Goal: Task Accomplishment & Management: Use online tool/utility

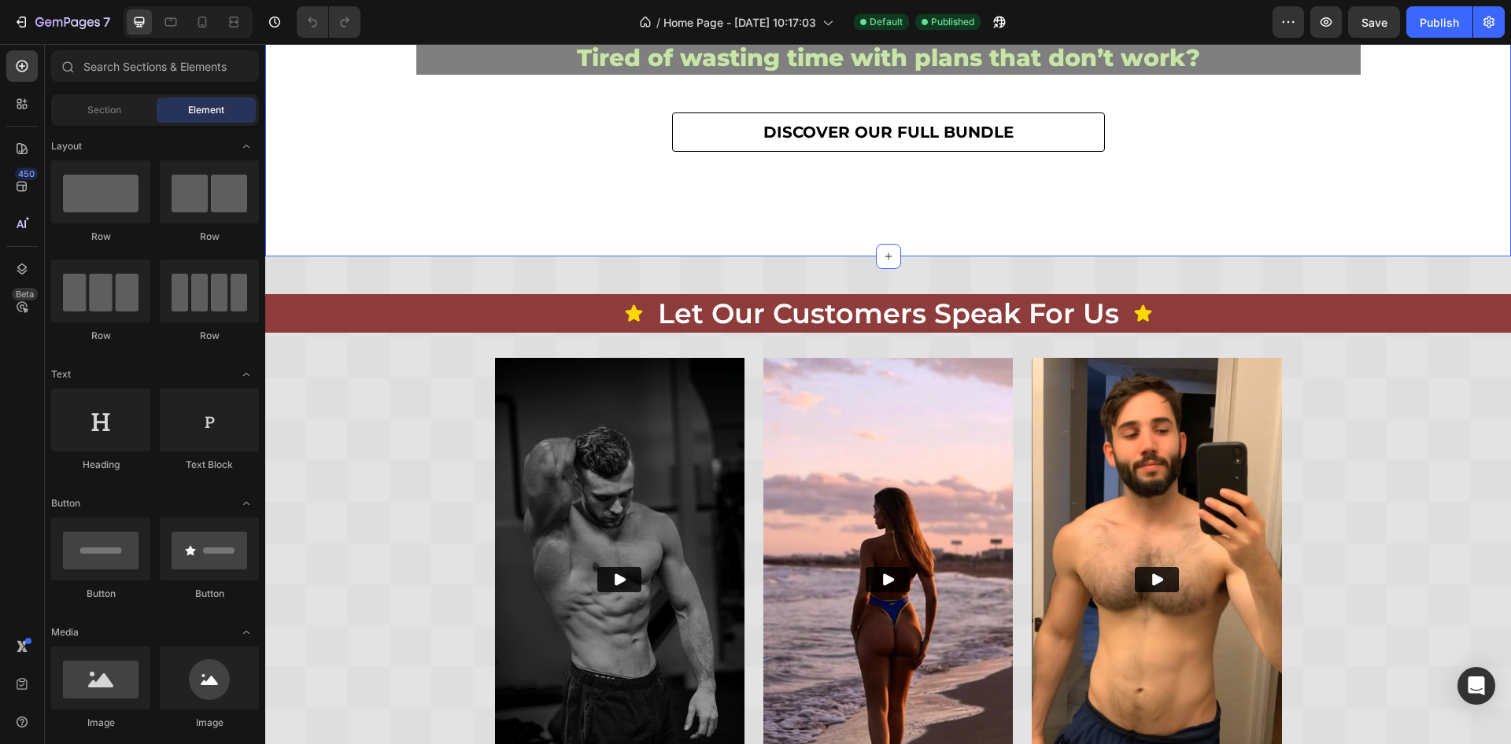
scroll to position [354, 0]
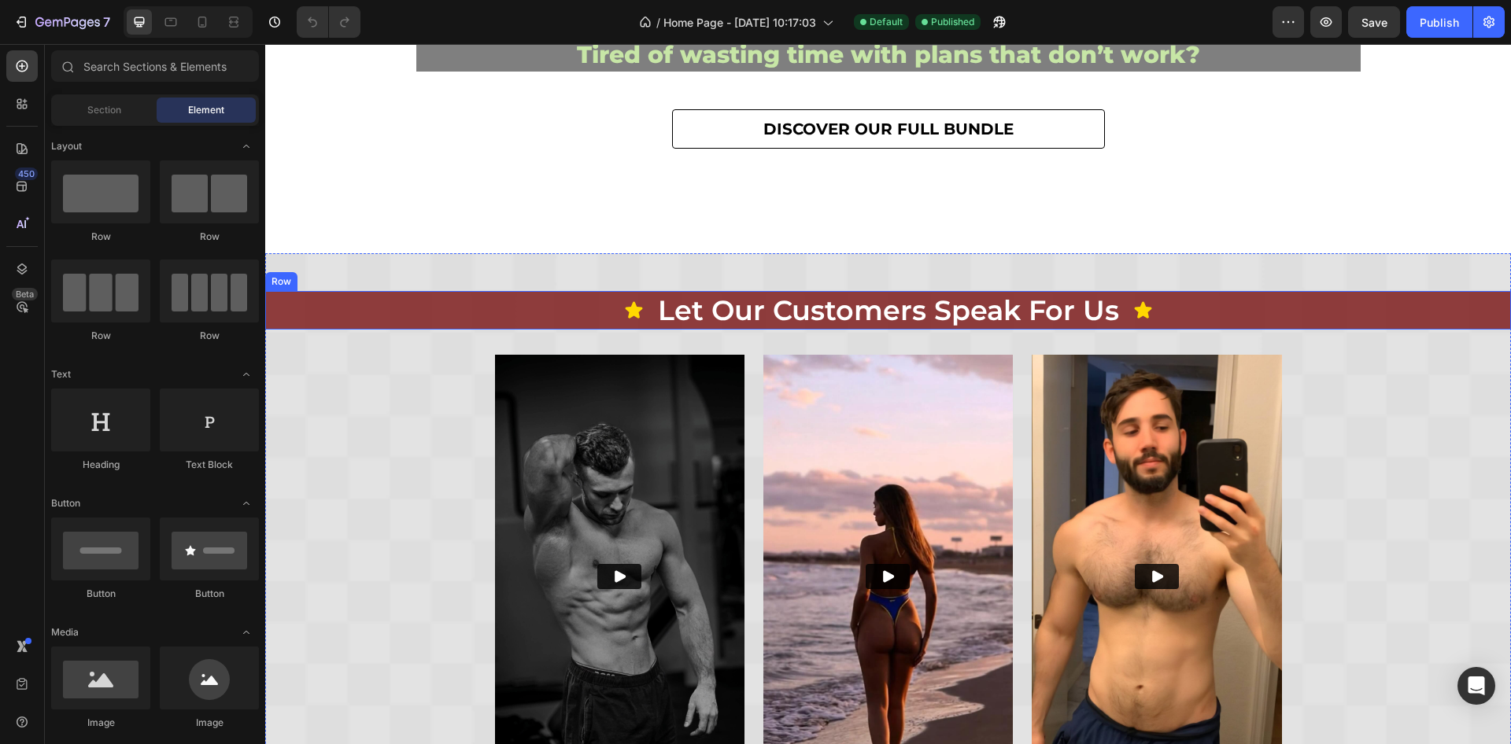
click at [333, 319] on div "Icon let our customers speak for us Heading Icon Row" at bounding box center [888, 310] width 1246 height 39
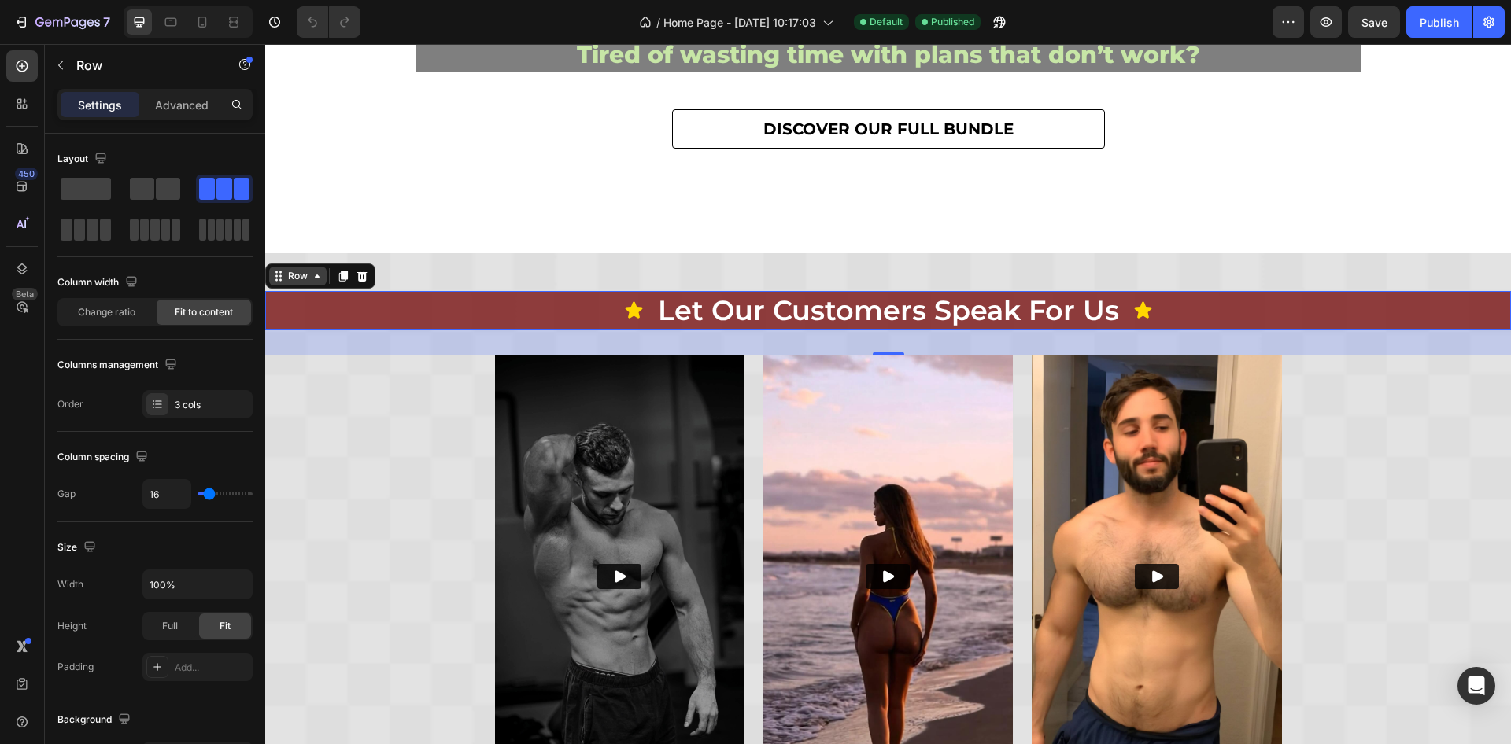
click at [314, 283] on div "Row" at bounding box center [297, 276] width 57 height 19
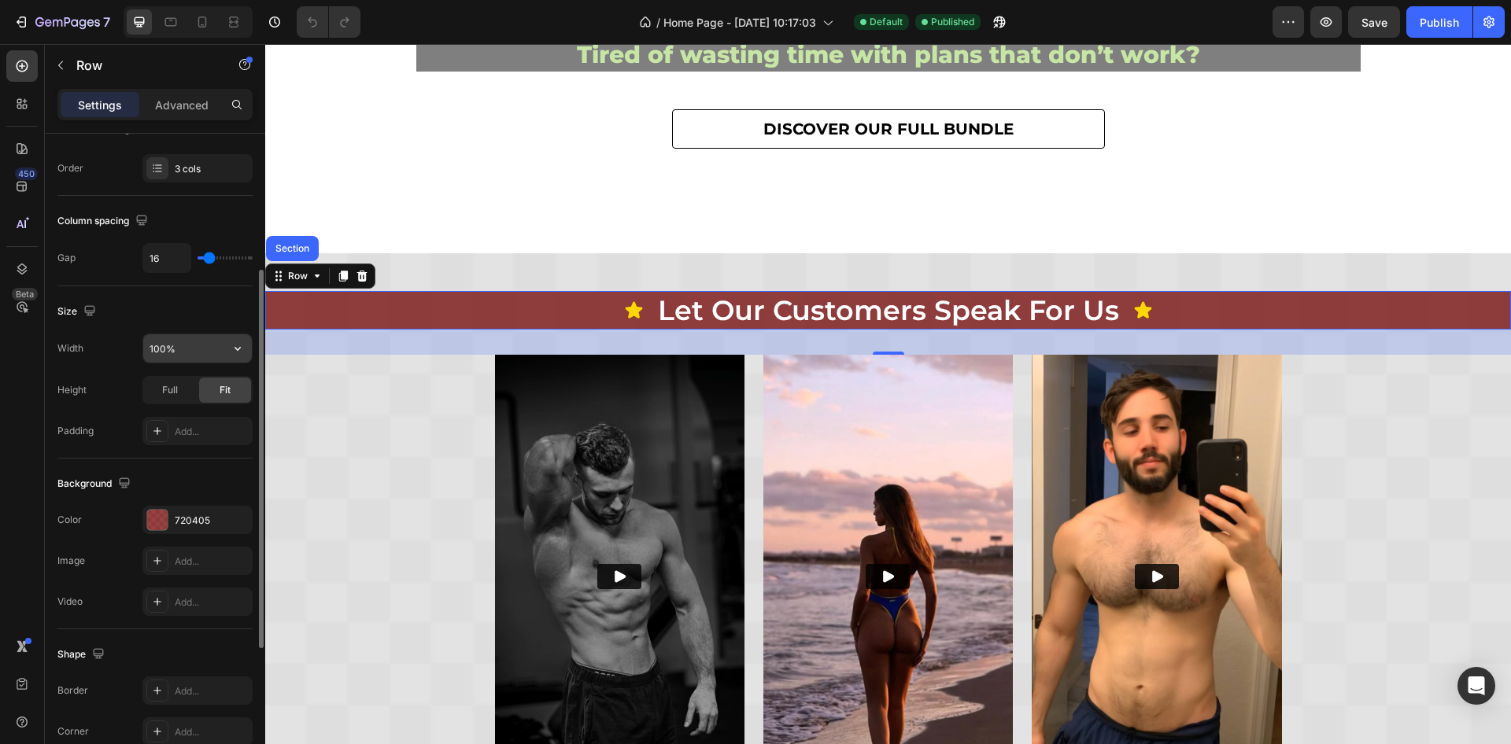
click at [216, 343] on input "100%" at bounding box center [197, 348] width 109 height 28
click at [205, 356] on input "100%" at bounding box center [197, 348] width 109 height 28
click at [239, 350] on icon "button" at bounding box center [238, 349] width 16 height 16
click at [221, 387] on span "1200px" at bounding box center [221, 387] width 33 height 14
type input "1200"
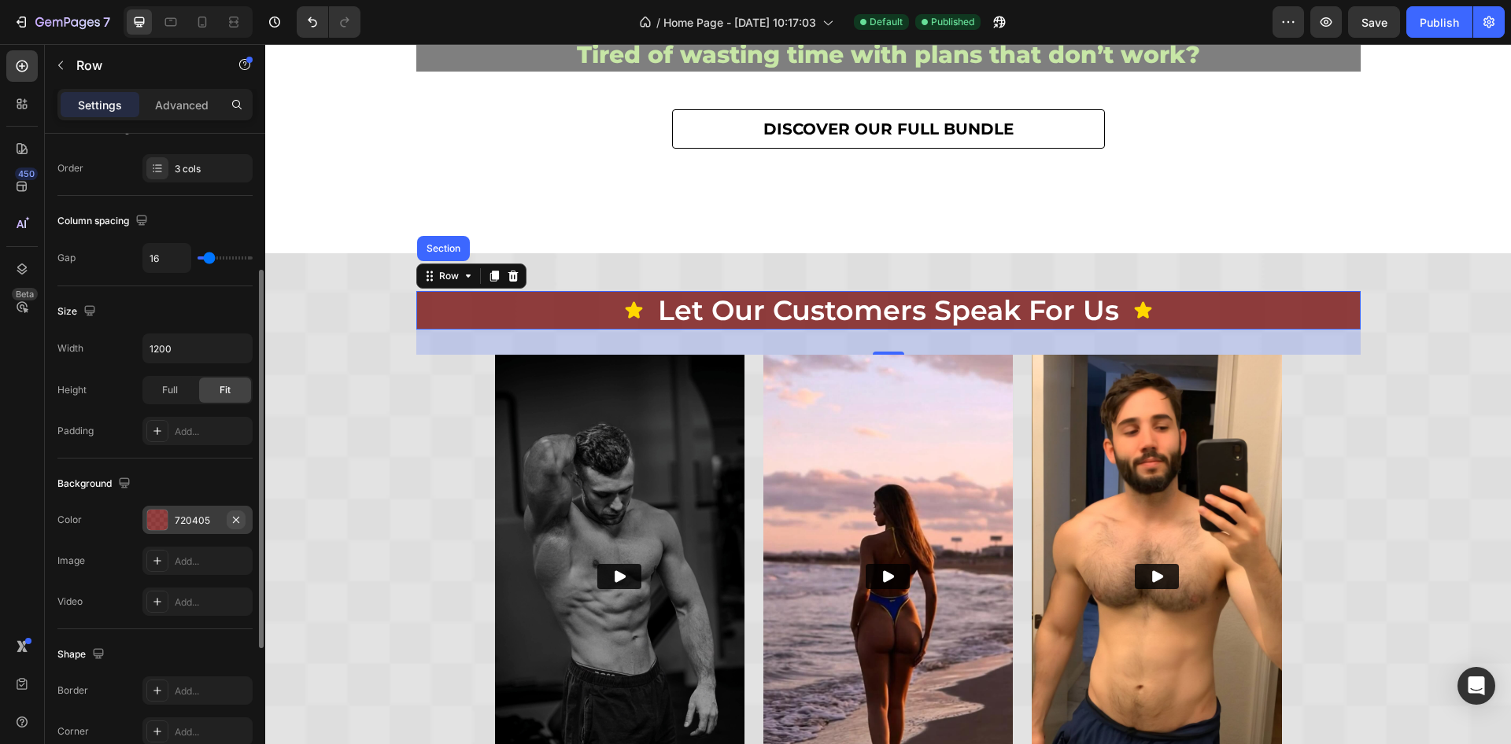
click at [237, 524] on button "button" at bounding box center [236, 520] width 19 height 19
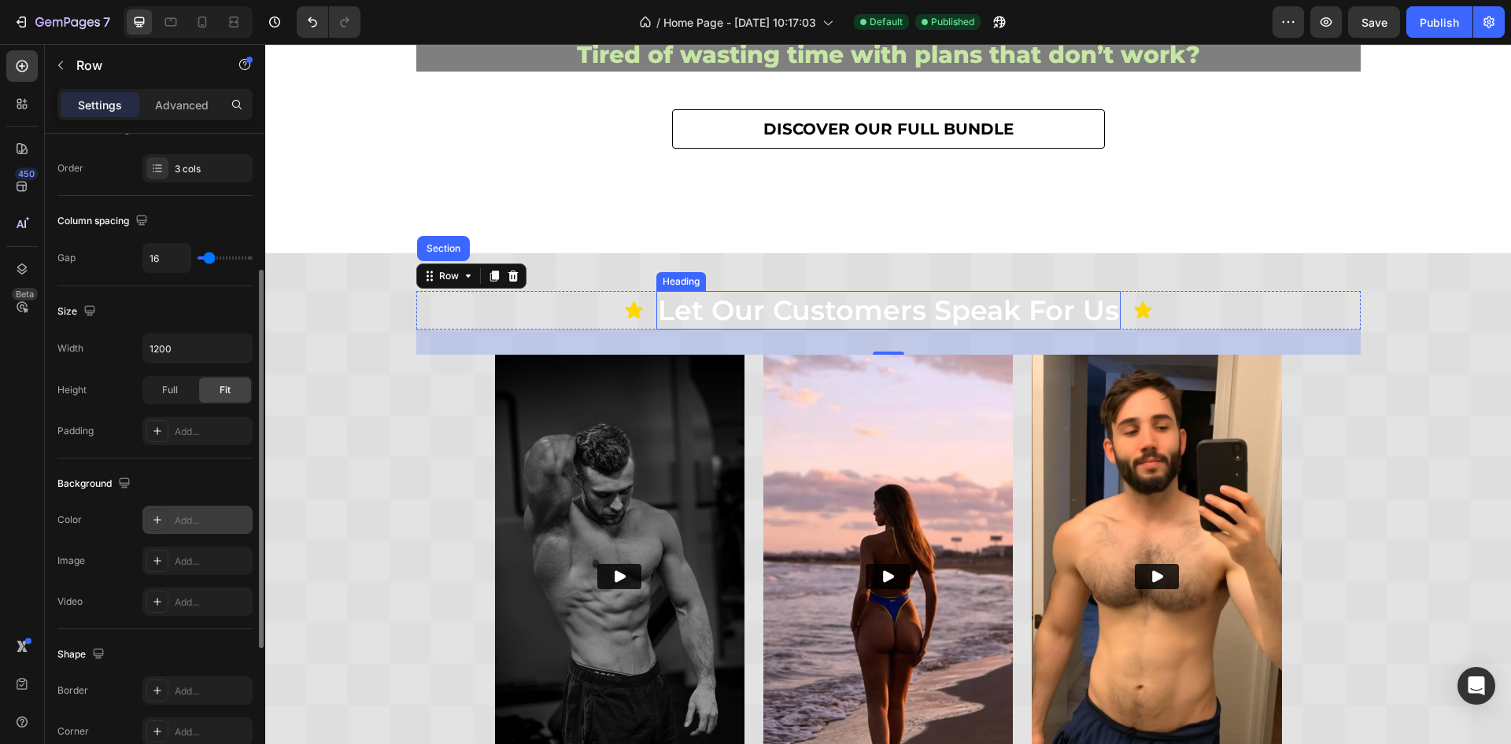
click at [701, 319] on h2 "let our customers speak for us" at bounding box center [888, 310] width 464 height 39
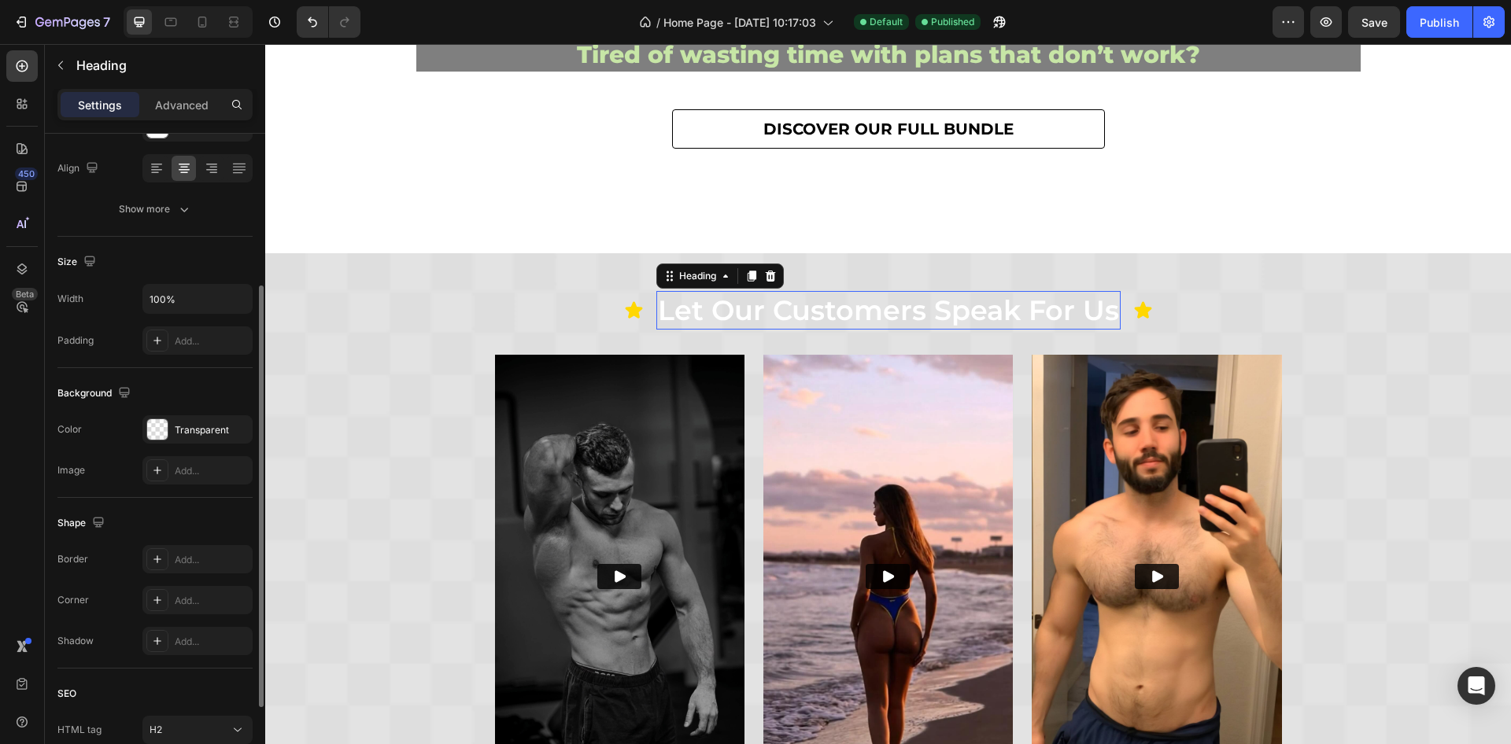
scroll to position [0, 0]
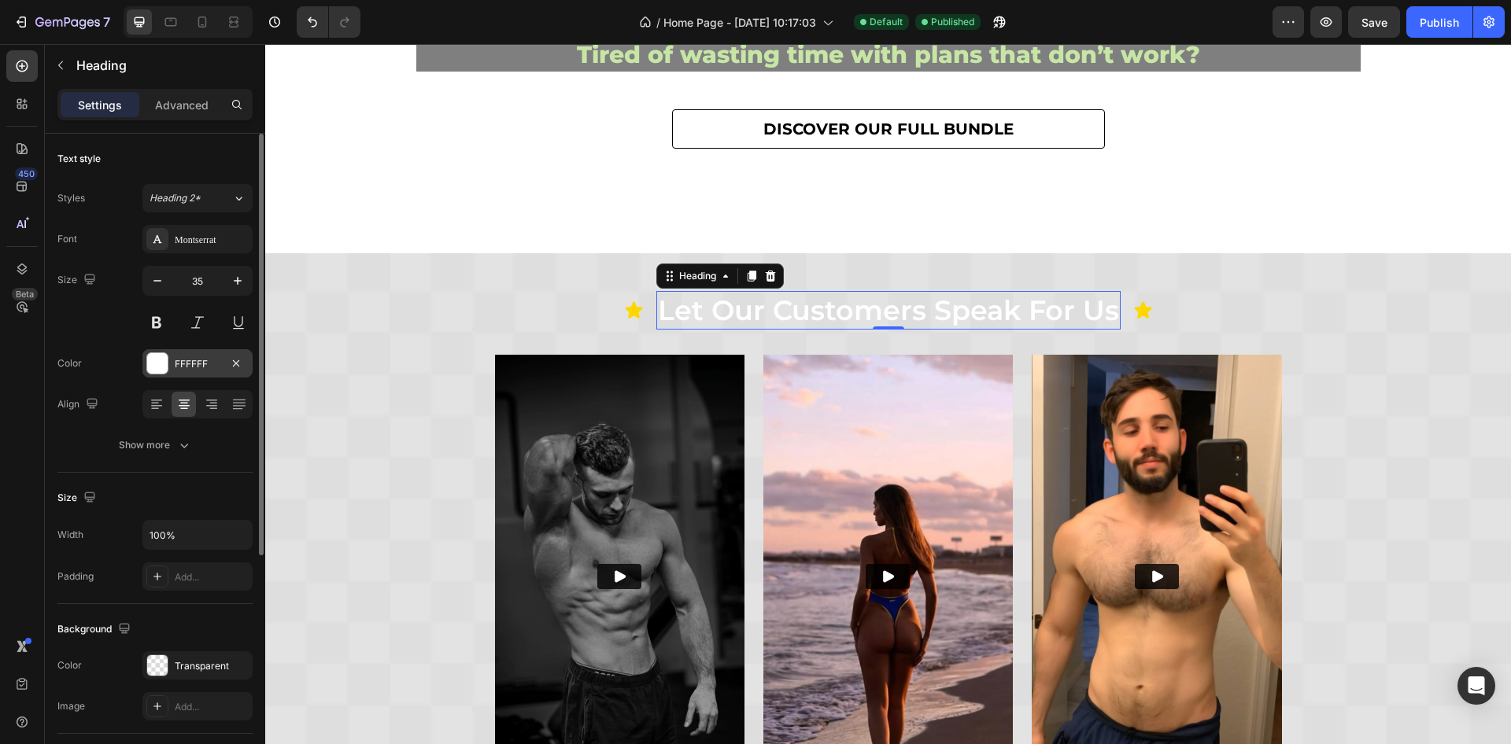
click at [205, 371] on div "FFFFFF" at bounding box center [197, 363] width 110 height 28
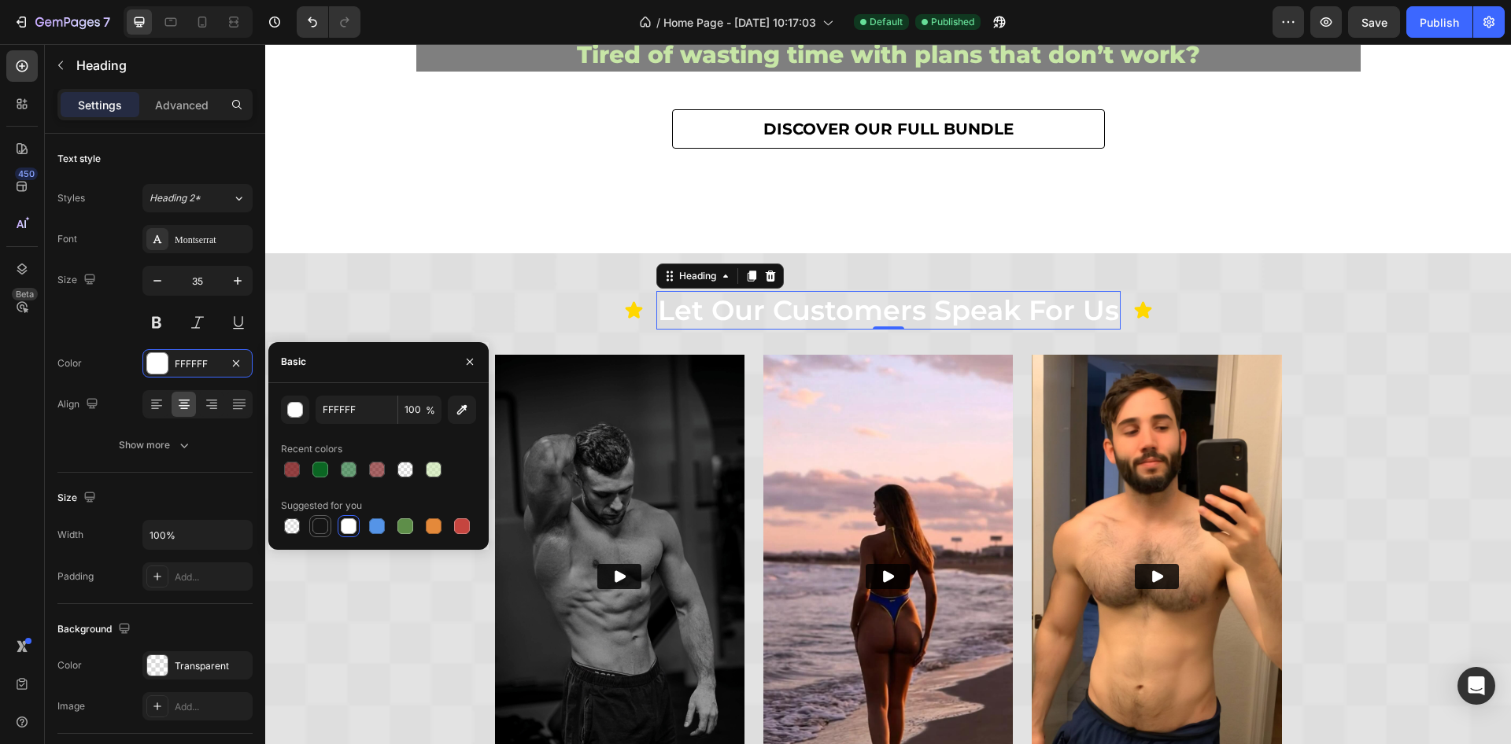
click at [316, 530] on div at bounding box center [320, 527] width 16 height 16
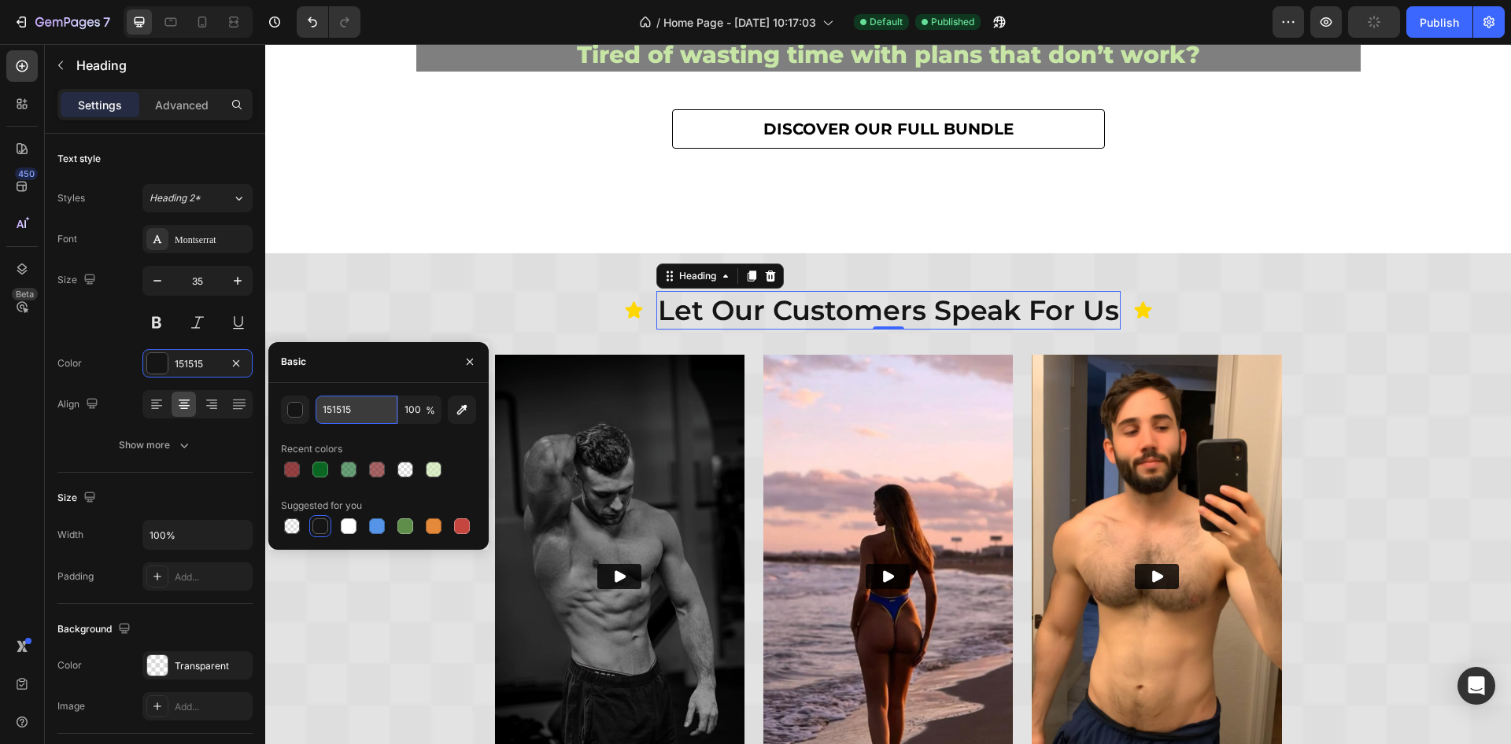
click at [351, 416] on input "151515" at bounding box center [357, 410] width 82 height 28
type input "000000"
click at [109, 341] on div "Font Montserrat Size 35 Color 151515 Align Show more" at bounding box center [154, 342] width 195 height 234
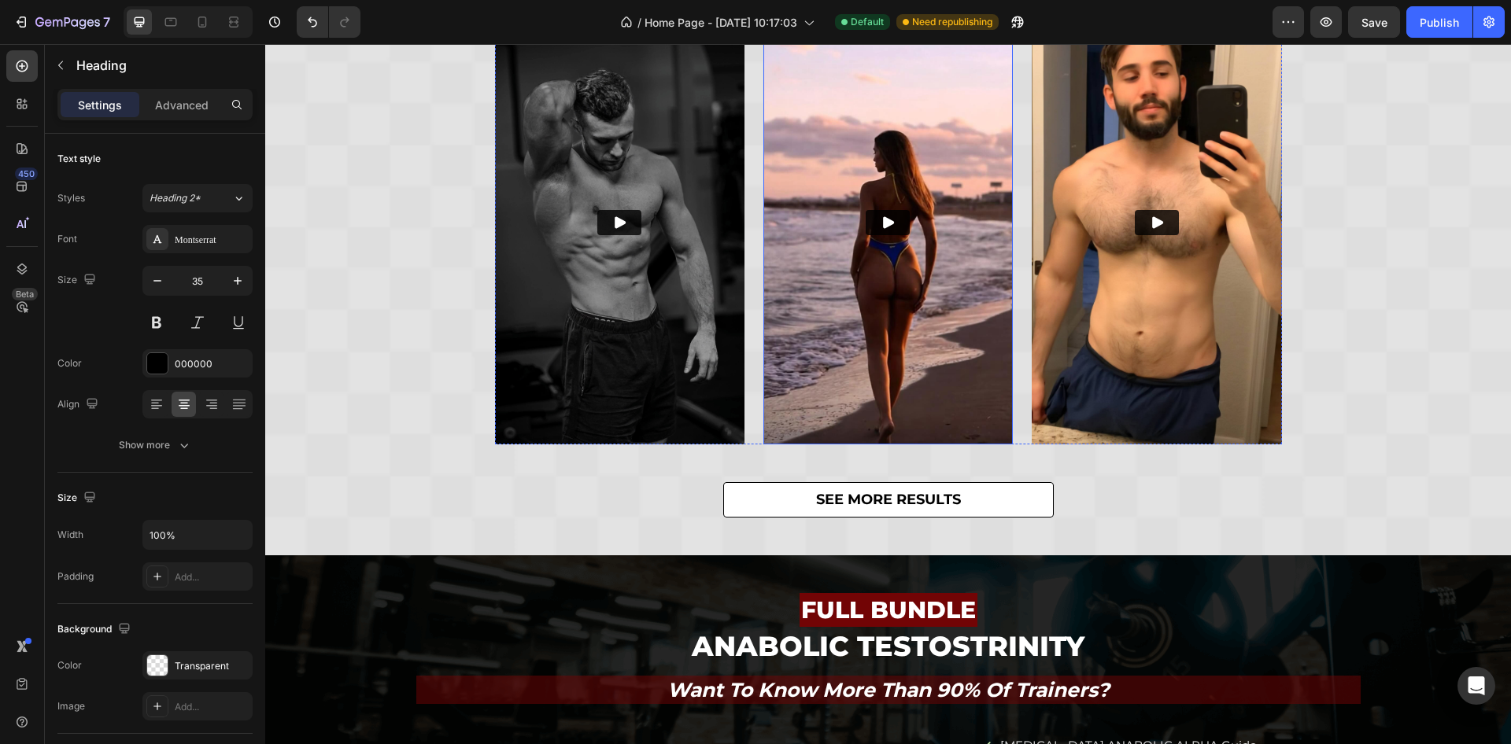
scroll to position [354, 0]
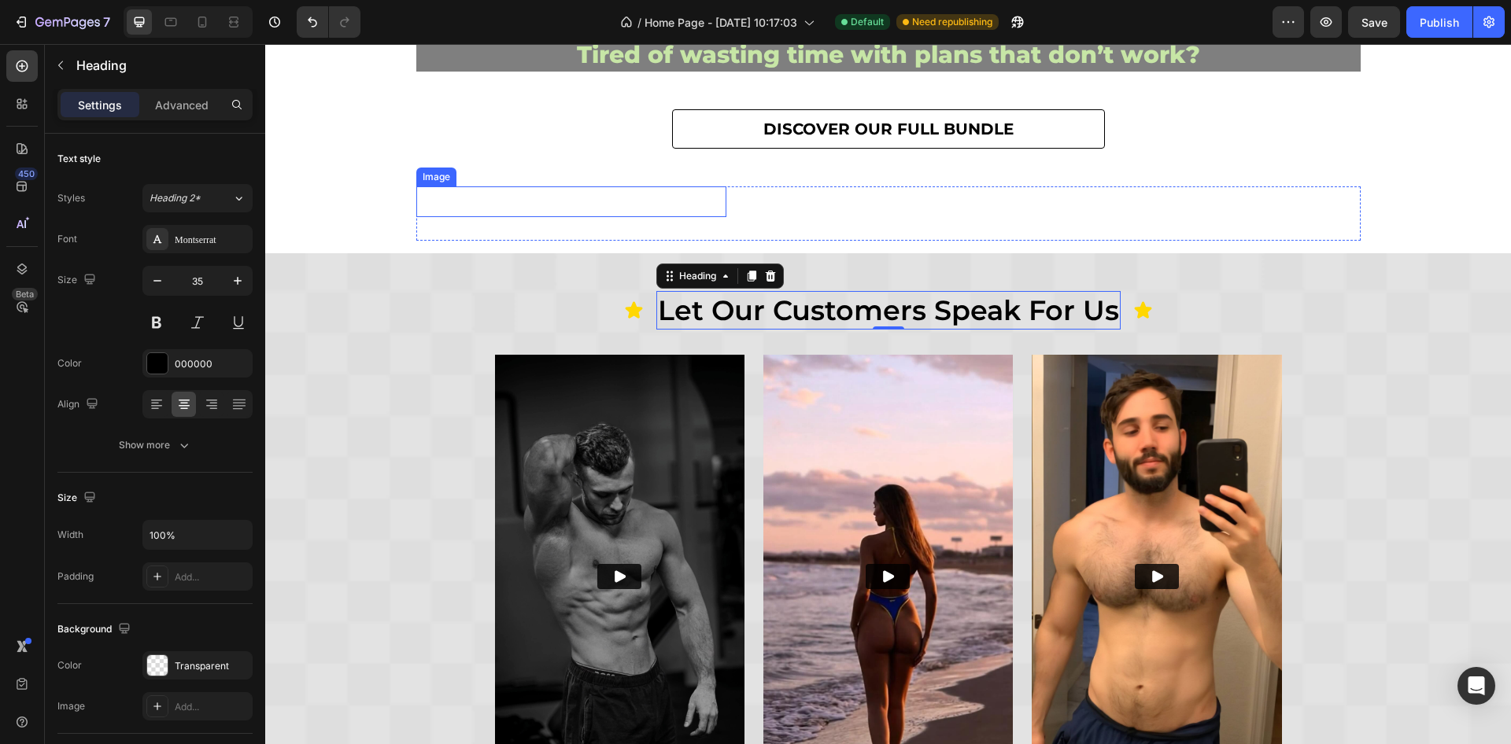
click at [482, 202] on div at bounding box center [571, 201] width 311 height 31
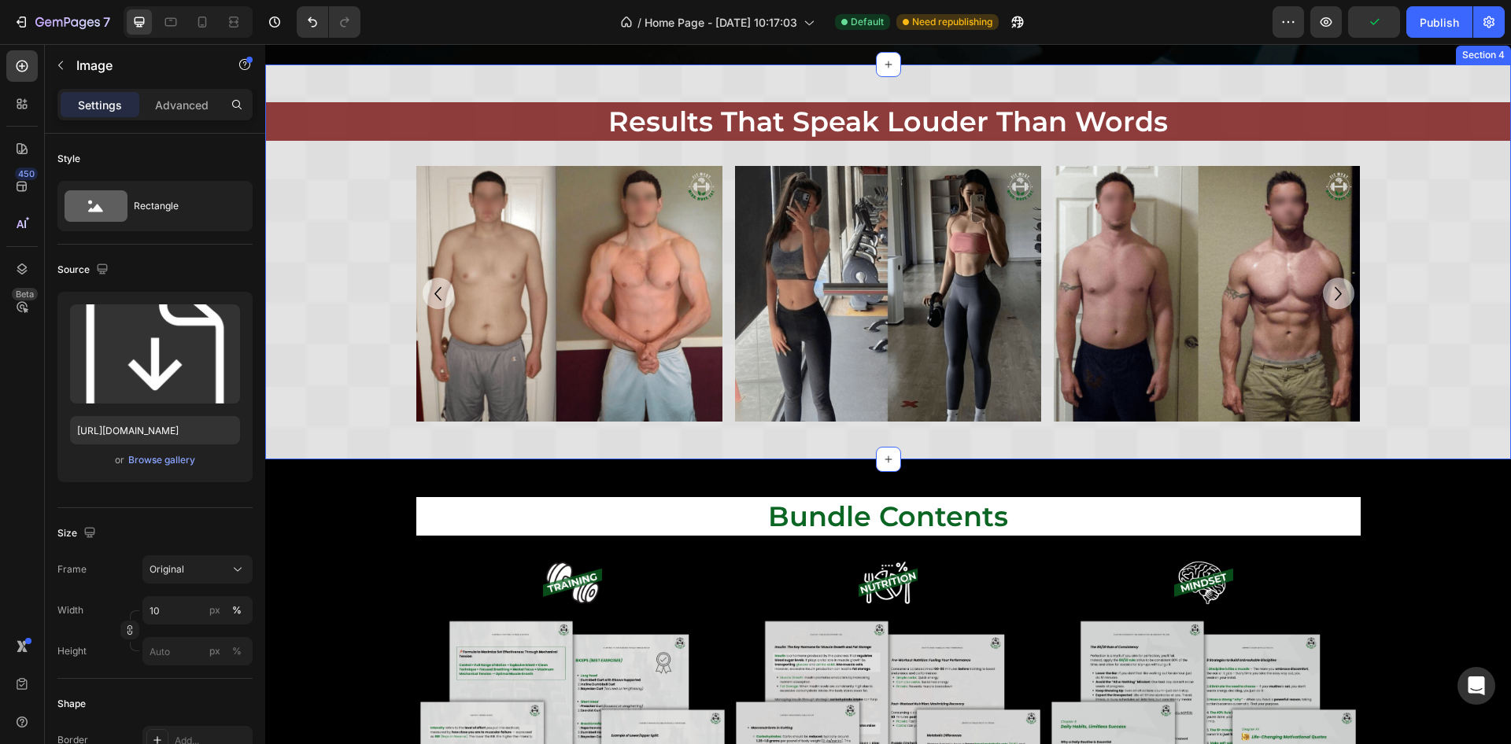
scroll to position [1770, 0]
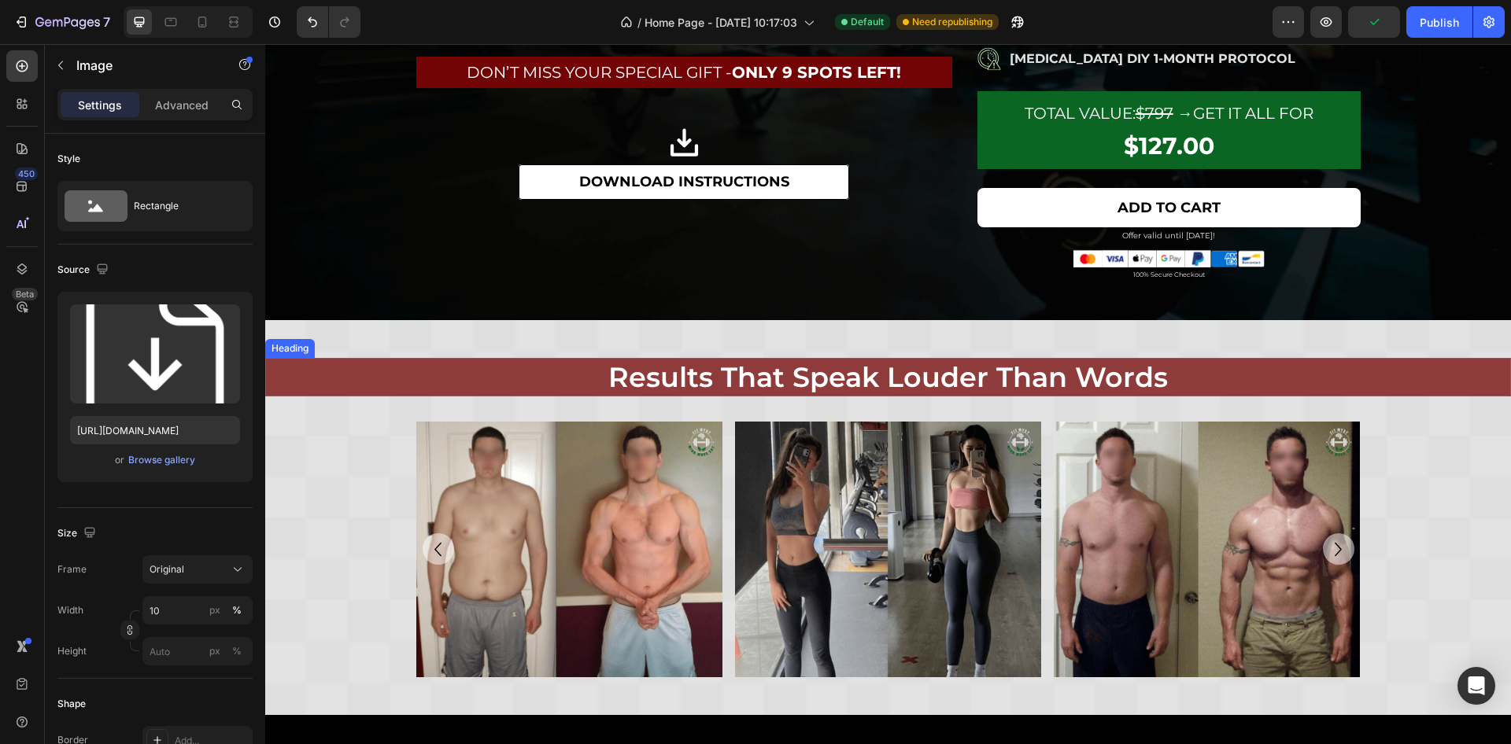
click at [426, 382] on h2 "results that speak louder than words" at bounding box center [888, 377] width 944 height 39
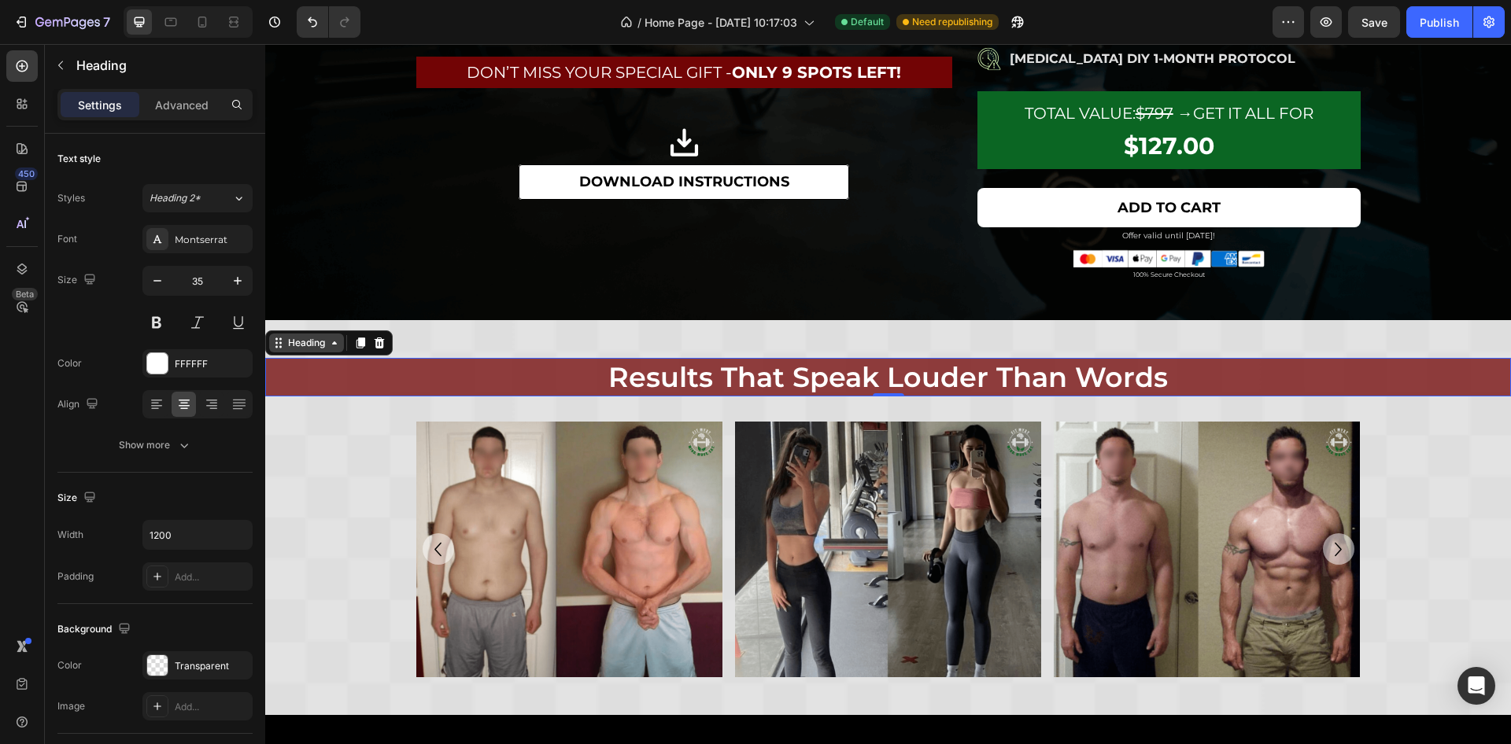
click at [320, 342] on div "Heading" at bounding box center [306, 343] width 43 height 14
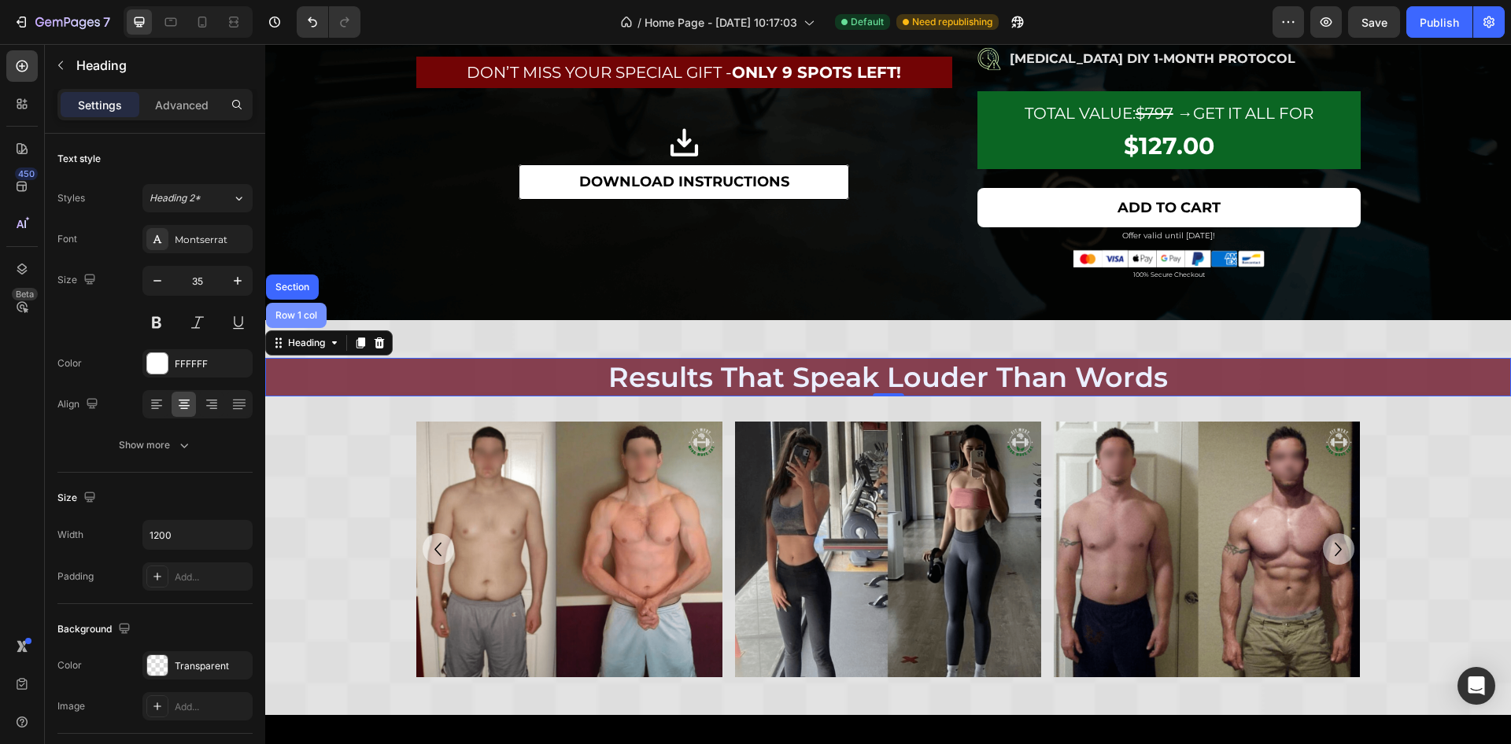
click at [314, 312] on div "Row 1 col" at bounding box center [296, 315] width 48 height 9
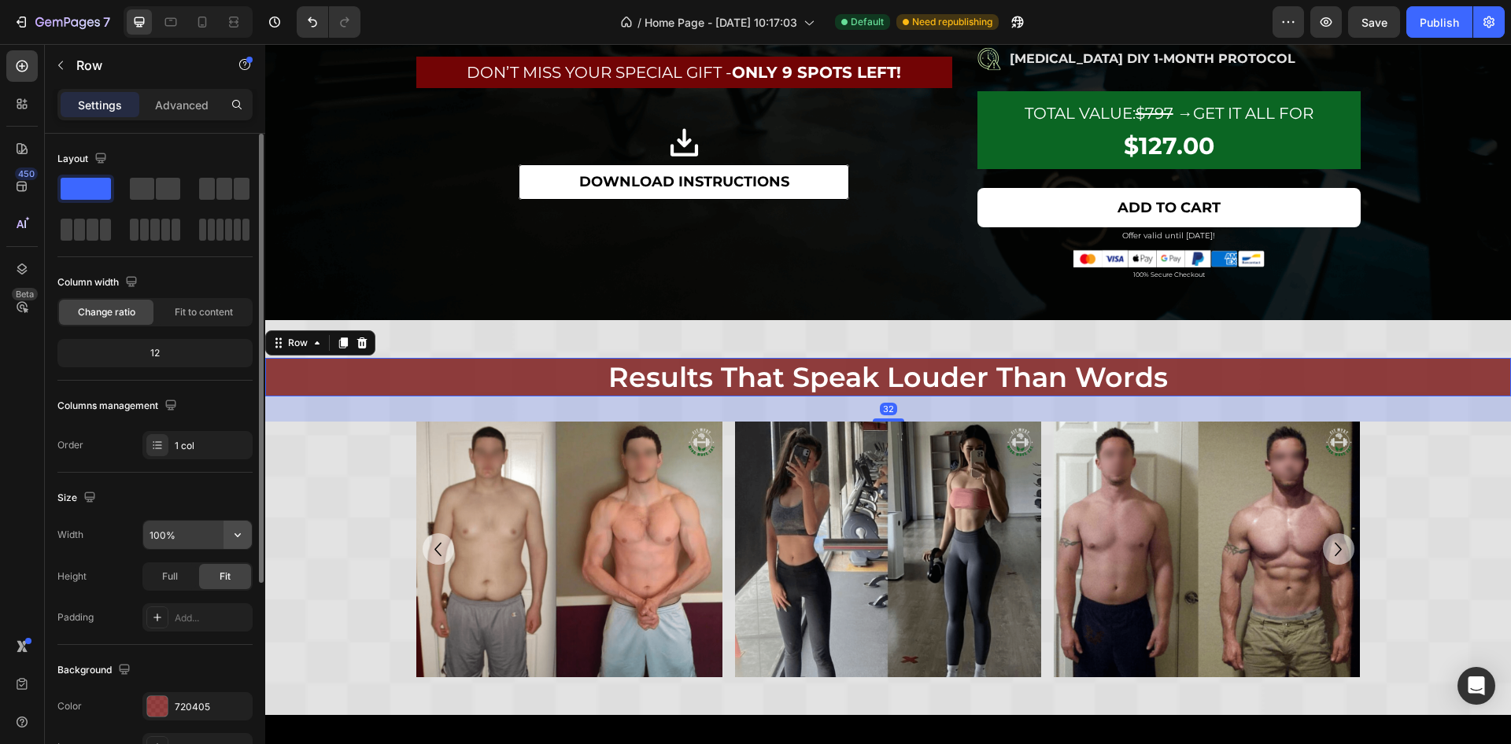
click at [239, 533] on icon "button" at bounding box center [237, 535] width 6 height 4
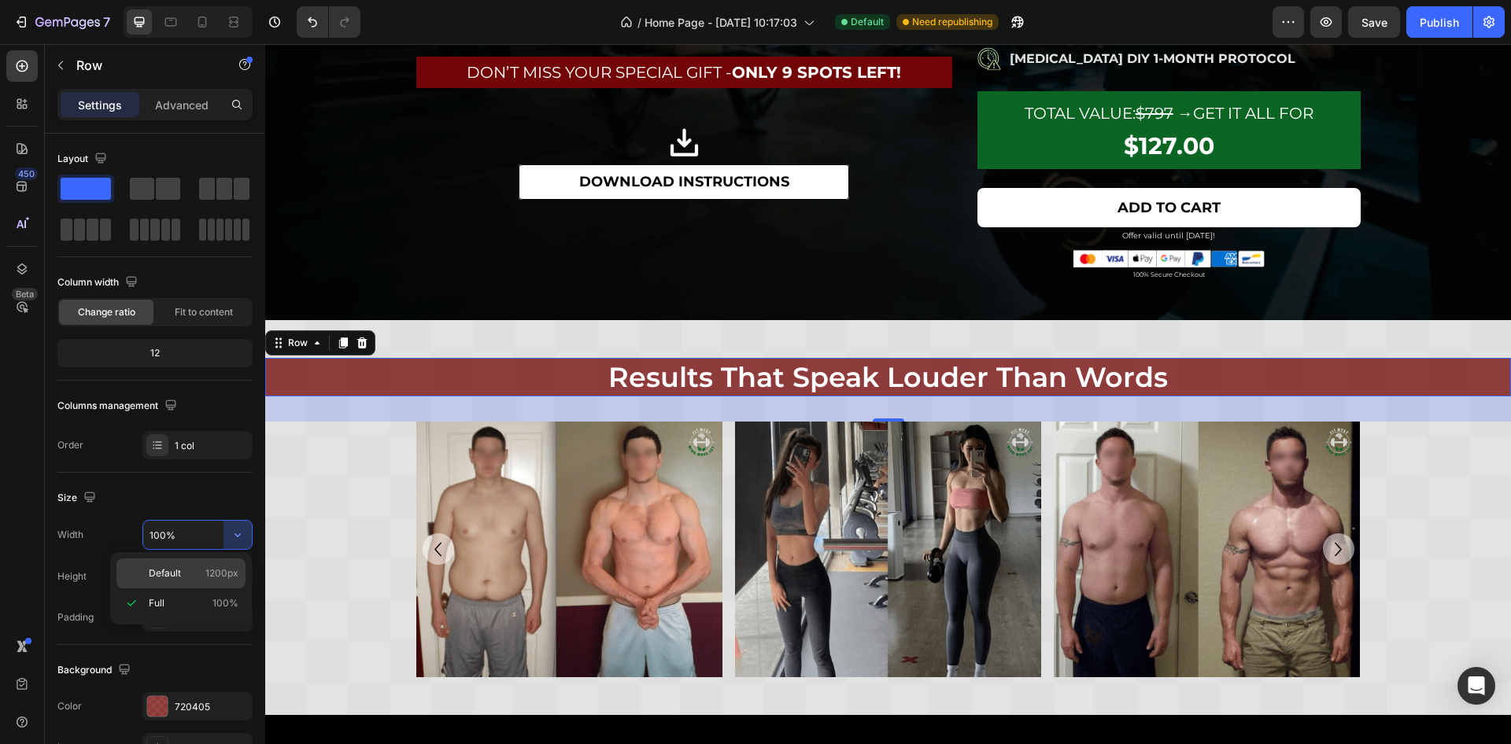
click at [200, 572] on p "Default 1200px" at bounding box center [194, 574] width 90 height 14
type input "1200"
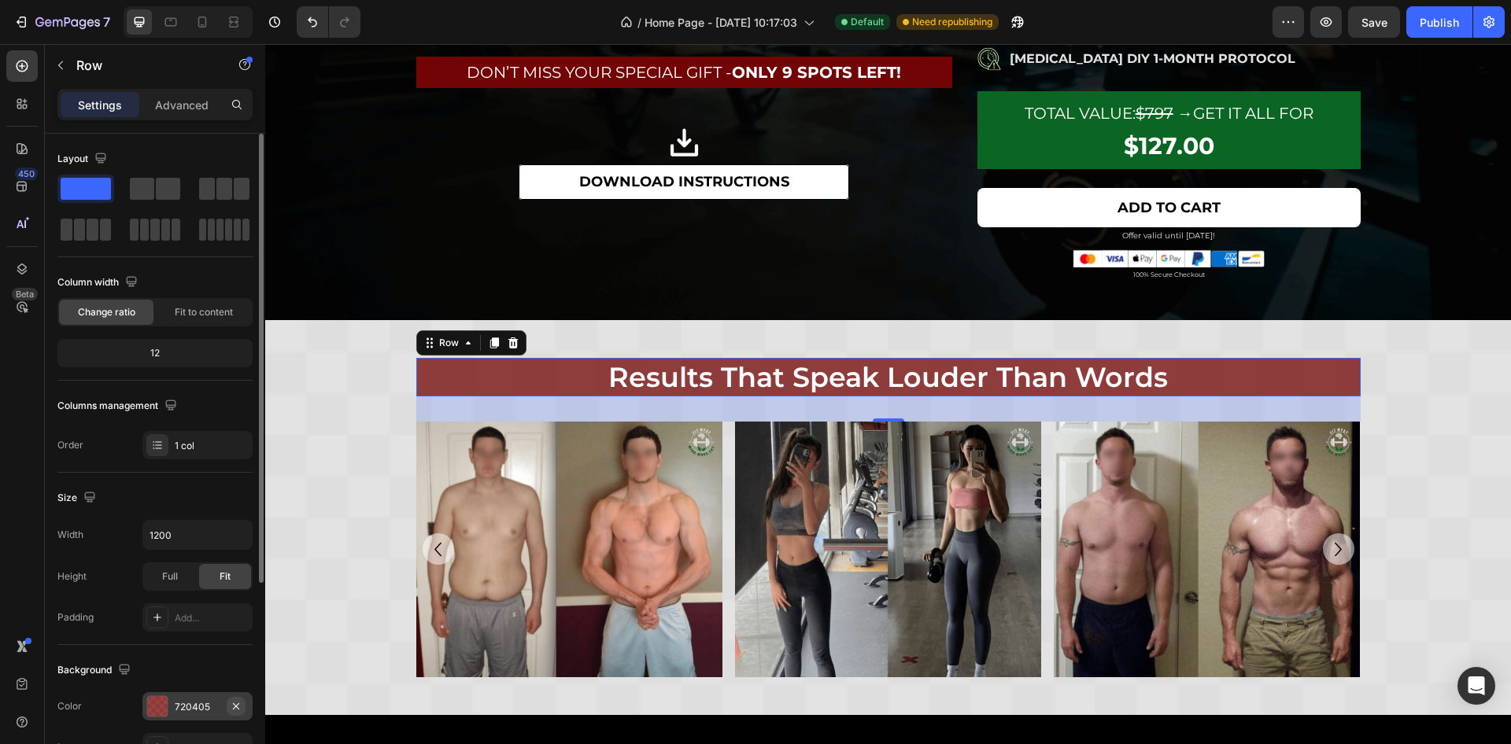
click at [227, 708] on button "button" at bounding box center [236, 706] width 19 height 19
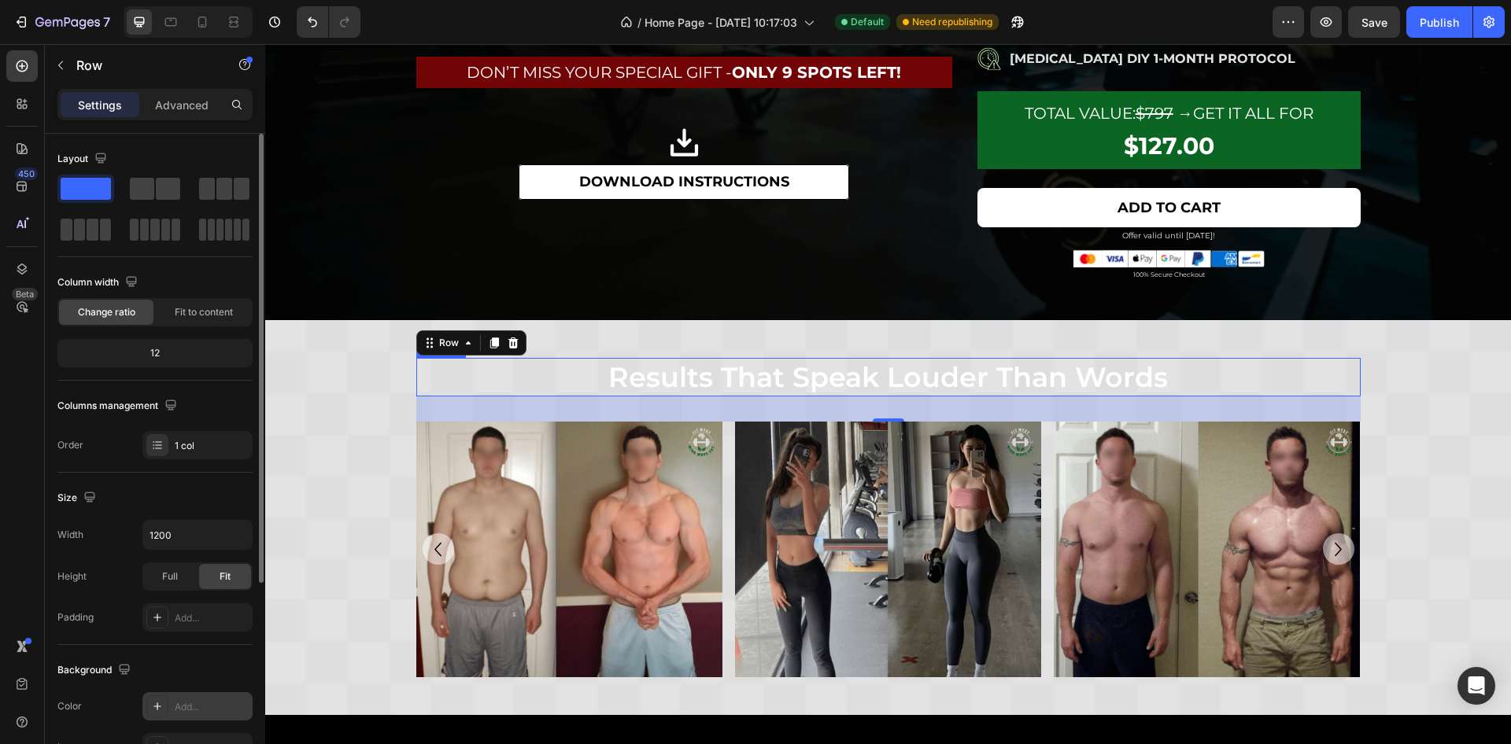
click at [734, 386] on h2 "results that speak louder than words" at bounding box center [888, 377] width 944 height 39
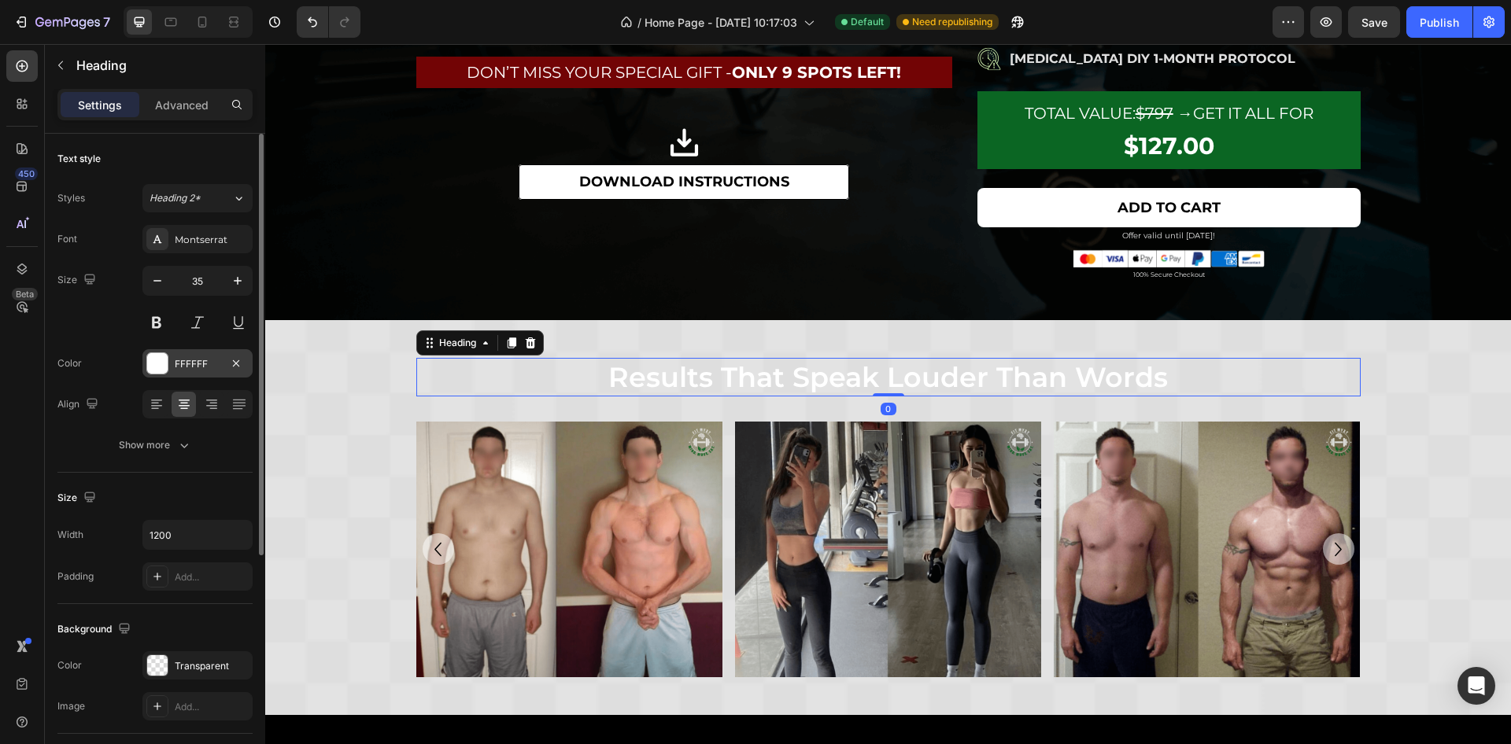
click at [215, 359] on div "FFFFFF" at bounding box center [198, 364] width 46 height 14
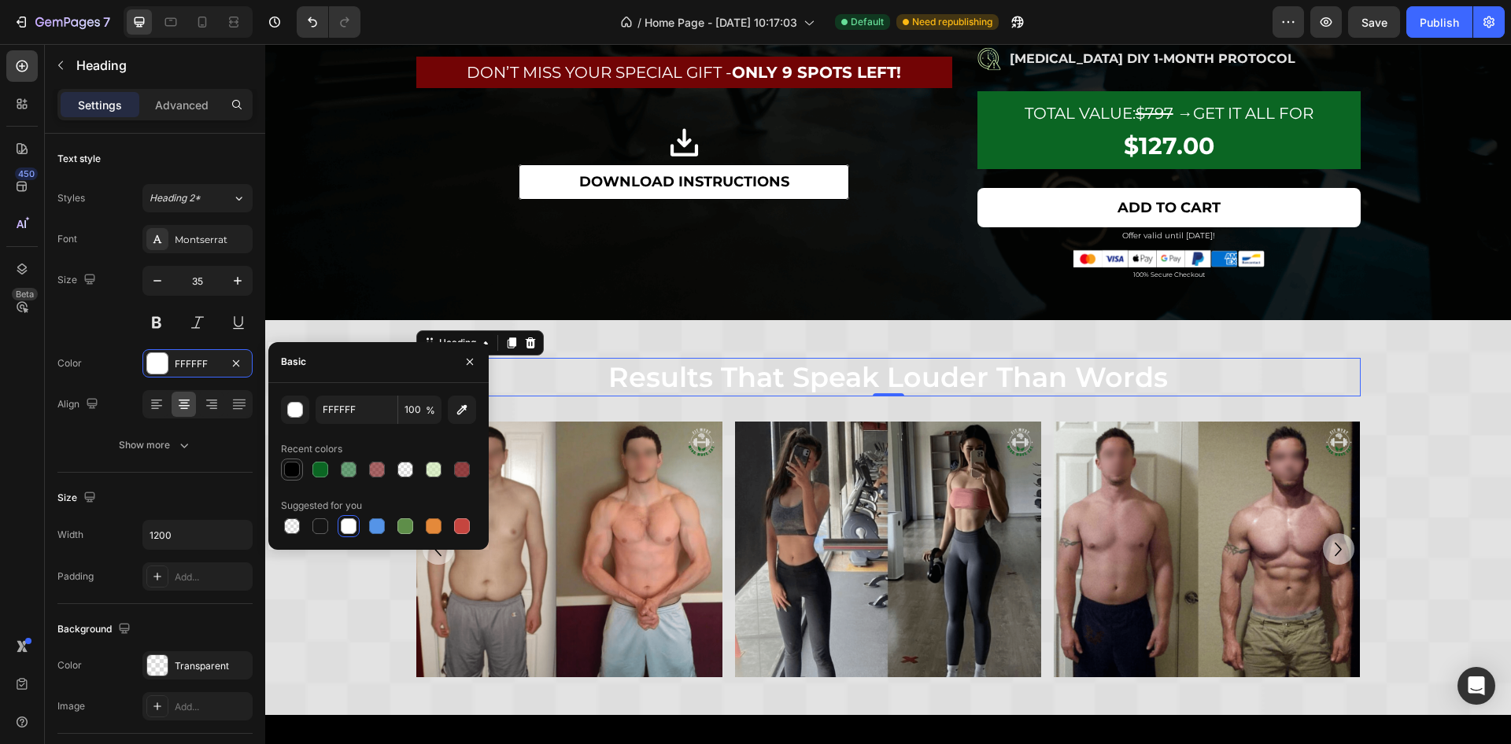
click at [282, 463] on div at bounding box center [291, 469] width 19 height 19
type input "000000"
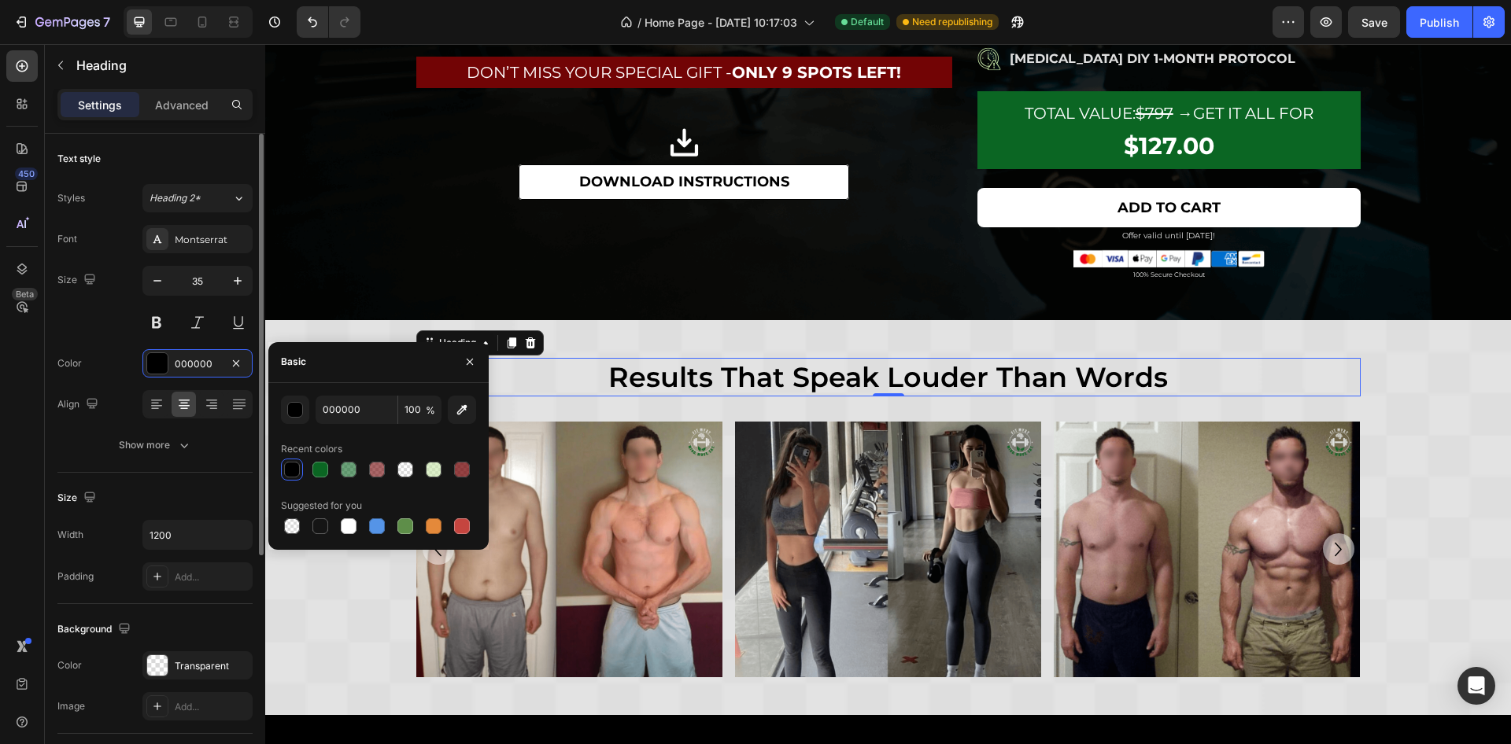
click at [115, 316] on div "Size 35" at bounding box center [154, 301] width 195 height 71
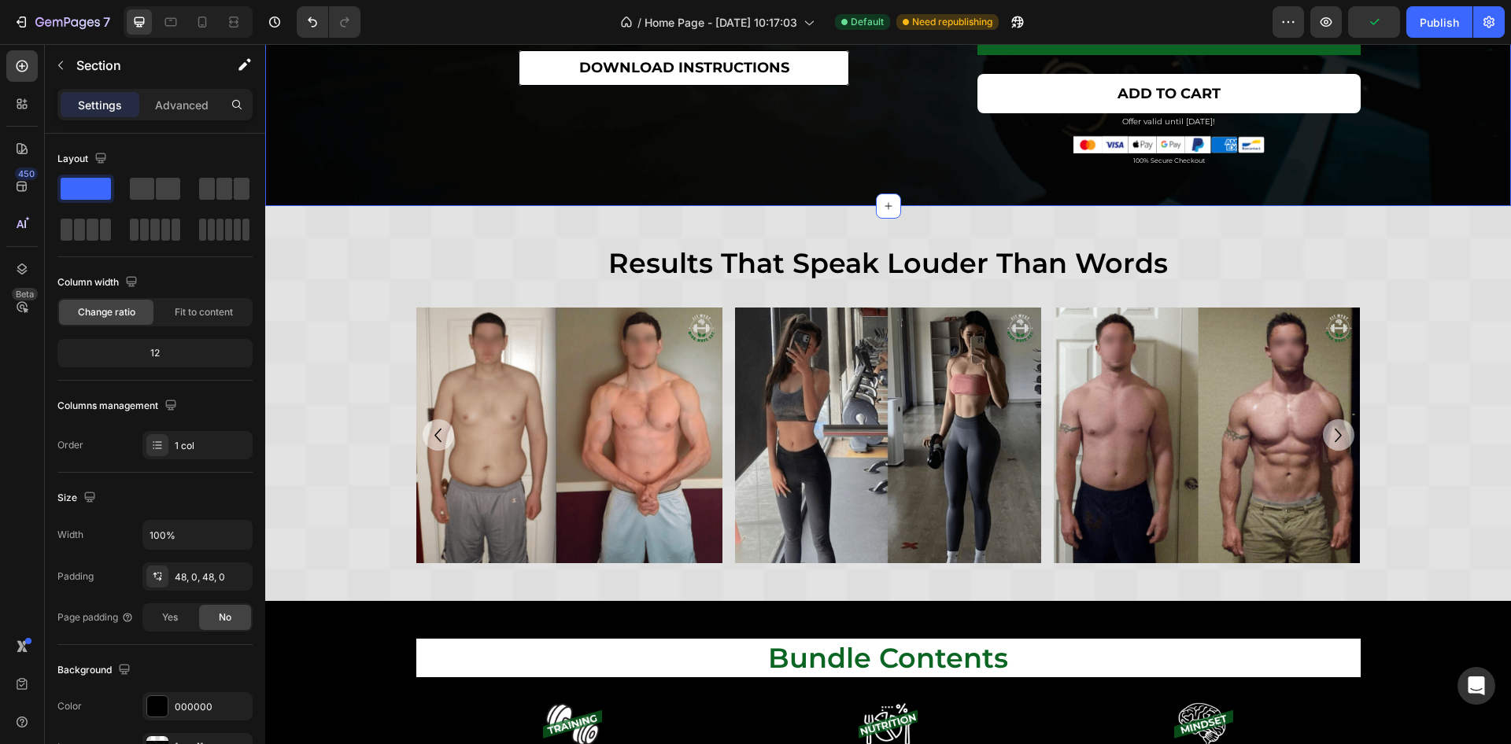
scroll to position [1888, 0]
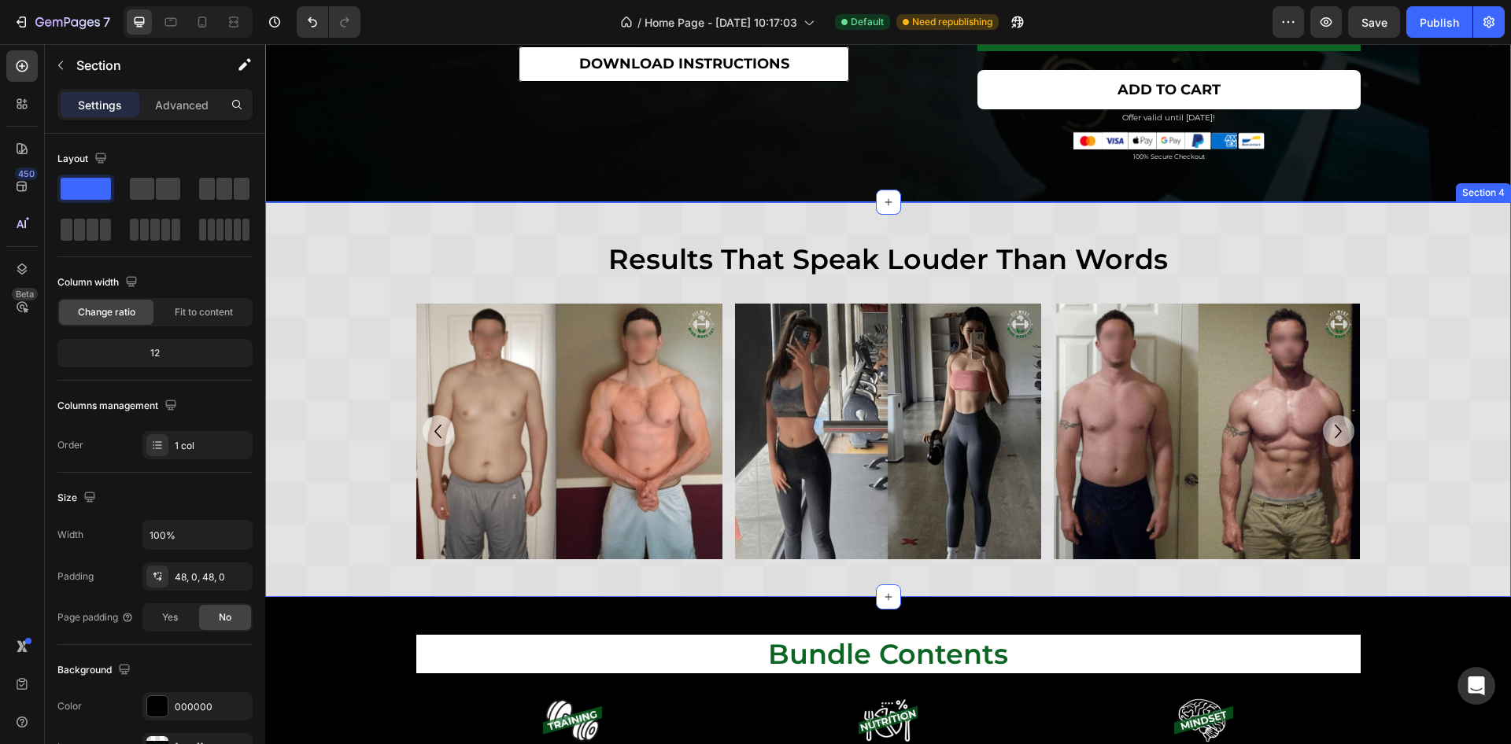
click at [544, 222] on div "results that speak louder than words Heading Row results that speak louder than…" at bounding box center [888, 399] width 1246 height 395
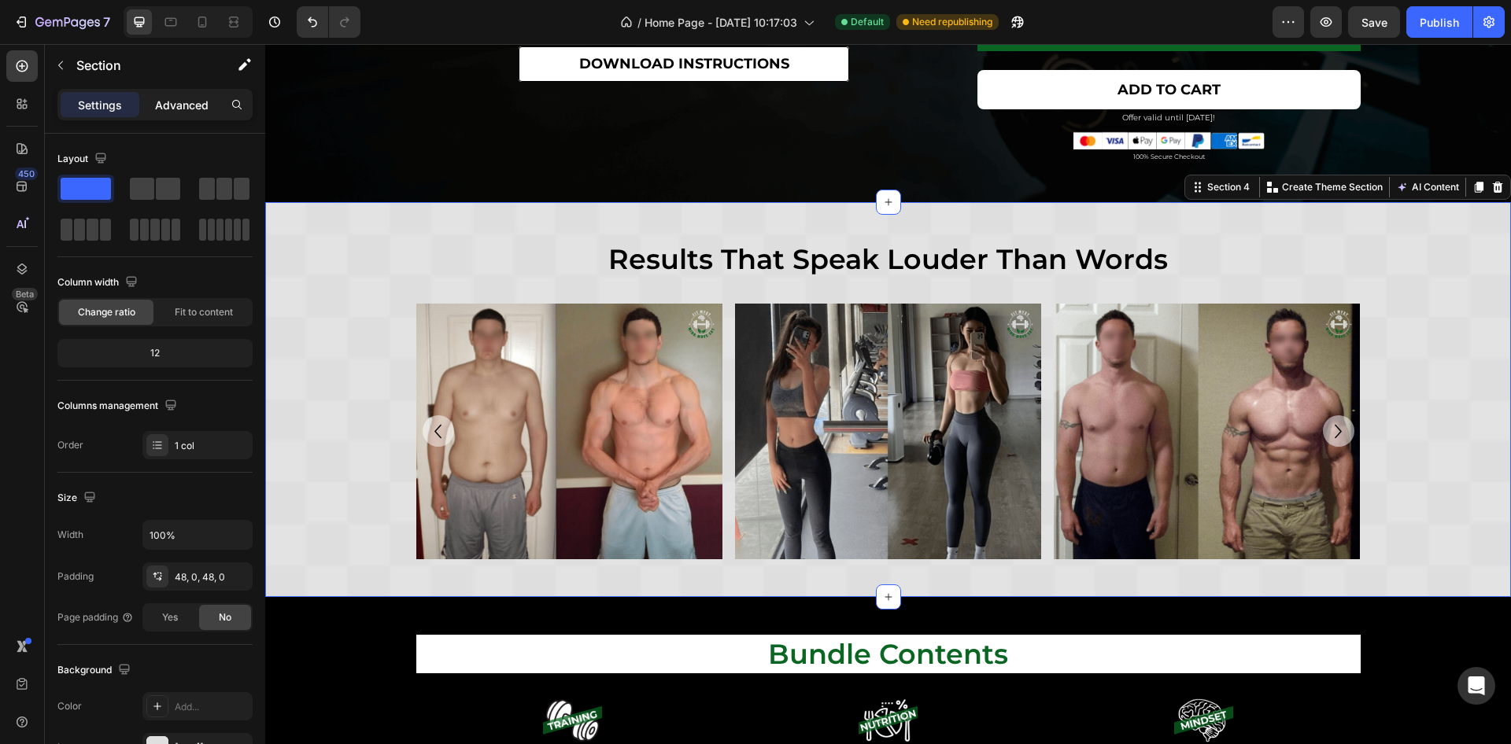
click at [185, 104] on p "Advanced" at bounding box center [182, 105] width 54 height 17
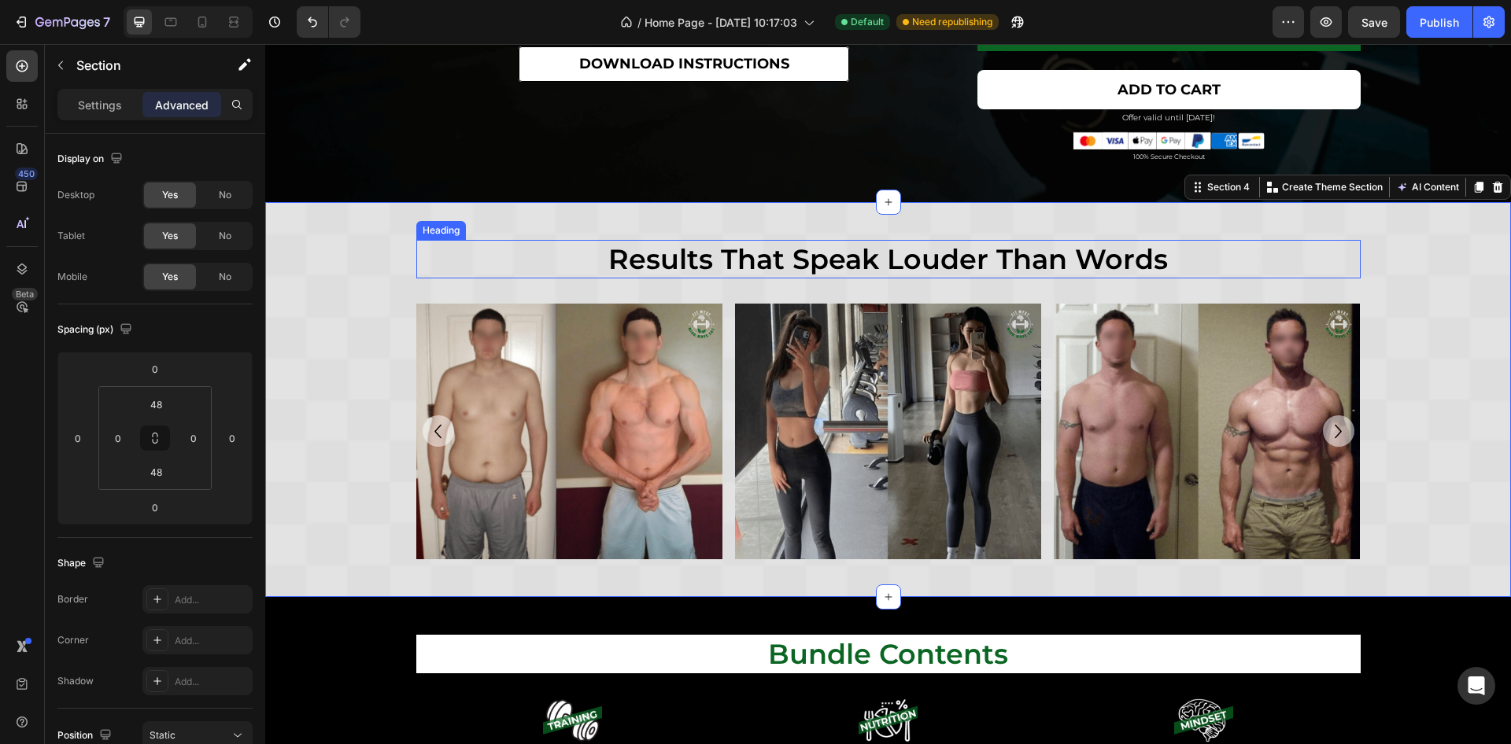
click at [585, 253] on h2 "results that speak louder than words" at bounding box center [888, 259] width 944 height 39
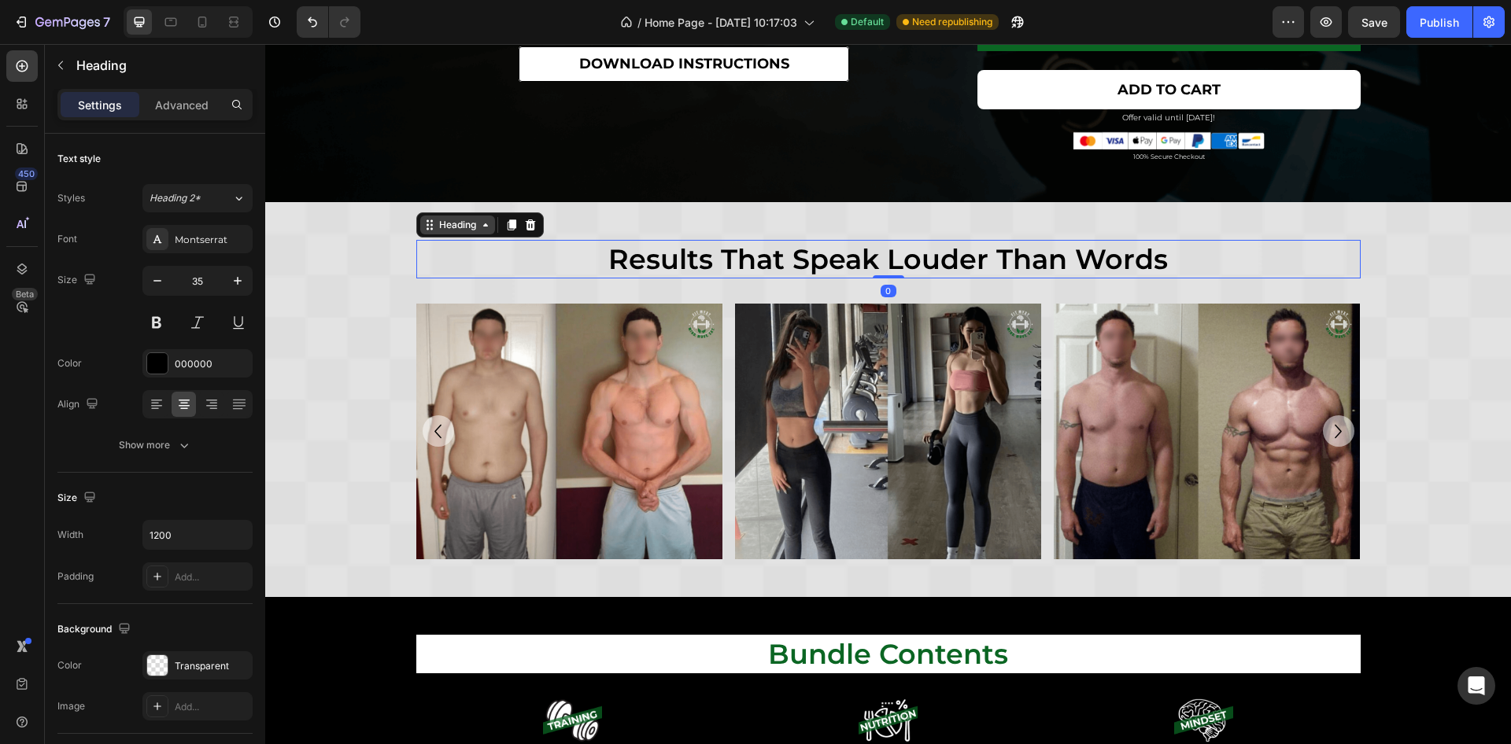
click at [451, 218] on div "Heading" at bounding box center [457, 225] width 43 height 14
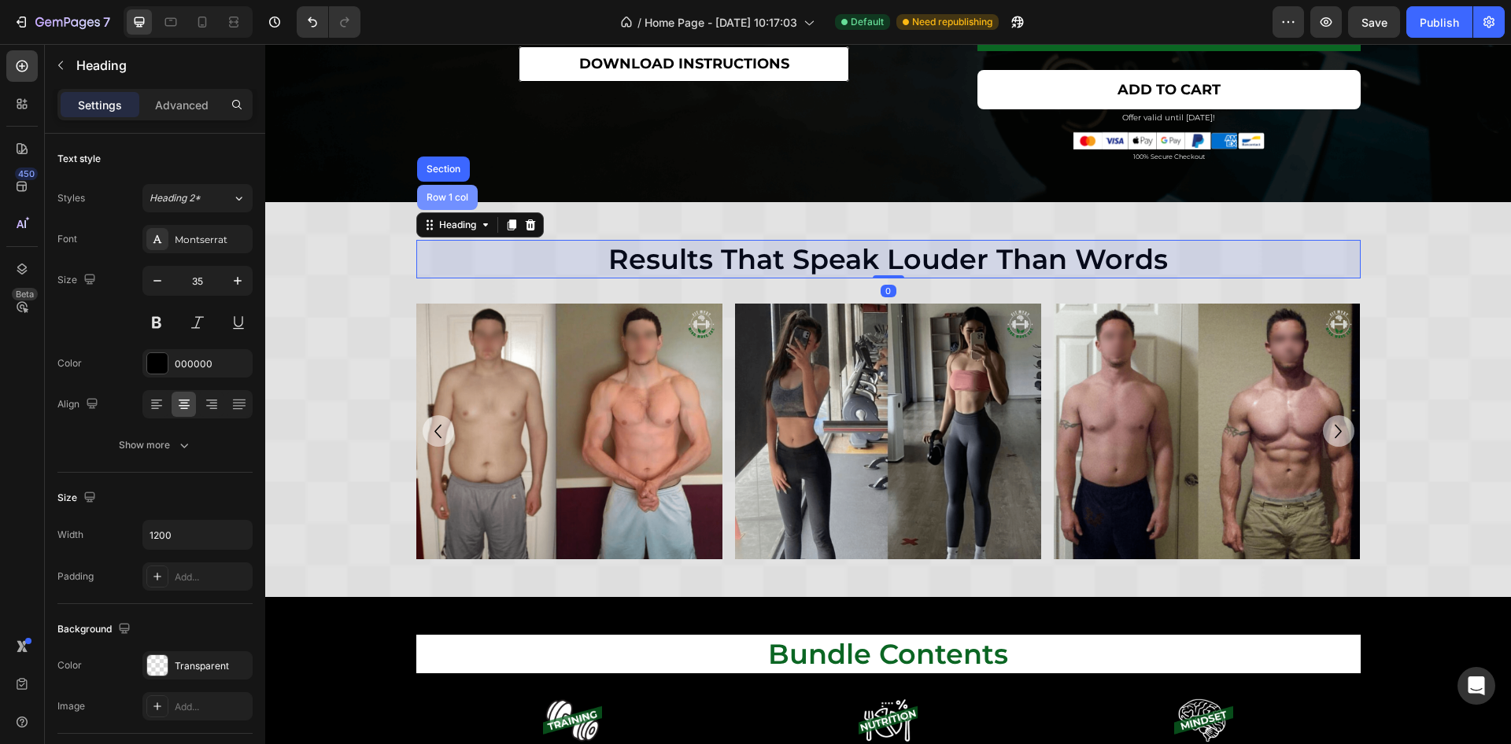
click at [451, 201] on div "Row 1 col" at bounding box center [447, 197] width 61 height 25
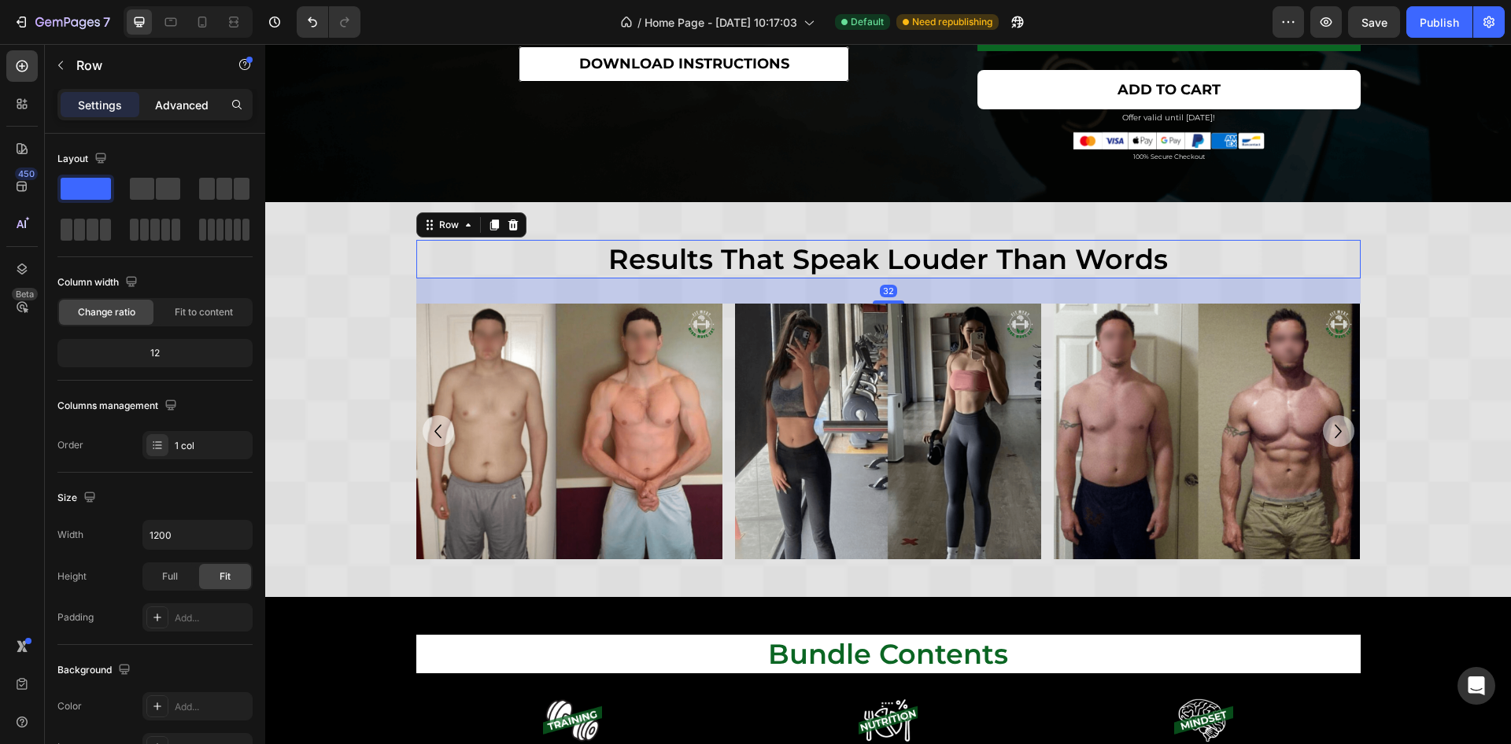
click at [155, 105] on p "Advanced" at bounding box center [182, 105] width 54 height 17
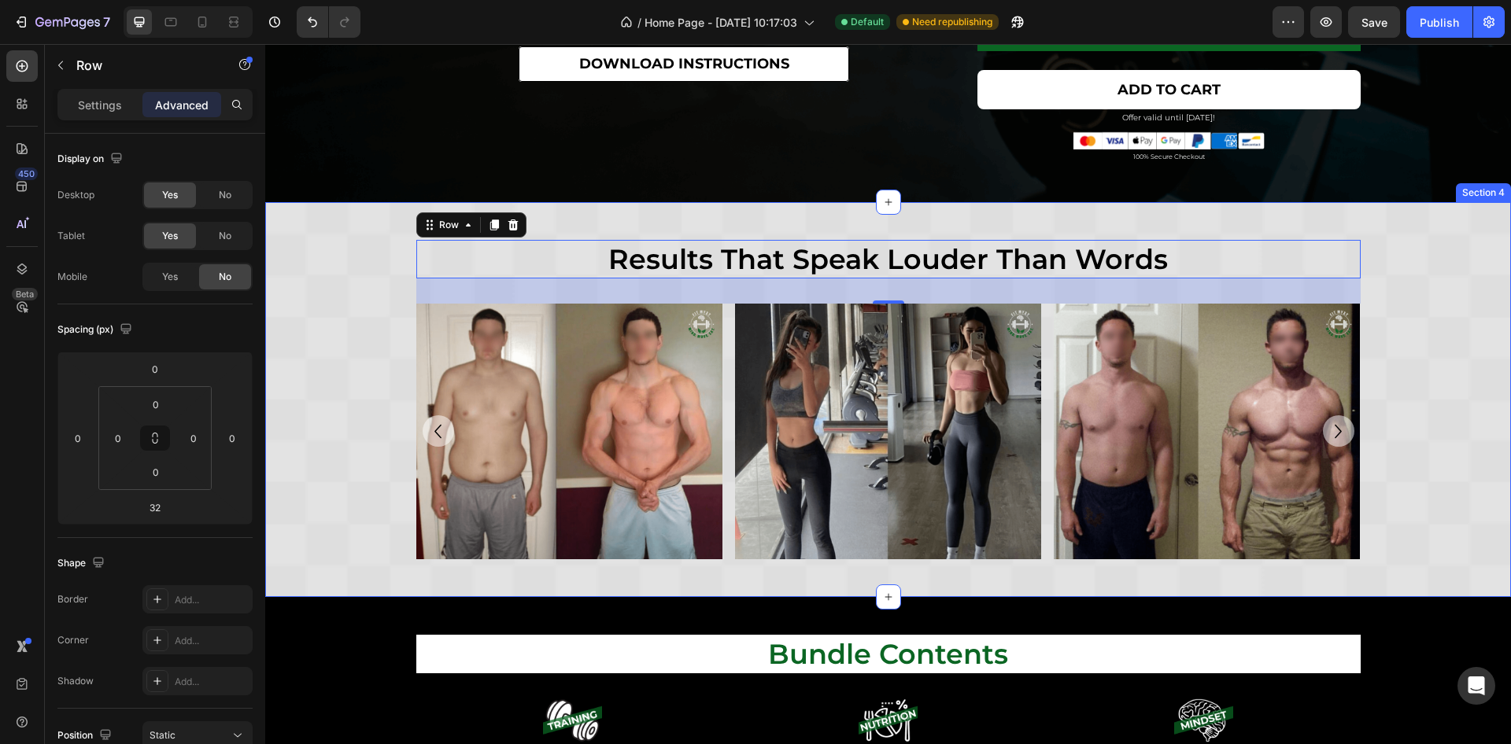
click at [364, 337] on div "results that speak louder than words Heading Row results that speak louder than…" at bounding box center [888, 399] width 1246 height 319
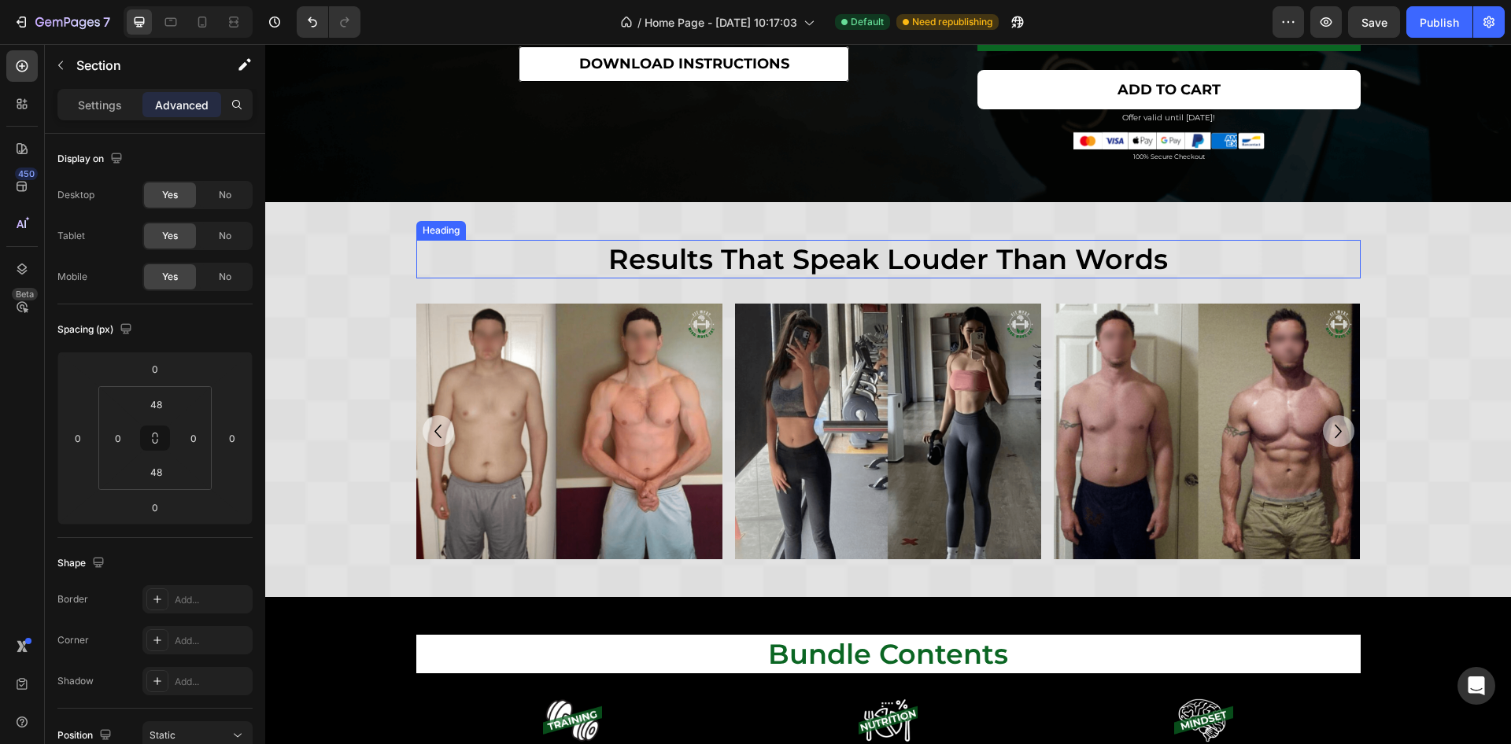
click at [1005, 256] on h2 "results that speak louder than words" at bounding box center [888, 259] width 944 height 39
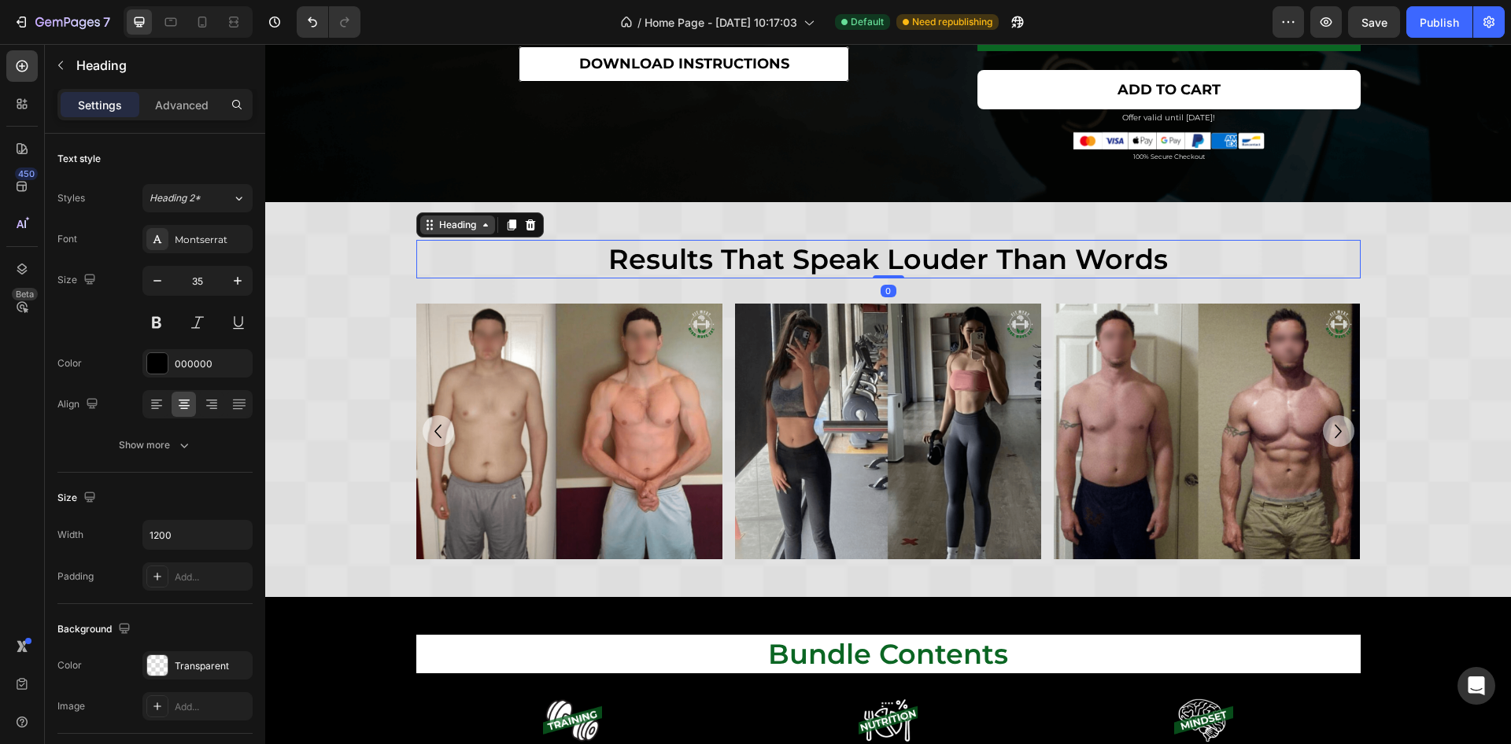
click at [456, 224] on div "Heading" at bounding box center [457, 225] width 43 height 14
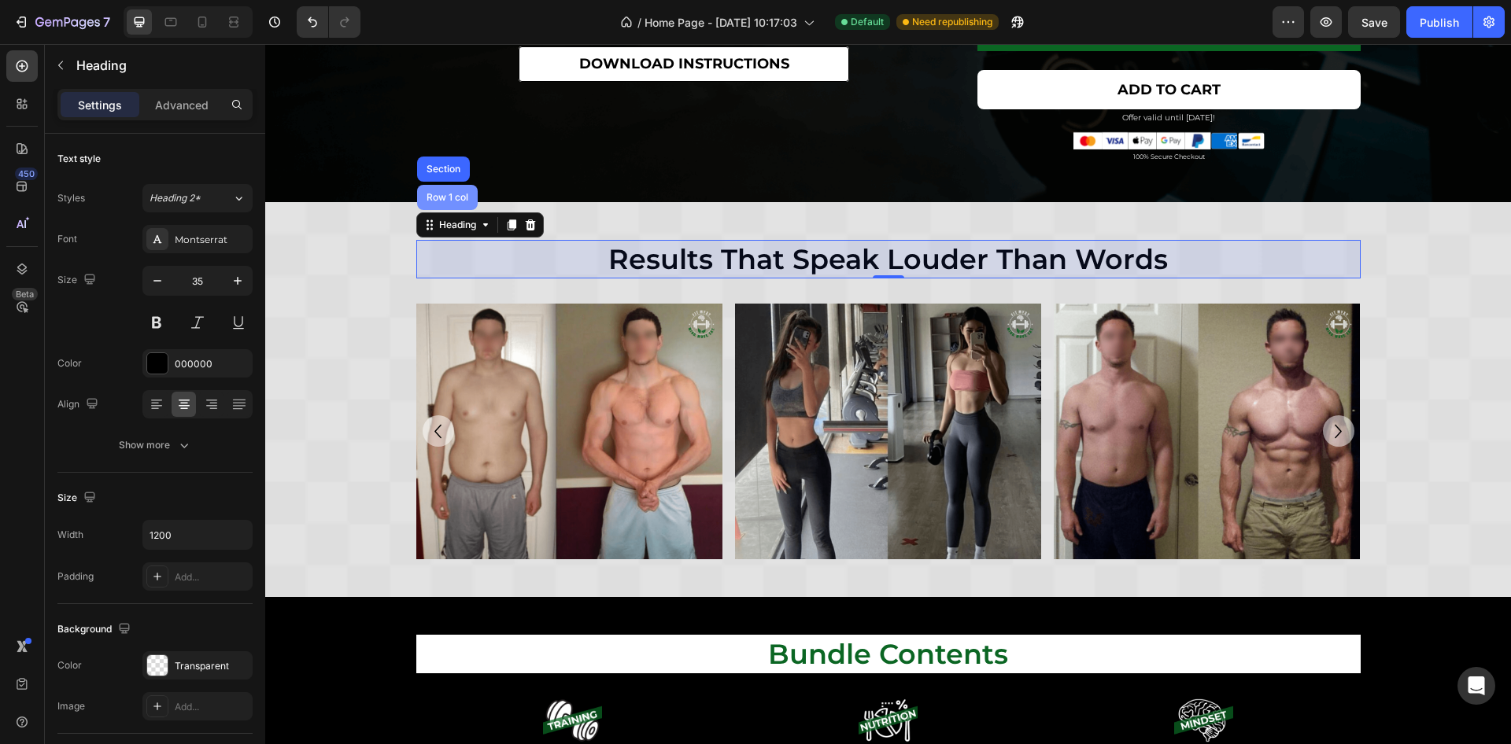
click at [453, 194] on div "Row 1 col" at bounding box center [447, 197] width 48 height 9
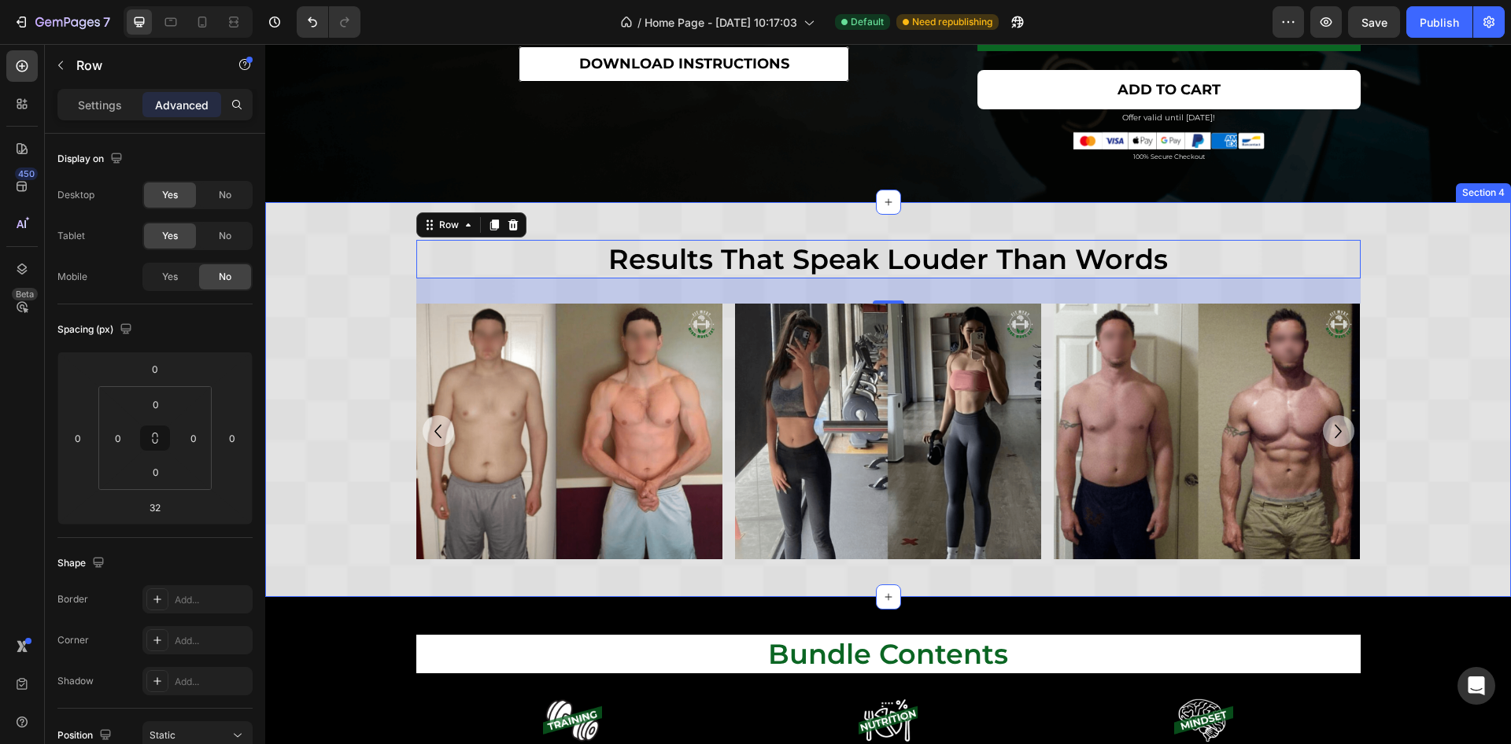
click at [1483, 375] on div "results that speak louder than words Heading Row results that speak louder than…" at bounding box center [888, 399] width 1246 height 319
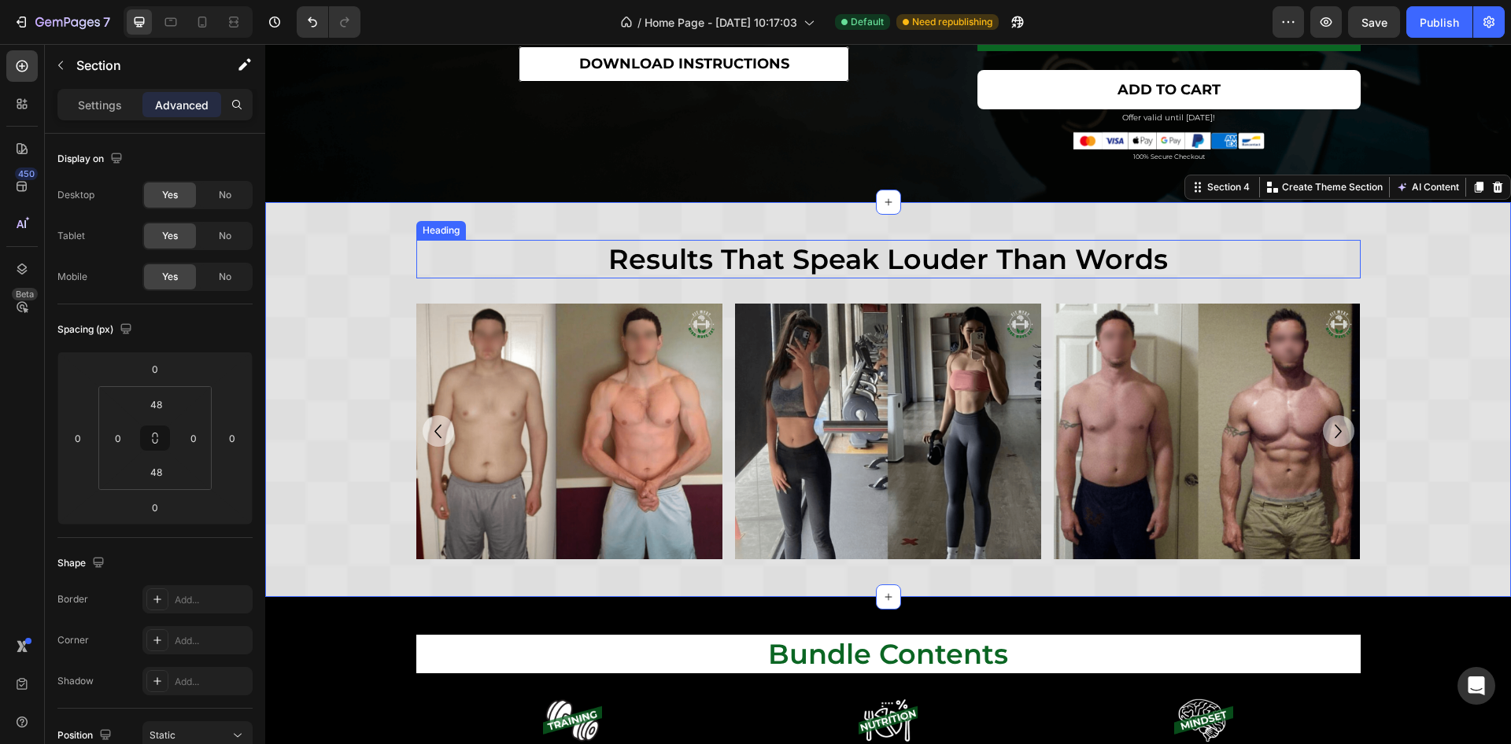
click at [1066, 267] on h2 "results that speak louder than words" at bounding box center [888, 259] width 944 height 39
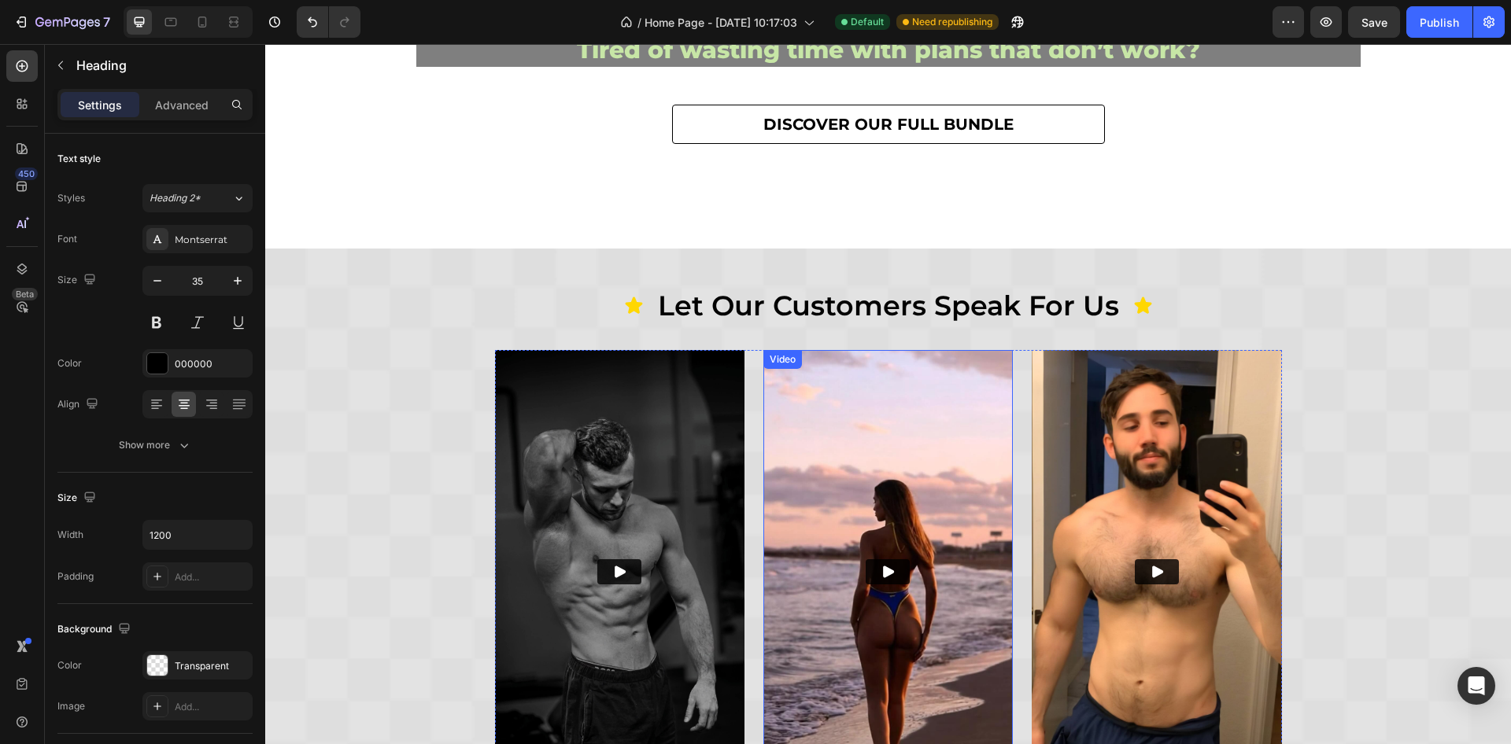
scroll to position [354, 0]
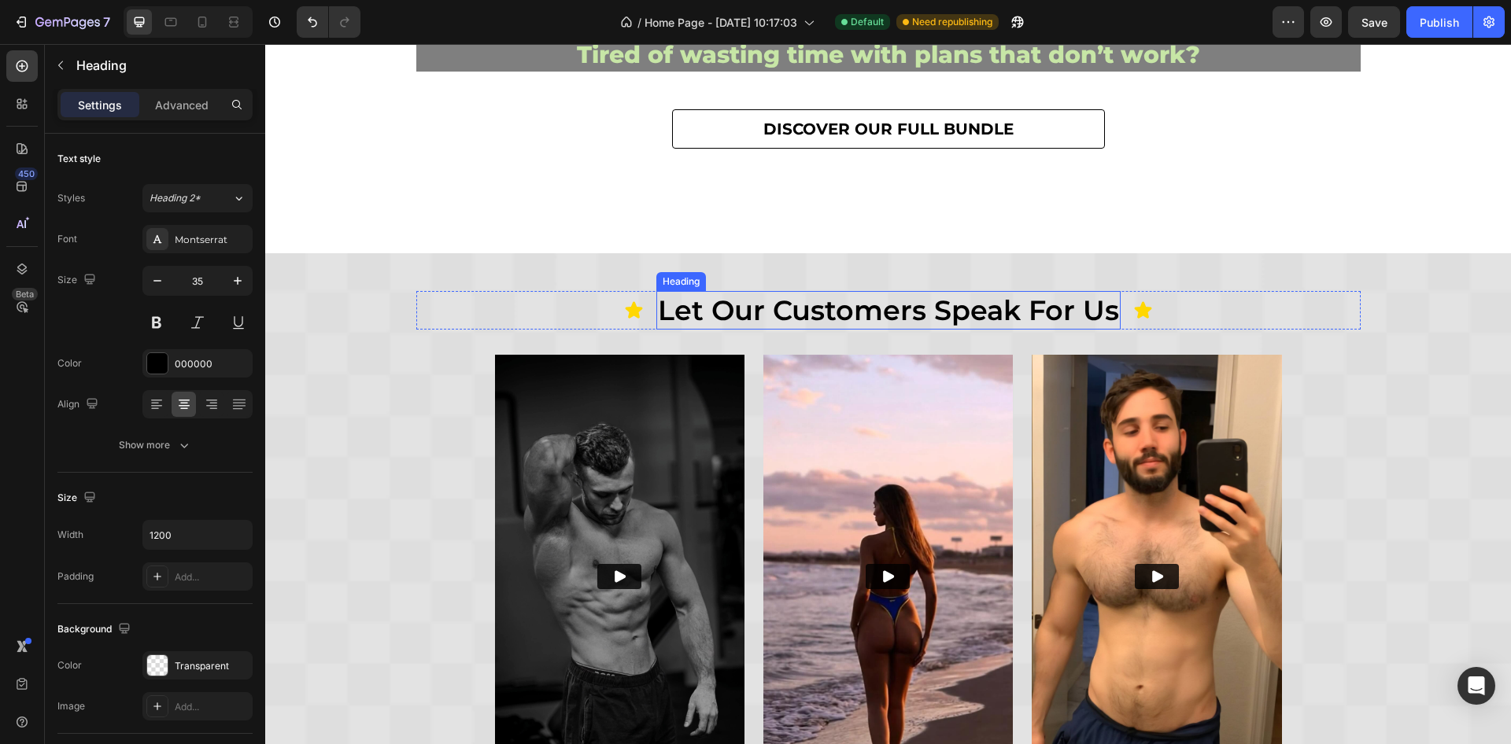
click at [928, 308] on h2 "let our customers speak for us" at bounding box center [888, 310] width 464 height 39
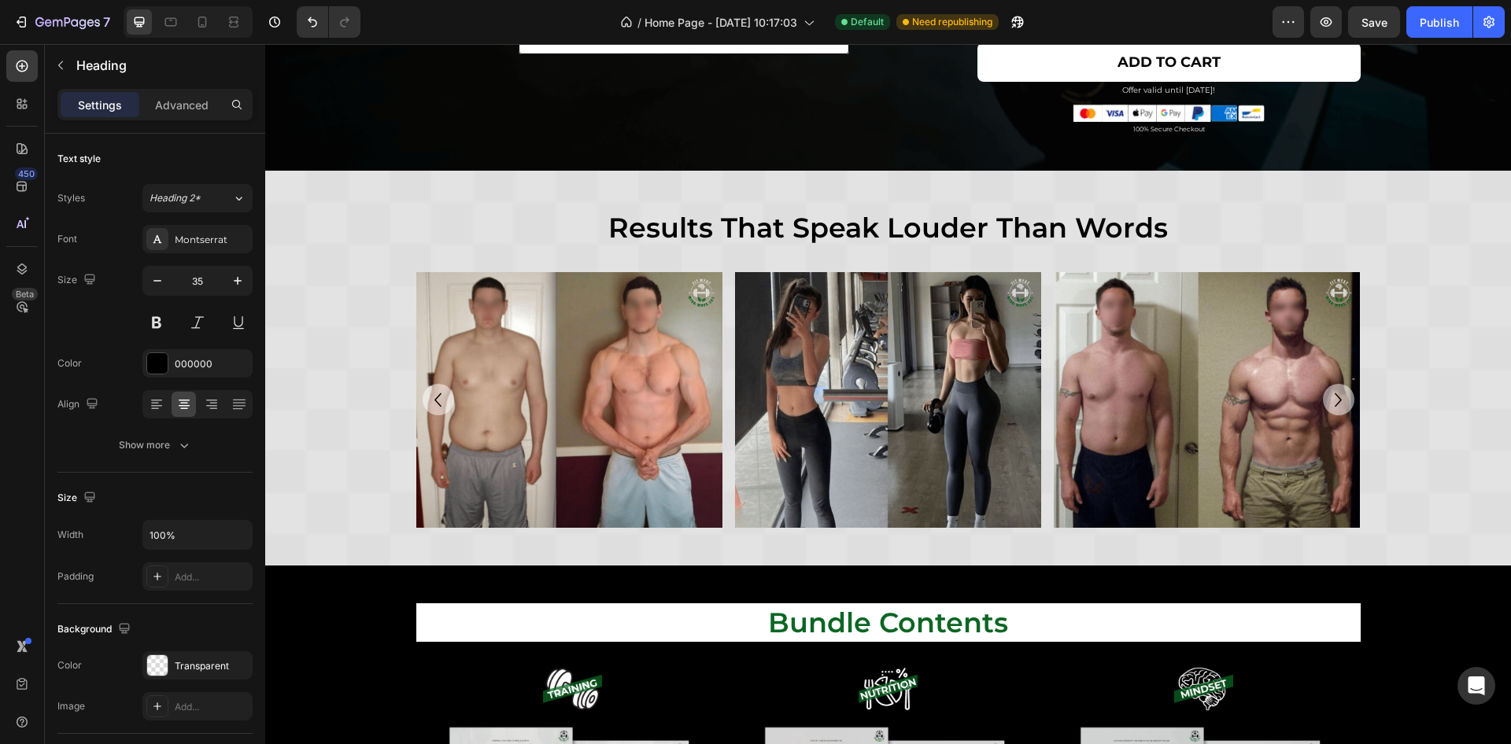
scroll to position [1888, 0]
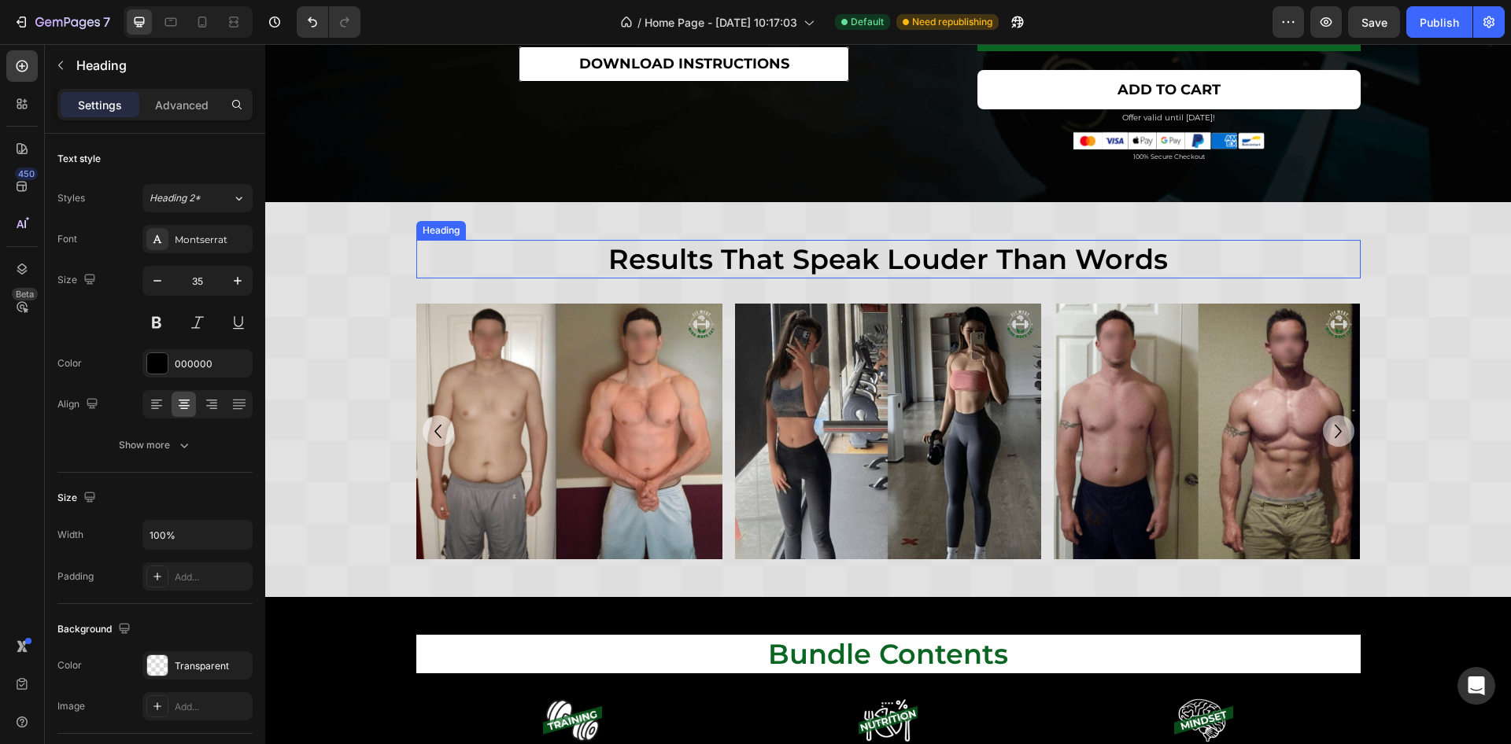
click at [1074, 258] on h2 "results that speak louder than words" at bounding box center [888, 259] width 944 height 39
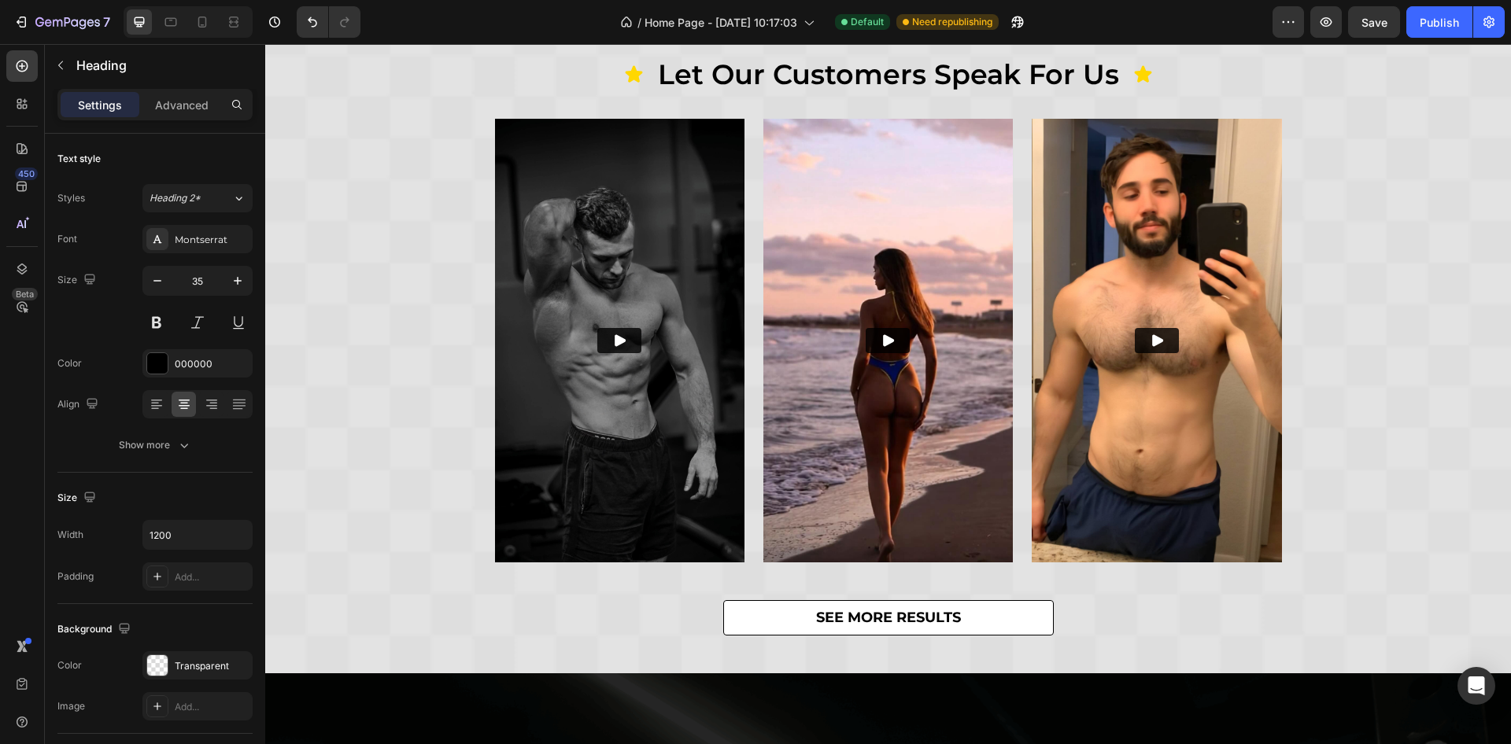
scroll to position [354, 0]
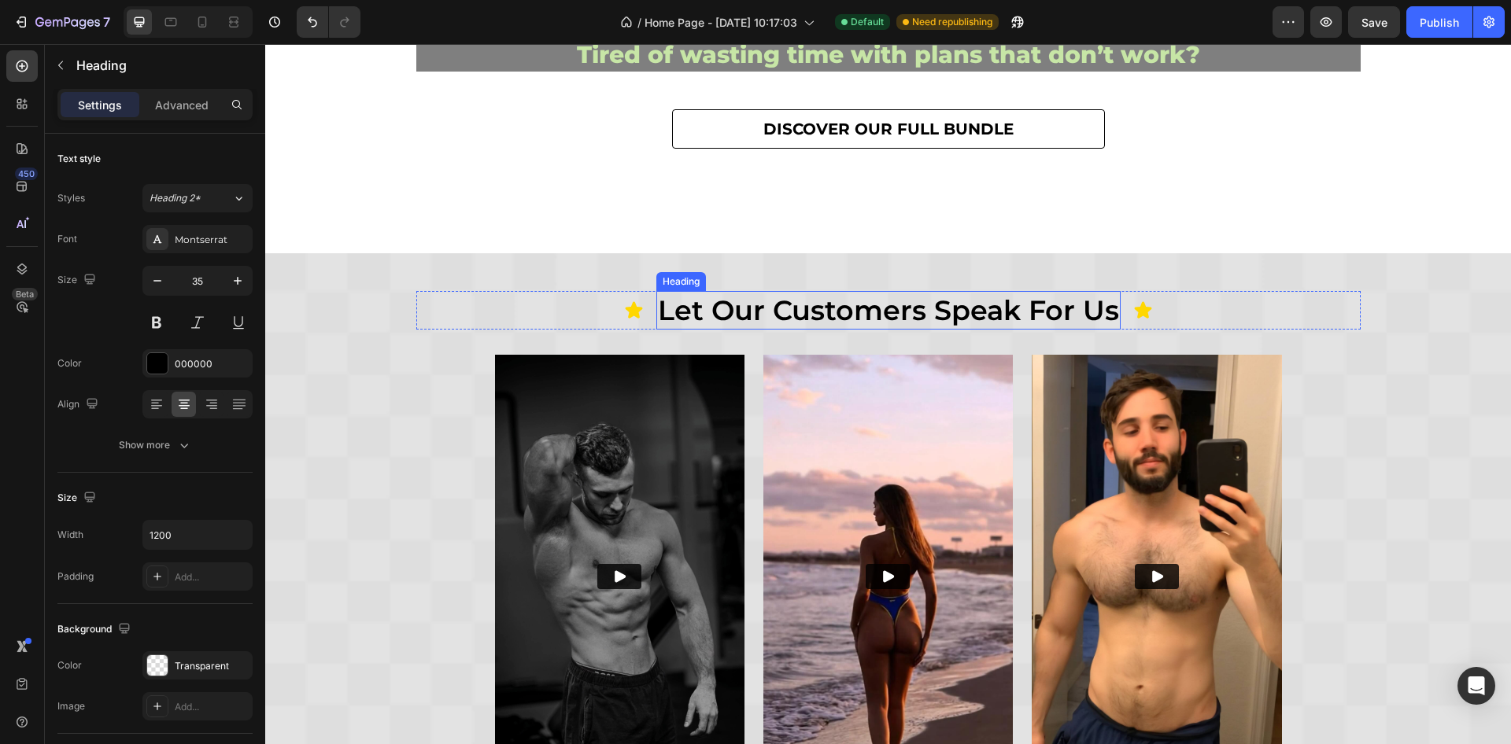
click at [918, 307] on h2 "let our customers speak for us" at bounding box center [888, 310] width 464 height 39
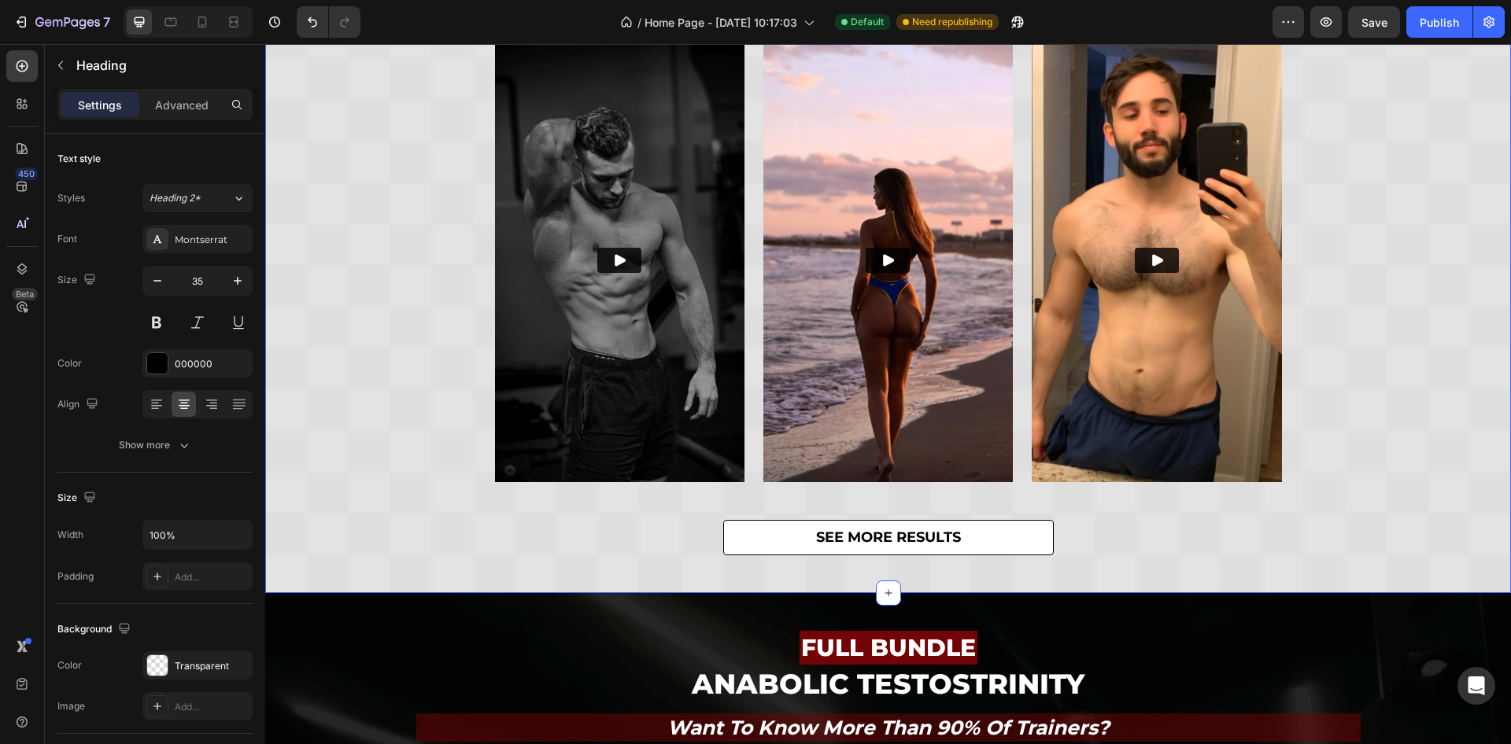
scroll to position [708, 0]
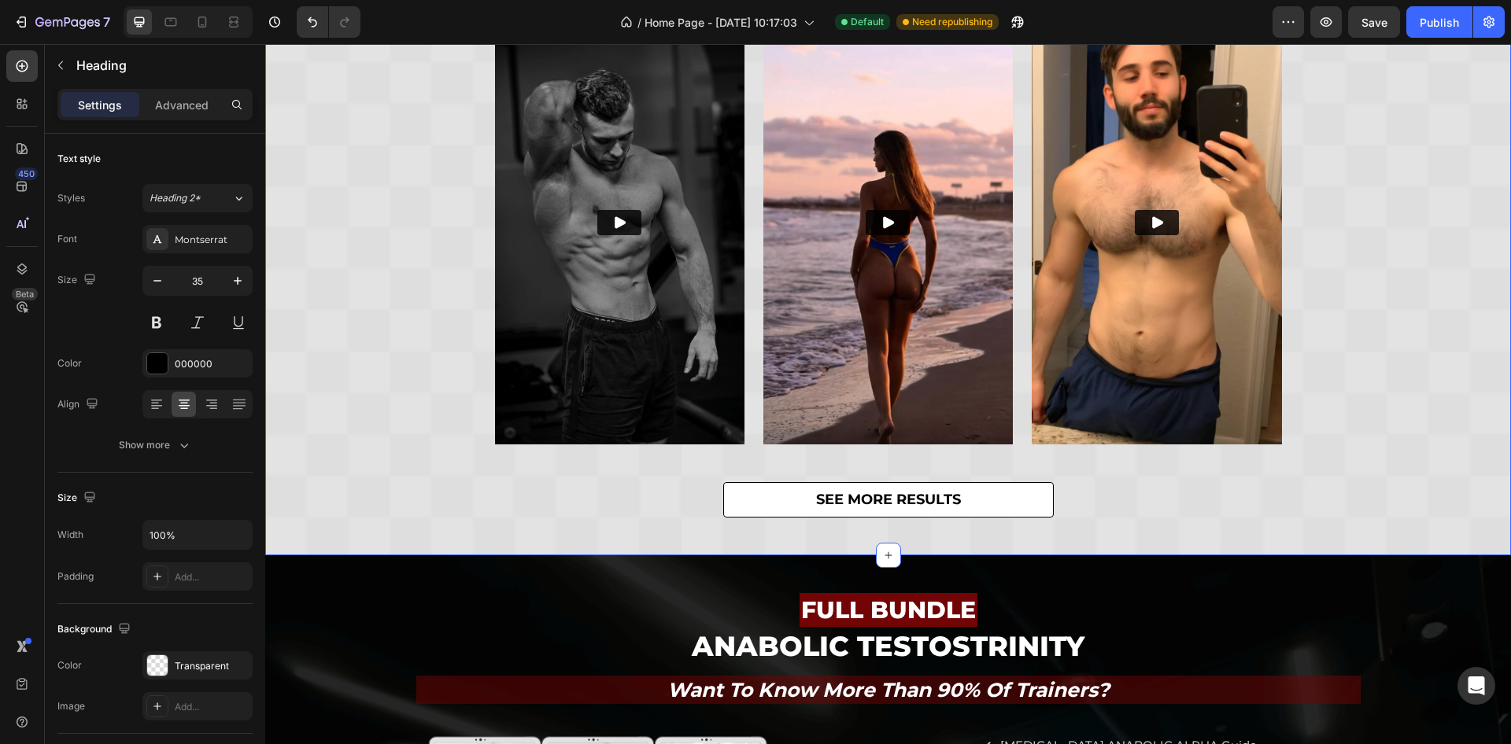
click at [1416, 356] on div "Icon let our customers speak for us Heading 0 Icon Row Video Video Video Carous…" at bounding box center [888, 227] width 1246 height 581
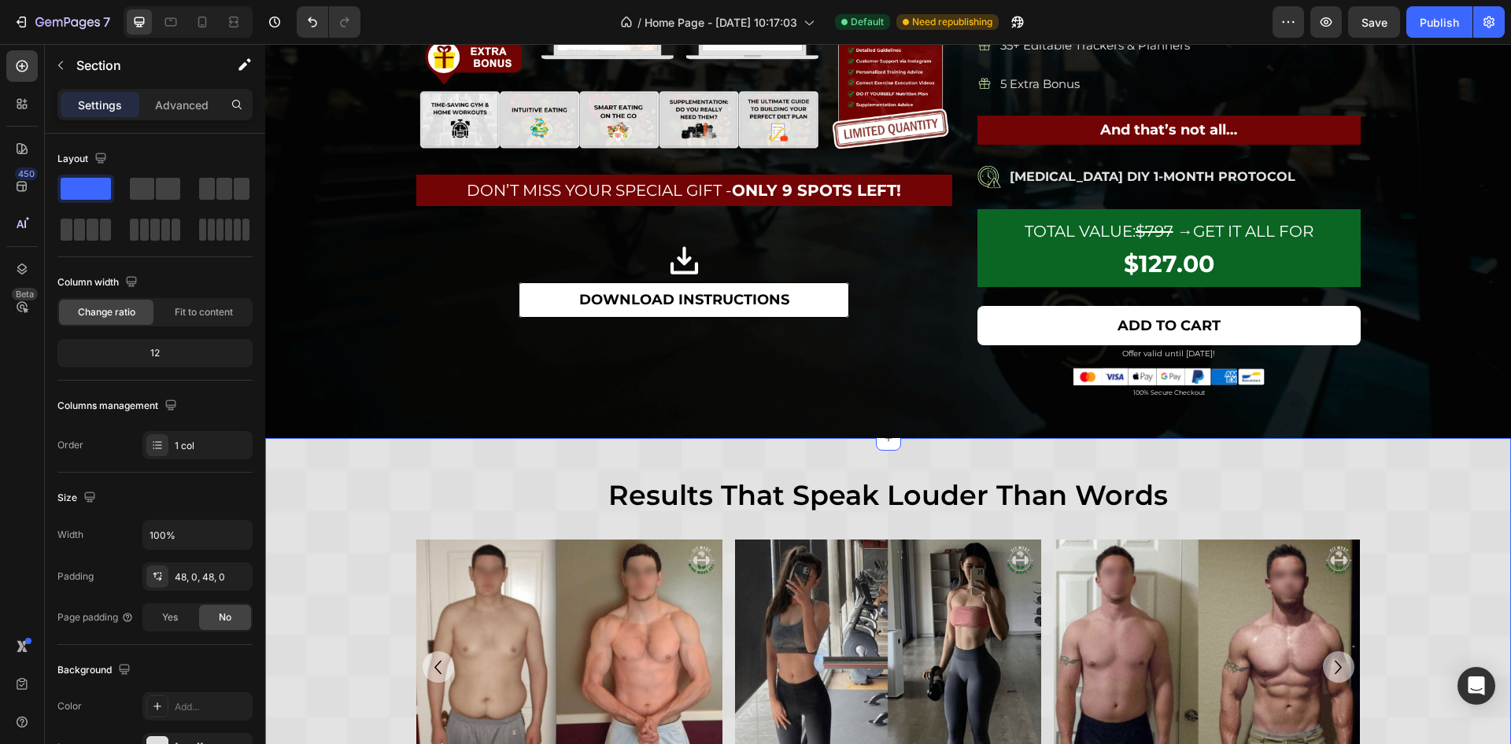
scroll to position [2006, 0]
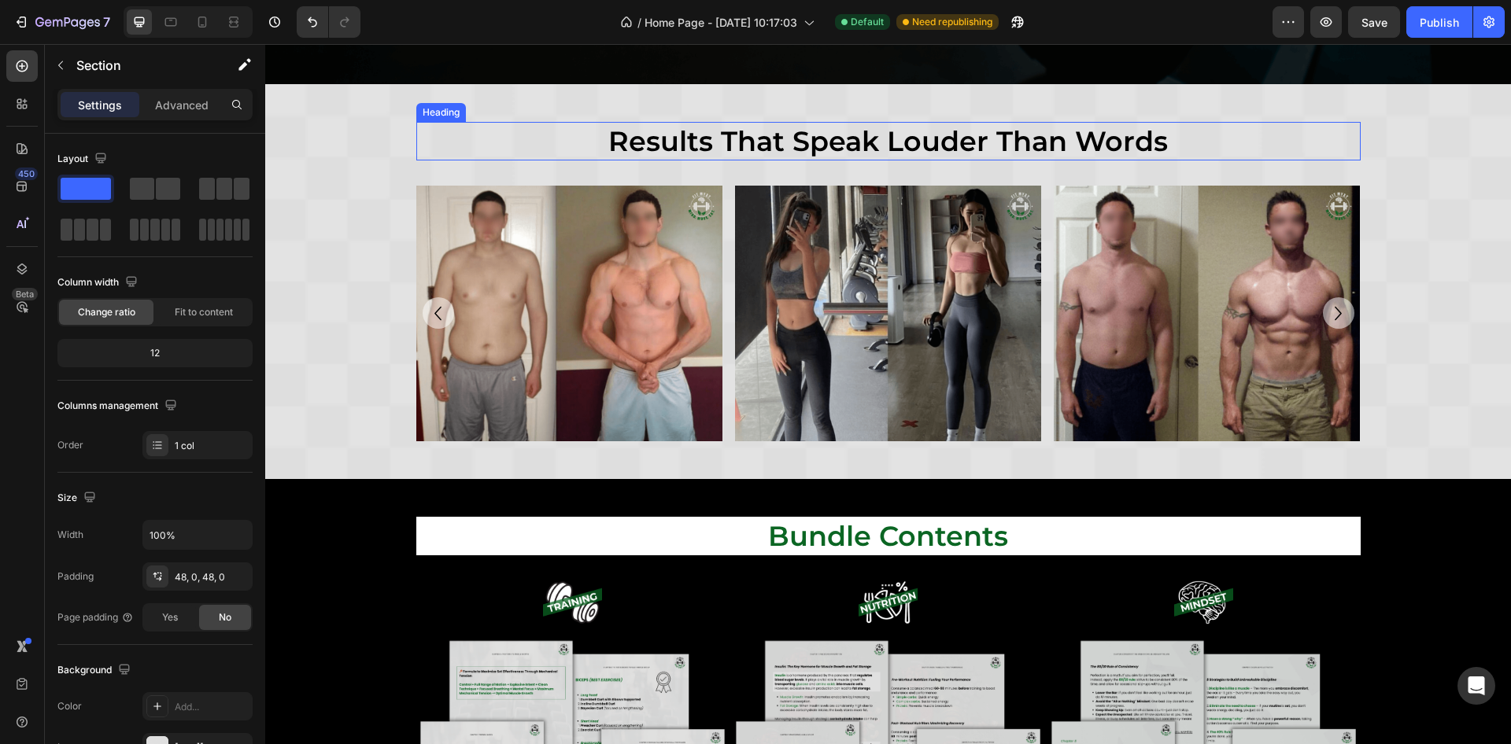
click at [659, 131] on h2 "results that speak louder than words" at bounding box center [888, 141] width 944 height 39
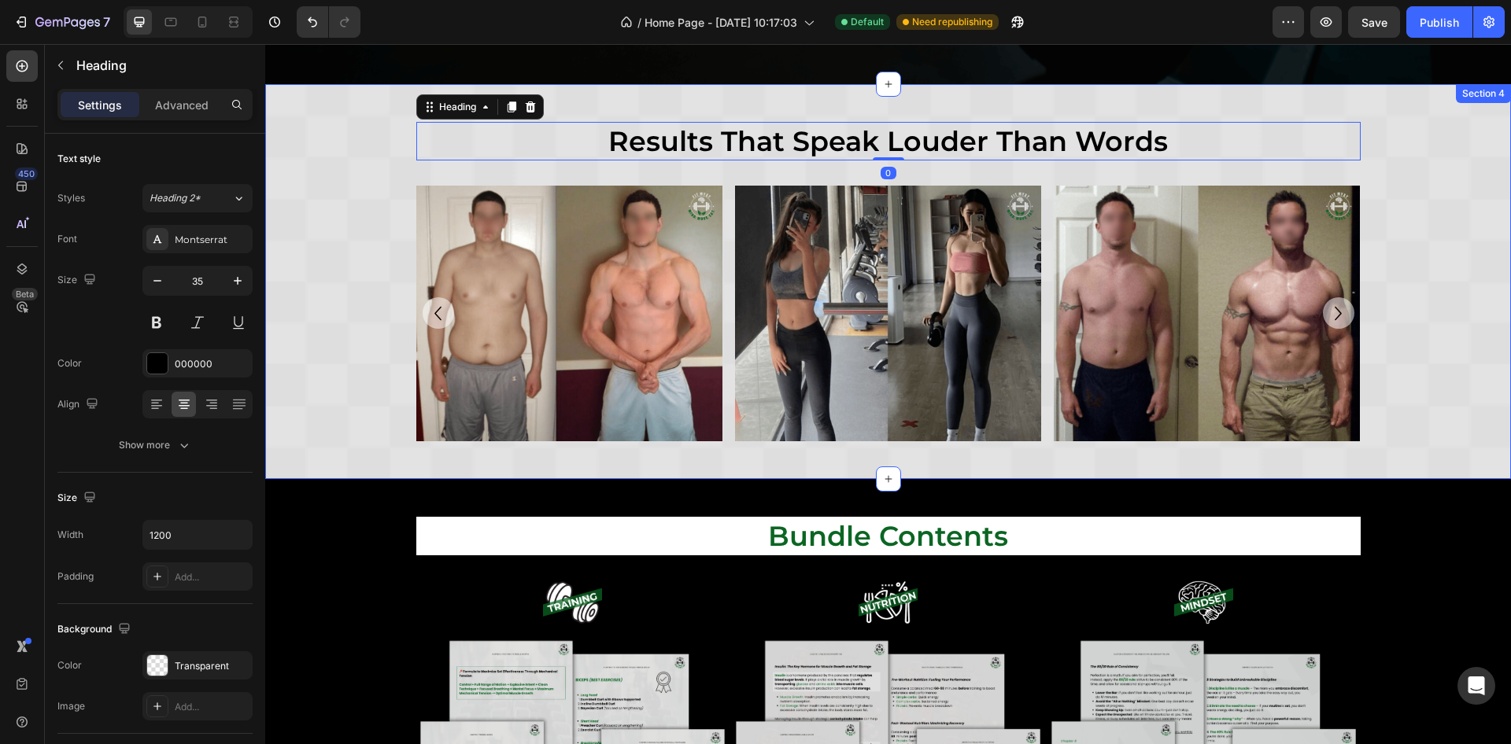
click at [319, 127] on div "results that speak louder than words Heading Row results that speak louder than…" at bounding box center [888, 281] width 1246 height 319
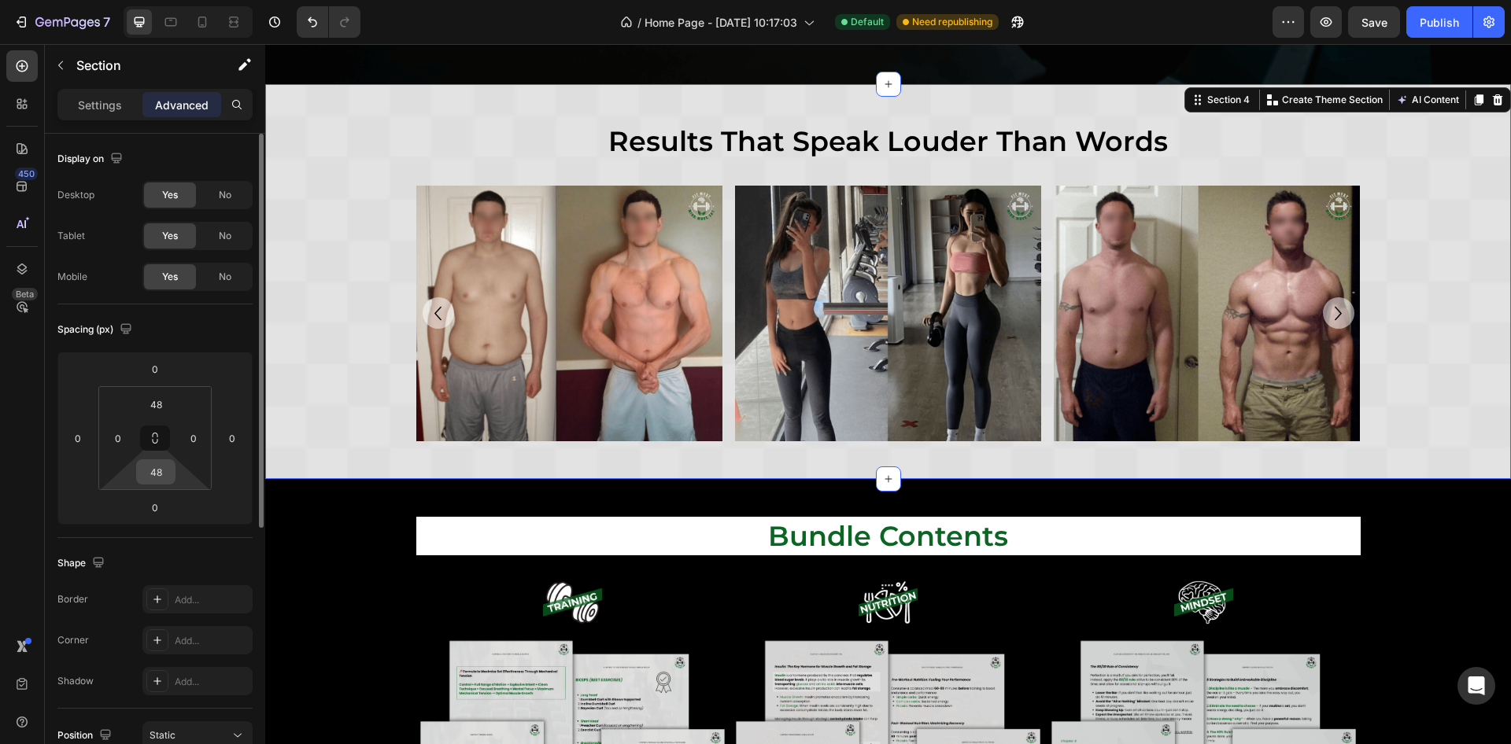
click at [158, 0] on html "7 / Home Page - [DATE] 10:17:03 Default Need republishing Preview Save Publish …" at bounding box center [755, 0] width 1511 height 0
click at [162, 477] on input "48" at bounding box center [155, 472] width 31 height 24
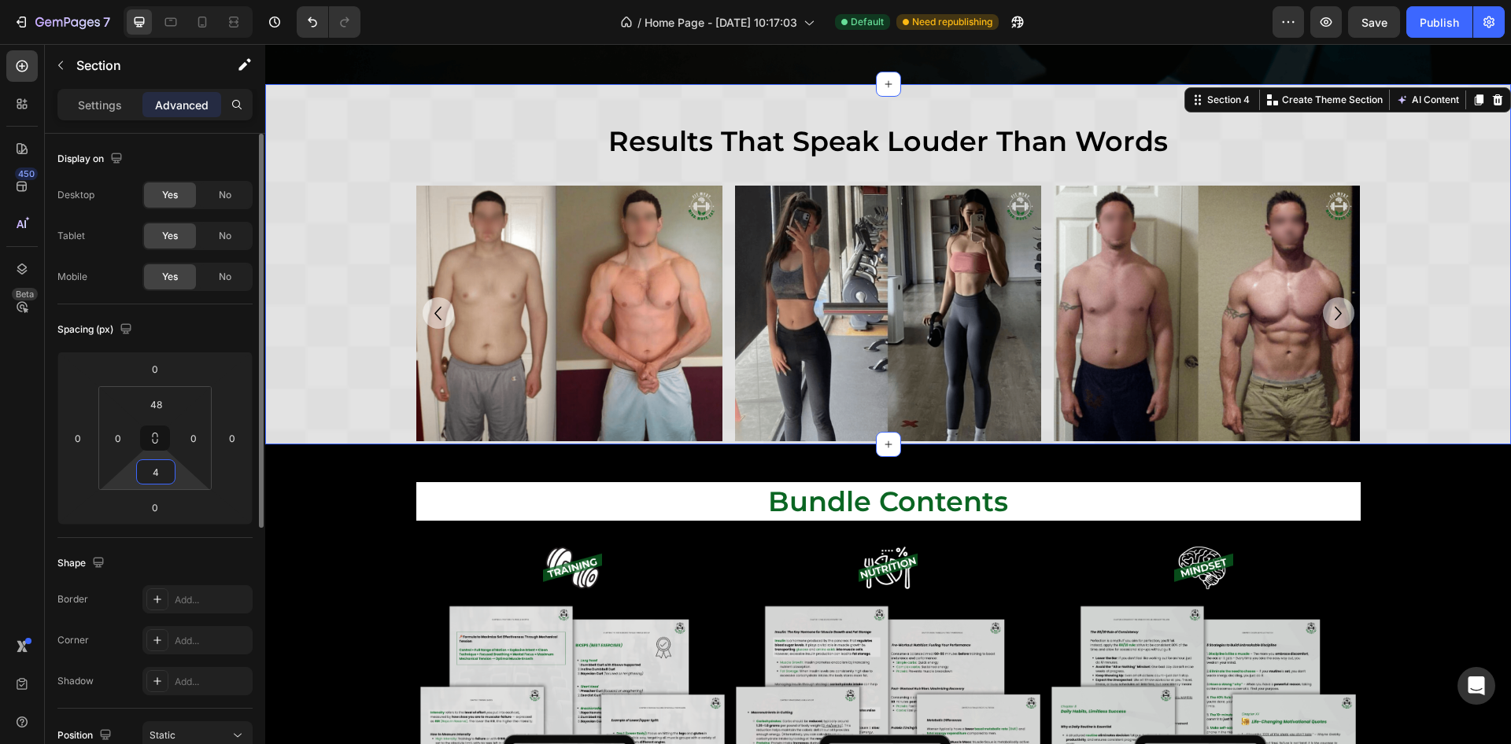
type input "48"
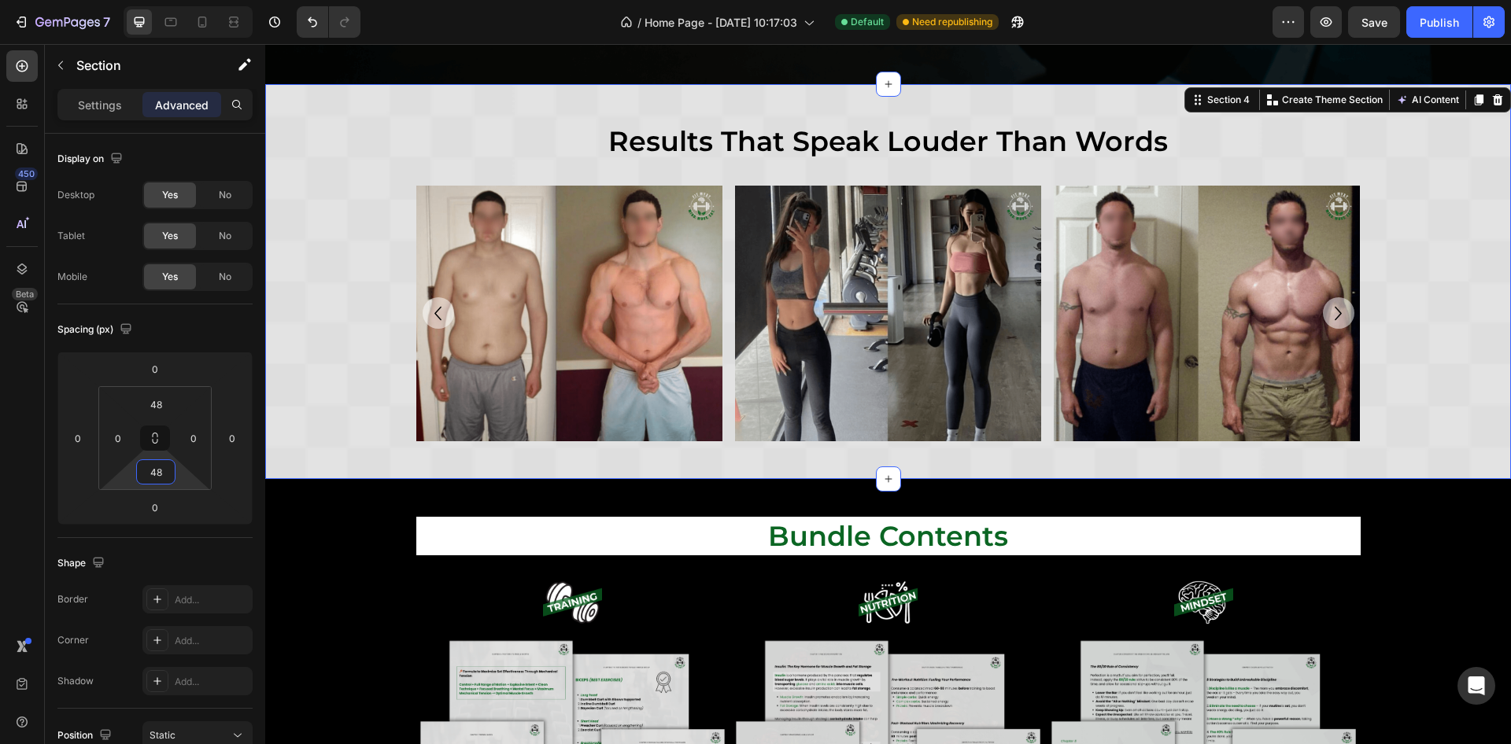
click at [316, 417] on div "results that speak louder than words Heading Row results that speak louder than…" at bounding box center [888, 281] width 1246 height 319
click at [175, 12] on div at bounding box center [170, 21] width 25 height 25
type input "36"
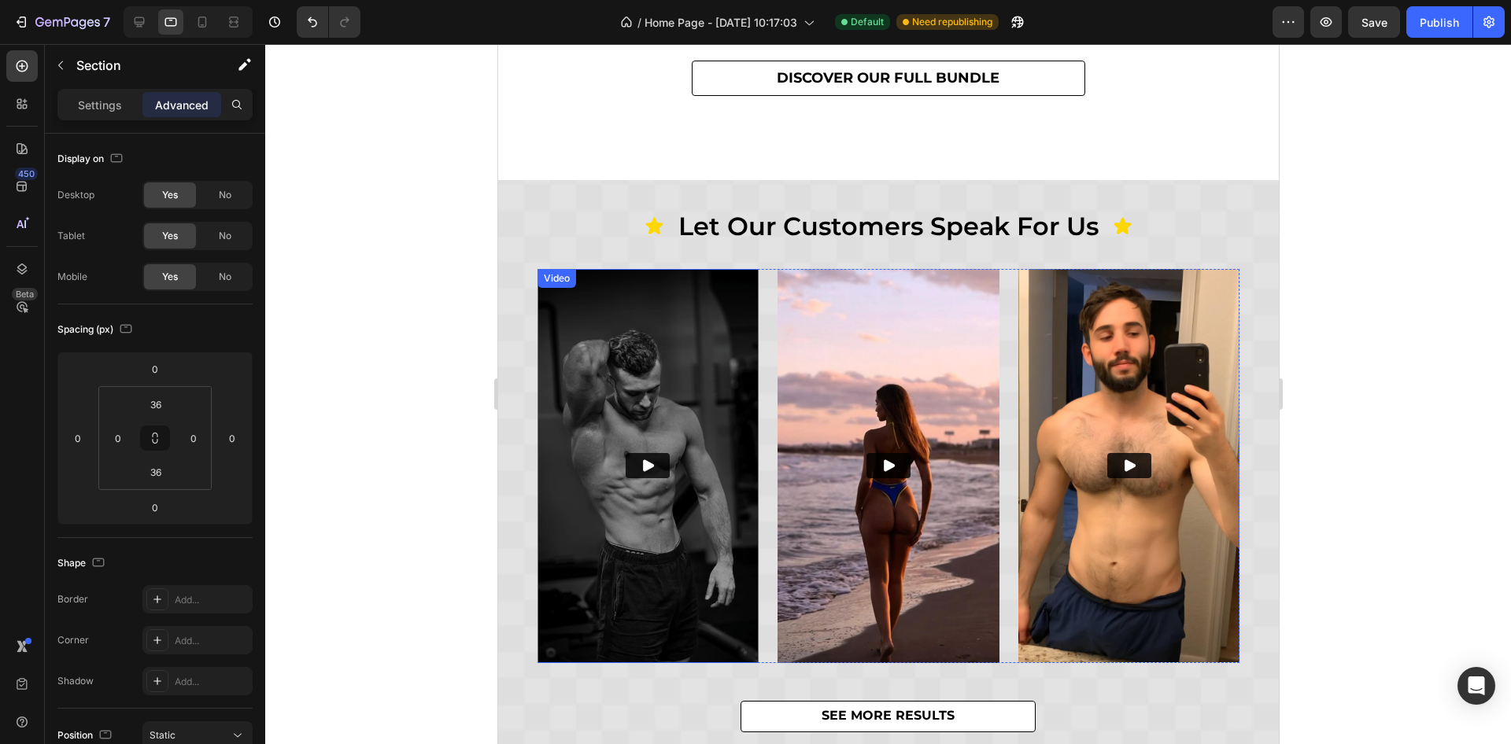
scroll to position [354, 0]
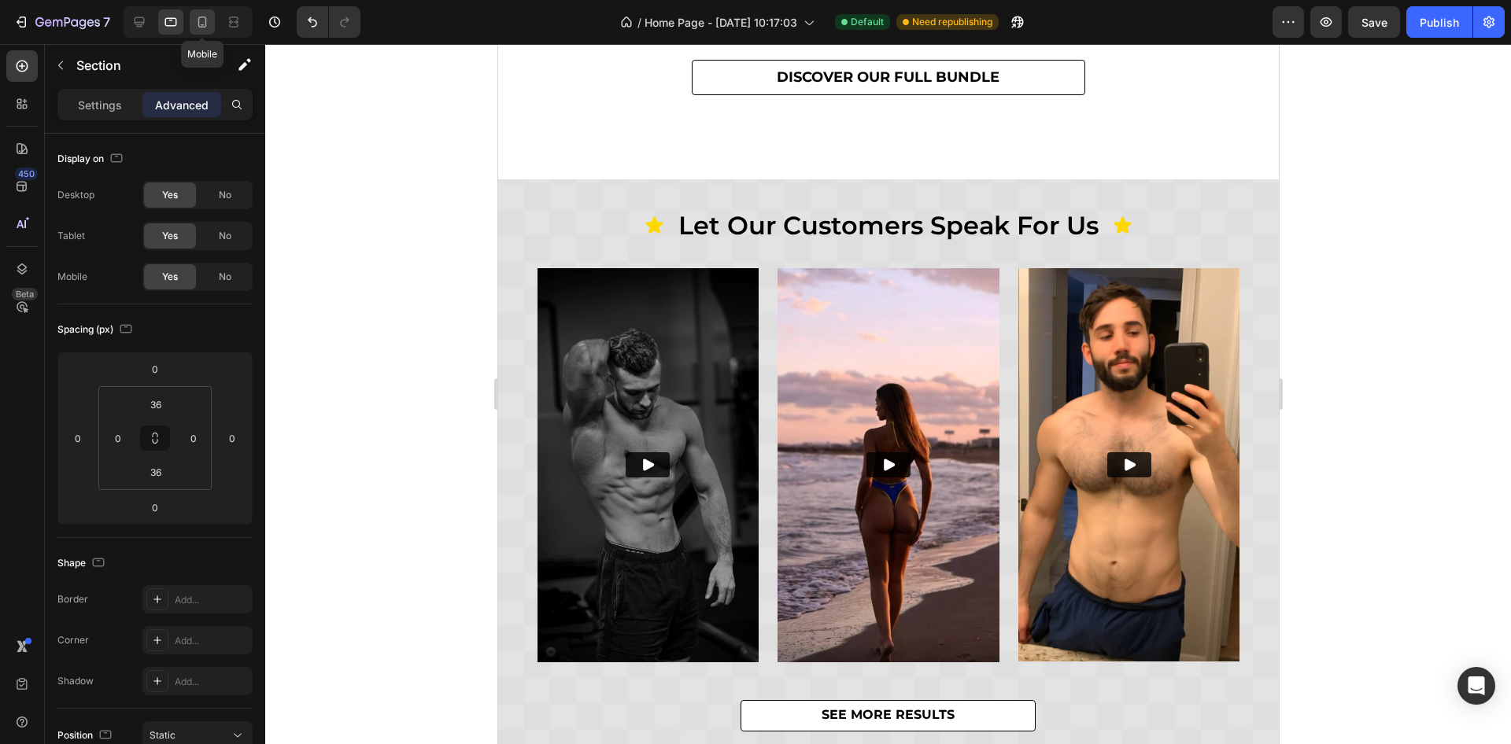
click at [205, 29] on icon at bounding box center [202, 22] width 16 height 16
type input "32"
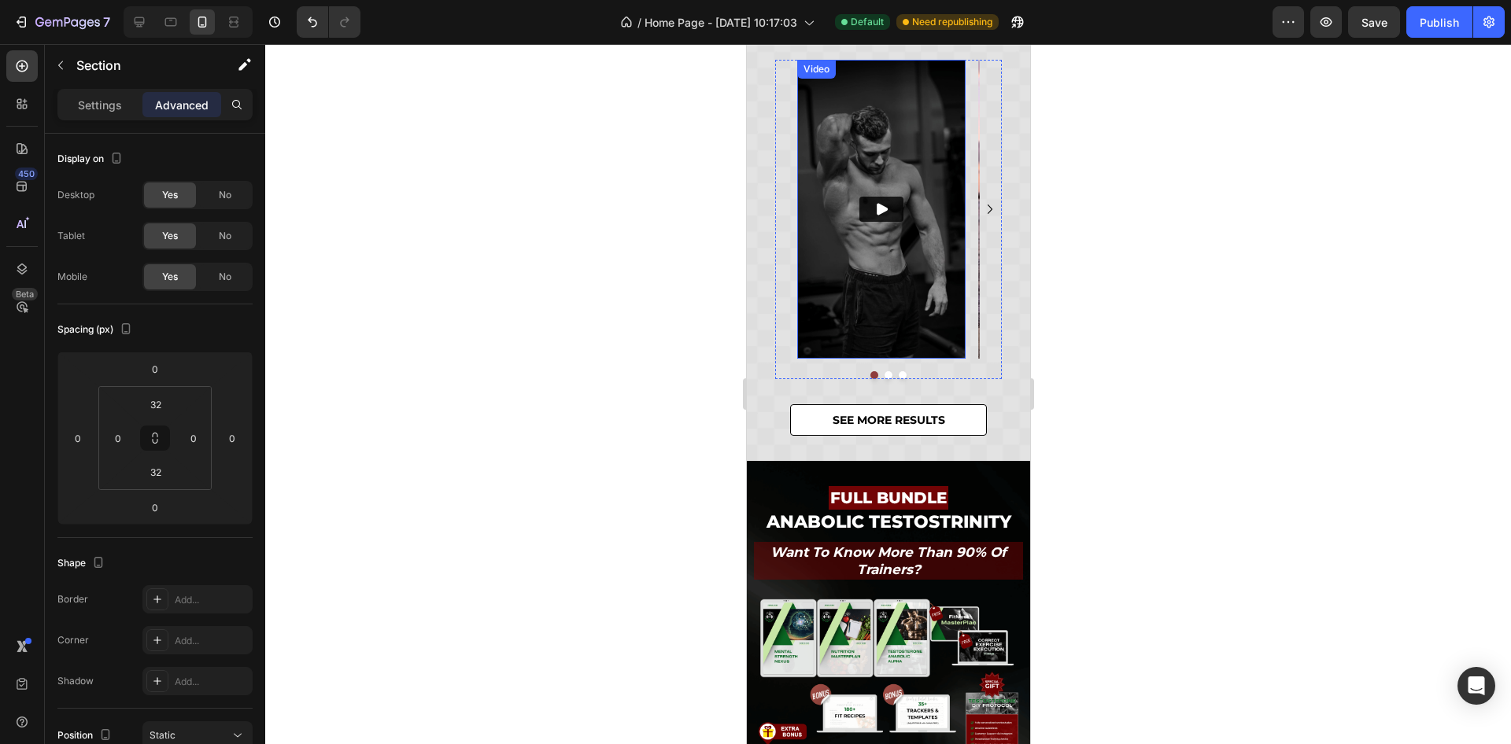
scroll to position [319, 0]
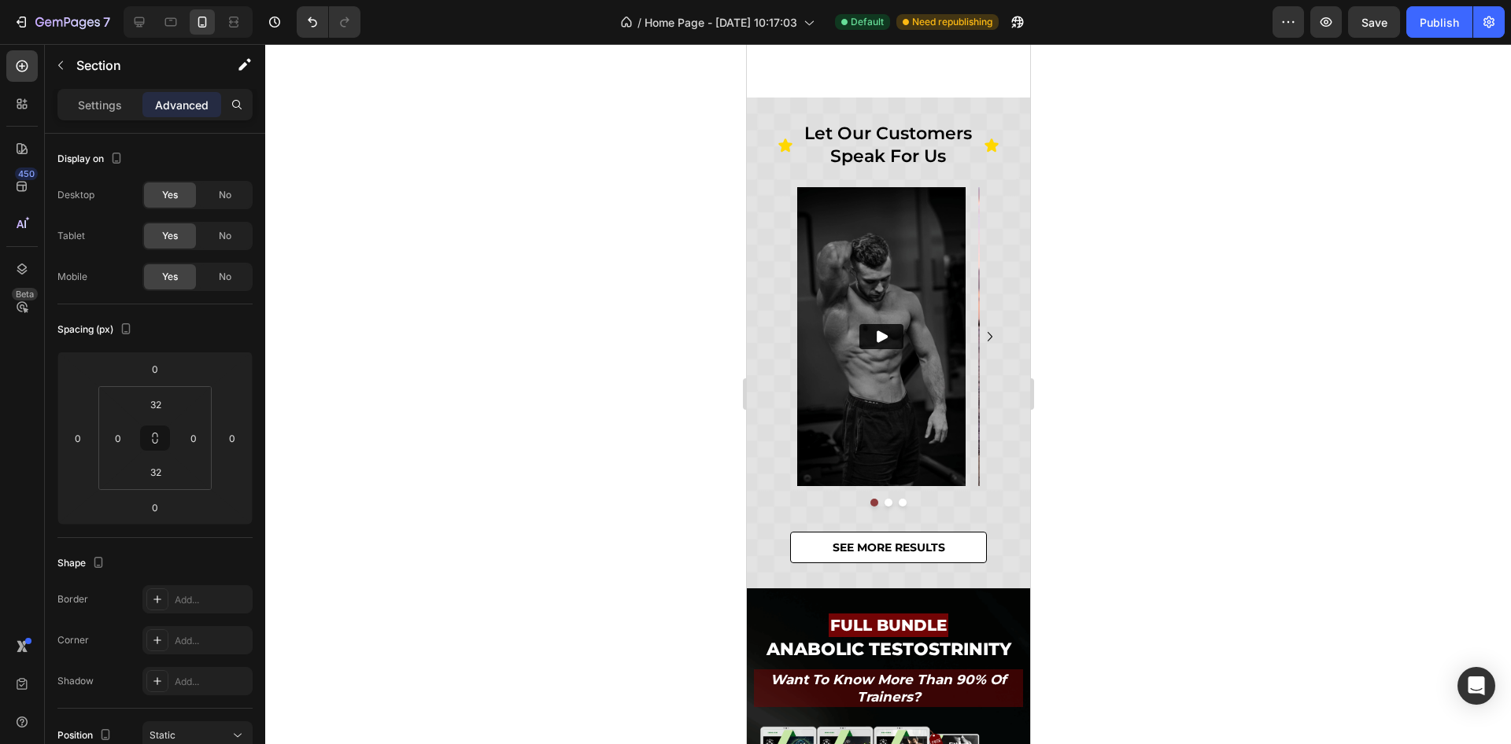
click at [1116, 345] on div at bounding box center [888, 394] width 1246 height 700
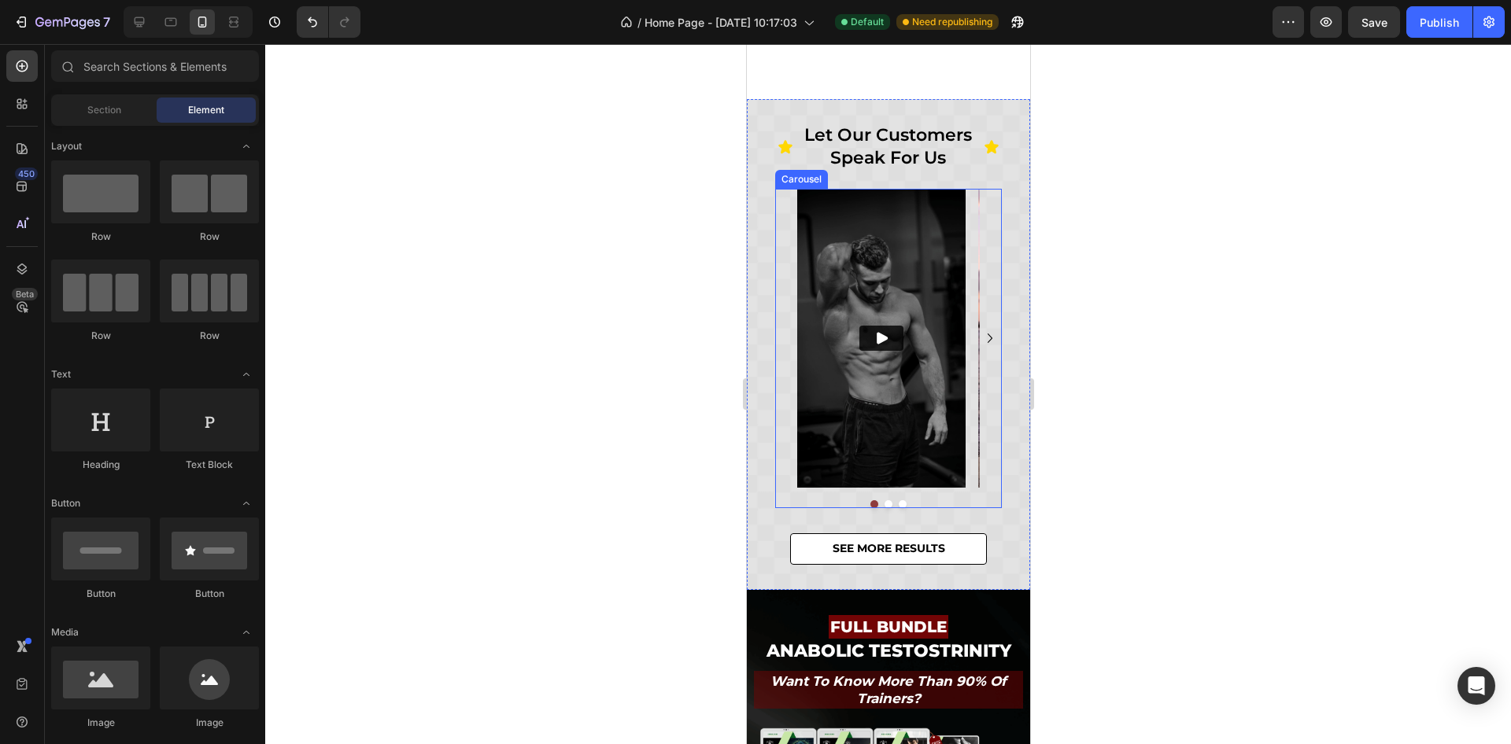
click at [862, 496] on div "Video Video Video [GEOGRAPHIC_DATA]" at bounding box center [887, 348] width 227 height 319
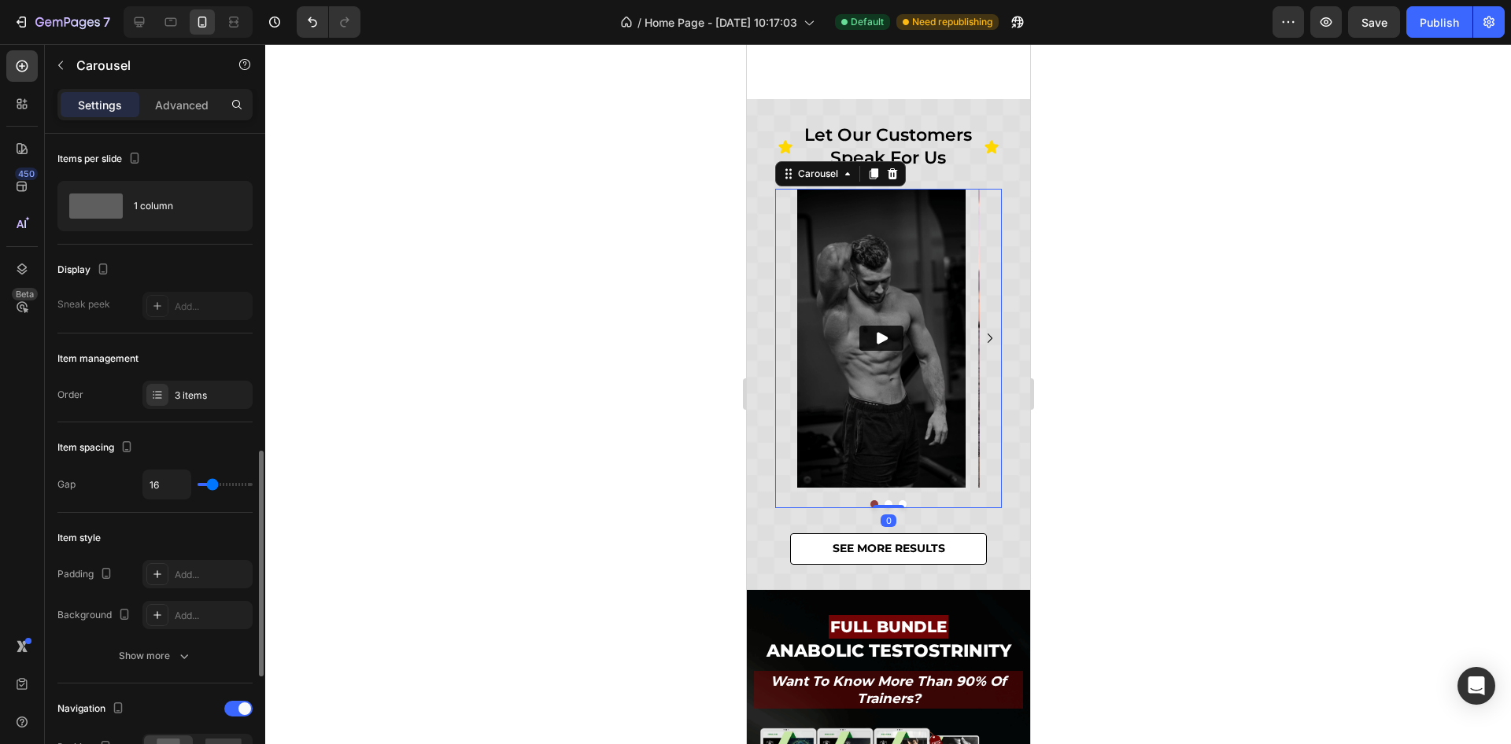
scroll to position [354, 0]
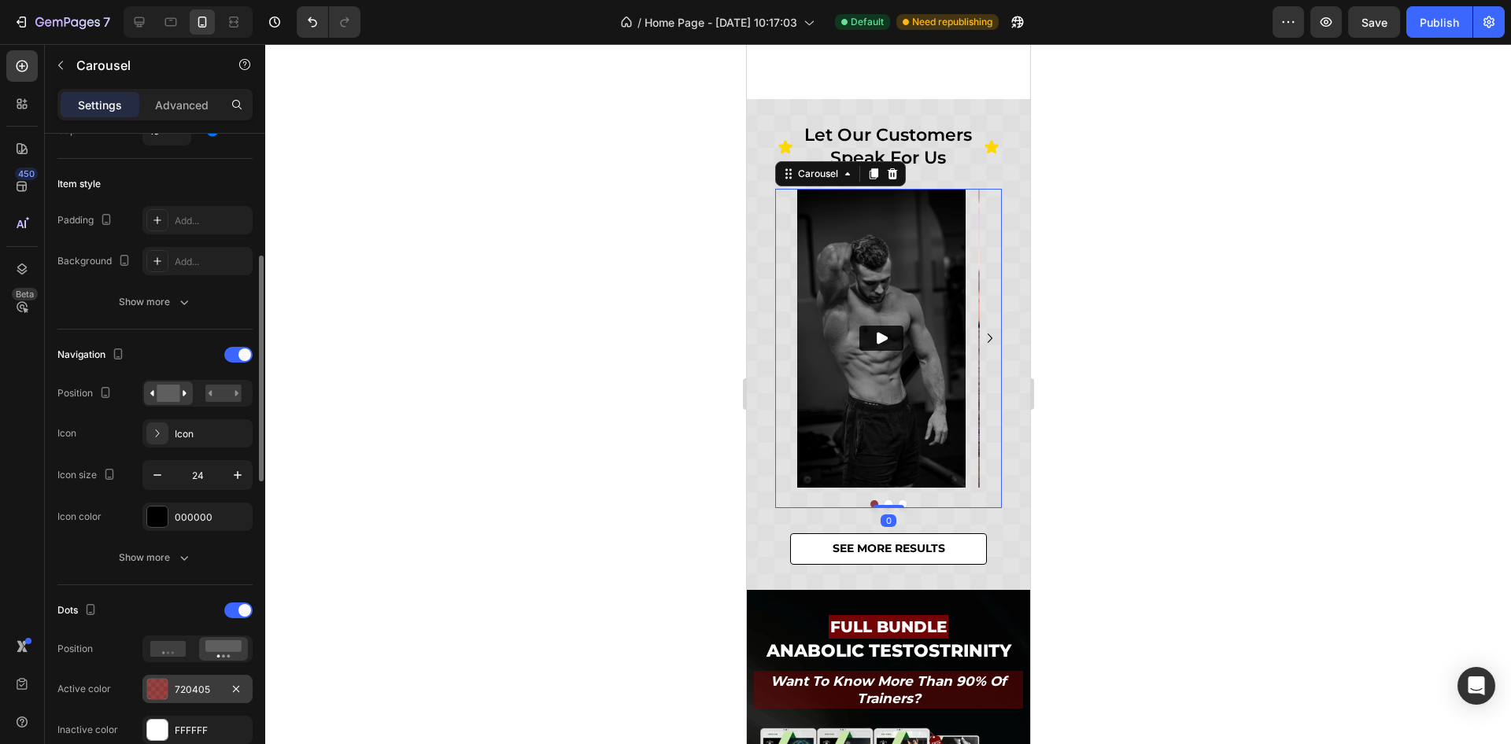
click at [180, 684] on div "720405" at bounding box center [198, 690] width 46 height 14
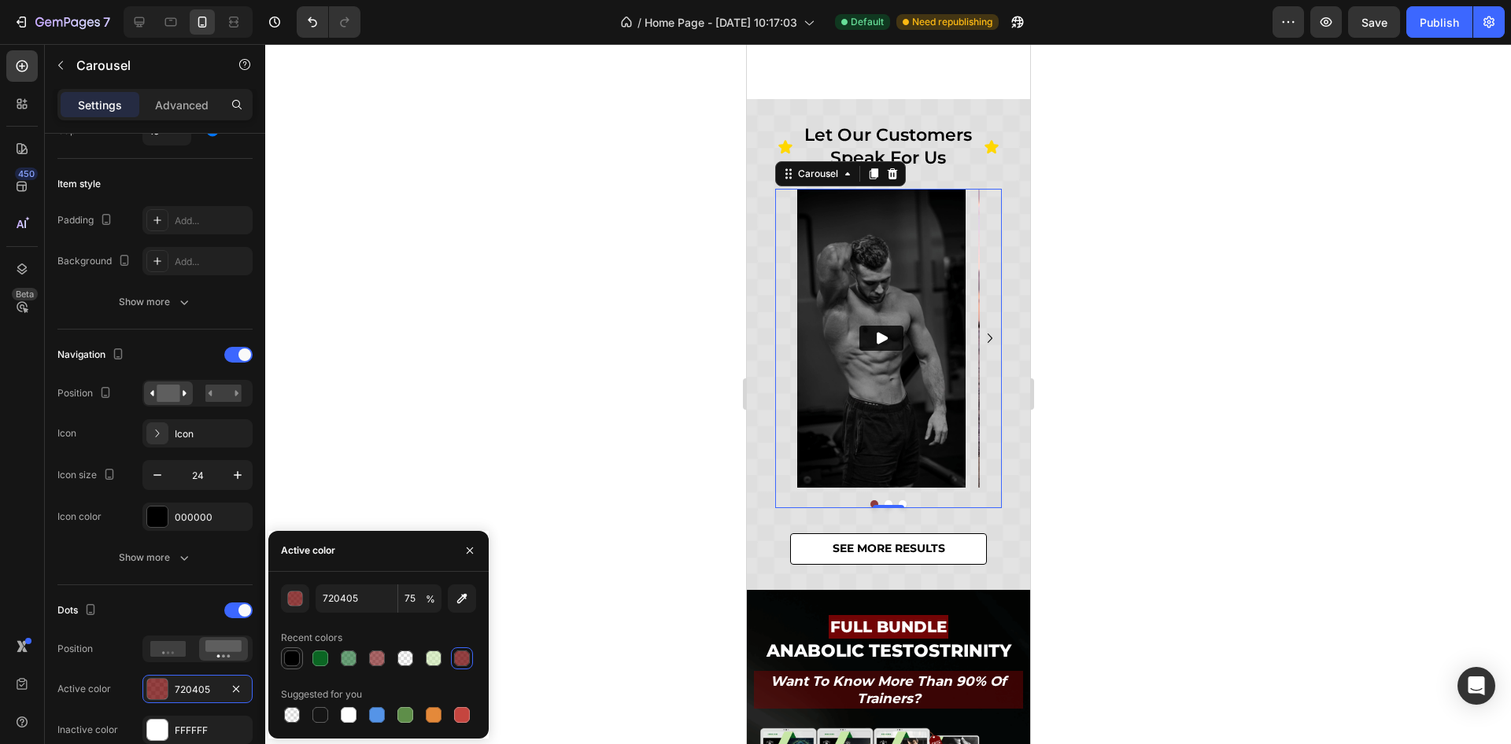
click at [290, 663] on div at bounding box center [292, 659] width 16 height 16
type input "000000"
type input "100"
click at [1108, 484] on div at bounding box center [888, 394] width 1246 height 700
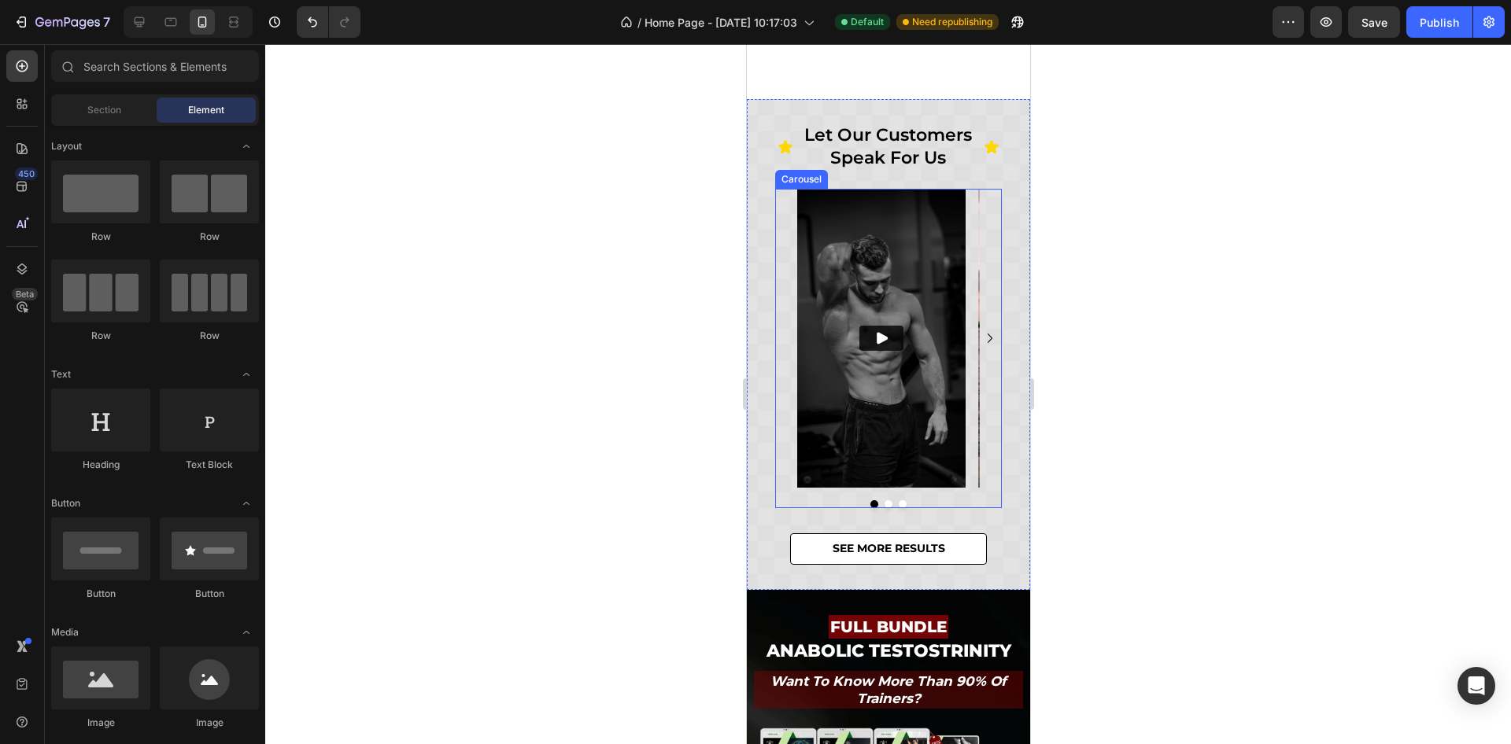
click at [895, 498] on div "Video Video Video [GEOGRAPHIC_DATA]" at bounding box center [887, 348] width 227 height 319
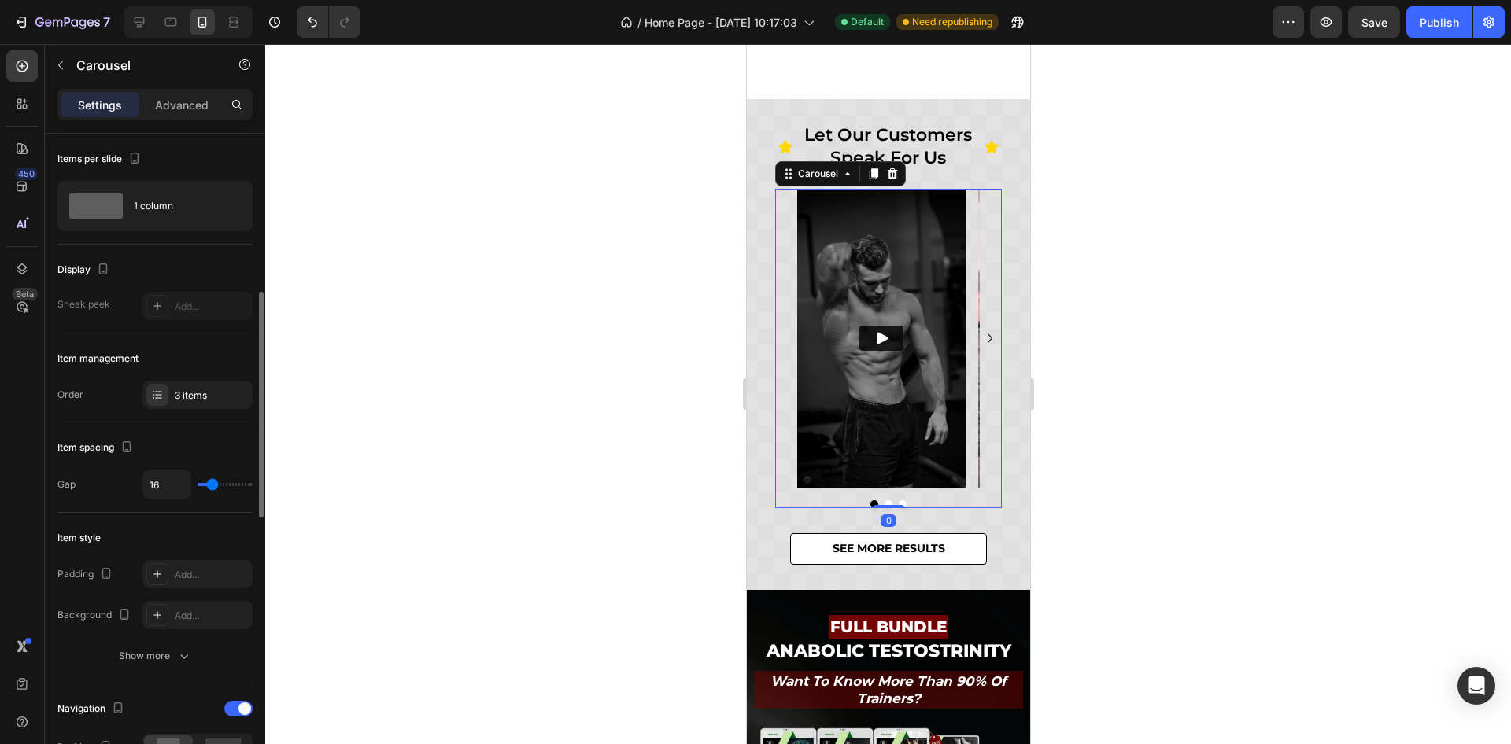
scroll to position [236, 0]
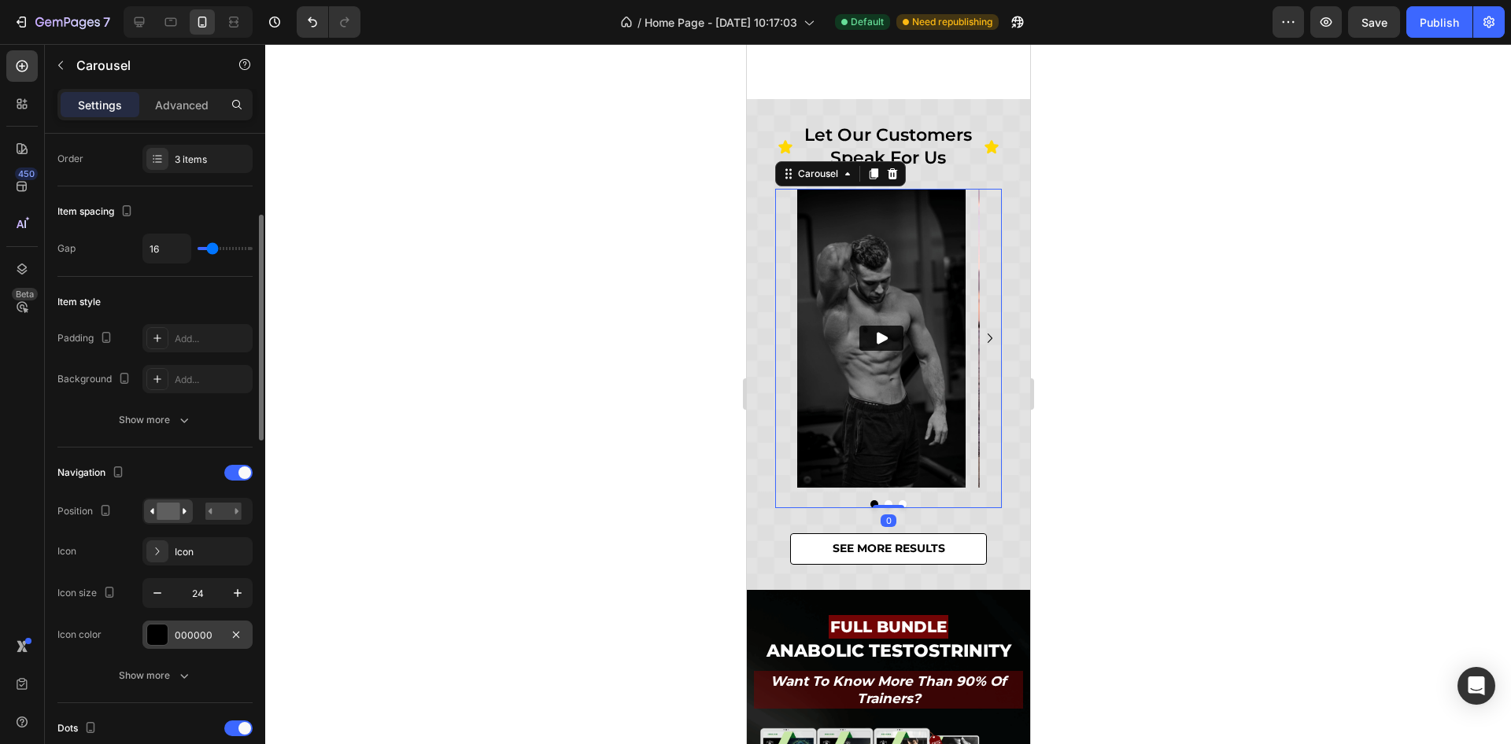
click at [196, 633] on div "000000" at bounding box center [198, 636] width 46 height 14
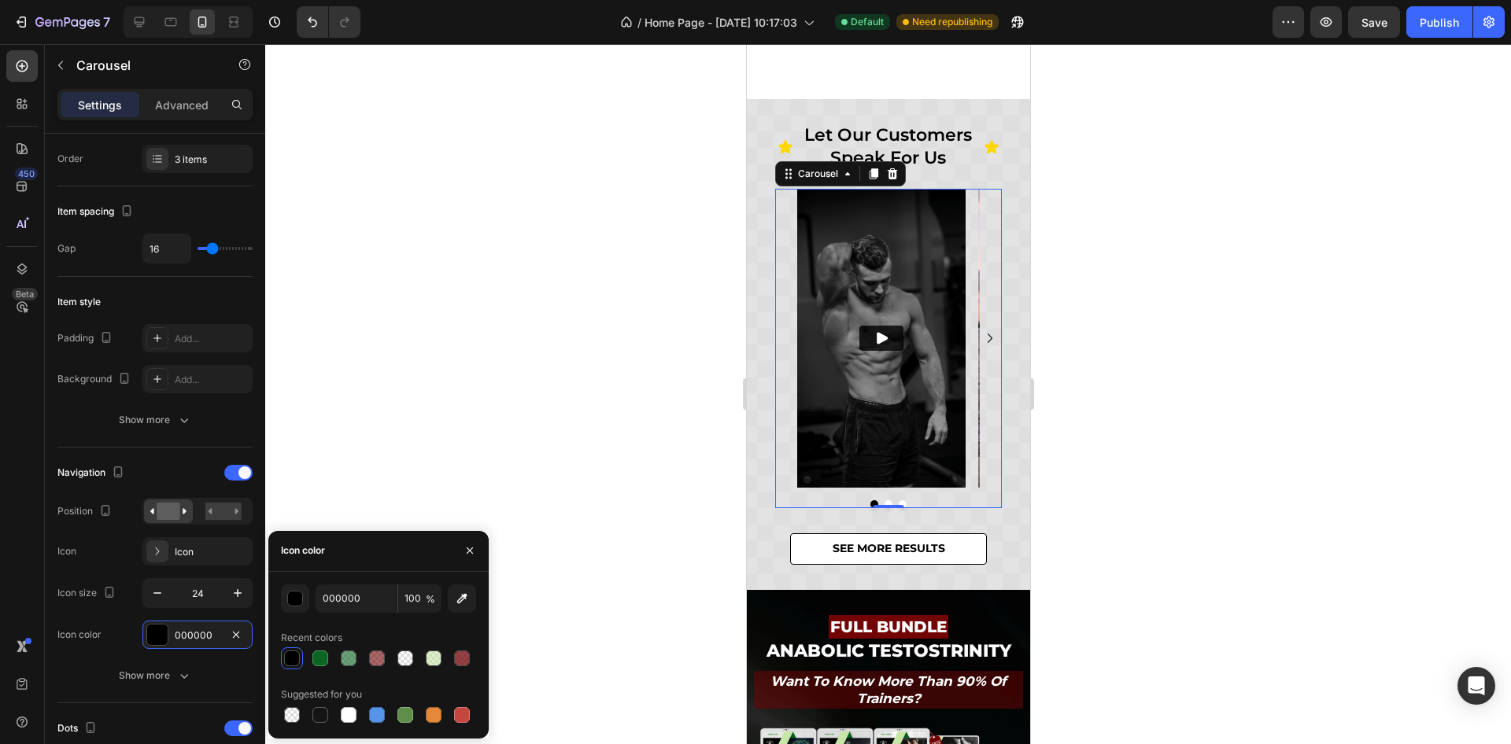
click at [884, 502] on button "Dot" at bounding box center [888, 504] width 8 height 8
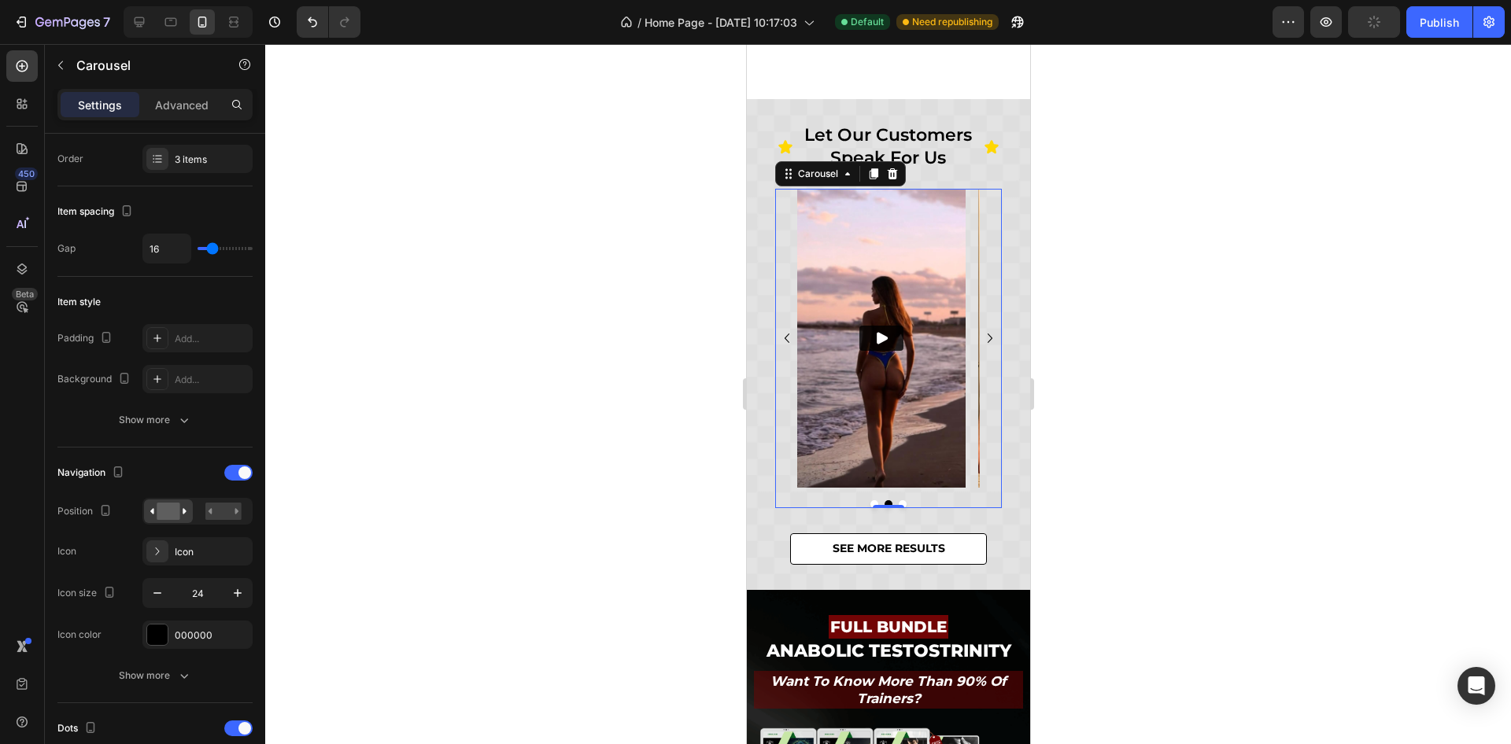
click at [851, 498] on div "Video Video Video Carousel 0" at bounding box center [887, 348] width 227 height 319
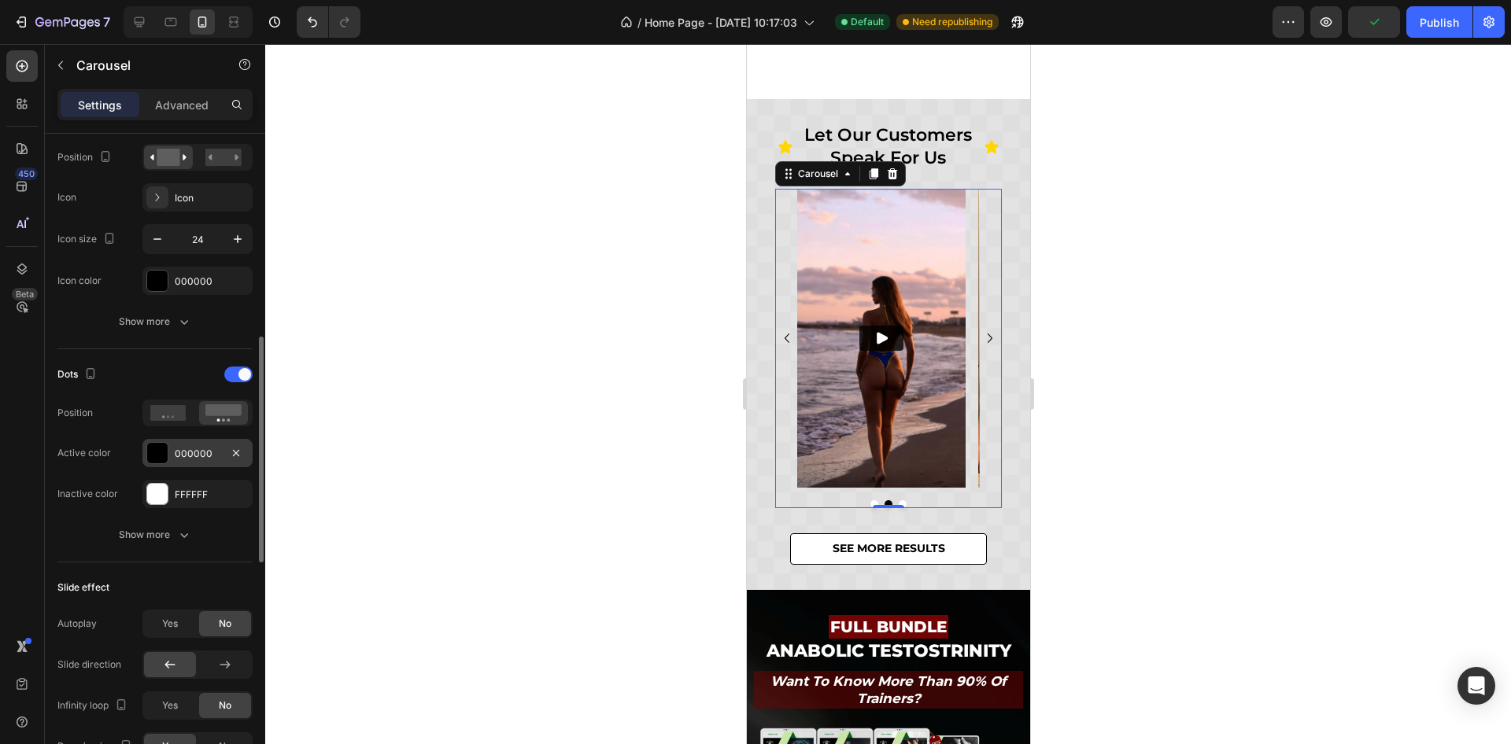
click at [191, 460] on div "000000" at bounding box center [197, 453] width 110 height 28
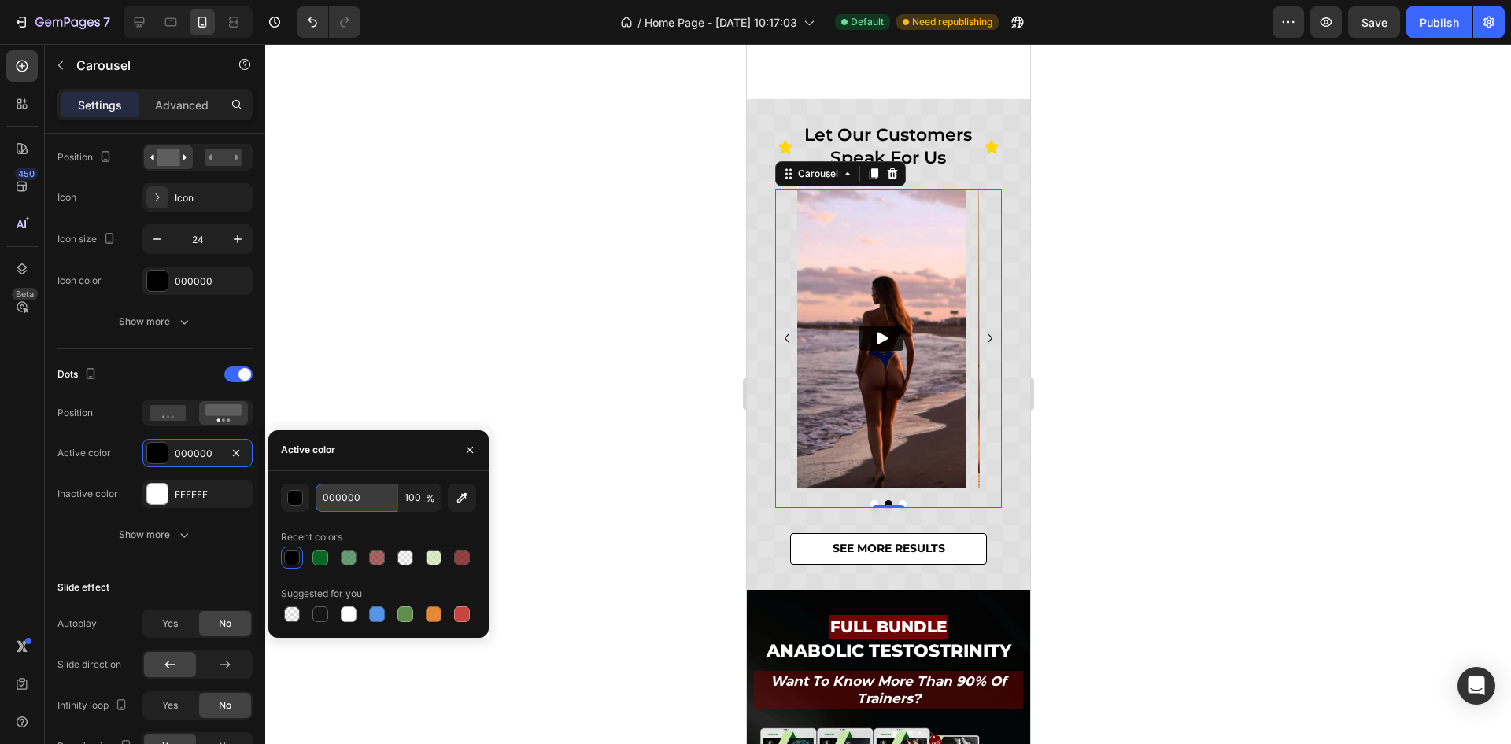
click at [349, 504] on input "000000" at bounding box center [357, 498] width 82 height 28
type input "e0e0e0"
click at [1043, 442] on div at bounding box center [888, 394] width 1246 height 700
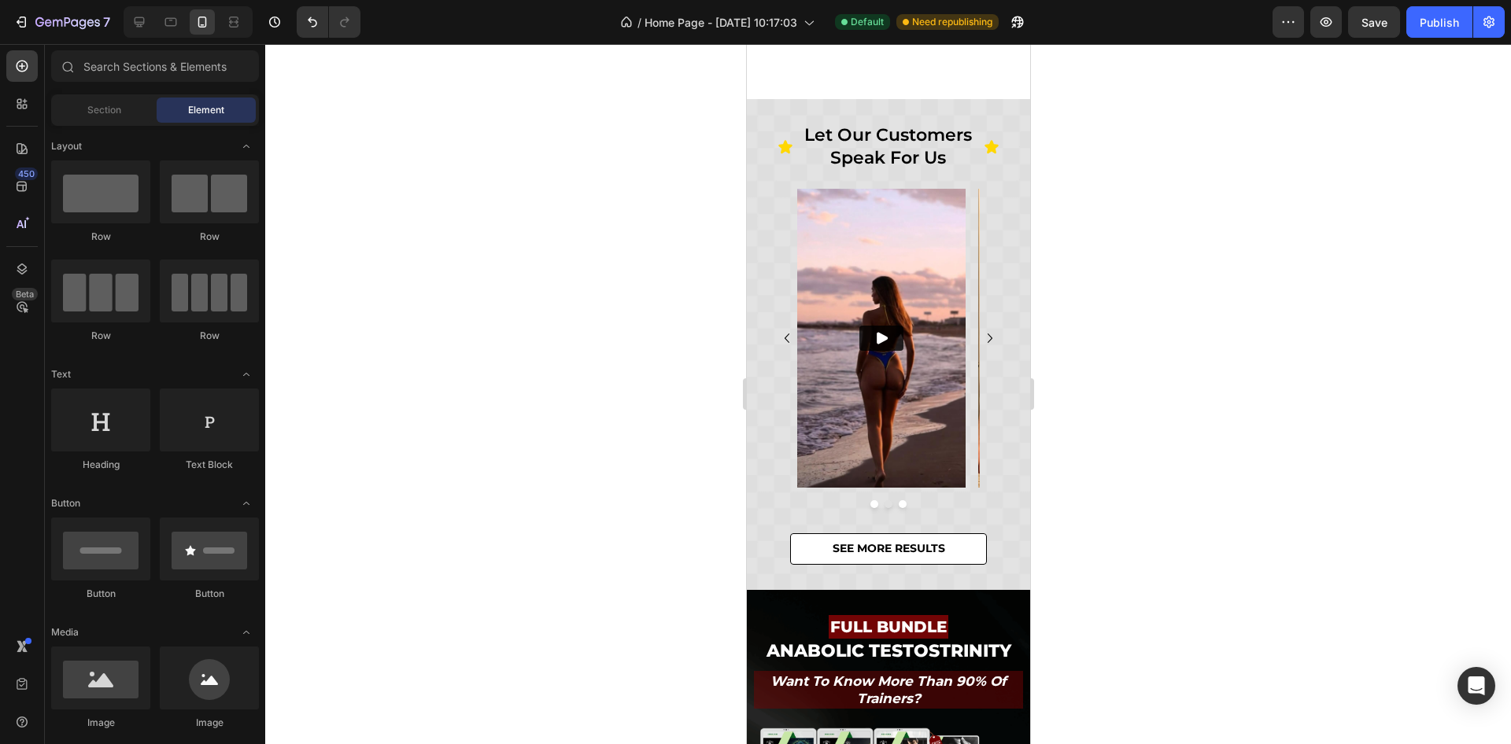
click at [1048, 442] on div at bounding box center [888, 394] width 1246 height 700
click at [312, 29] on icon "Undo/Redo" at bounding box center [313, 22] width 16 height 16
click at [980, 335] on icon "Carousel Next Arrow" at bounding box center [989, 338] width 19 height 19
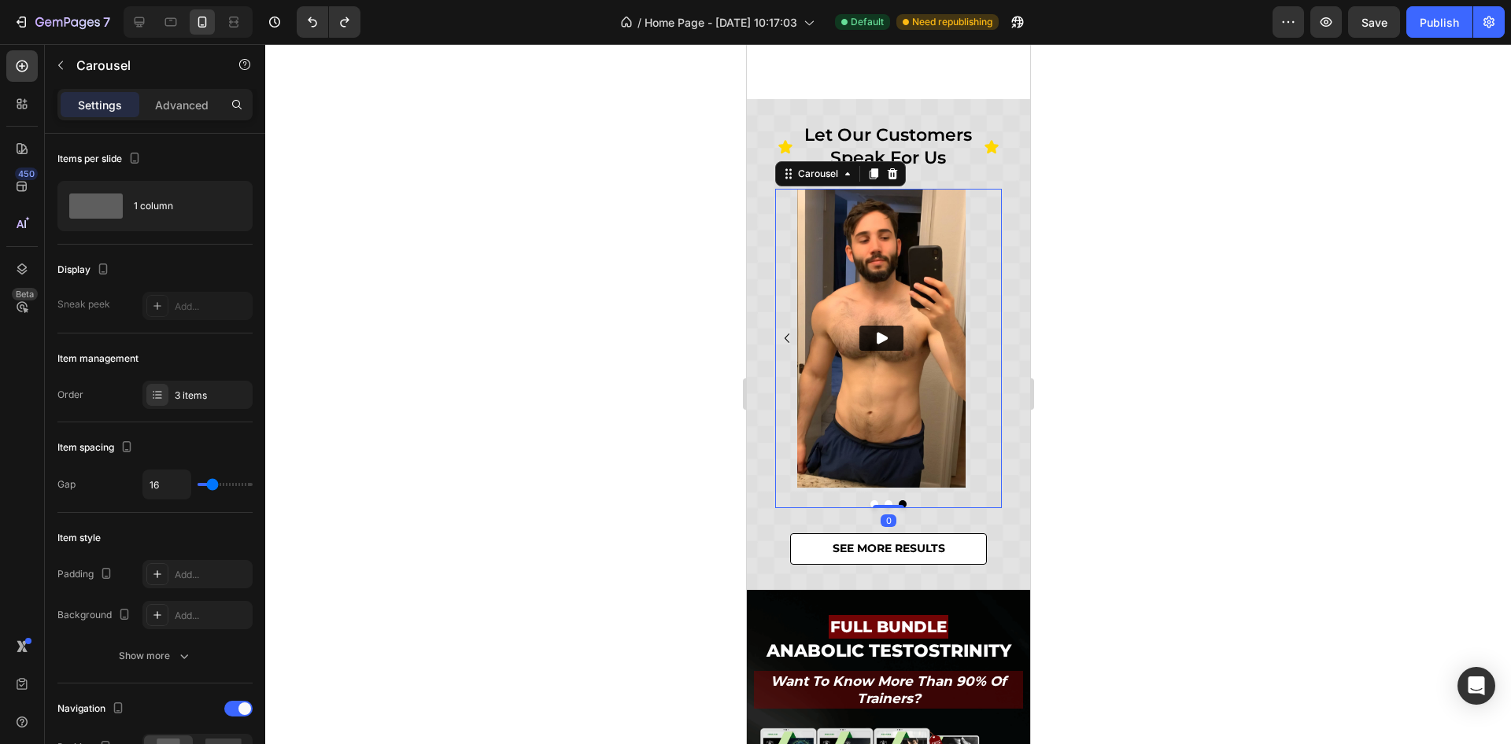
click at [1176, 293] on div at bounding box center [888, 394] width 1246 height 700
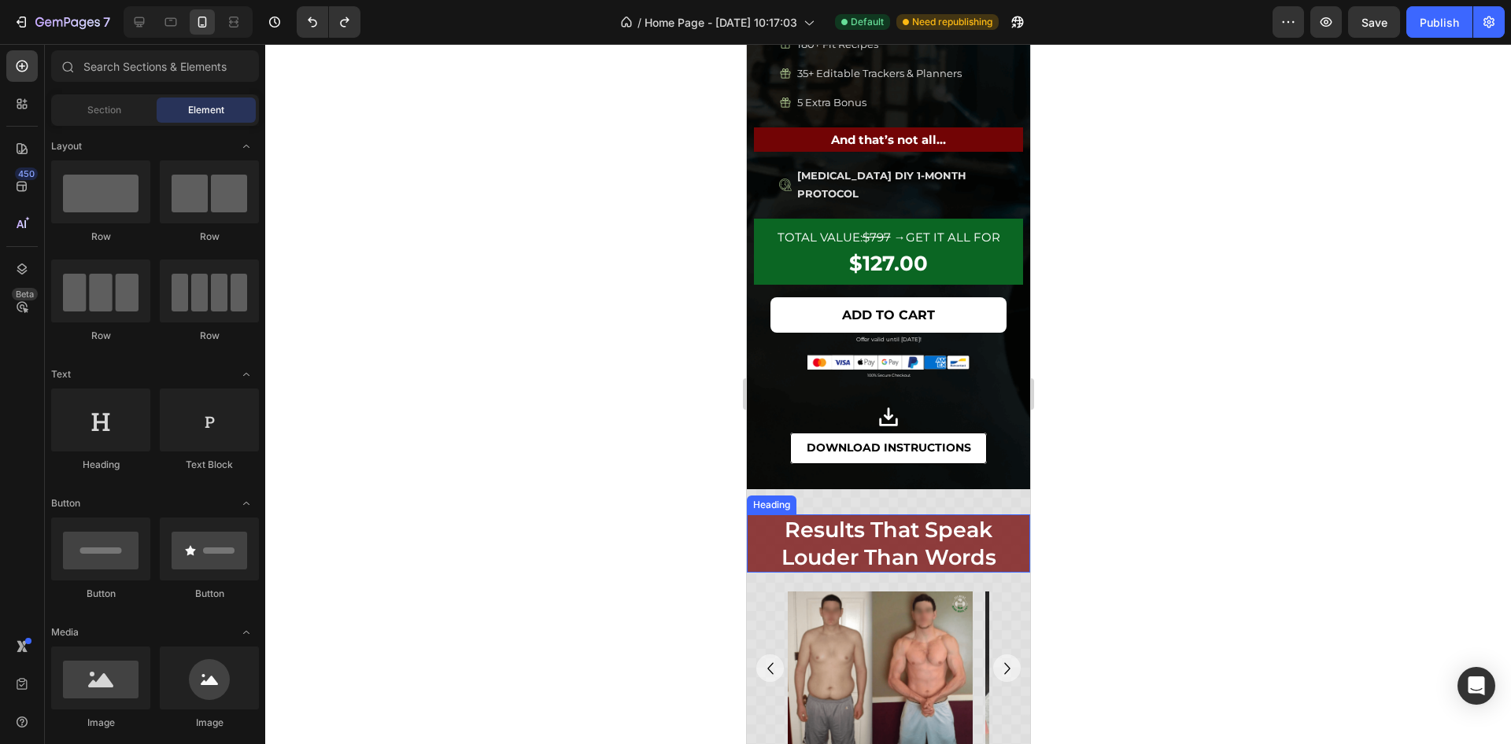
scroll to position [1656, 0]
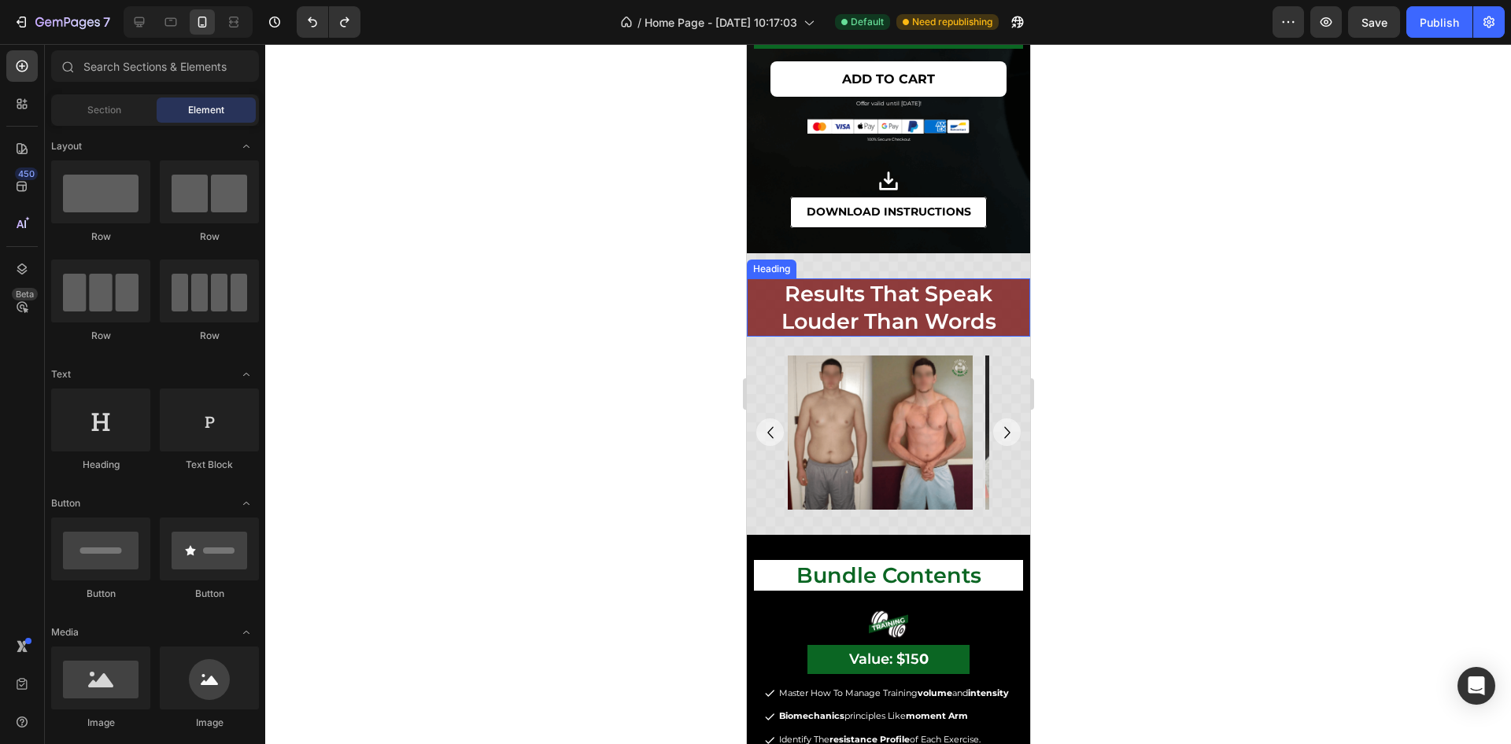
click at [761, 313] on h2 "results that speak louder than words" at bounding box center [887, 308] width 269 height 58
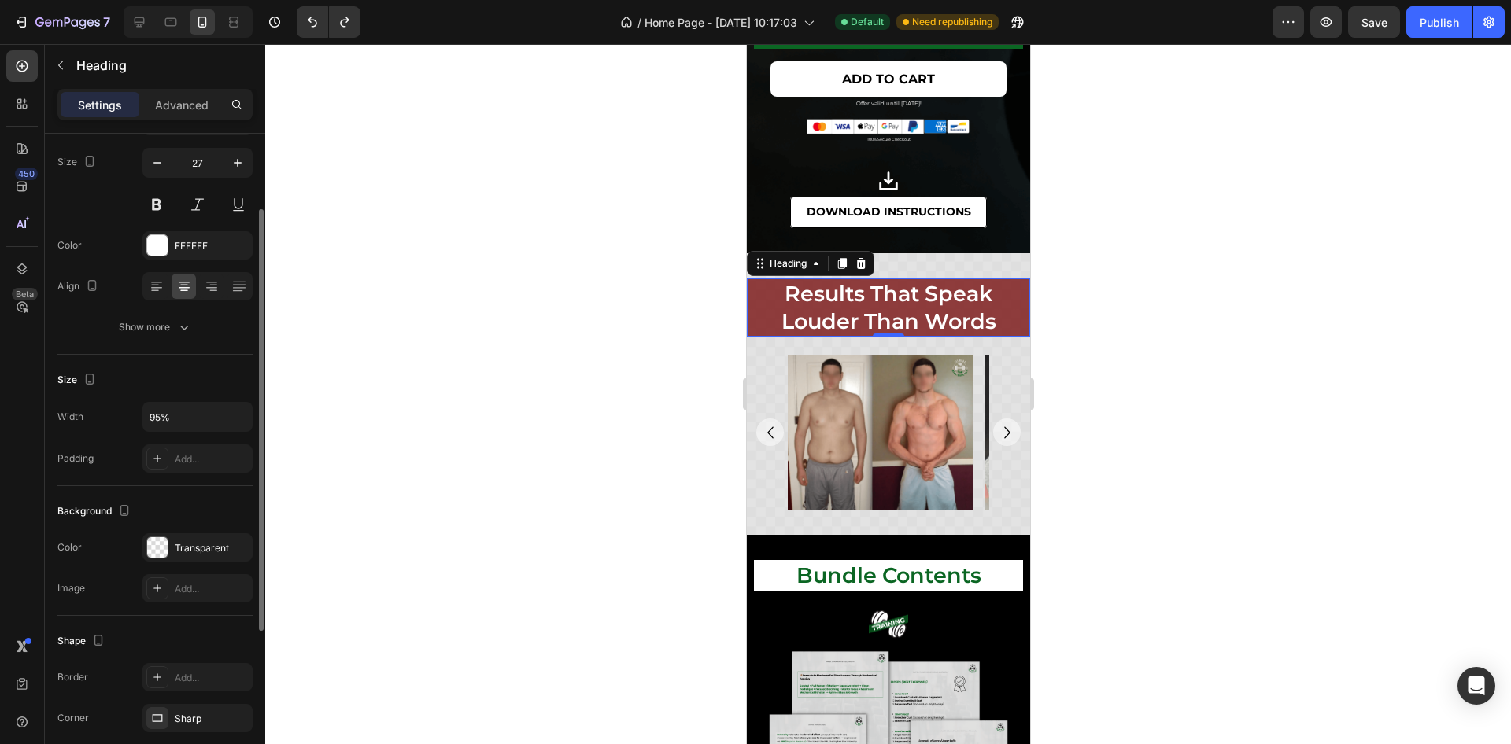
scroll to position [363, 0]
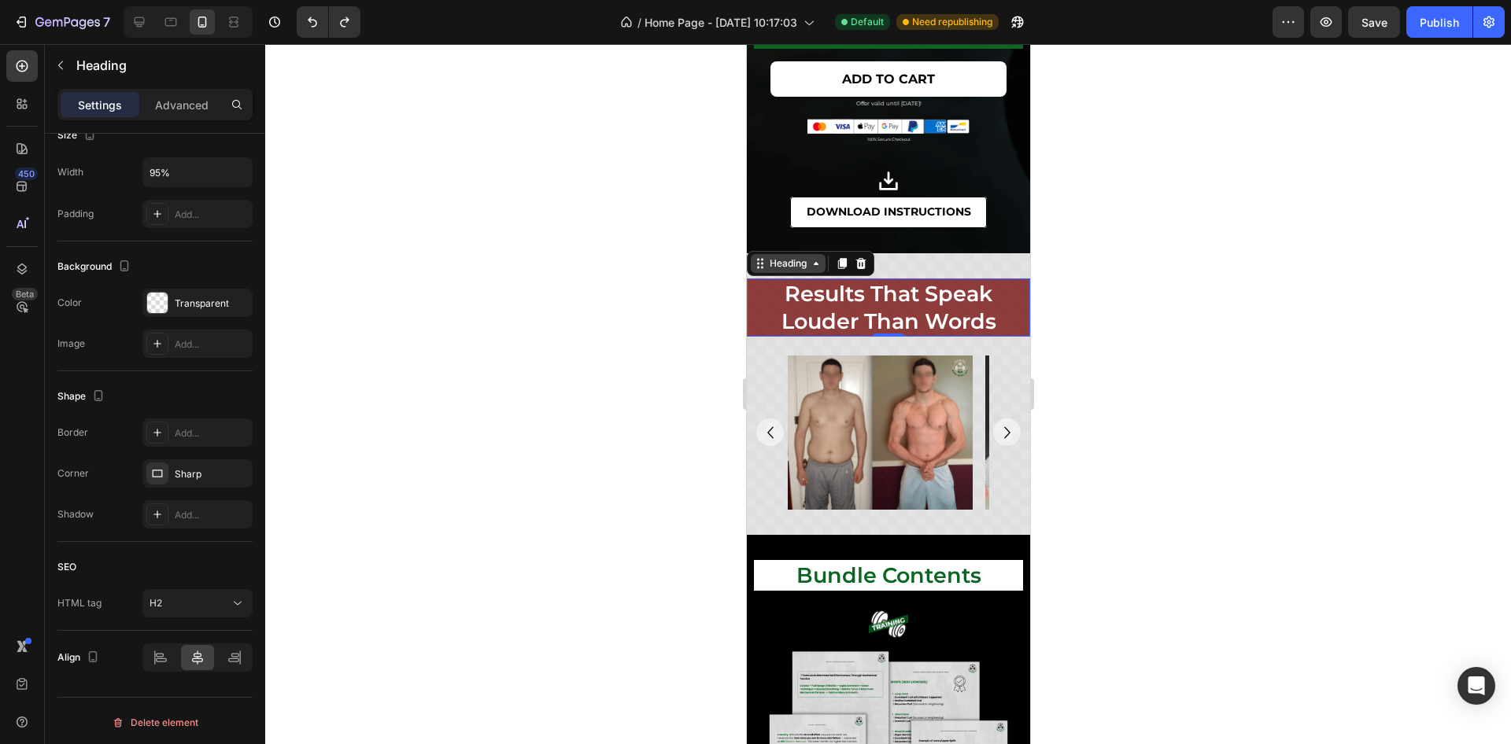
click at [782, 260] on div "Heading" at bounding box center [787, 264] width 43 height 14
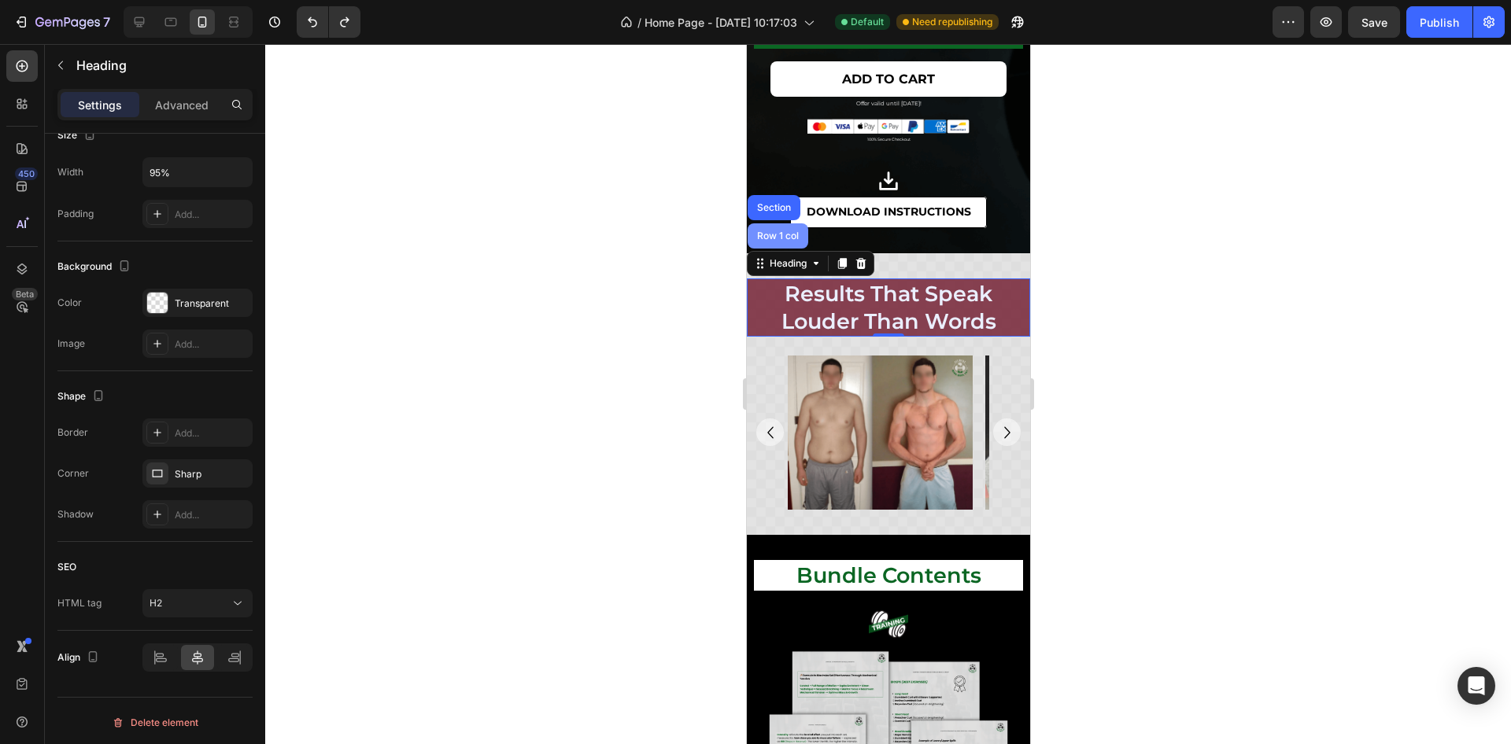
click at [780, 244] on div "Row 1 col" at bounding box center [777, 235] width 61 height 25
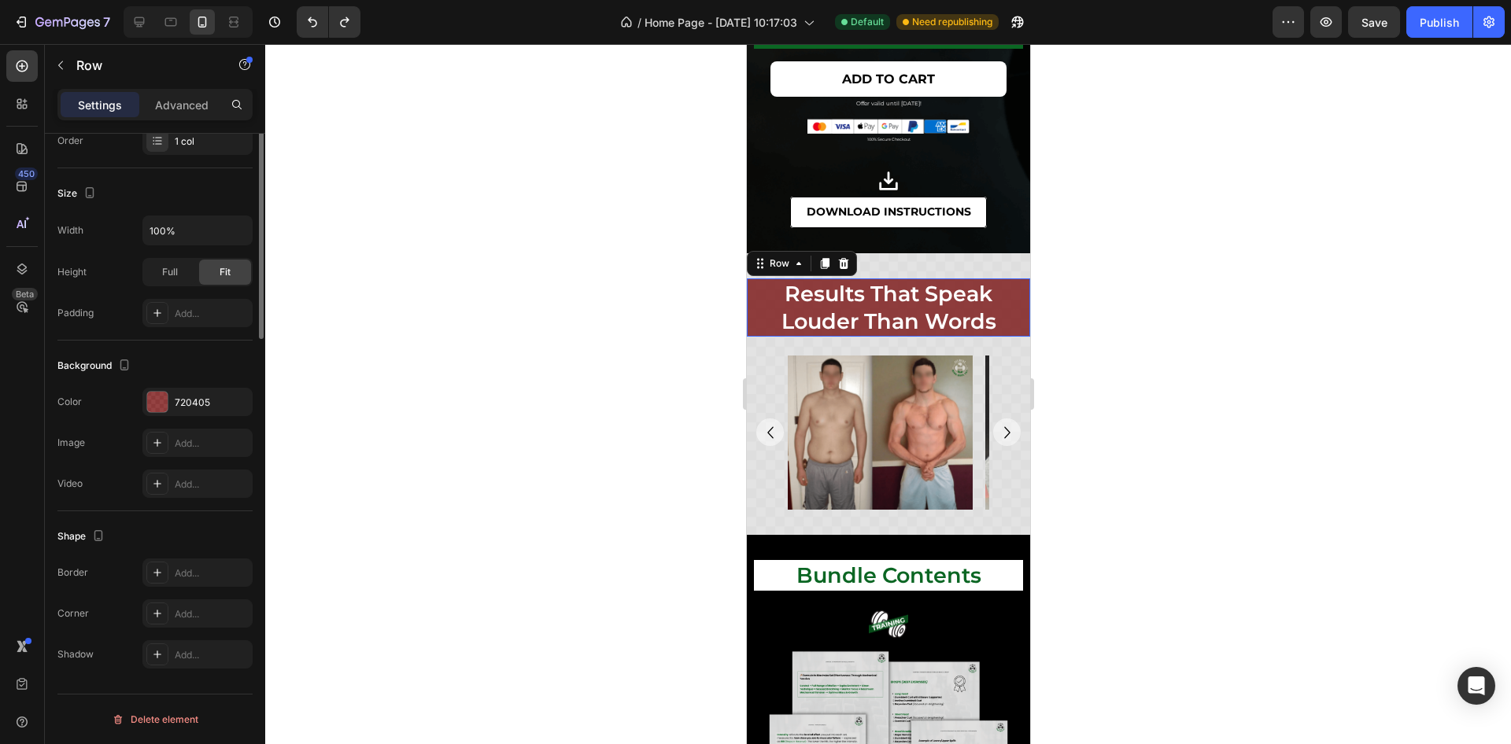
scroll to position [0, 0]
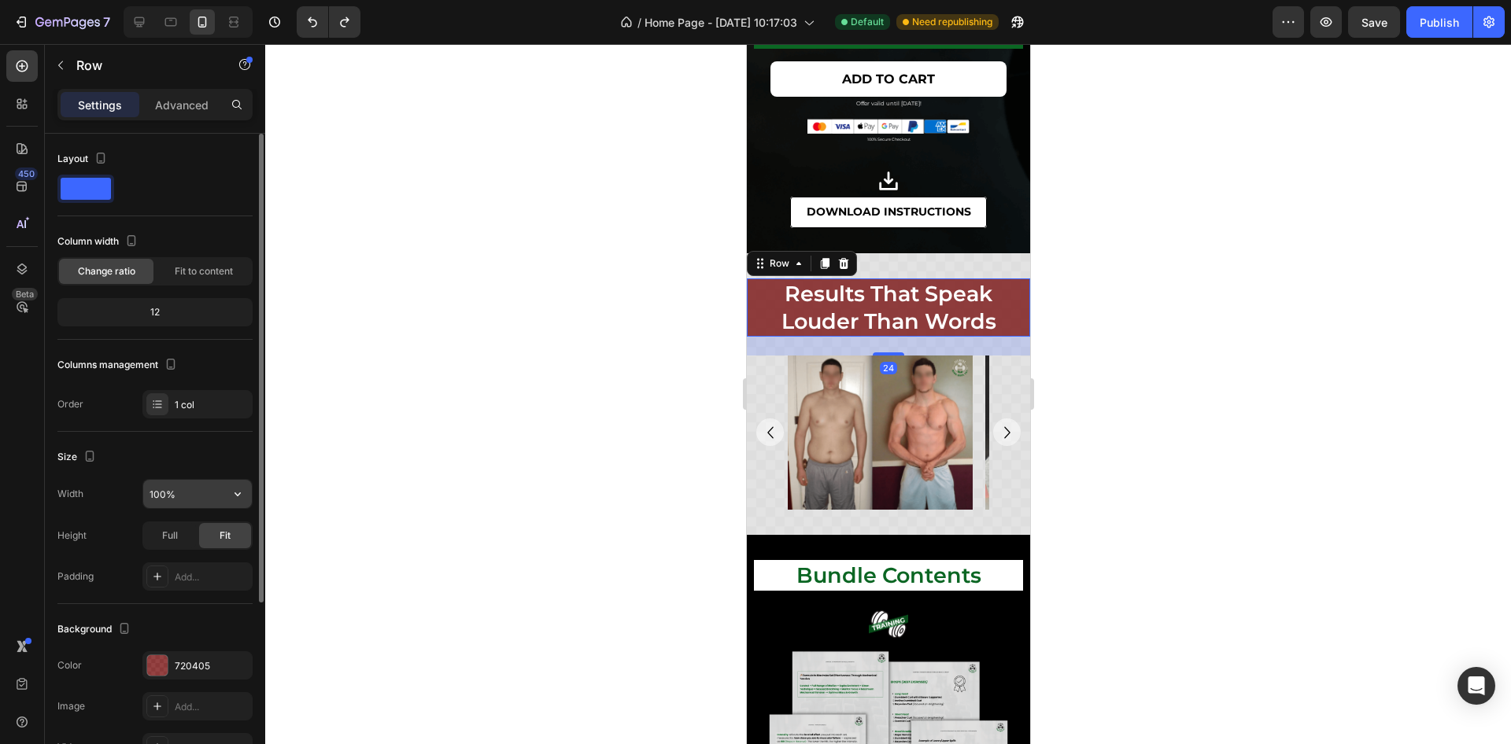
click at [165, 493] on input "100%" at bounding box center [197, 494] width 109 height 28
type input "95%"
click at [235, 663] on icon "button" at bounding box center [236, 665] width 13 height 13
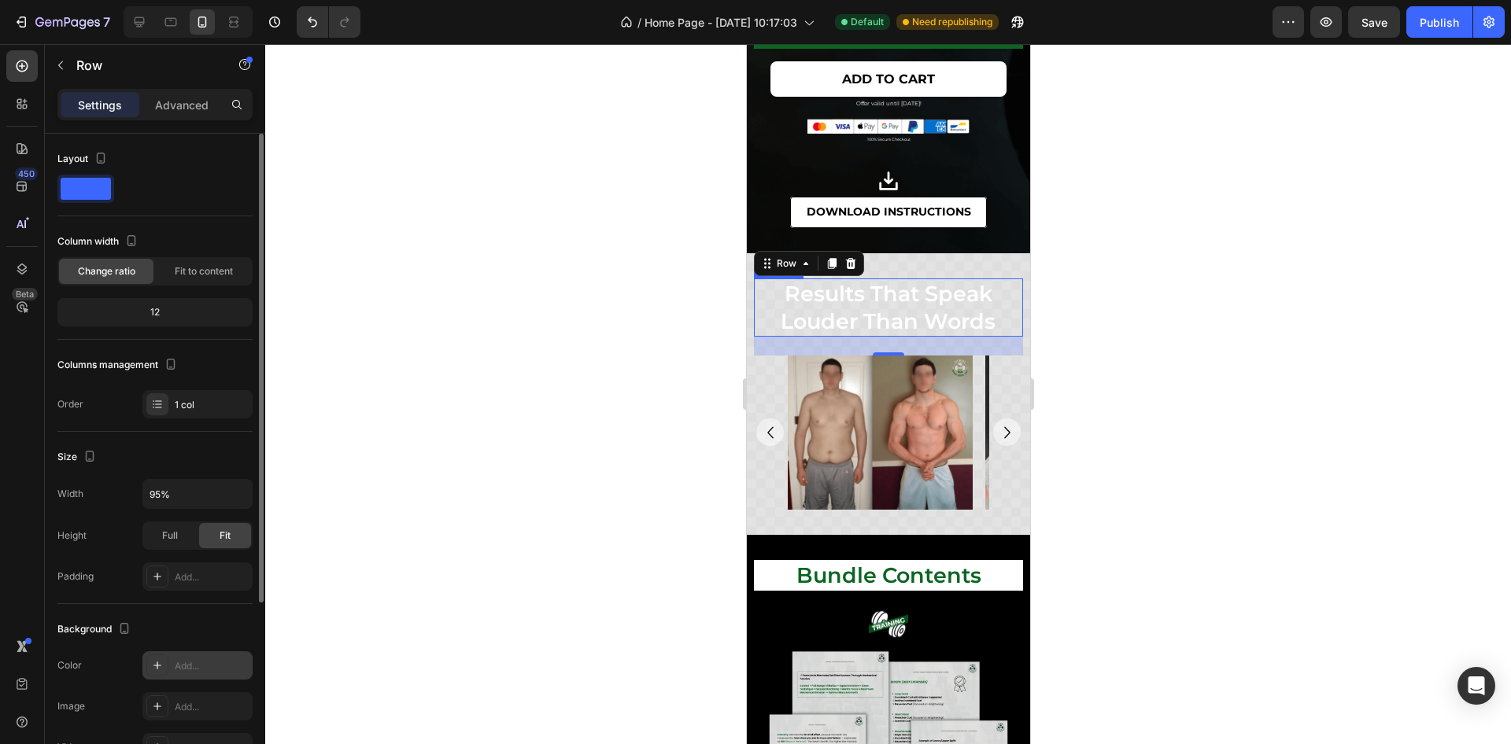
click at [848, 320] on h2 "results that speak louder than words" at bounding box center [888, 308] width 256 height 58
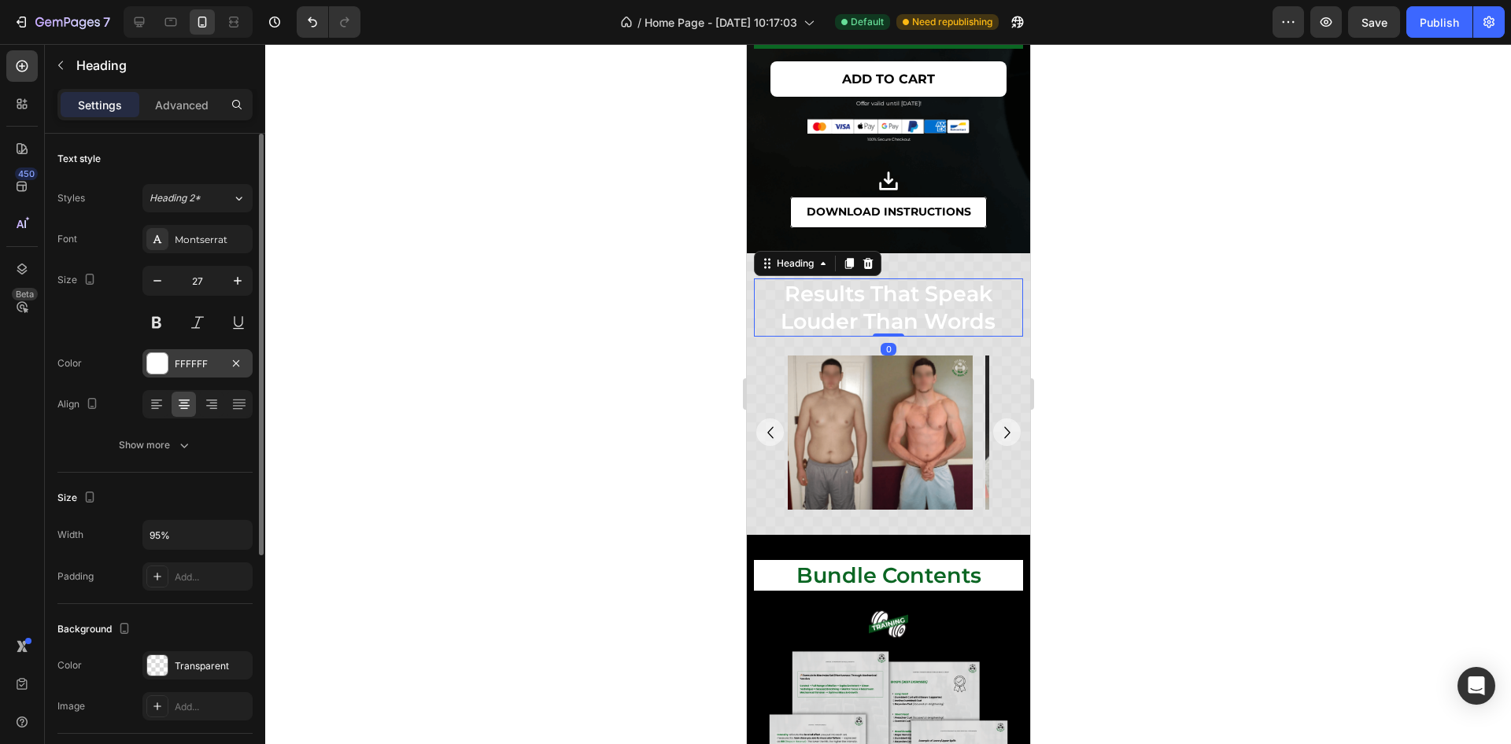
click at [172, 366] on div "FFFFFF" at bounding box center [197, 363] width 110 height 28
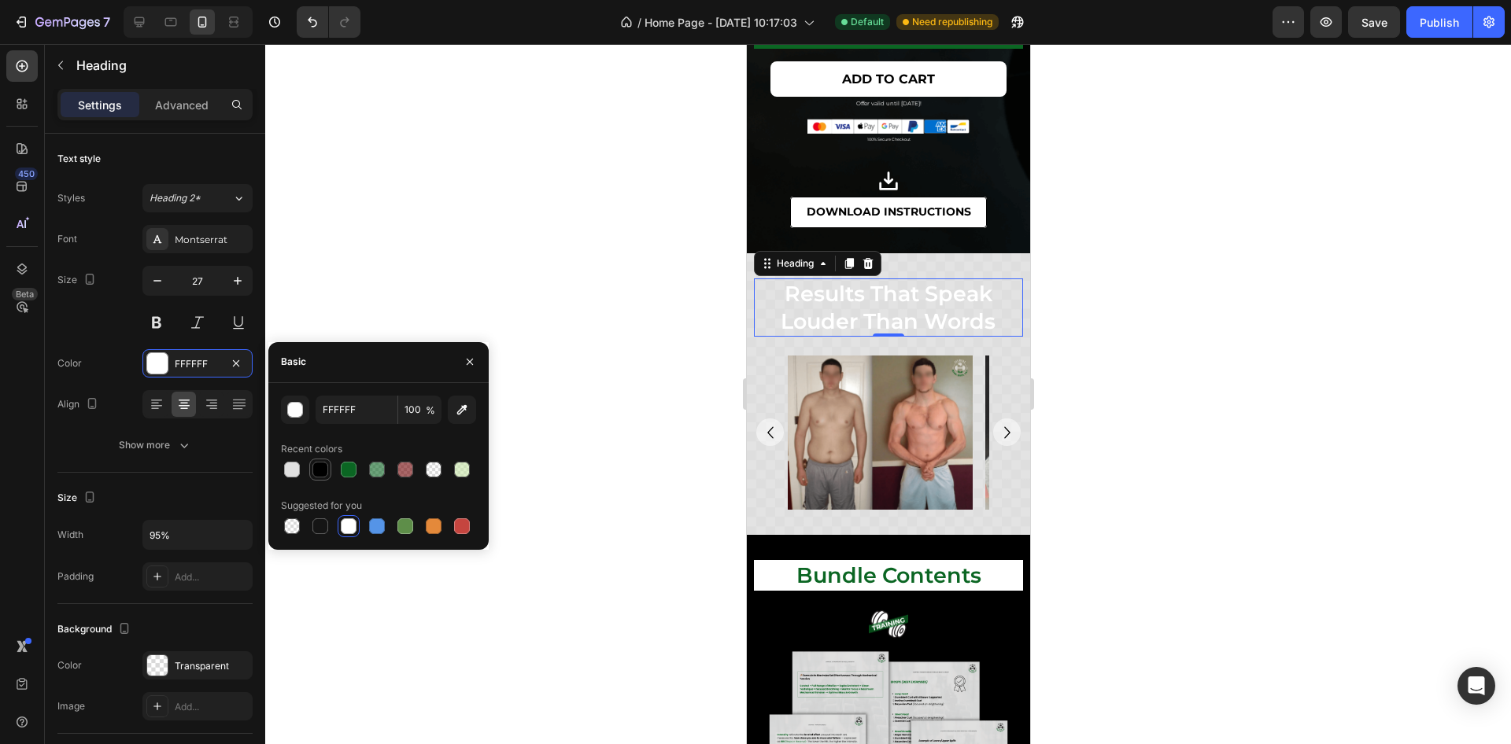
click at [319, 467] on div at bounding box center [320, 470] width 16 height 16
type input "000000"
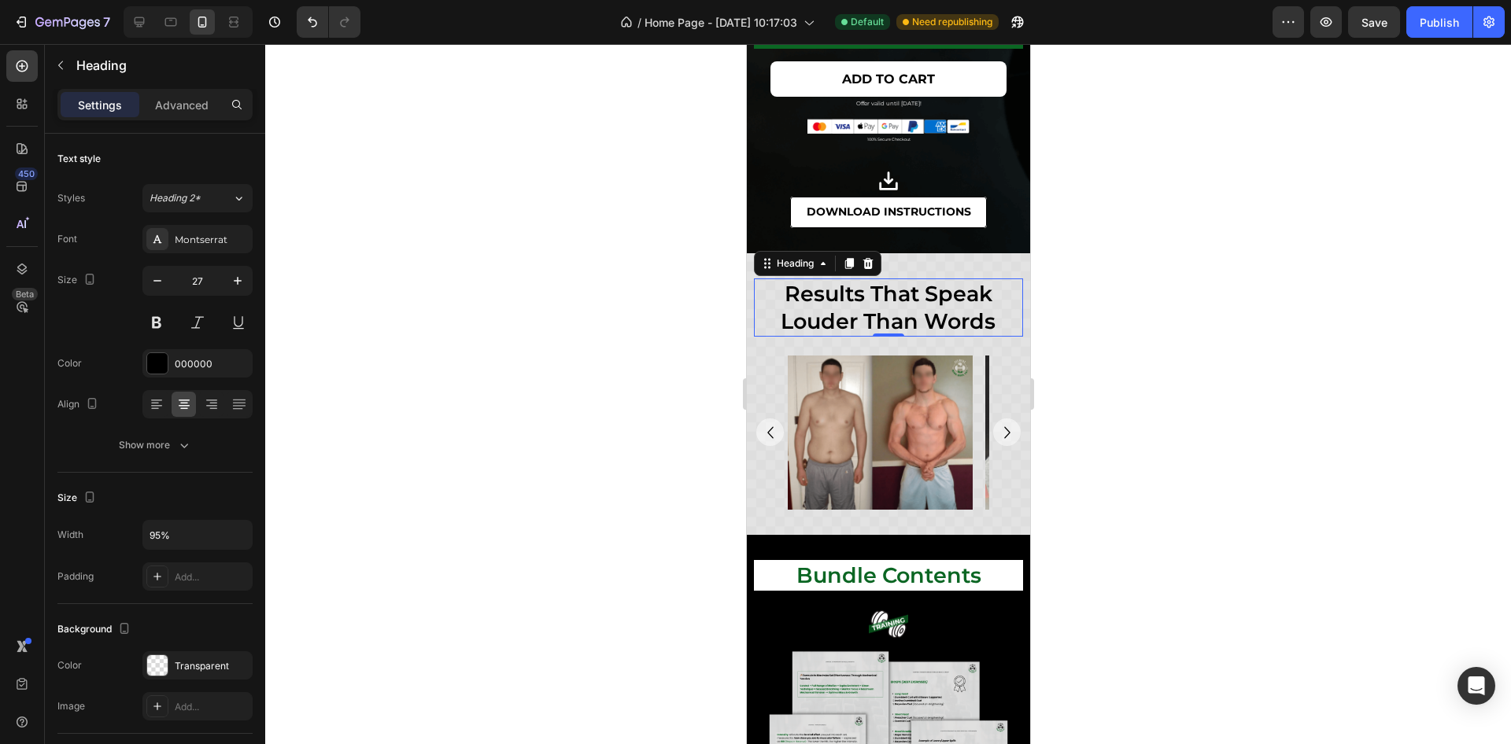
click at [1125, 408] on div at bounding box center [888, 394] width 1246 height 700
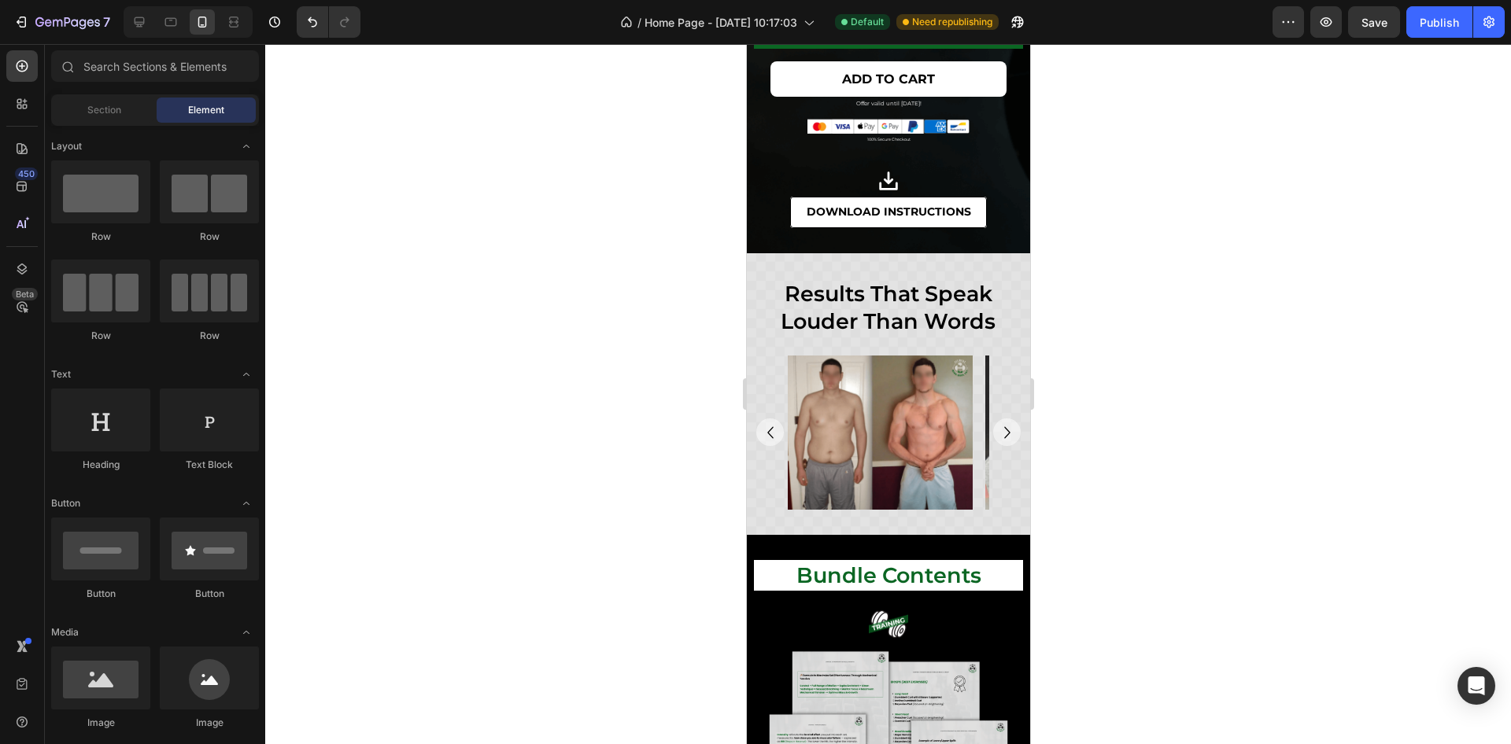
drag, startPoint x: 1126, startPoint y: 408, endPoint x: 1156, endPoint y: 385, distance: 37.6
click at [1156, 385] on div at bounding box center [888, 394] width 1246 height 700
click at [995, 308] on h2 "results that speak louder than words" at bounding box center [888, 308] width 256 height 58
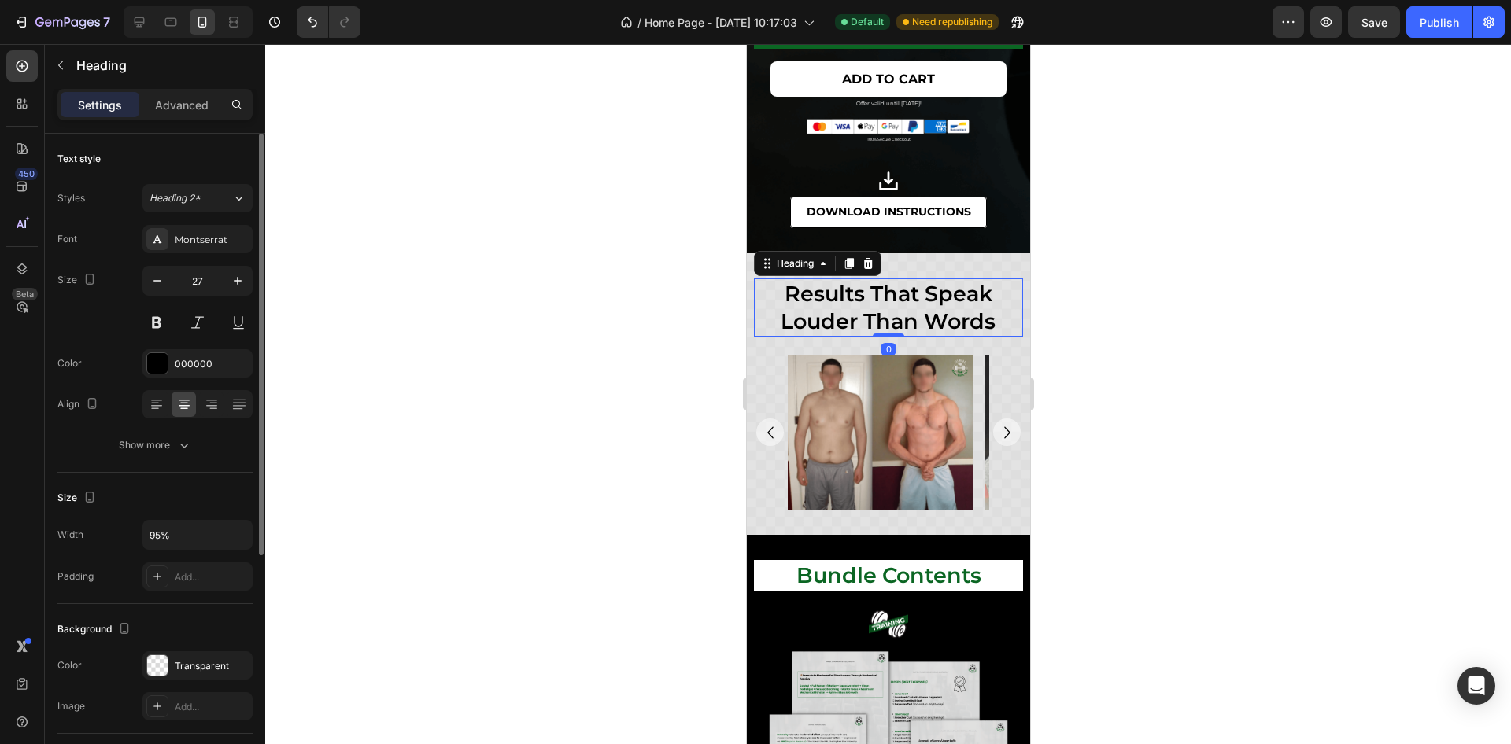
scroll to position [236, 0]
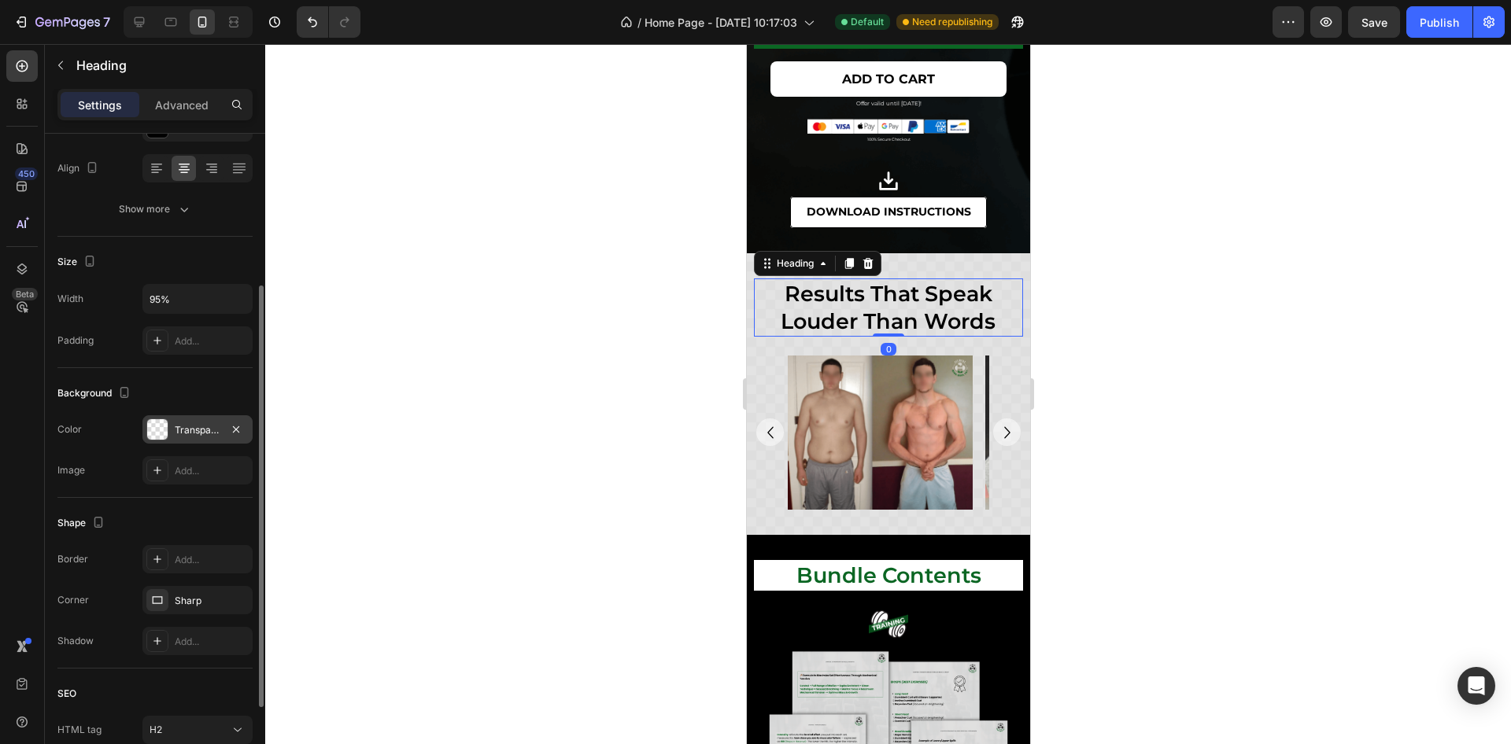
click at [191, 435] on div "Transparent" at bounding box center [197, 429] width 110 height 28
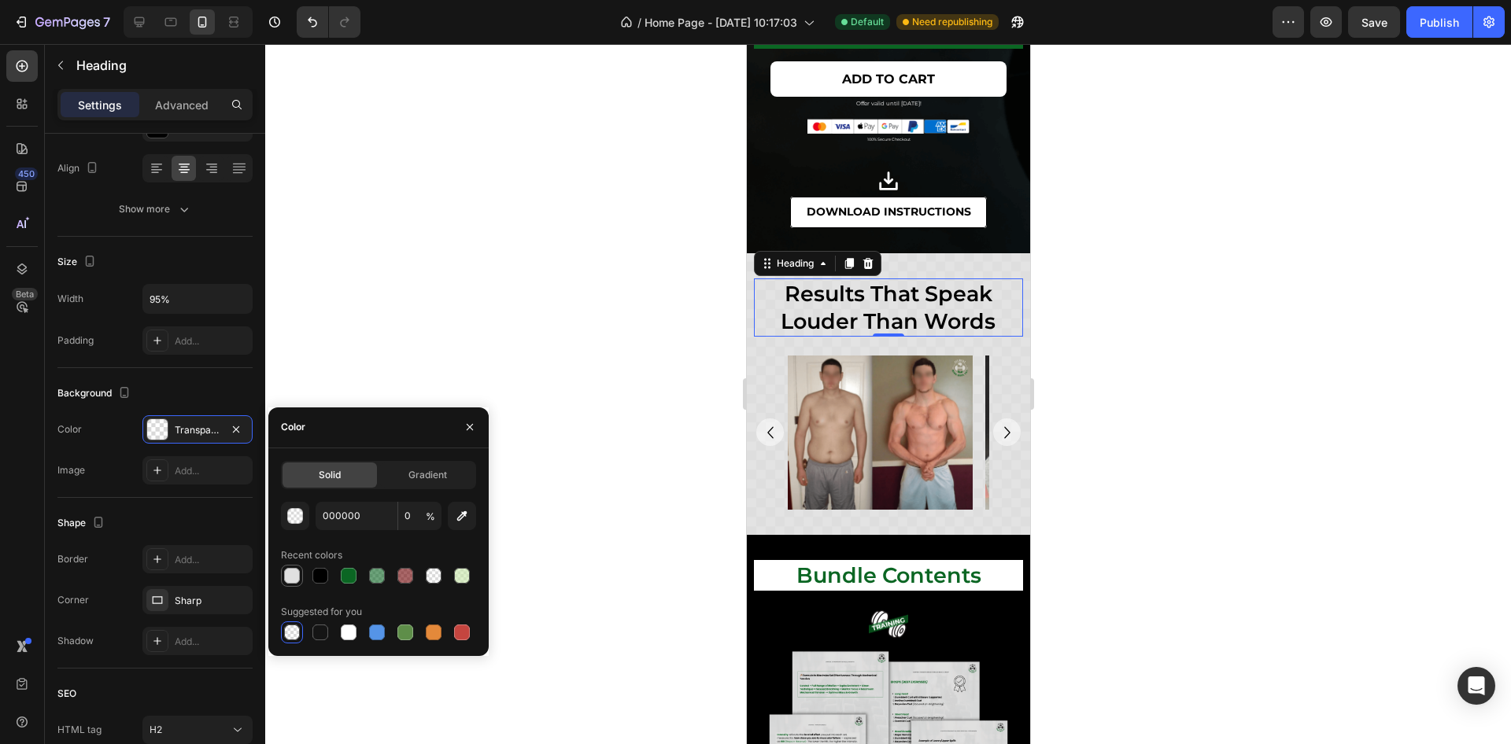
click at [289, 580] on div at bounding box center [292, 576] width 16 height 16
type input "E0E0E0"
type input "100"
click at [342, 511] on input "E0E0E0" at bounding box center [357, 516] width 82 height 28
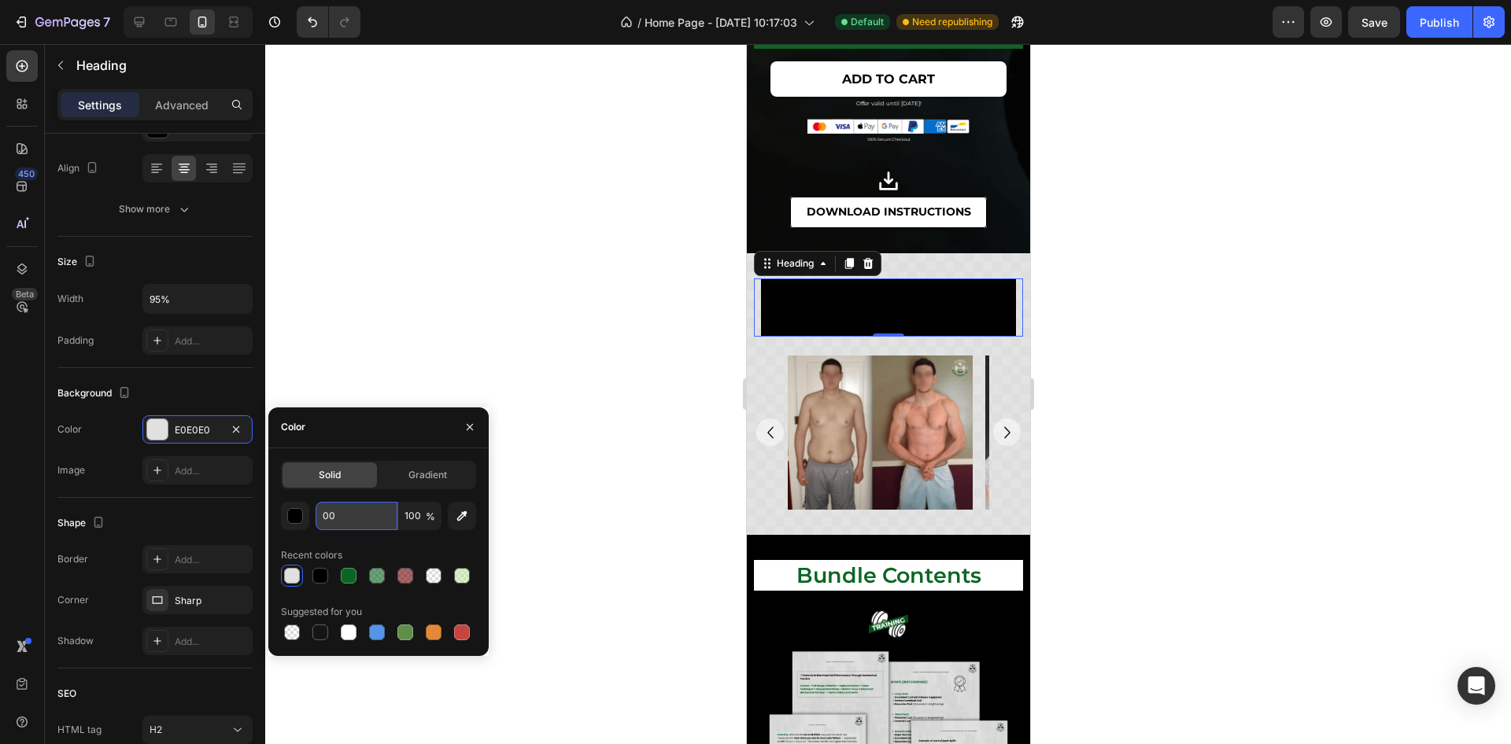
type input "0"
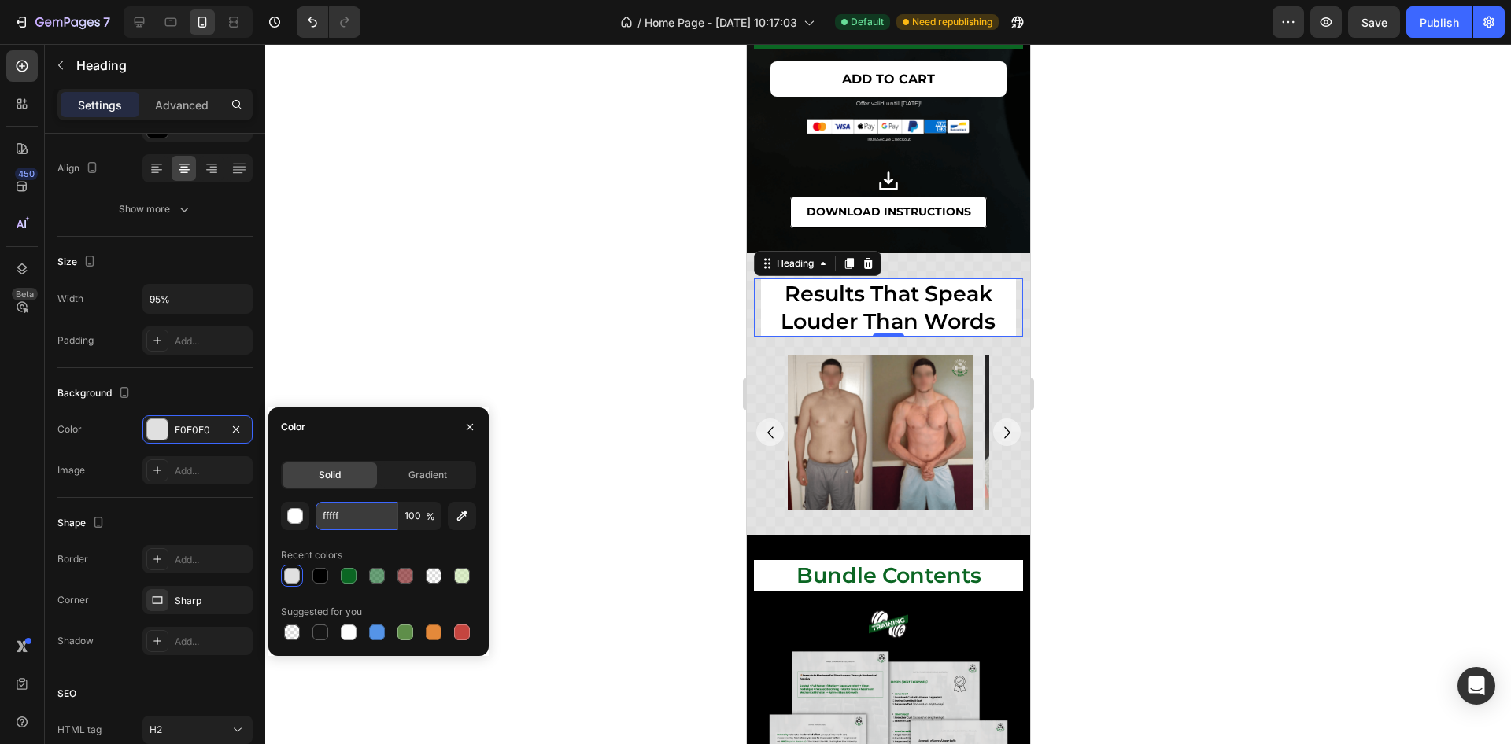
type input "ffffff"
click at [1090, 321] on div at bounding box center [888, 394] width 1246 height 700
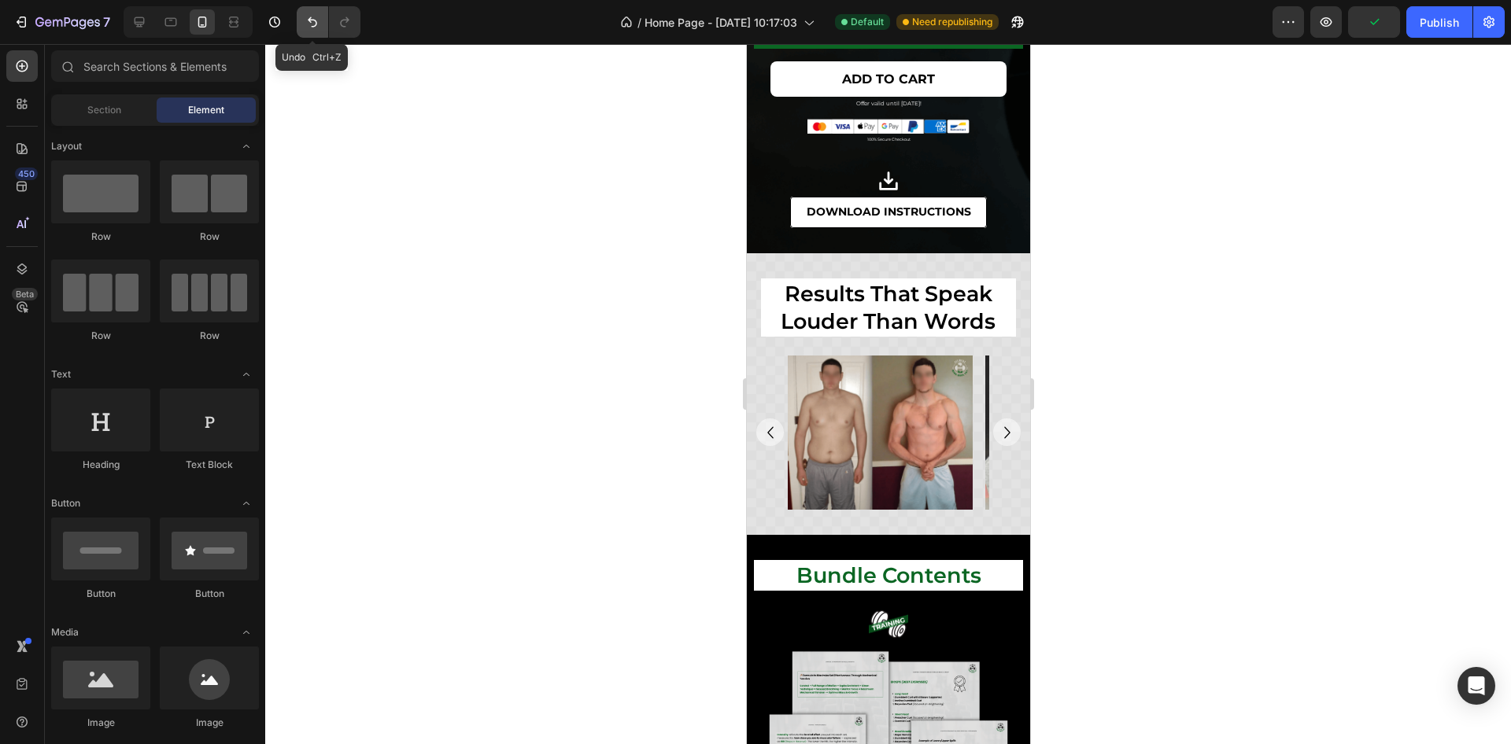
click at [309, 18] on icon "Undo/Redo" at bounding box center [312, 22] width 9 height 10
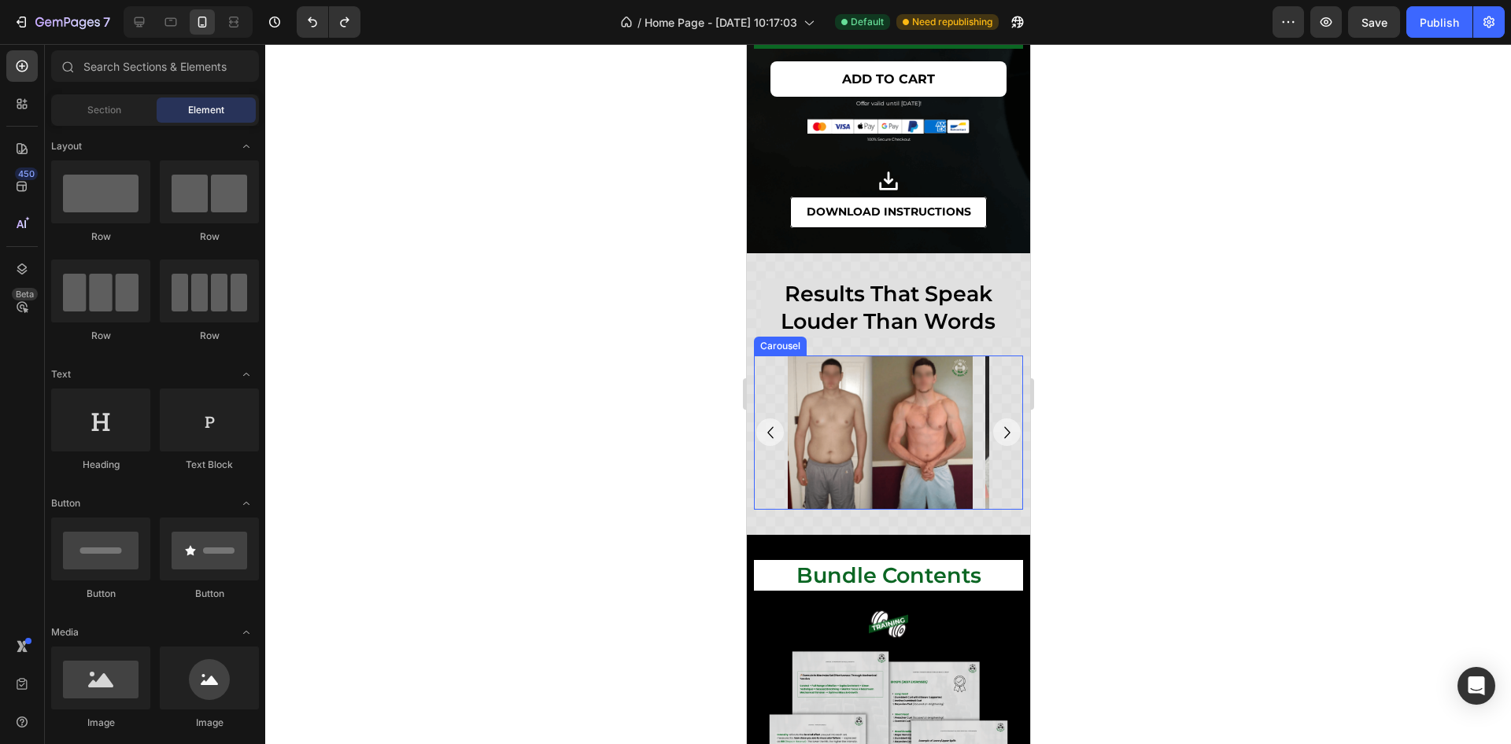
click at [995, 434] on icon "Carousel Next Arrow" at bounding box center [1007, 433] width 24 height 24
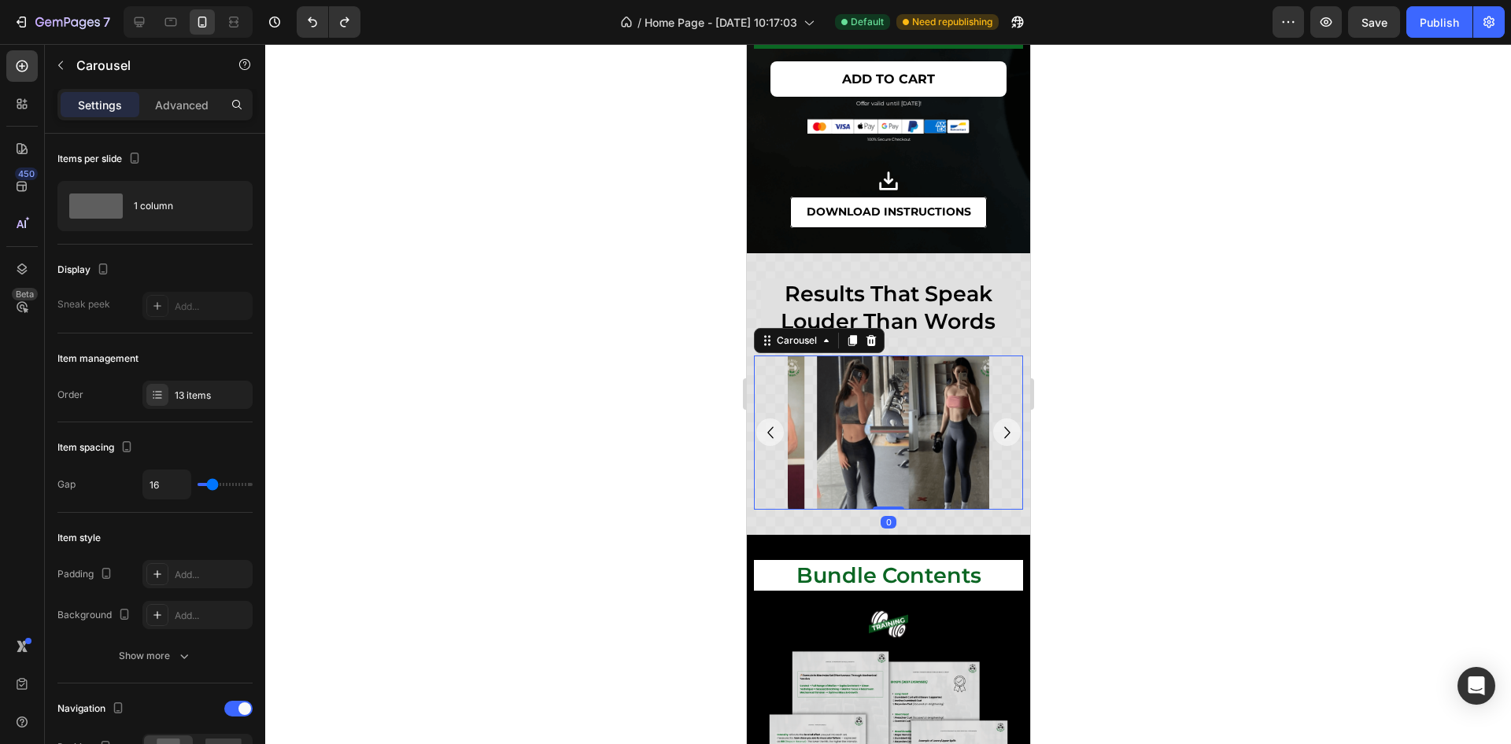
click at [995, 434] on icon "Carousel Next Arrow" at bounding box center [1007, 433] width 24 height 24
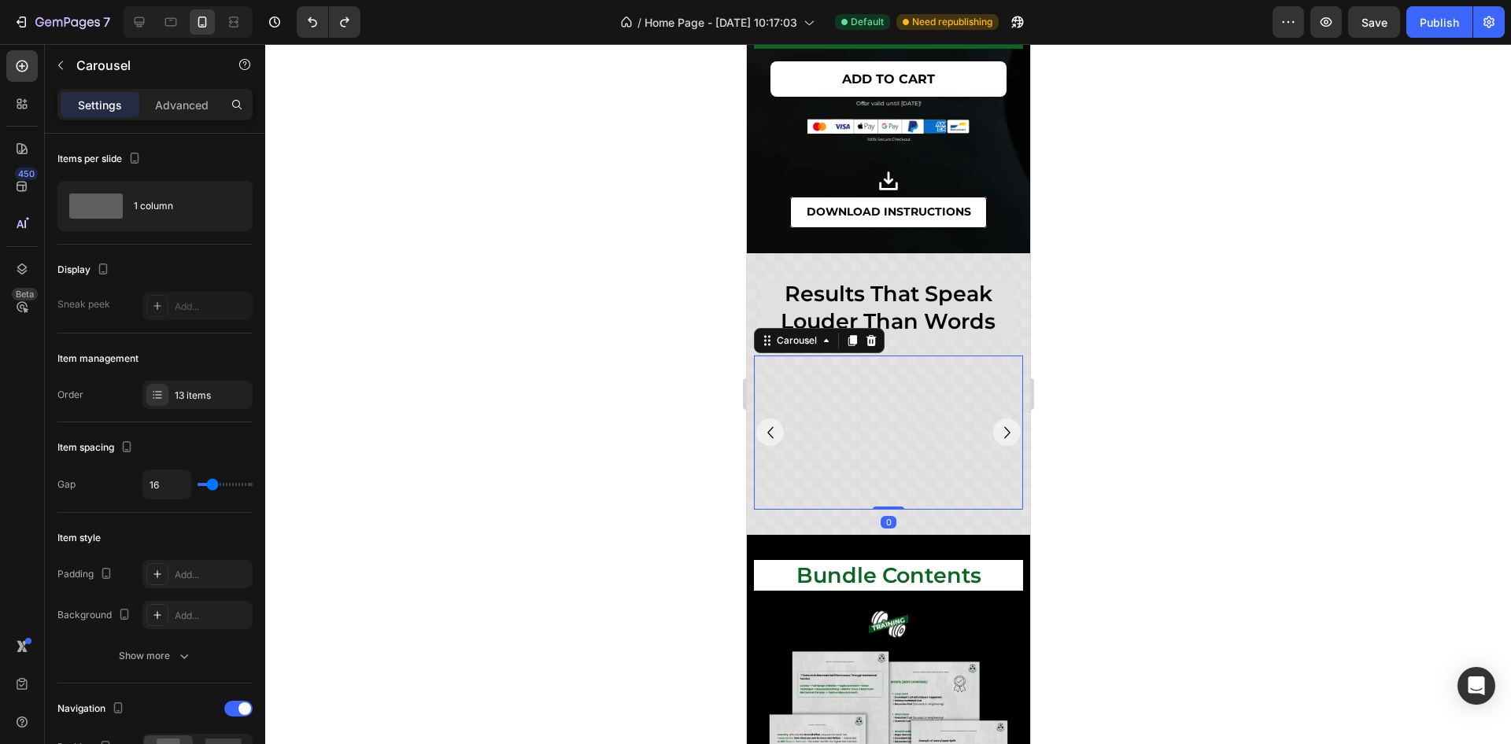
click at [1155, 405] on div at bounding box center [888, 394] width 1246 height 700
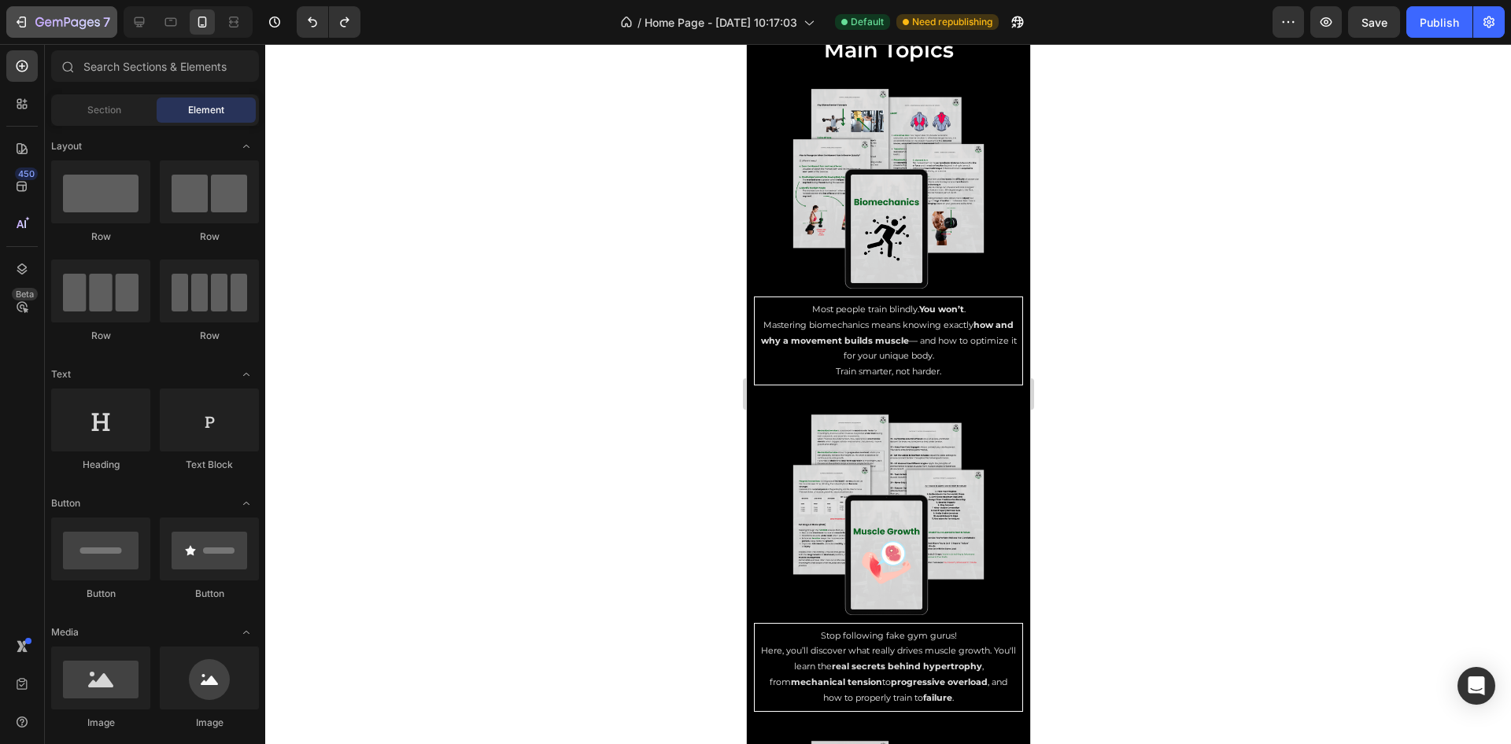
scroll to position [5196, 0]
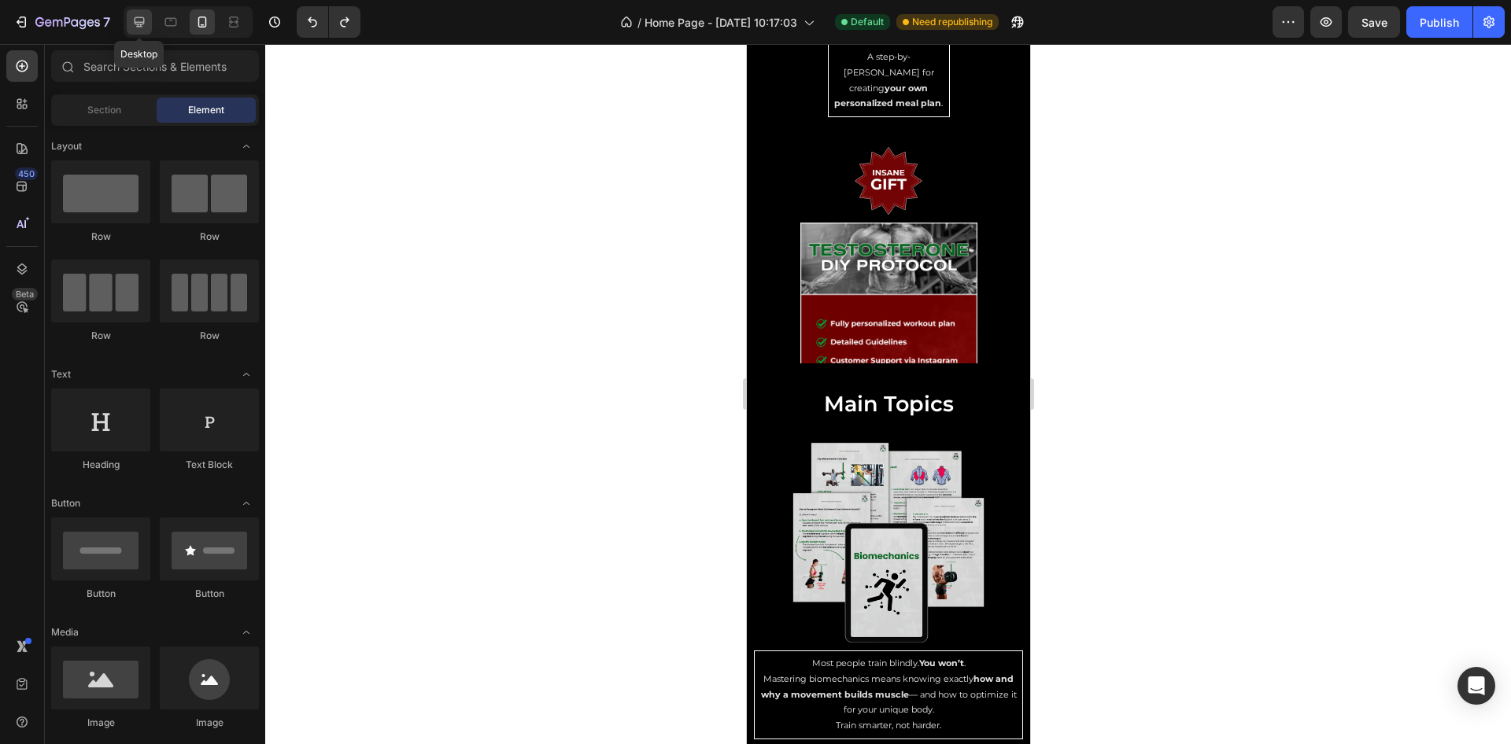
click at [137, 22] on icon at bounding box center [140, 22] width 10 height 10
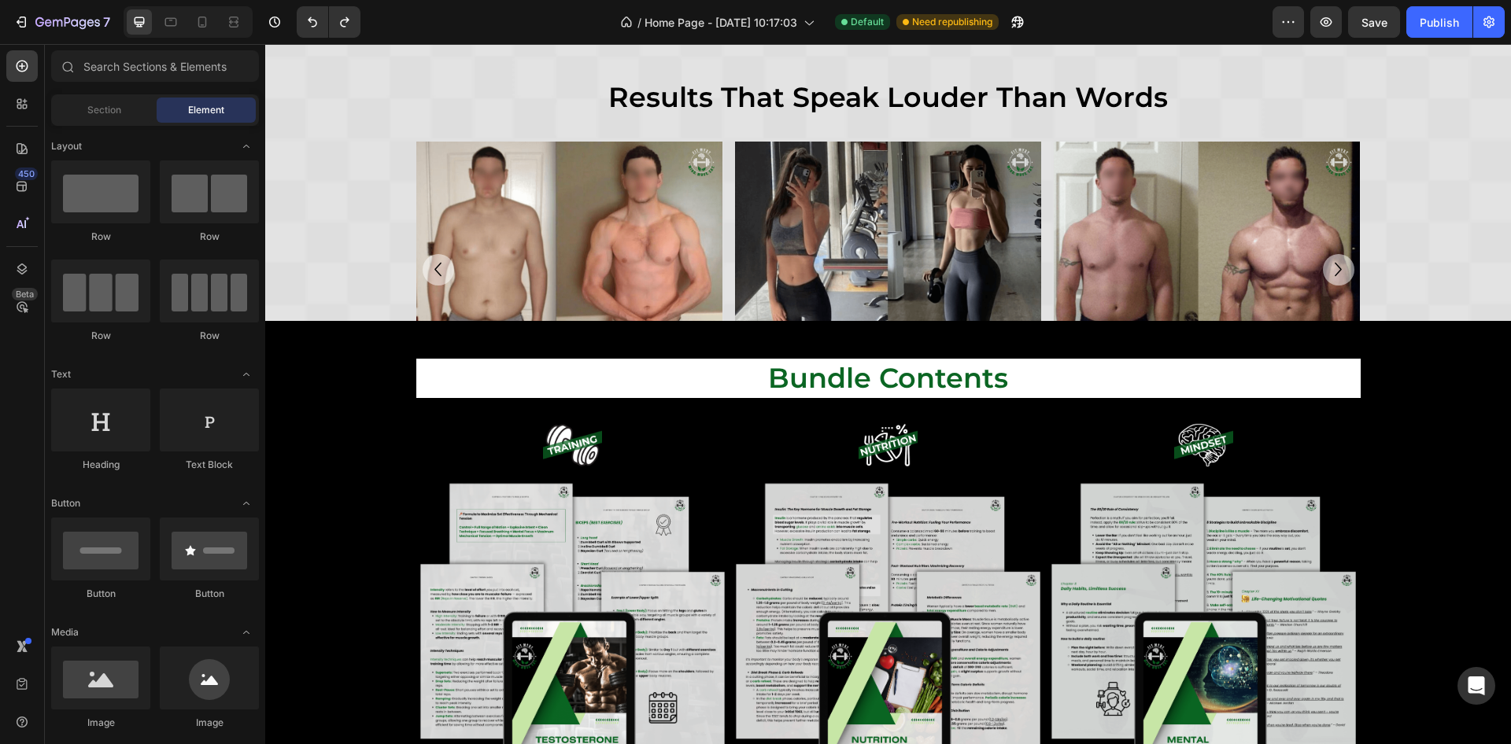
scroll to position [1634, 0]
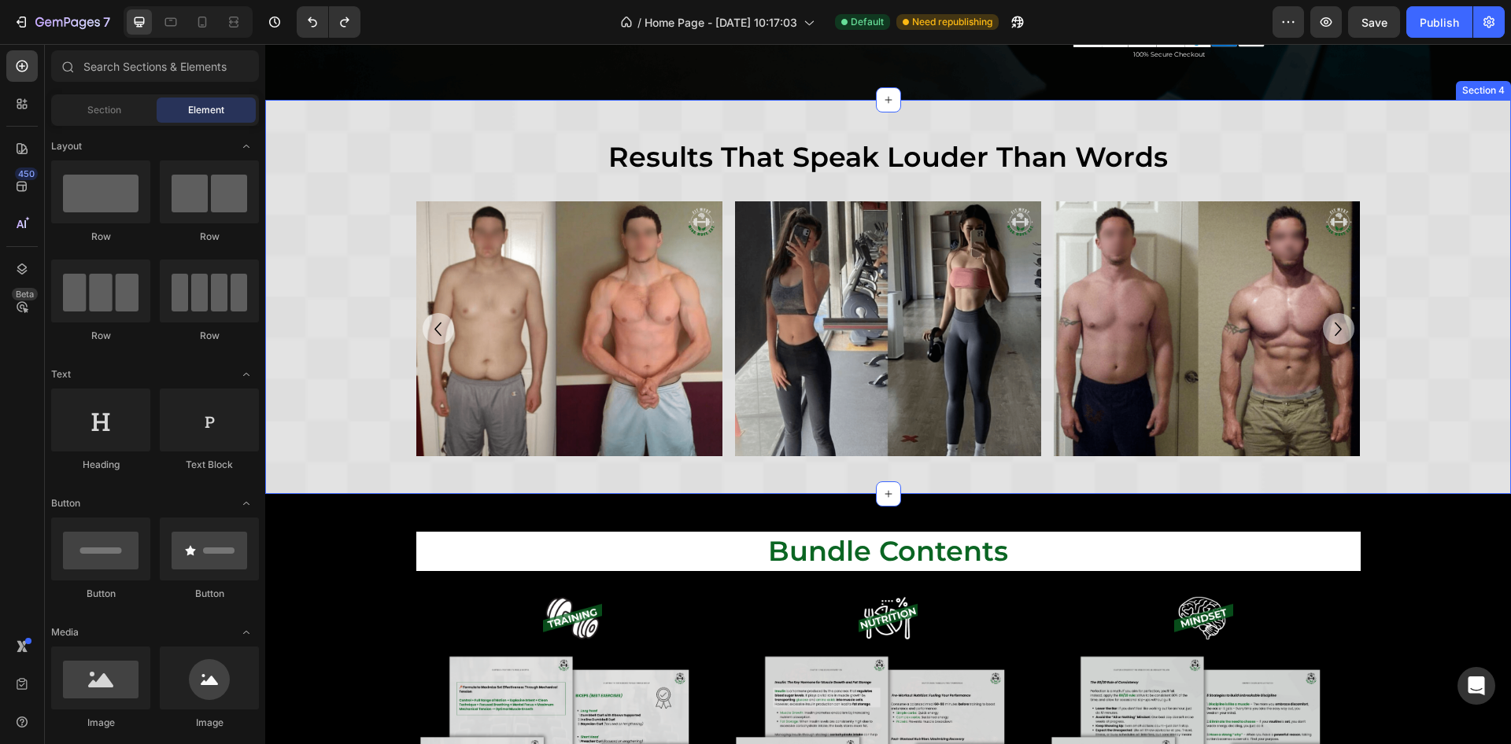
click at [316, 127] on div "results that speak louder than words Heading Row results that speak louder than…" at bounding box center [888, 297] width 1246 height 395
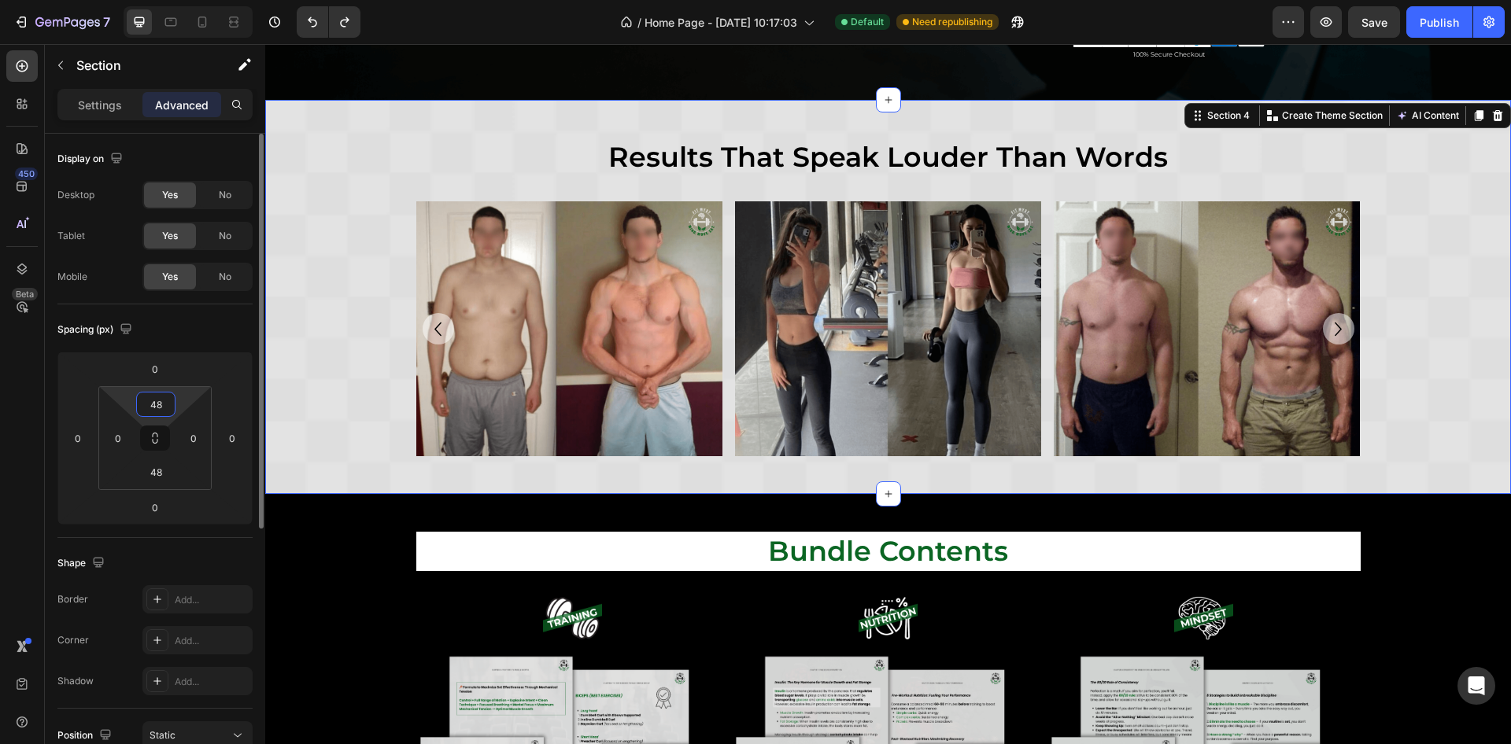
click at [161, 408] on input "48" at bounding box center [155, 405] width 31 height 24
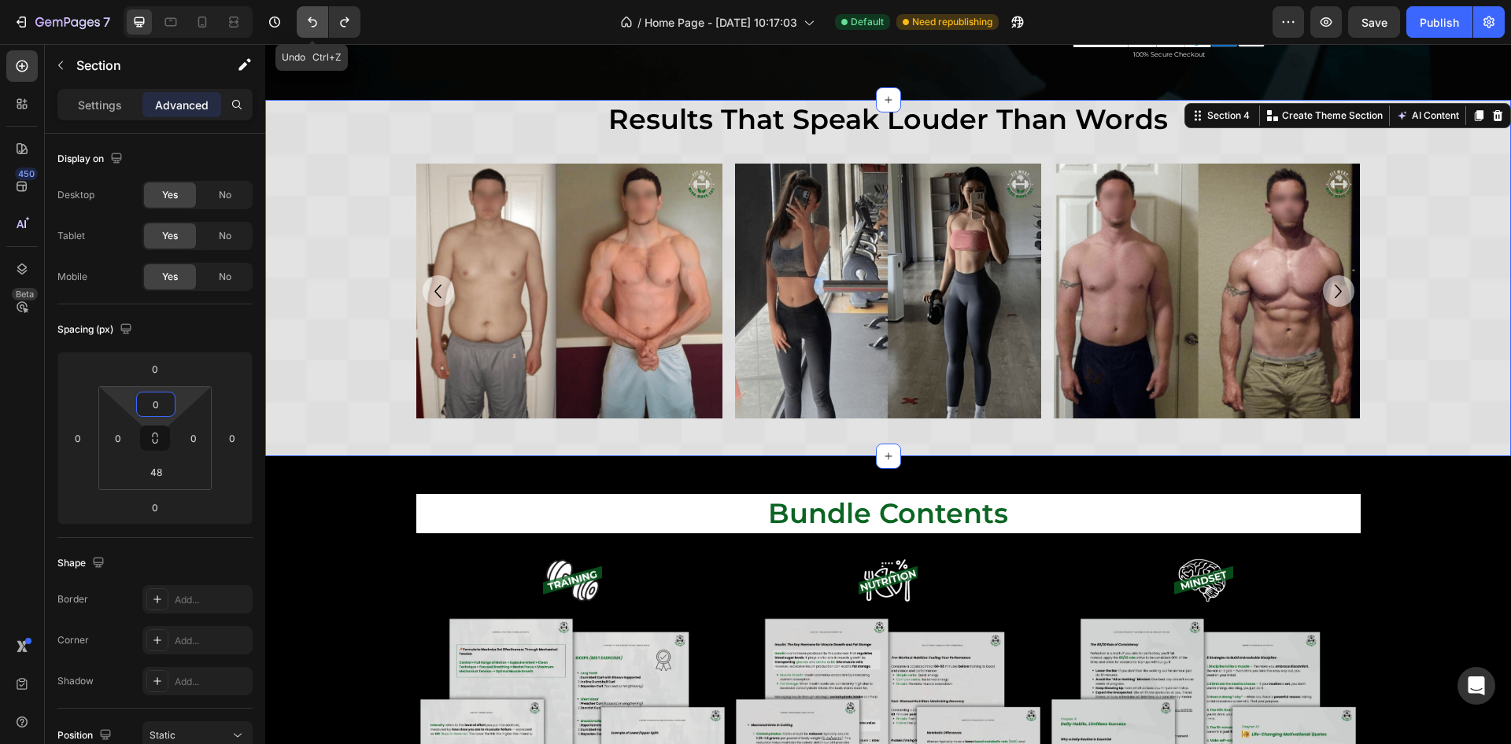
click at [305, 24] on icon "Undo/Redo" at bounding box center [313, 22] width 16 height 16
type input "48"
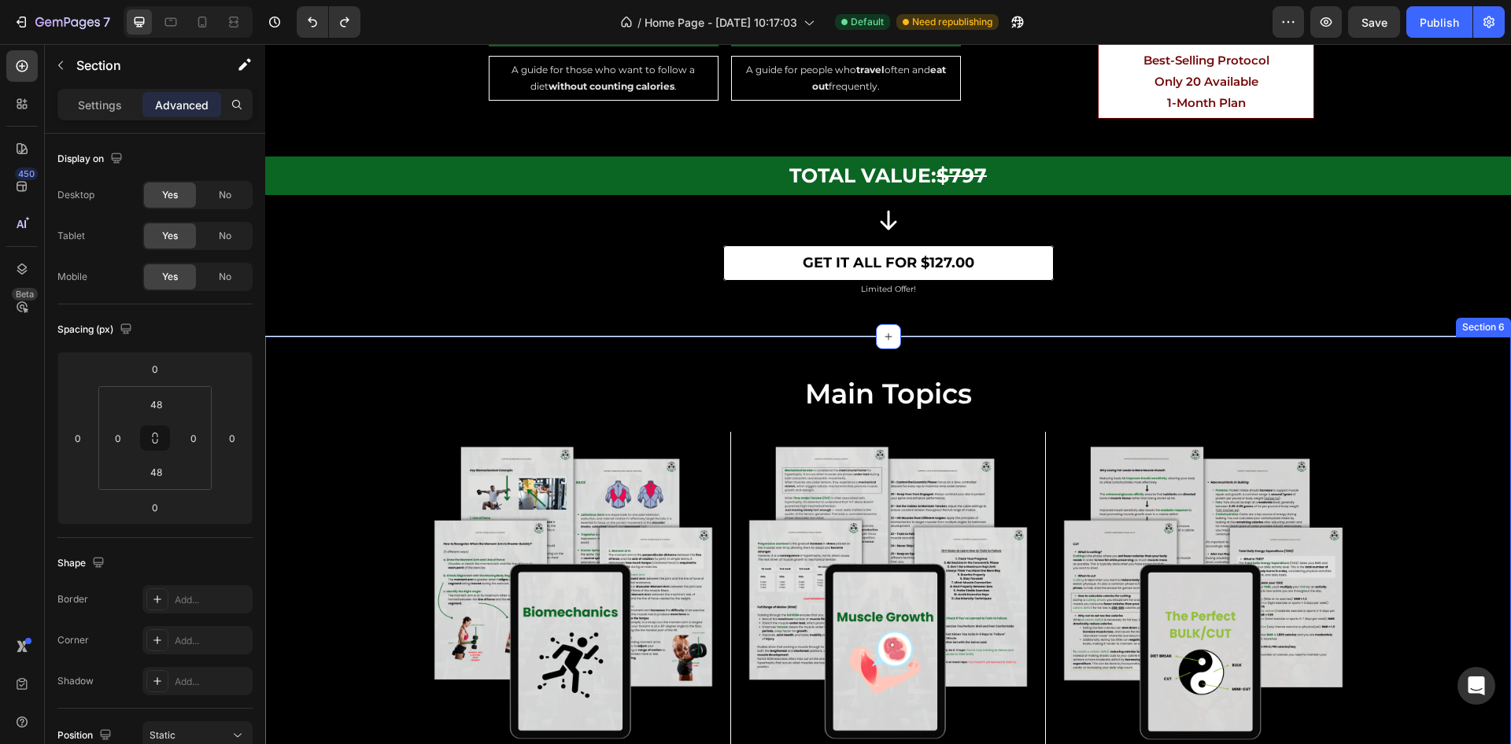
scroll to position [4249, 0]
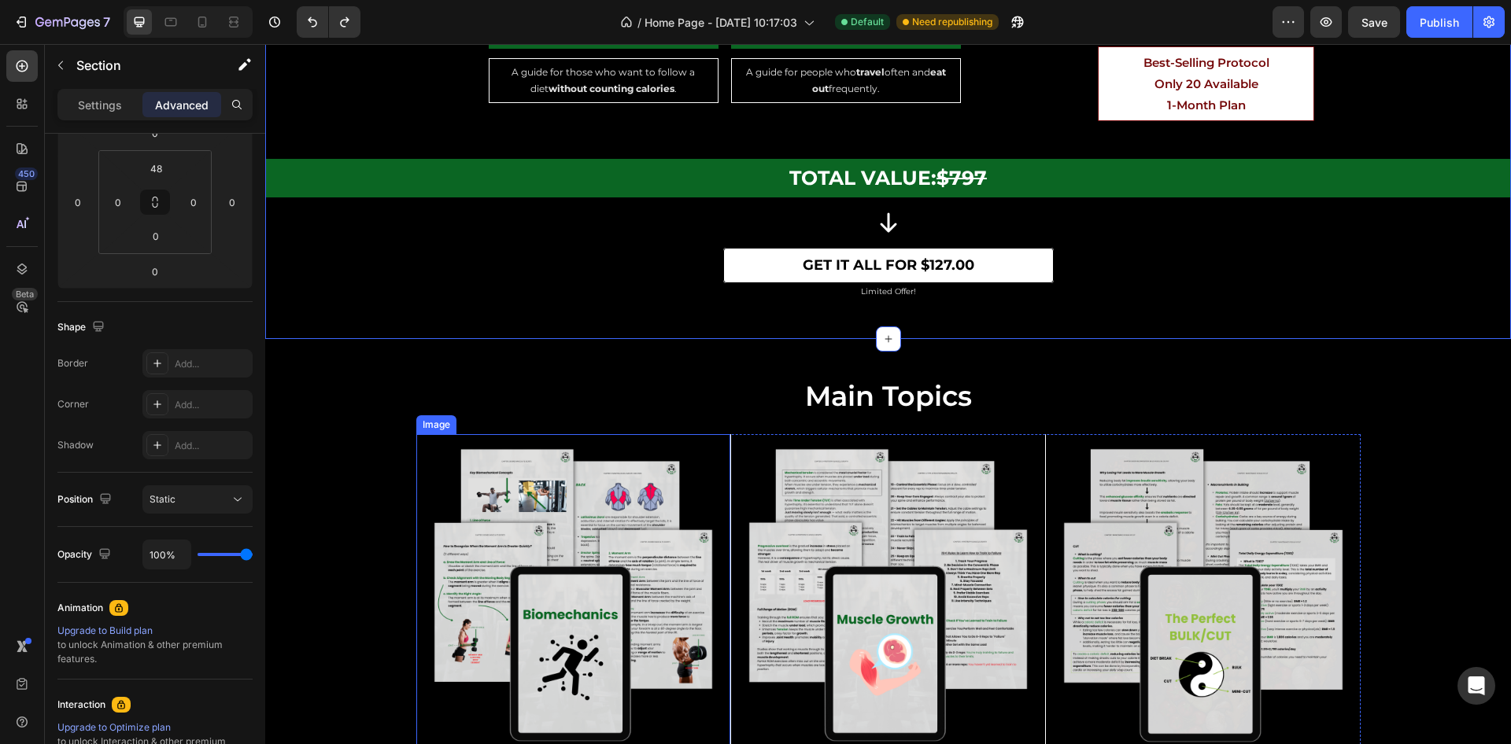
click at [483, 505] on img at bounding box center [573, 591] width 314 height 314
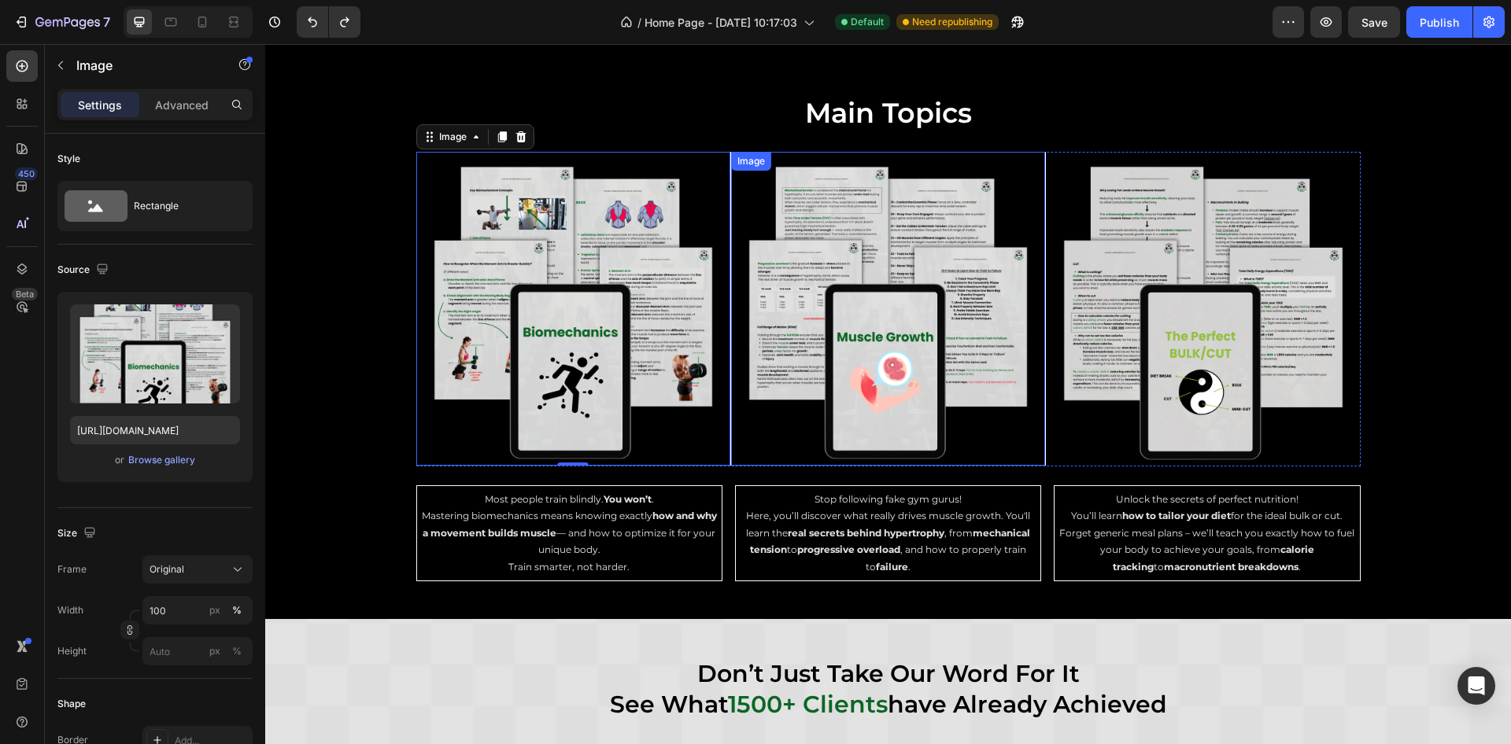
scroll to position [4249, 0]
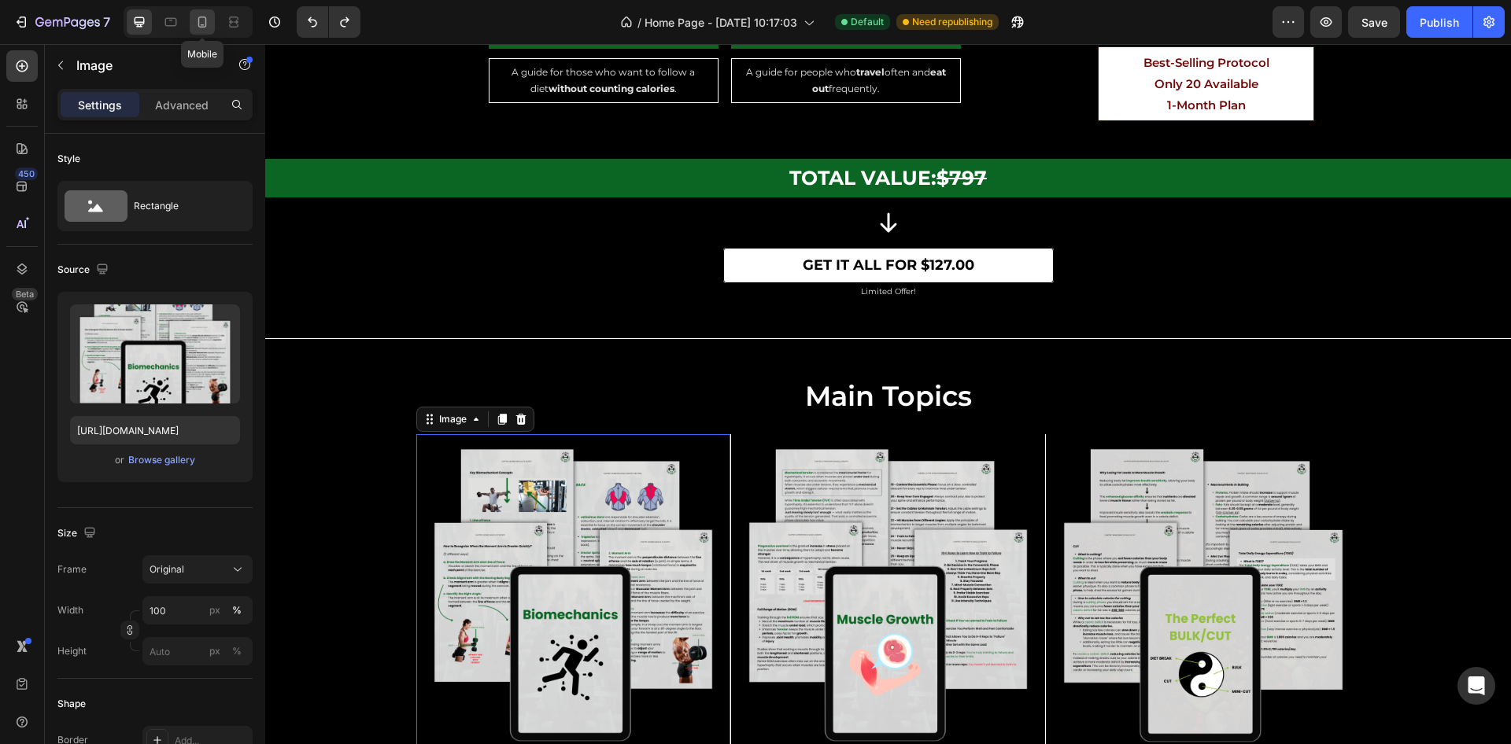
click at [201, 20] on icon at bounding box center [202, 22] width 16 height 16
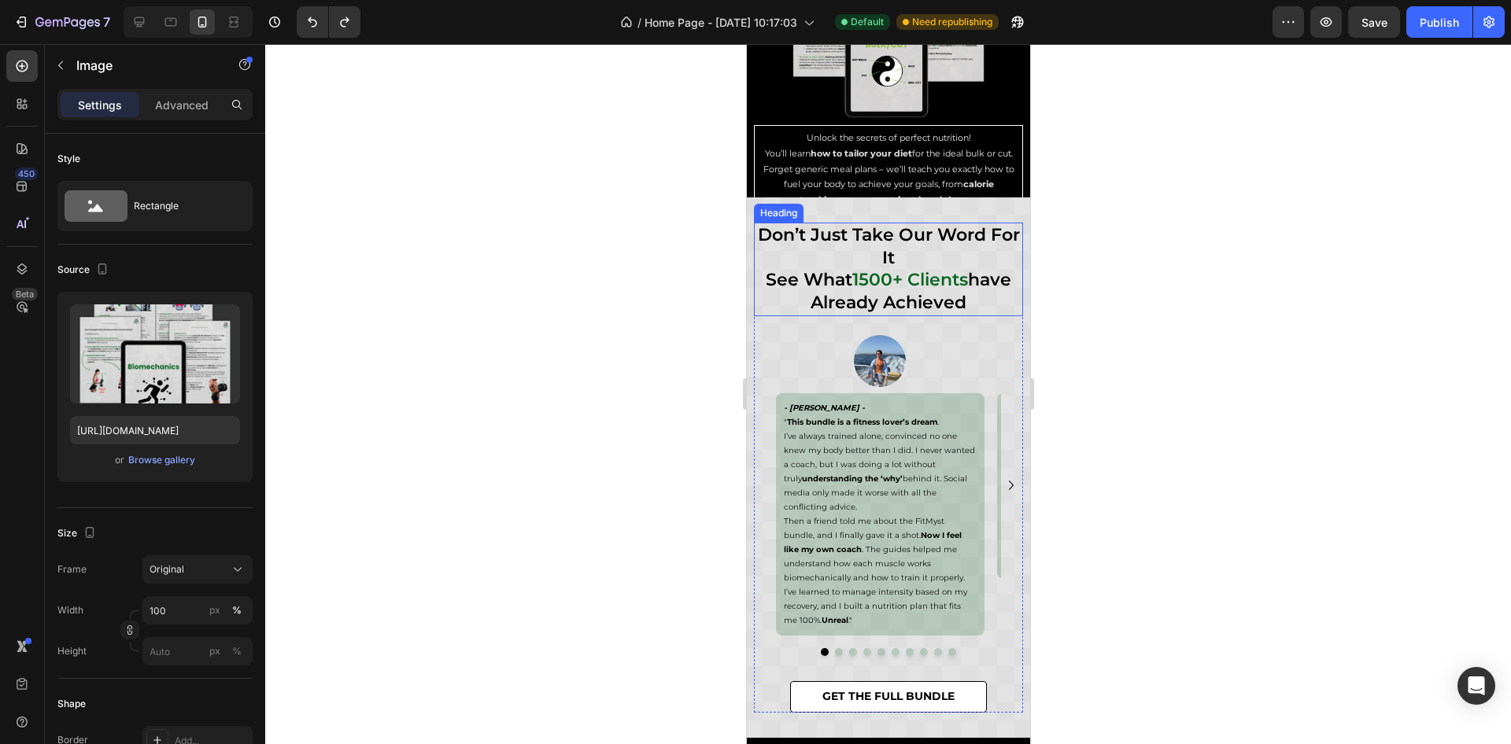
scroll to position [6928, 0]
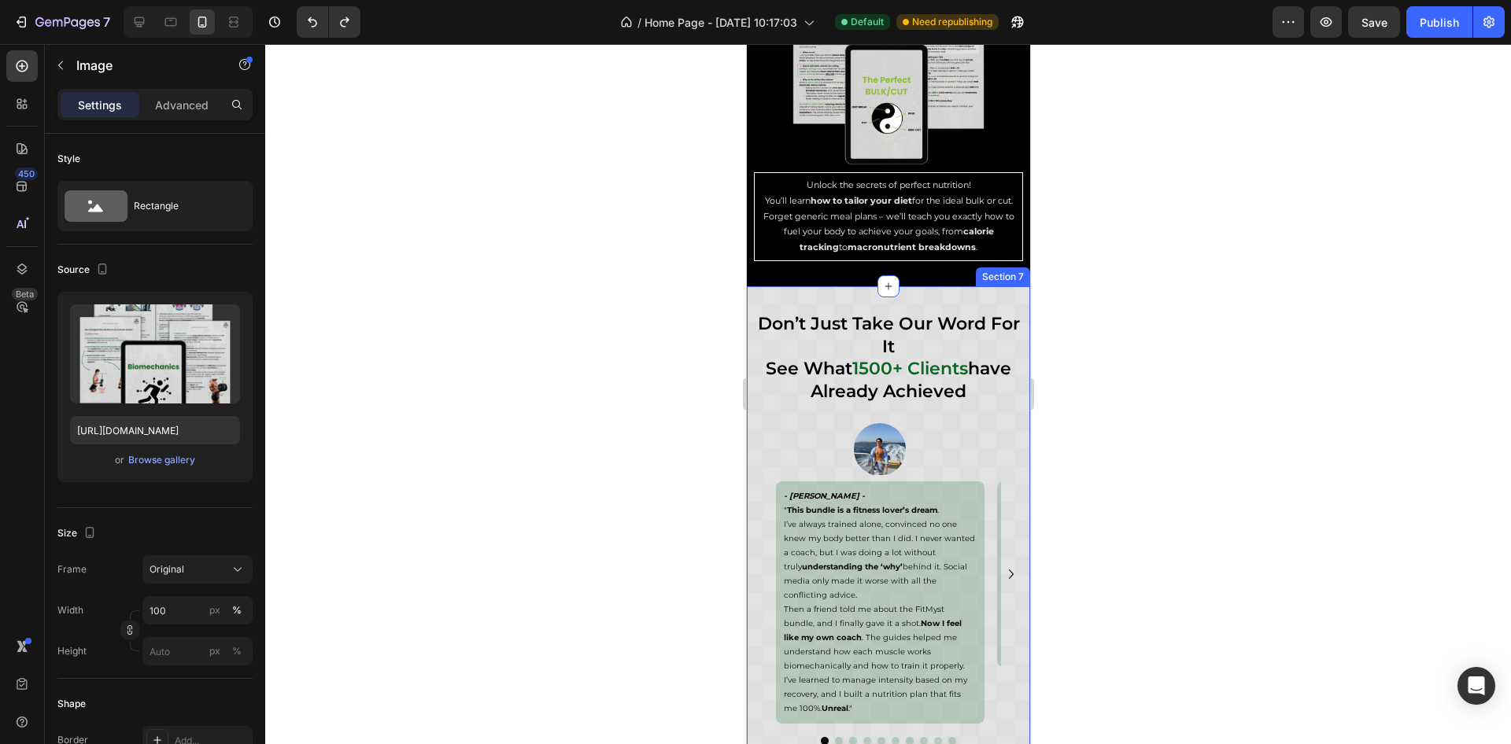
click at [821, 286] on div "don’t just take our word for it see what 1500+ clients have already achieved He…" at bounding box center [887, 556] width 283 height 541
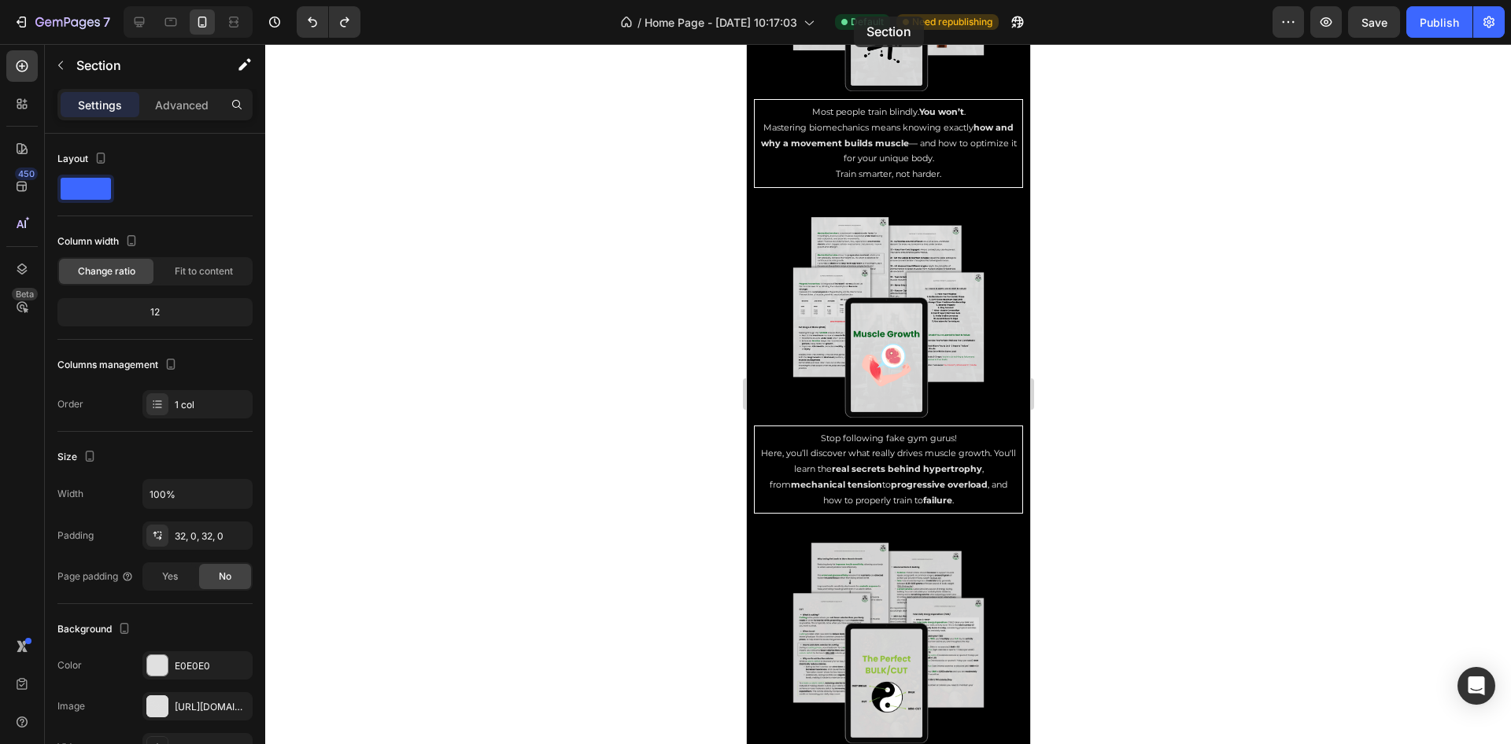
scroll to position [6197, 0]
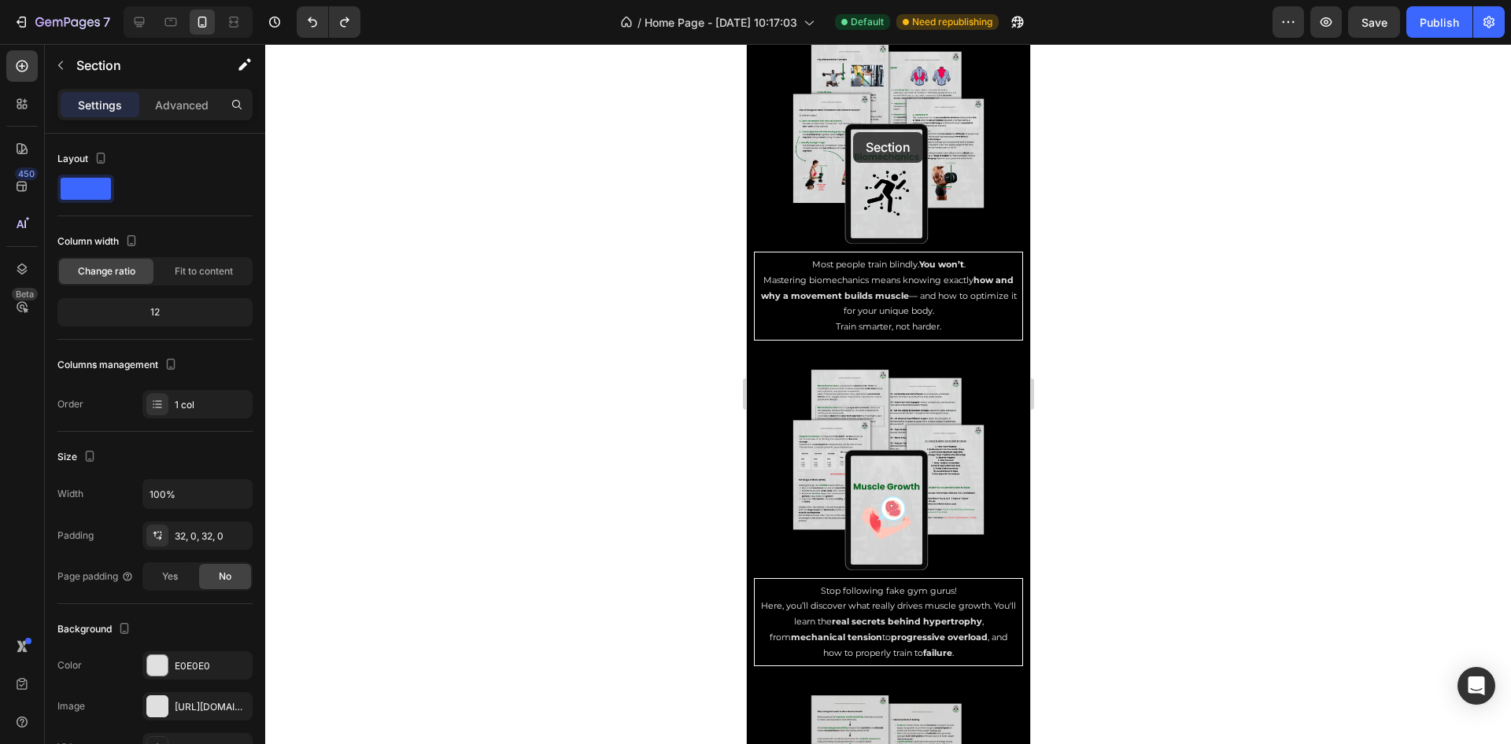
drag, startPoint x: 755, startPoint y: 227, endPoint x: 849, endPoint y: 107, distance: 151.9
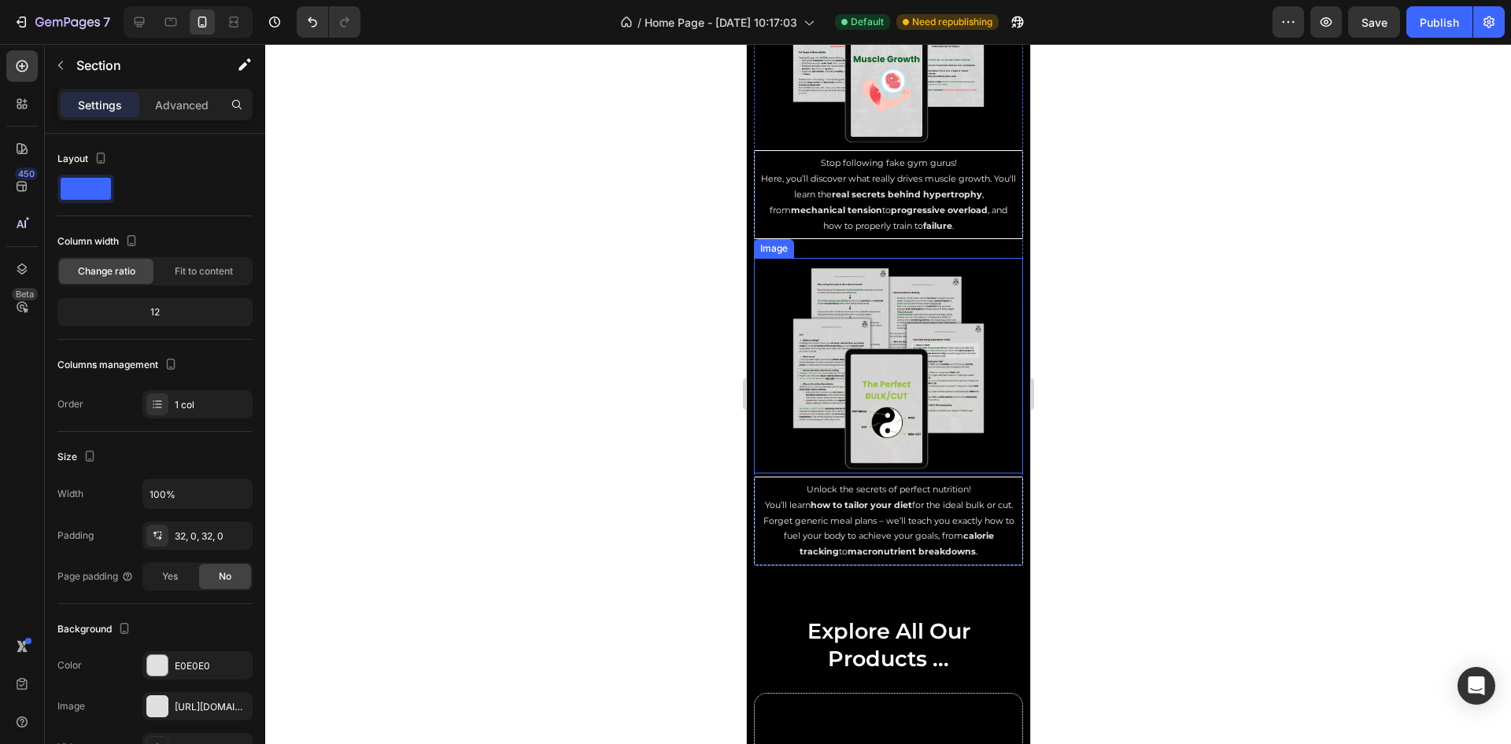
scroll to position [6935, 0]
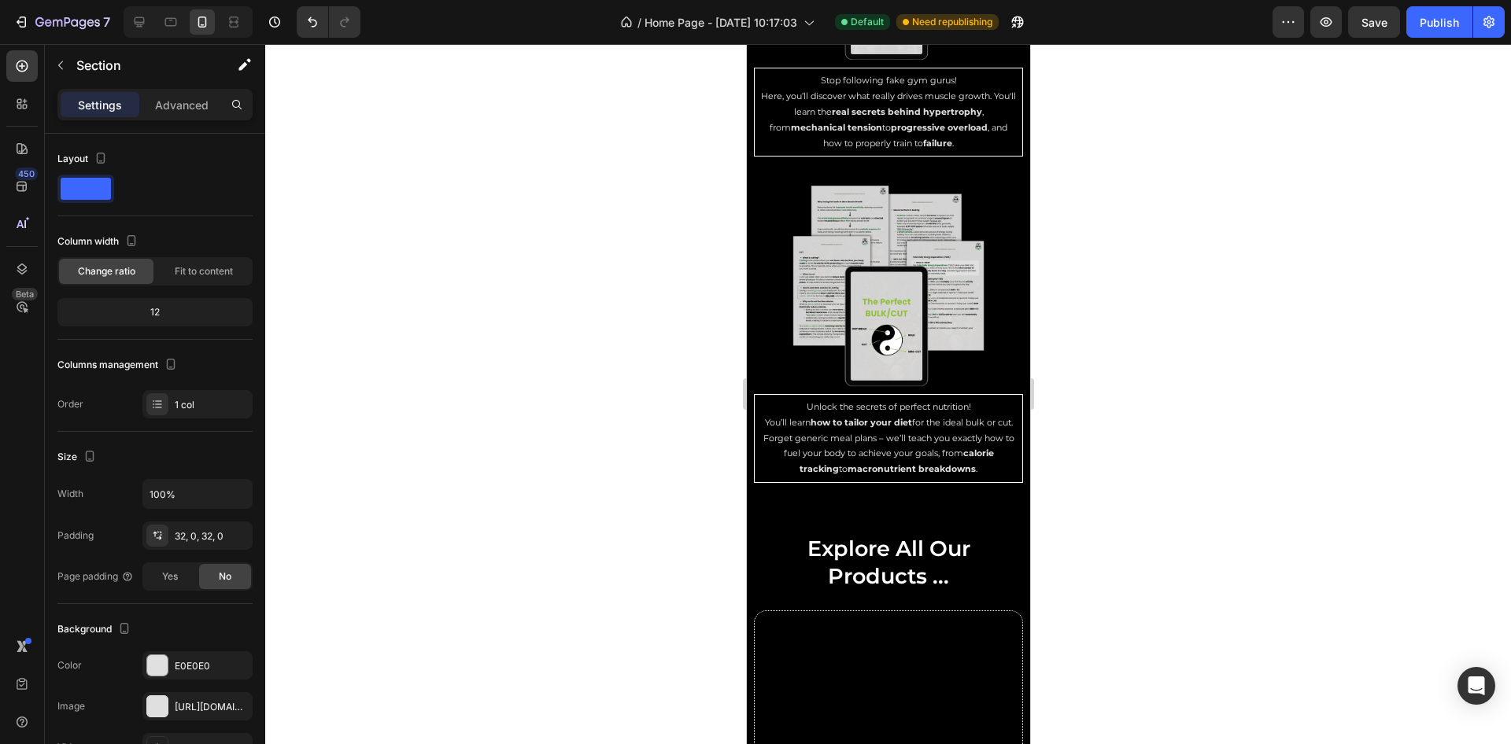
click at [1185, 269] on div at bounding box center [888, 394] width 1246 height 700
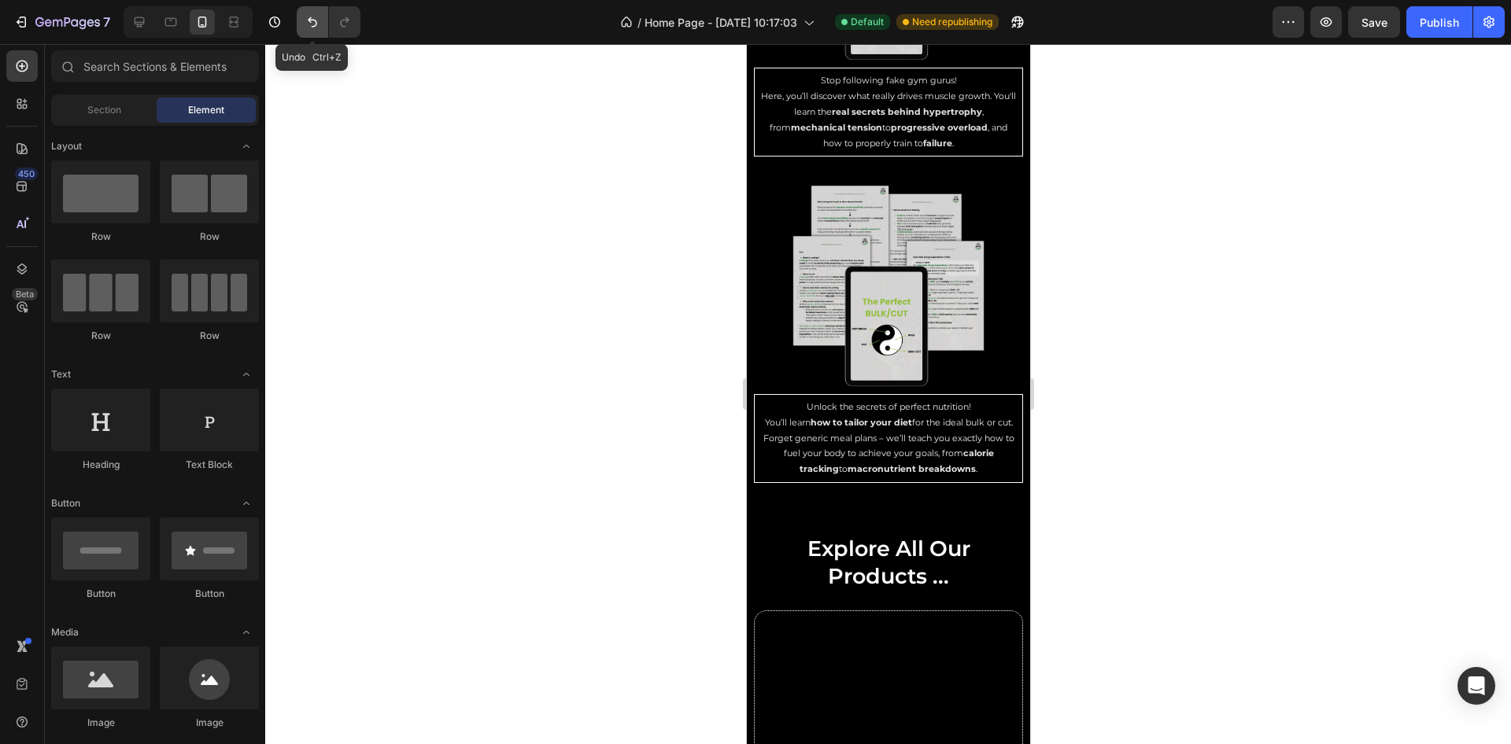
click at [312, 9] on button "Undo/Redo" at bounding box center [312, 21] width 31 height 31
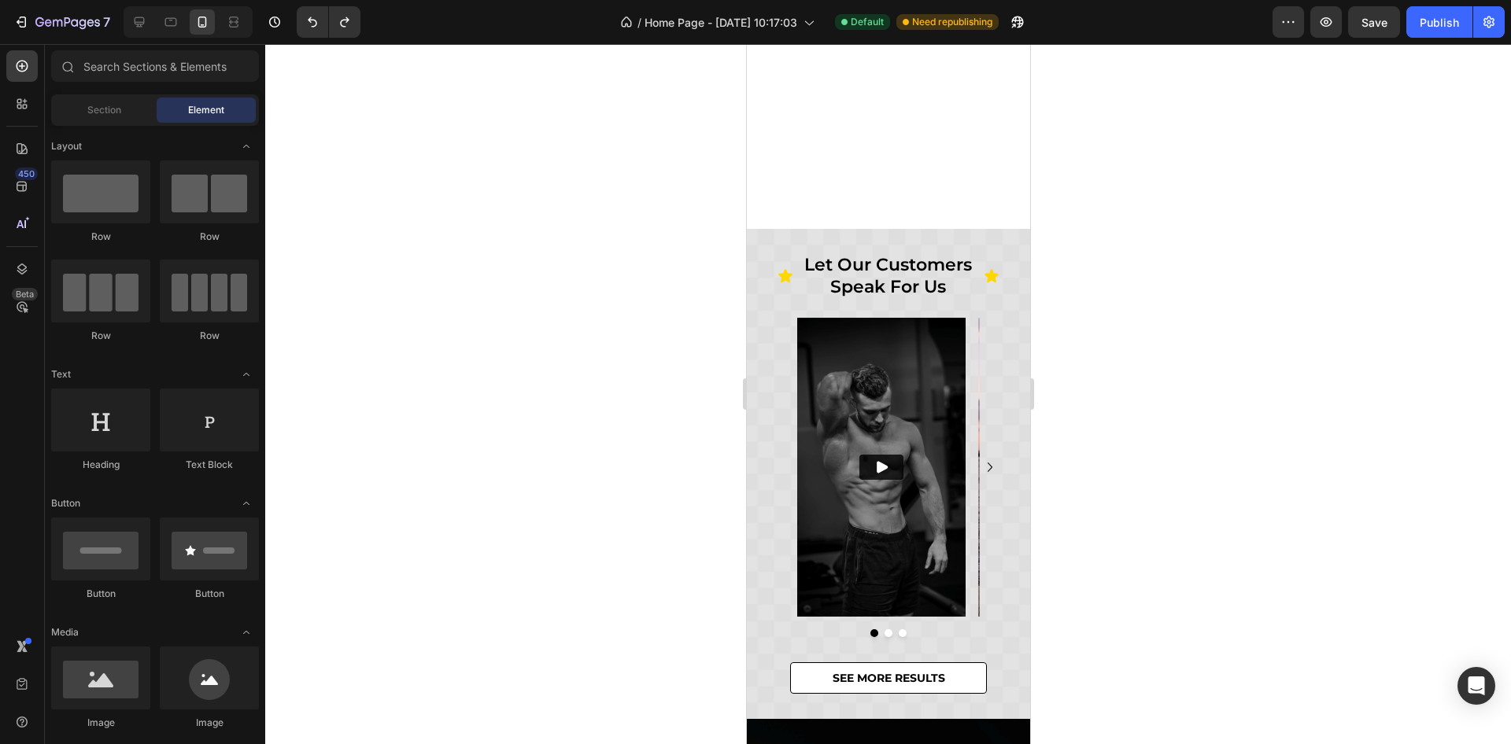
scroll to position [260, 0]
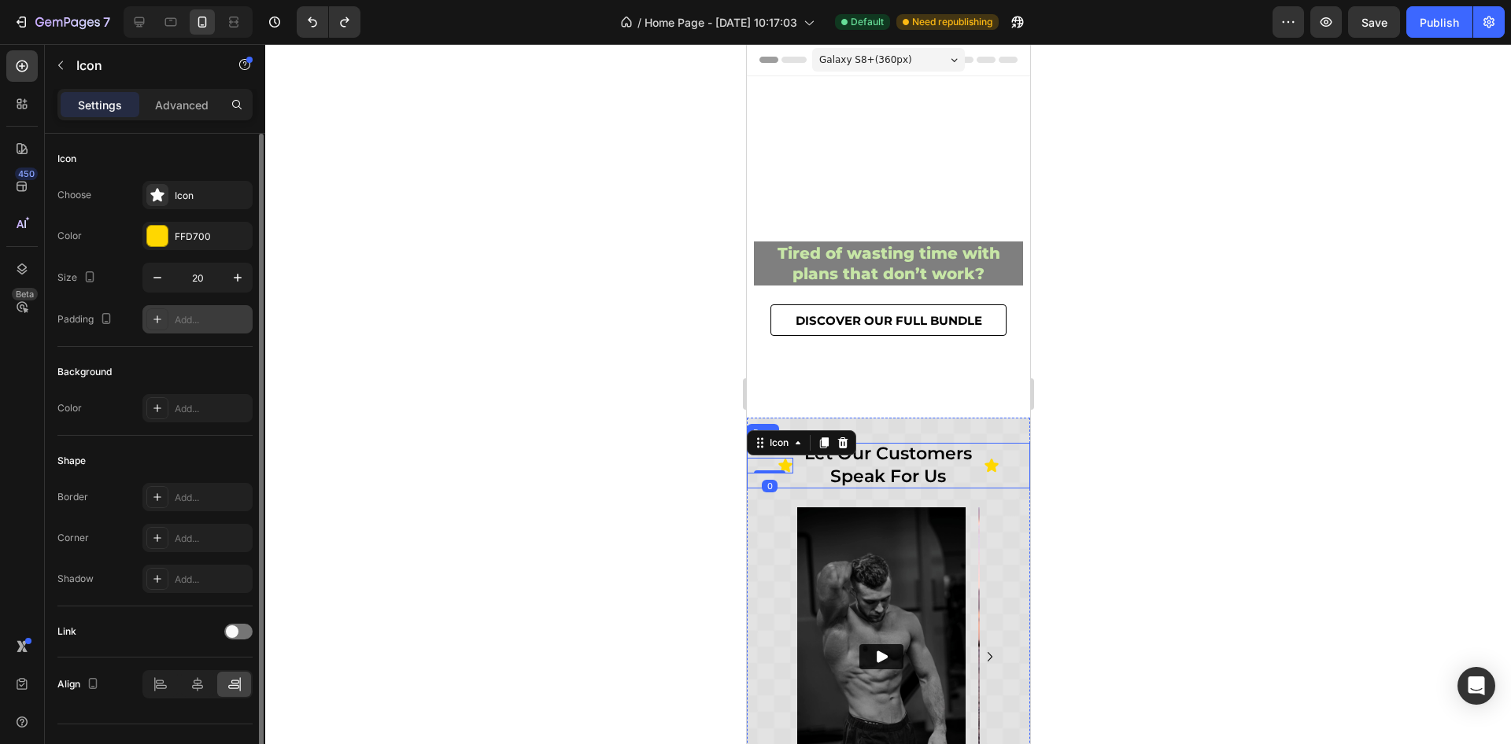
scroll to position [260, 0]
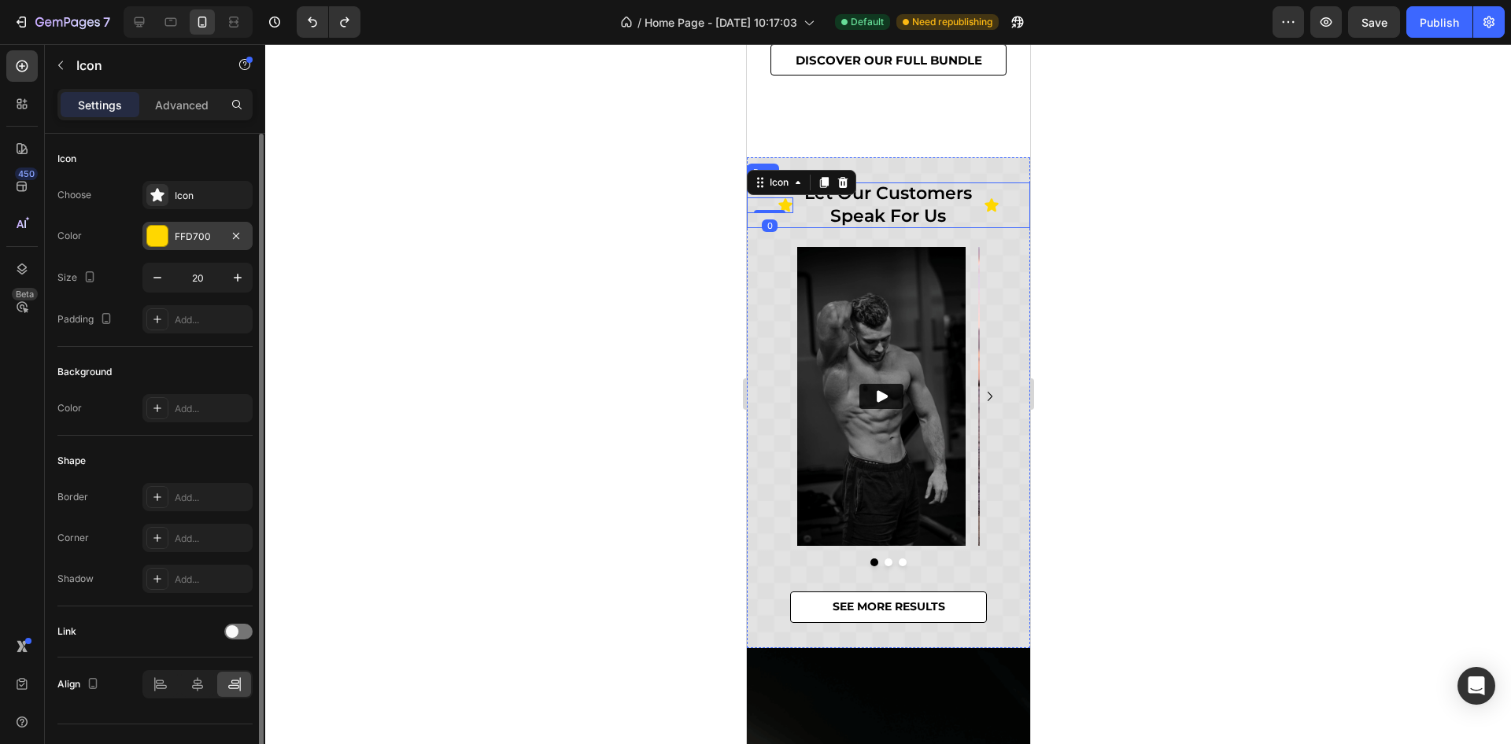
click at [181, 241] on div "FFD700" at bounding box center [198, 237] width 46 height 14
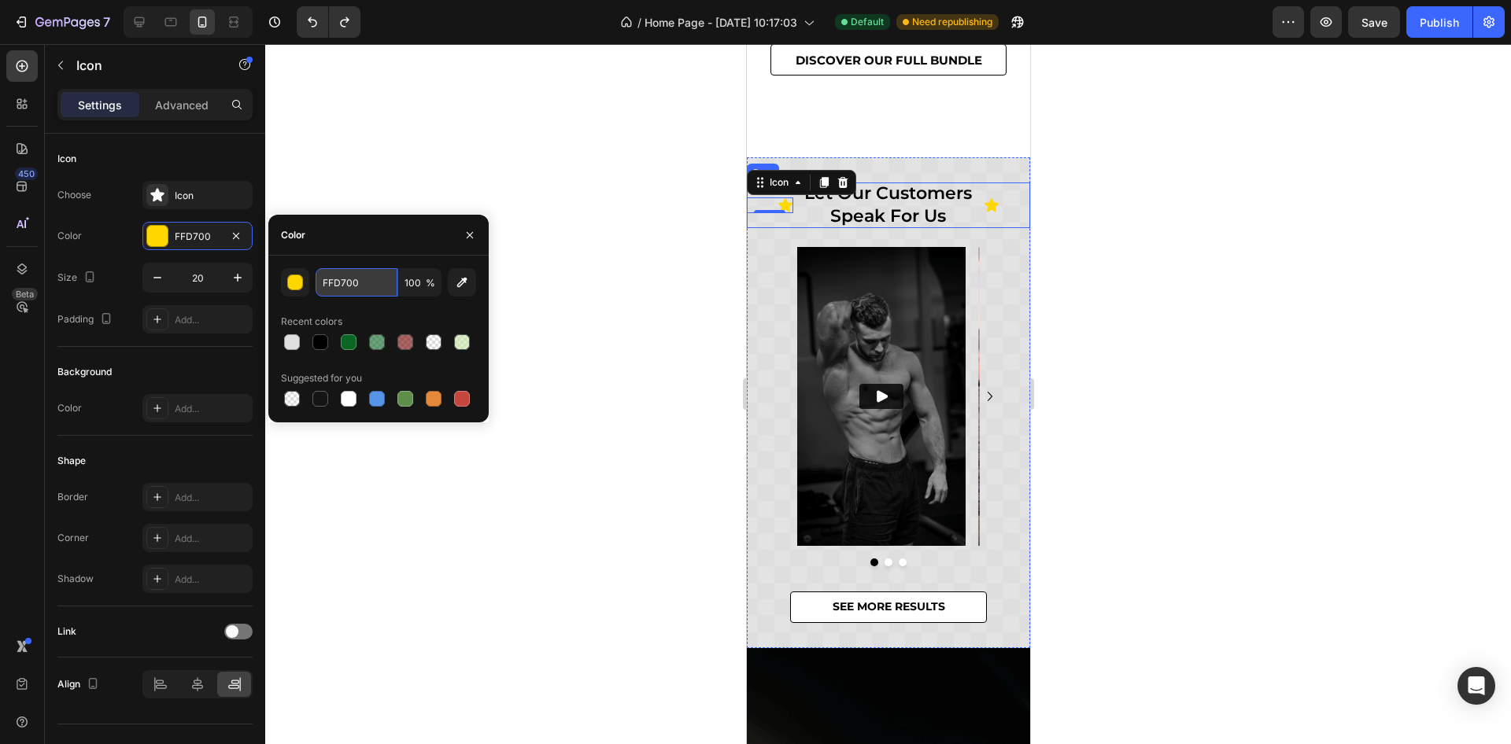
click at [341, 293] on input "FFD700" at bounding box center [357, 282] width 82 height 28
paste input "E6C2"
paste input "CCAA"
click at [377, 234] on div "Color" at bounding box center [378, 235] width 220 height 41
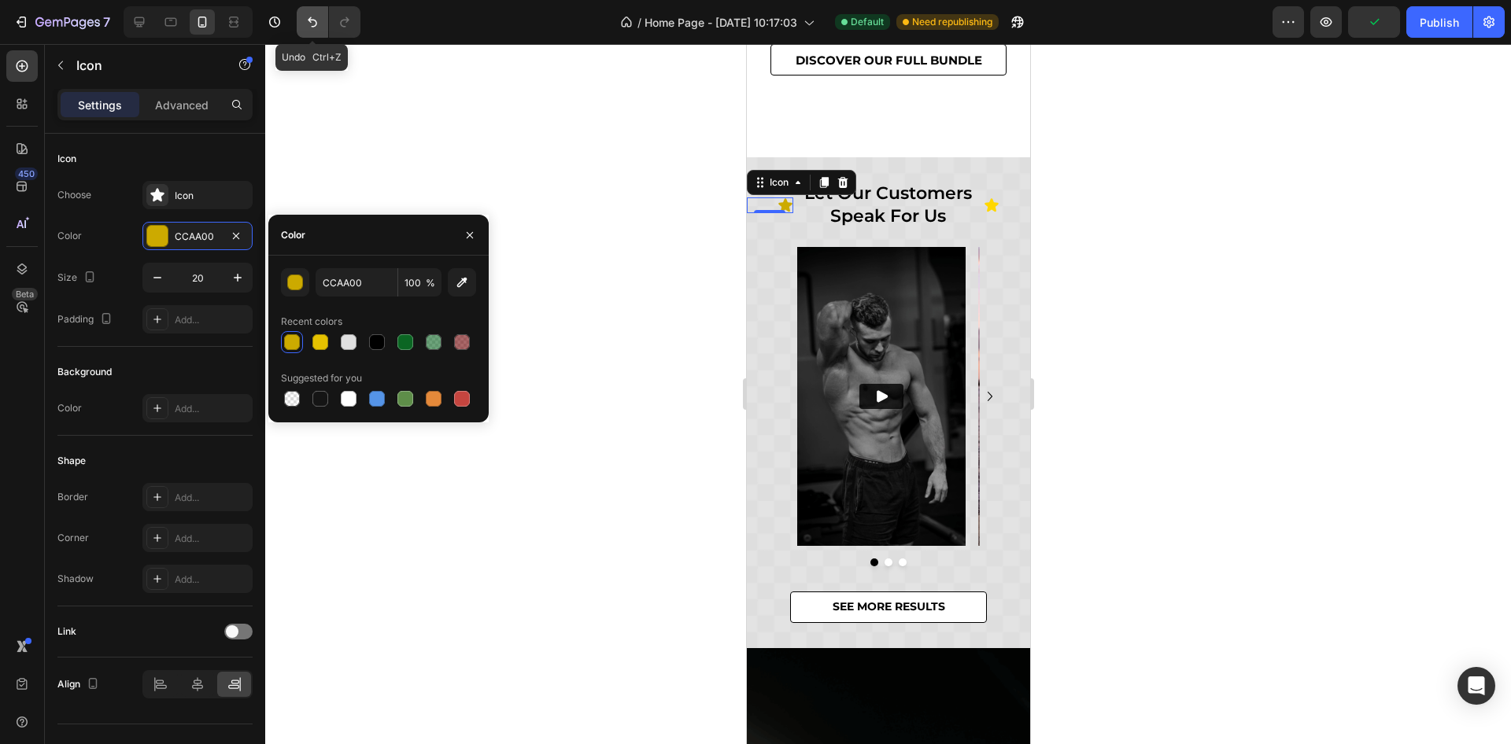
click at [314, 29] on icon "Undo/Redo" at bounding box center [313, 22] width 16 height 16
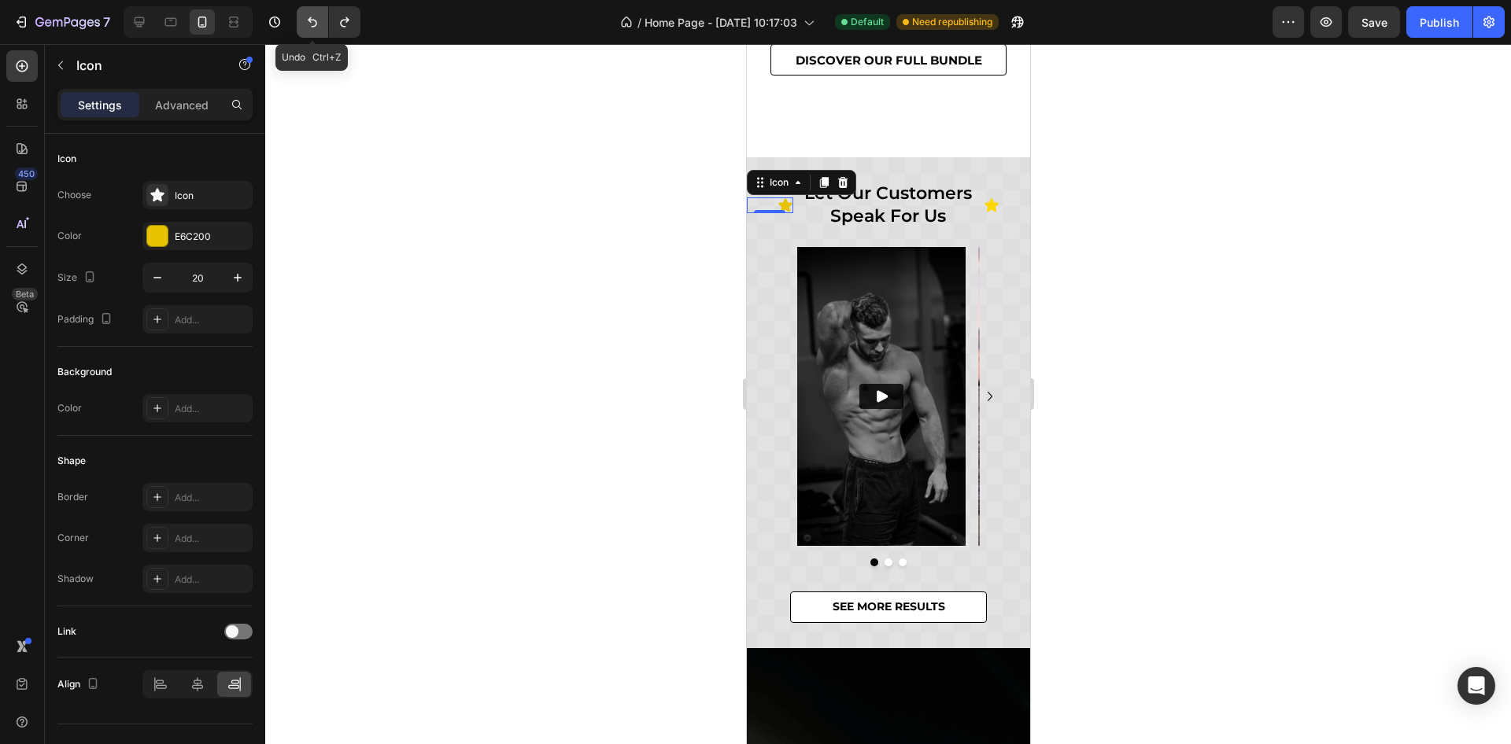
click at [314, 29] on icon "Undo/Redo" at bounding box center [313, 22] width 16 height 16
click at [338, 19] on icon "Undo/Redo" at bounding box center [345, 22] width 16 height 16
click at [316, 24] on icon "Undo/Redo" at bounding box center [312, 22] width 9 height 10
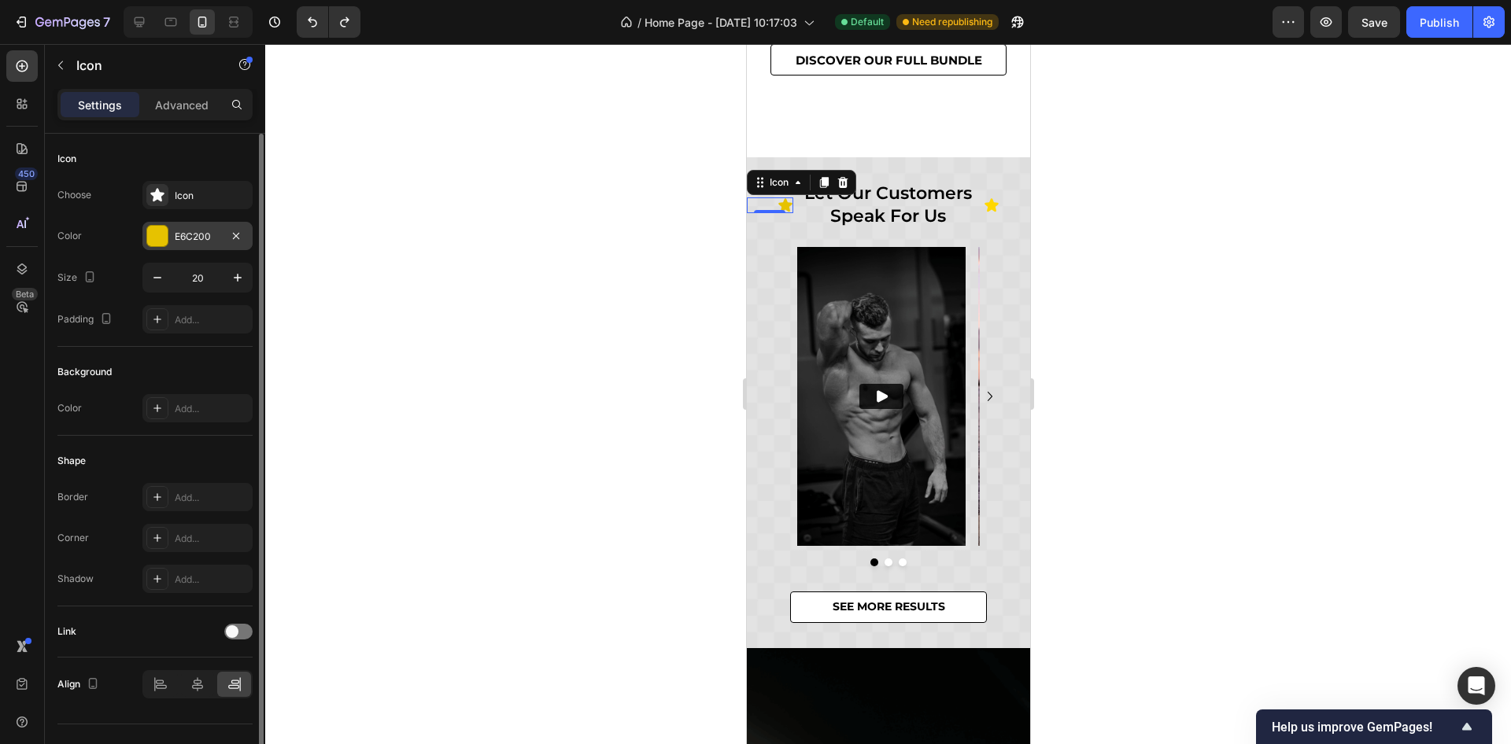
click at [210, 230] on div "E6C200" at bounding box center [198, 237] width 46 height 14
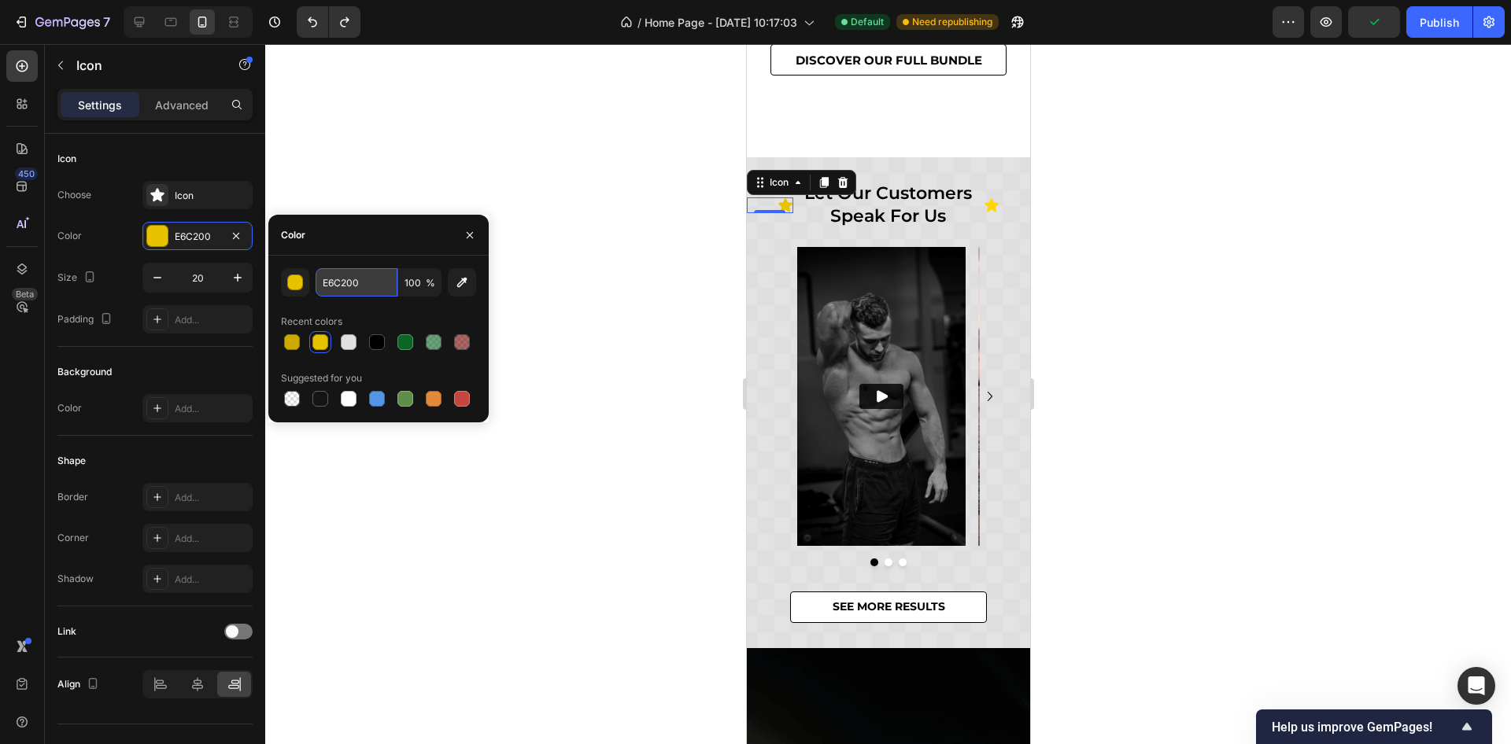
click at [346, 289] on input "E6C200" at bounding box center [357, 282] width 82 height 28
paste input "B38F"
click at [312, 10] on button "Undo/Redo" at bounding box center [312, 21] width 31 height 31
type input "E6C200"
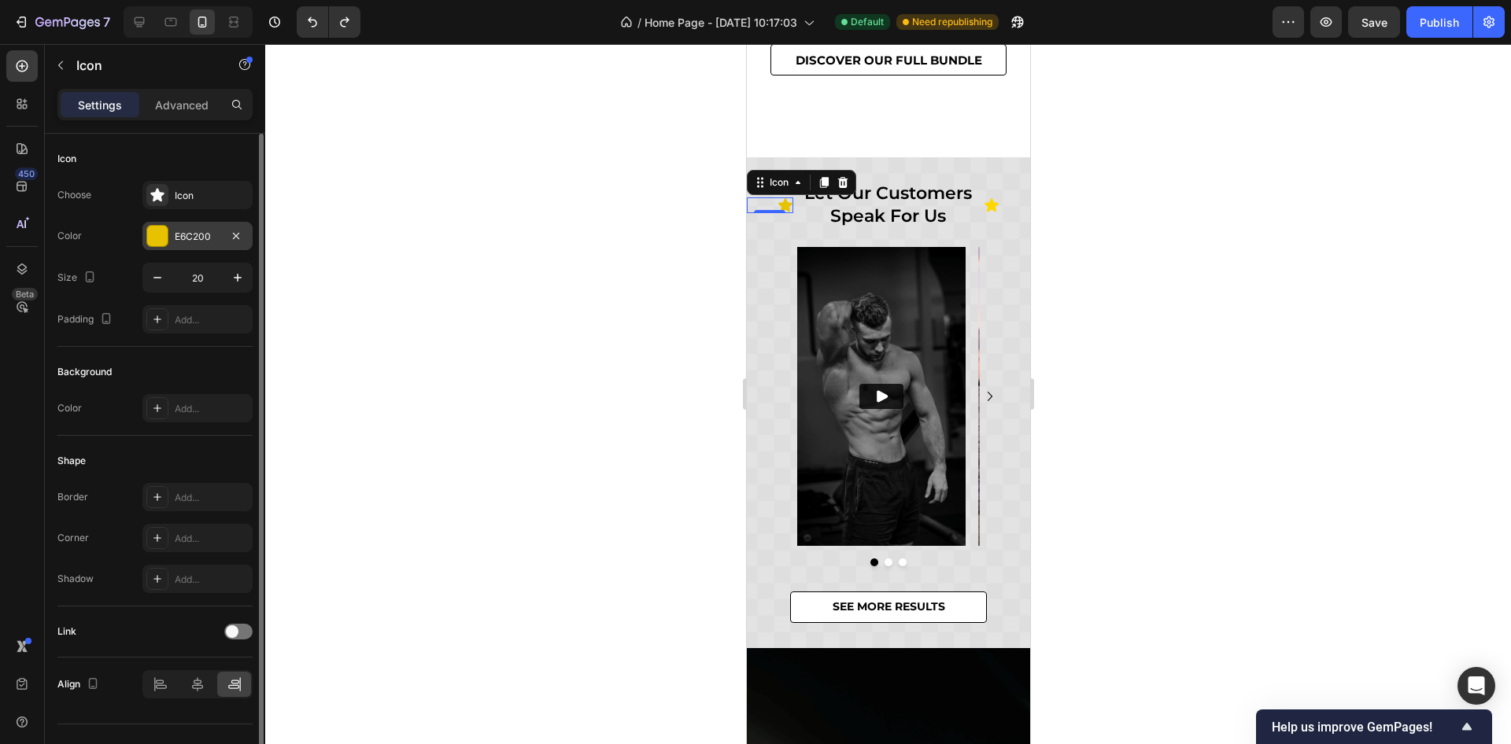
click at [196, 232] on div "E6C200" at bounding box center [198, 237] width 46 height 14
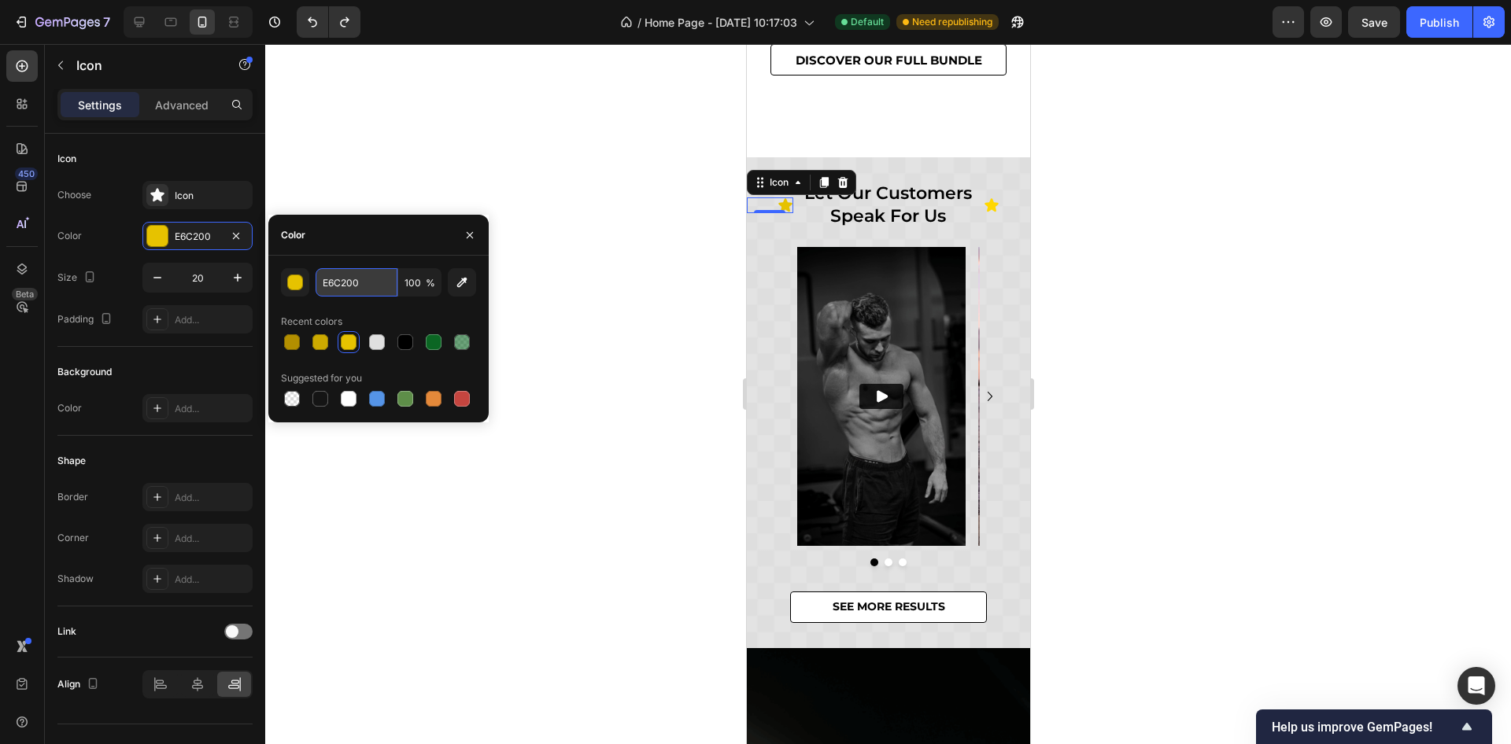
click at [334, 278] on input "E6C200" at bounding box center [357, 282] width 82 height 28
click at [983, 198] on icon at bounding box center [991, 206] width 16 height 16
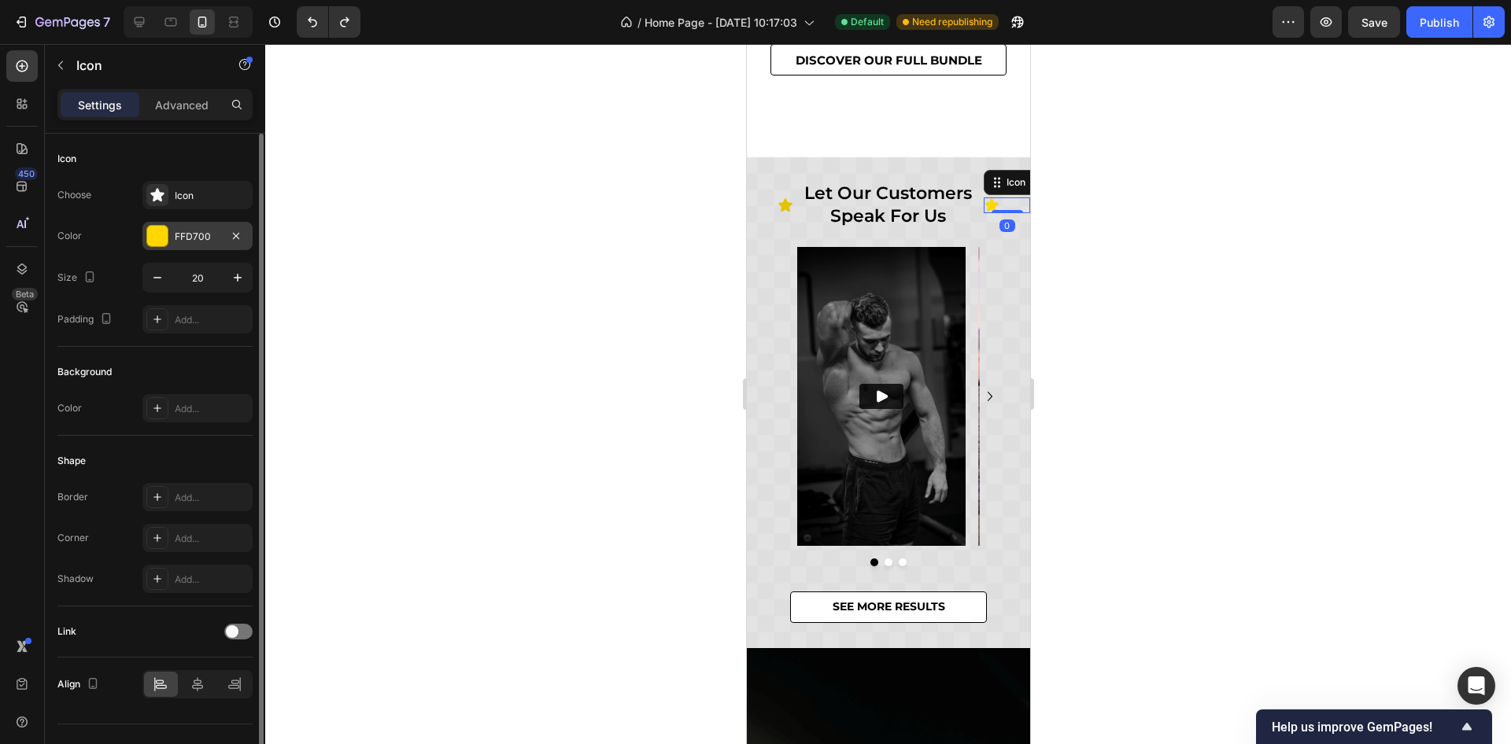
click at [178, 241] on div "FFD700" at bounding box center [198, 237] width 46 height 14
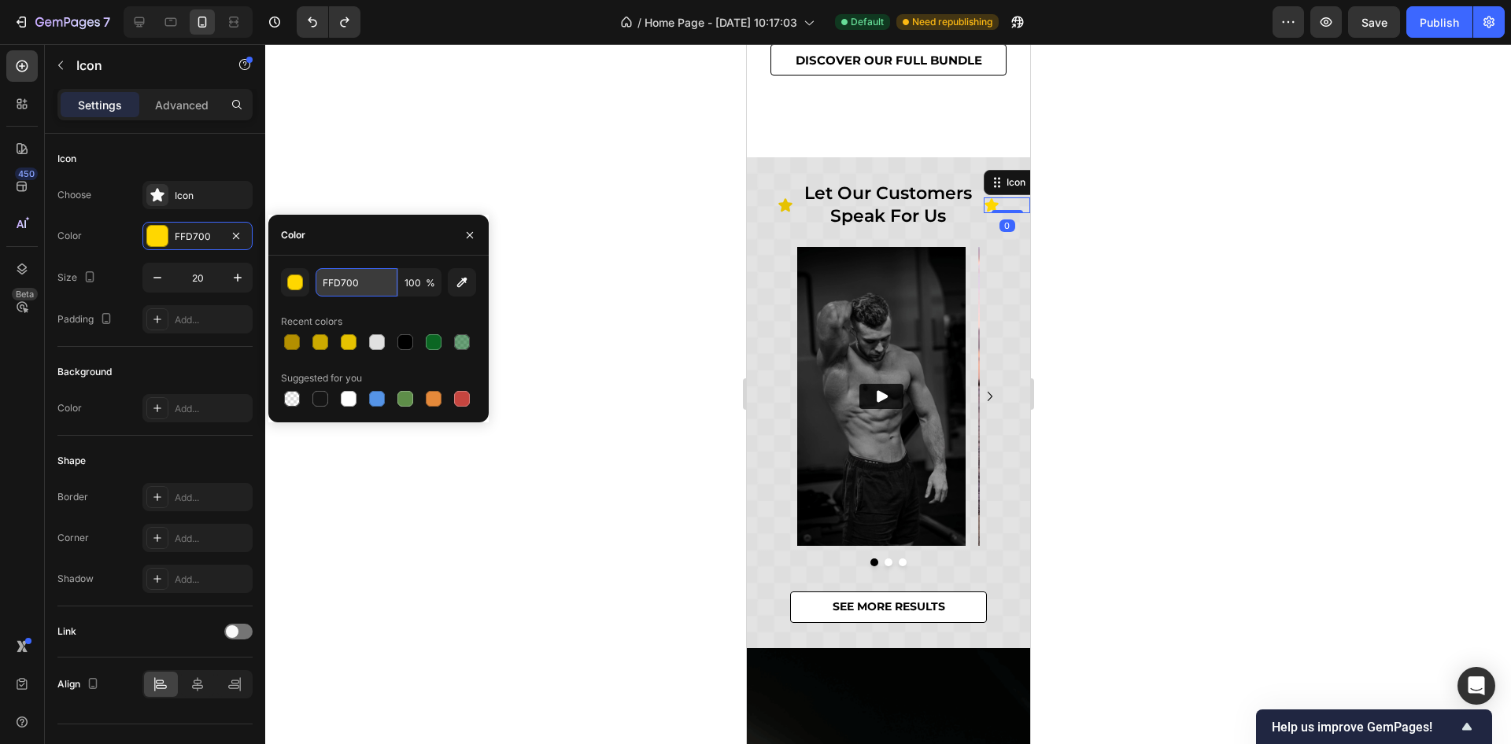
click at [349, 283] on input "FFD700" at bounding box center [357, 282] width 82 height 28
paste input "E6C2"
type input "E6C200"
click at [1215, 326] on div at bounding box center [888, 394] width 1246 height 700
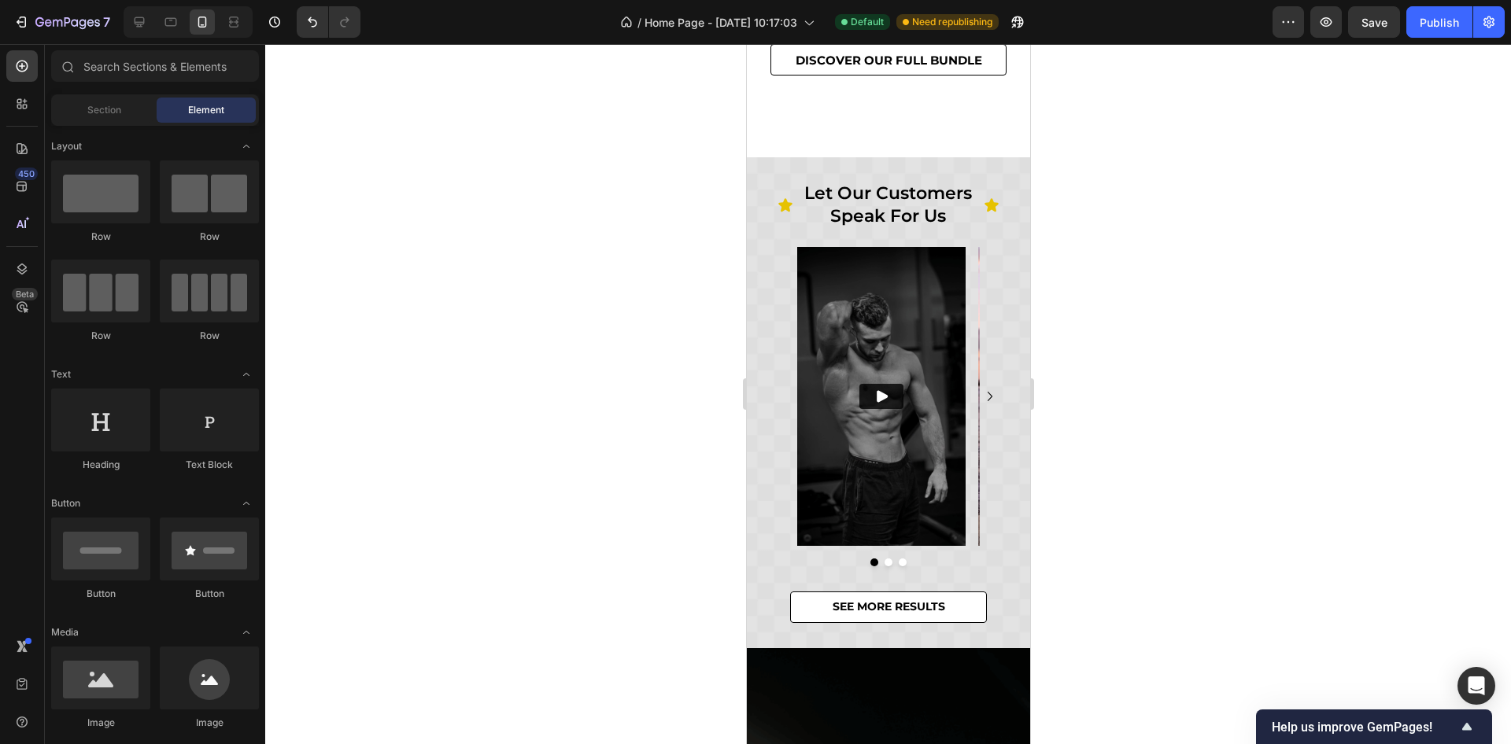
click at [1215, 326] on div at bounding box center [888, 394] width 1246 height 700
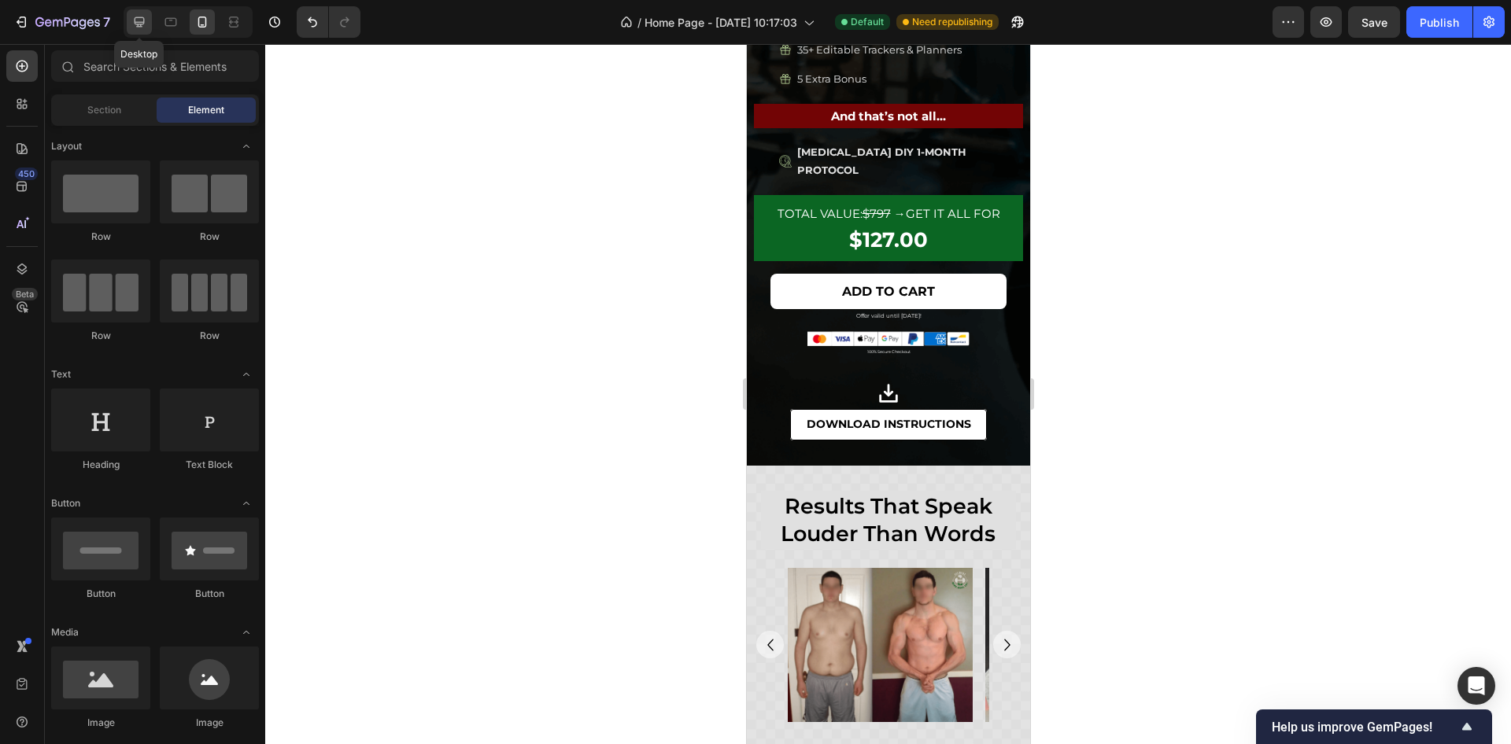
scroll to position [1559, 0]
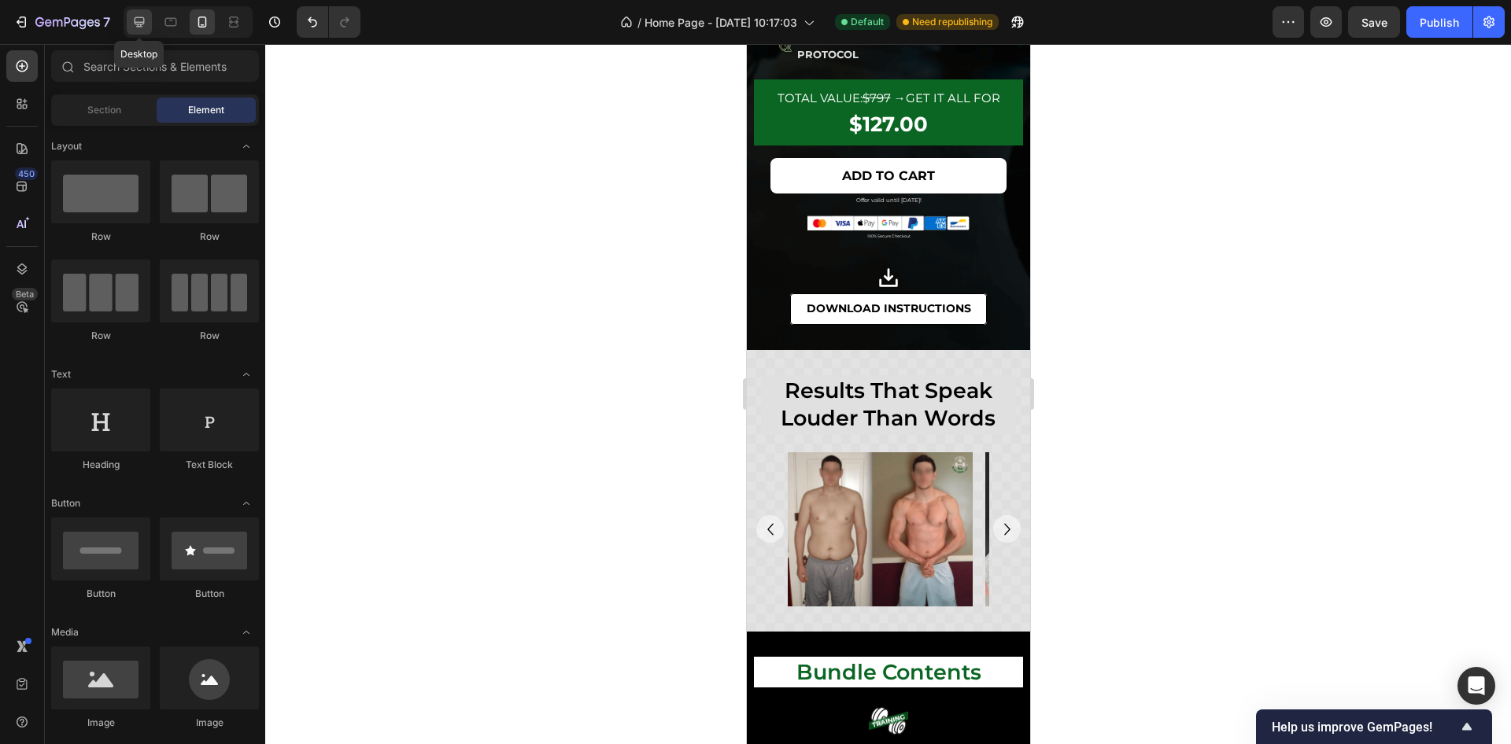
click at [144, 24] on icon at bounding box center [139, 22] width 16 height 16
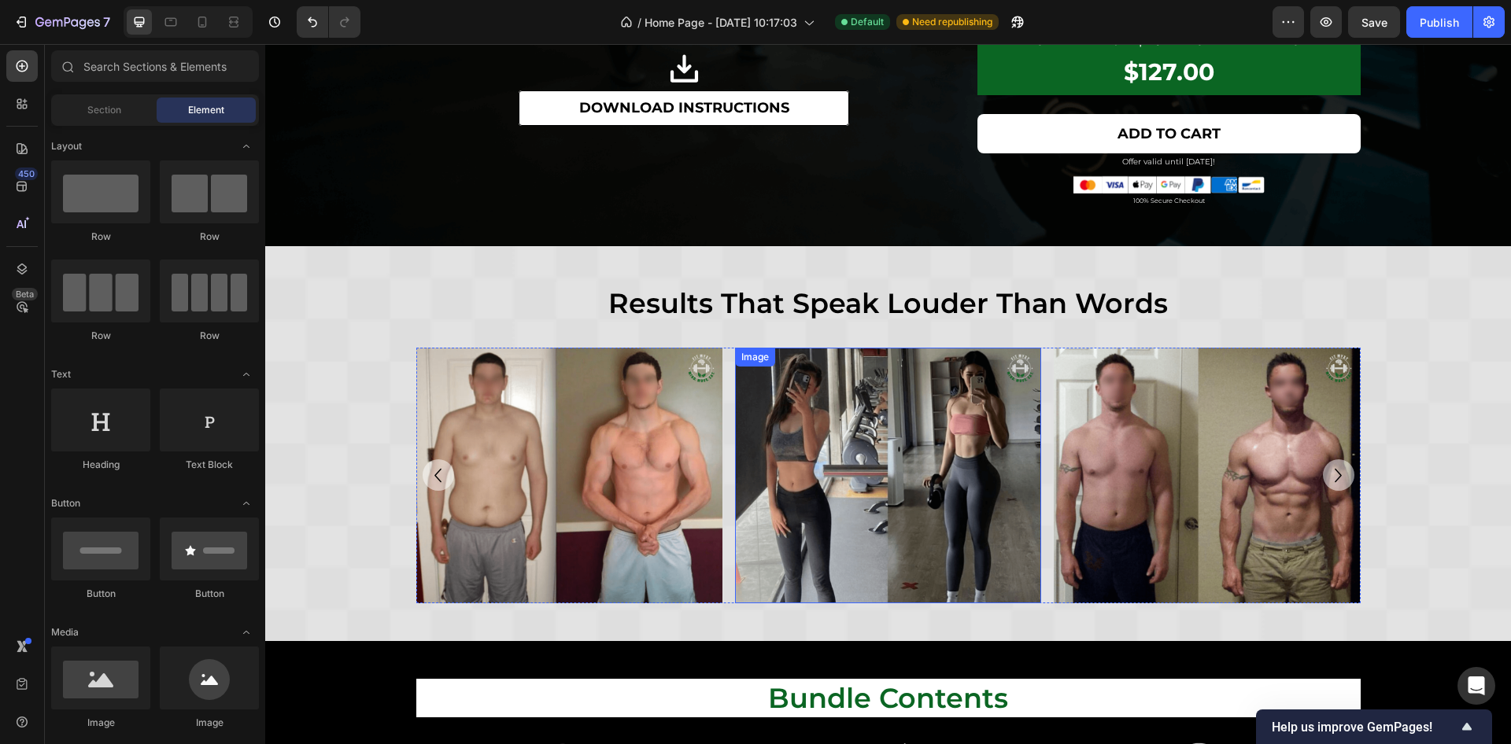
scroll to position [2006, 0]
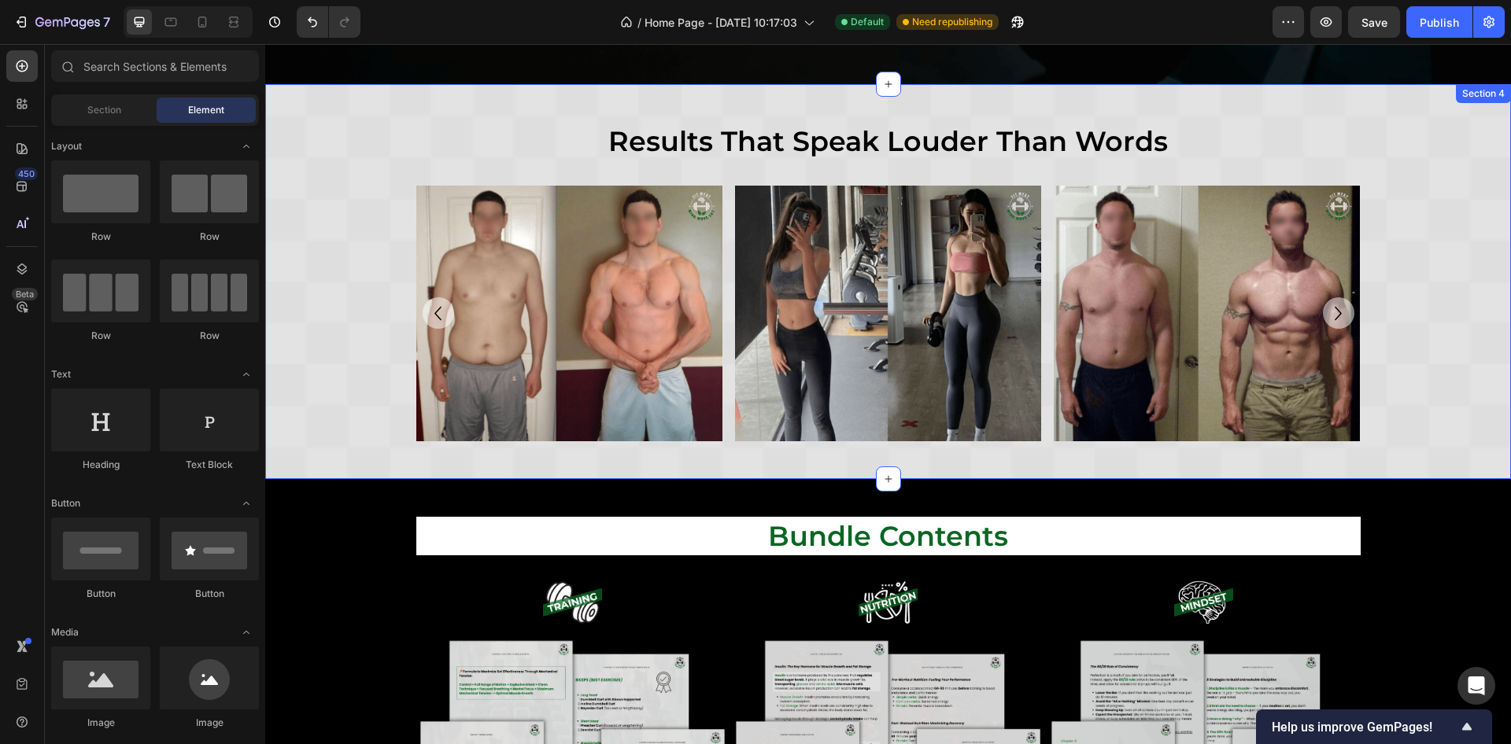
click at [301, 349] on div "results that speak louder than words Heading Row results that speak louder than…" at bounding box center [888, 281] width 1246 height 319
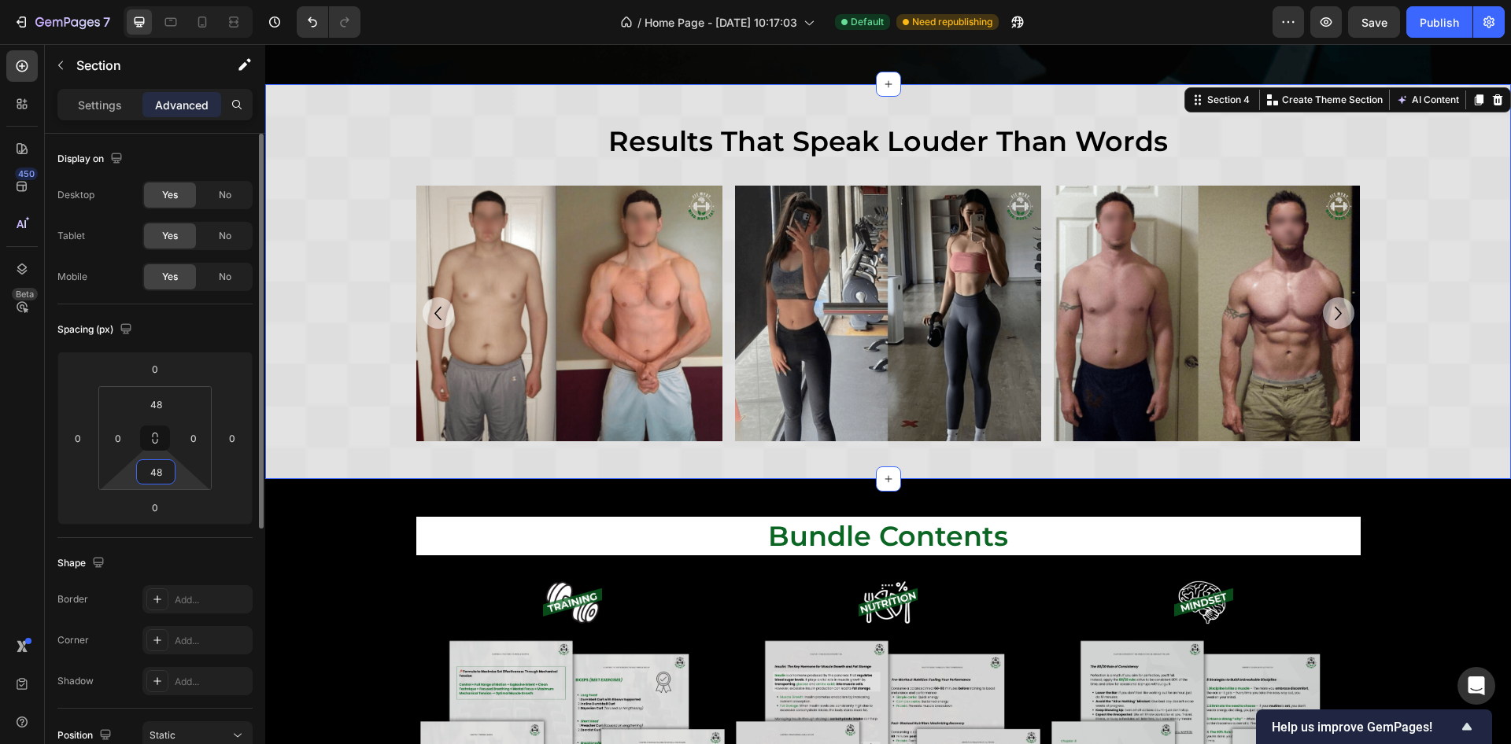
click at [165, 463] on input "48" at bounding box center [155, 472] width 31 height 24
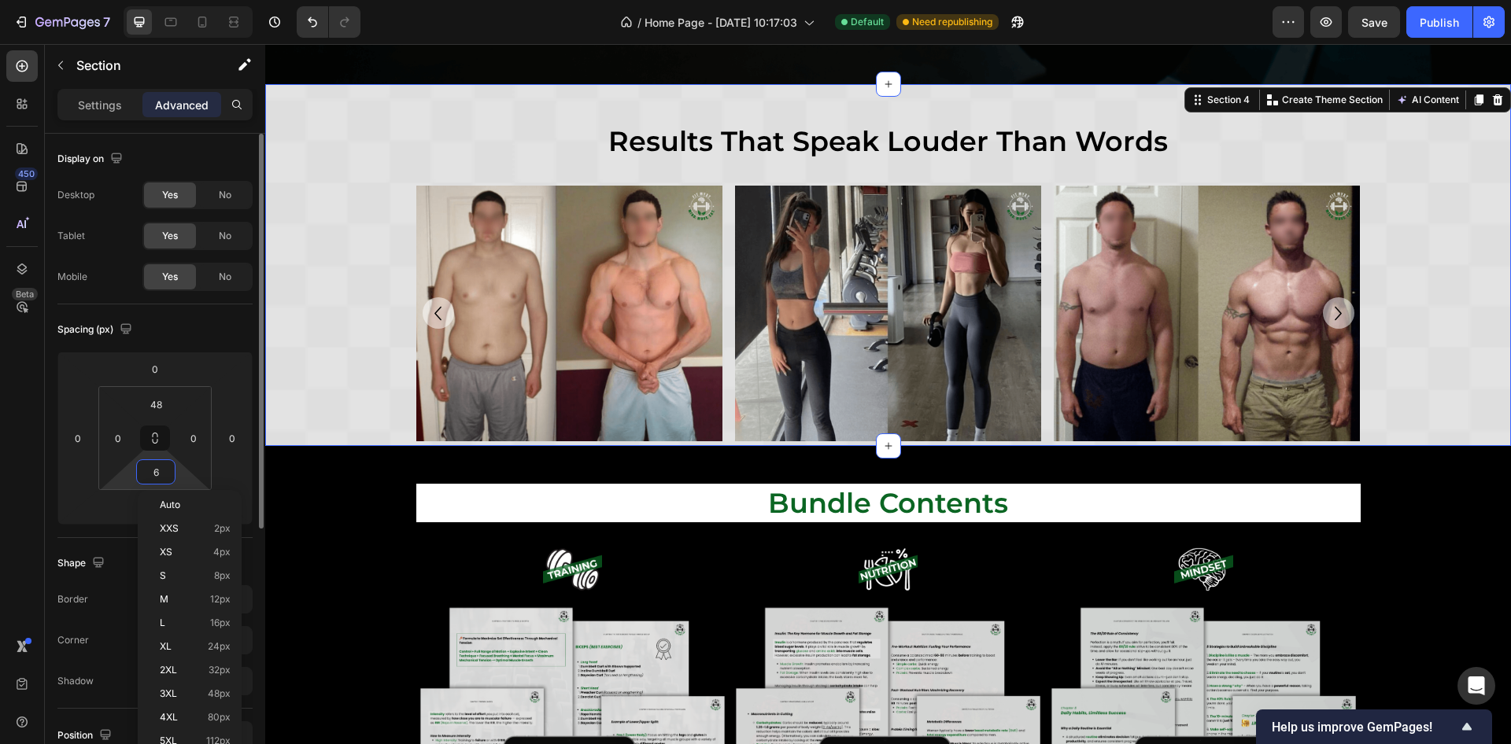
type input "64"
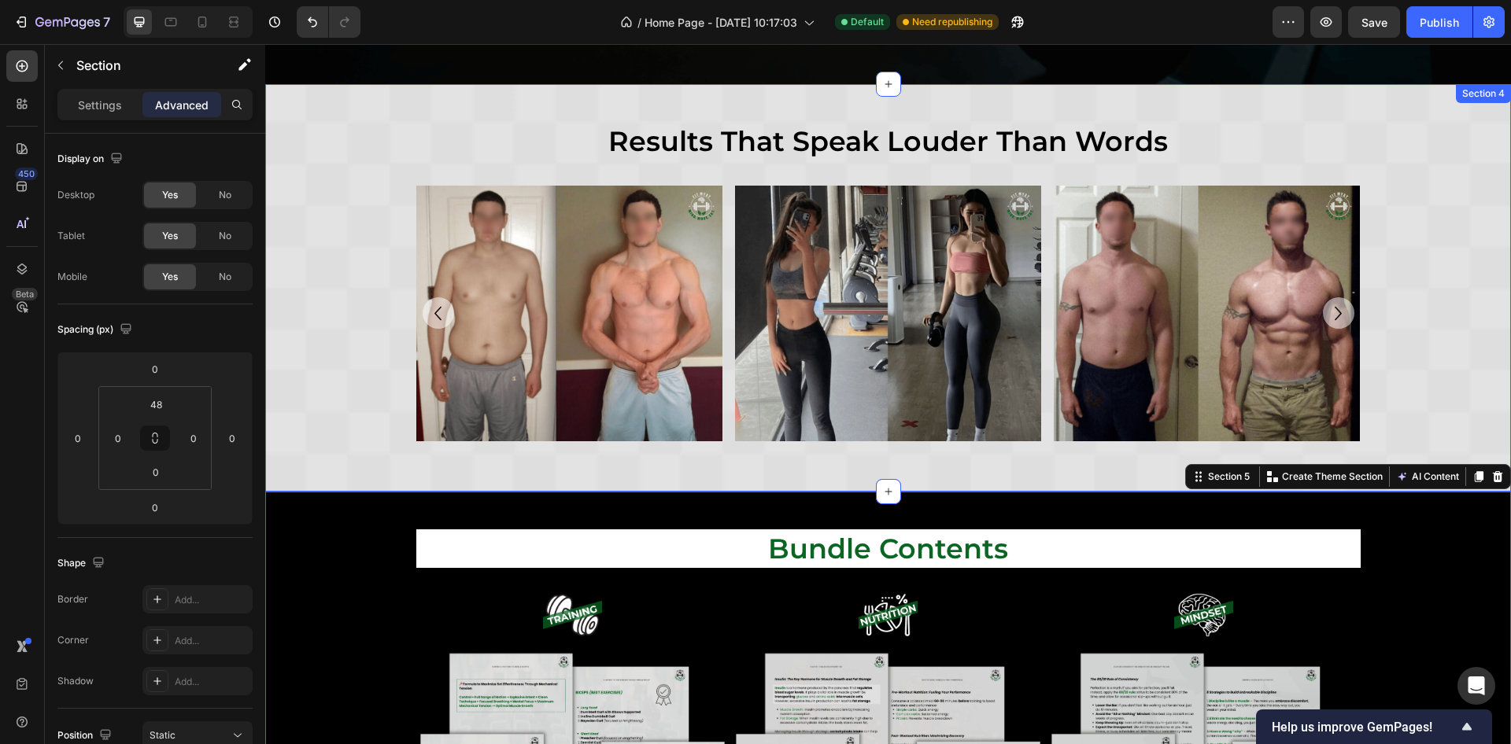
click at [1443, 250] on div "results that speak louder than words Heading Row results that speak louder than…" at bounding box center [888, 281] width 1246 height 319
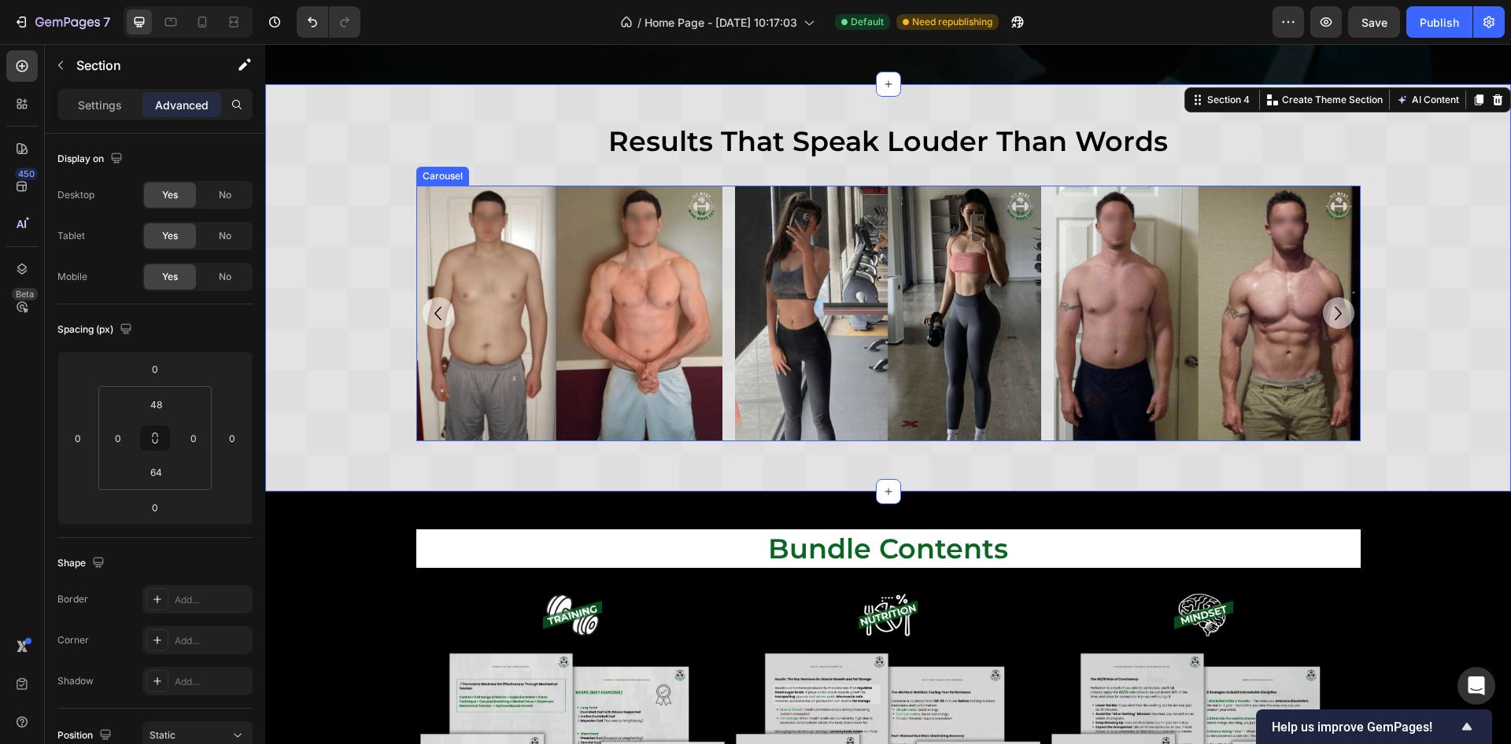
click at [1330, 302] on icon "Carousel Next Arrow" at bounding box center [1338, 314] width 28 height 28
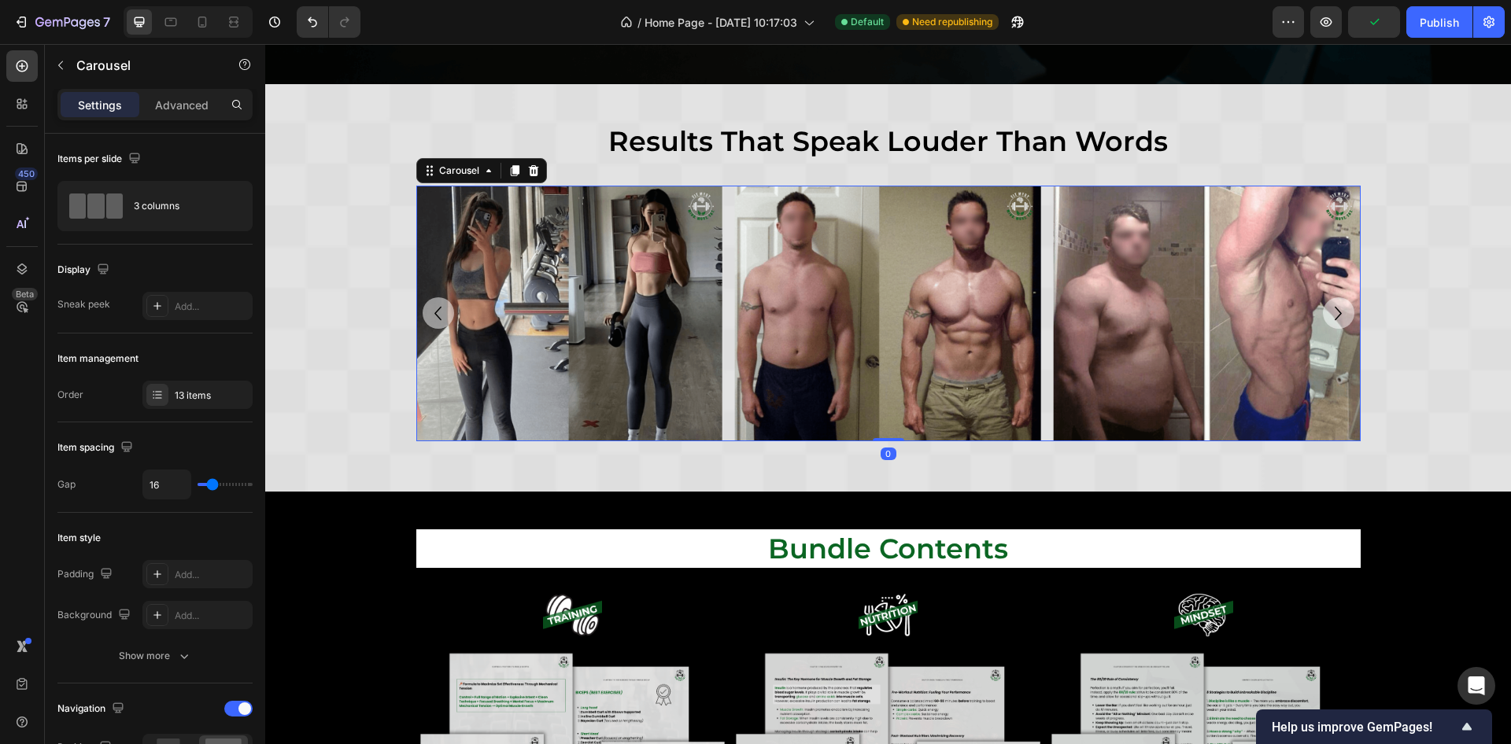
click at [438, 307] on icon "Carousel Back Arrow" at bounding box center [438, 314] width 28 height 28
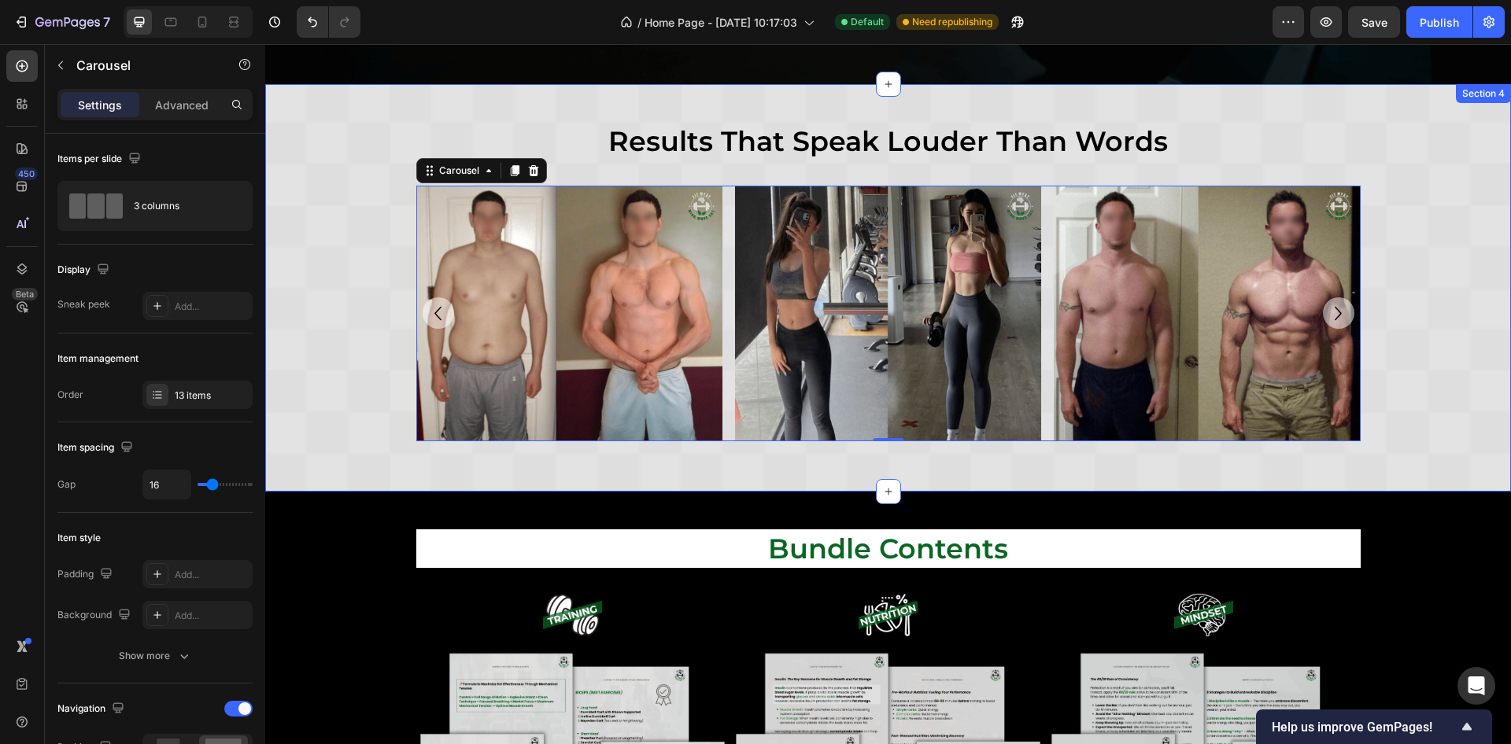
click at [290, 359] on div "results that speak louder than words Heading Row results that speak louder than…" at bounding box center [888, 281] width 1246 height 319
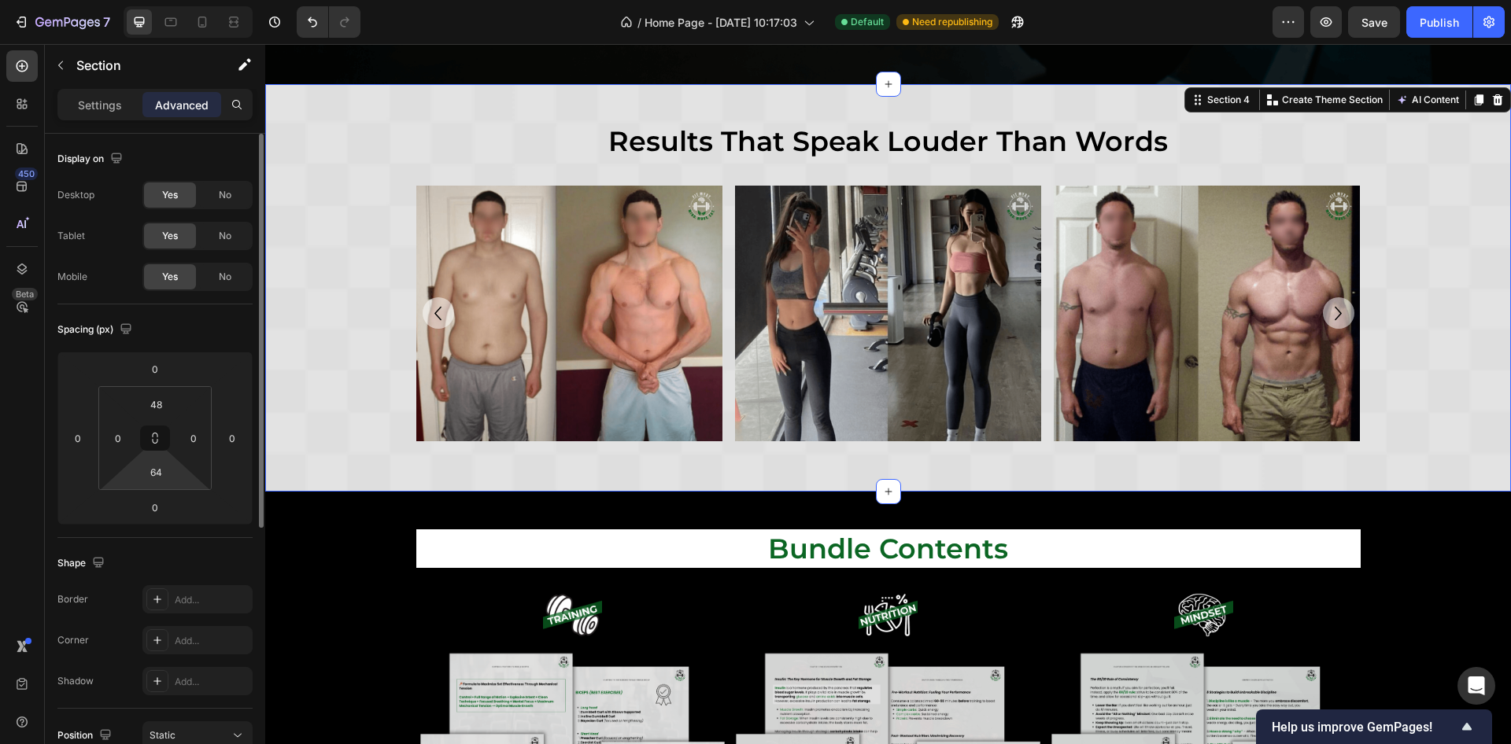
click at [155, 0] on html "7 / Home Page - [DATE] 10:17:03 Default Need republishing Preview Save Publish …" at bounding box center [755, 0] width 1511 height 0
click at [164, 468] on input "64" at bounding box center [155, 472] width 31 height 24
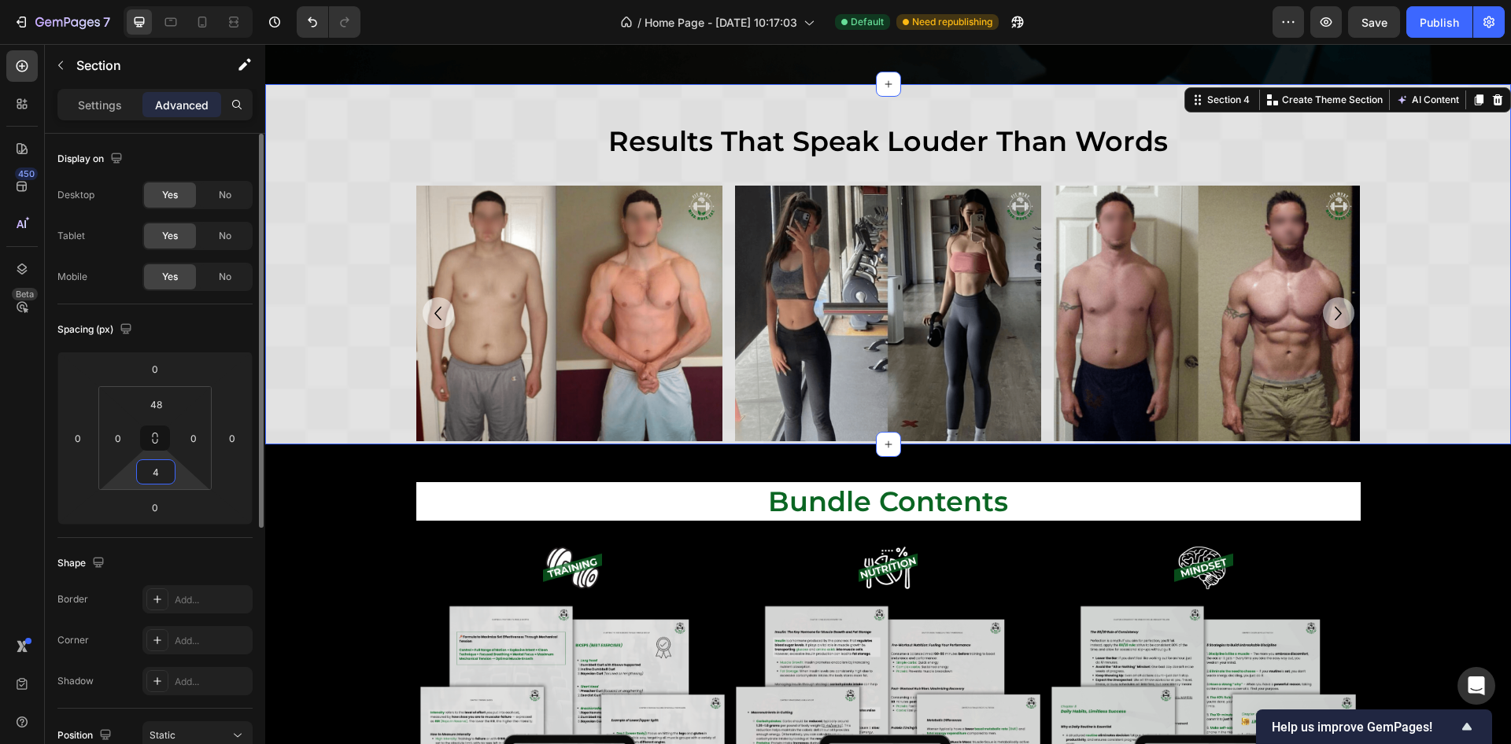
type input "48"
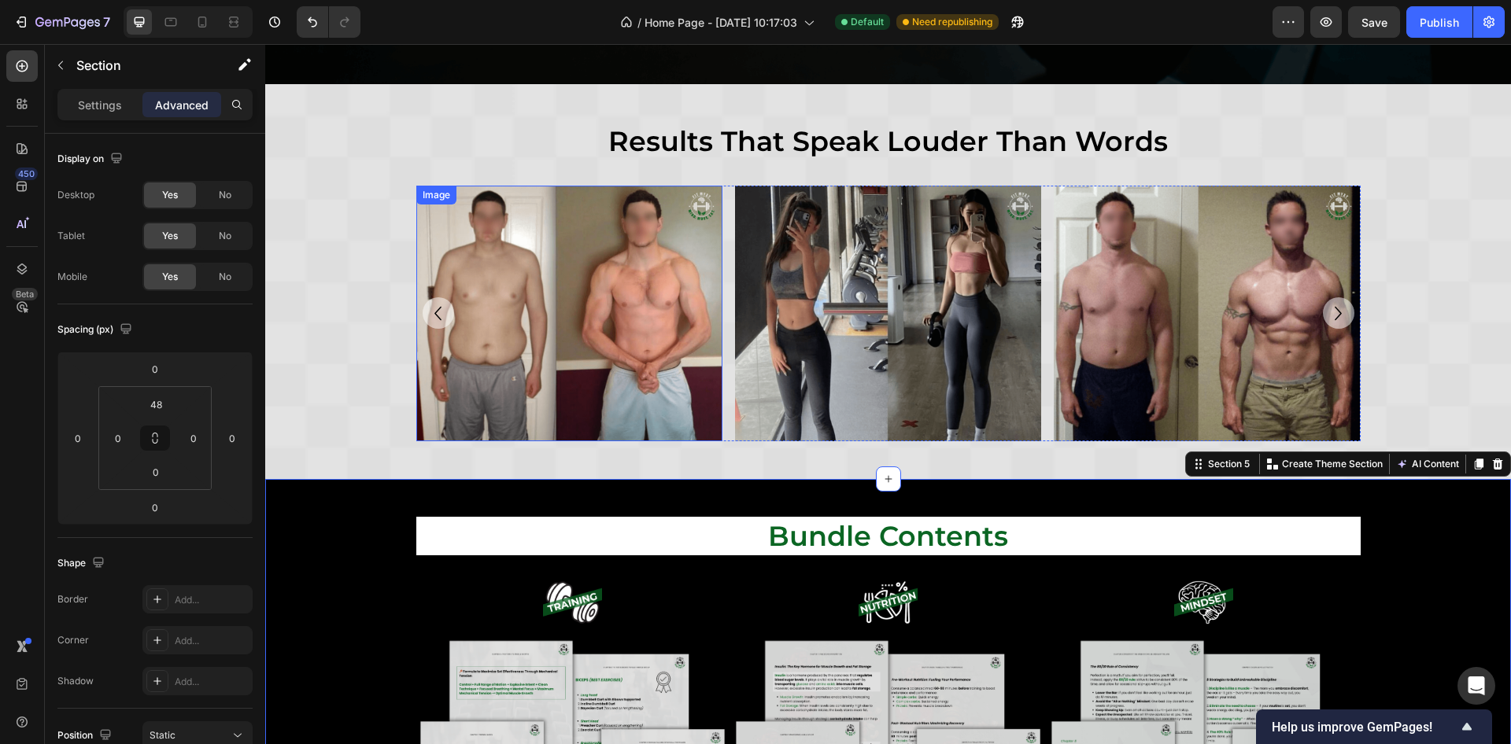
click at [530, 400] on img at bounding box center [569, 313] width 306 height 255
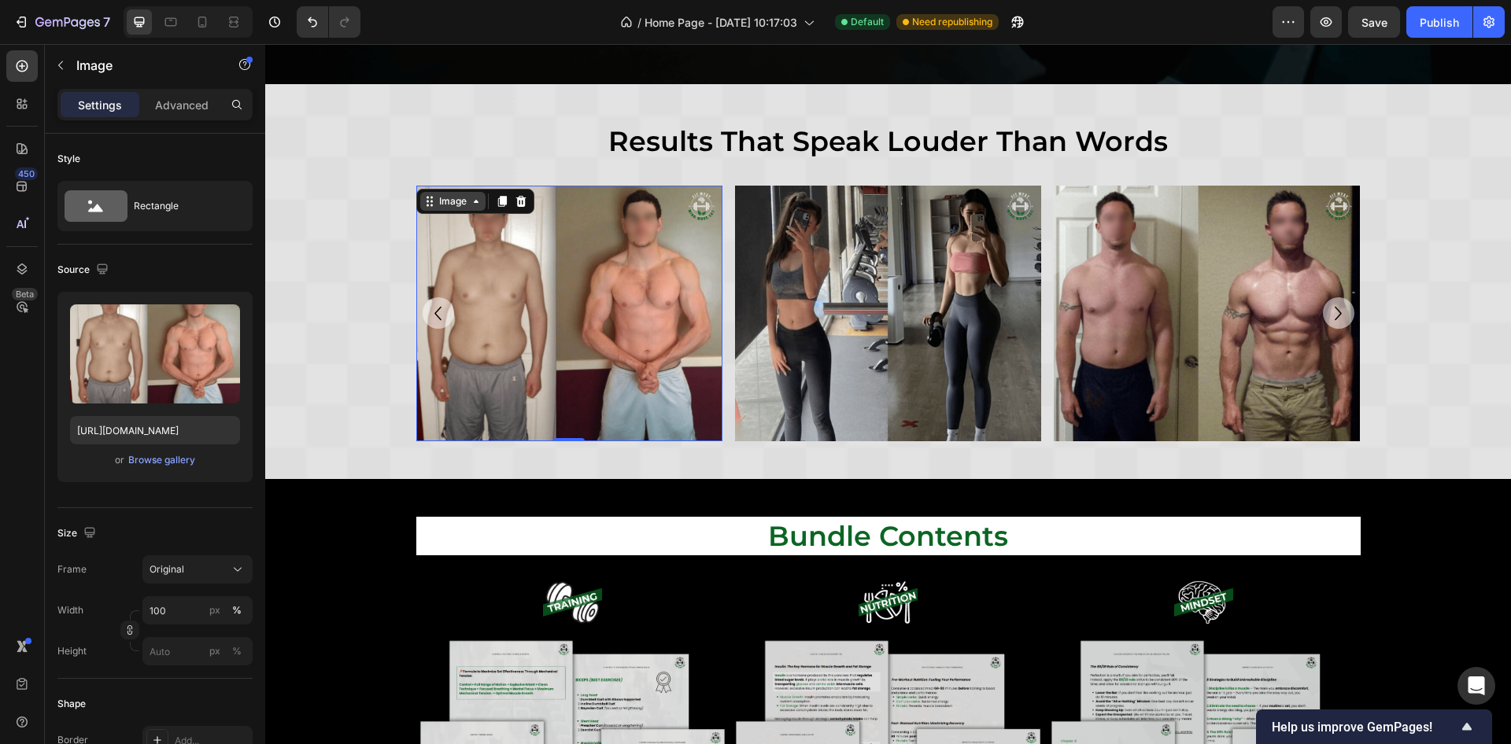
click at [442, 201] on div "Image" at bounding box center [453, 201] width 34 height 14
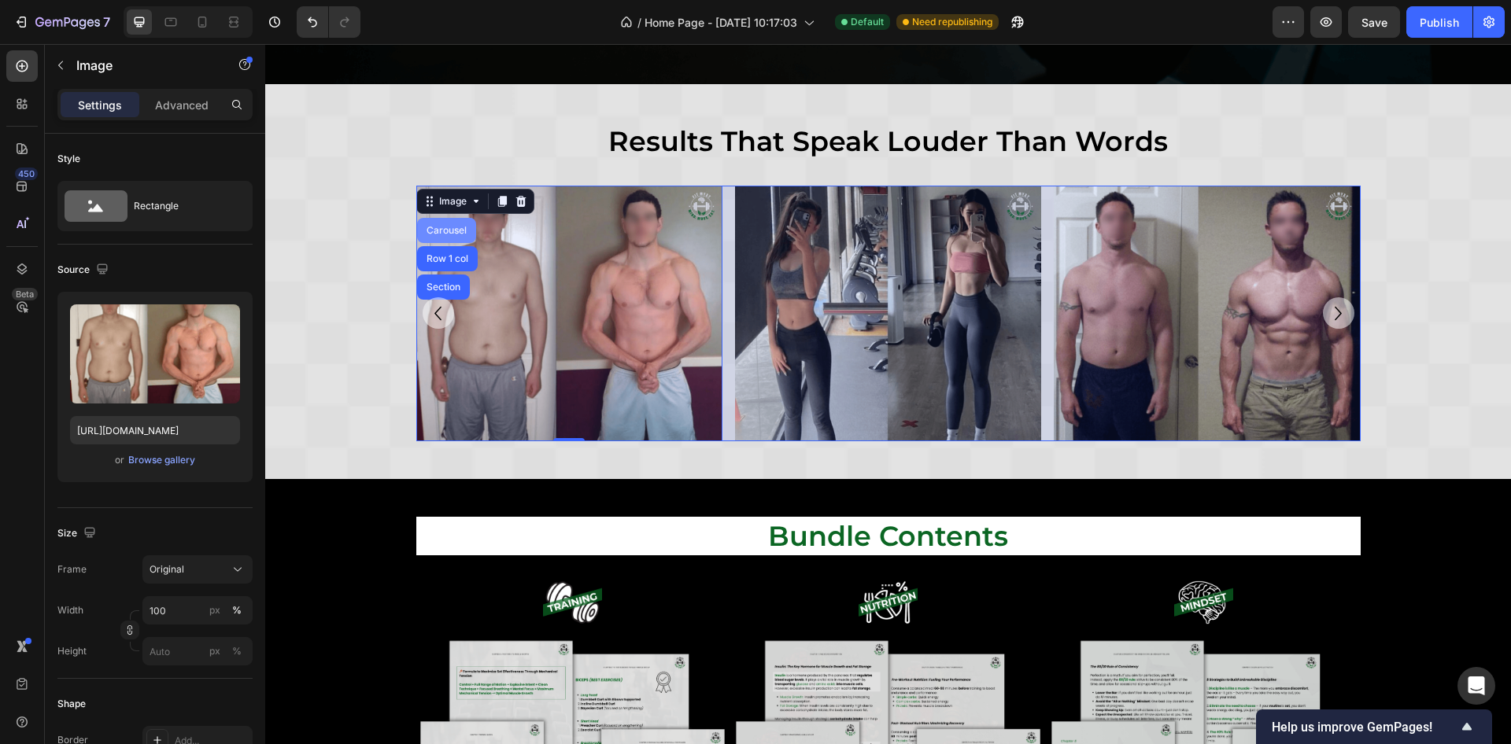
click at [449, 231] on div "Carousel" at bounding box center [446, 230] width 59 height 25
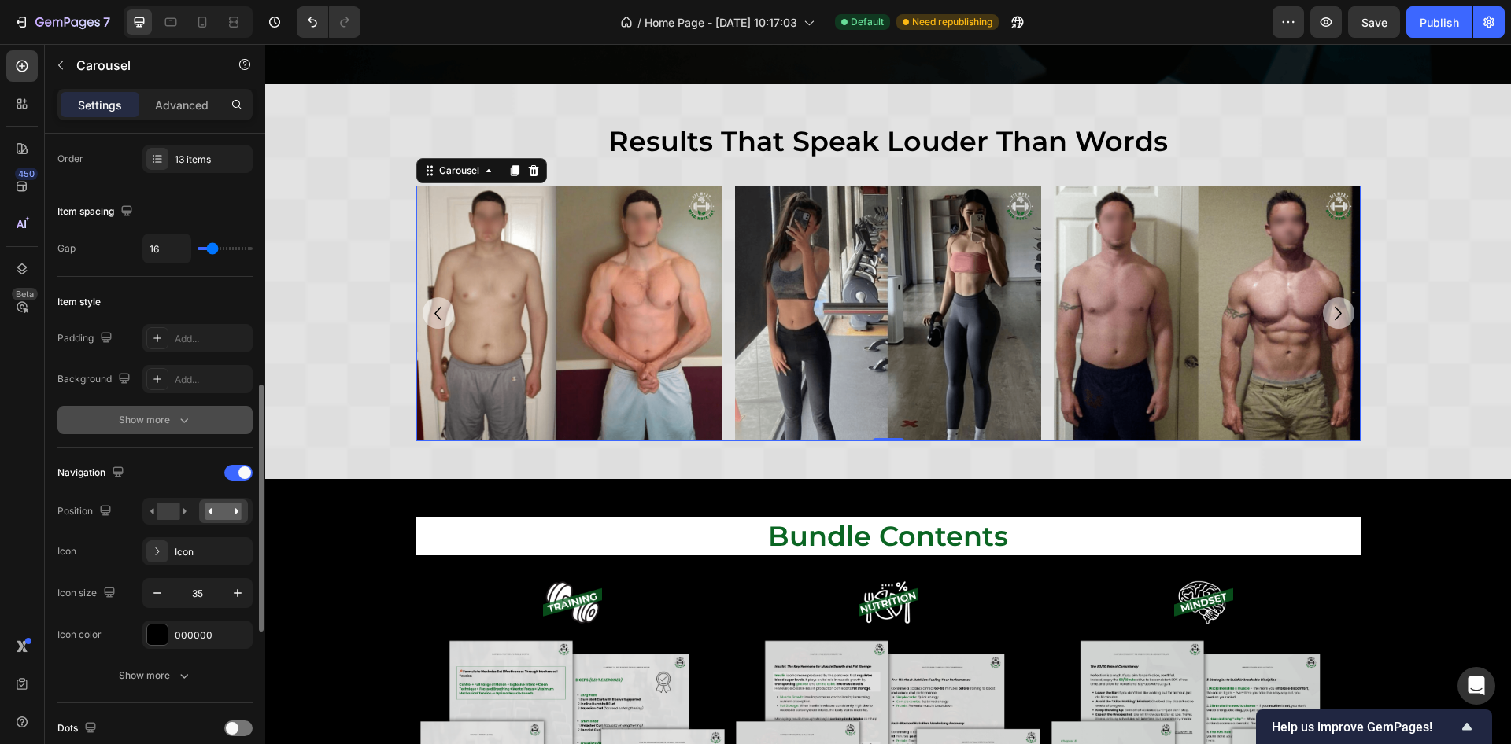
scroll to position [354, 0]
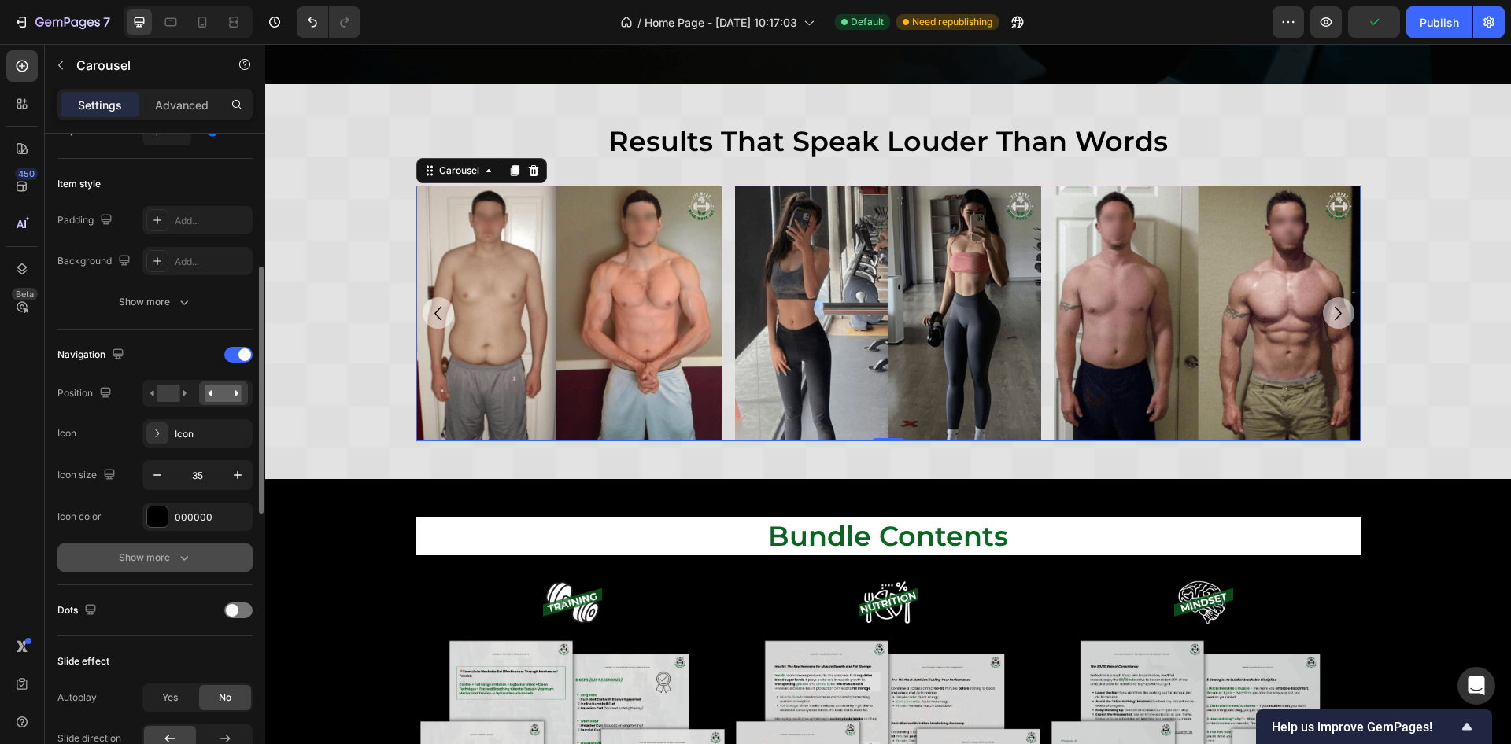
click at [176, 555] on icon "button" at bounding box center [184, 558] width 16 height 16
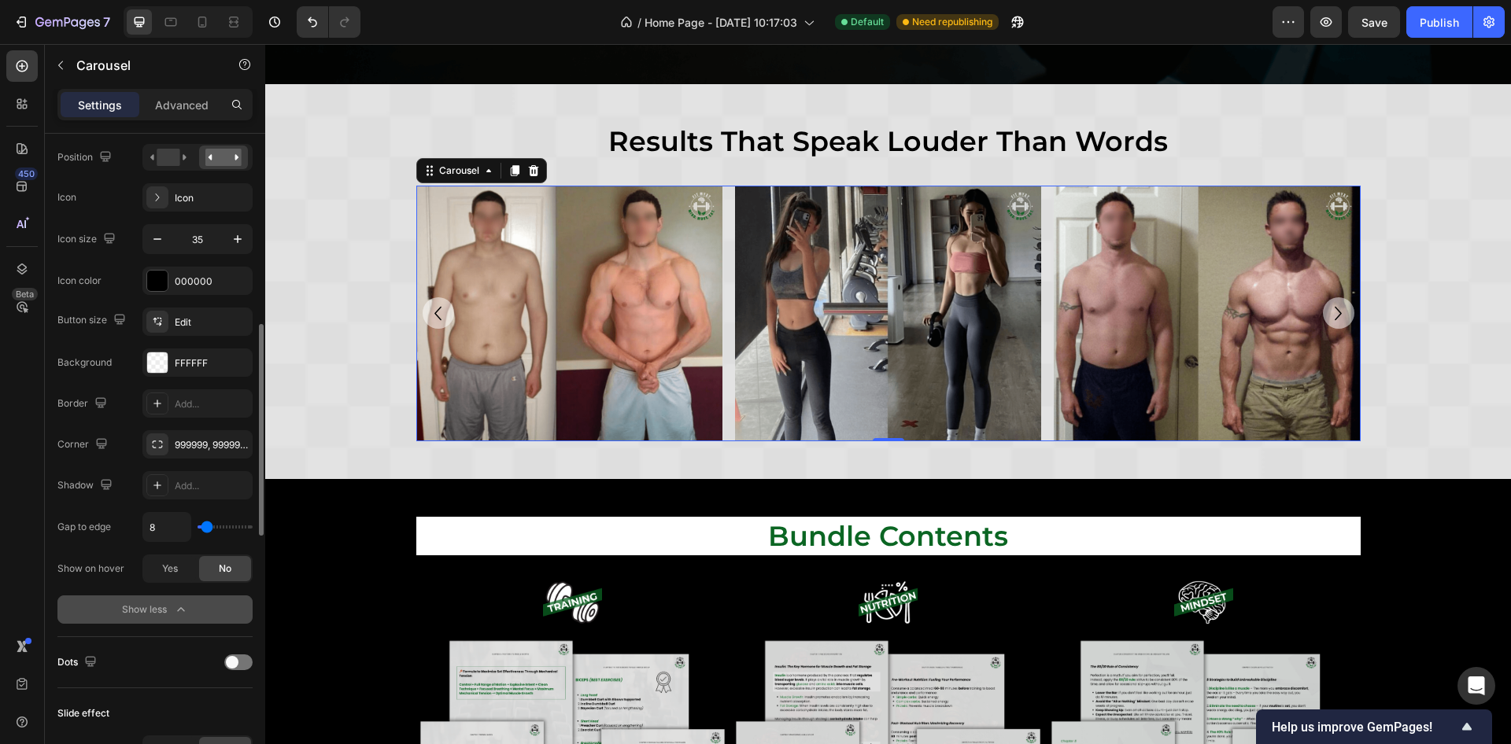
scroll to position [708, 0]
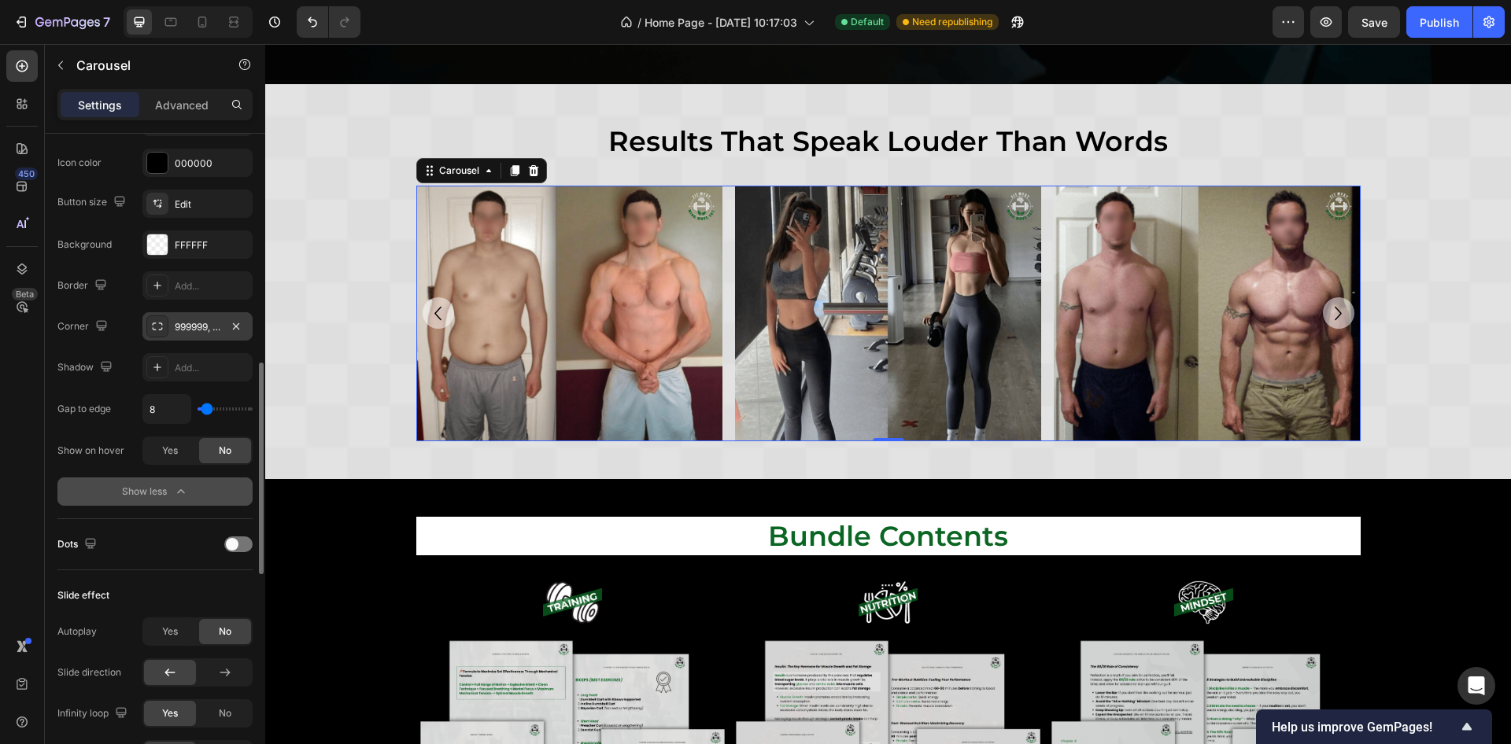
click at [194, 331] on div "999999, 999999, 999999, 999999" at bounding box center [198, 327] width 46 height 14
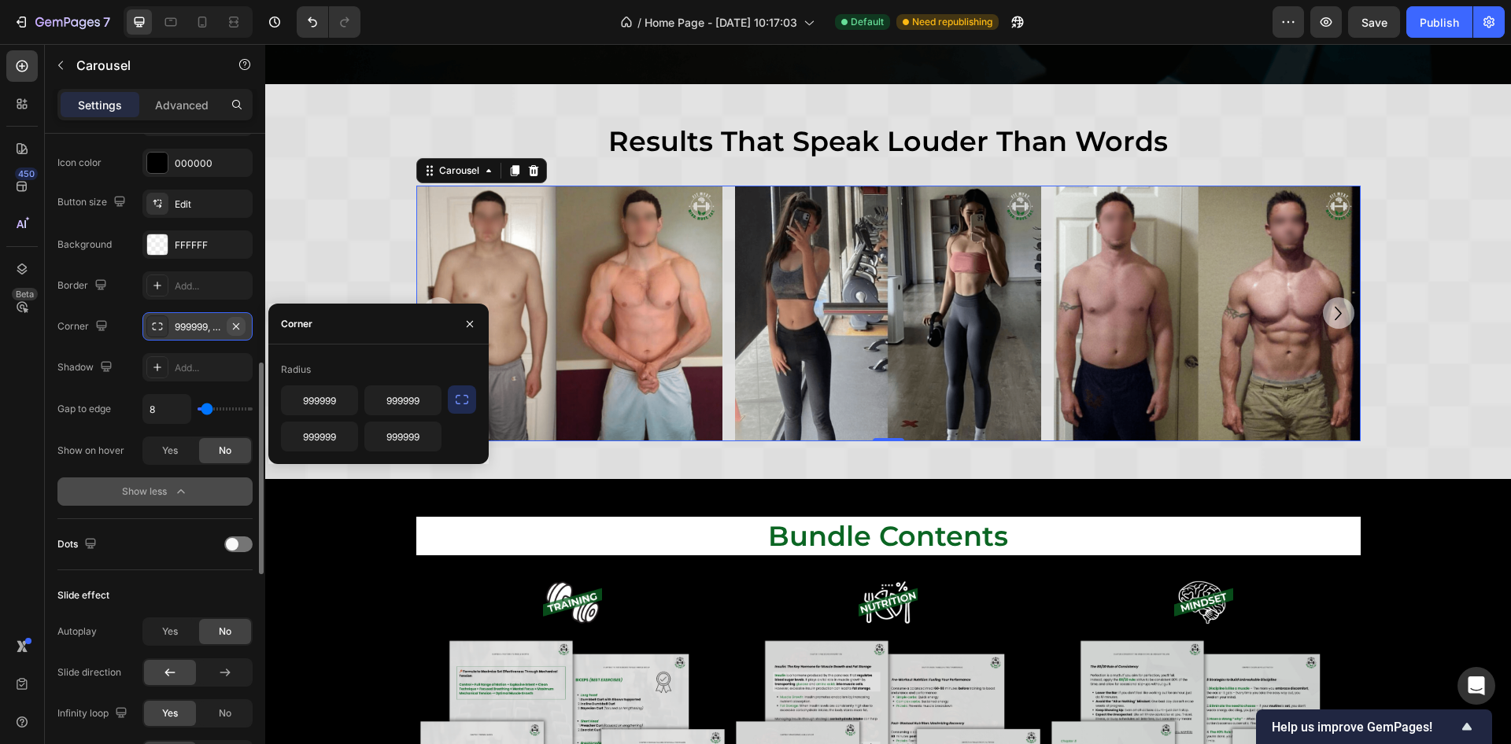
click at [236, 321] on icon "button" at bounding box center [236, 326] width 13 height 13
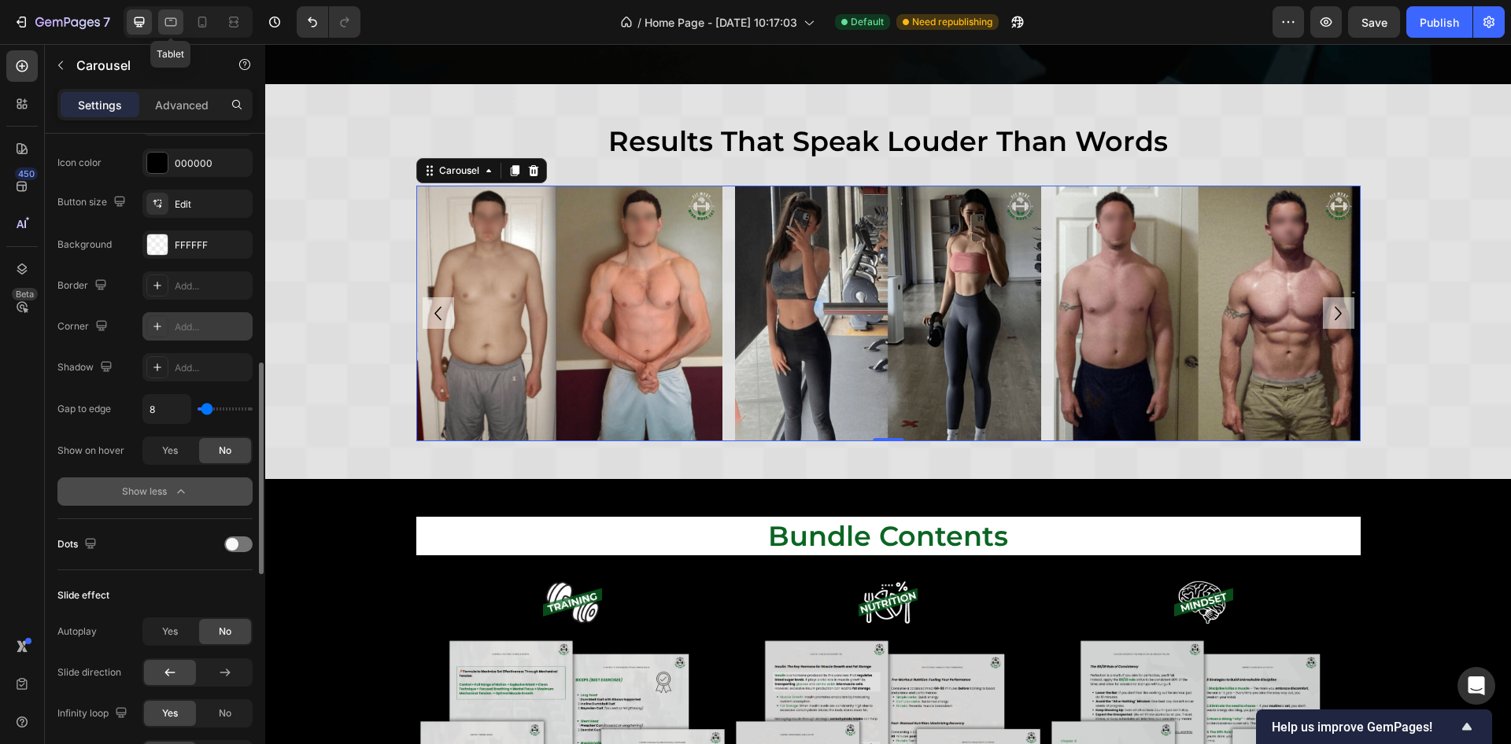
click at [168, 22] on icon at bounding box center [171, 22] width 16 height 16
type input "100%"
type input "30"
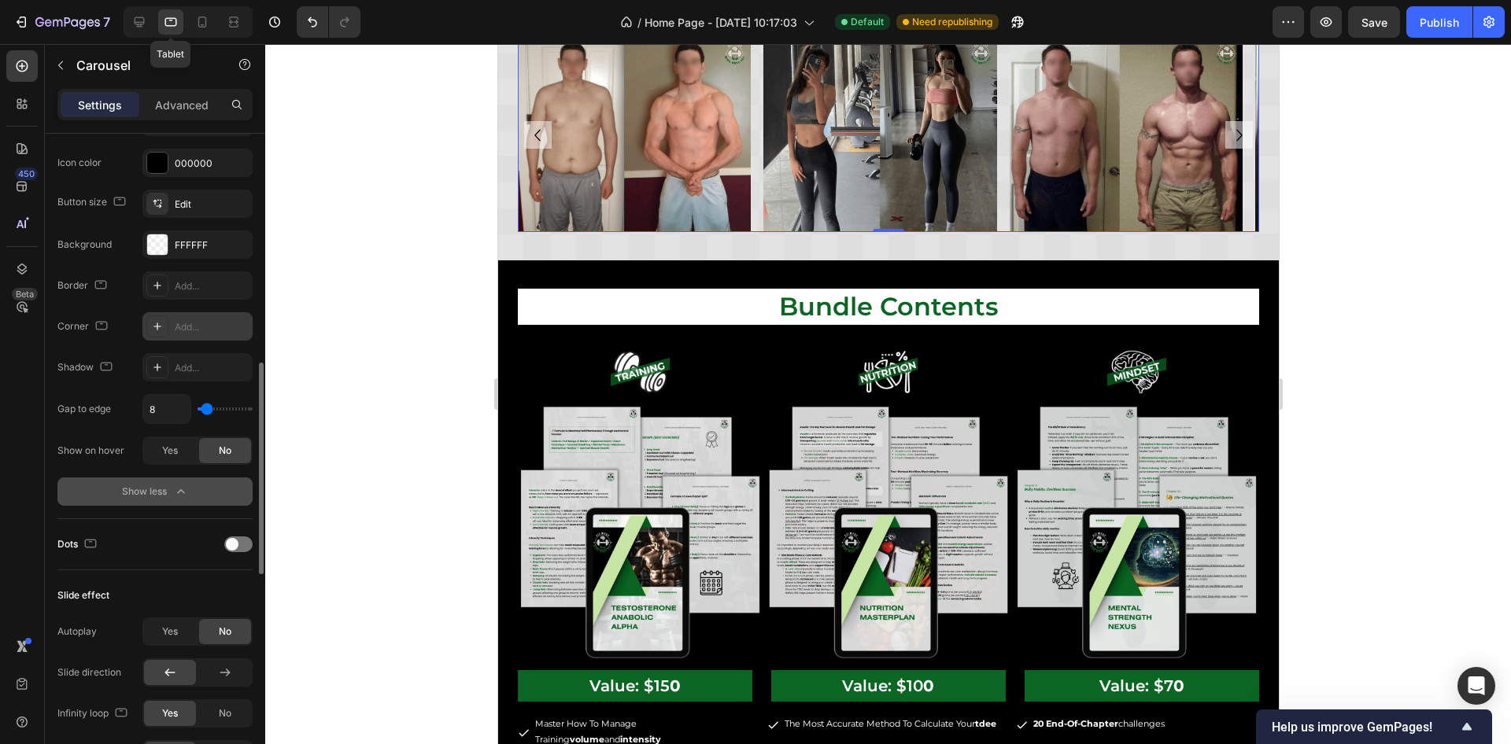
scroll to position [1945, 0]
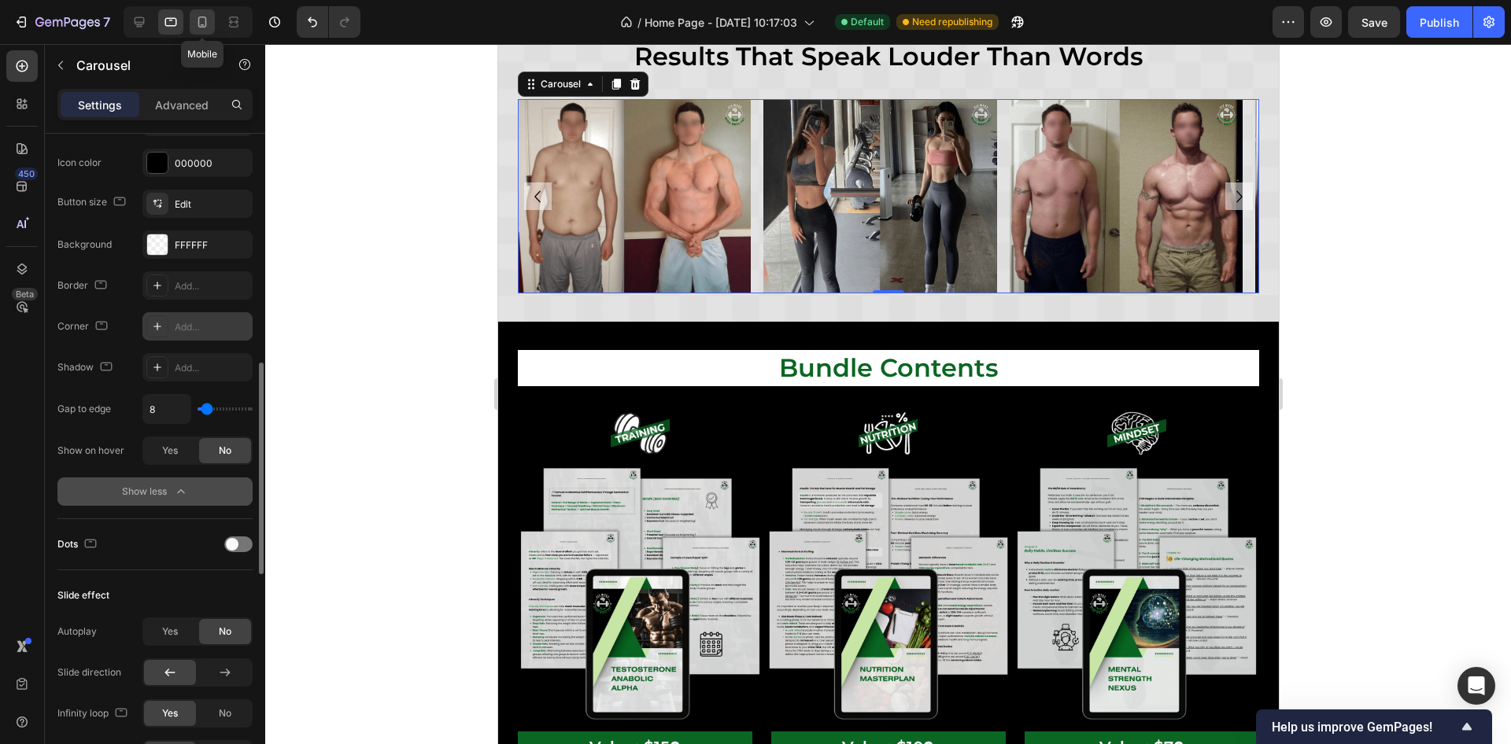
click at [197, 24] on icon at bounding box center [202, 22] width 16 height 16
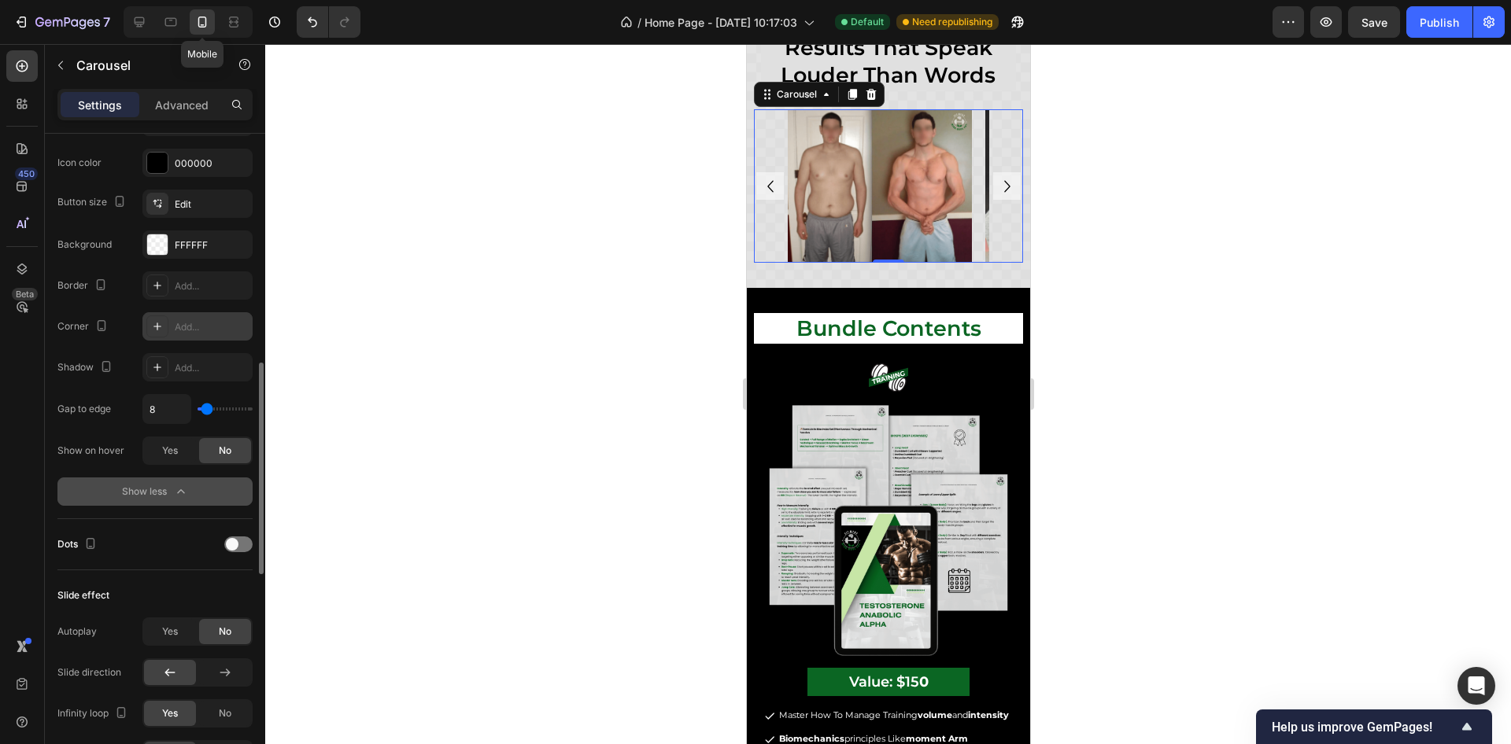
scroll to position [1958, 0]
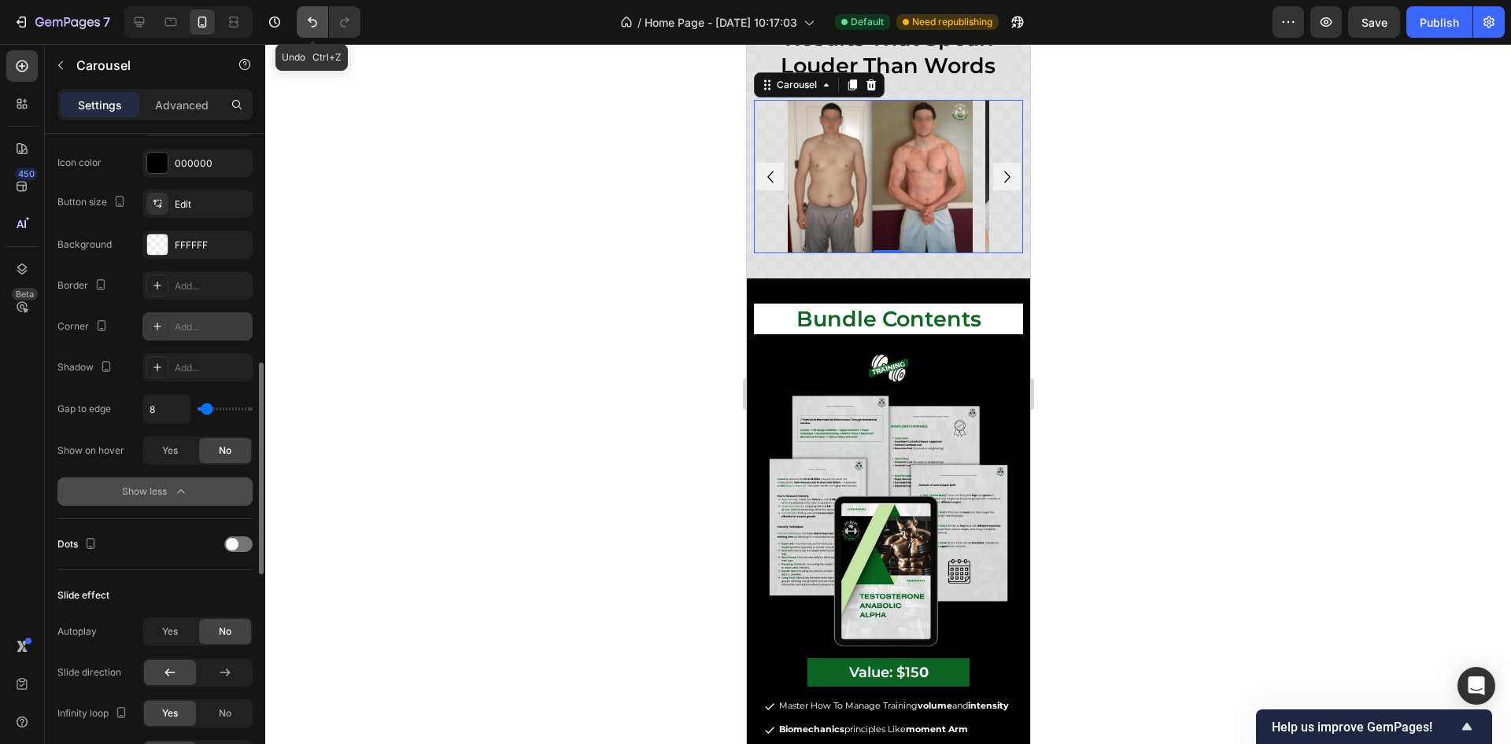
click at [301, 18] on button "Undo/Redo" at bounding box center [312, 21] width 31 height 31
click at [338, 22] on icon "Undo/Redo" at bounding box center [345, 22] width 16 height 16
click at [322, 24] on button "Undo/Redo" at bounding box center [312, 21] width 31 height 31
click at [148, 22] on div at bounding box center [139, 21] width 25 height 25
type input "1200"
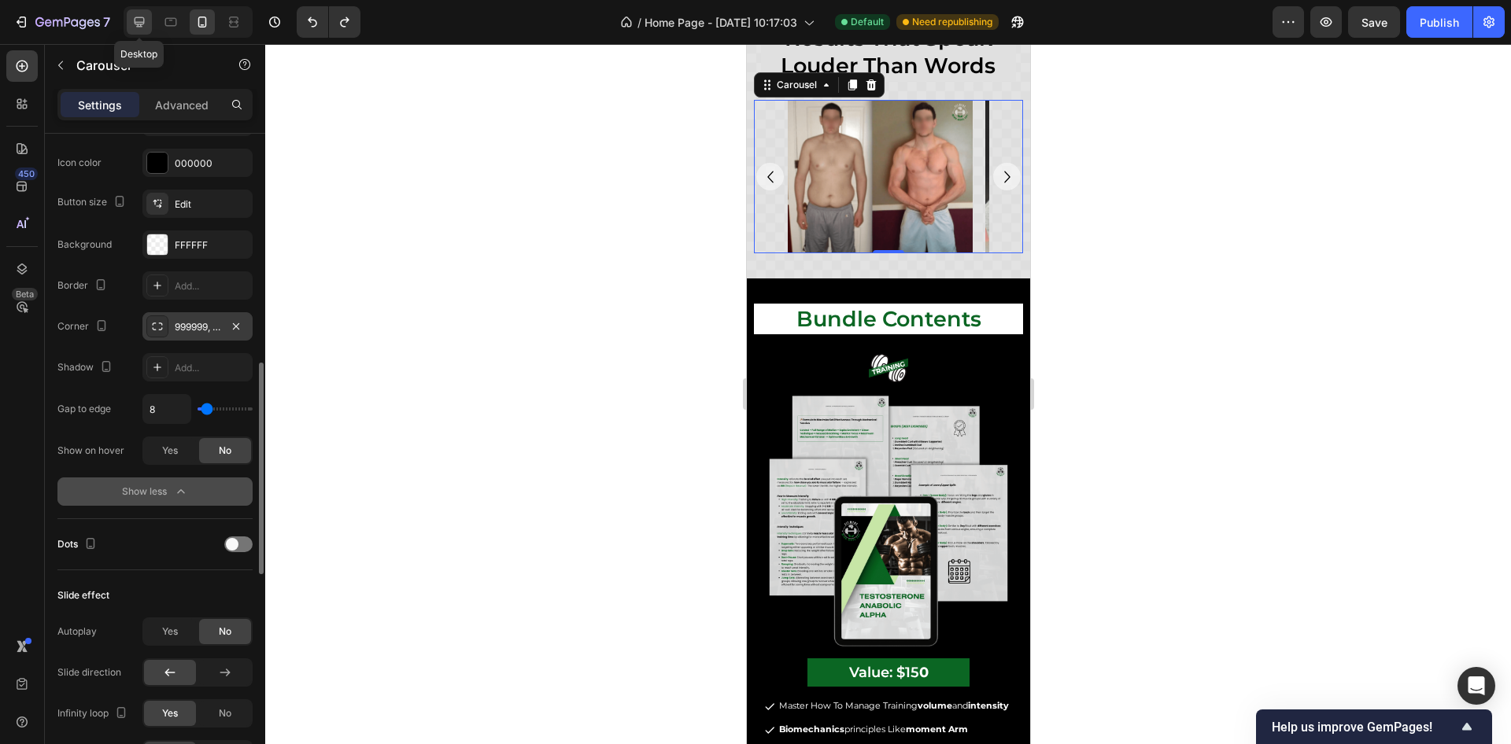
type input "35"
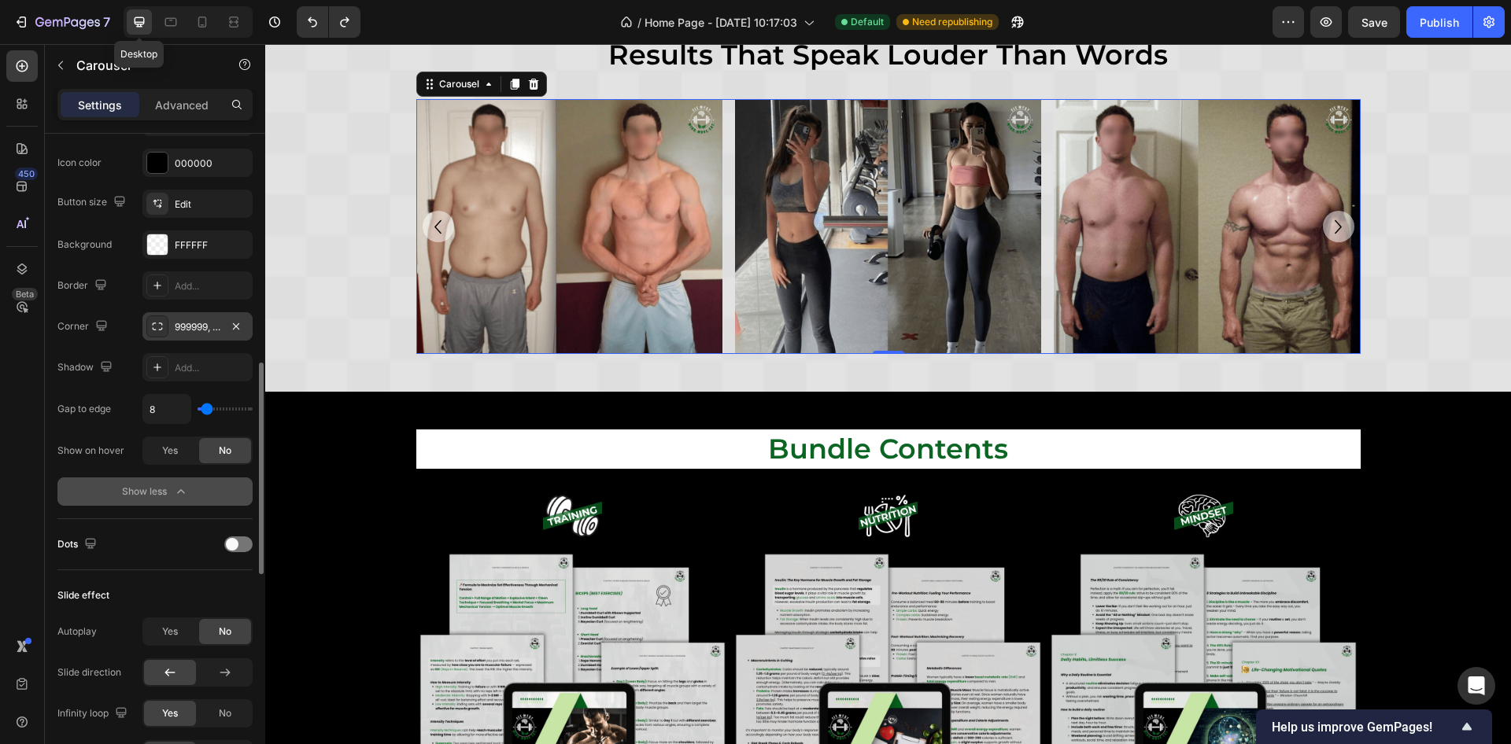
scroll to position [1957, 0]
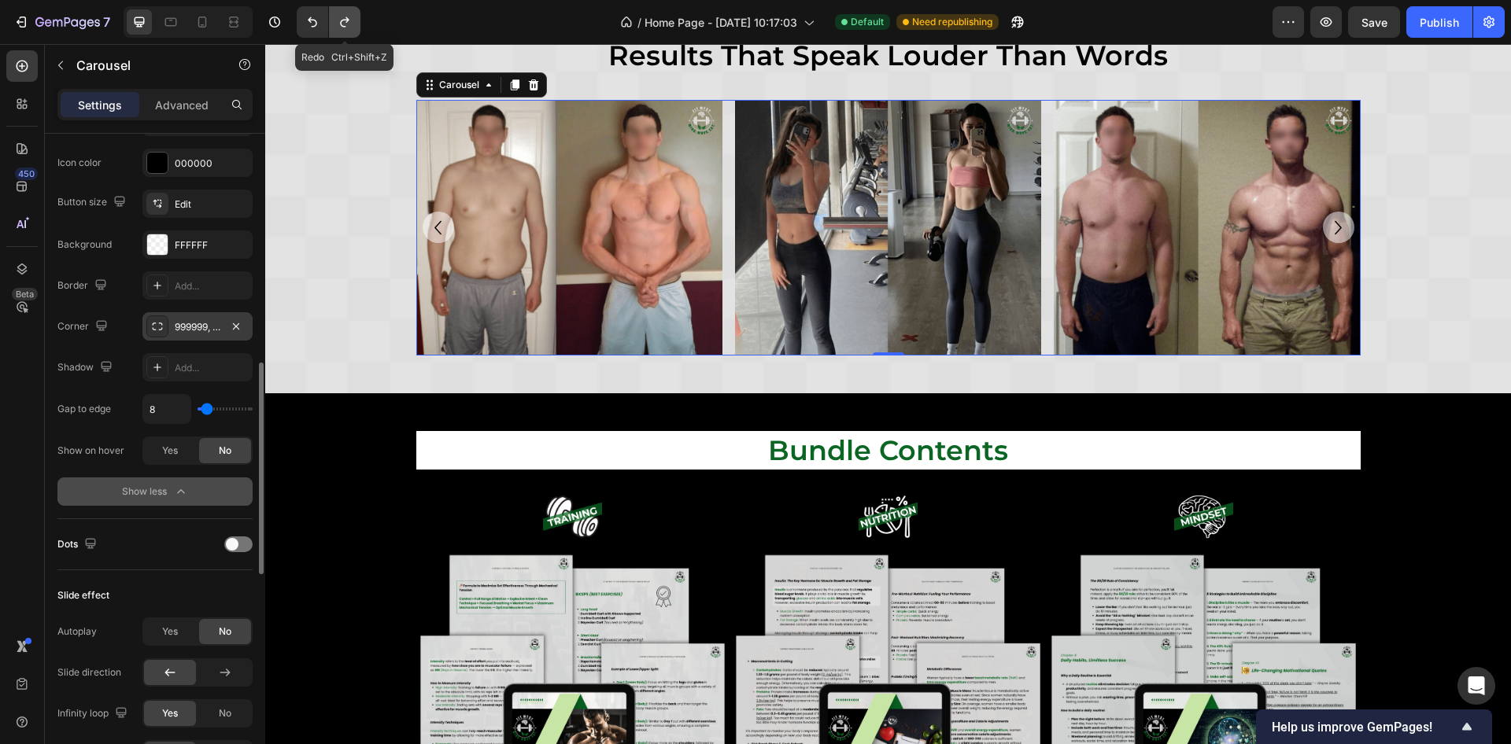
click at [340, 17] on icon "Undo/Redo" at bounding box center [345, 22] width 16 height 16
drag, startPoint x: 312, startPoint y: 20, endPoint x: 31, endPoint y: 17, distance: 280.9
click at [312, 20] on icon "Undo/Redo" at bounding box center [312, 22] width 9 height 10
click at [199, 364] on div "Add..." at bounding box center [212, 368] width 74 height 14
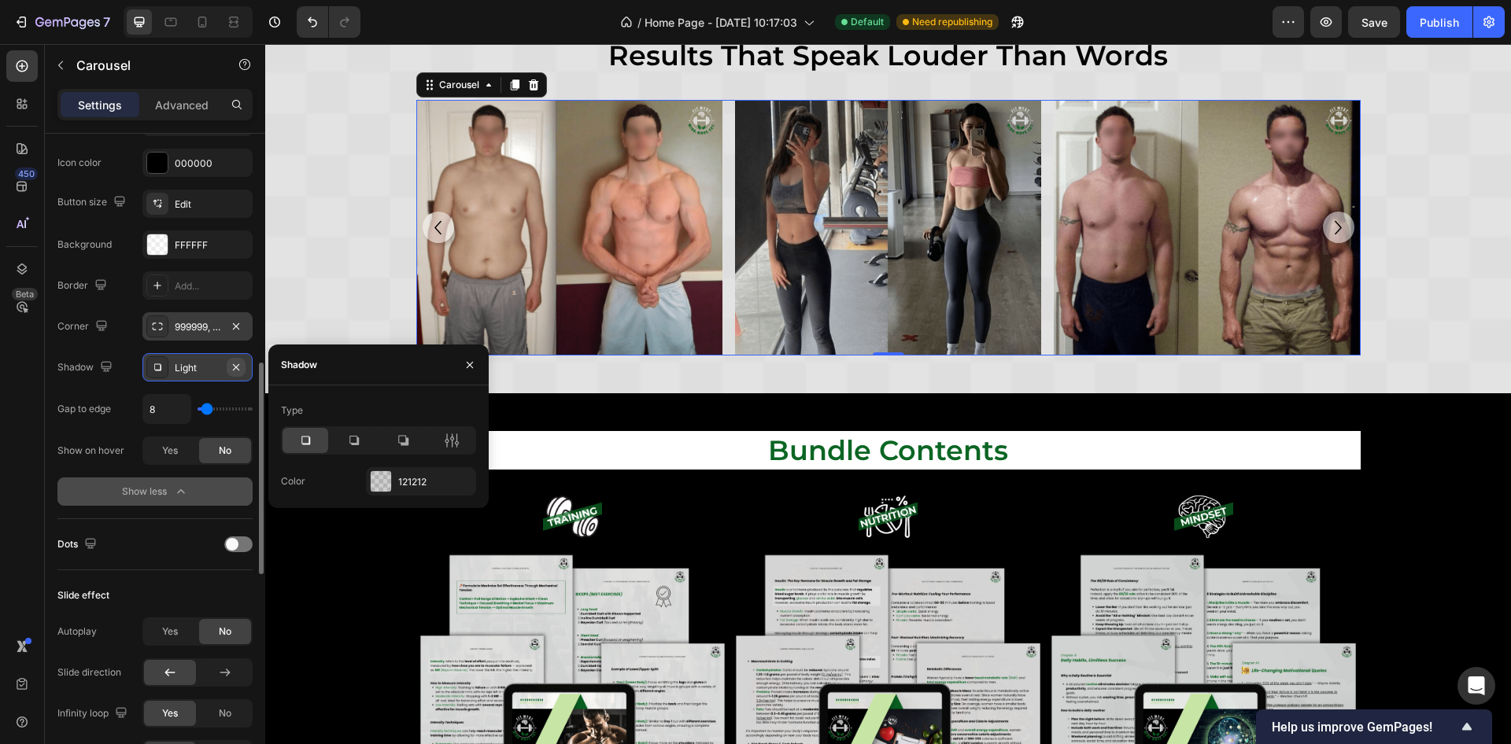
click at [234, 364] on icon "button" at bounding box center [236, 367] width 13 height 13
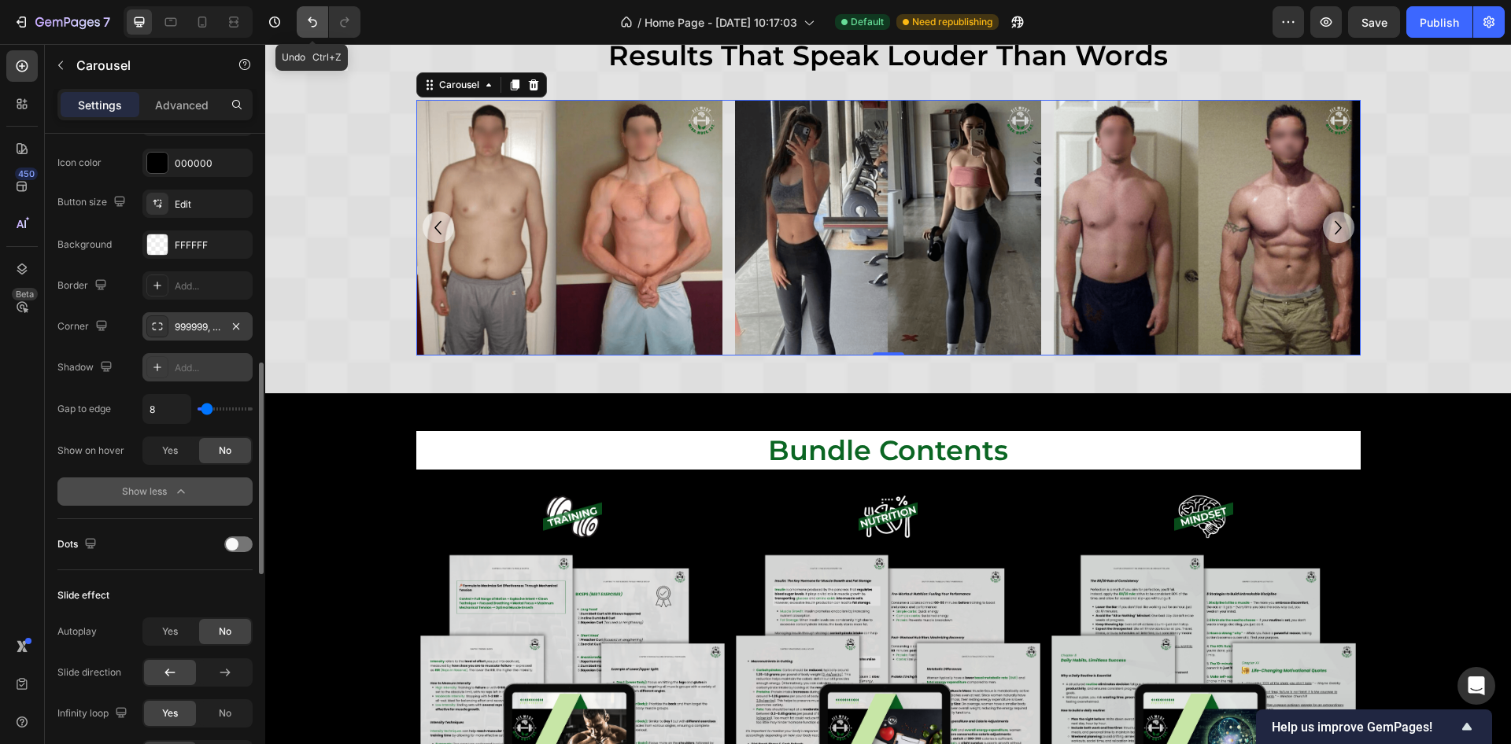
click at [305, 13] on button "Undo/Redo" at bounding box center [312, 21] width 31 height 31
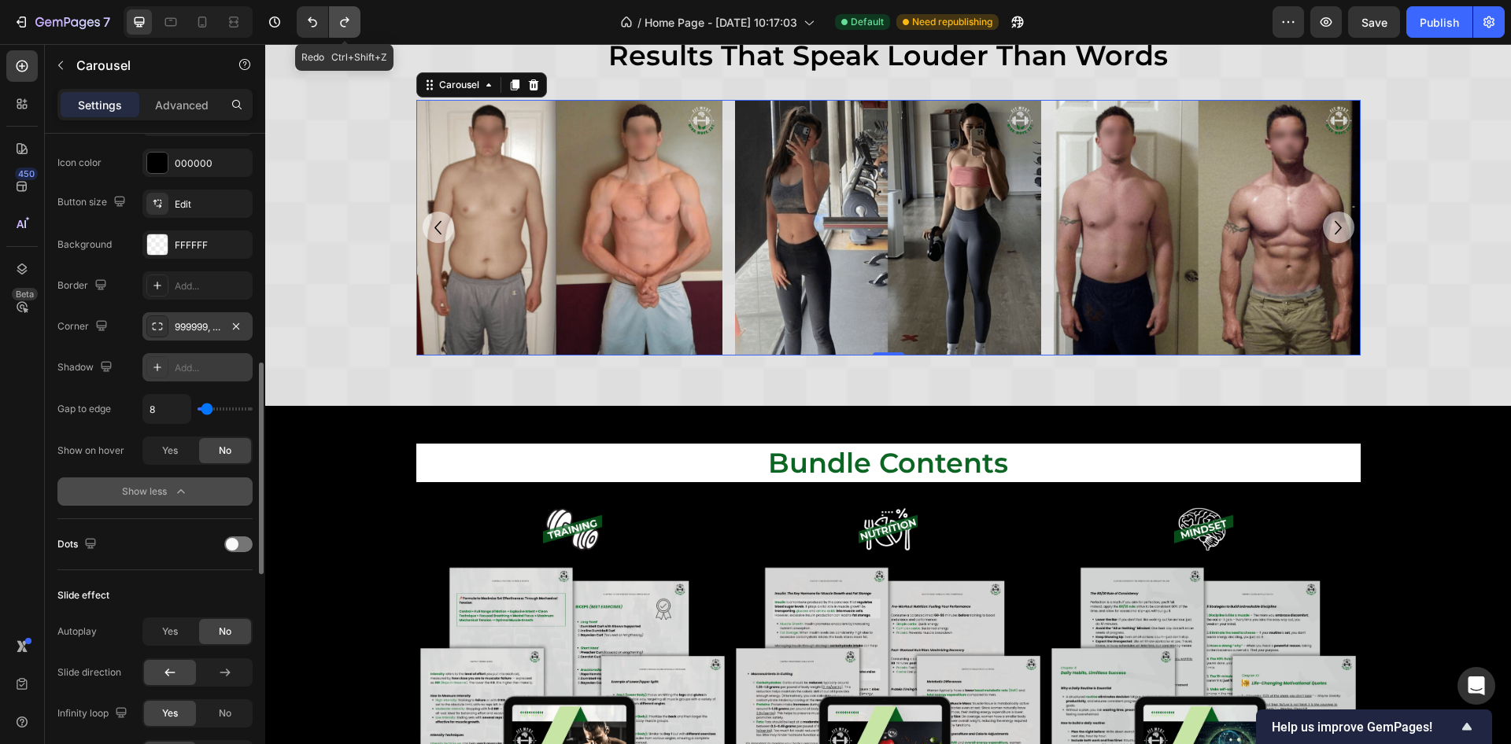
click at [337, 20] on icon "Undo/Redo" at bounding box center [345, 22] width 16 height 16
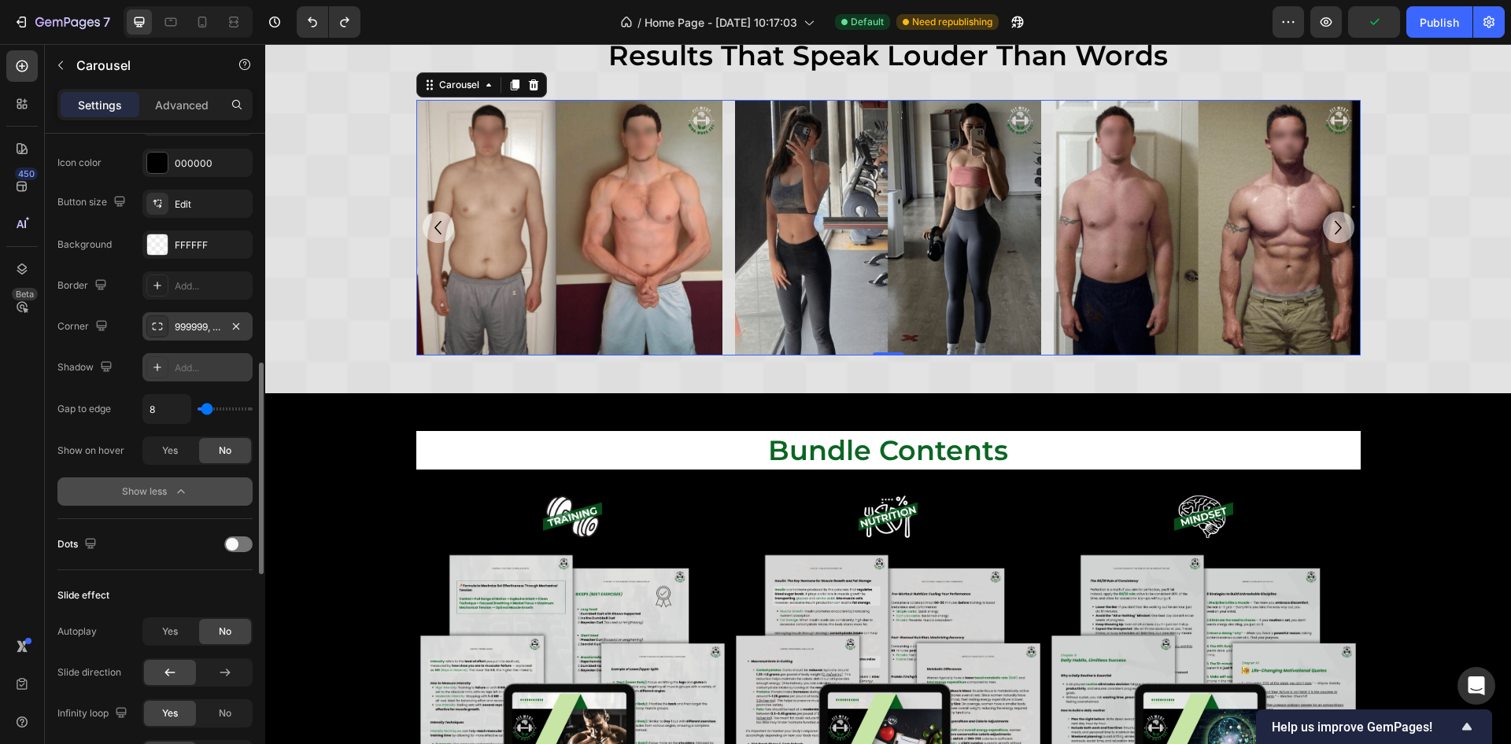
scroll to position [944, 0]
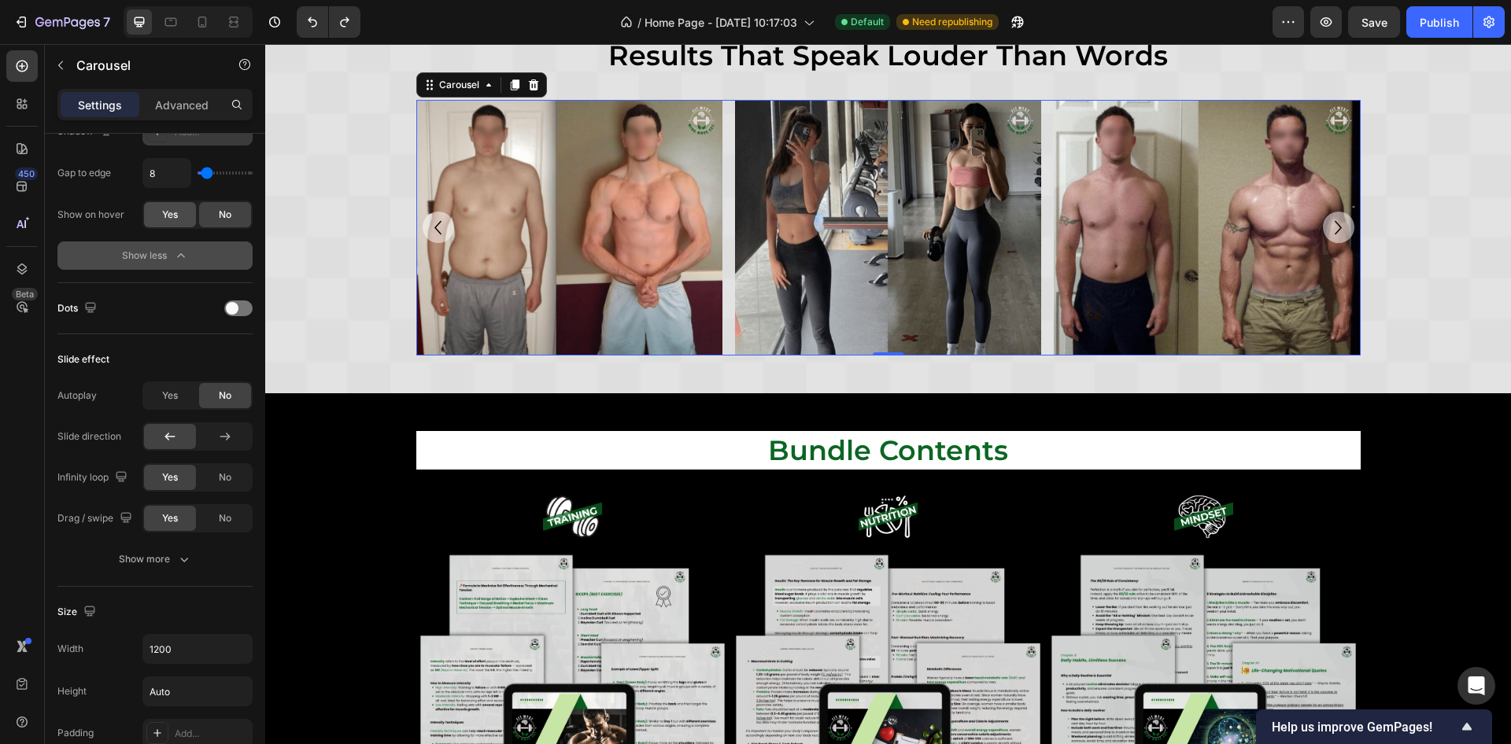
click at [174, 208] on span "Yes" at bounding box center [170, 215] width 16 height 14
click at [216, 210] on div "No" at bounding box center [225, 214] width 52 height 25
click at [238, 301] on div at bounding box center [238, 309] width 28 height 16
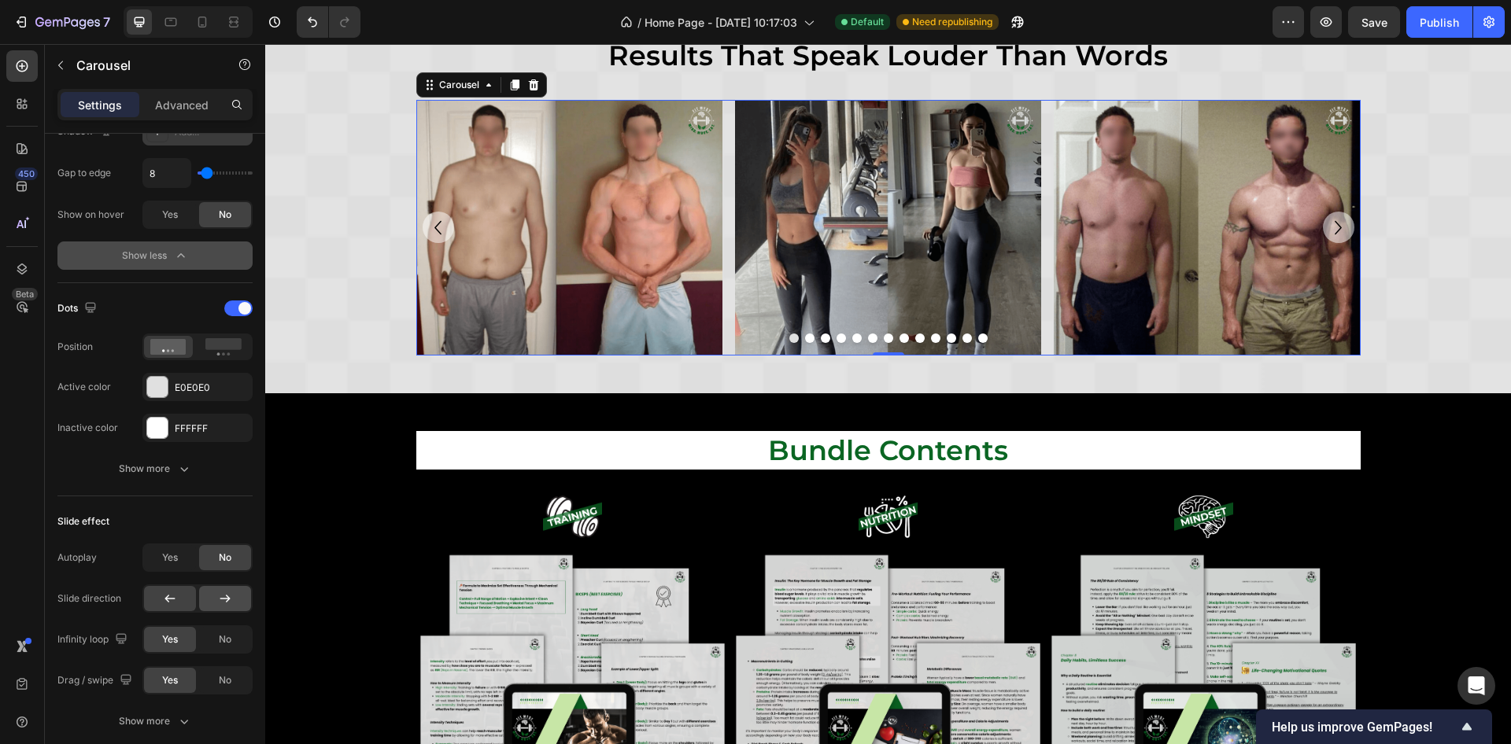
click at [235, 600] on div at bounding box center [225, 598] width 52 height 25
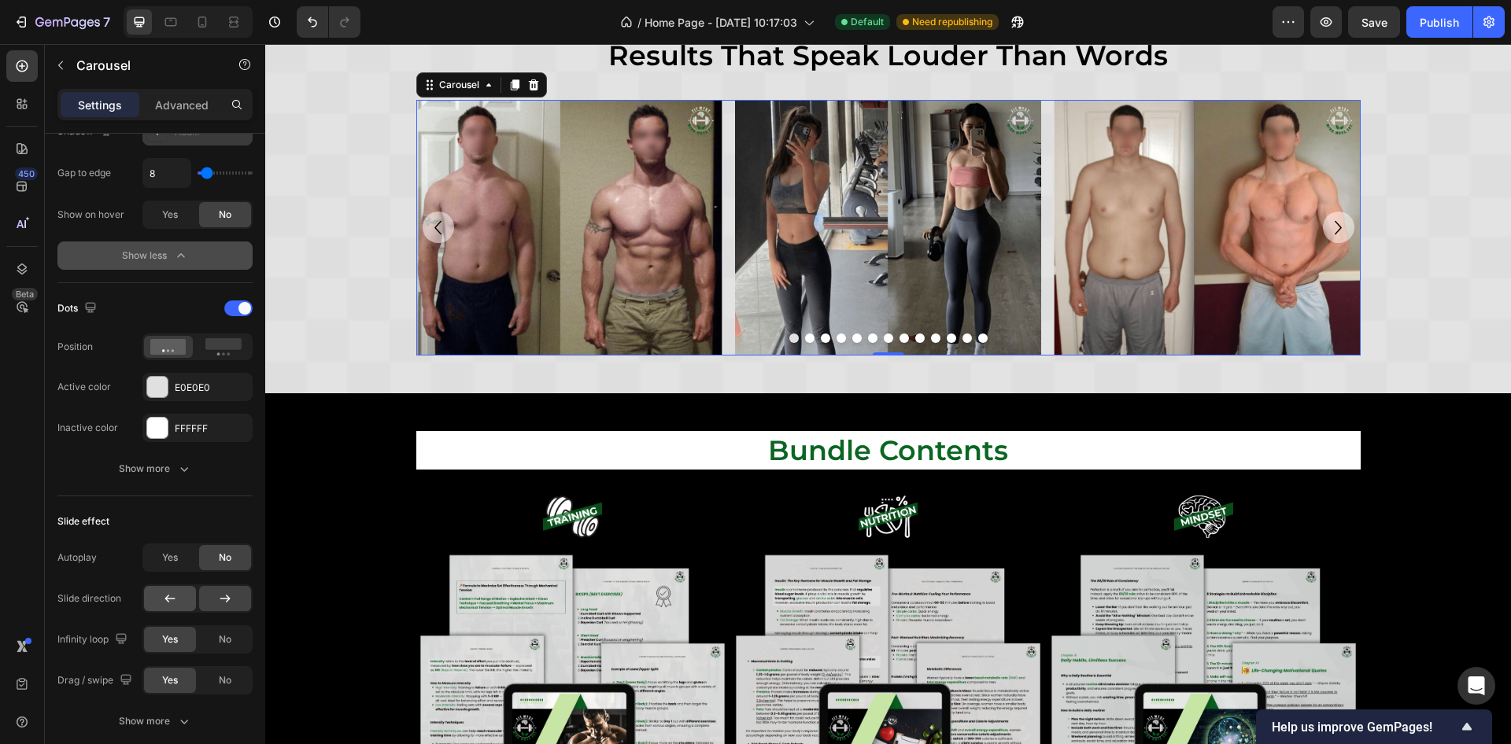
click at [176, 600] on icon at bounding box center [170, 599] width 16 height 16
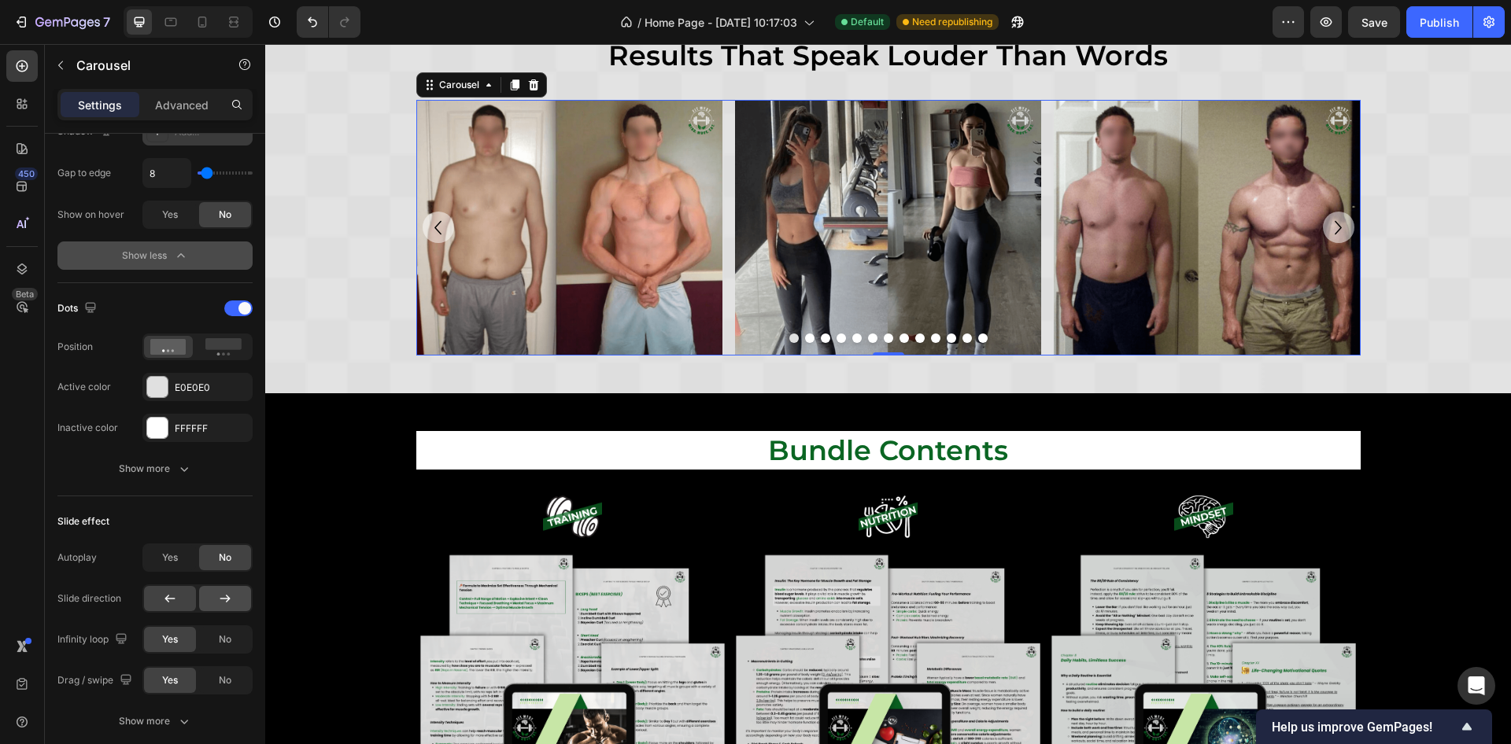
click at [227, 597] on icon at bounding box center [225, 599] width 10 height 8
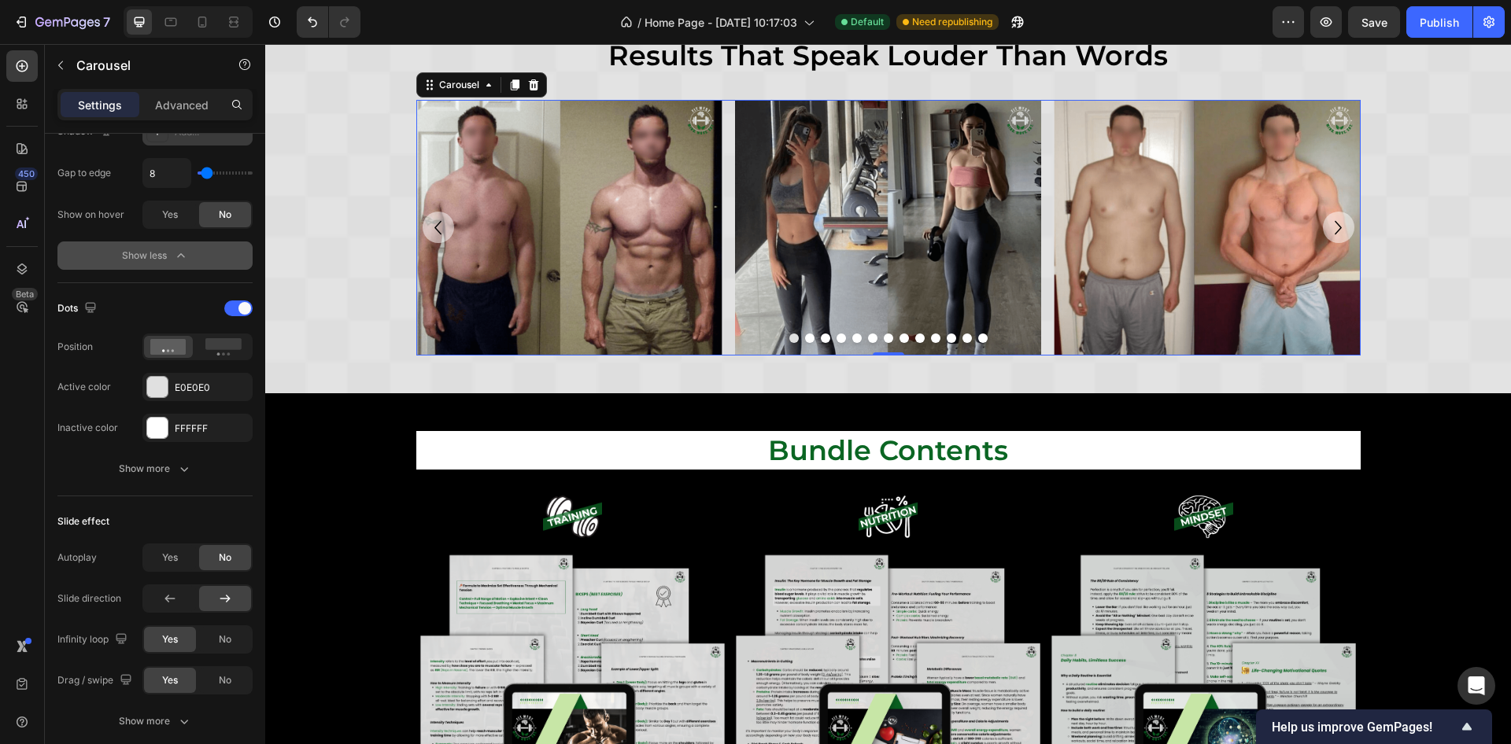
click at [227, 597] on icon at bounding box center [225, 599] width 10 height 8
click at [1326, 234] on icon "Carousel Next Arrow" at bounding box center [1338, 228] width 28 height 28
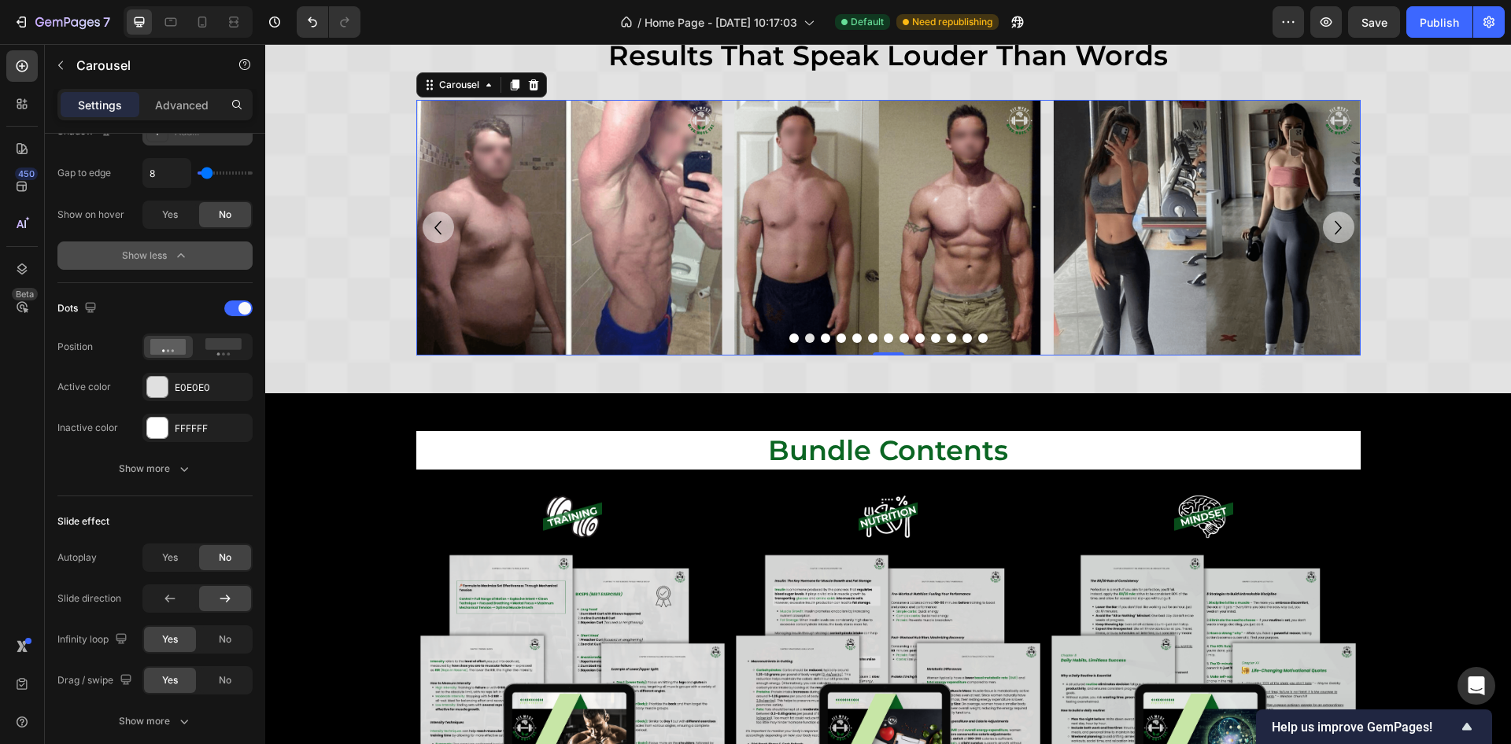
click at [1326, 234] on icon "Carousel Next Arrow" at bounding box center [1338, 228] width 28 height 28
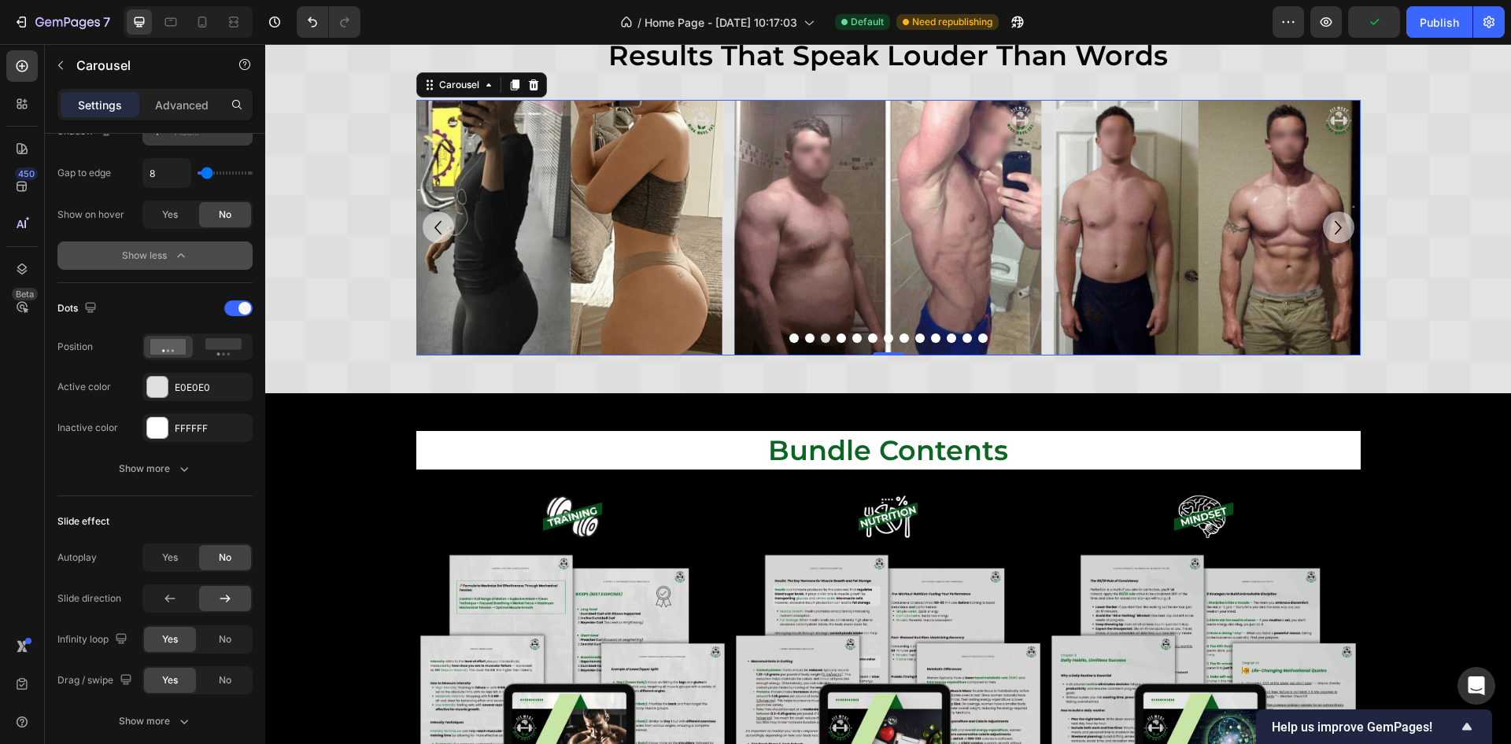
click at [435, 228] on icon "Carousel Back Arrow" at bounding box center [438, 228] width 28 height 28
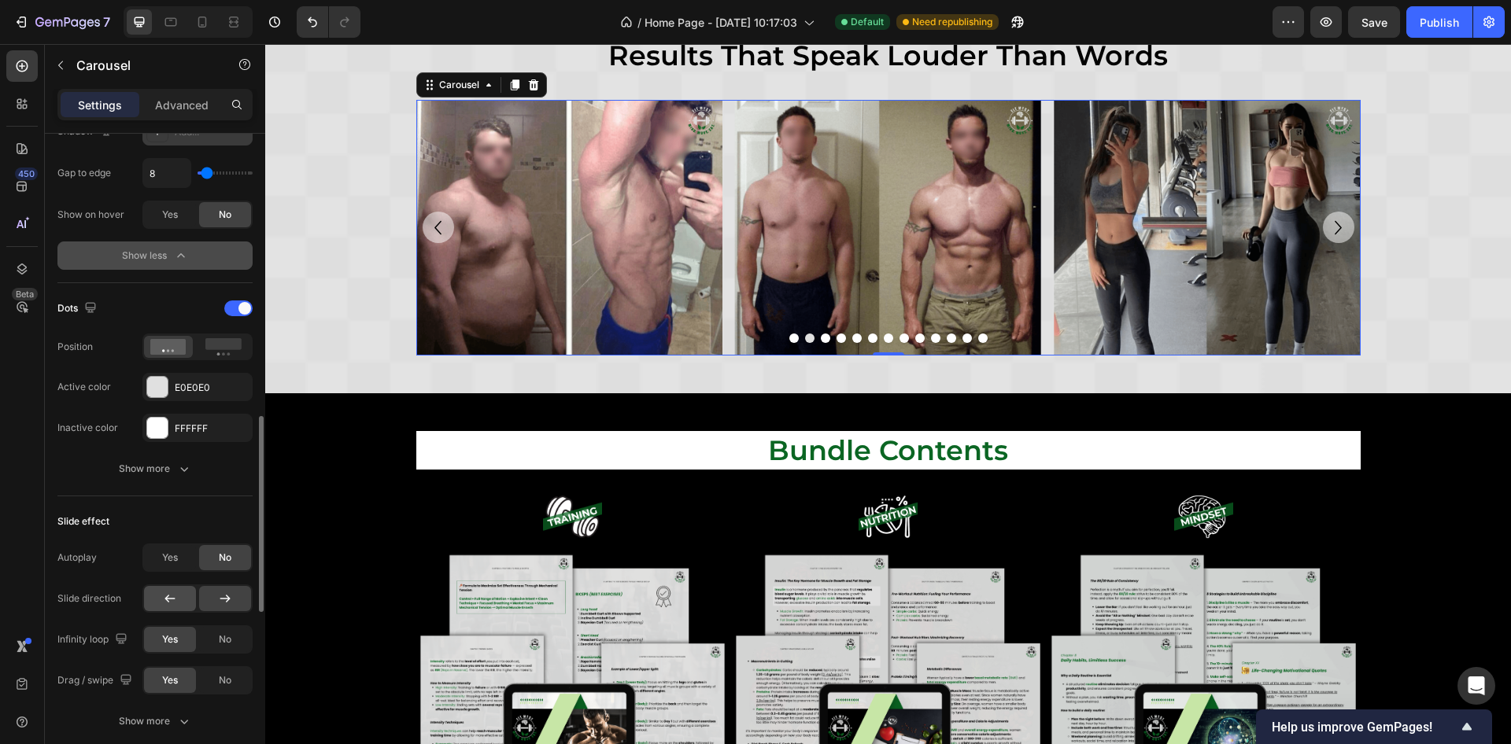
click at [167, 595] on icon at bounding box center [170, 599] width 10 height 8
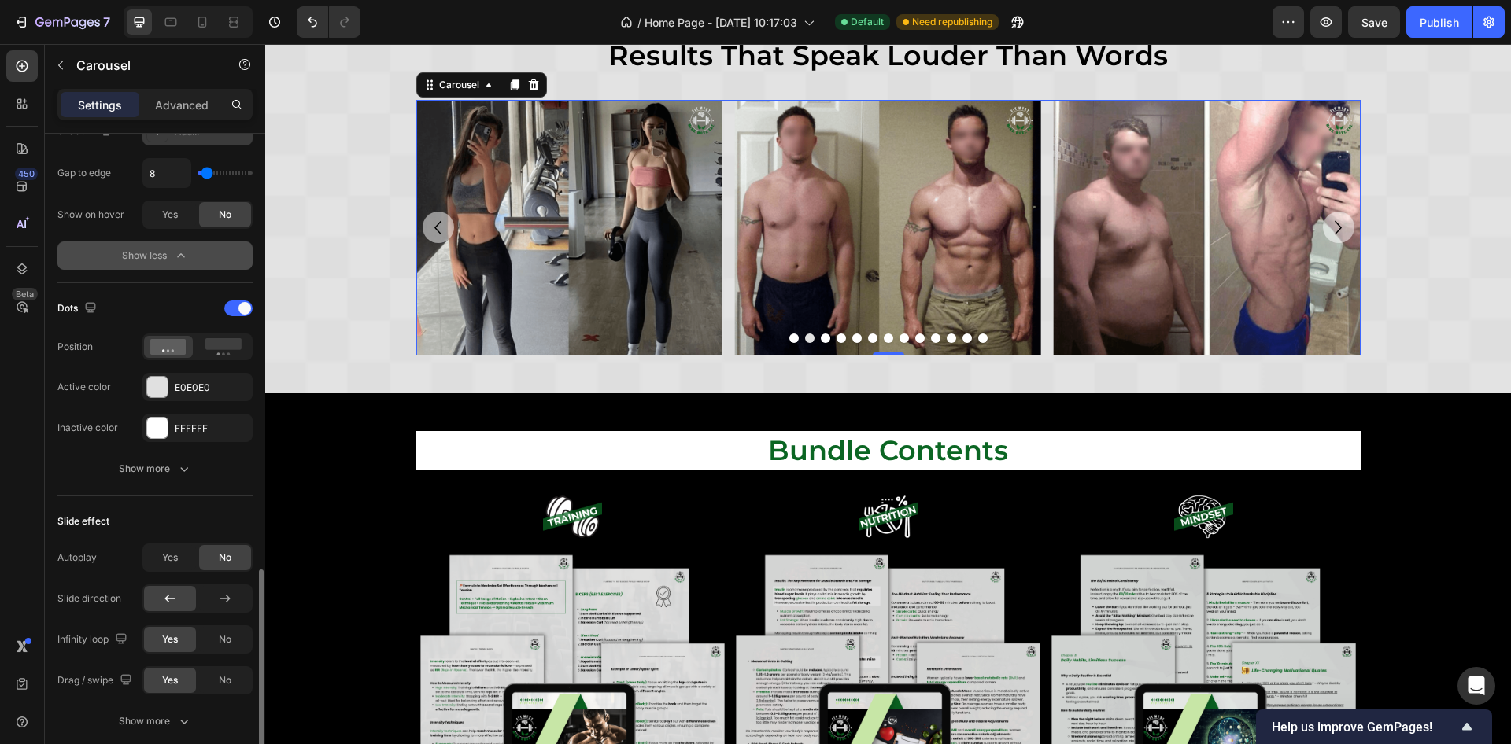
scroll to position [1062, 0]
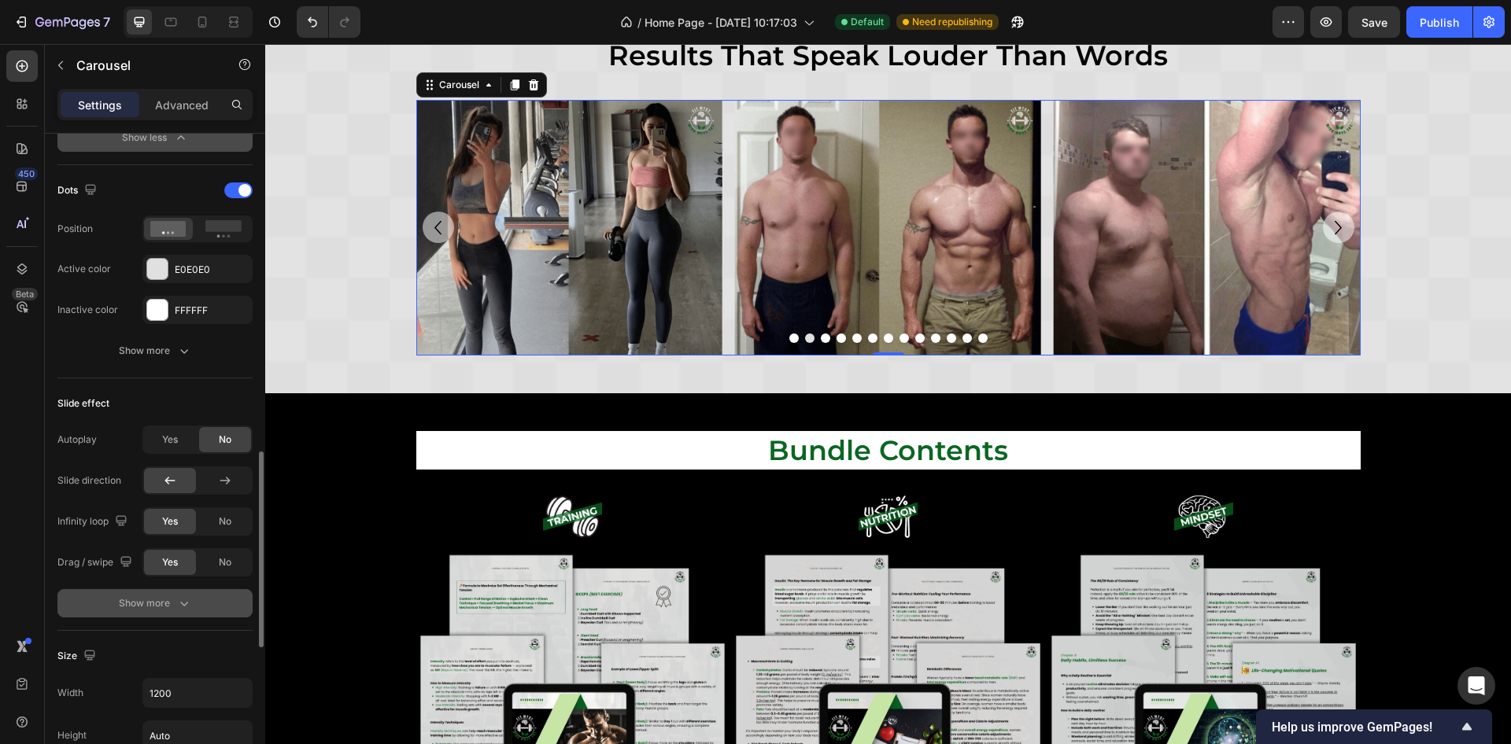
click at [167, 592] on button "Show more" at bounding box center [154, 603] width 195 height 28
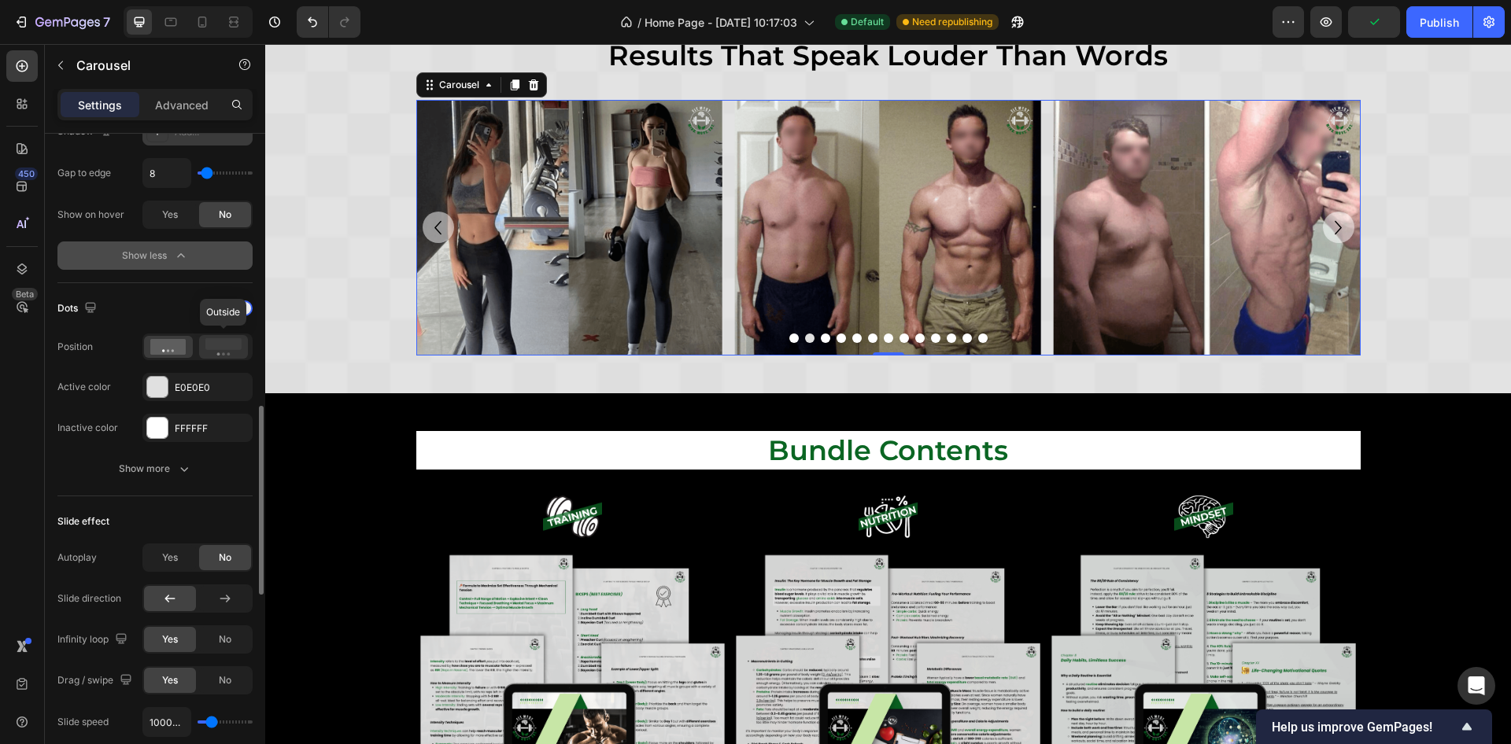
click at [228, 344] on rect at bounding box center [223, 344] width 36 height 12
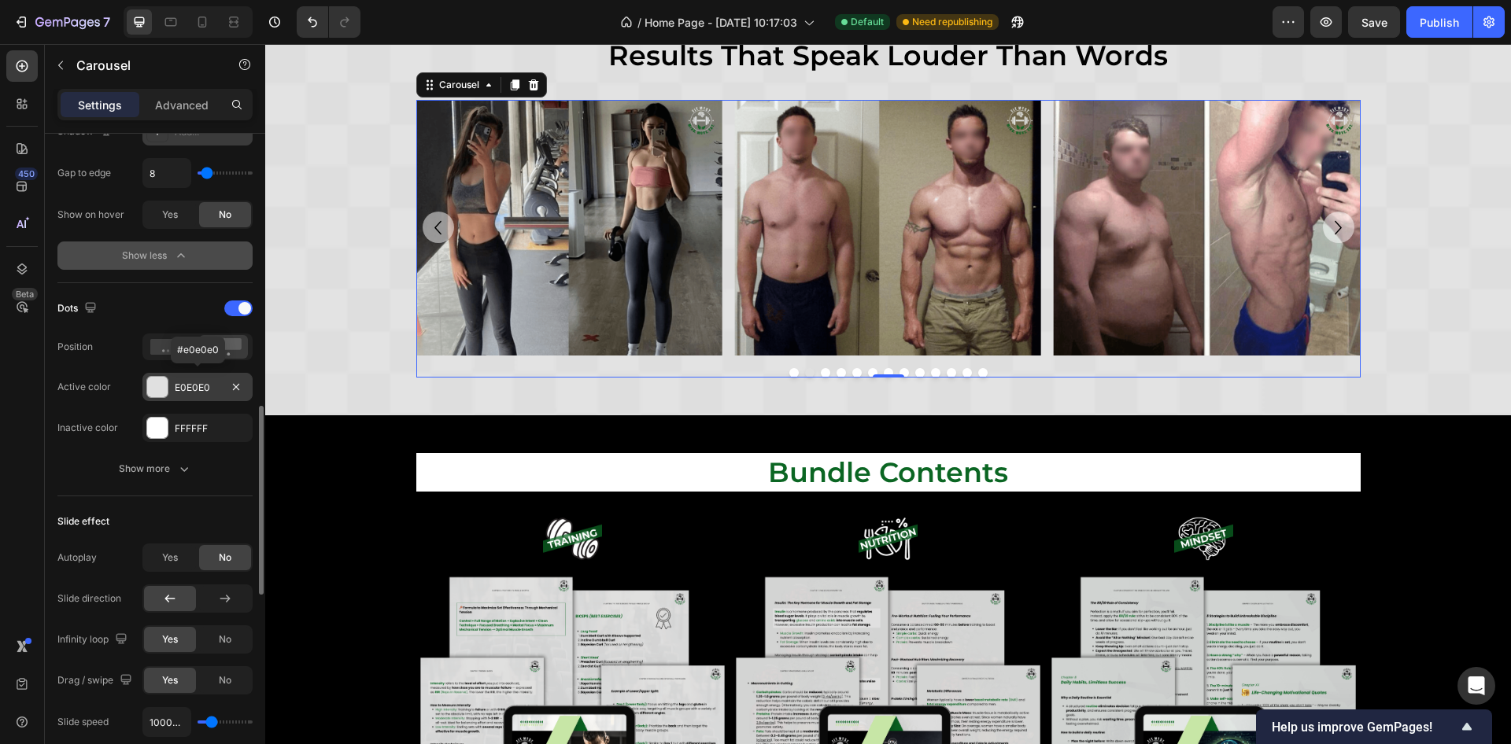
click at [193, 383] on div "E0E0E0" at bounding box center [198, 388] width 46 height 14
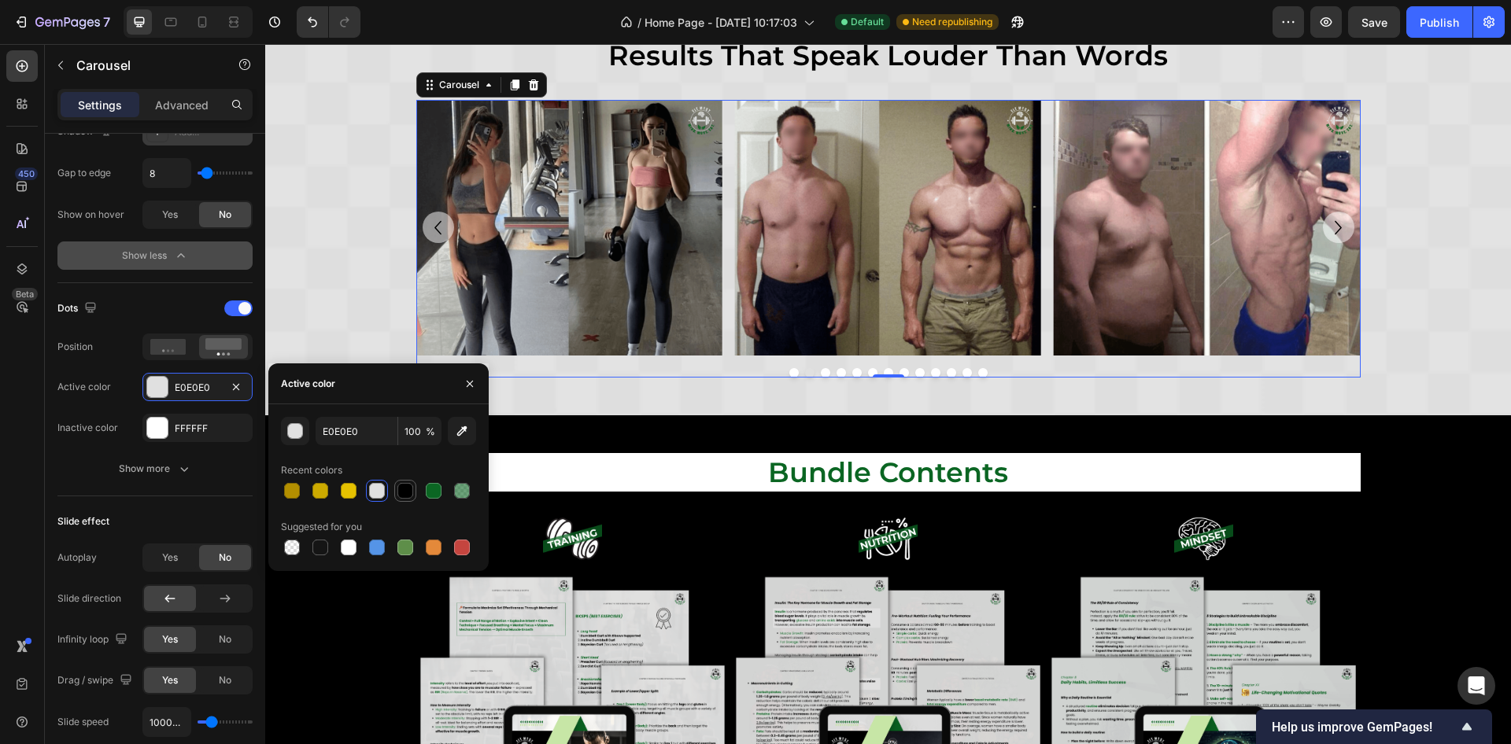
click at [408, 491] on div at bounding box center [405, 491] width 16 height 16
click at [427, 491] on div at bounding box center [434, 491] width 16 height 16
type input "0B6623"
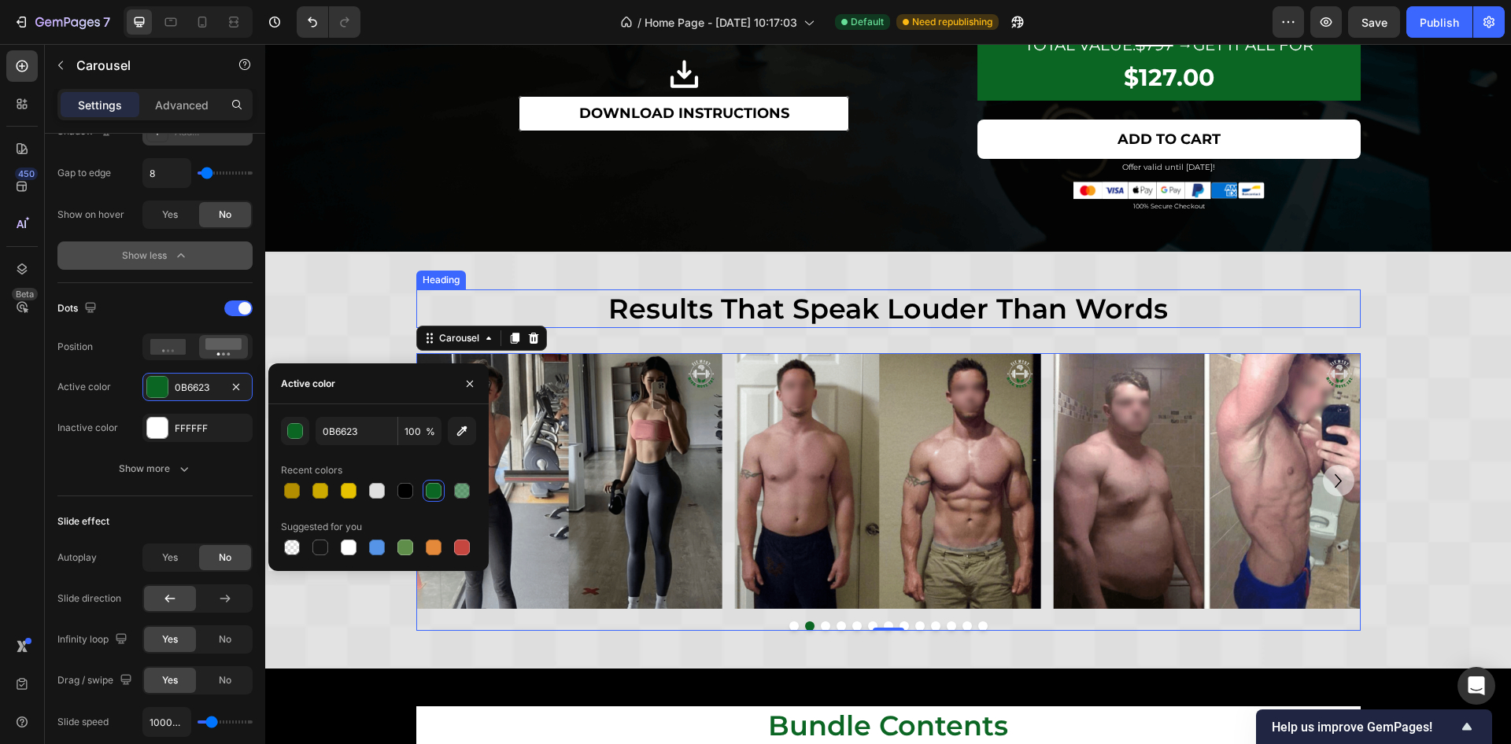
click at [824, 301] on h2 "results that speak louder than words" at bounding box center [888, 309] width 944 height 39
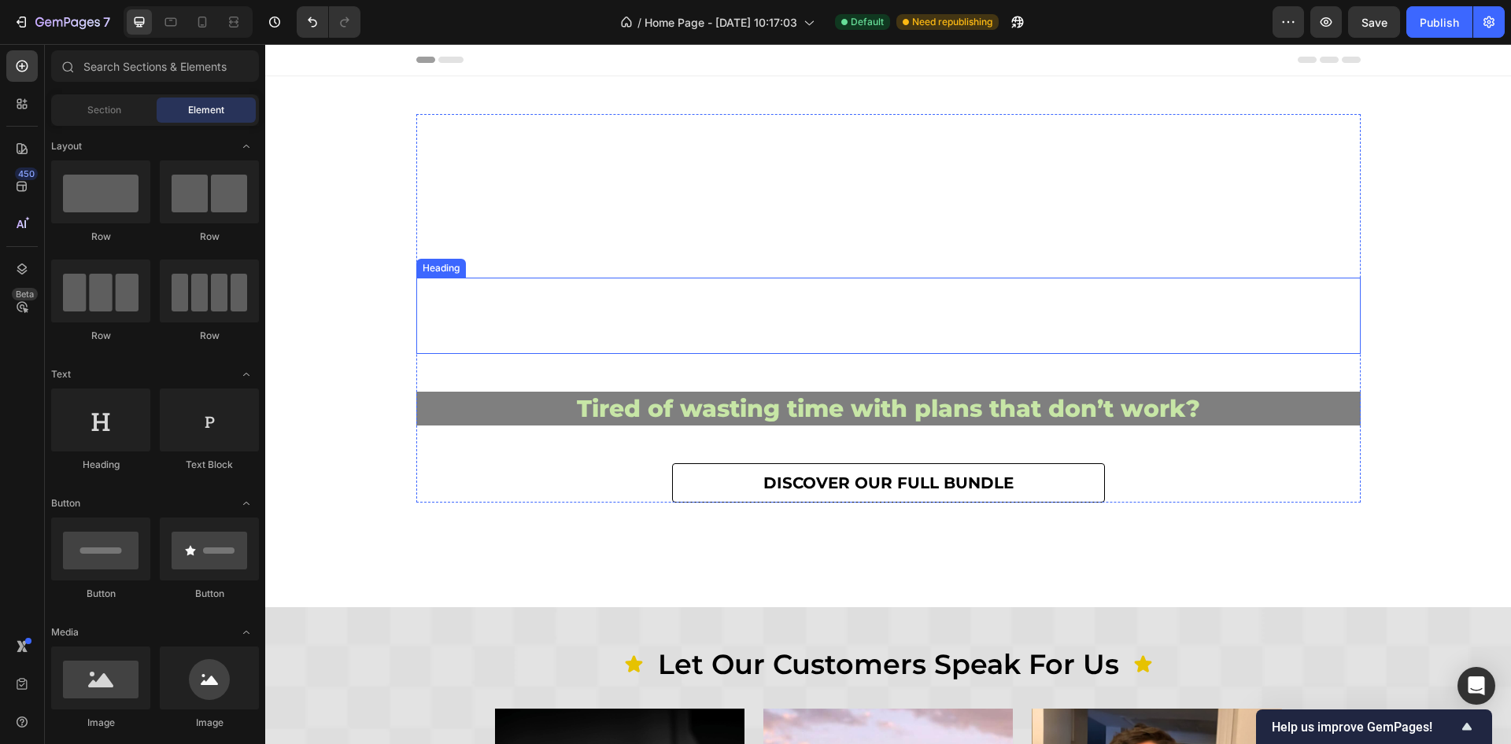
scroll to position [354, 0]
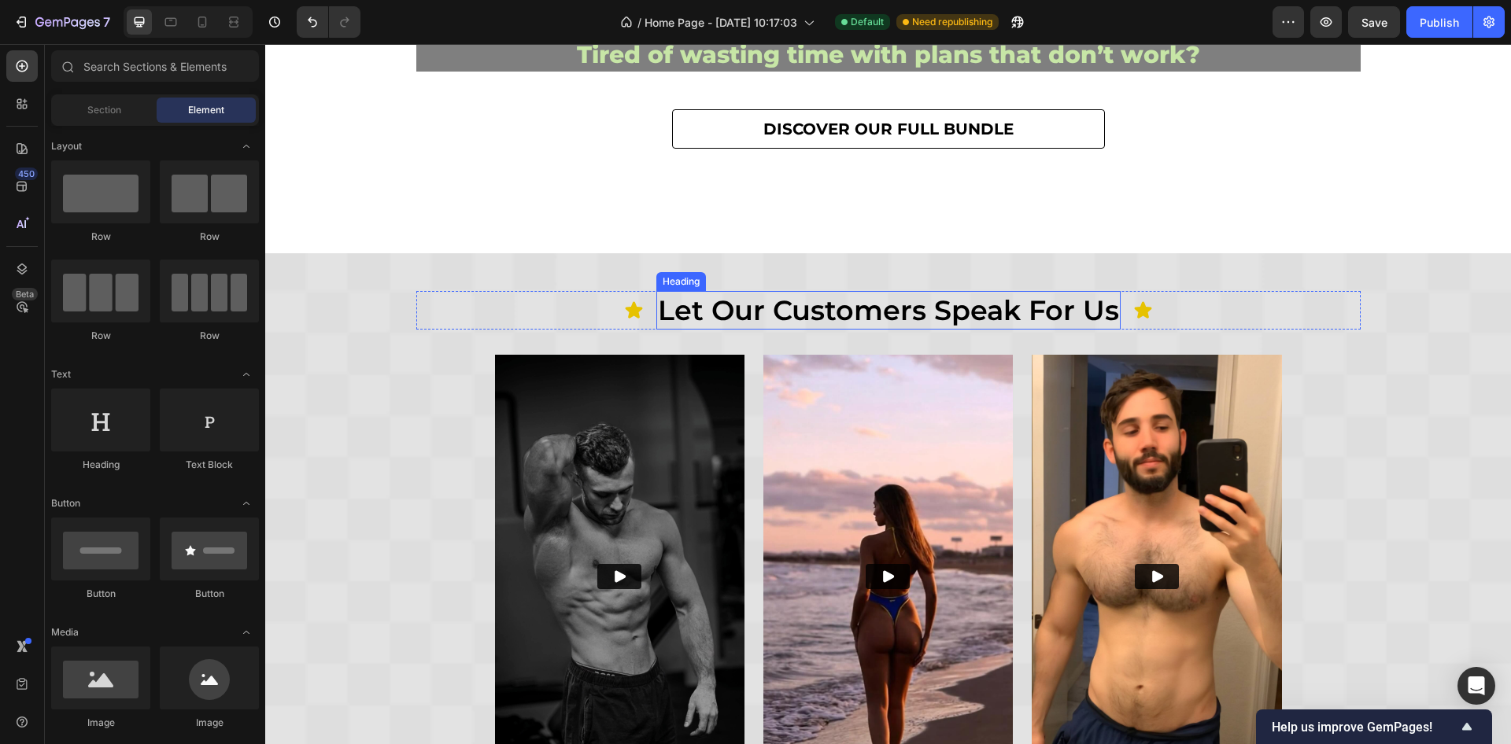
click at [792, 307] on h2 "let our customers speak for us" at bounding box center [888, 310] width 464 height 39
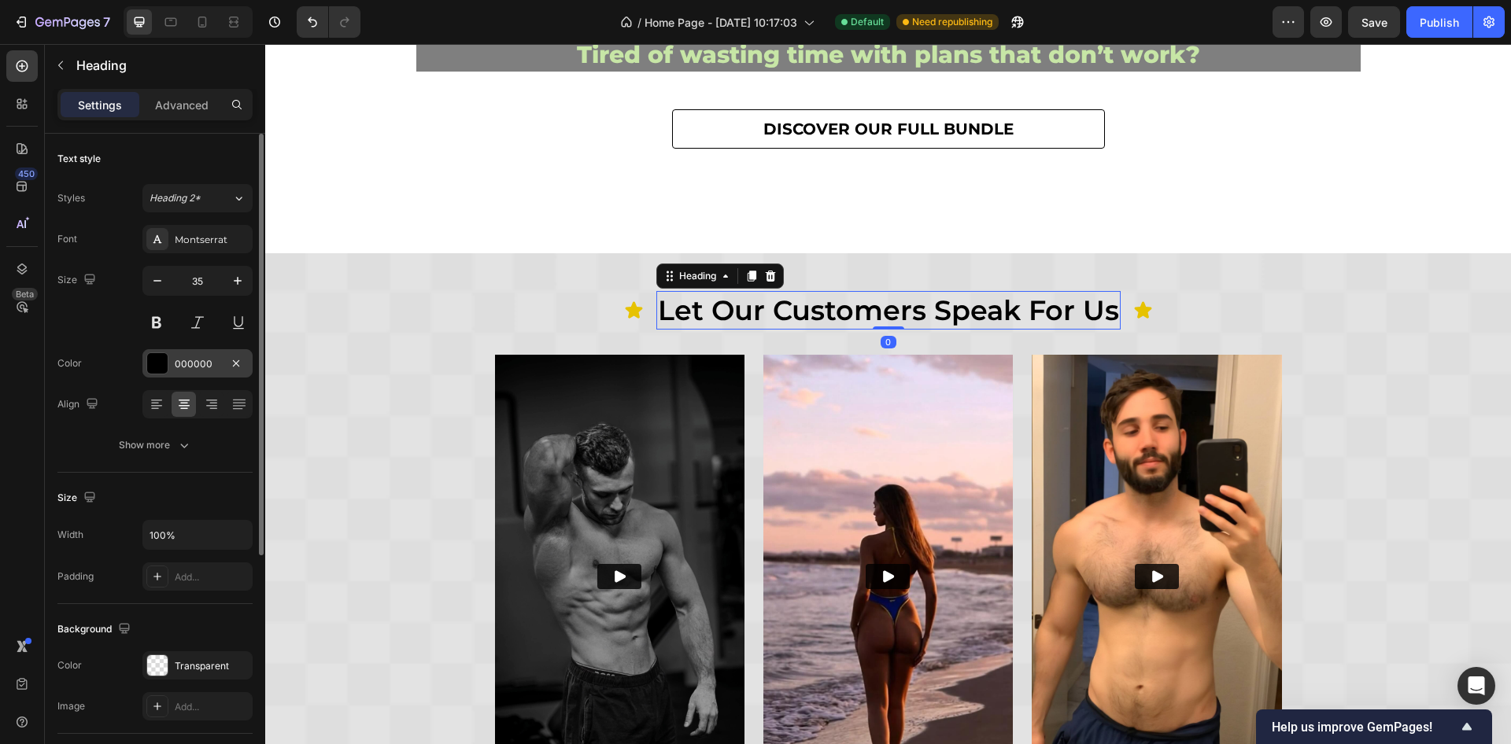
click at [184, 349] on div "000000" at bounding box center [197, 363] width 110 height 28
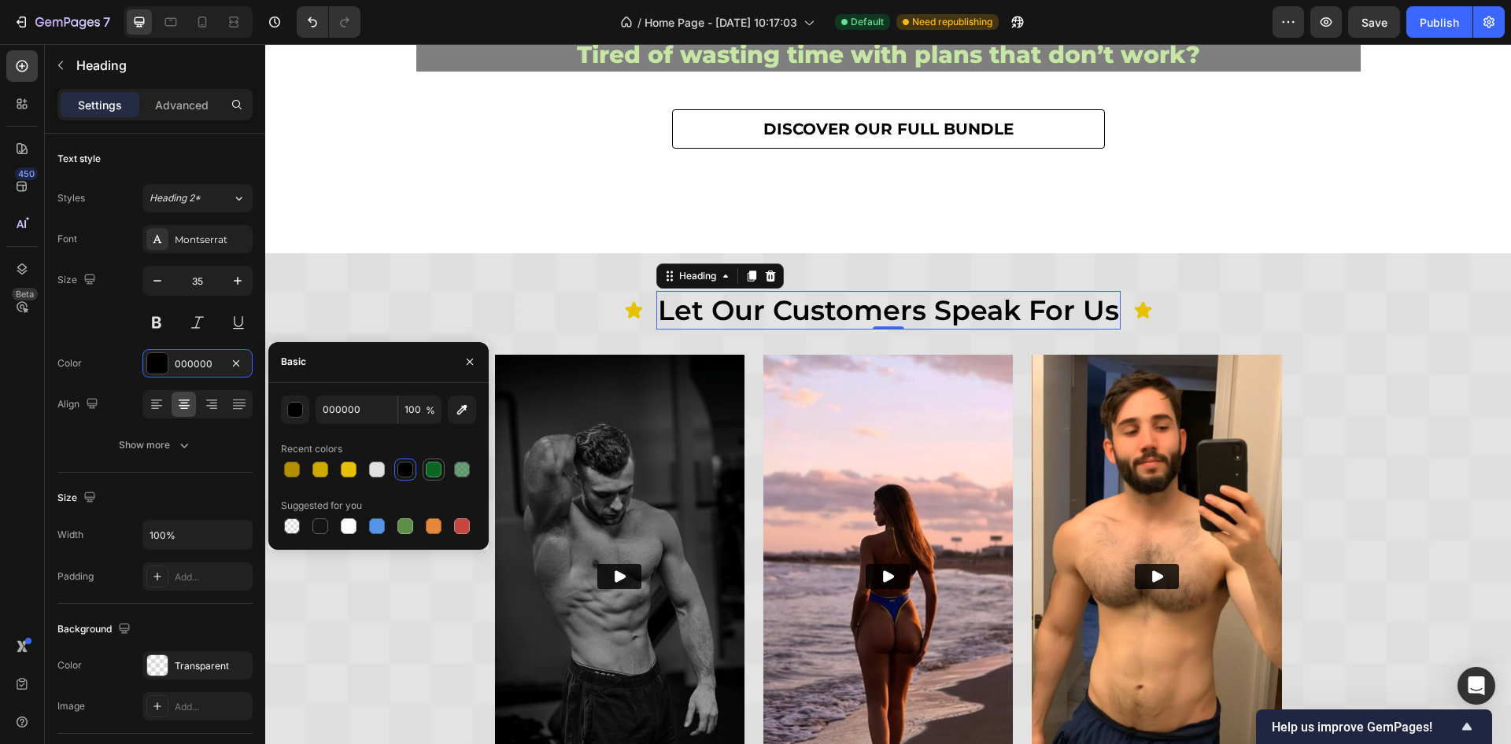
click at [429, 477] on div at bounding box center [434, 470] width 16 height 16
type input "0B6623"
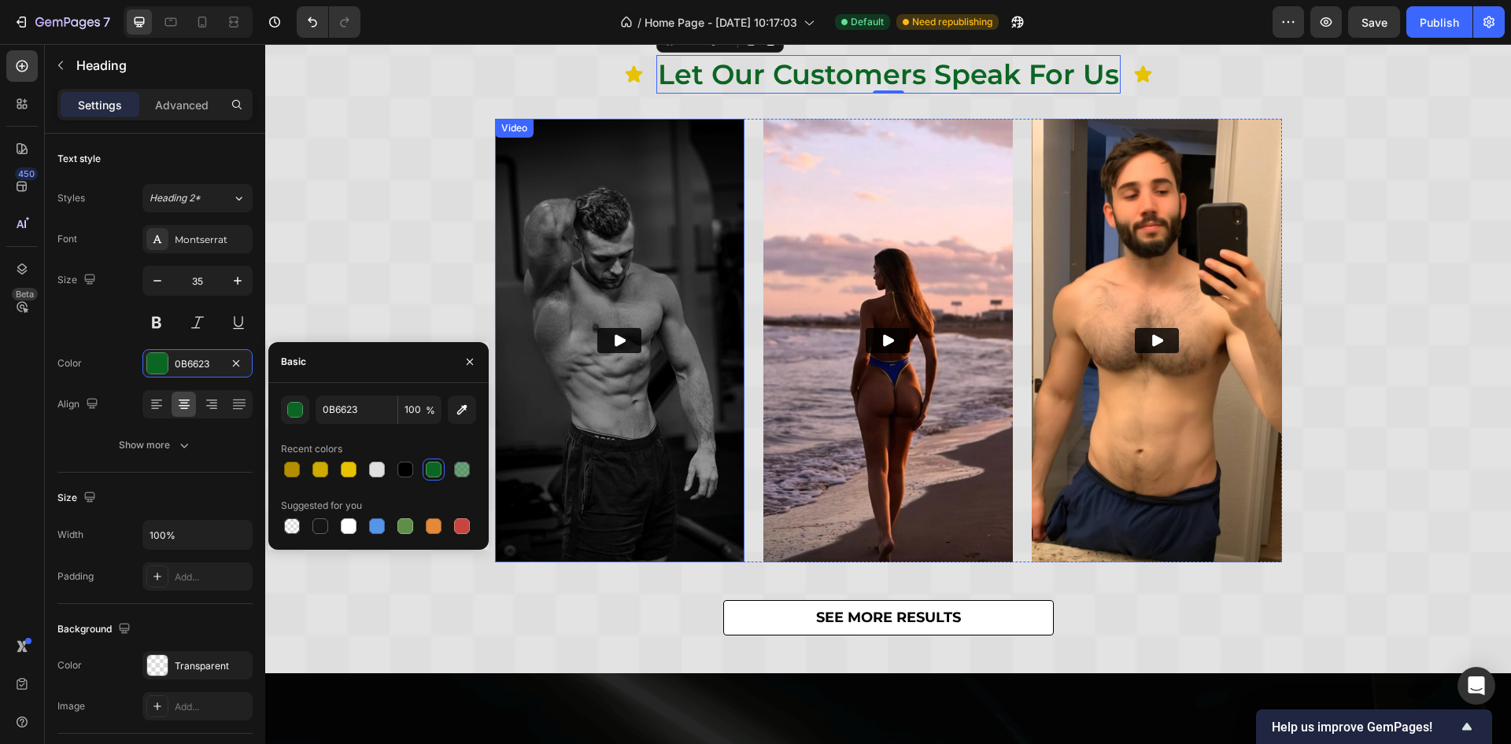
scroll to position [472, 0]
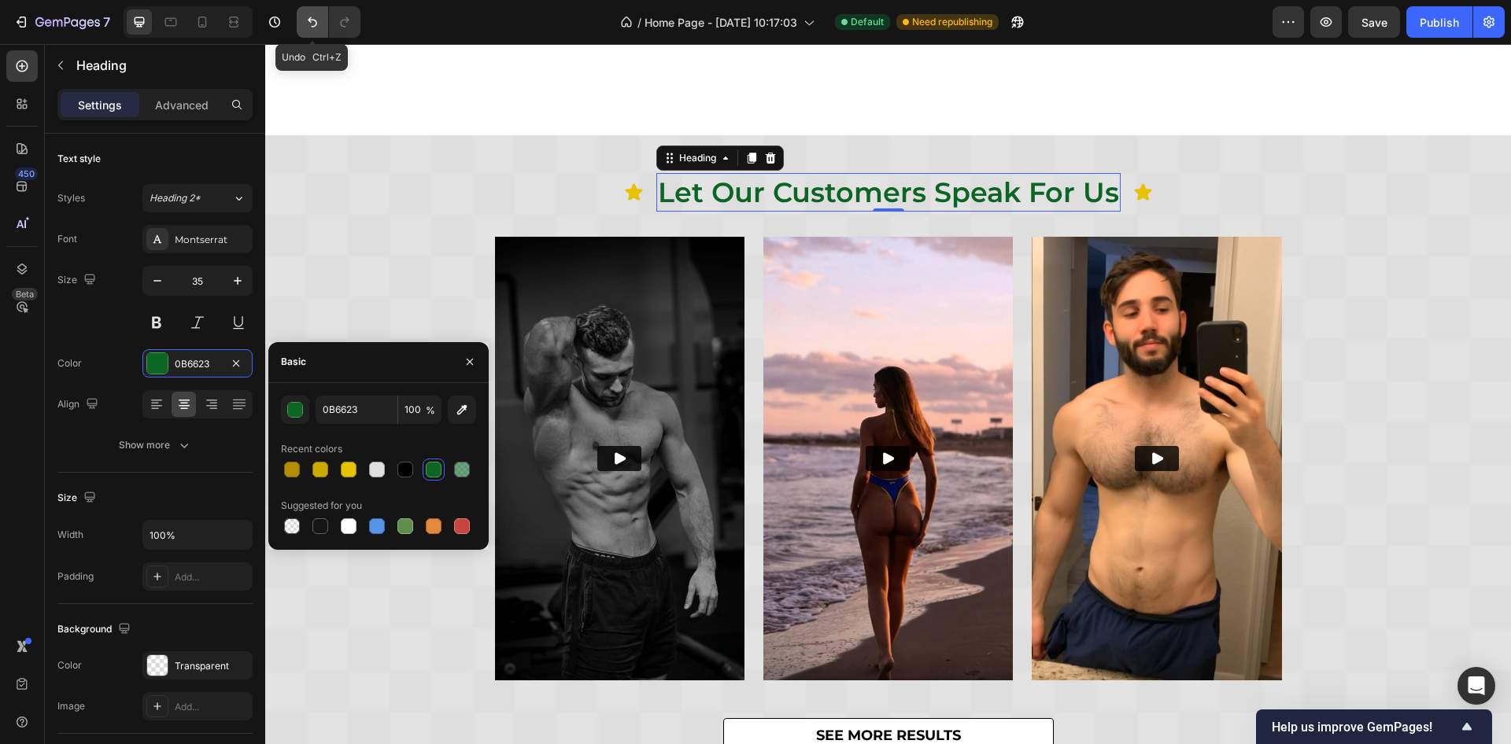
click at [315, 17] on icon "Undo/Redo" at bounding box center [313, 22] width 16 height 16
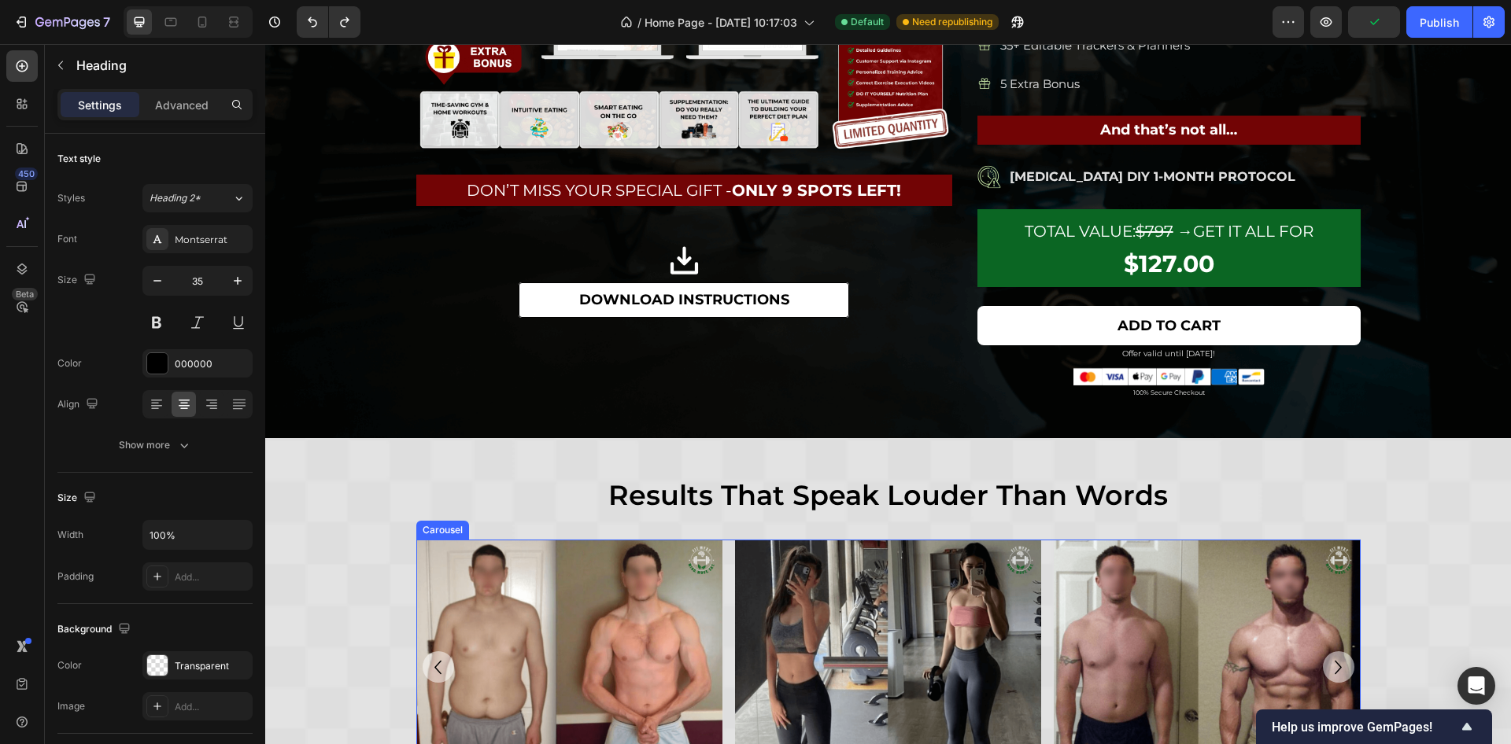
scroll to position [2006, 0]
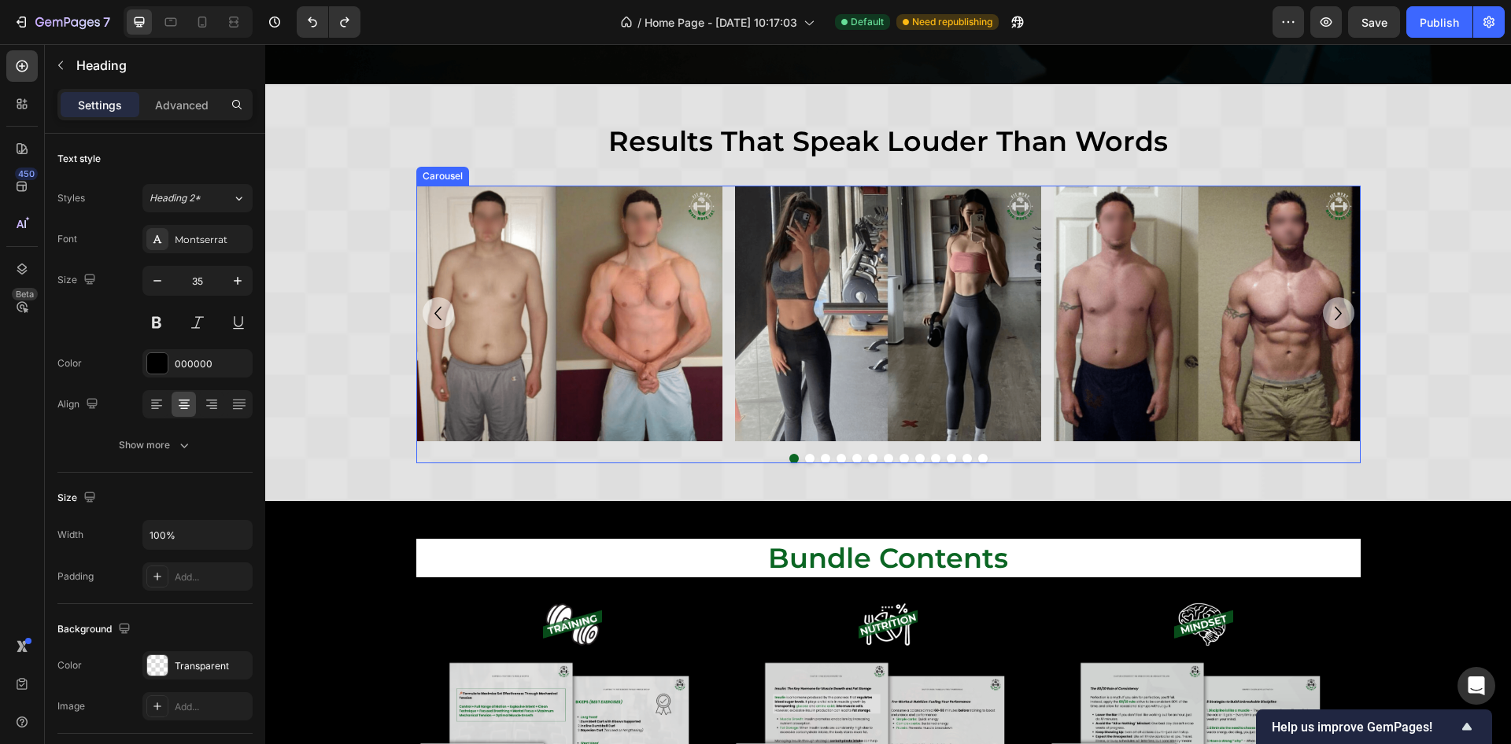
click at [739, 441] on div "Image Image Image Image Image Image Image Image Image Image Image Image Image […" at bounding box center [888, 324] width 944 height 277
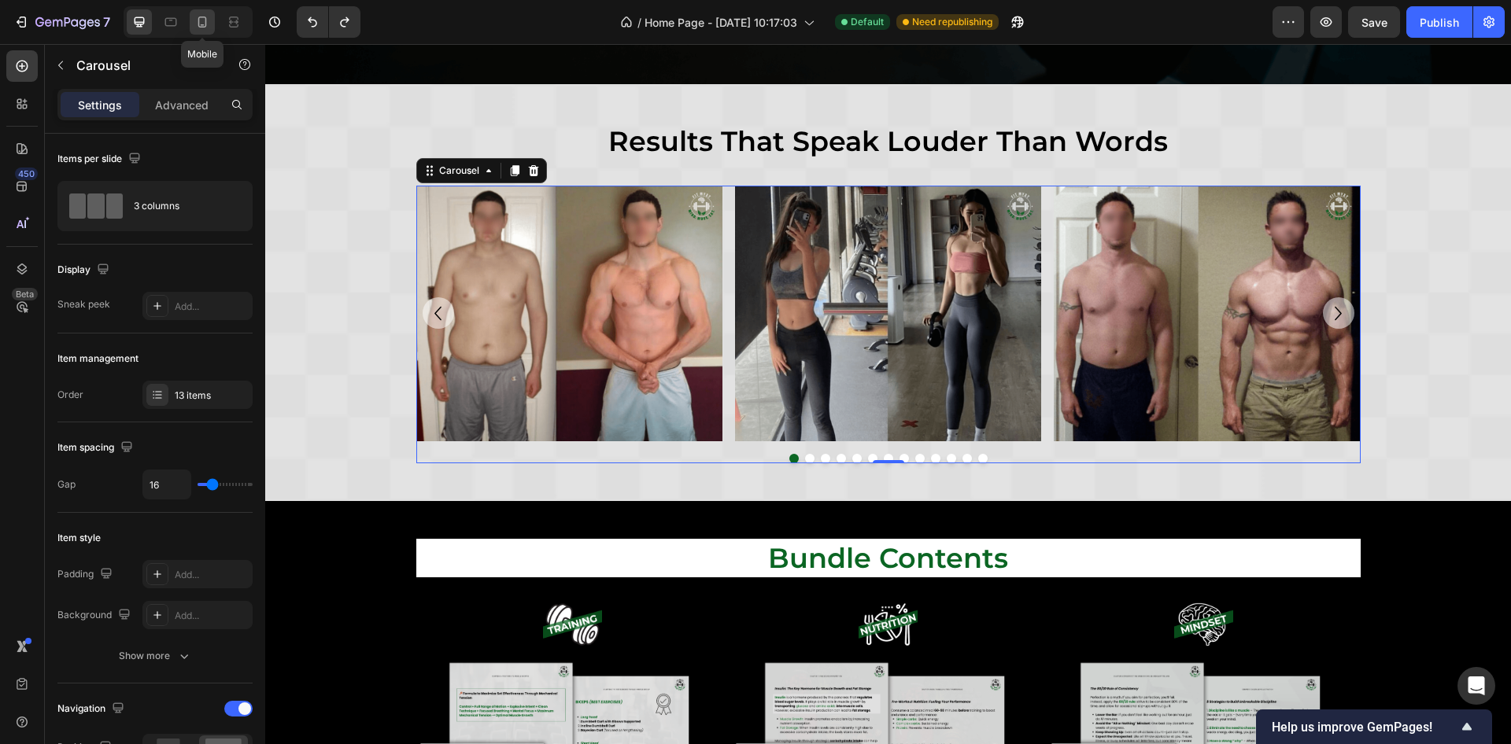
click at [198, 23] on icon at bounding box center [202, 22] width 9 height 11
type input "100%"
type input "30"
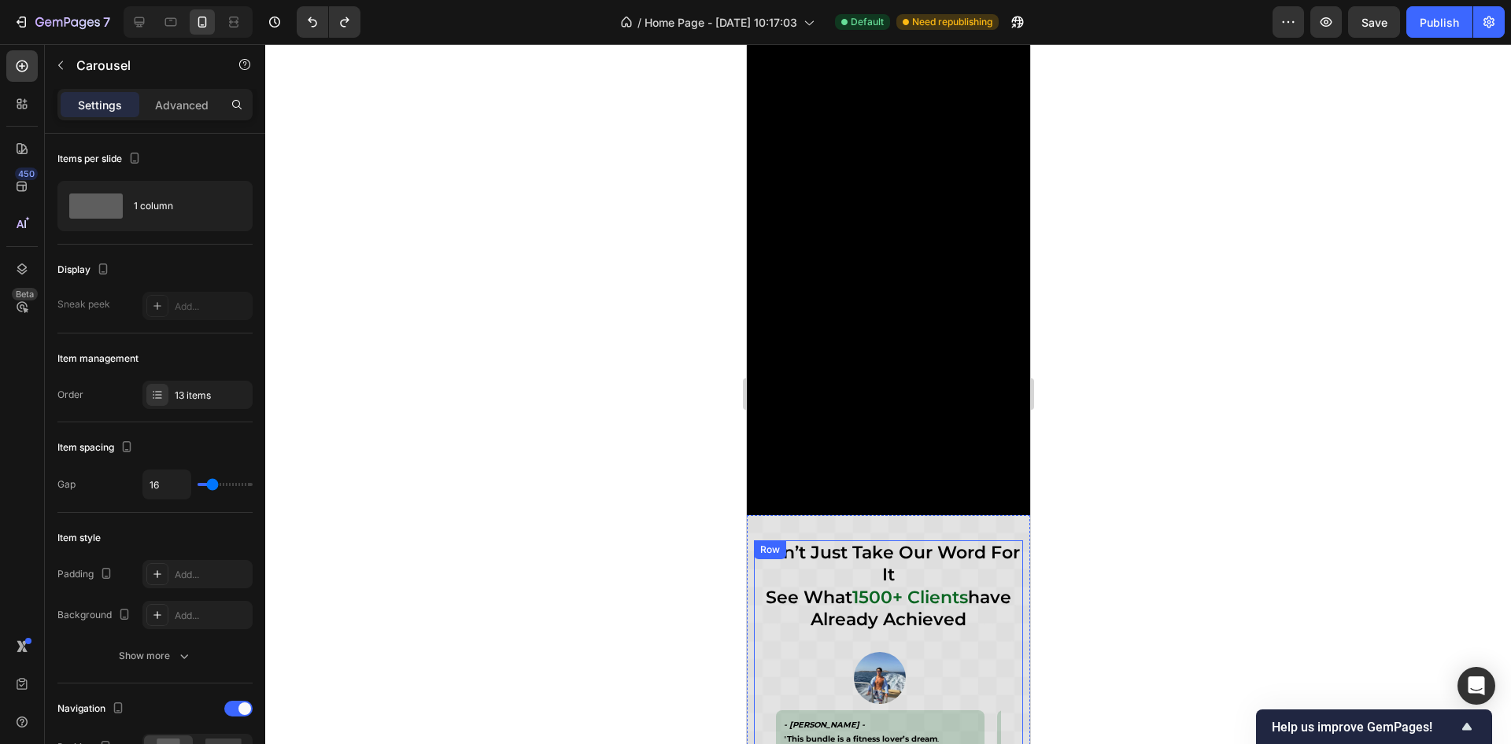
scroll to position [7227, 0]
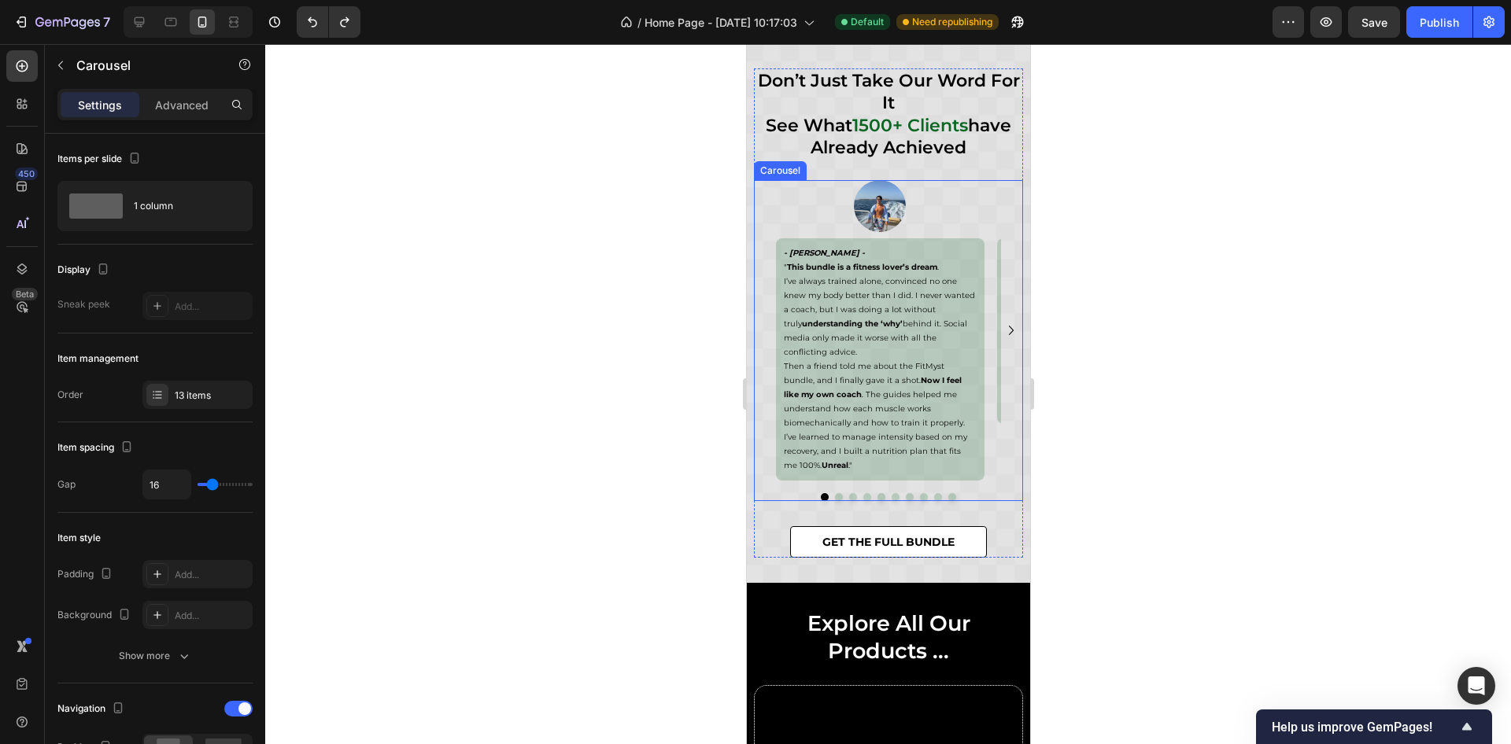
click at [827, 477] on div "Image - [PERSON_NAME] - " This bundle is a fitness lover’s dream . I’ve always …" at bounding box center [879, 330] width 209 height 301
click at [935, 490] on div "Image - [PERSON_NAME] - " This bundle is a fitness lover’s dream . I’ve always …" at bounding box center [887, 340] width 269 height 321
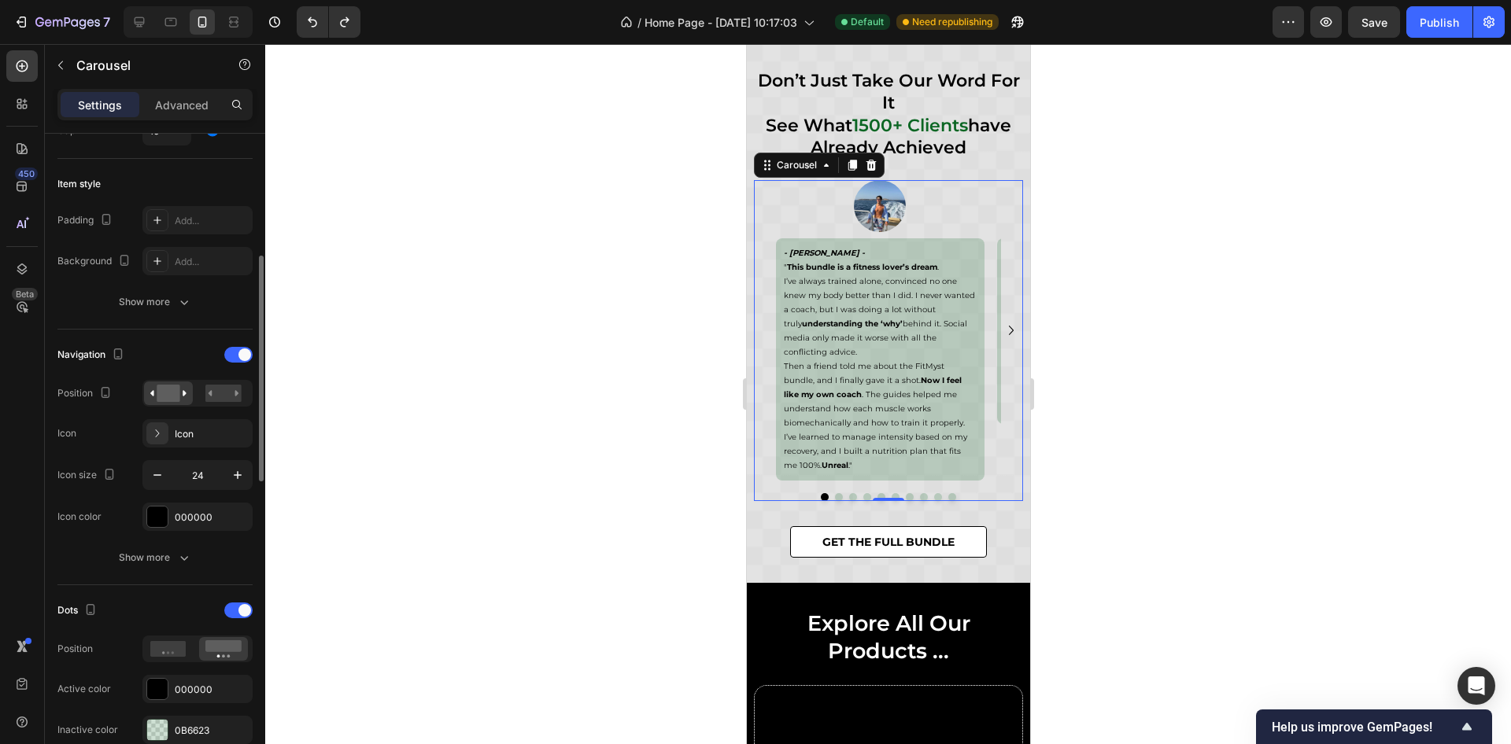
scroll to position [590, 0]
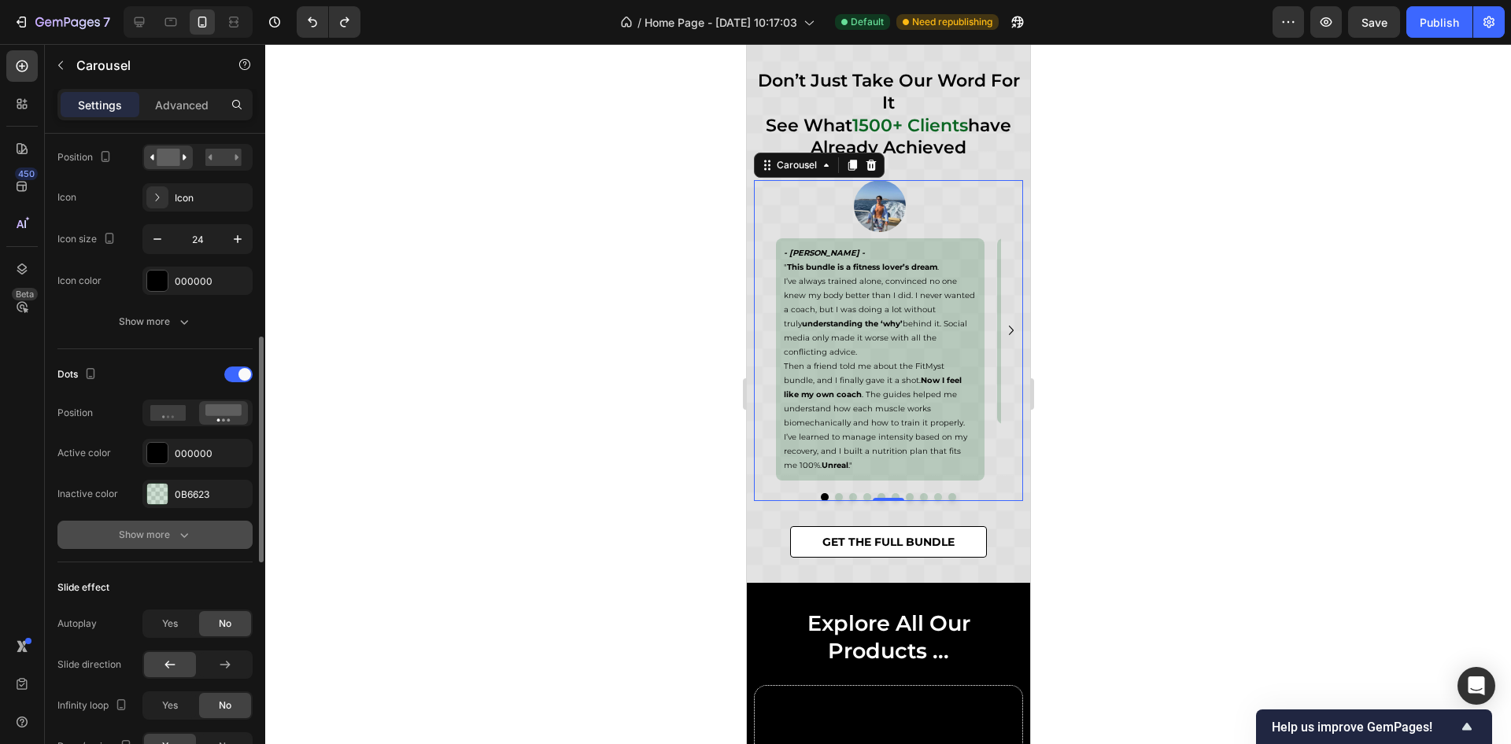
click at [162, 533] on div "Show more" at bounding box center [155, 535] width 73 height 16
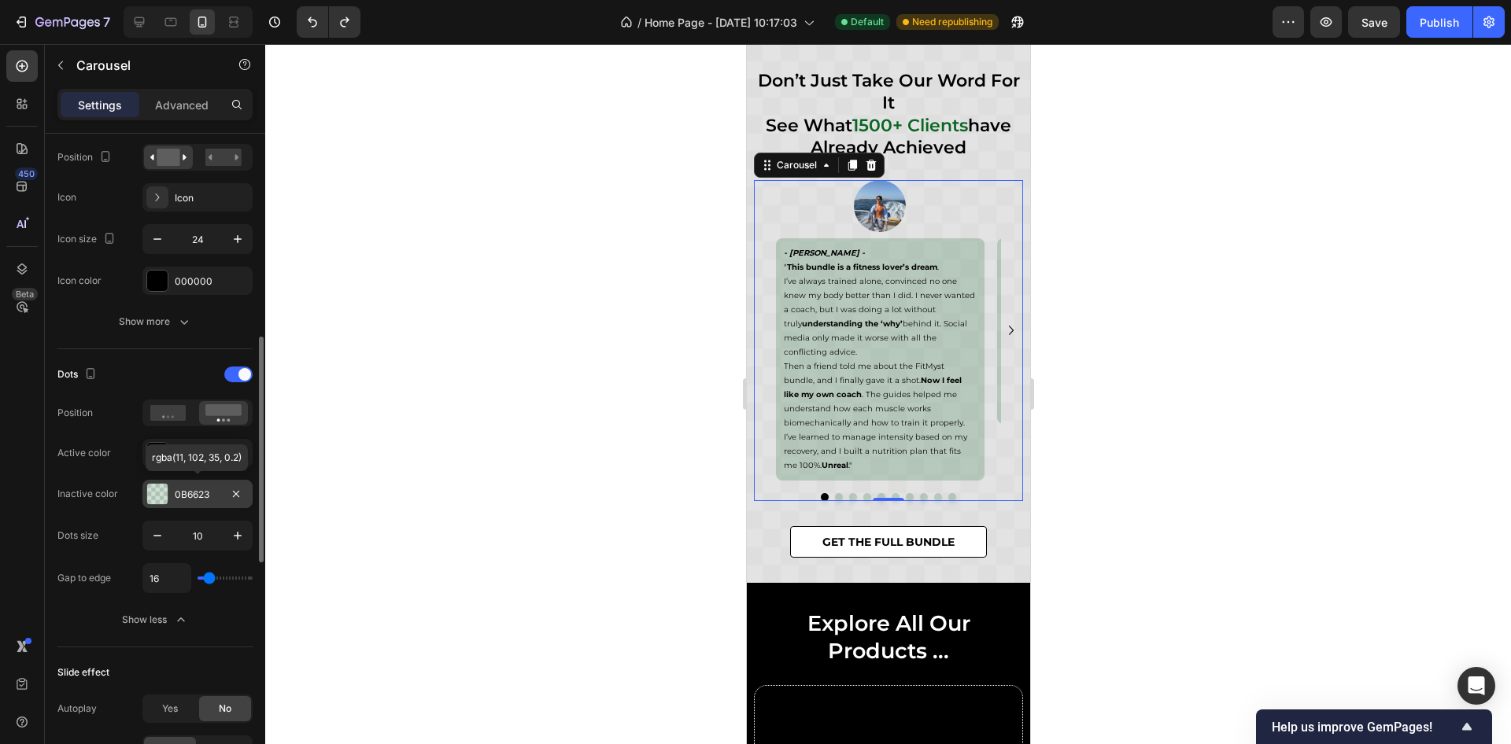
click at [202, 491] on div "0B6623" at bounding box center [198, 495] width 46 height 14
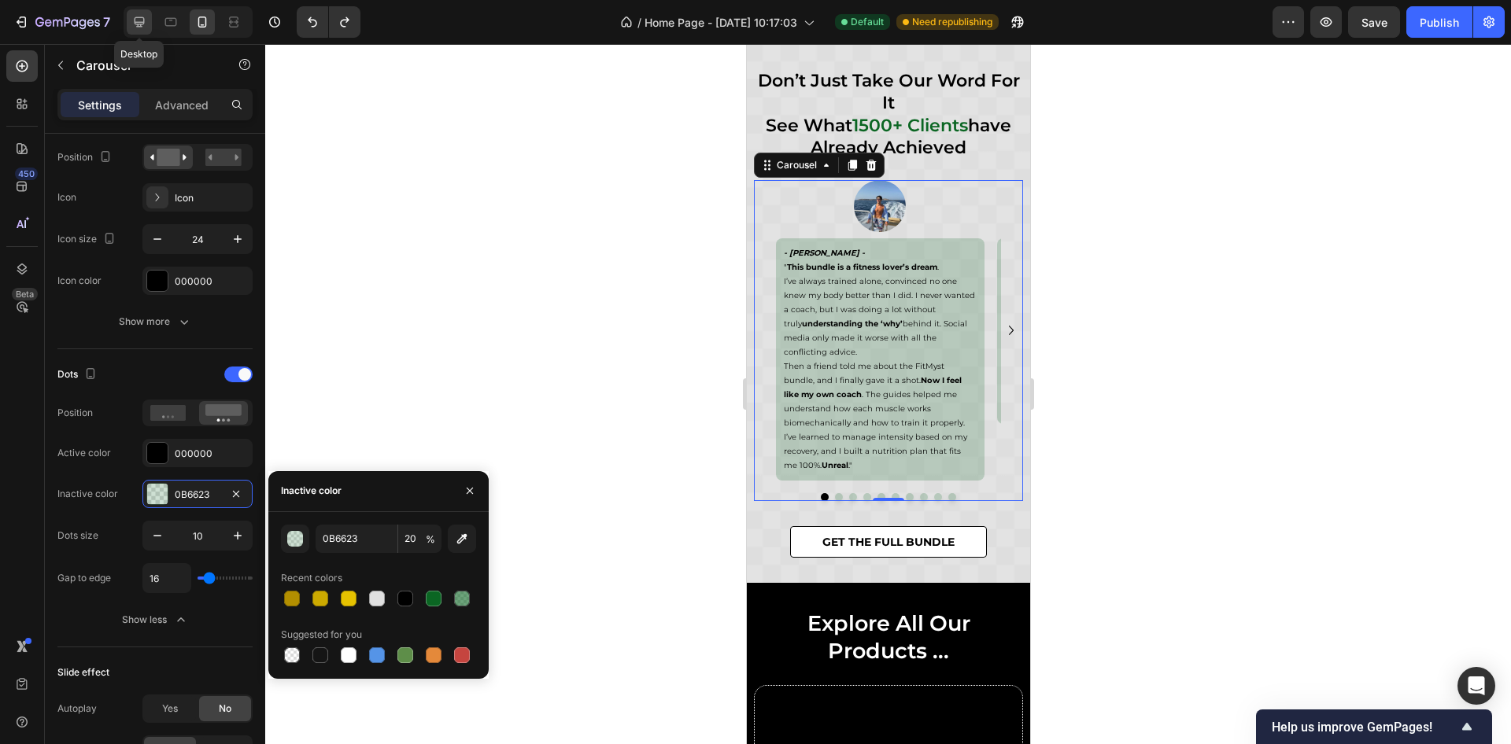
click at [143, 28] on icon at bounding box center [139, 22] width 16 height 16
type input "24"
type input "1200"
type input "12"
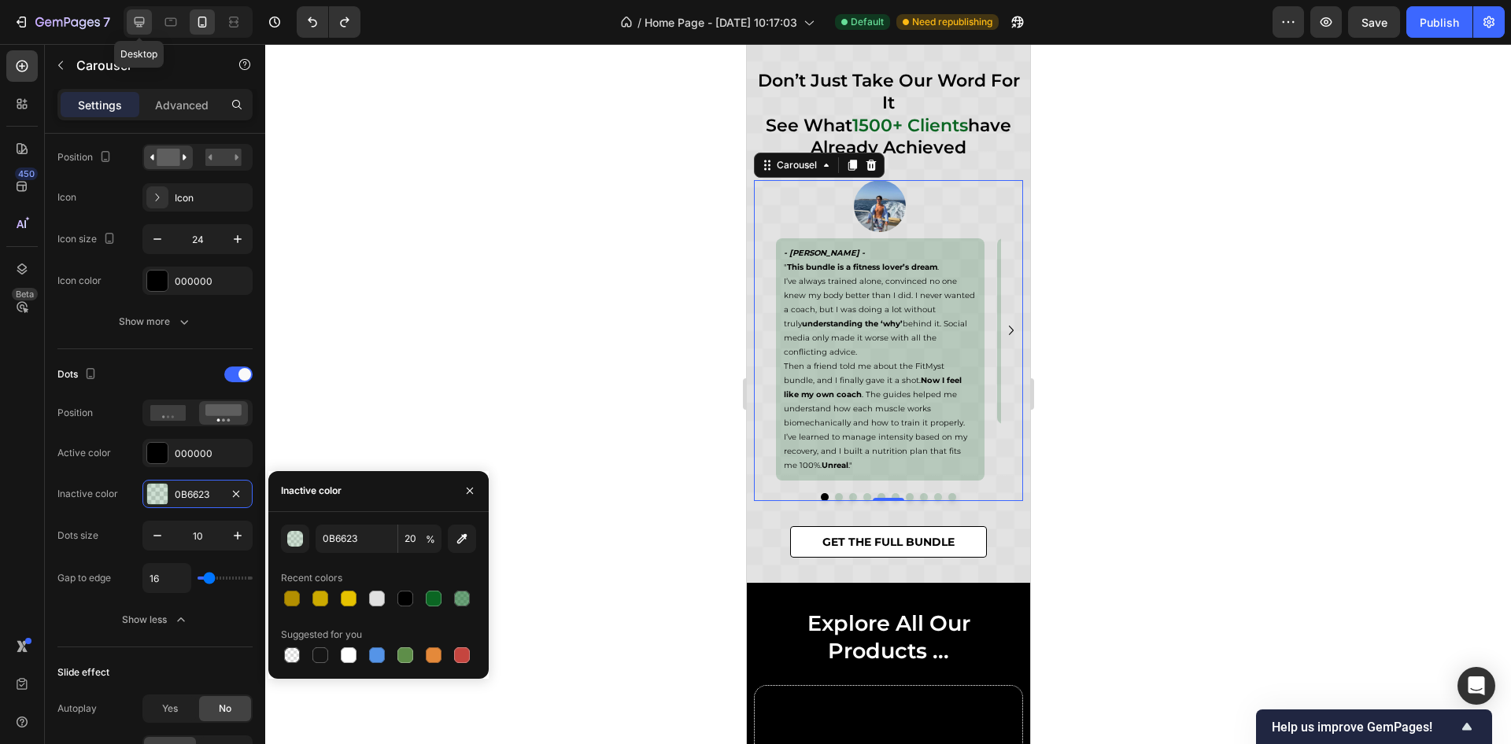
type input "24"
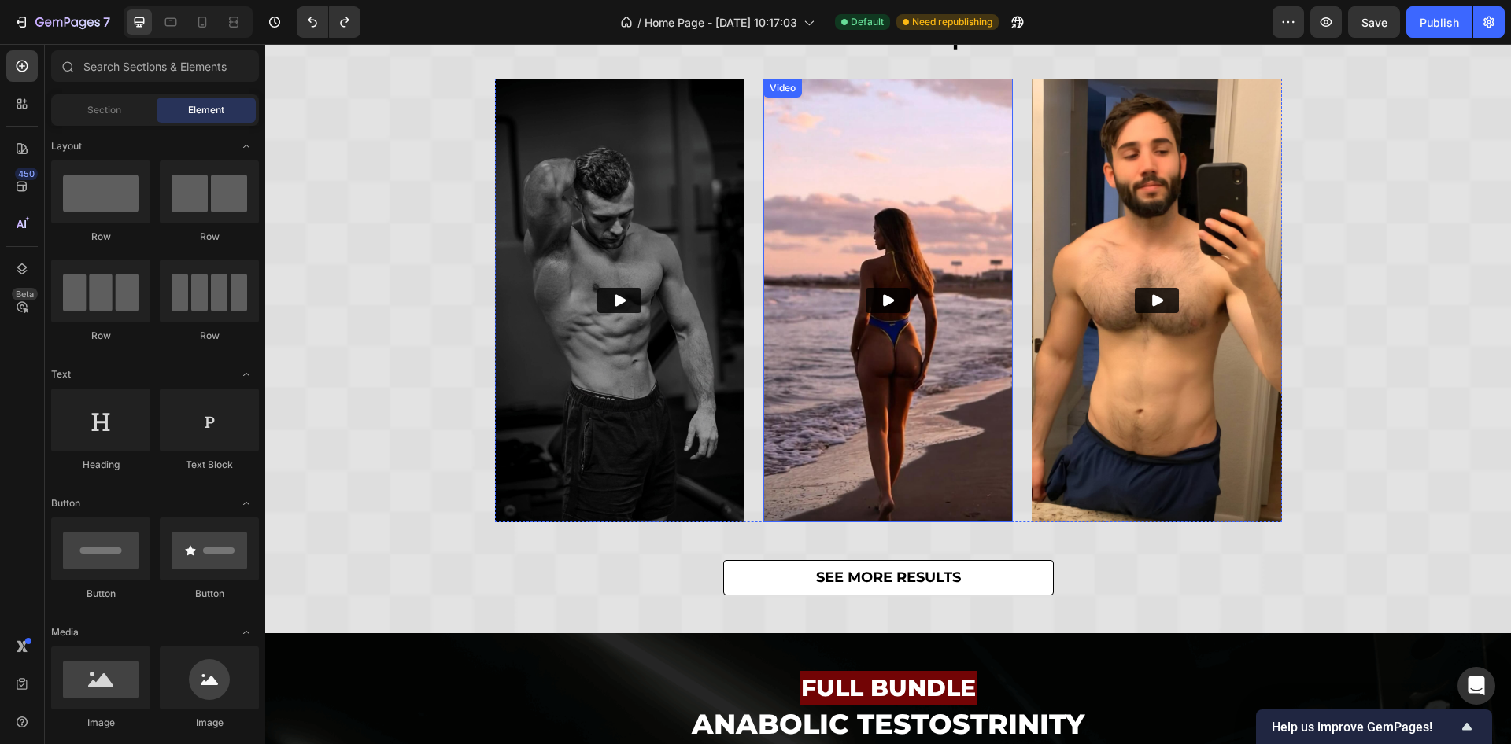
scroll to position [545, 0]
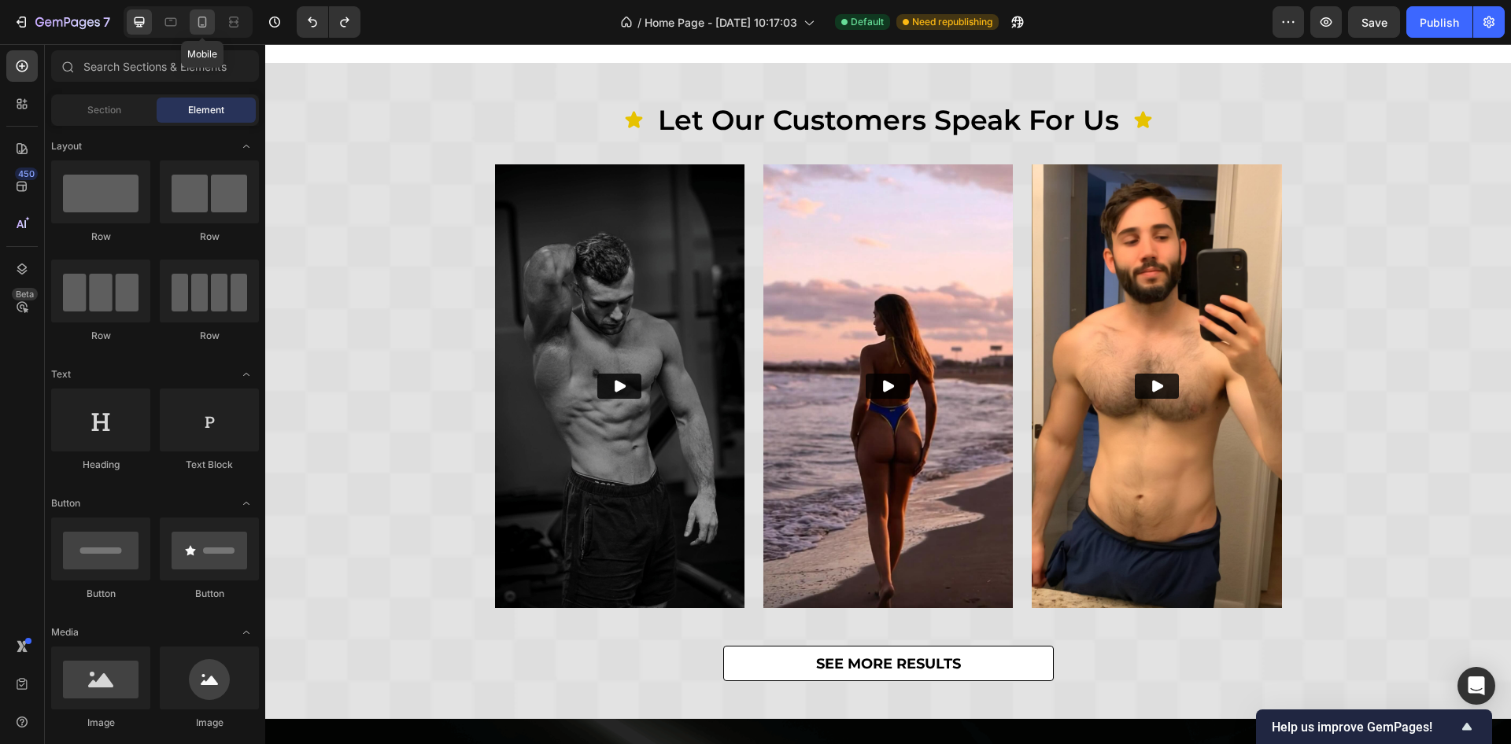
click at [206, 27] on icon at bounding box center [202, 22] width 16 height 16
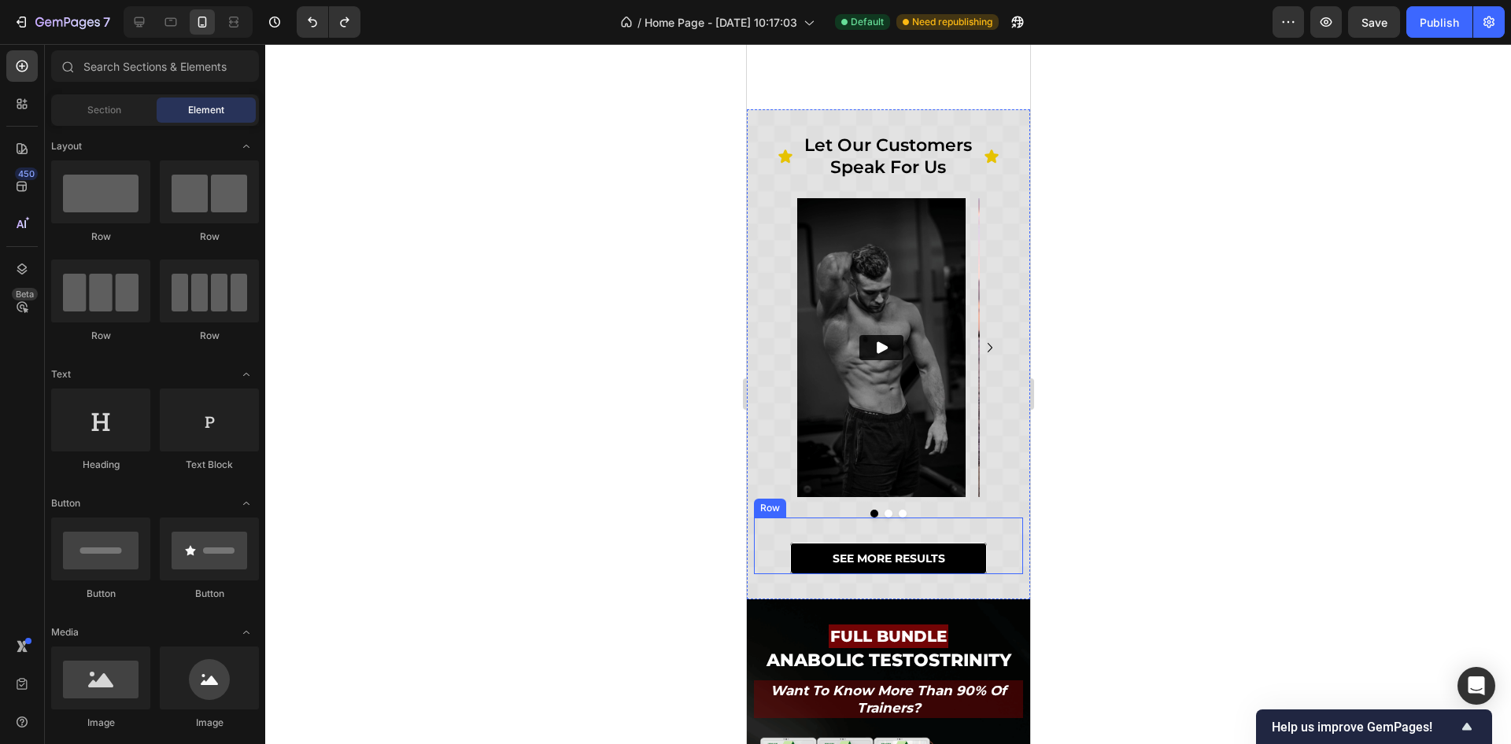
scroll to position [308, 0]
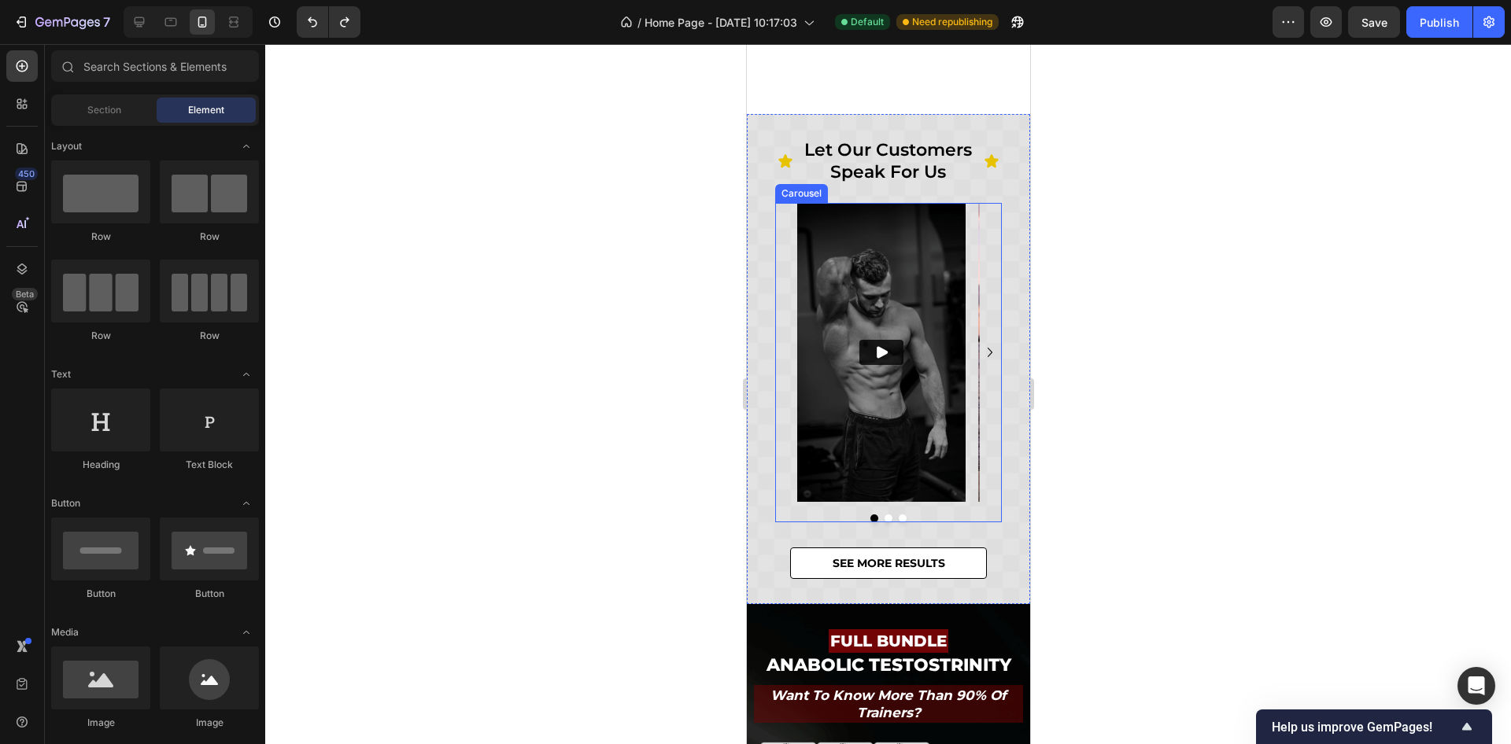
drag, startPoint x: 932, startPoint y: 517, endPoint x: 910, endPoint y: 517, distance: 22.0
click at [932, 517] on div at bounding box center [887, 519] width 227 height 8
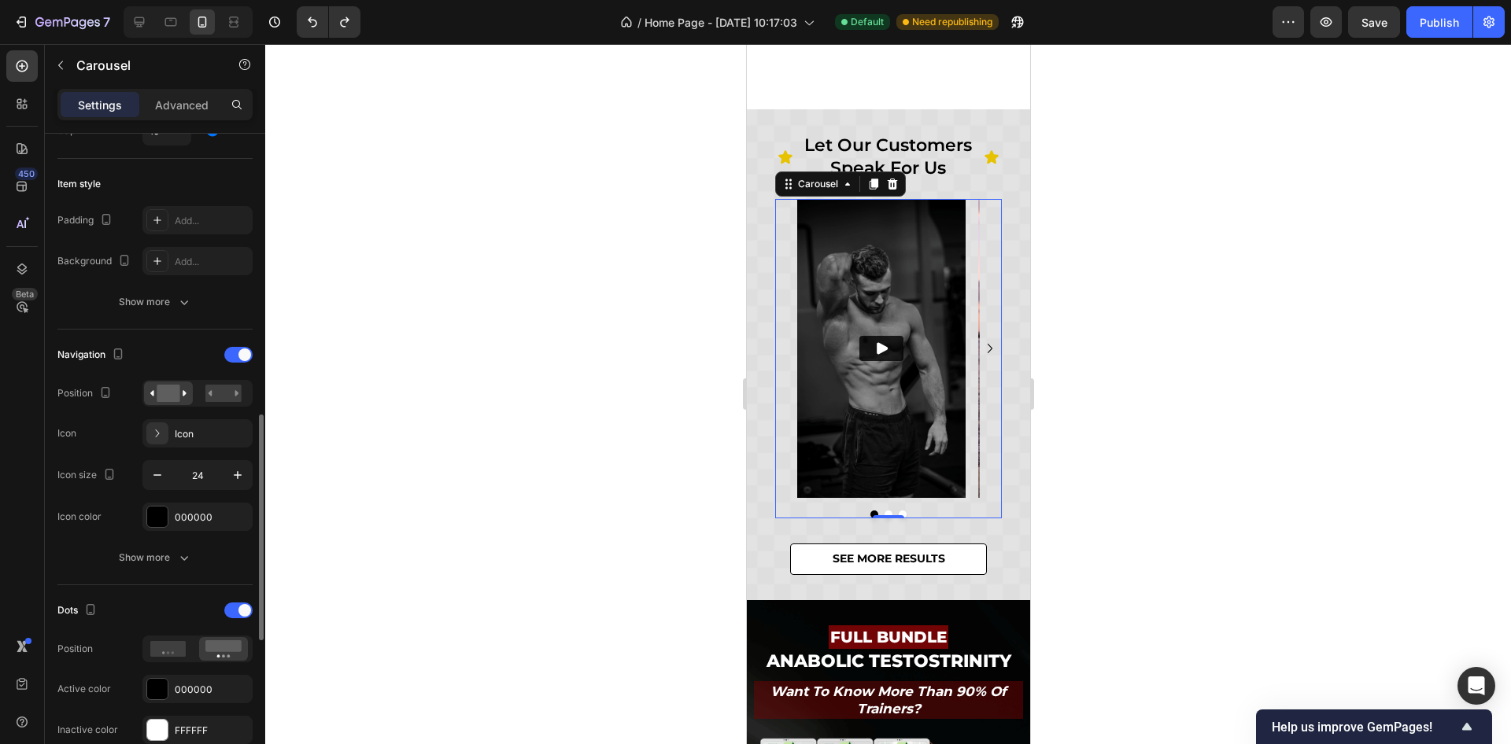
scroll to position [472, 0]
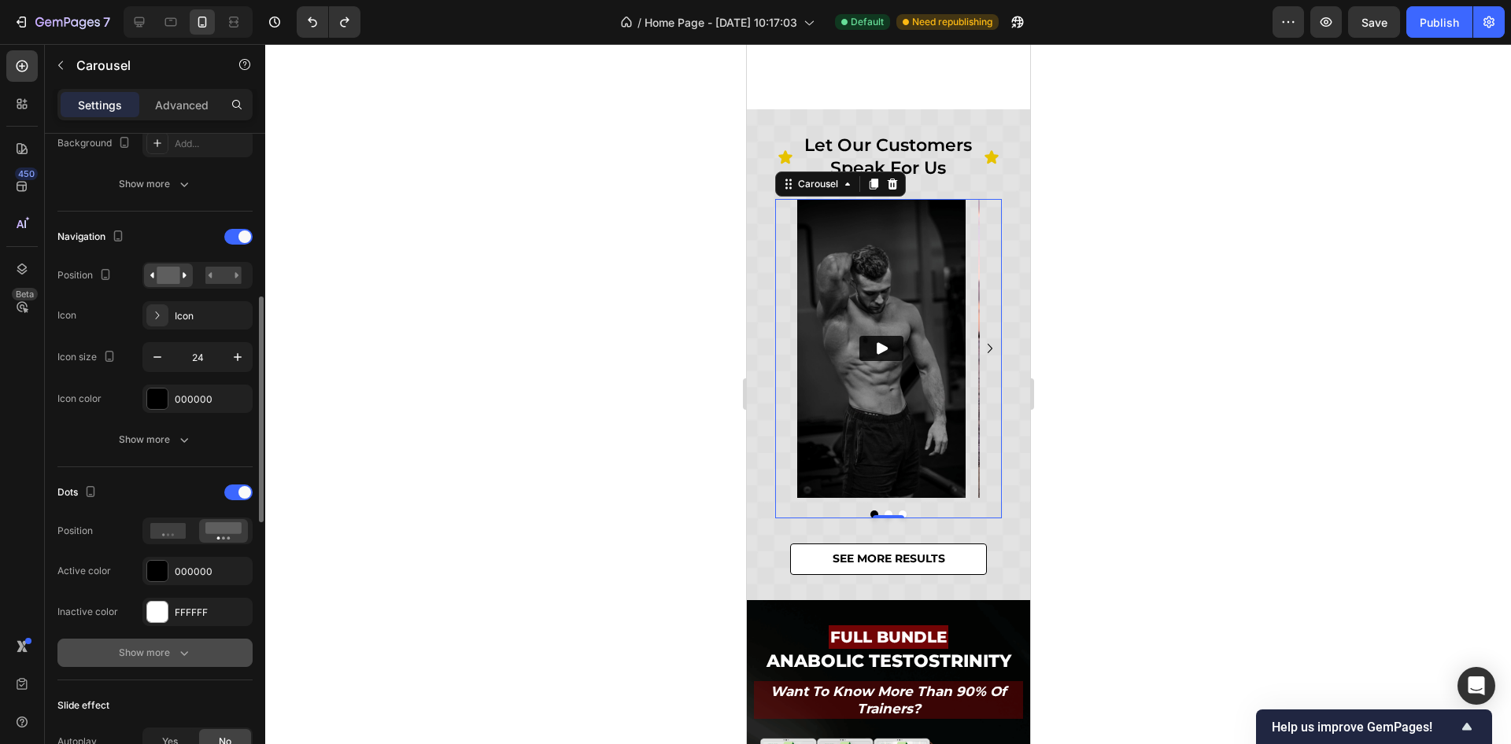
click at [179, 645] on icon "button" at bounding box center [184, 653] width 16 height 16
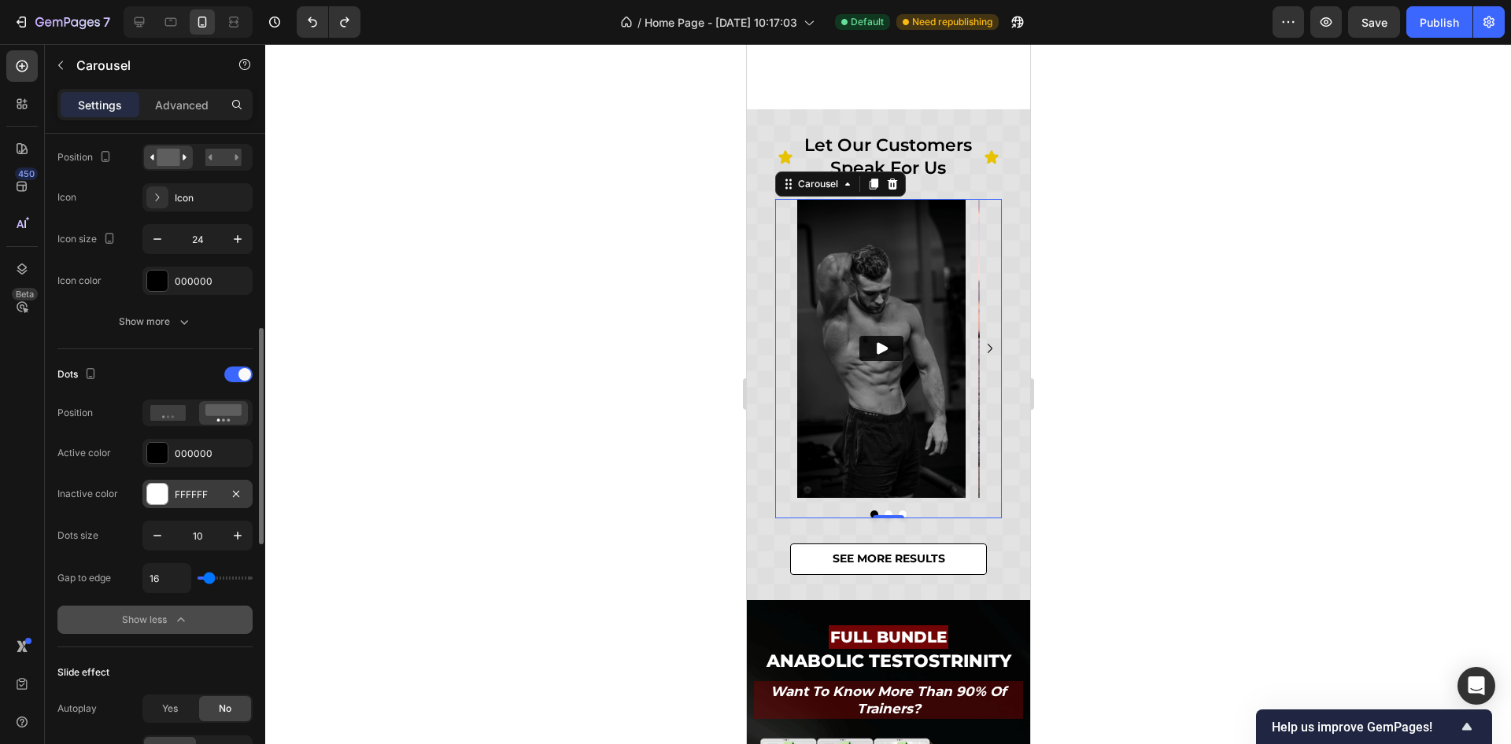
click at [190, 497] on div "FFFFFF" at bounding box center [198, 495] width 46 height 14
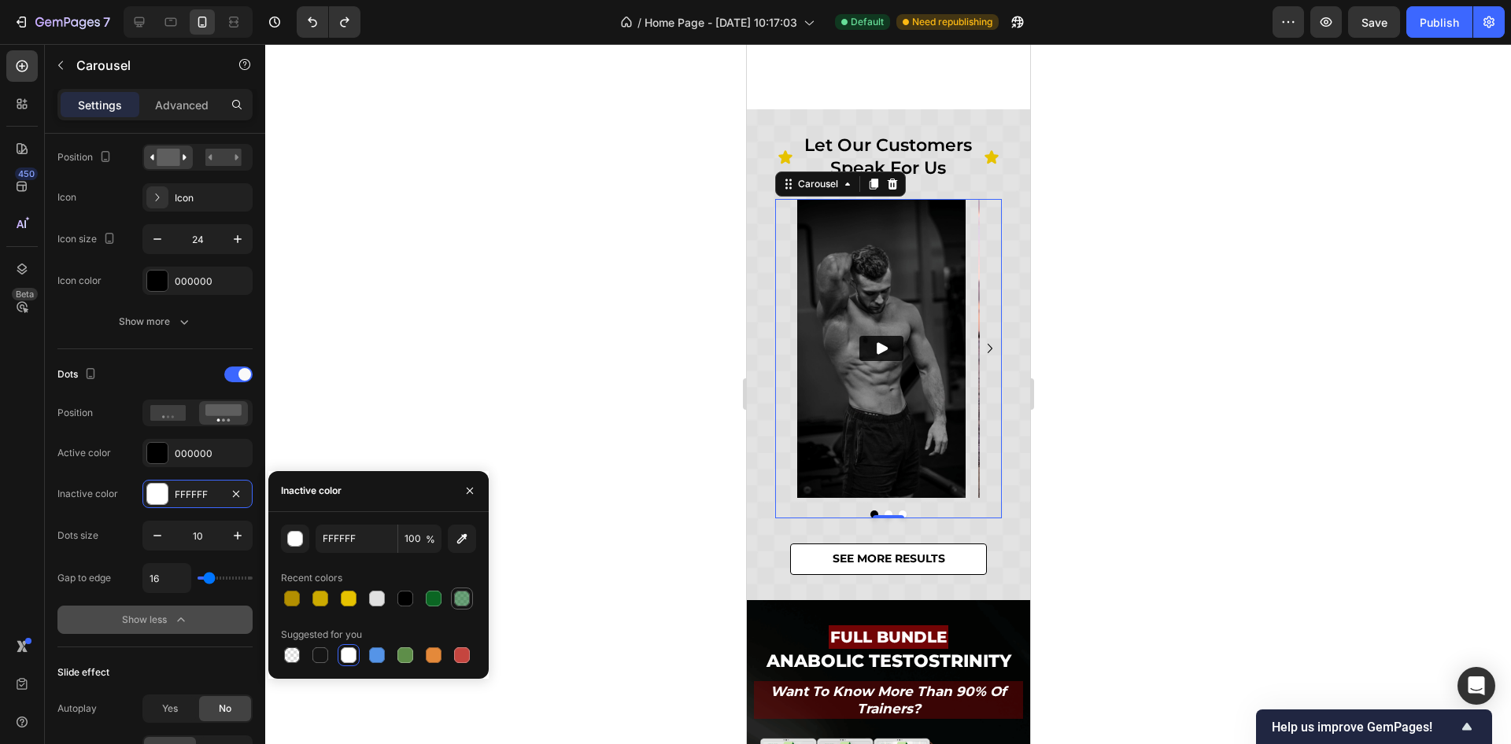
click at [463, 600] on div at bounding box center [462, 599] width 16 height 16
type input "0B6623"
click at [411, 537] on input "60" at bounding box center [419, 539] width 43 height 28
type input "20"
click at [171, 356] on div "Dots Position Active color 000000 Inactive color 0B6623 Dots size 10 Gap to edg…" at bounding box center [154, 498] width 195 height 298
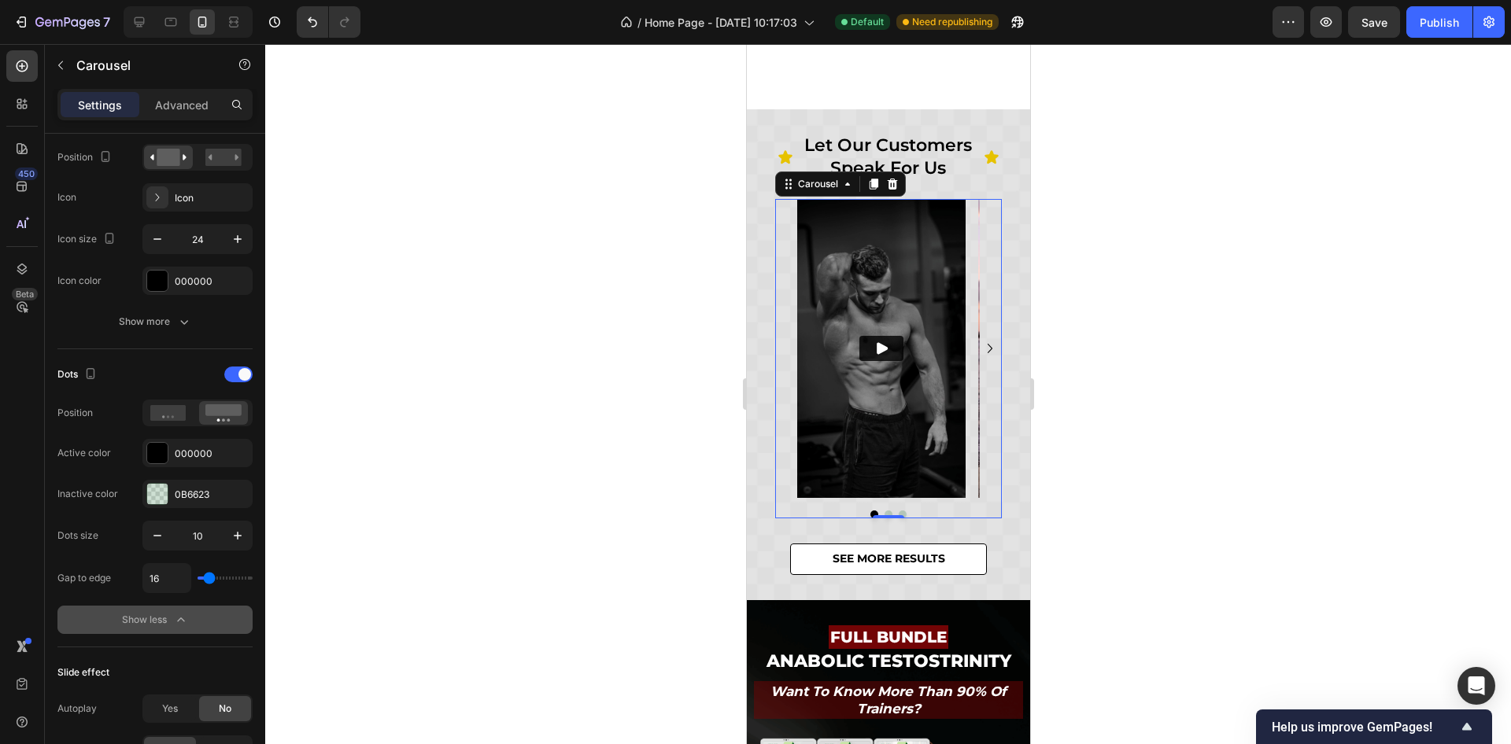
click at [1157, 326] on div at bounding box center [888, 394] width 1246 height 700
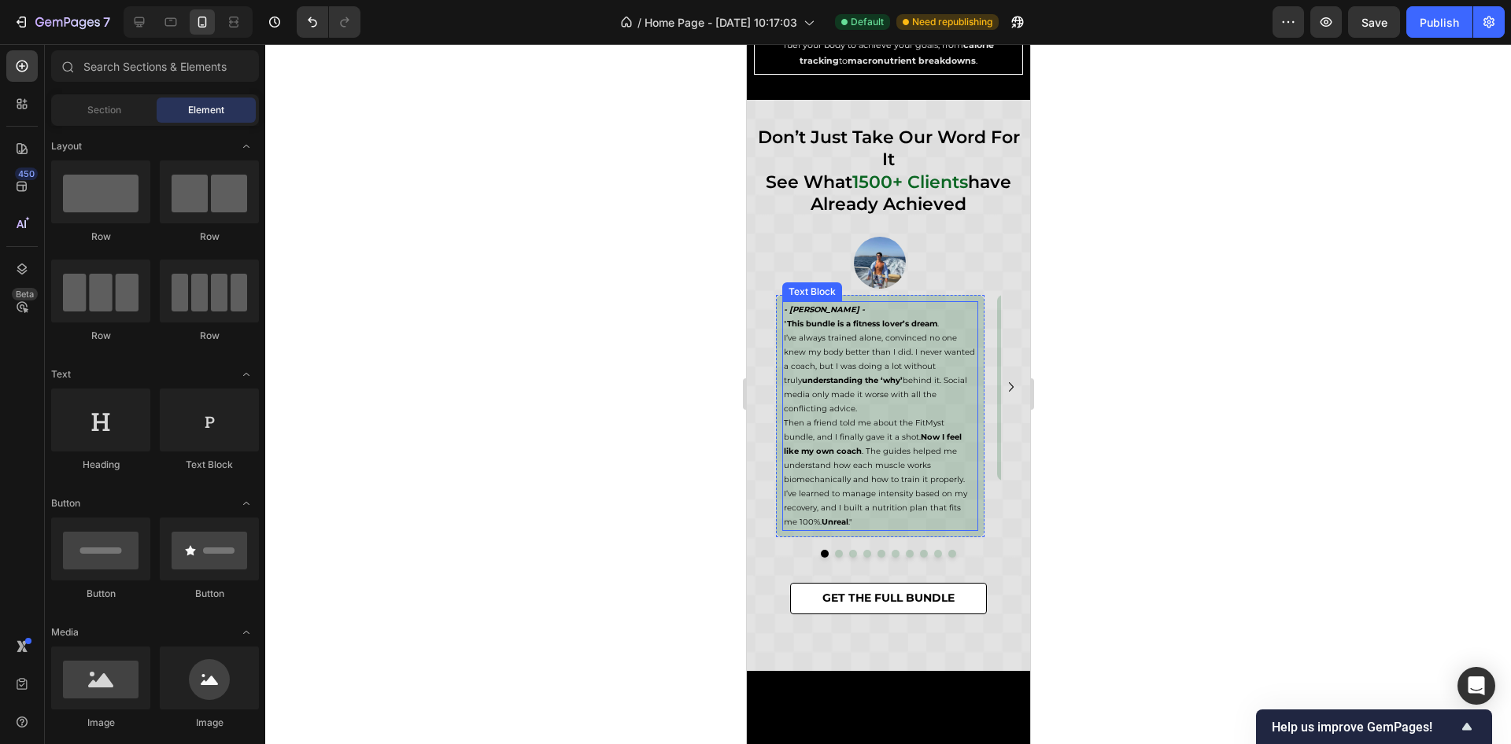
scroll to position [6799, 0]
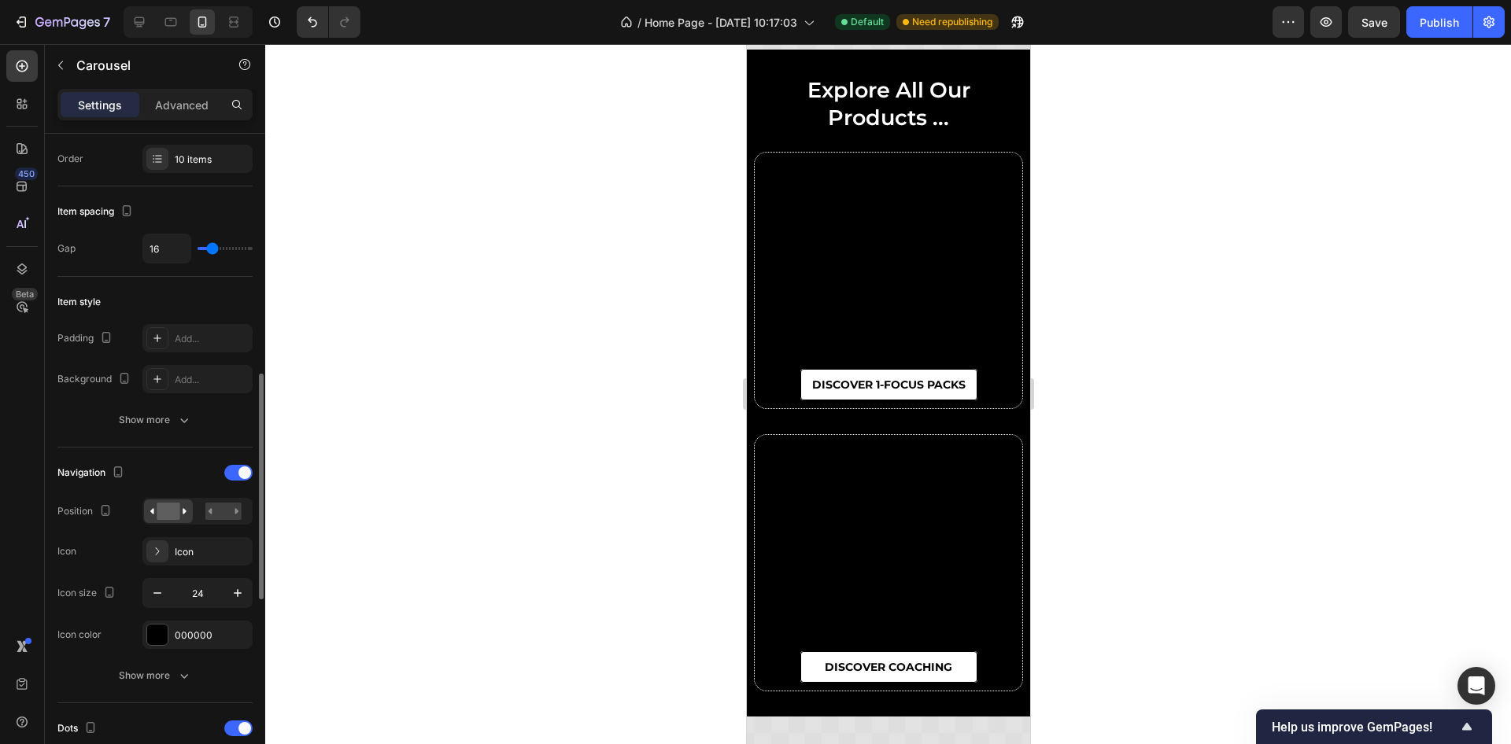
scroll to position [354, 0]
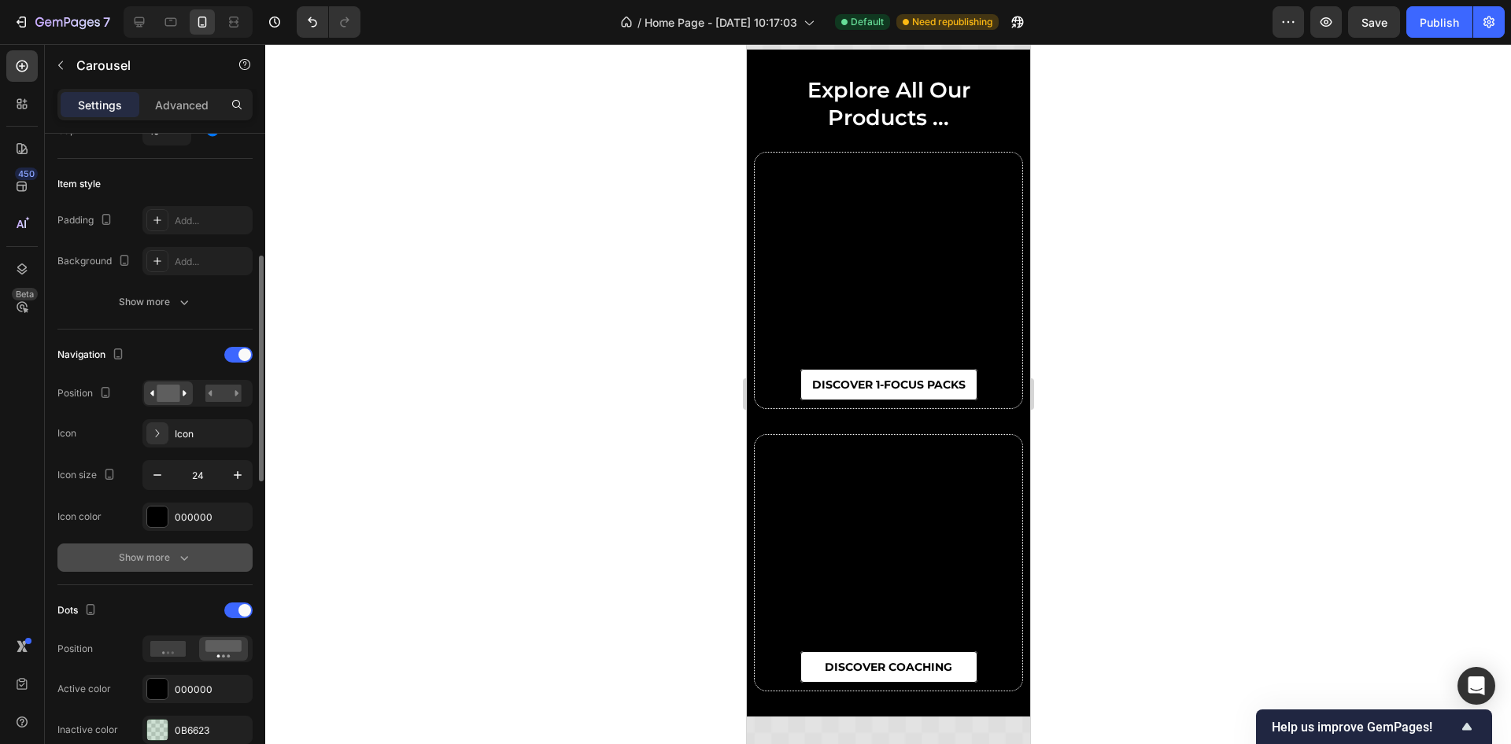
click at [176, 559] on icon "button" at bounding box center [184, 558] width 16 height 16
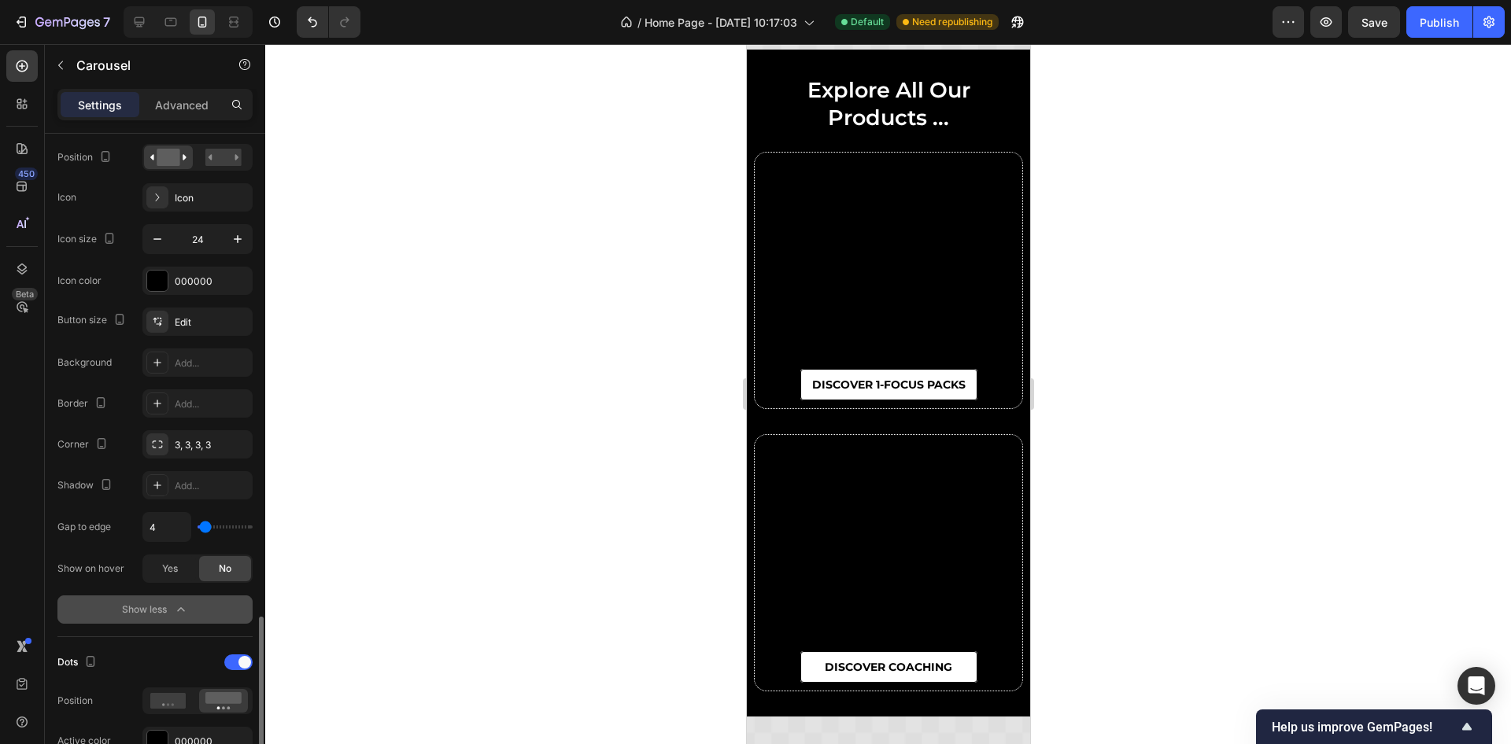
scroll to position [826, 0]
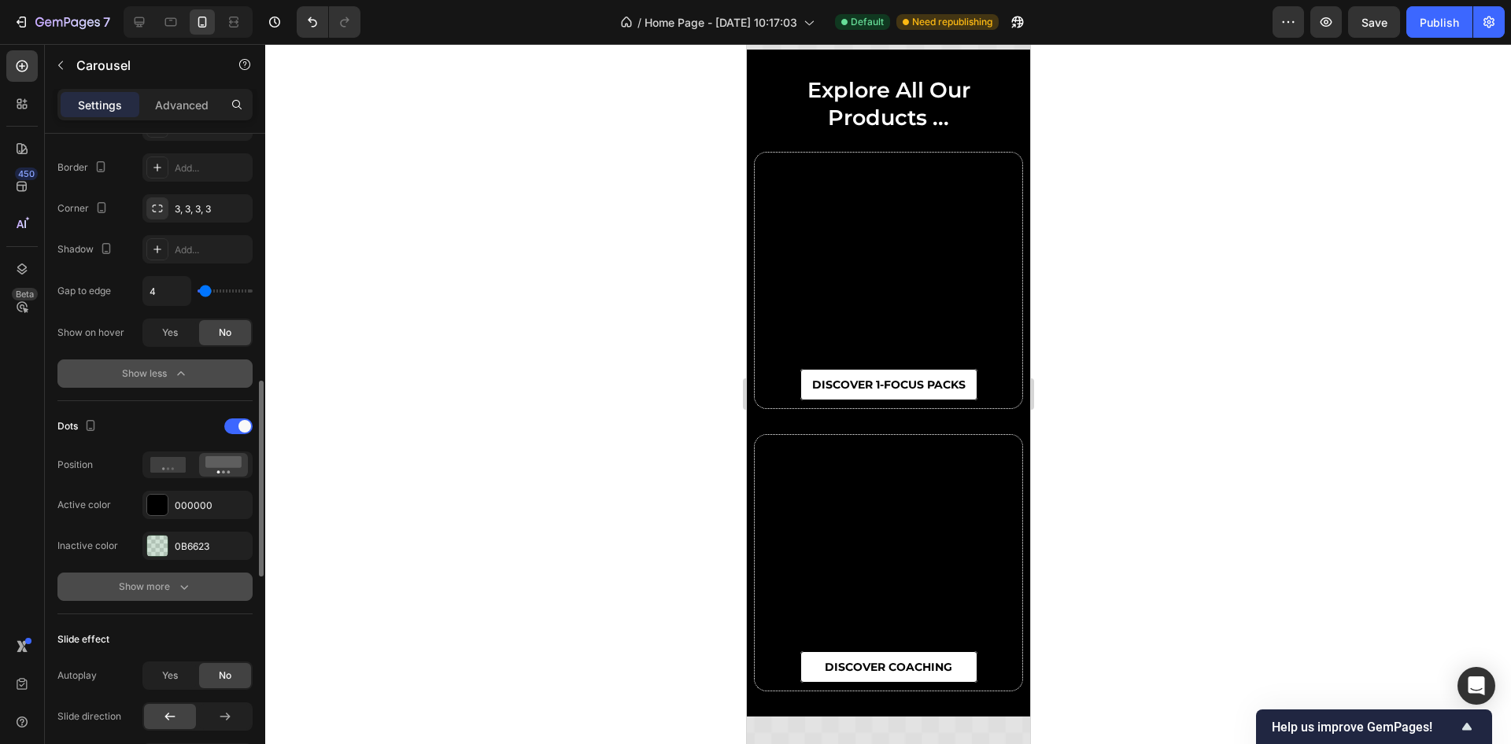
click at [173, 579] on div "Show more" at bounding box center [155, 587] width 73 height 16
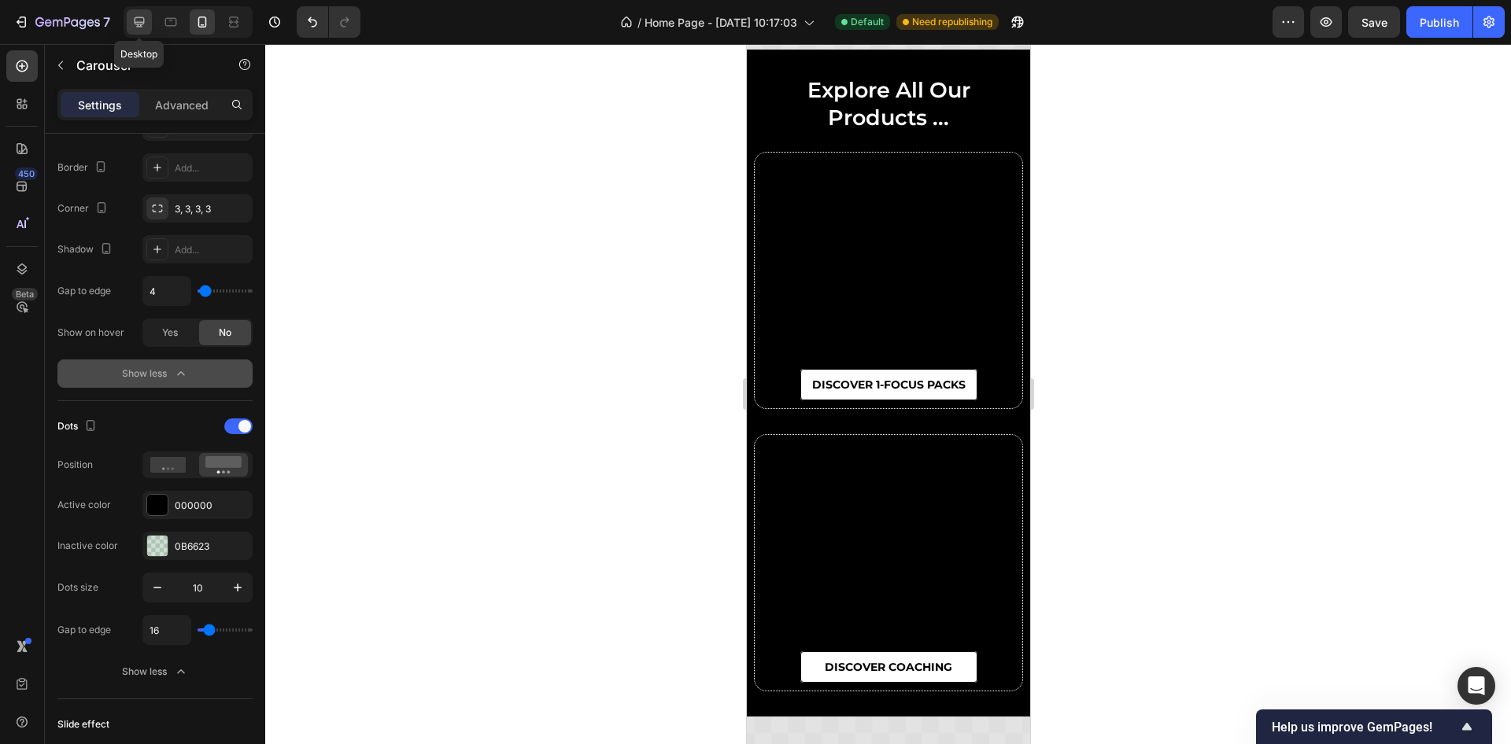
click at [134, 26] on icon at bounding box center [139, 22] width 16 height 16
type input "24"
type input "1200"
type input "12"
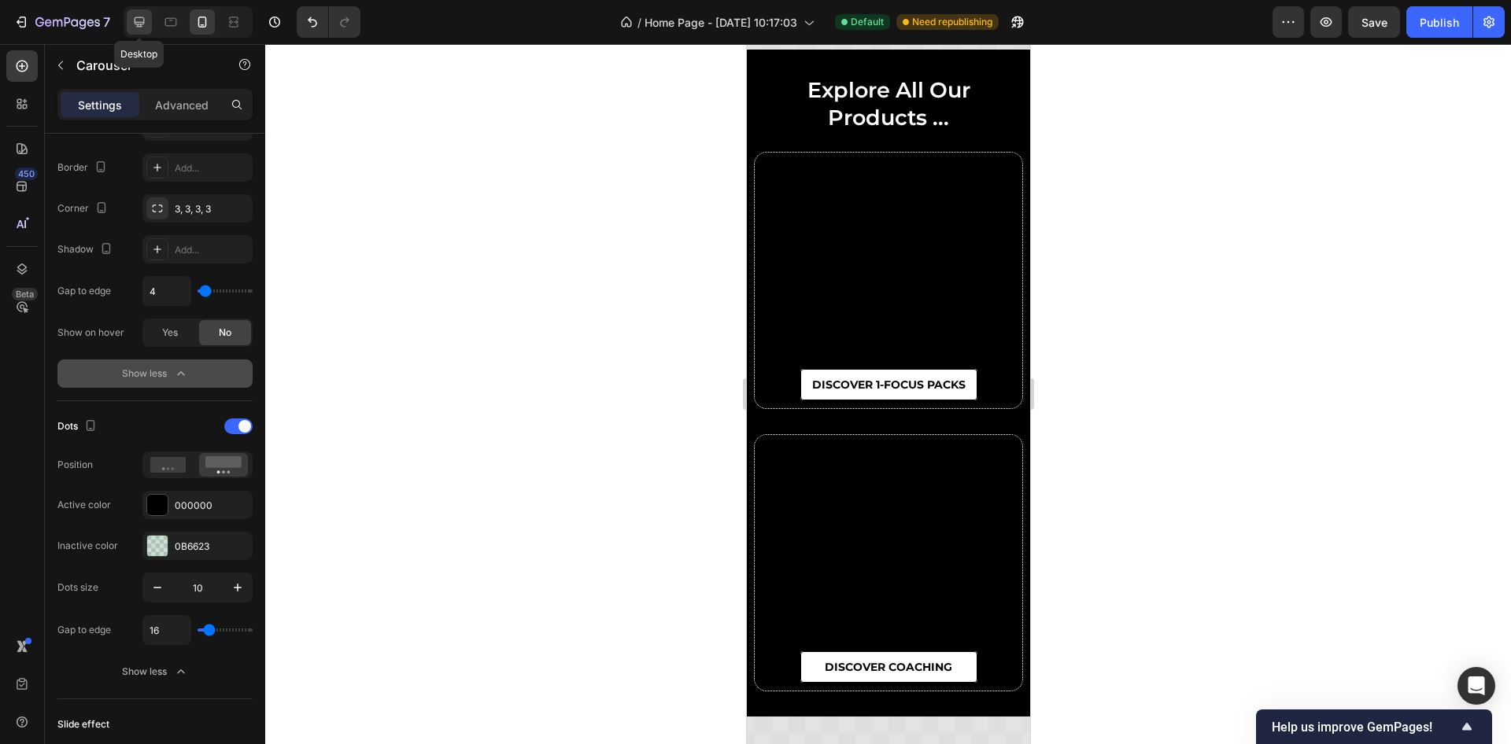
type input "24"
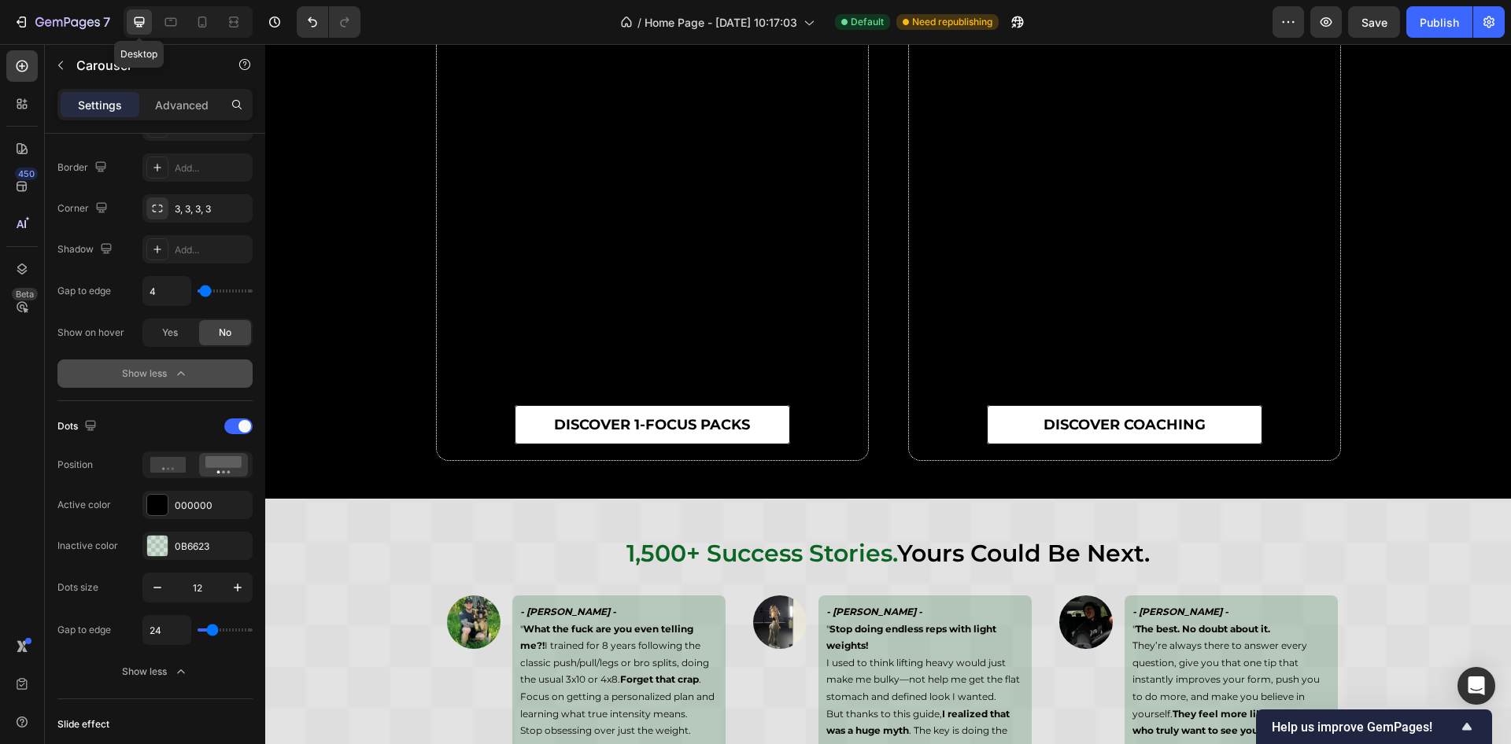
scroll to position [7134, 0]
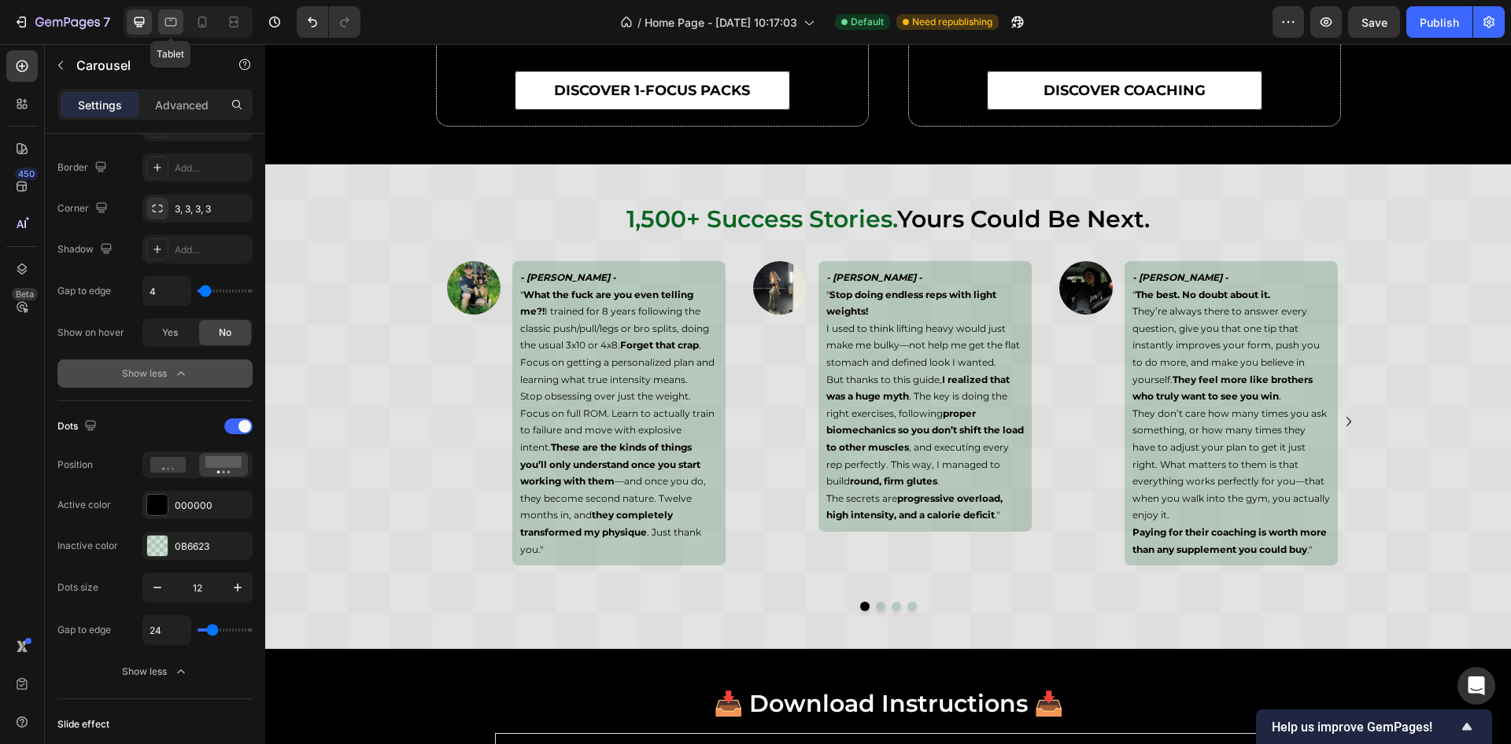
click at [172, 17] on icon at bounding box center [171, 22] width 16 height 16
type input "12"
type input "100%"
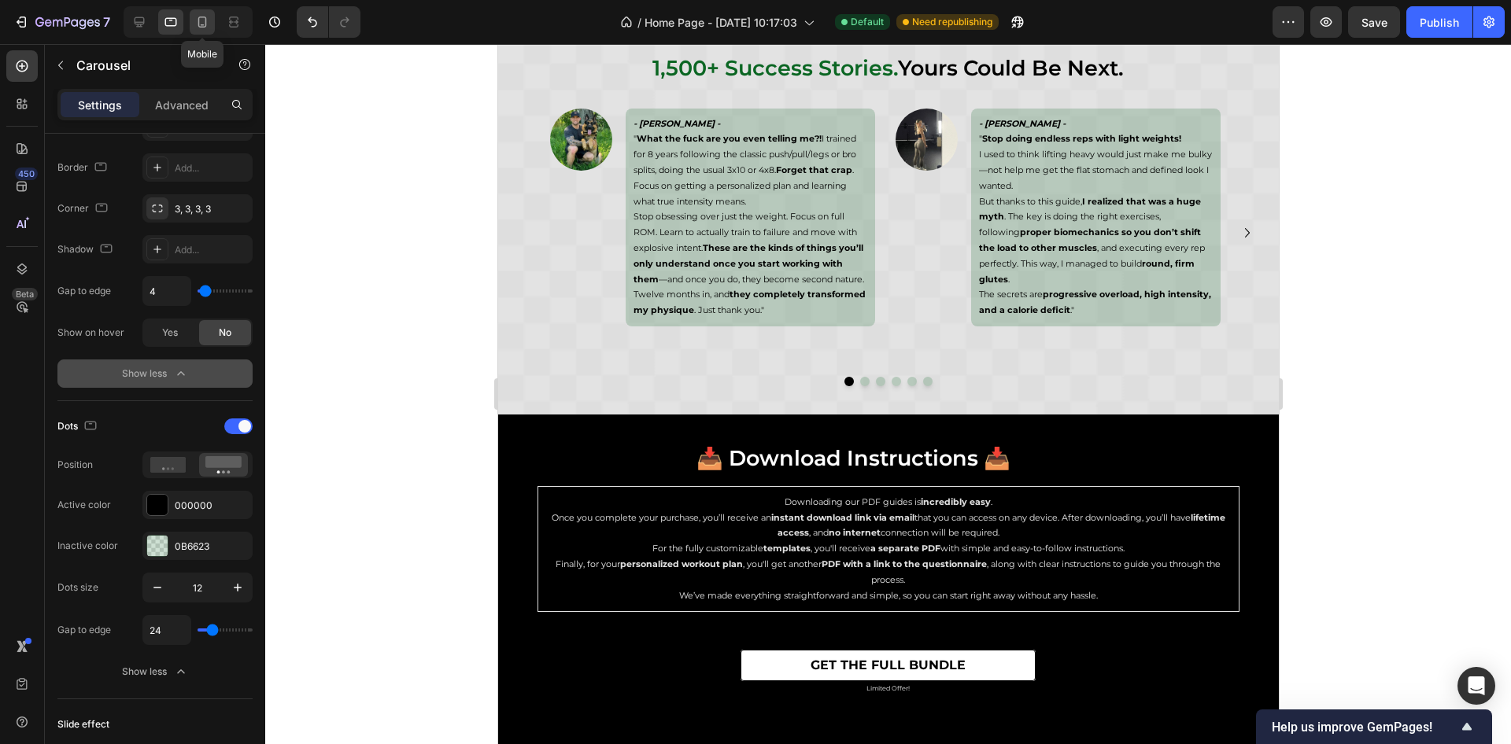
click at [202, 20] on icon at bounding box center [202, 22] width 16 height 16
type input "16"
type input "10"
type input "16"
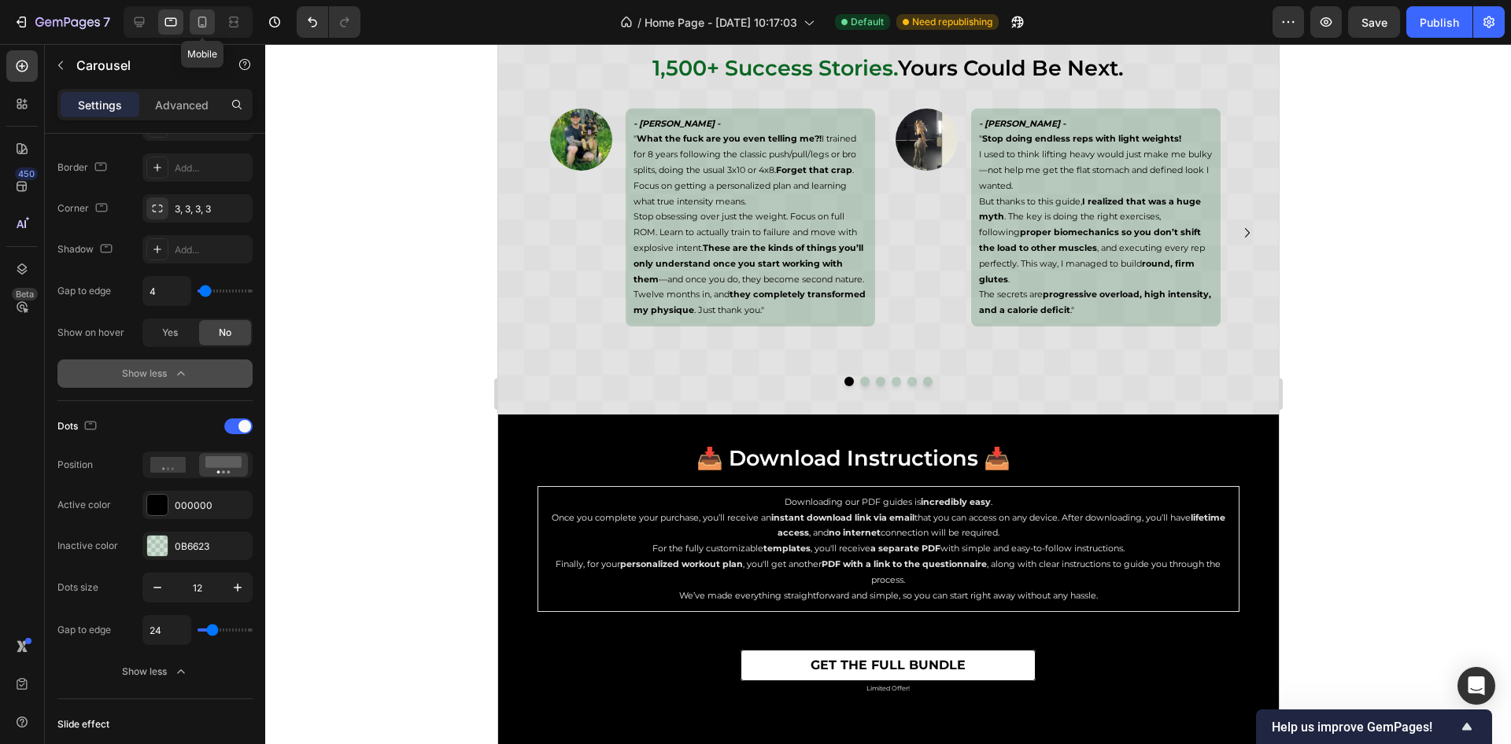
type input "16"
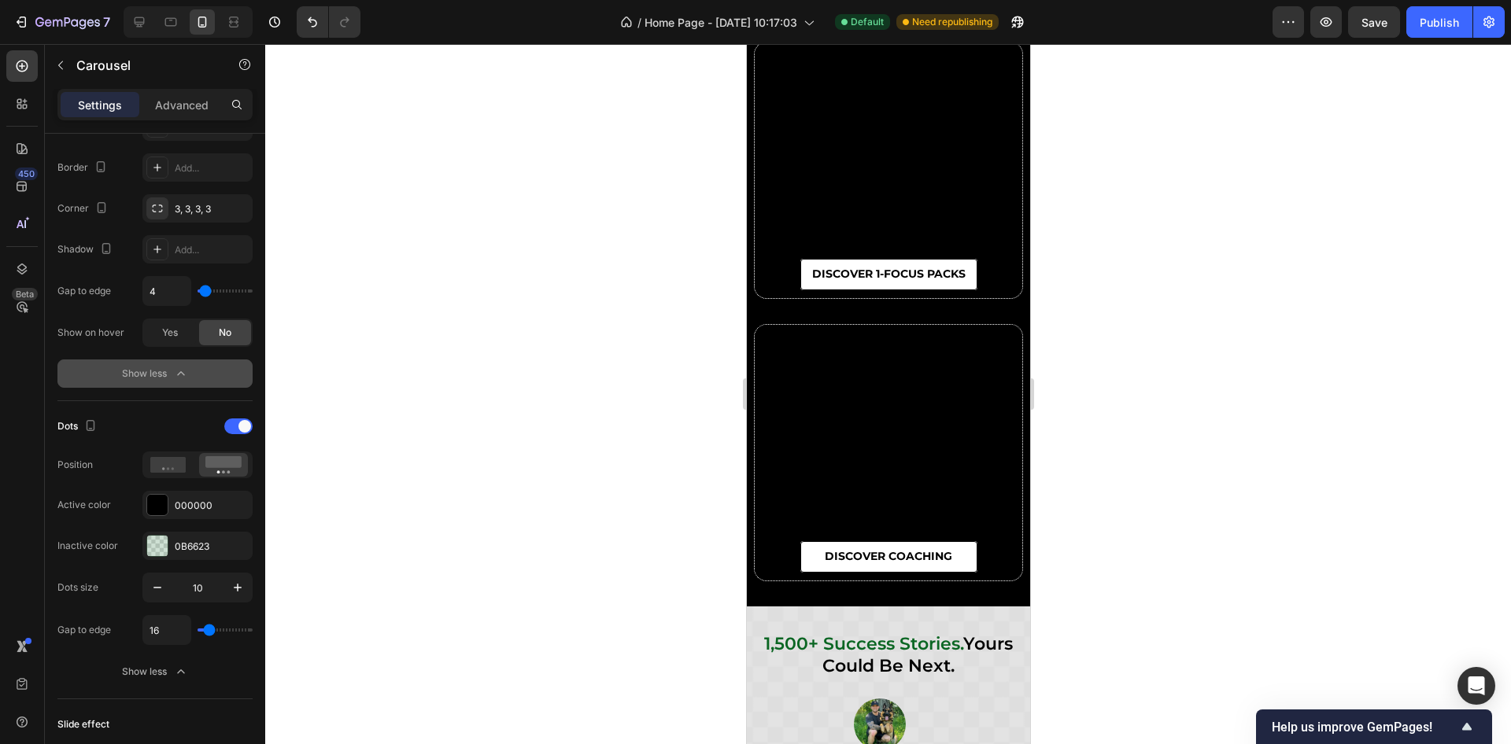
scroll to position [7134, 0]
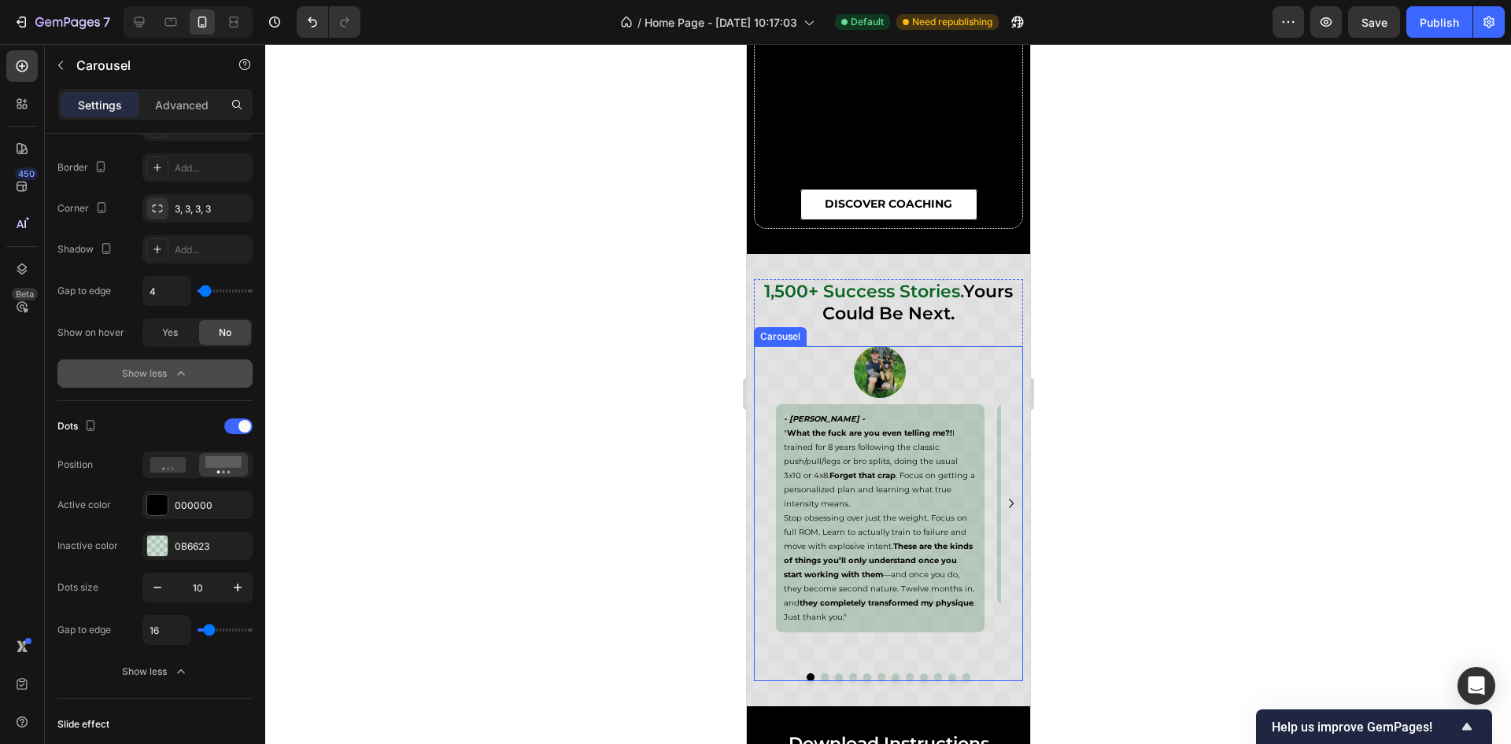
click at [853, 644] on div "Image - [PERSON_NAME] - " What the fuck are you even telling me?! I trained for…" at bounding box center [879, 503] width 209 height 315
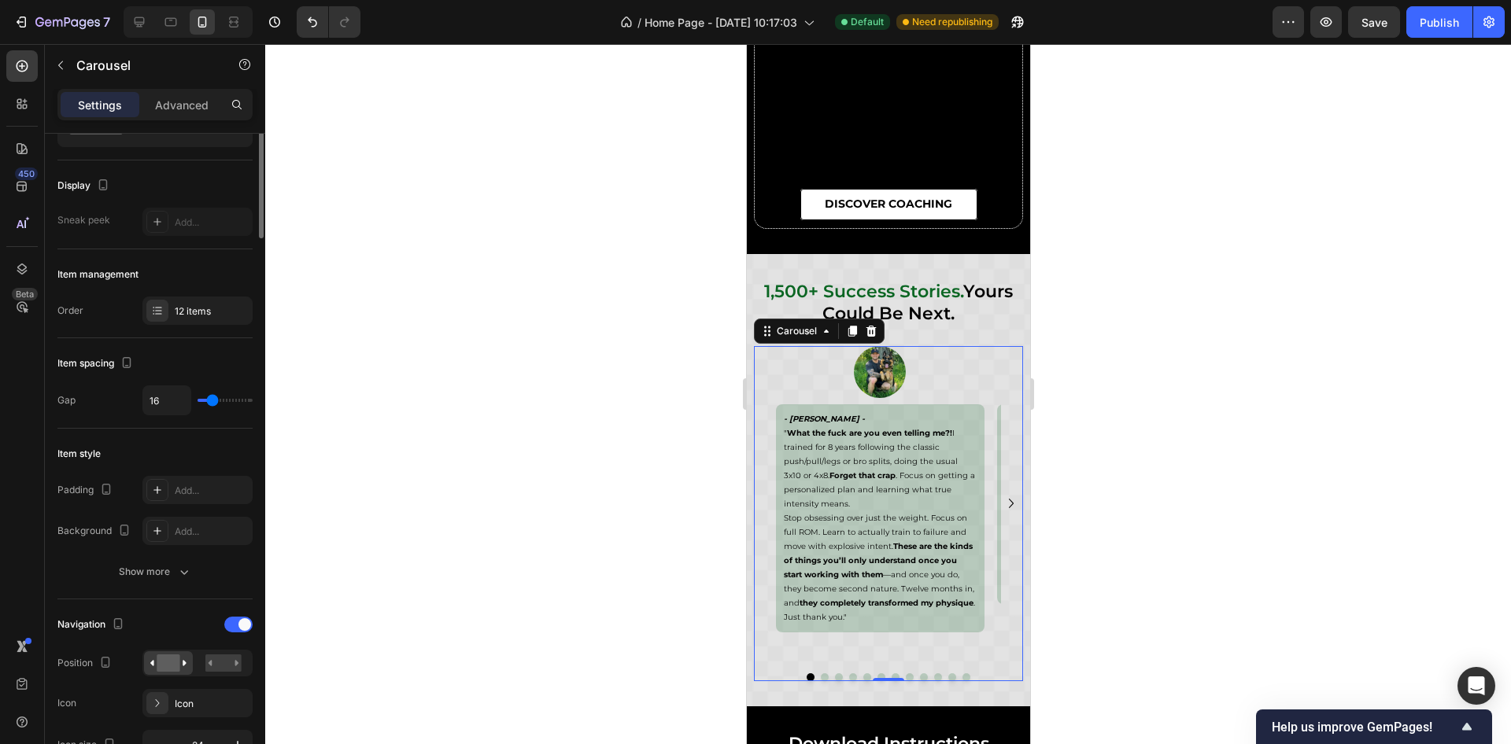
scroll to position [0, 0]
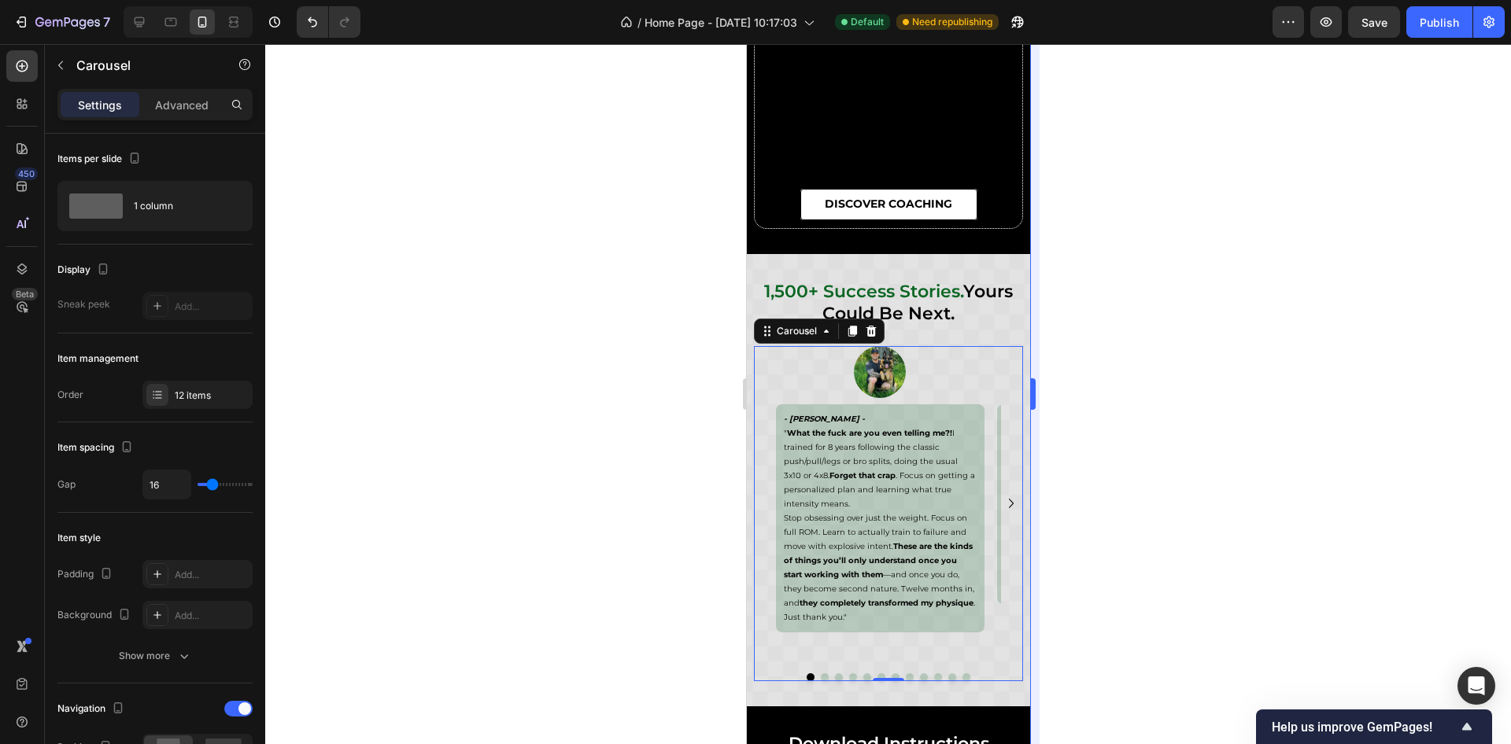
click at [1039, 231] on div "333333 100 % 333333 100 %" at bounding box center [888, 394] width 1246 height 700
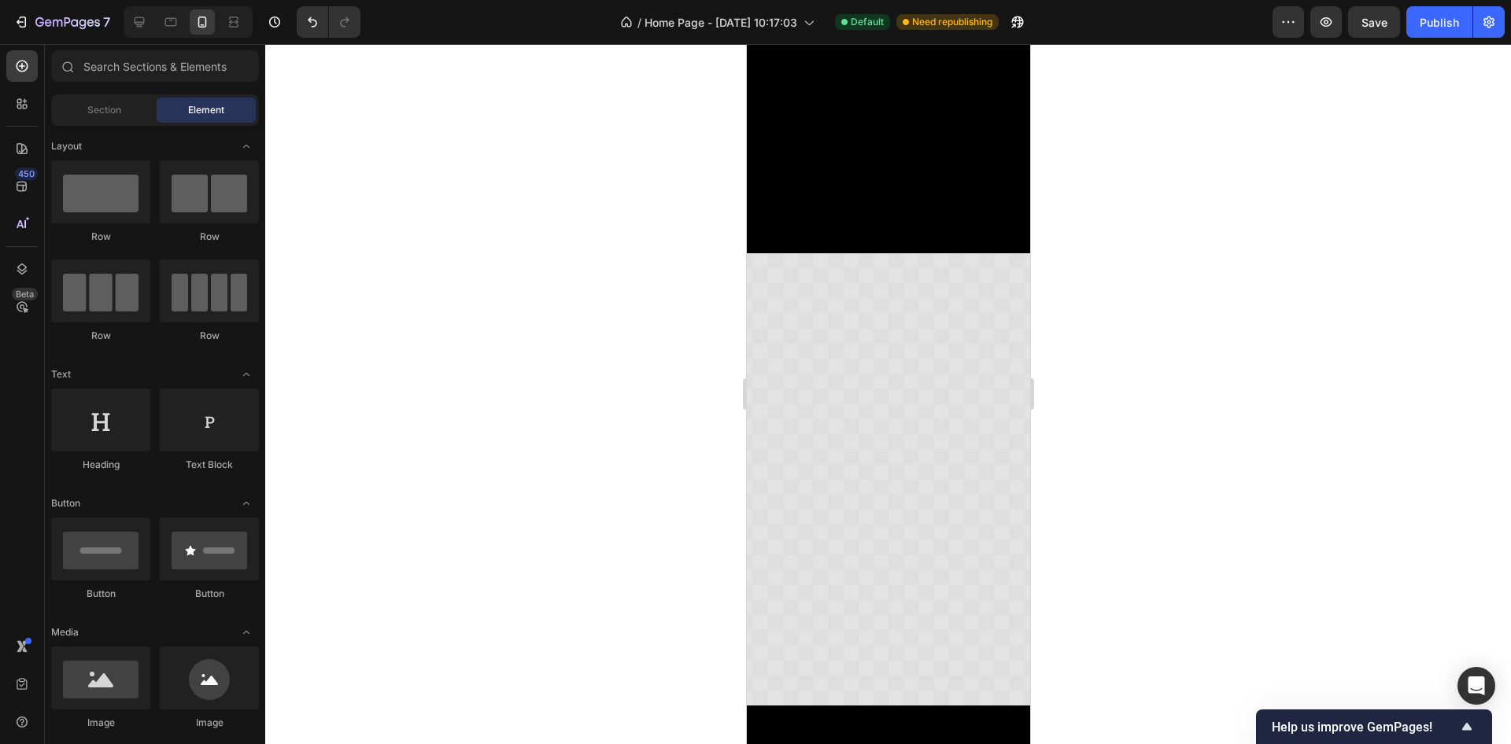
drag, startPoint x: 1024, startPoint y: 501, endPoint x: 1778, endPoint y: 154, distance: 829.8
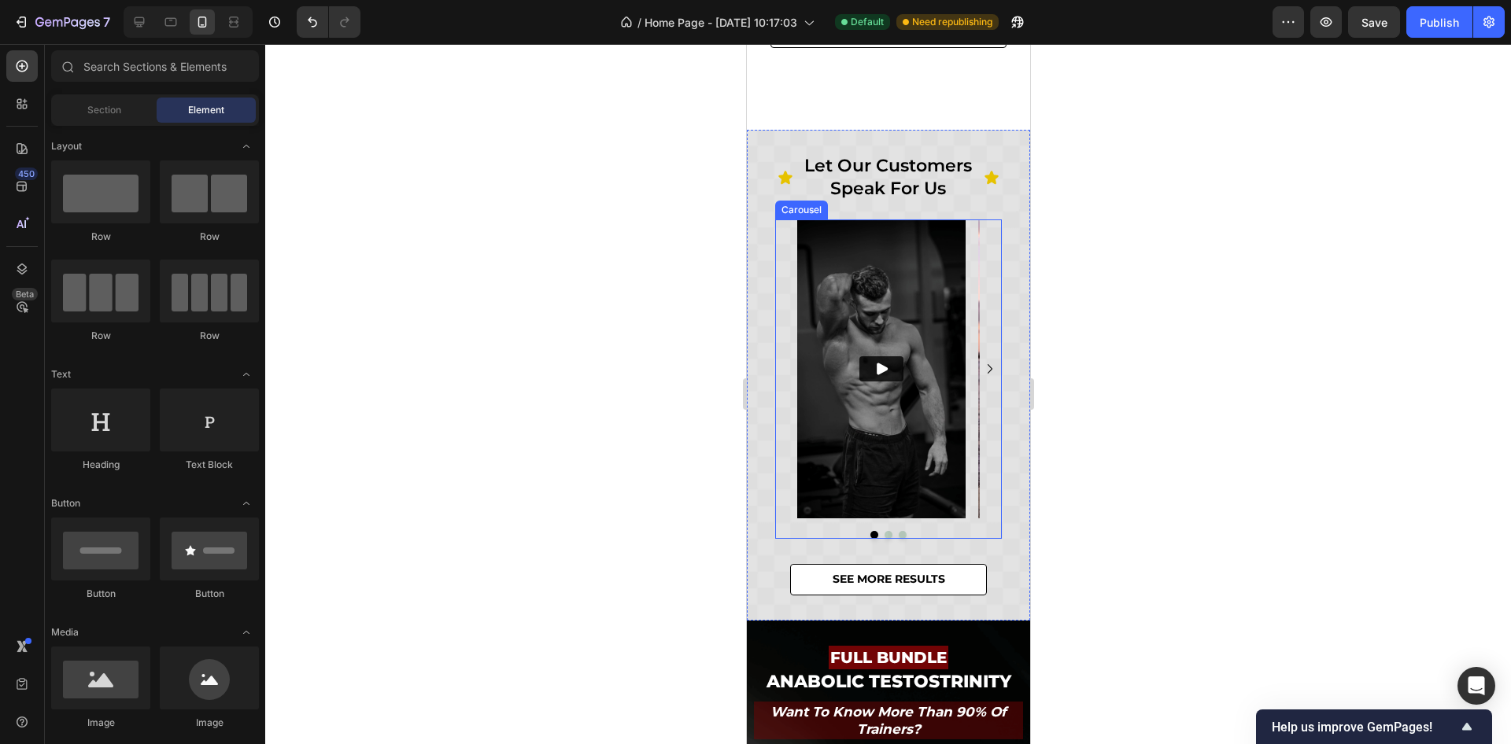
click at [828, 531] on div at bounding box center [887, 535] width 227 height 8
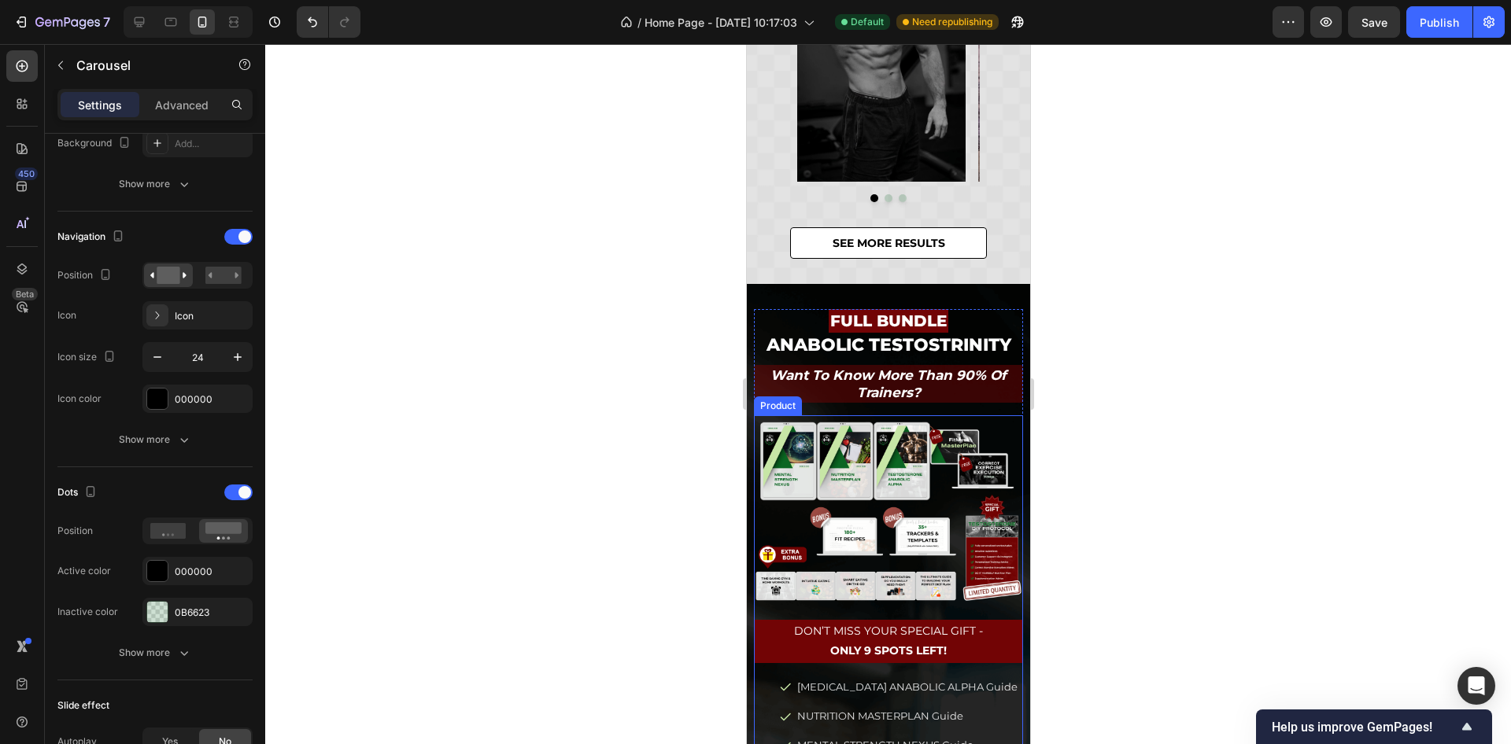
scroll to position [545, 0]
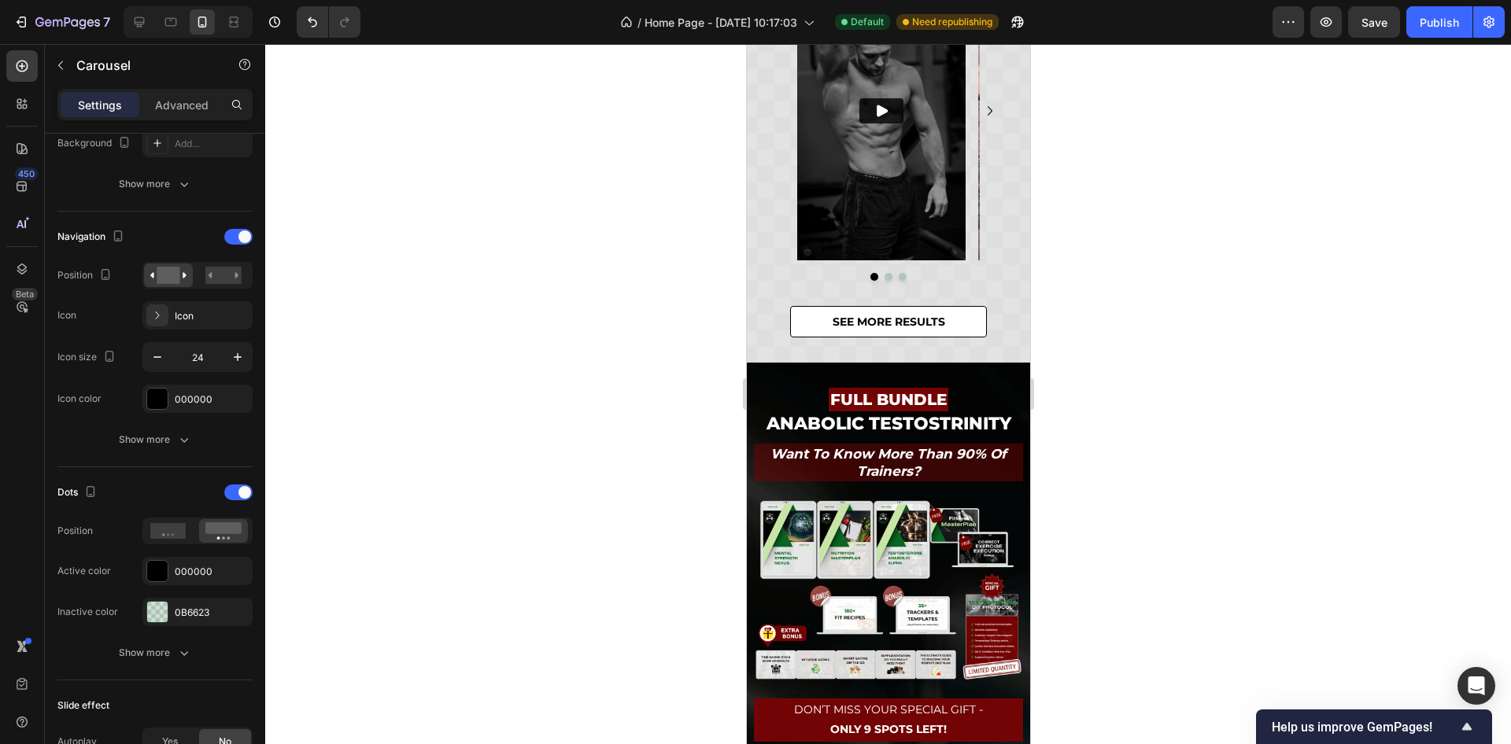
click at [908, 271] on div "Video Video Video [GEOGRAPHIC_DATA]" at bounding box center [887, 120] width 227 height 319
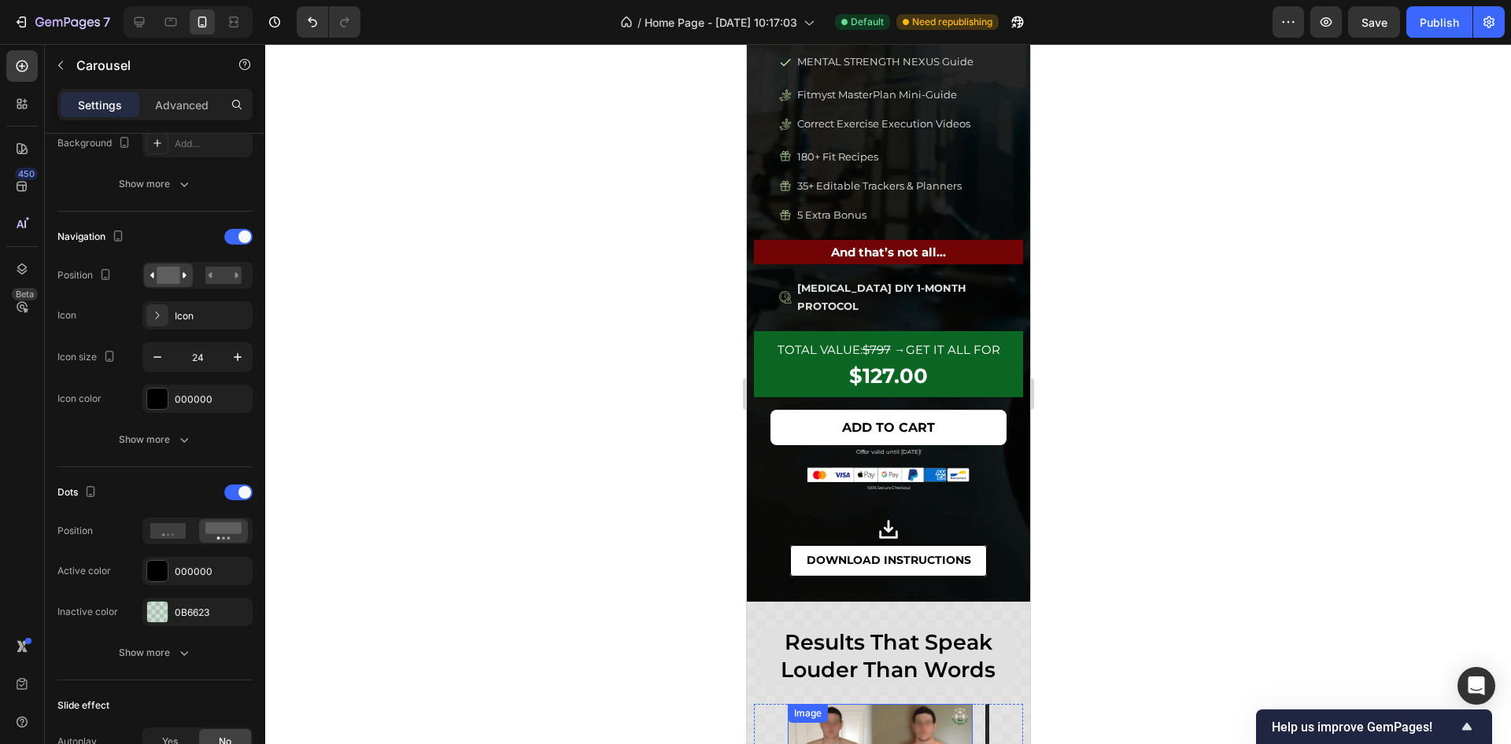
scroll to position [1725, 0]
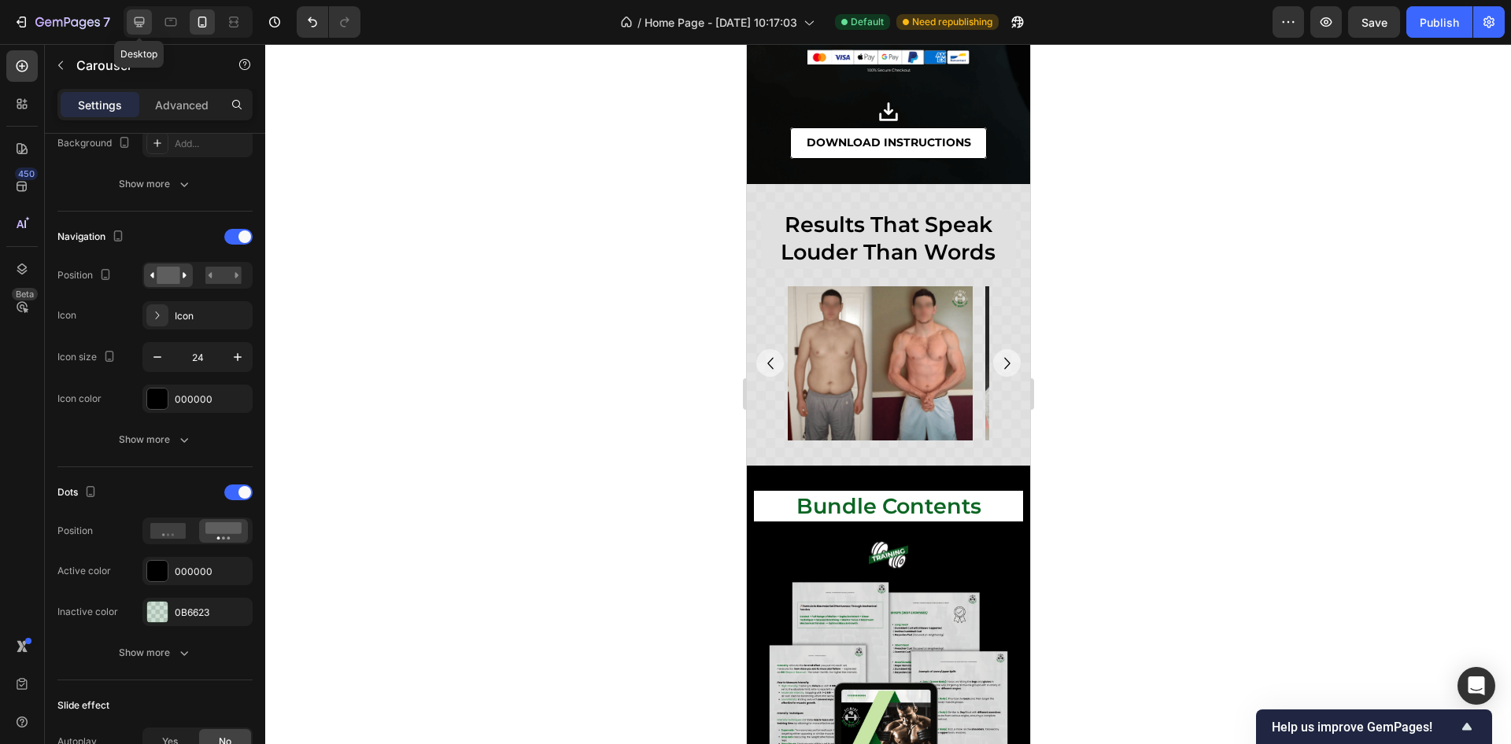
click at [130, 22] on div at bounding box center [139, 21] width 25 height 25
type input "100%"
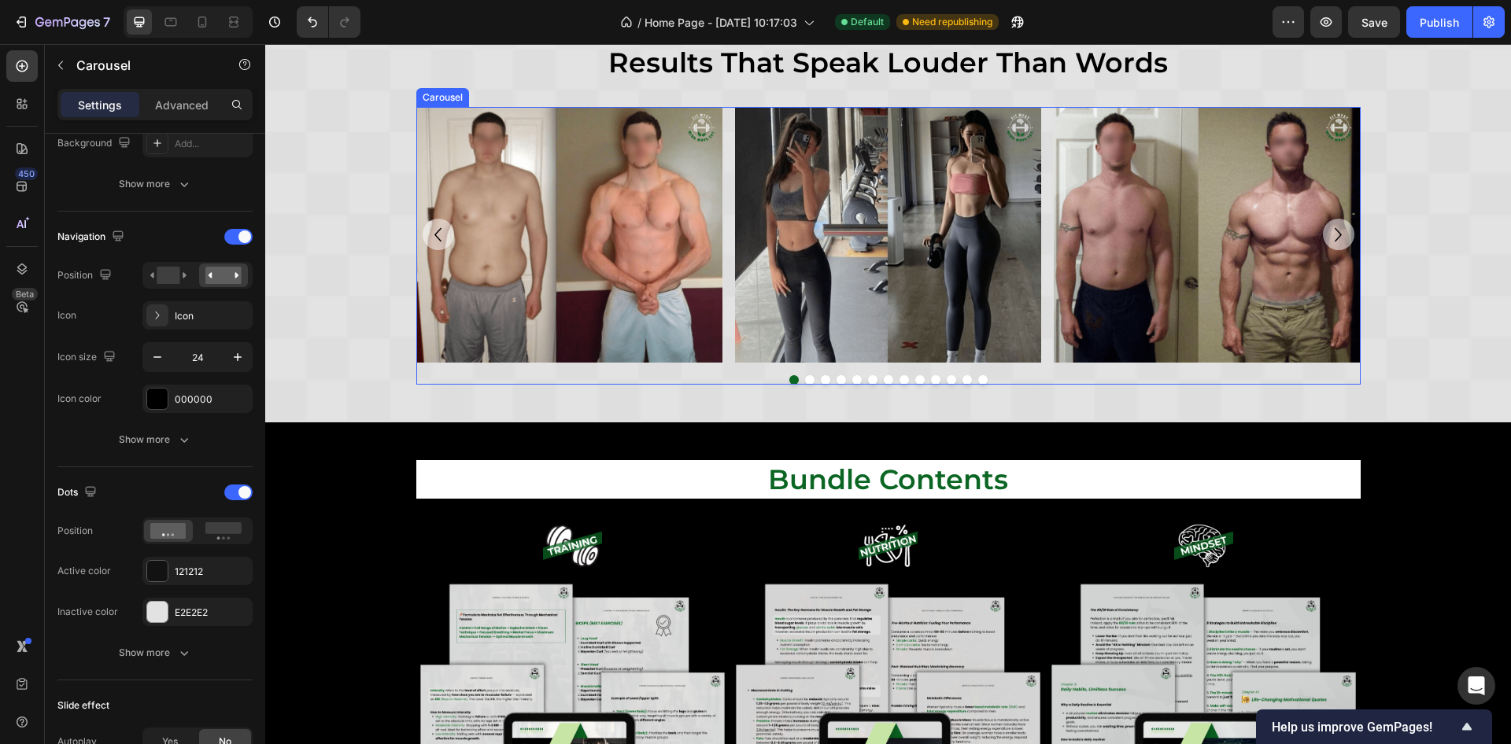
scroll to position [1716, 0]
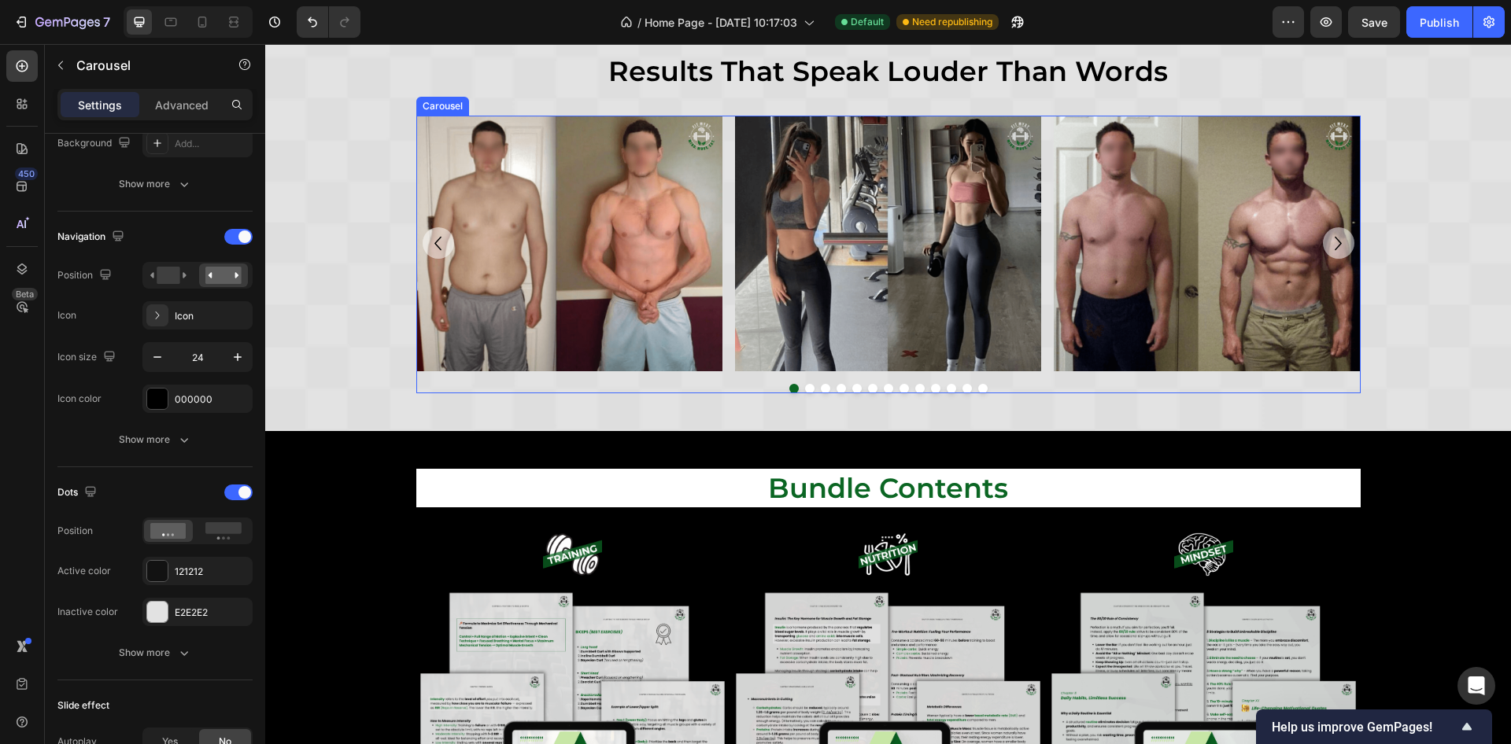
click at [499, 386] on div at bounding box center [888, 388] width 944 height 9
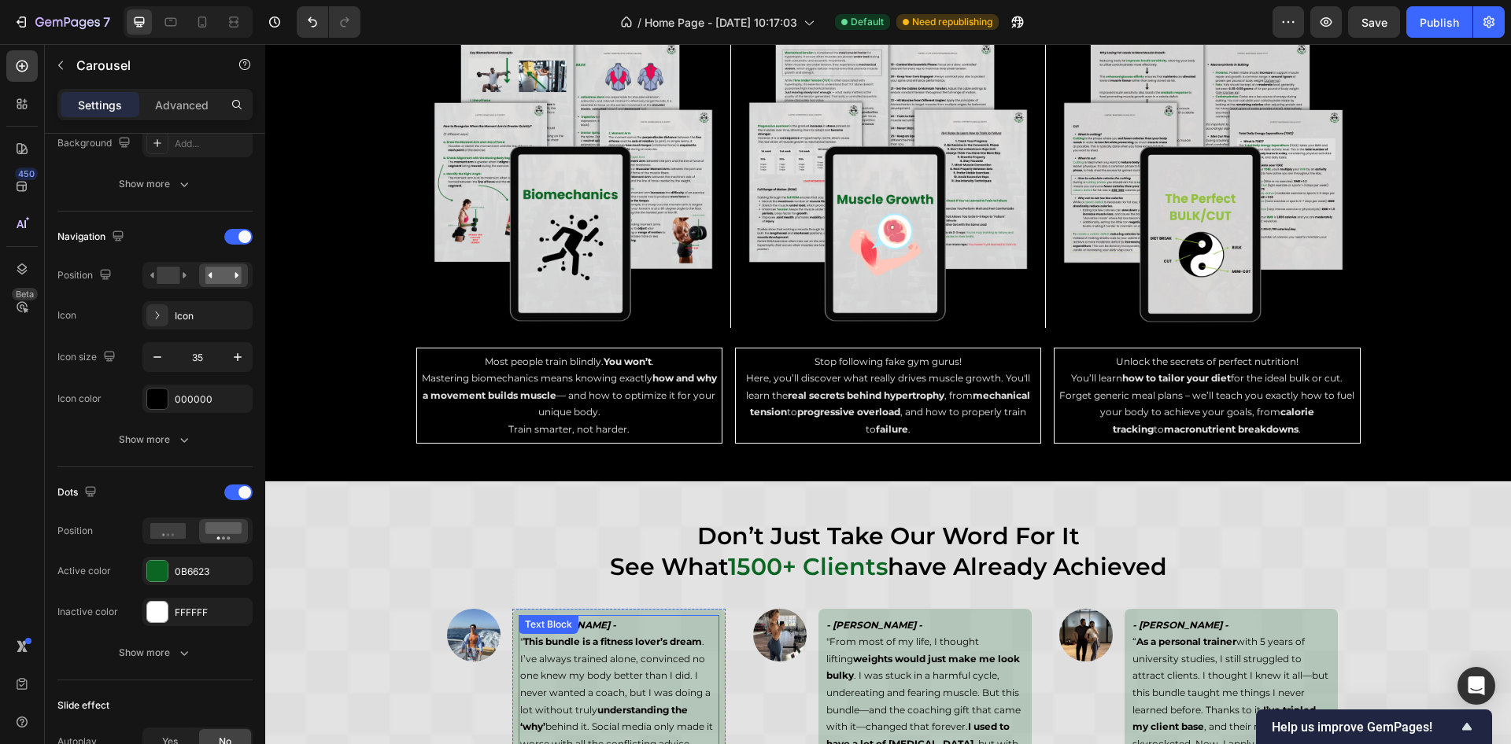
scroll to position [4549, 0]
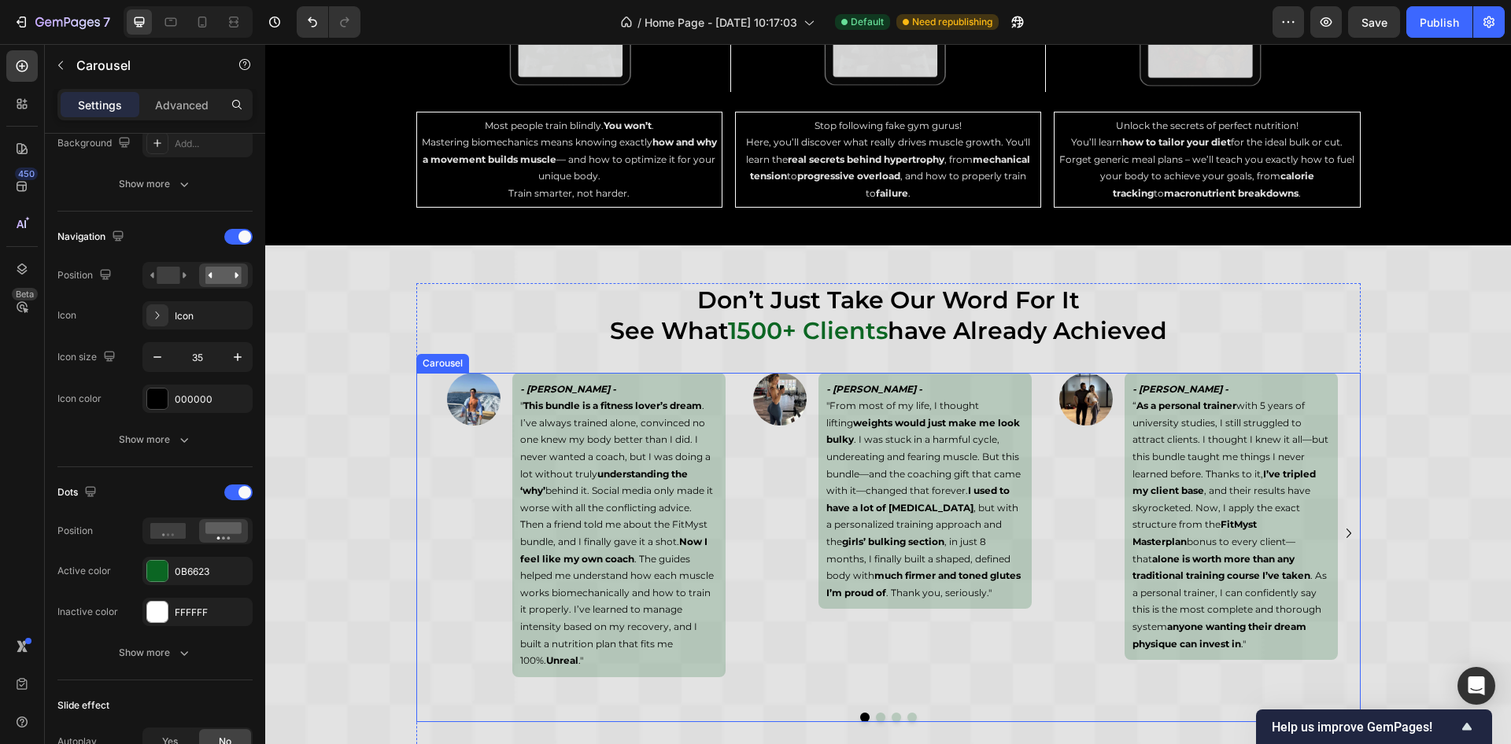
click at [419, 517] on div "Image - [PERSON_NAME] - " This bundle is a fitness lover’s dream . I’ve always …" at bounding box center [888, 534] width 944 height 322
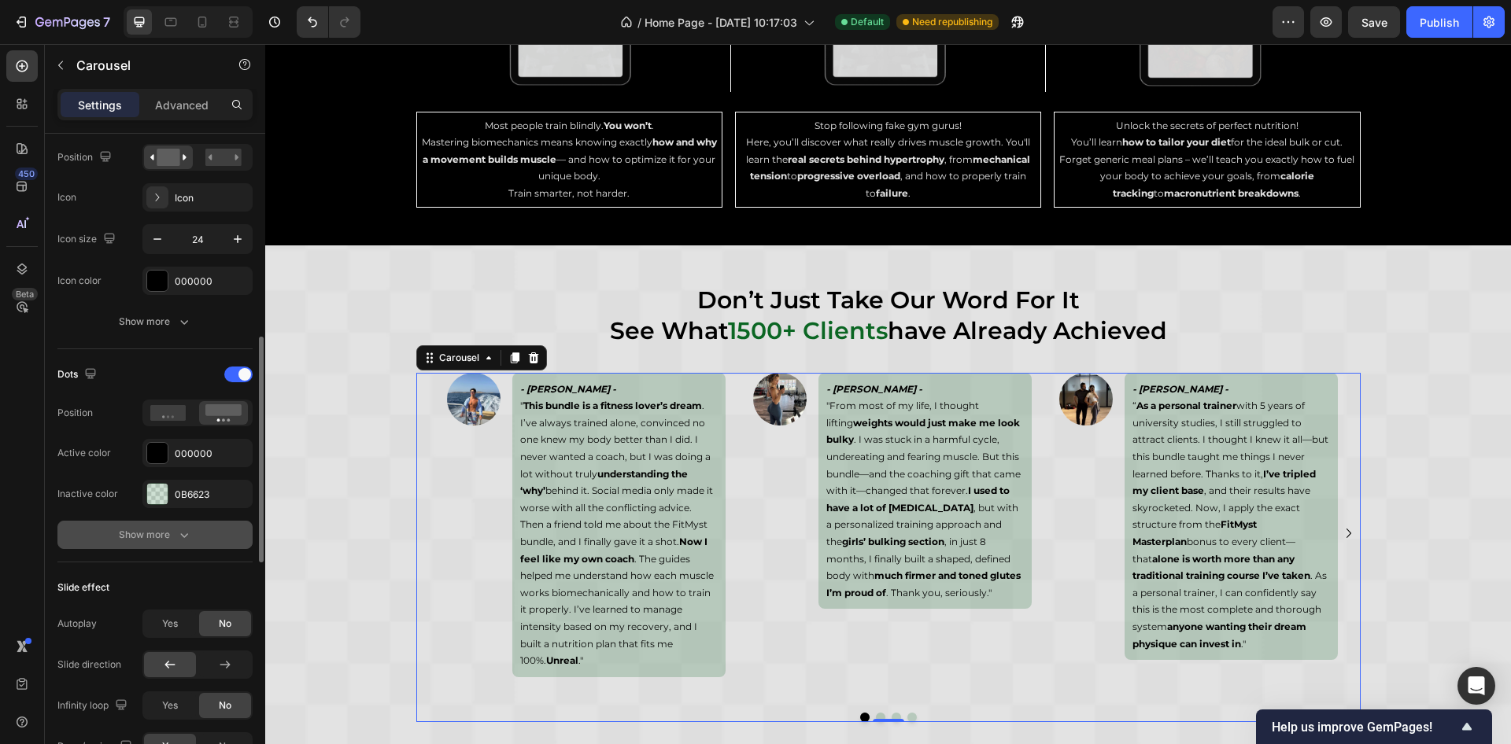
click at [187, 541] on button "Show more" at bounding box center [154, 535] width 195 height 28
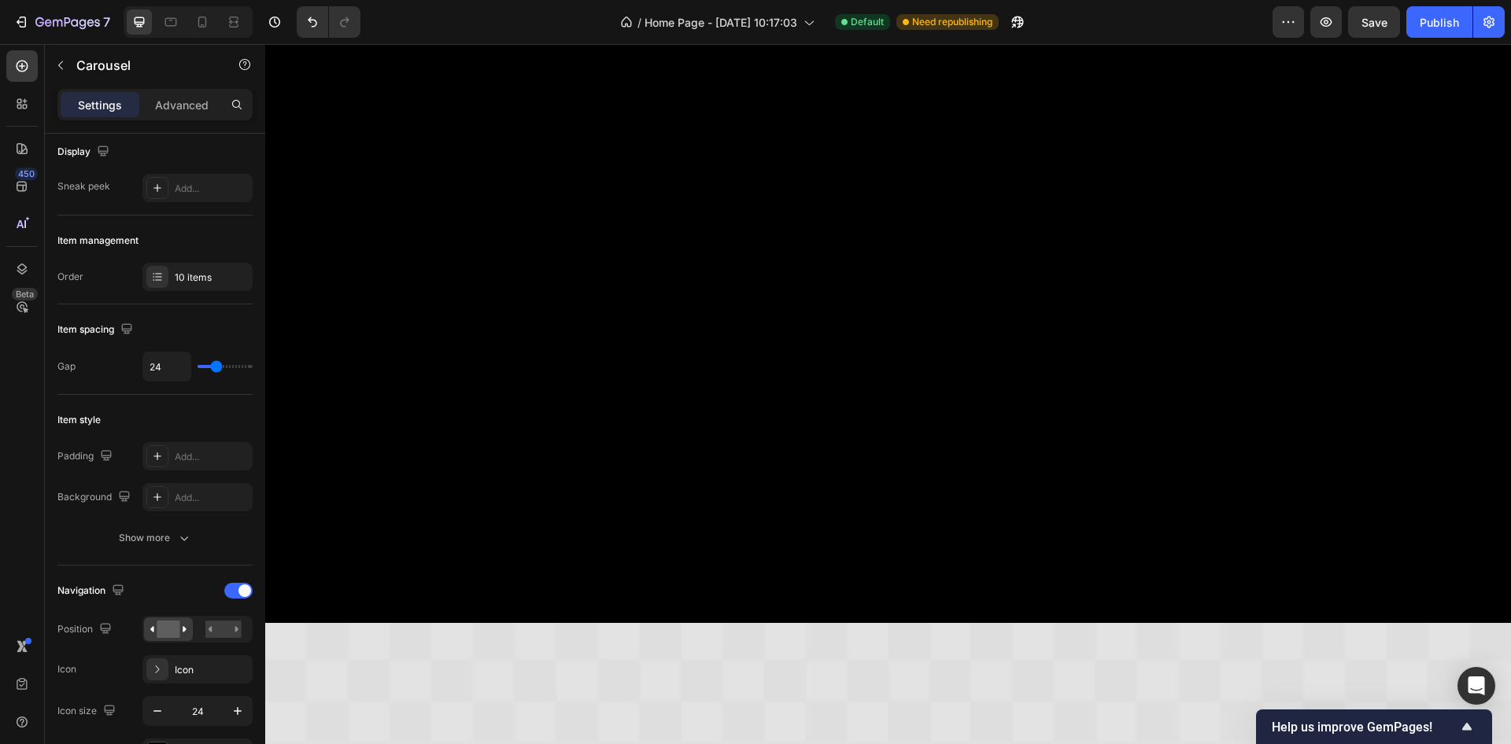
scroll to position [1716, 0]
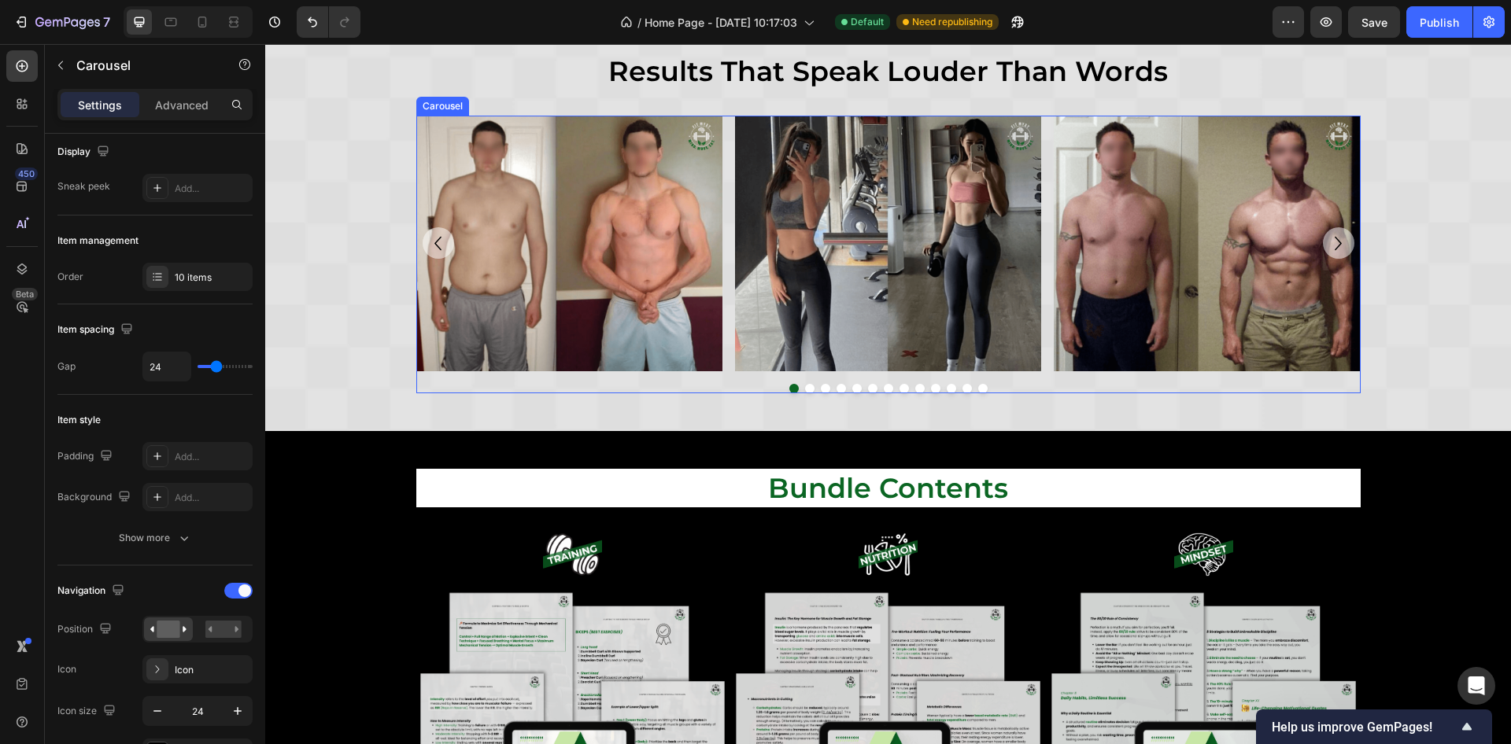
click at [434, 377] on div "Image Image Image Image Image Image Image Image Image Image Image Image Image […" at bounding box center [888, 254] width 944 height 277
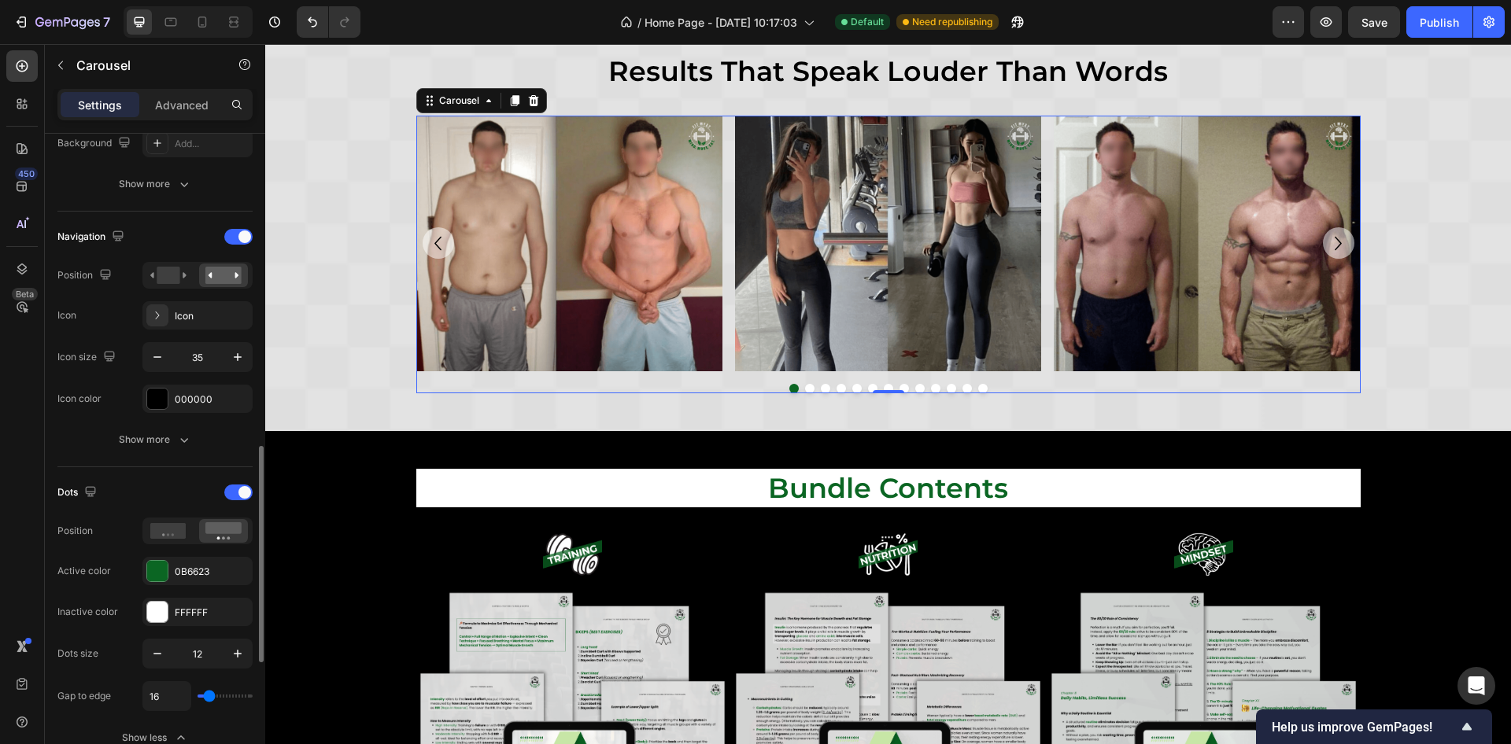
scroll to position [590, 0]
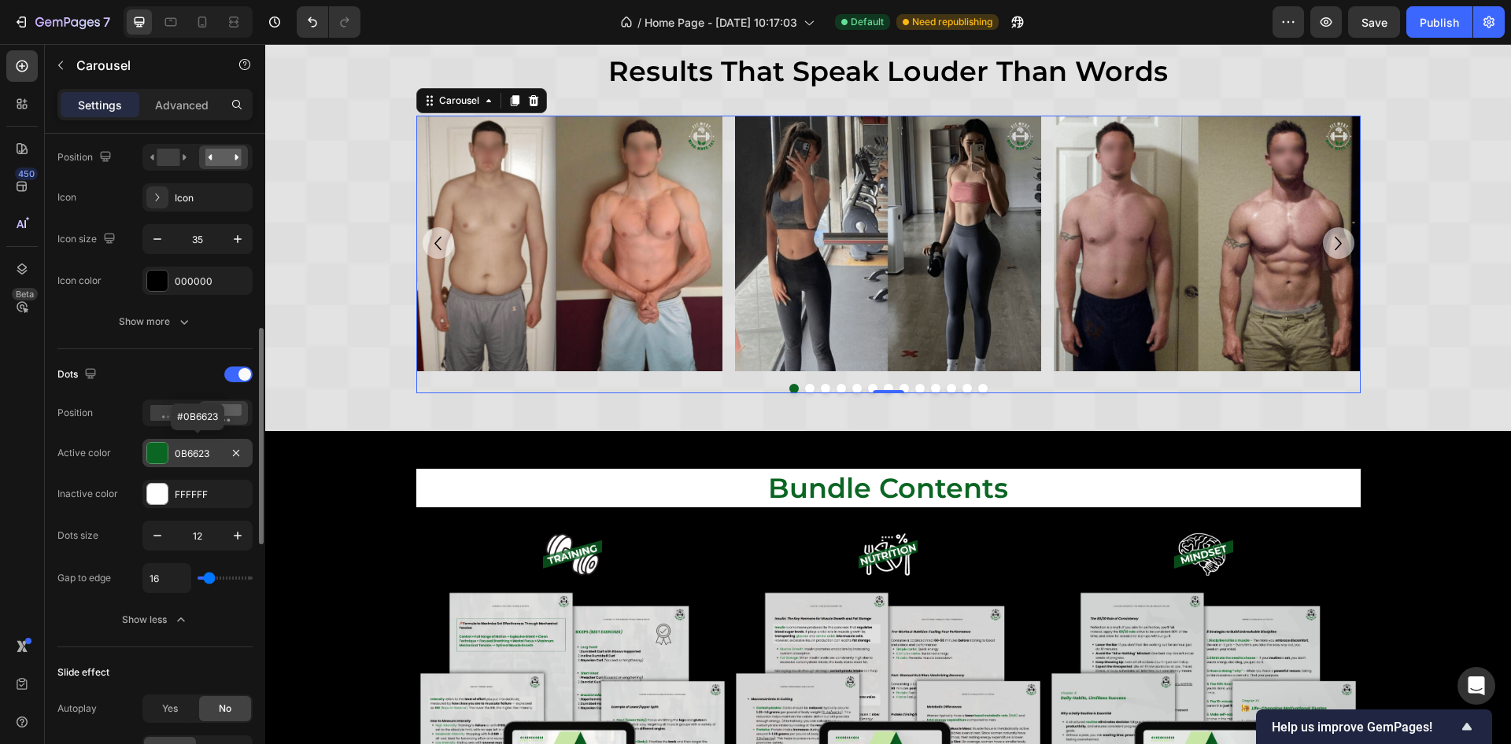
click at [196, 442] on div "0B6623" at bounding box center [197, 453] width 110 height 28
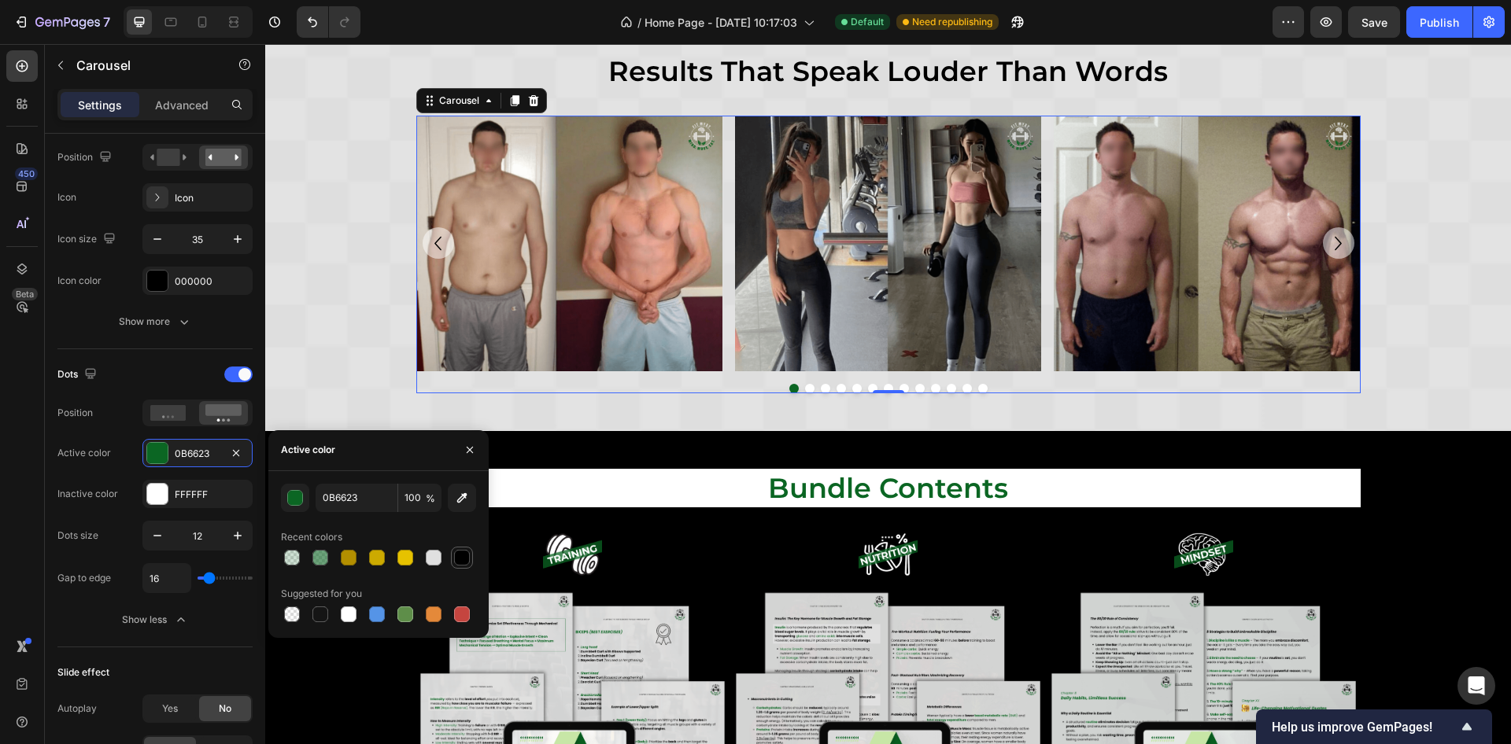
click at [465, 564] on div at bounding box center [462, 558] width 16 height 16
type input "000000"
click at [202, 492] on div "FFFFFF" at bounding box center [198, 495] width 46 height 14
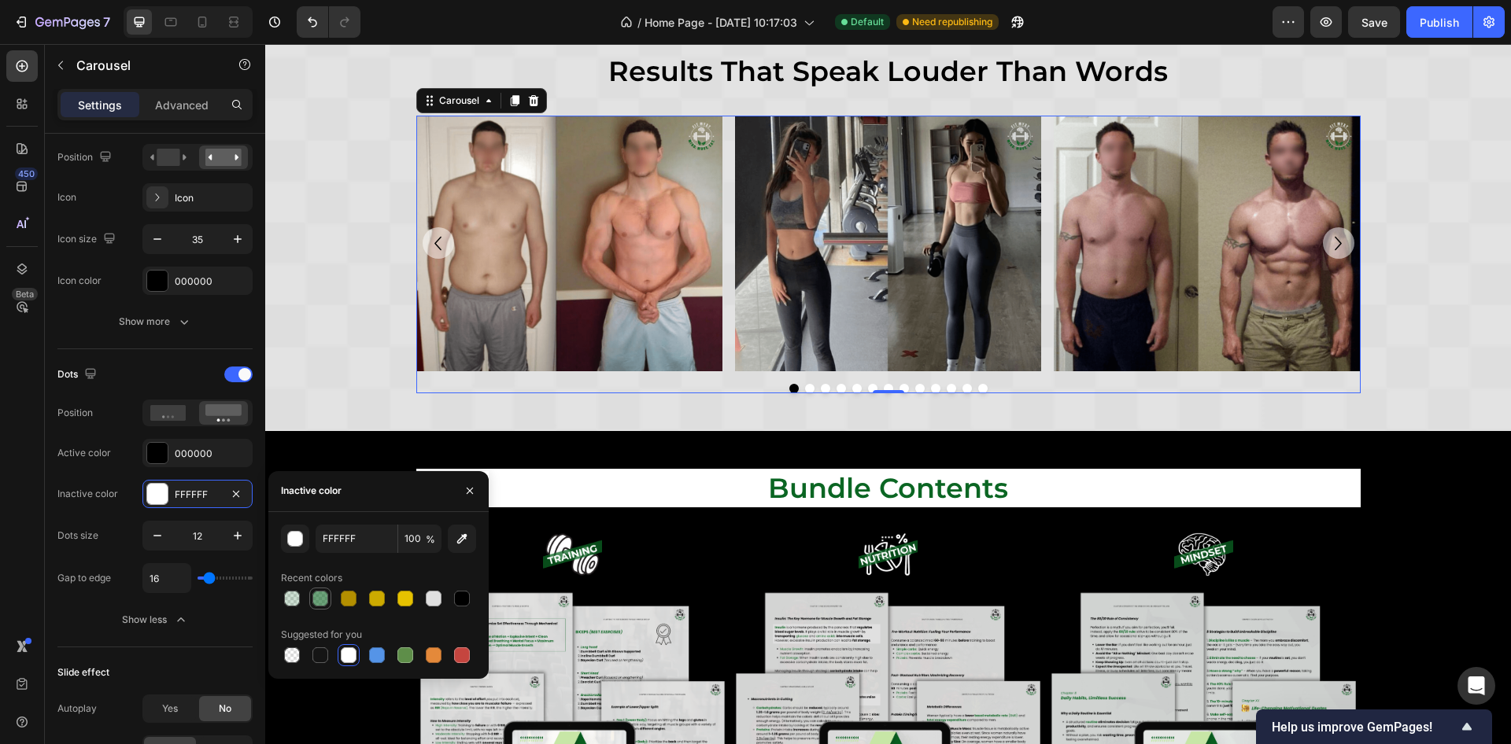
click at [316, 604] on div at bounding box center [320, 599] width 16 height 16
type input "0B6623"
click at [409, 545] on input "60" at bounding box center [419, 539] width 43 height 28
type input "20"
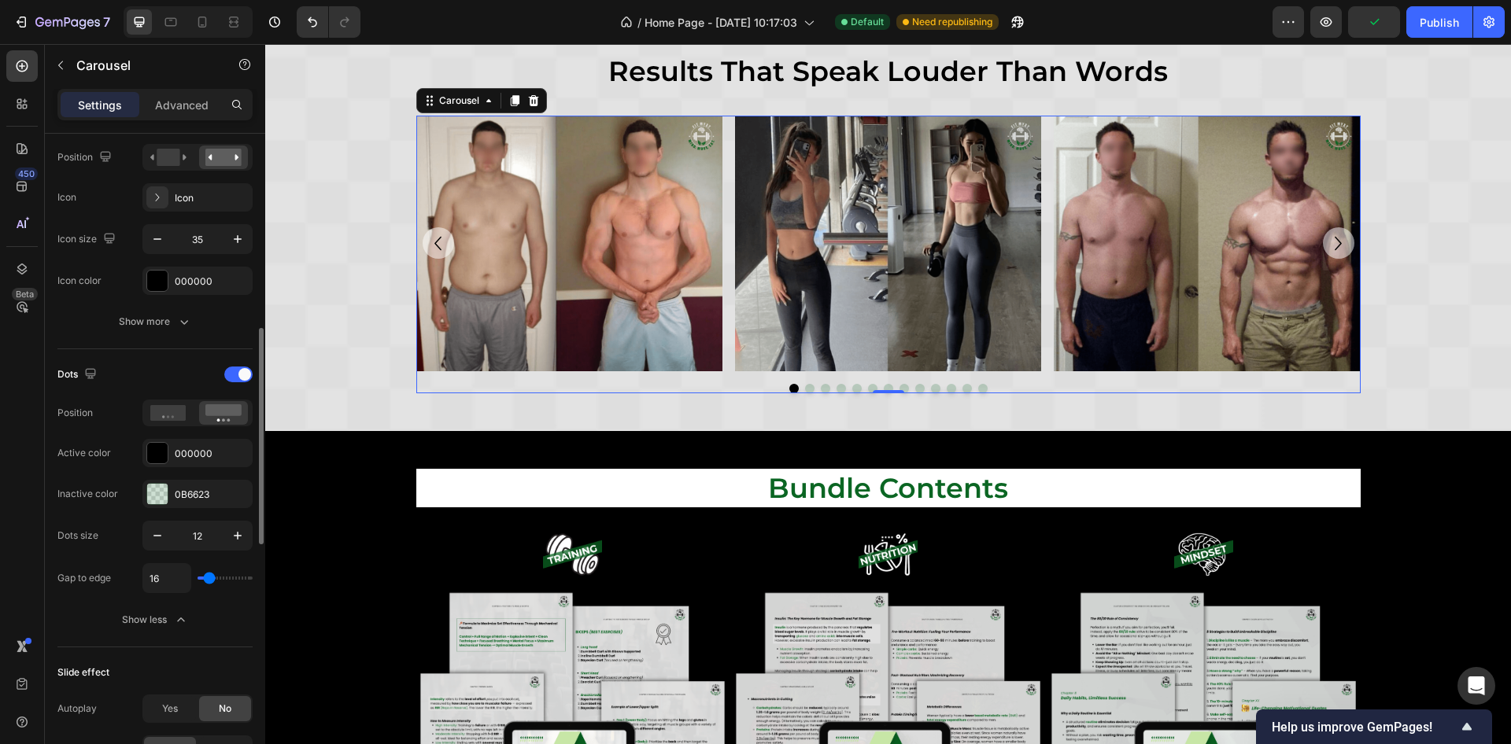
type input "31"
type input "33"
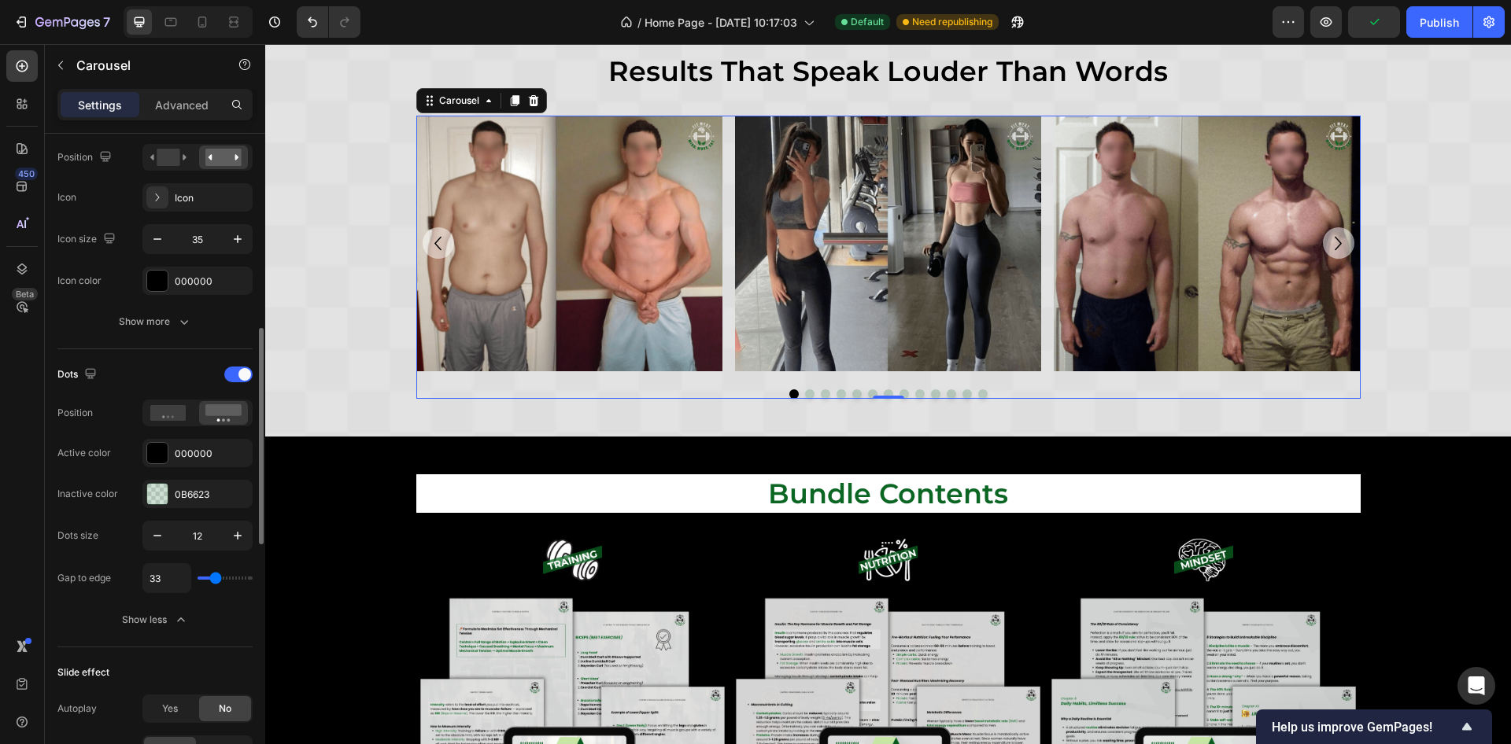
type input "23"
click at [212, 578] on input "range" at bounding box center [225, 578] width 55 height 3
click at [154, 576] on input "23" at bounding box center [166, 578] width 47 height 28
type input "2"
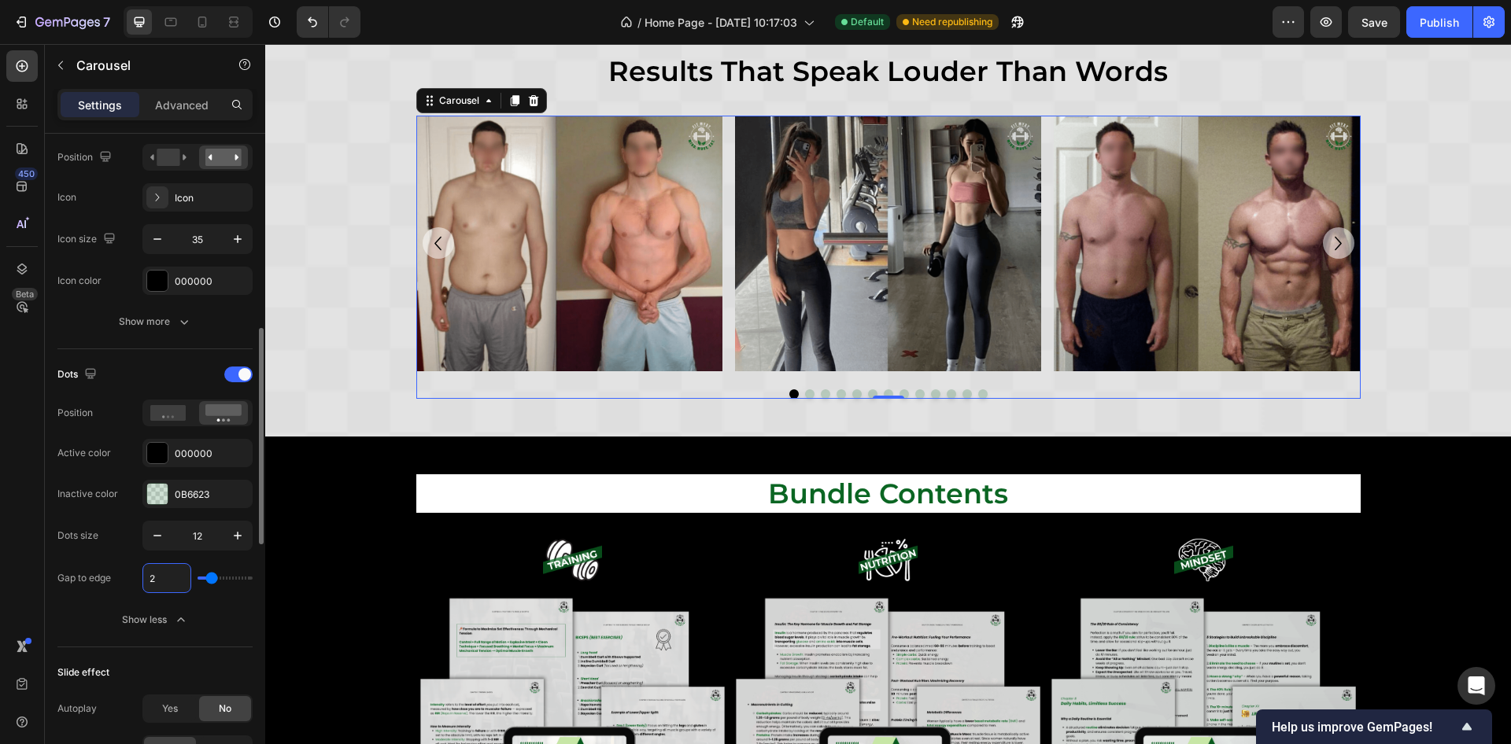
type input "2"
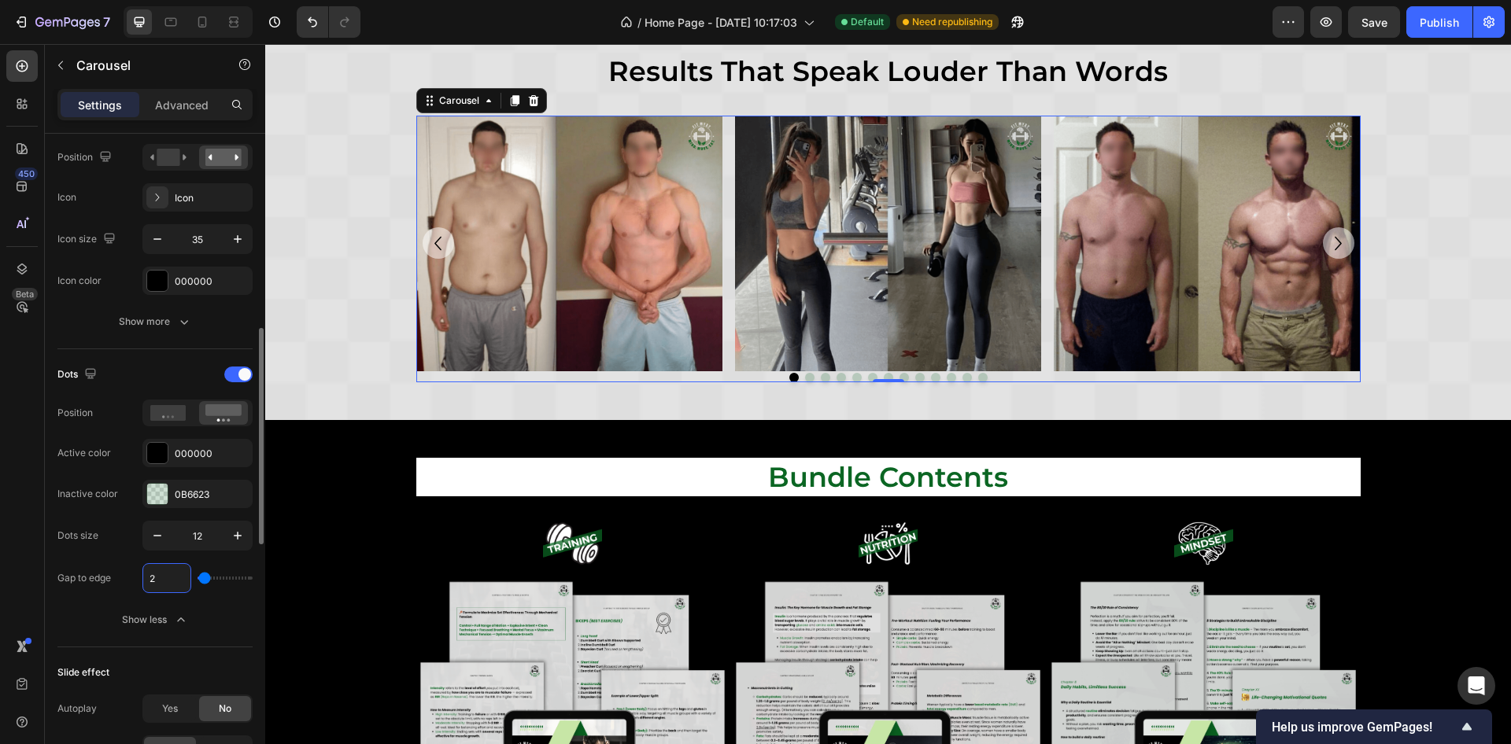
type input "24"
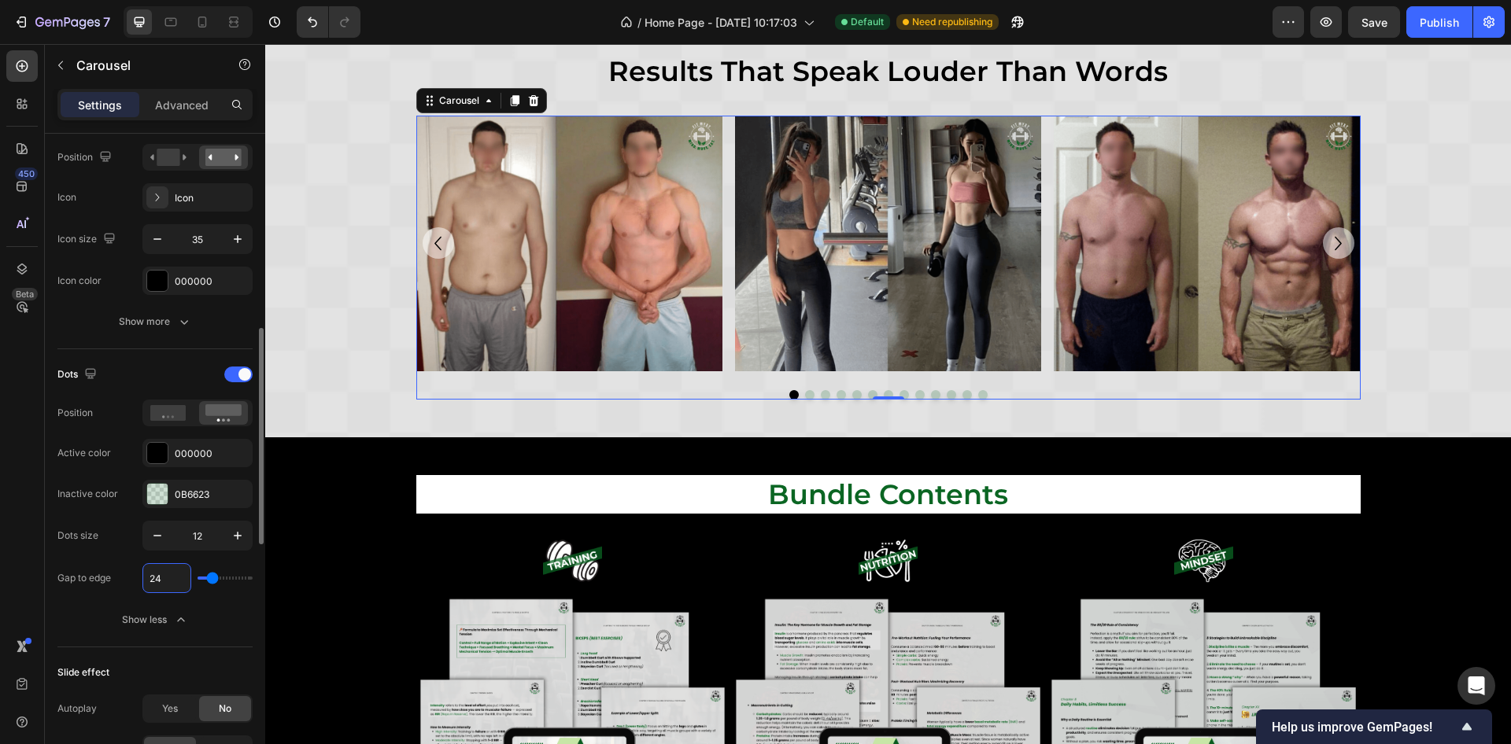
type input "24"
click at [127, 541] on div "Dots size 12" at bounding box center [154, 536] width 195 height 30
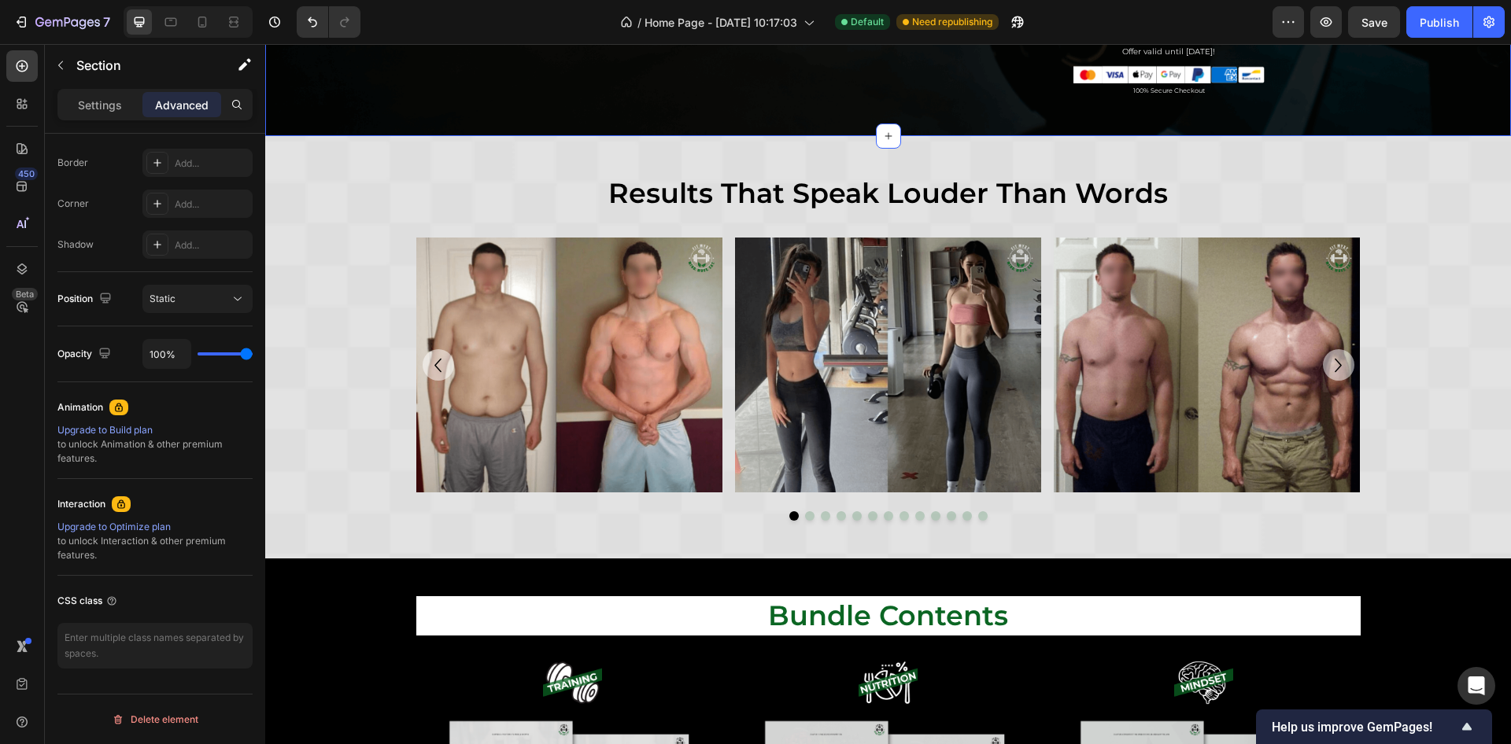
scroll to position [0, 0]
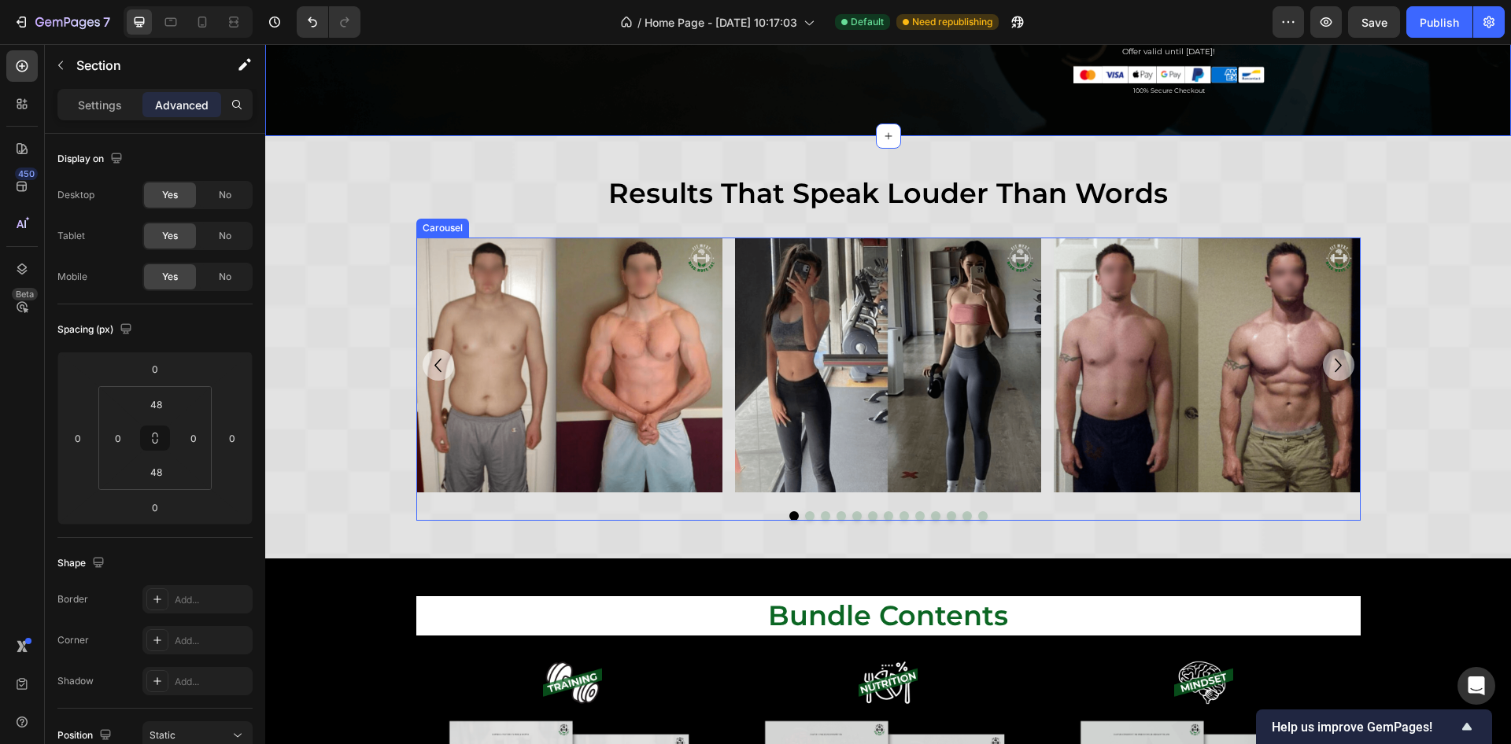
click at [1019, 511] on div at bounding box center [888, 515] width 944 height 9
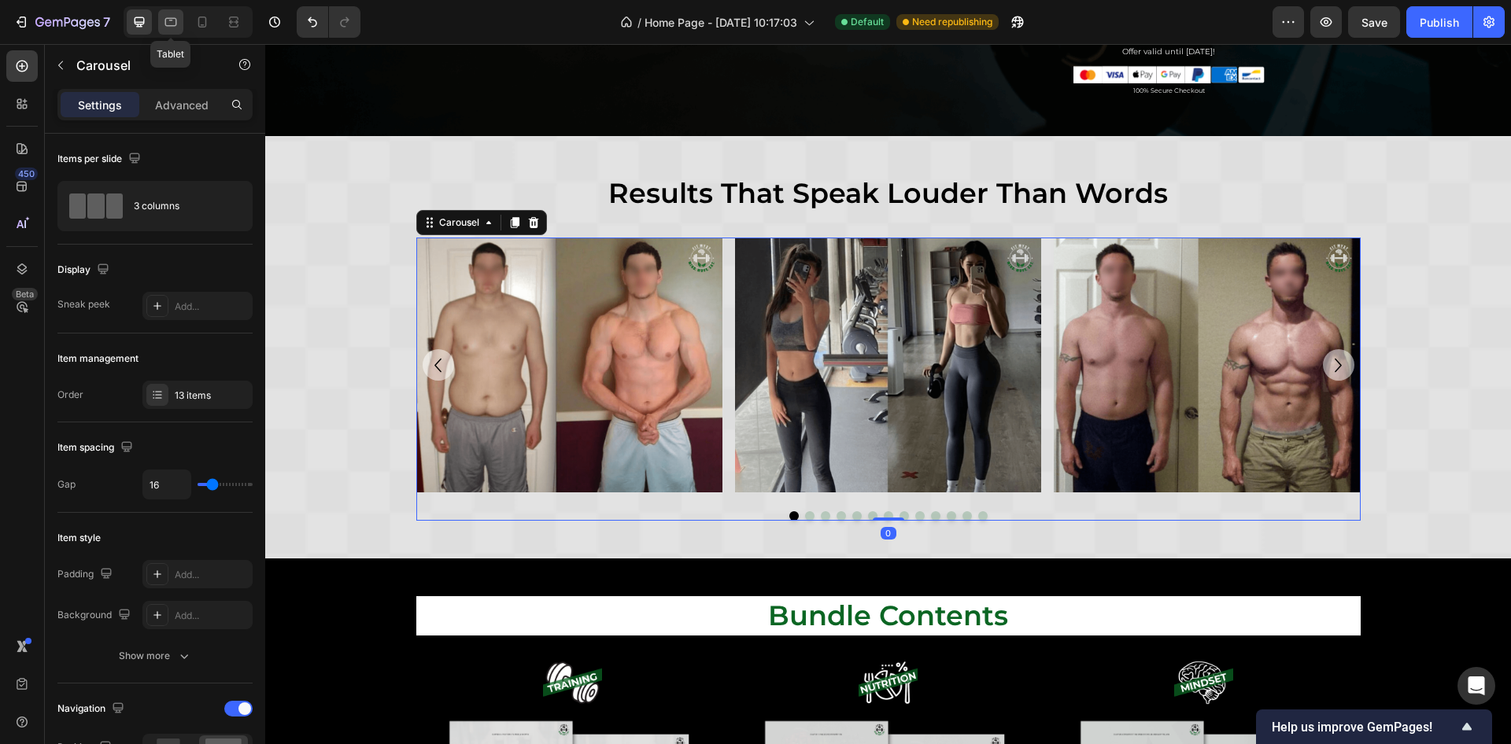
click at [168, 30] on div at bounding box center [170, 21] width 25 height 25
type input "30"
type input "100%"
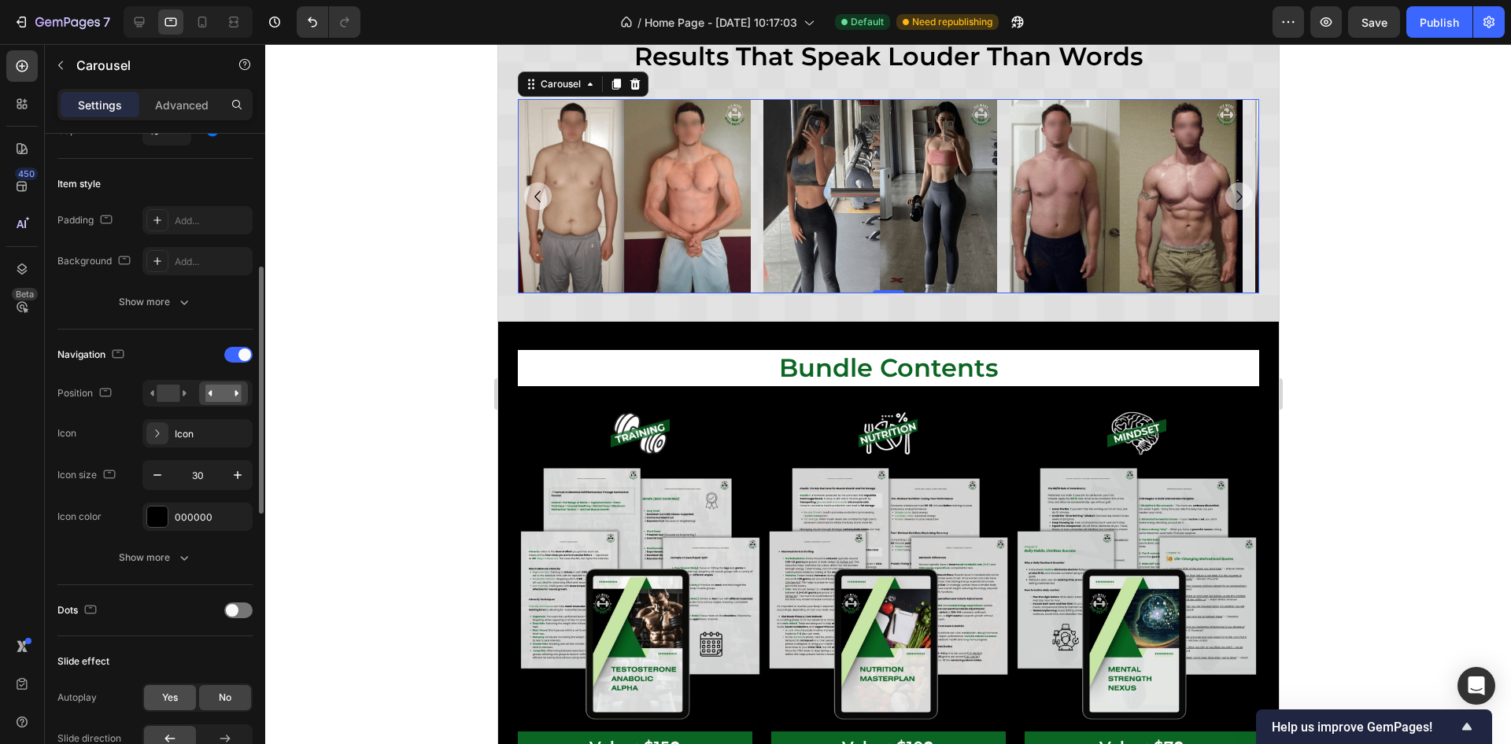
scroll to position [590, 0]
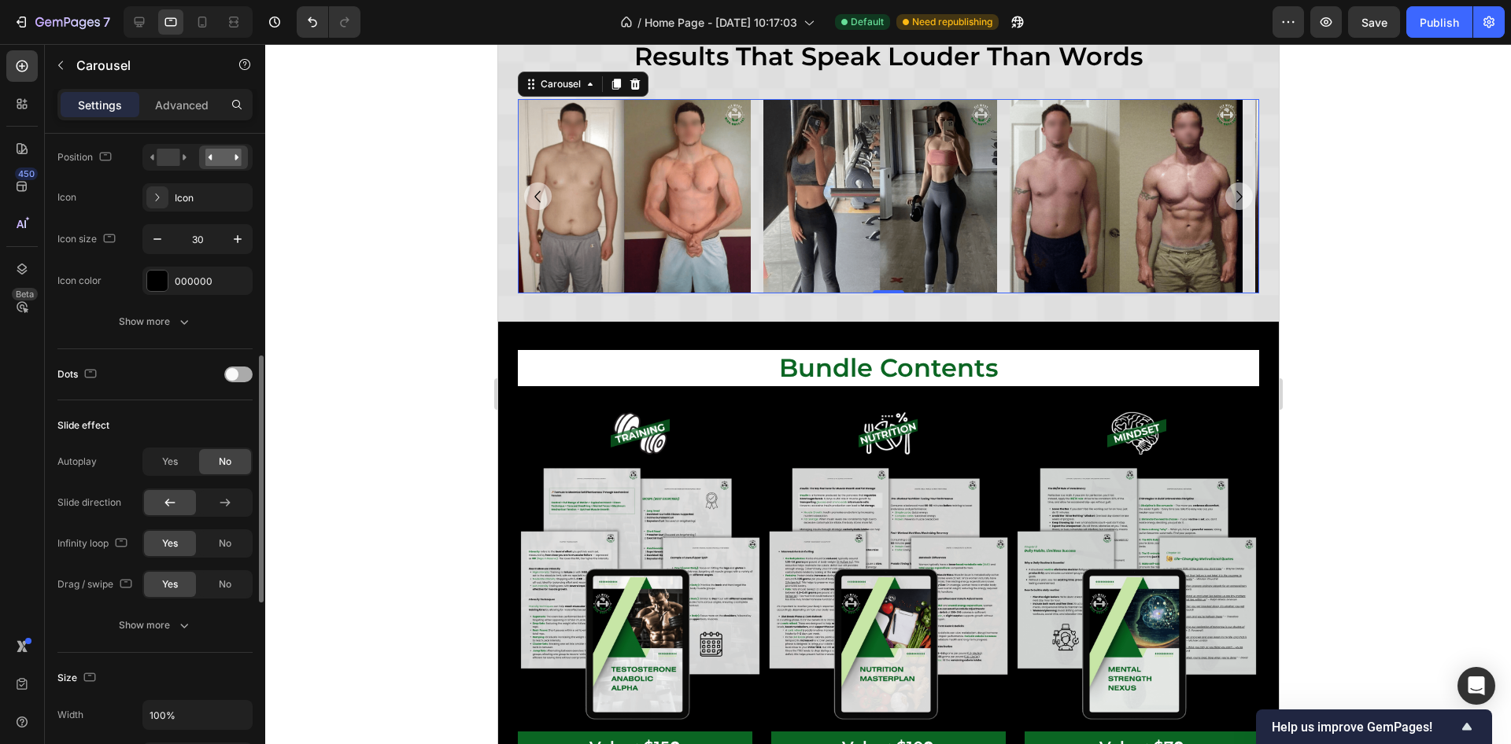
click at [238, 369] on div at bounding box center [238, 375] width 28 height 16
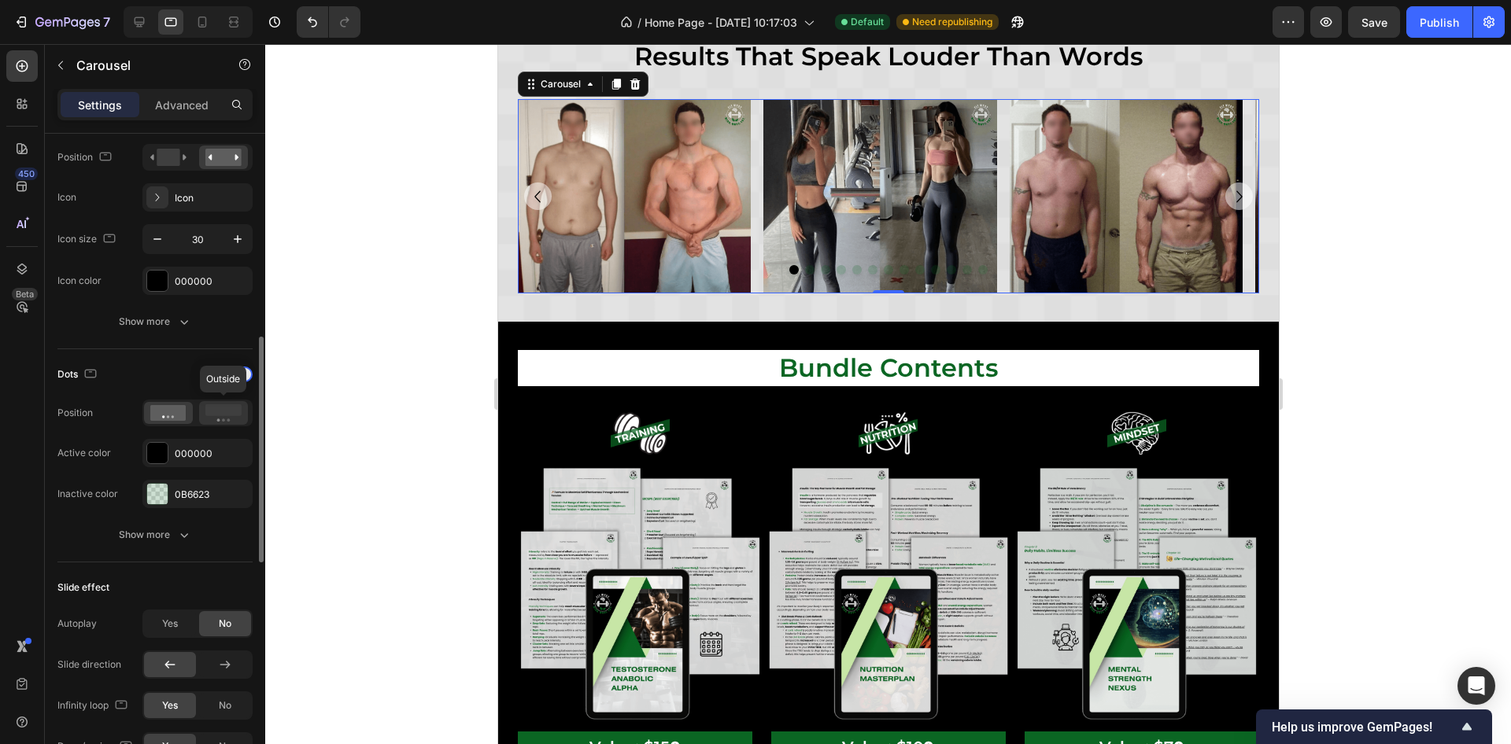
click at [230, 405] on rect at bounding box center [223, 410] width 36 height 12
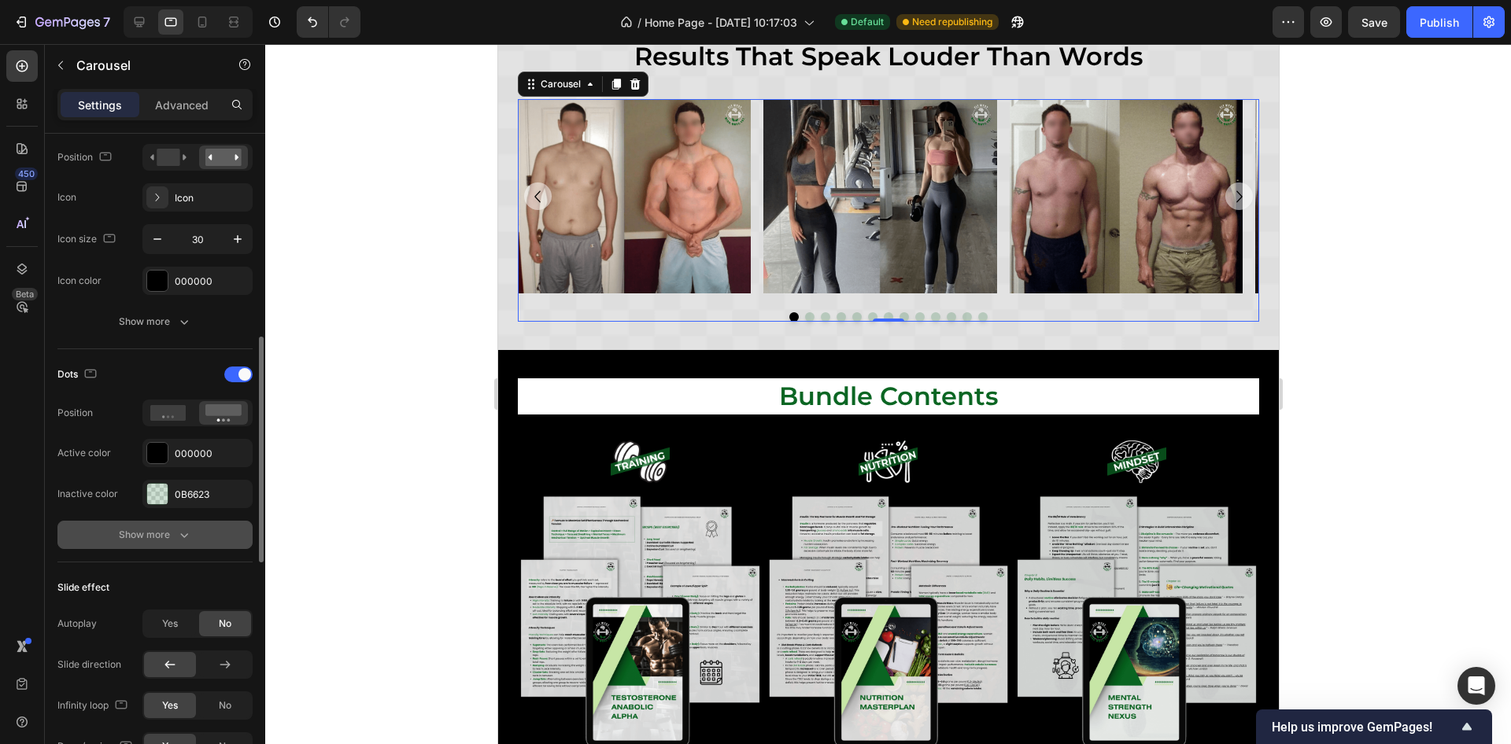
click at [184, 522] on button "Show more" at bounding box center [154, 535] width 195 height 28
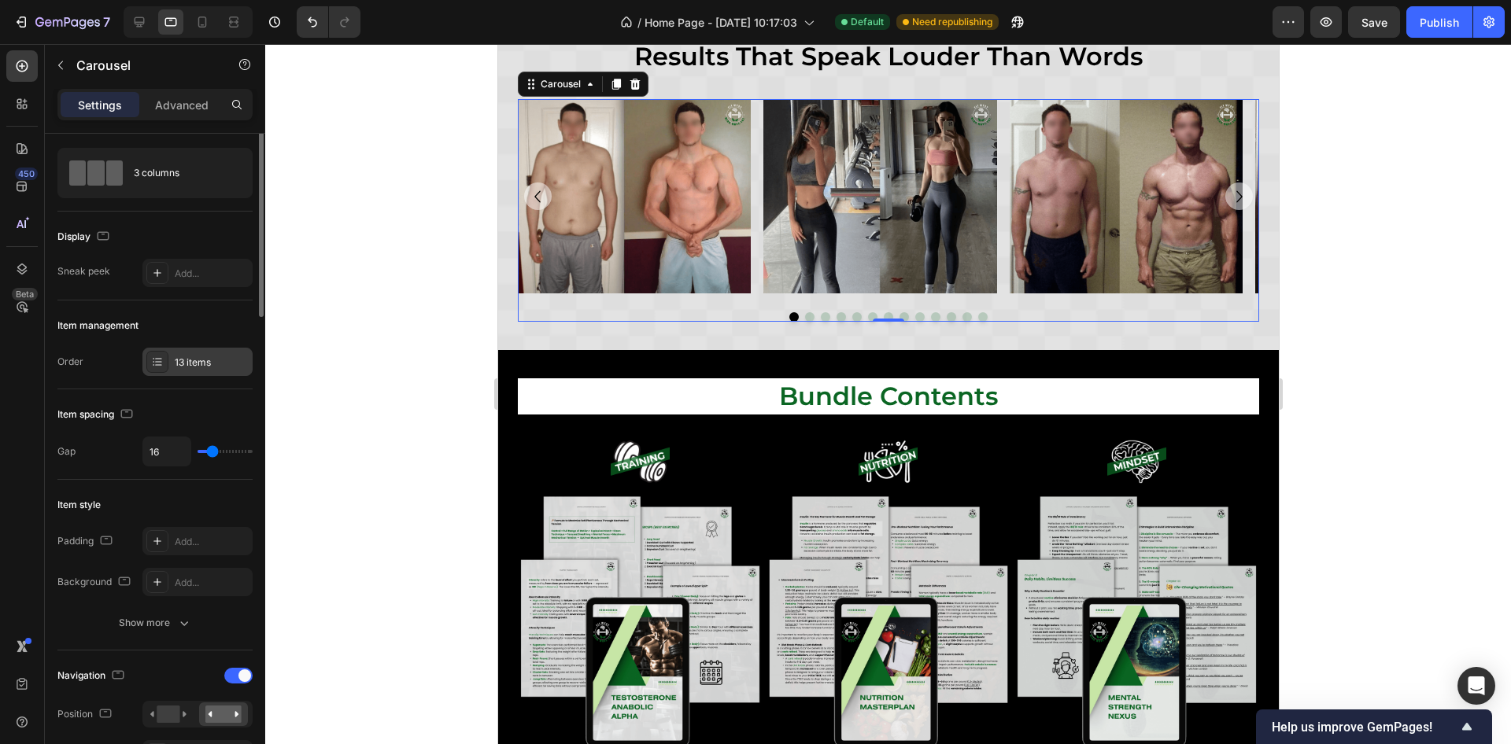
scroll to position [0, 0]
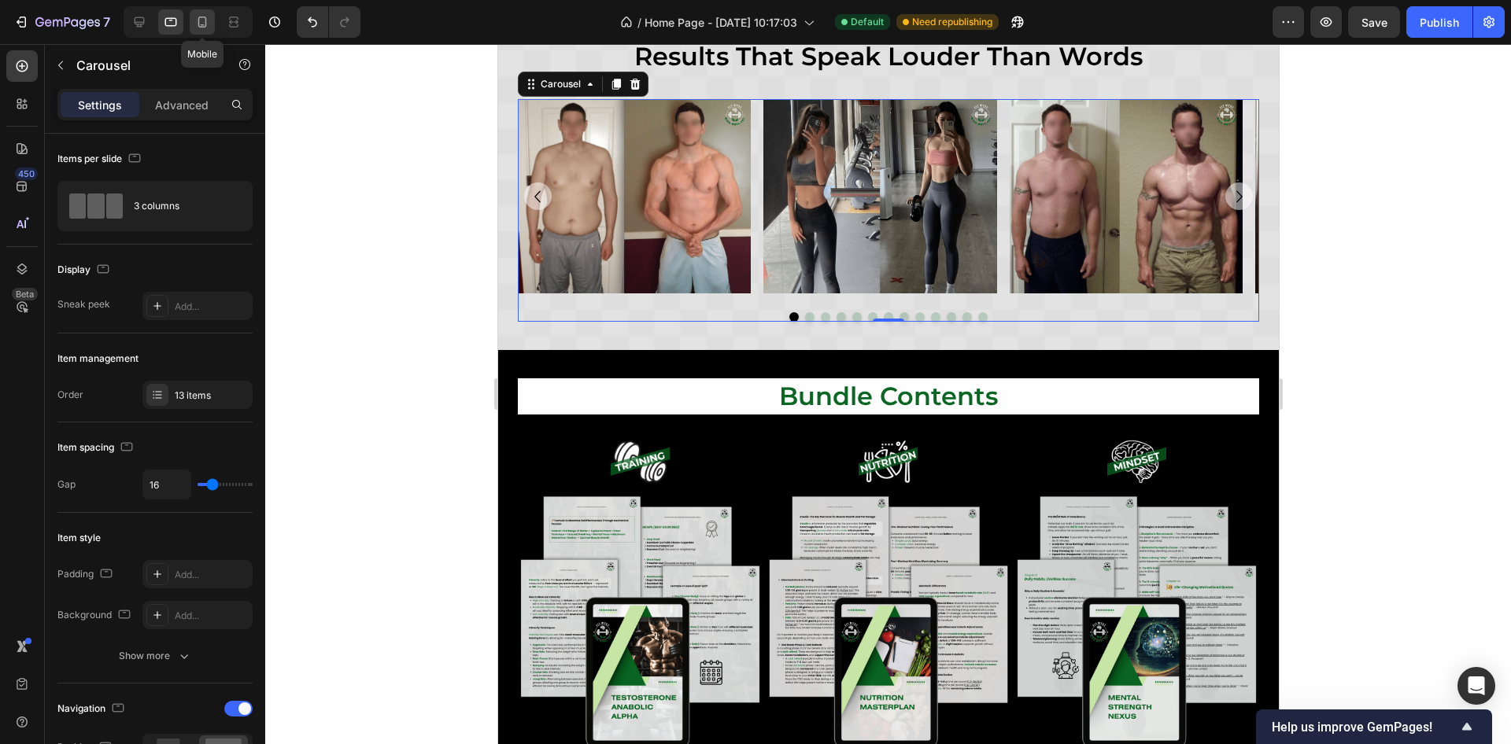
click at [203, 20] on icon at bounding box center [202, 22] width 16 height 16
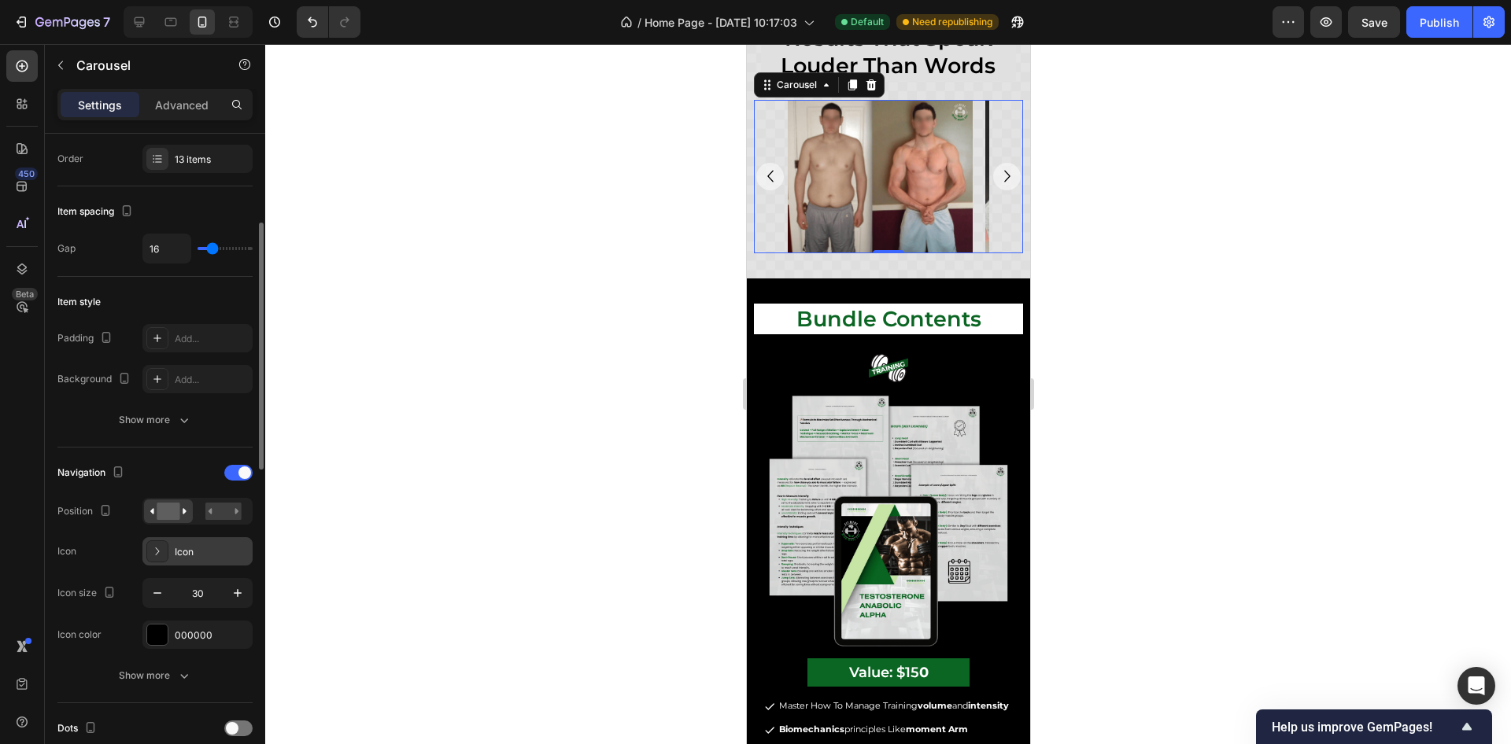
scroll to position [354, 0]
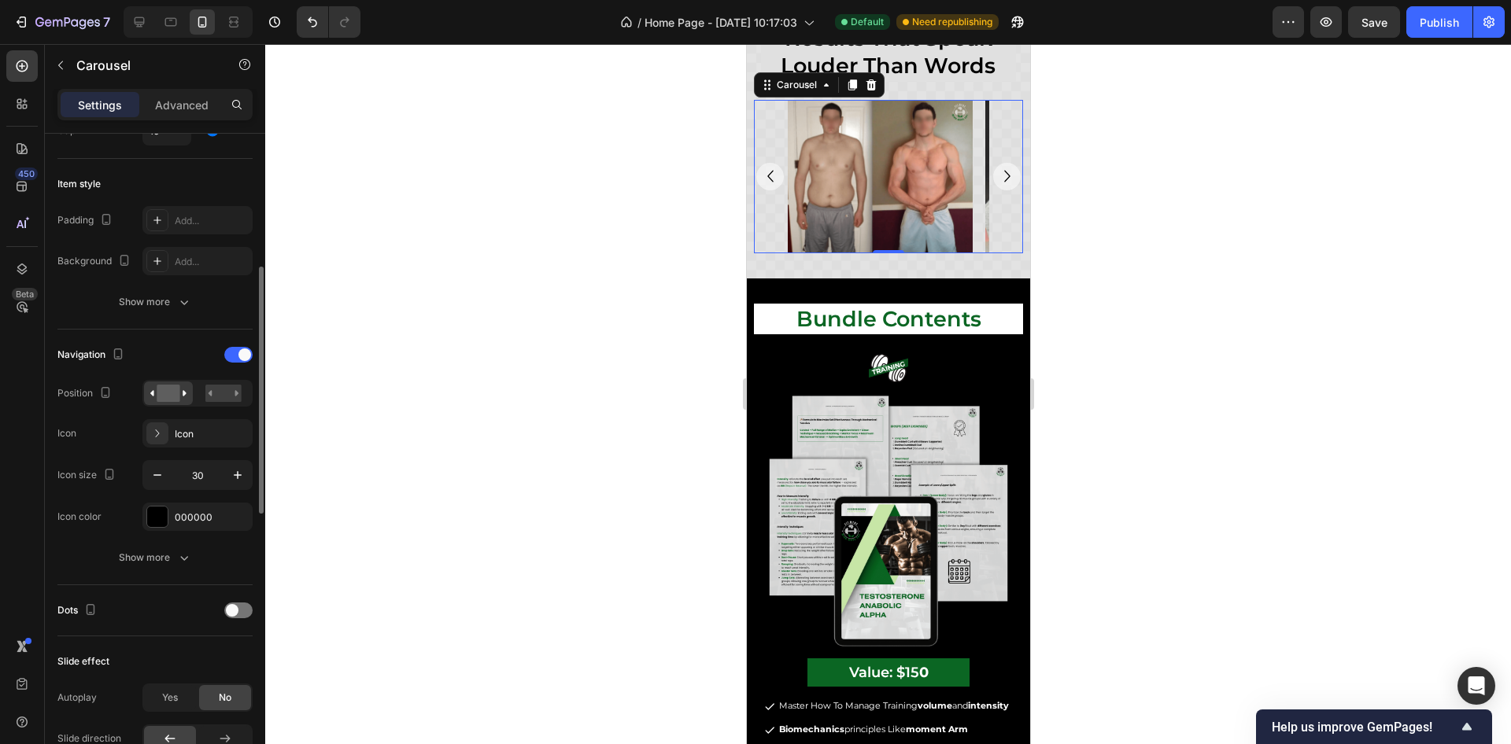
click at [242, 616] on div "Dots" at bounding box center [154, 610] width 195 height 25
click at [240, 611] on div at bounding box center [238, 611] width 28 height 16
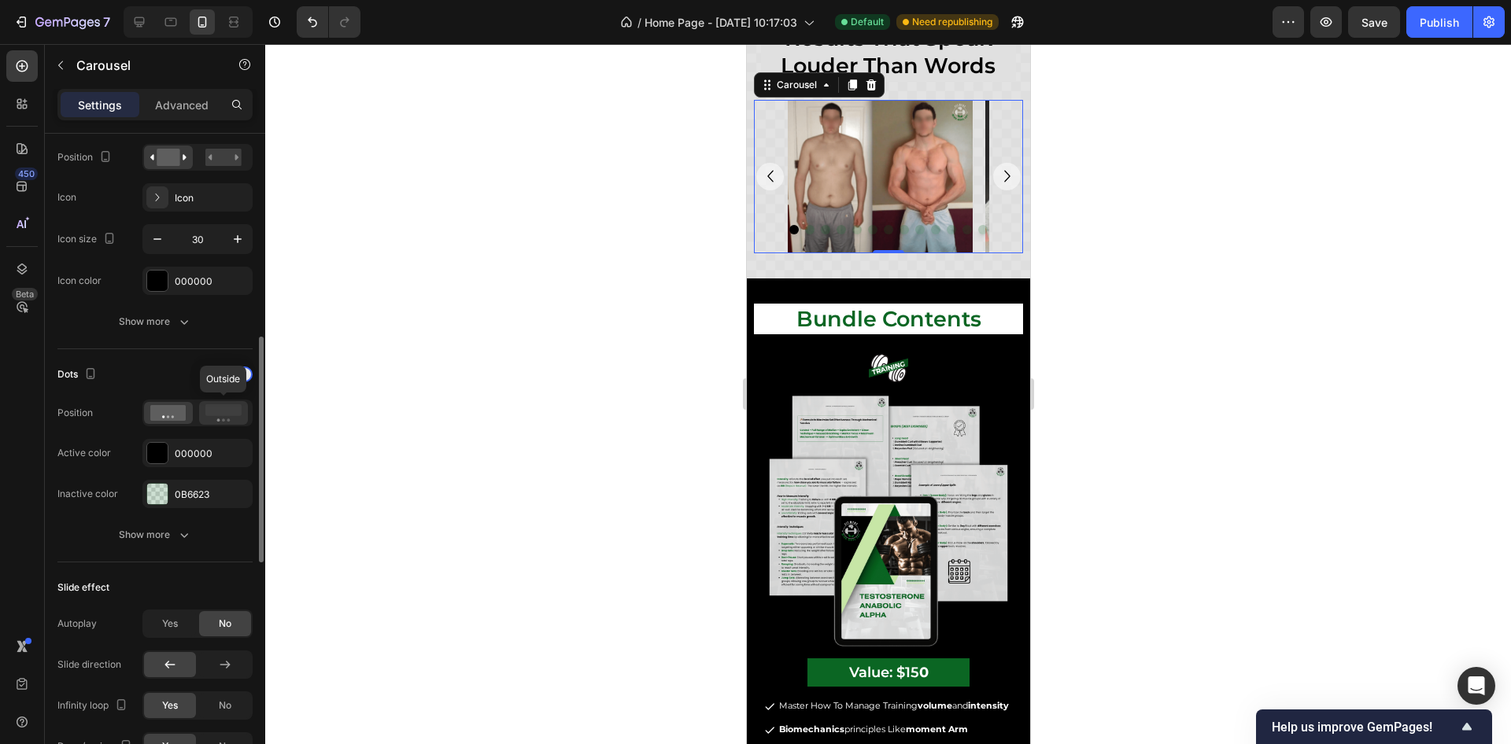
click at [216, 408] on rect at bounding box center [223, 410] width 36 height 12
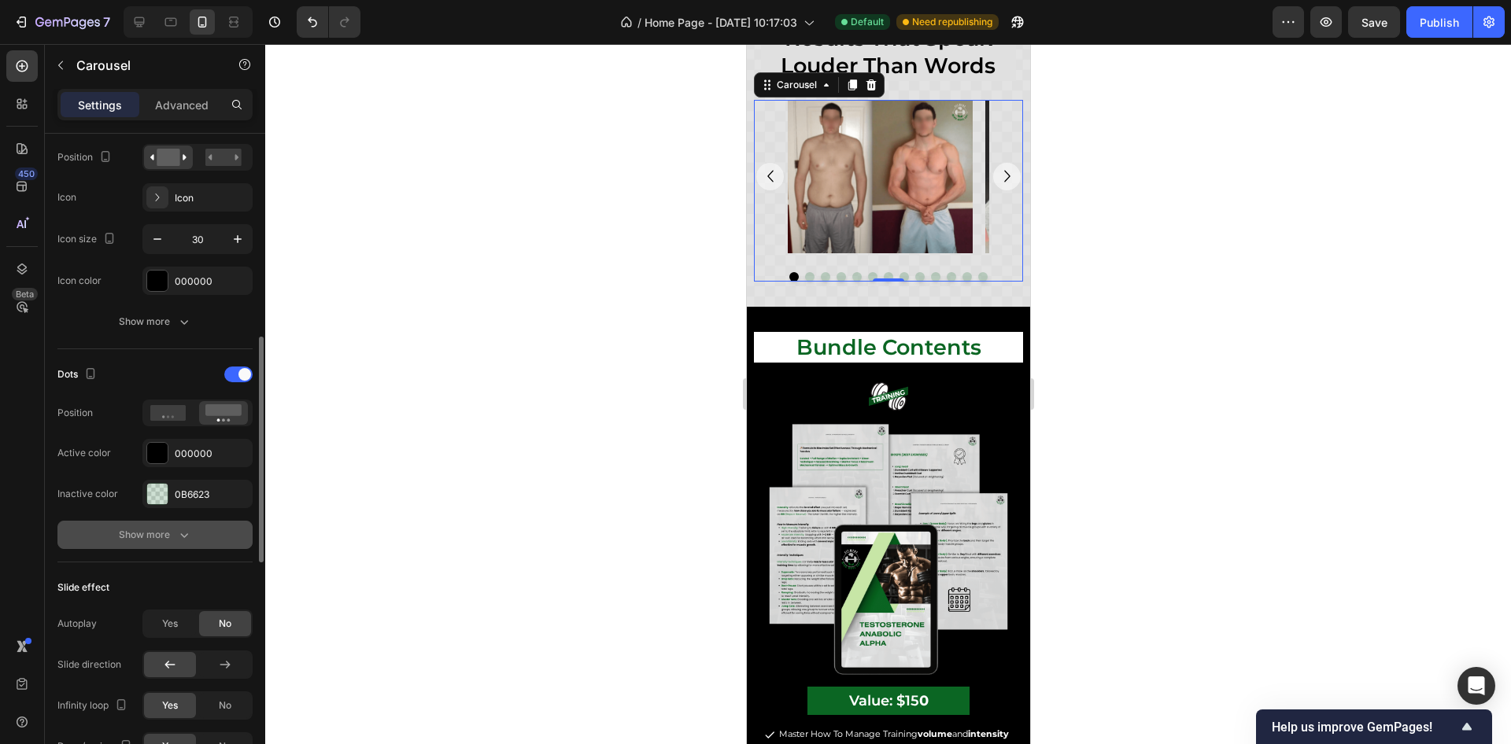
click at [202, 529] on button "Show more" at bounding box center [154, 535] width 195 height 28
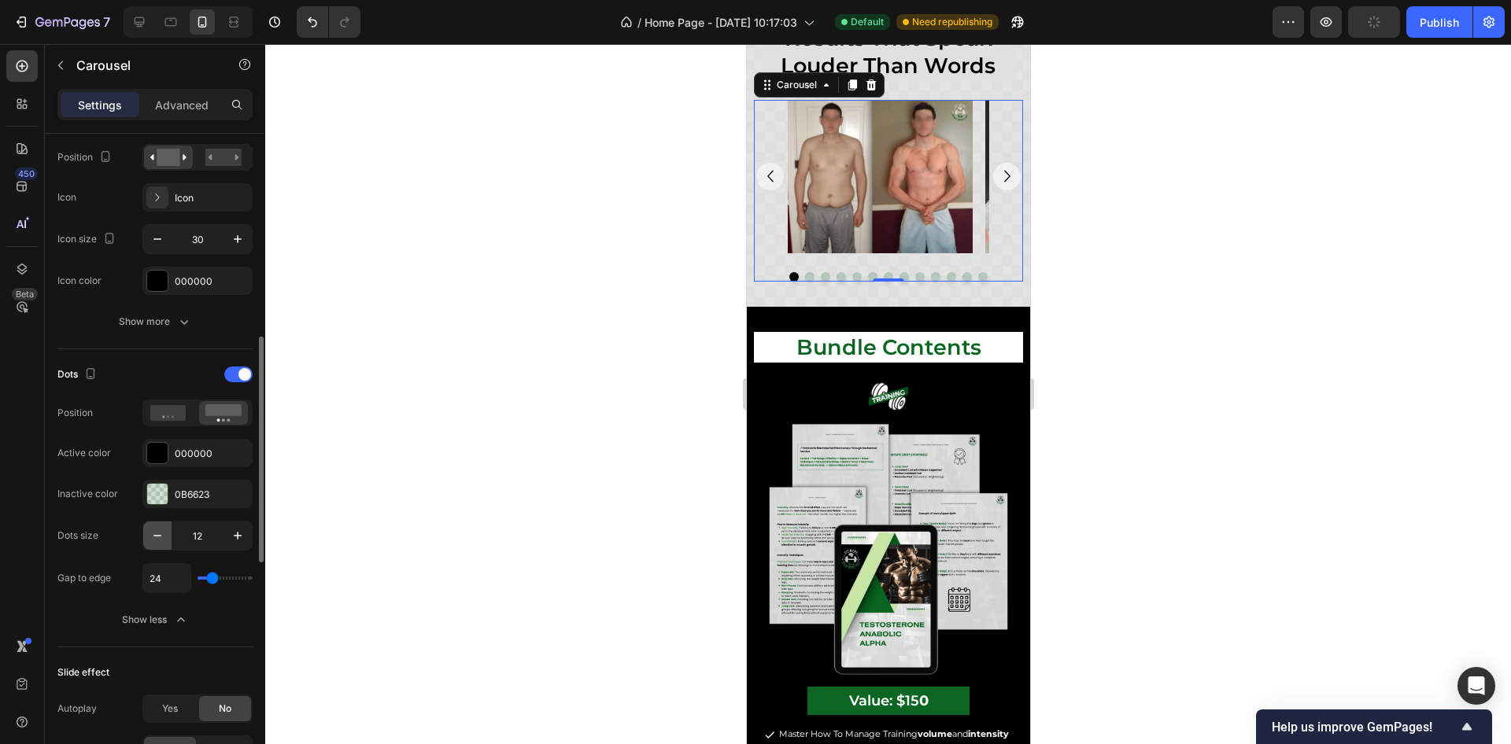
click at [161, 533] on icon "button" at bounding box center [158, 536] width 16 height 16
type input "10"
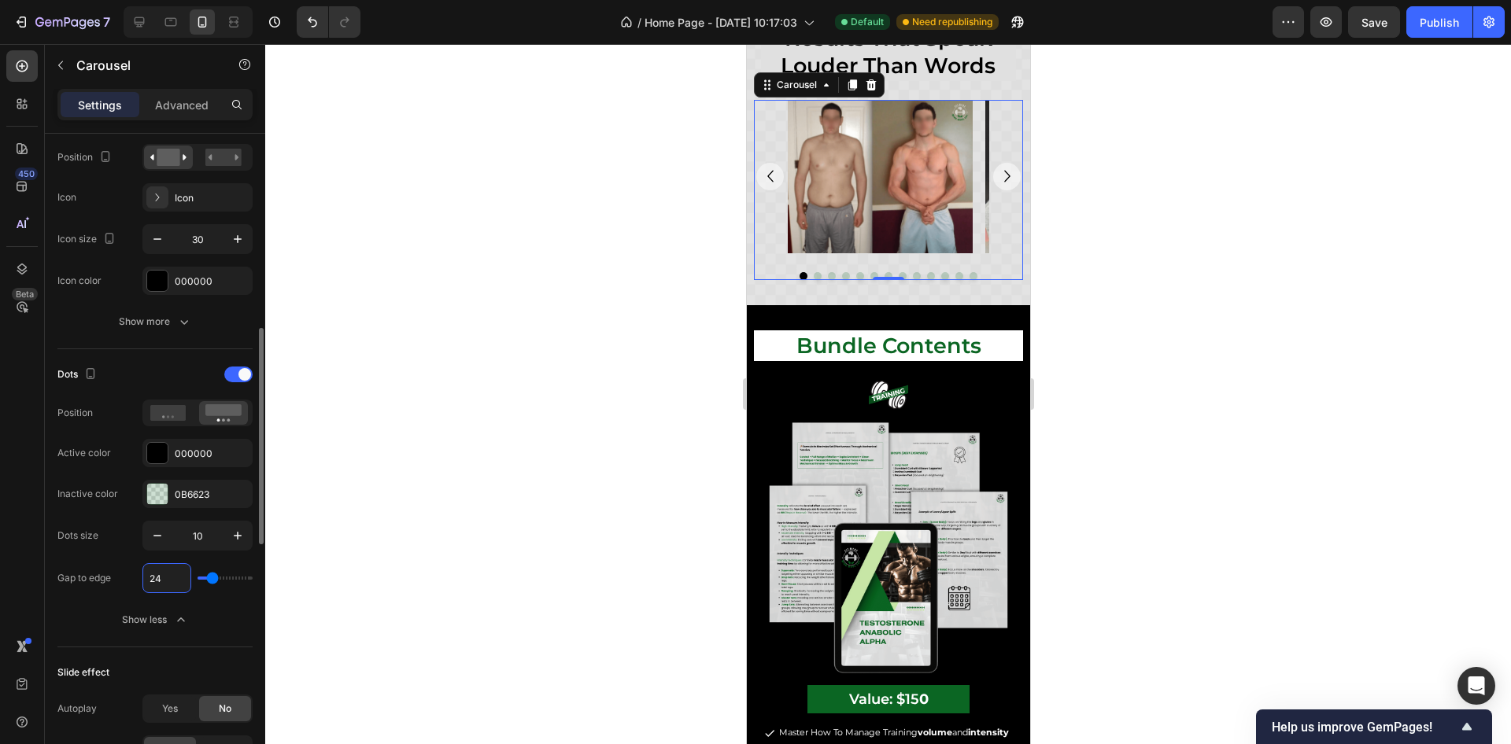
drag, startPoint x: 157, startPoint y: 582, endPoint x: 171, endPoint y: 580, distance: 14.4
click at [157, 581] on input "24" at bounding box center [166, 578] width 47 height 28
type input "16"
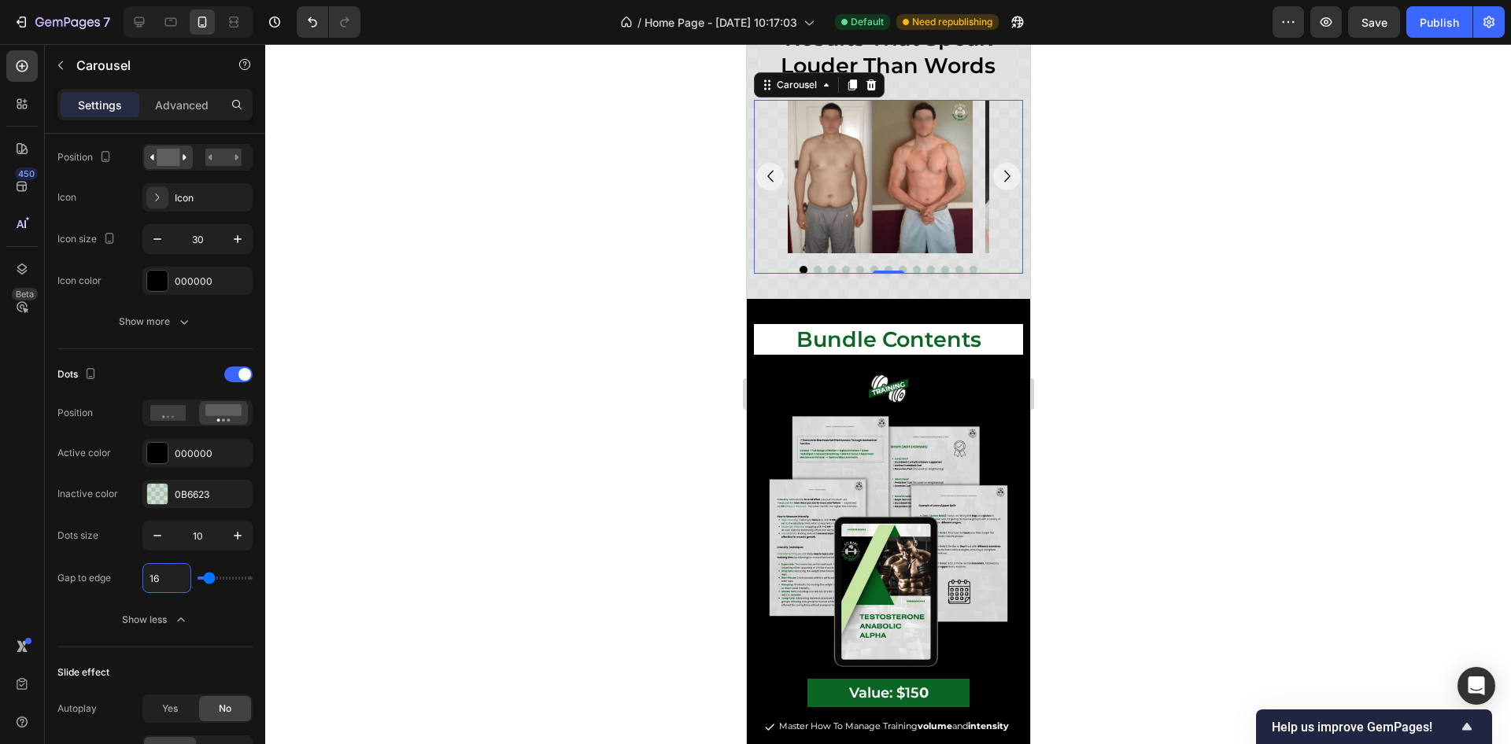
click at [1140, 325] on div at bounding box center [888, 394] width 1246 height 700
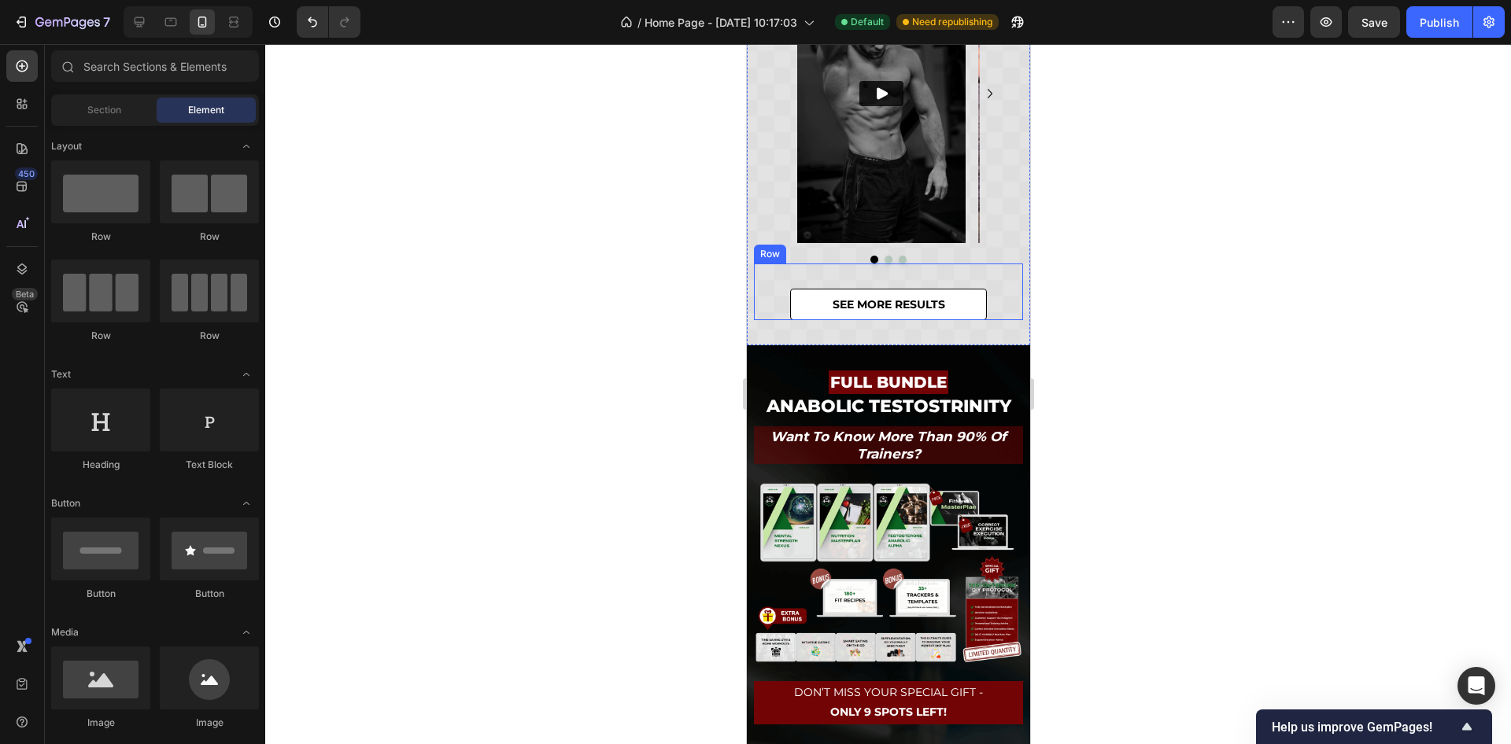
scroll to position [382, 0]
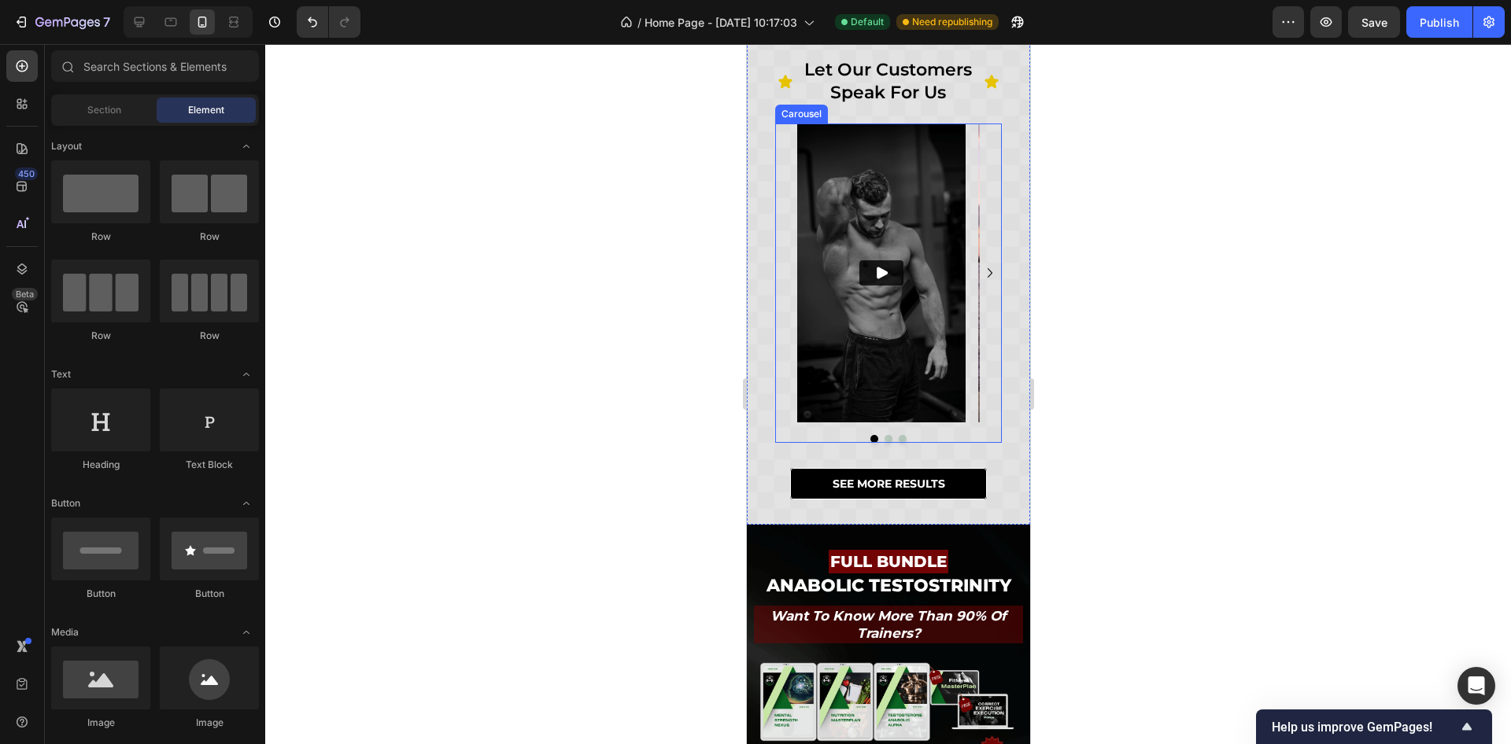
drag, startPoint x: 919, startPoint y: 437, endPoint x: 803, endPoint y: 485, distance: 125.2
click at [919, 437] on div at bounding box center [887, 439] width 227 height 8
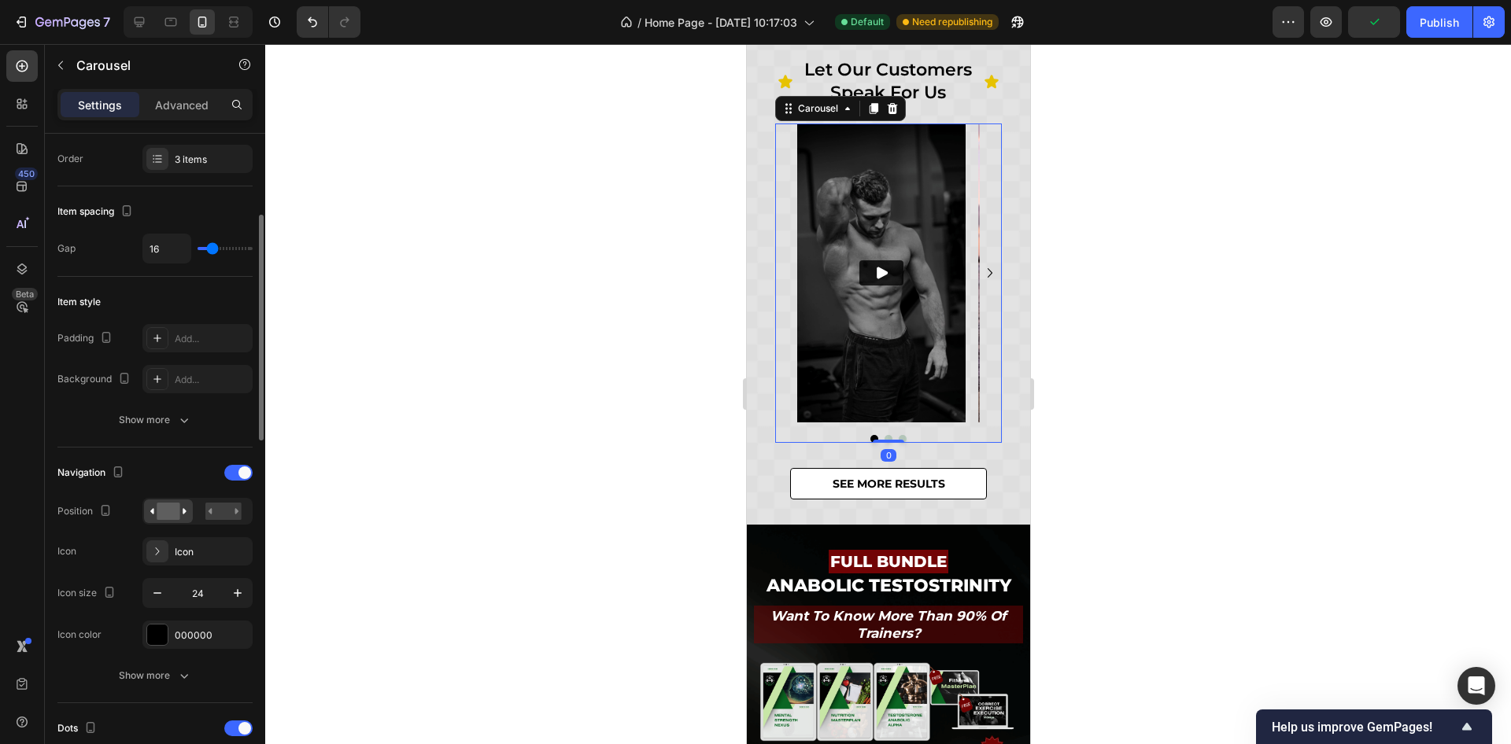
scroll to position [472, 0]
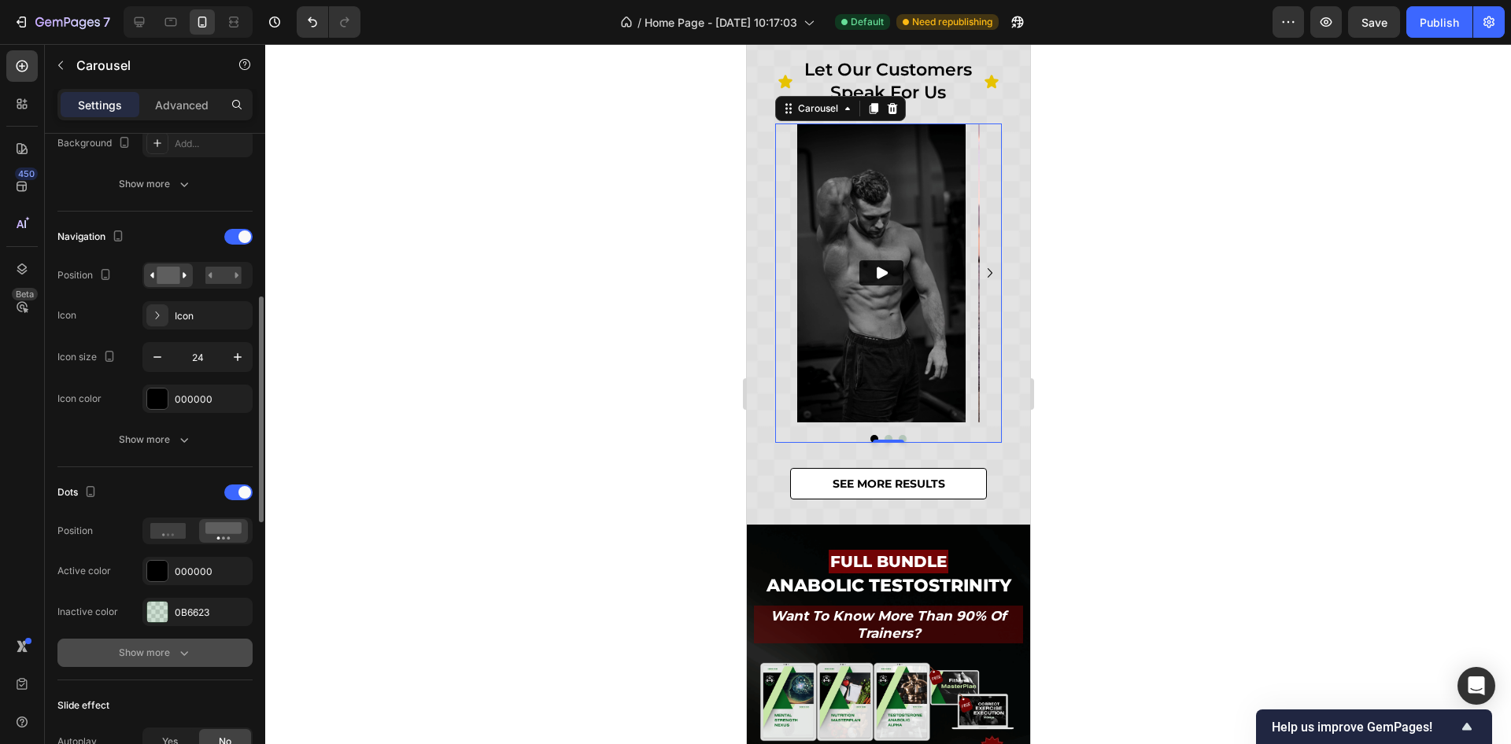
click at [163, 649] on div "Show more" at bounding box center [155, 653] width 73 height 16
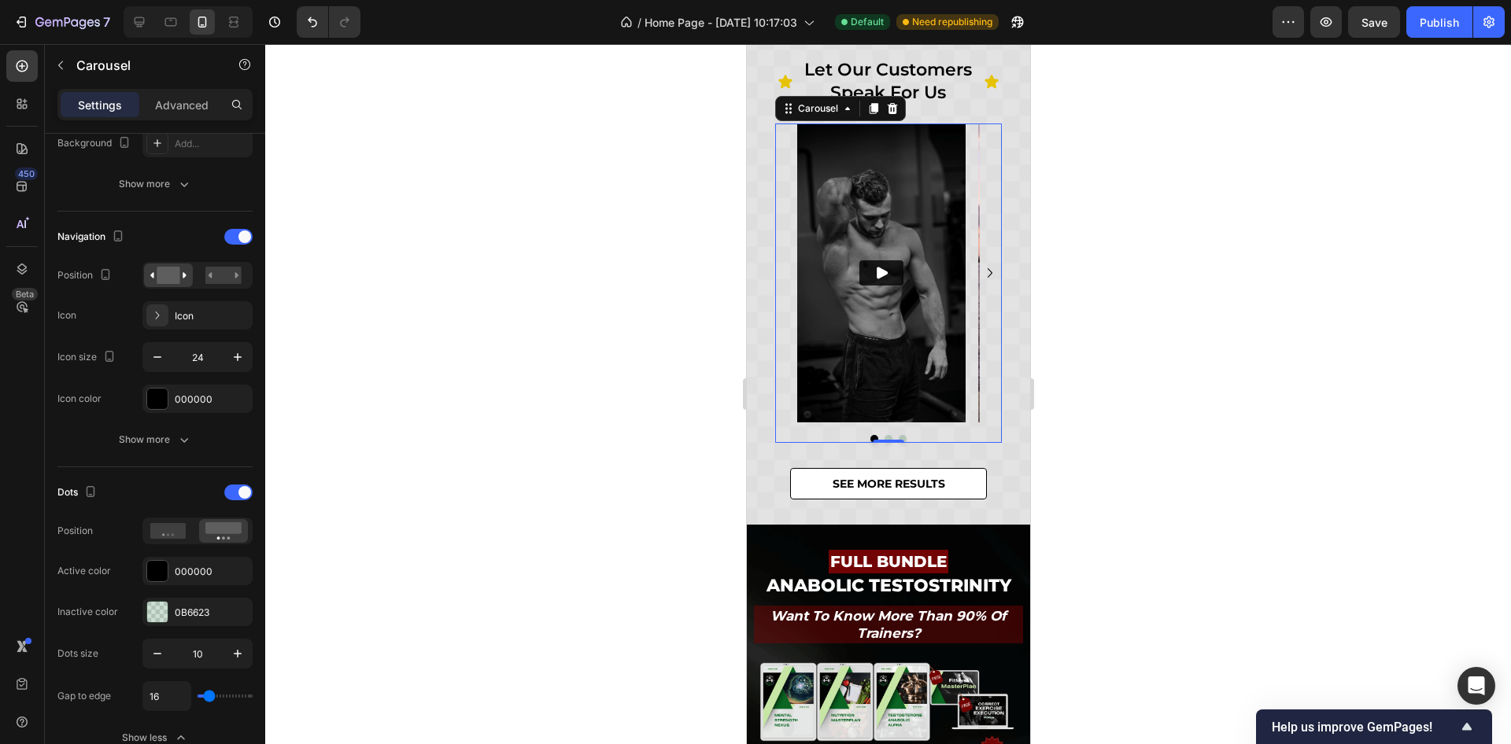
click at [1124, 417] on div at bounding box center [888, 394] width 1246 height 700
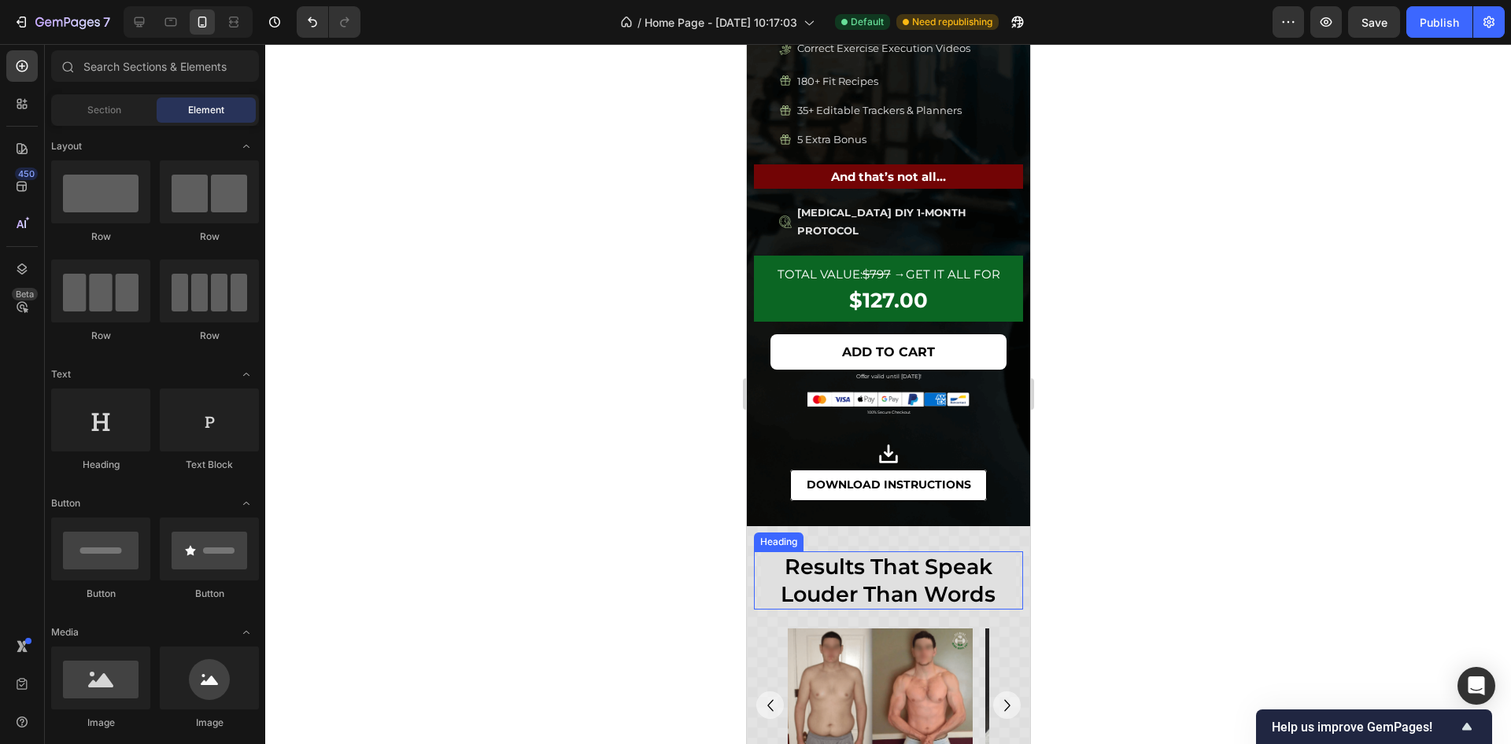
scroll to position [1681, 0]
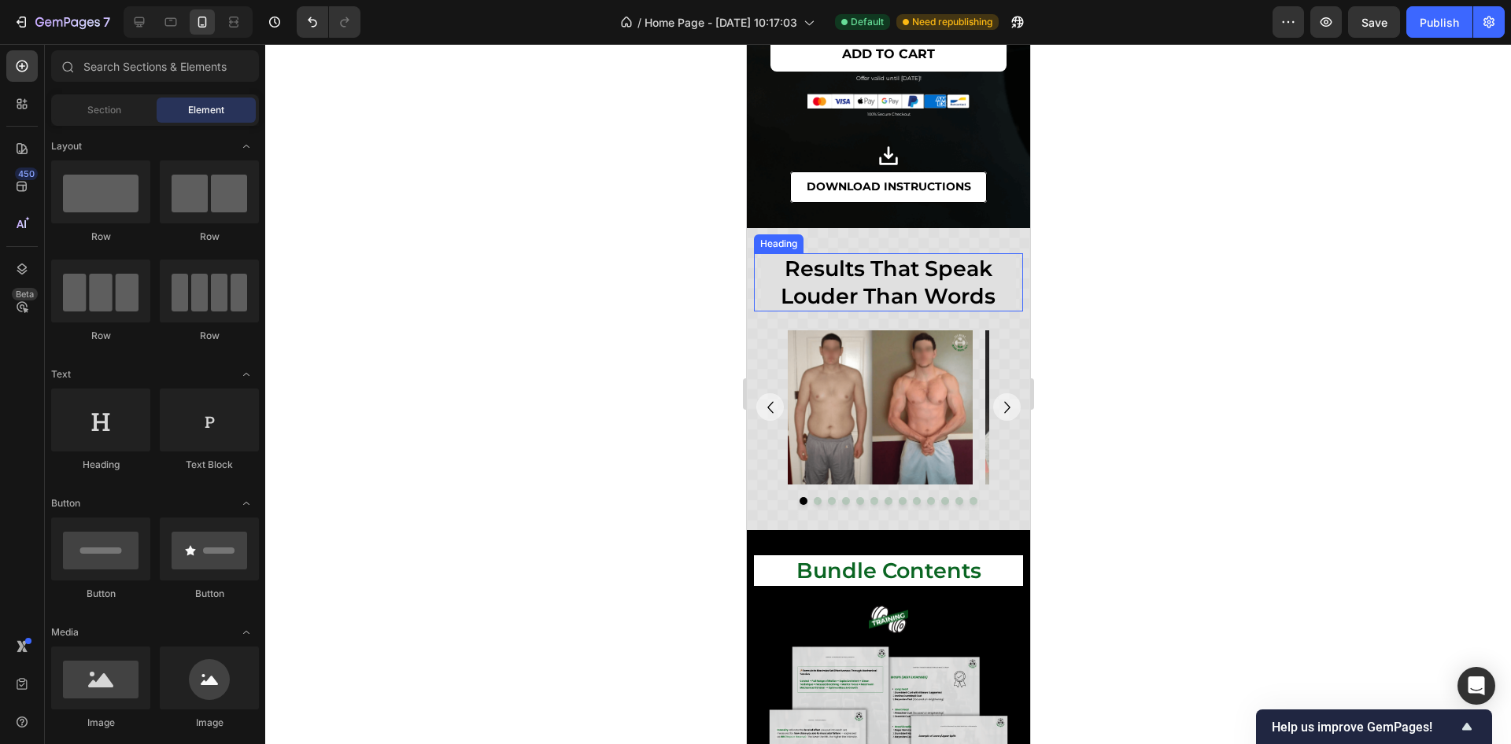
click at [995, 405] on icon "Carousel Next Arrow" at bounding box center [1007, 408] width 24 height 24
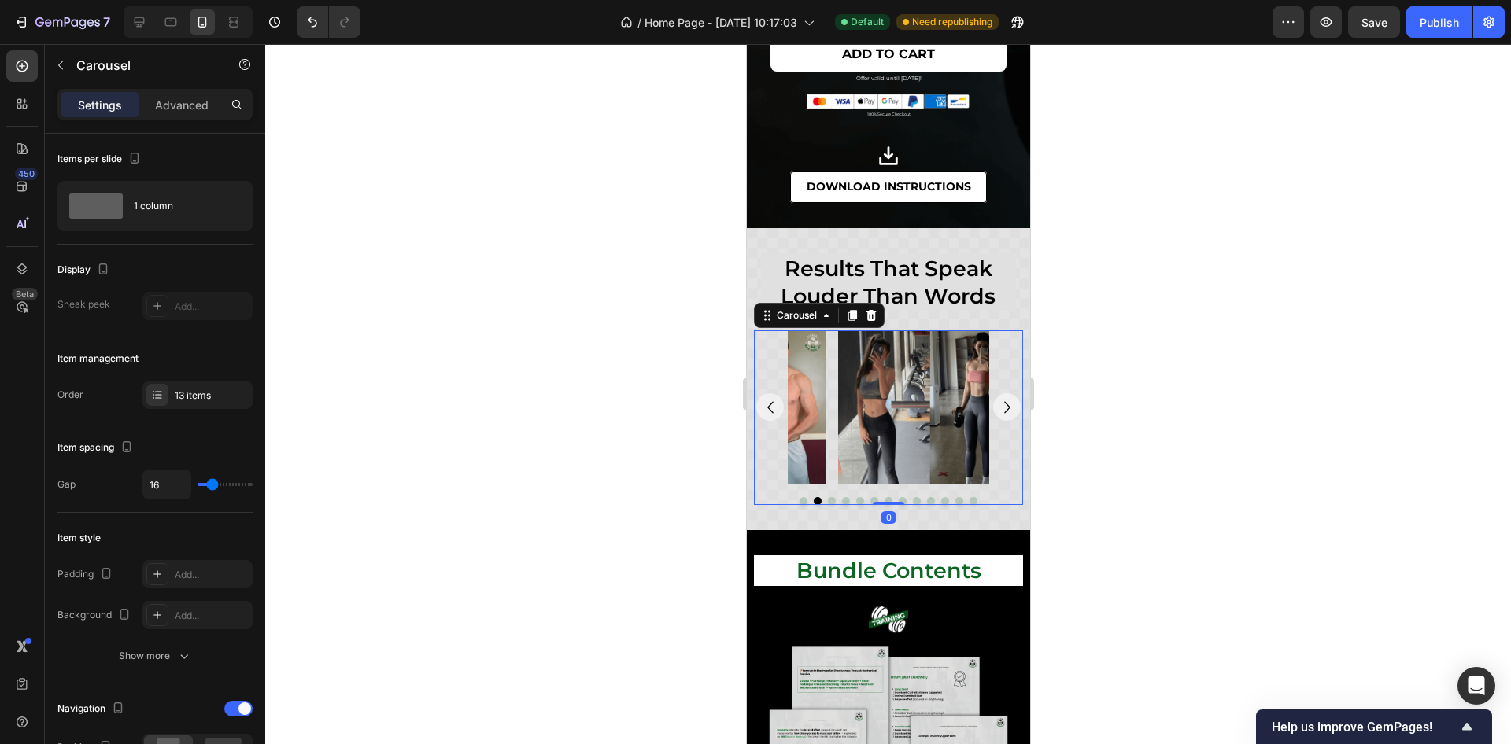
click at [995, 408] on icon "Carousel Next Arrow" at bounding box center [1007, 408] width 24 height 24
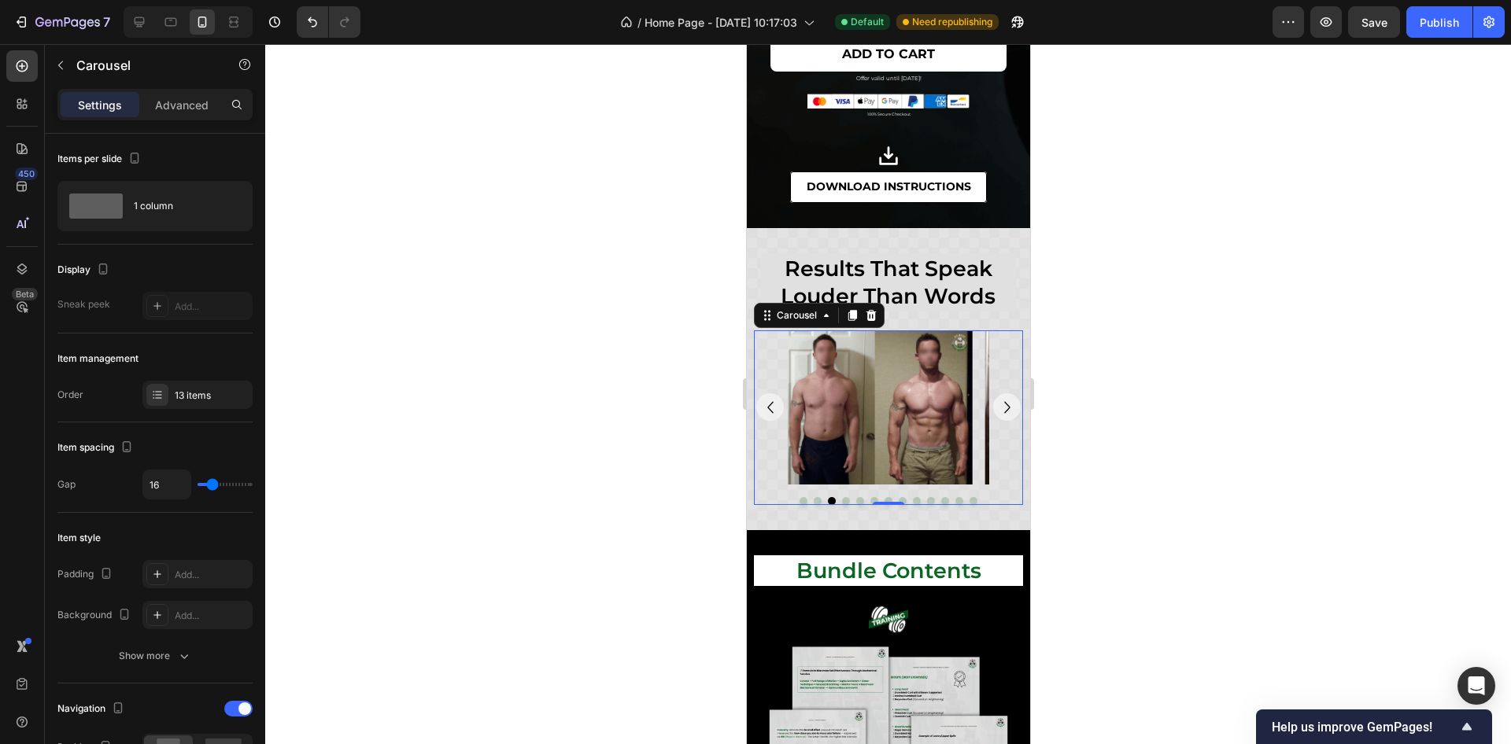
click at [771, 406] on icon "Carousel Back Arrow" at bounding box center [770, 408] width 24 height 24
click at [768, 404] on icon "Carousel Back Arrow" at bounding box center [770, 408] width 24 height 24
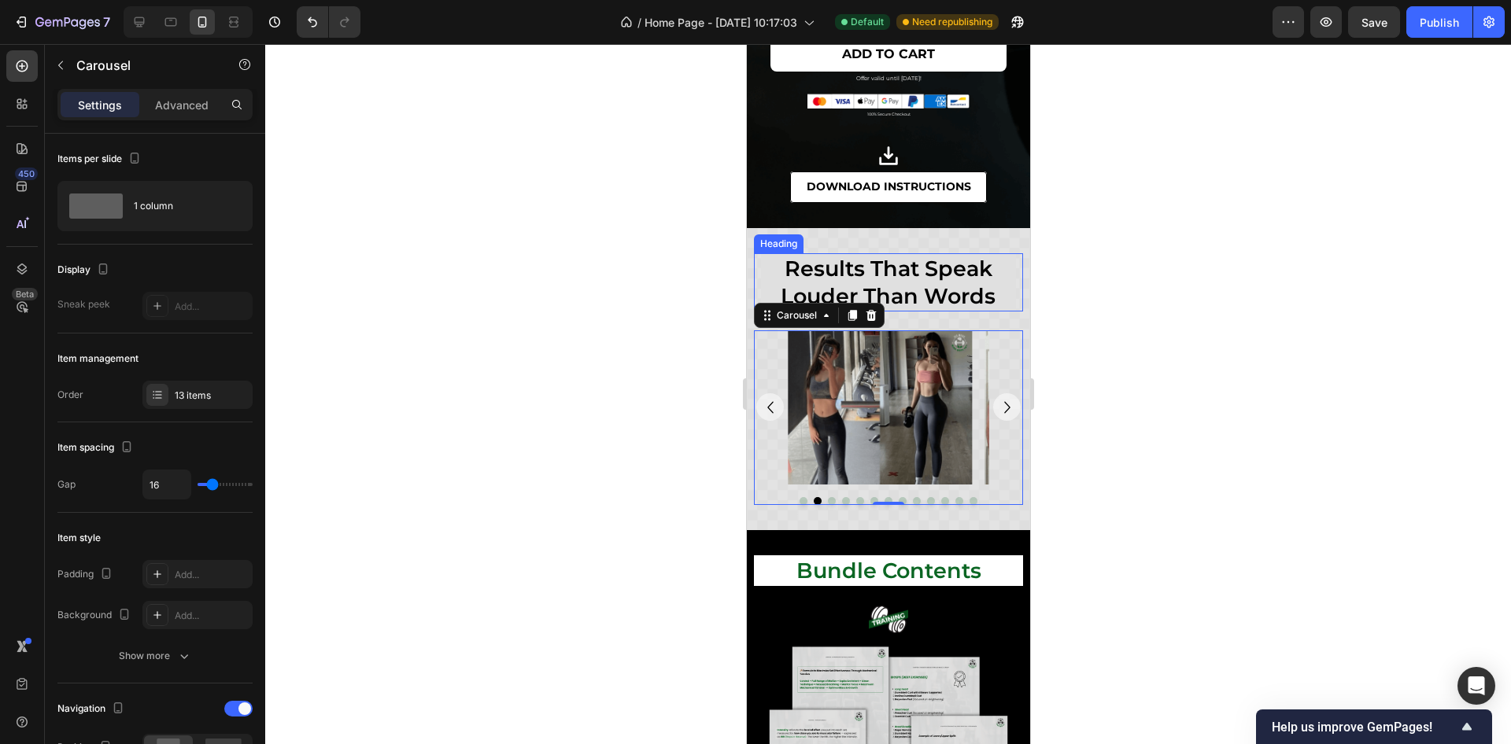
click at [884, 274] on h2 "results that speak louder than words" at bounding box center [888, 282] width 256 height 58
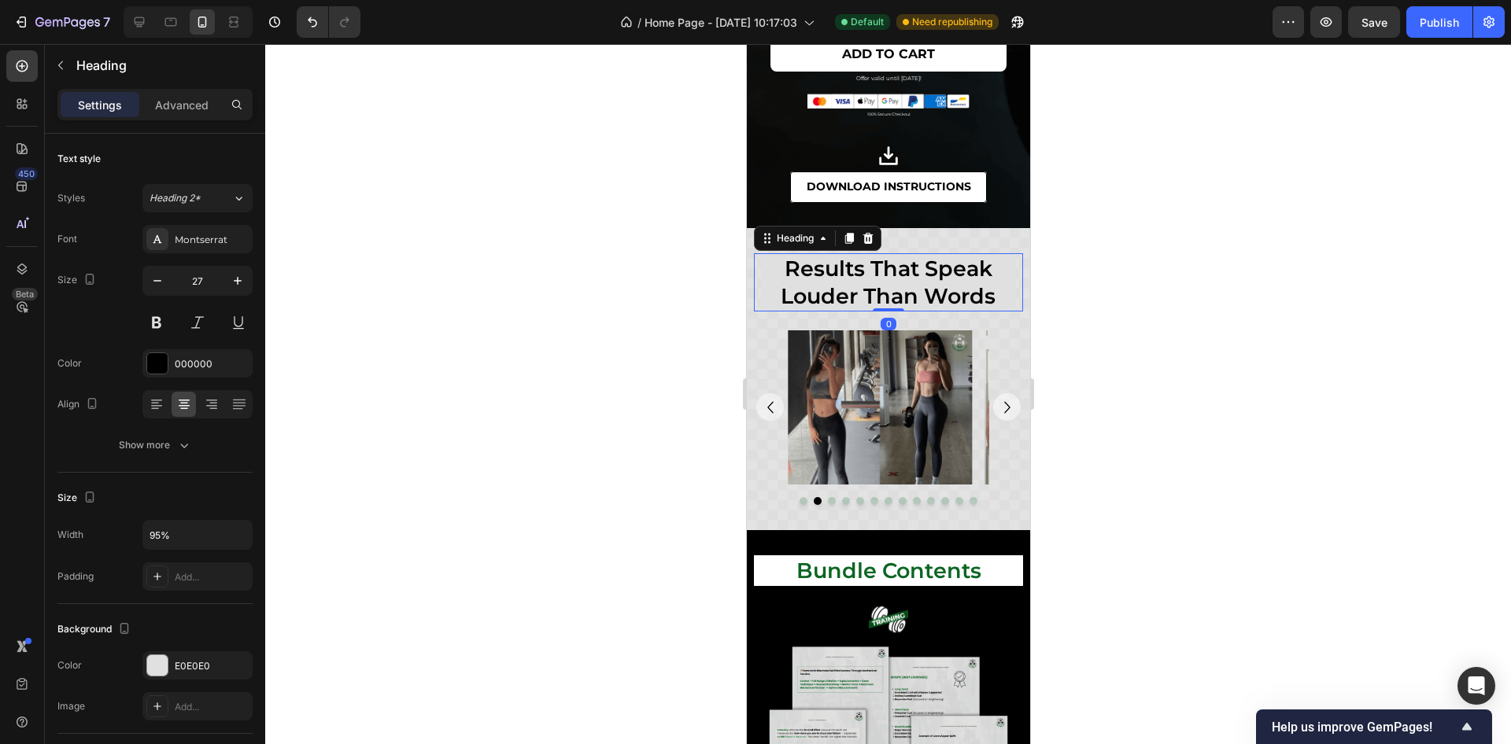
click at [921, 274] on h2 "results that speak louder than words" at bounding box center [888, 282] width 256 height 58
drag, startPoint x: 921, startPoint y: 271, endPoint x: 851, endPoint y: 305, distance: 78.1
click at [851, 305] on p "results that speak louder than words" at bounding box center [888, 282] width 253 height 55
click at [916, 304] on p "results that speak louder than words" at bounding box center [888, 282] width 253 height 55
click at [143, 26] on icon at bounding box center [139, 22] width 16 height 16
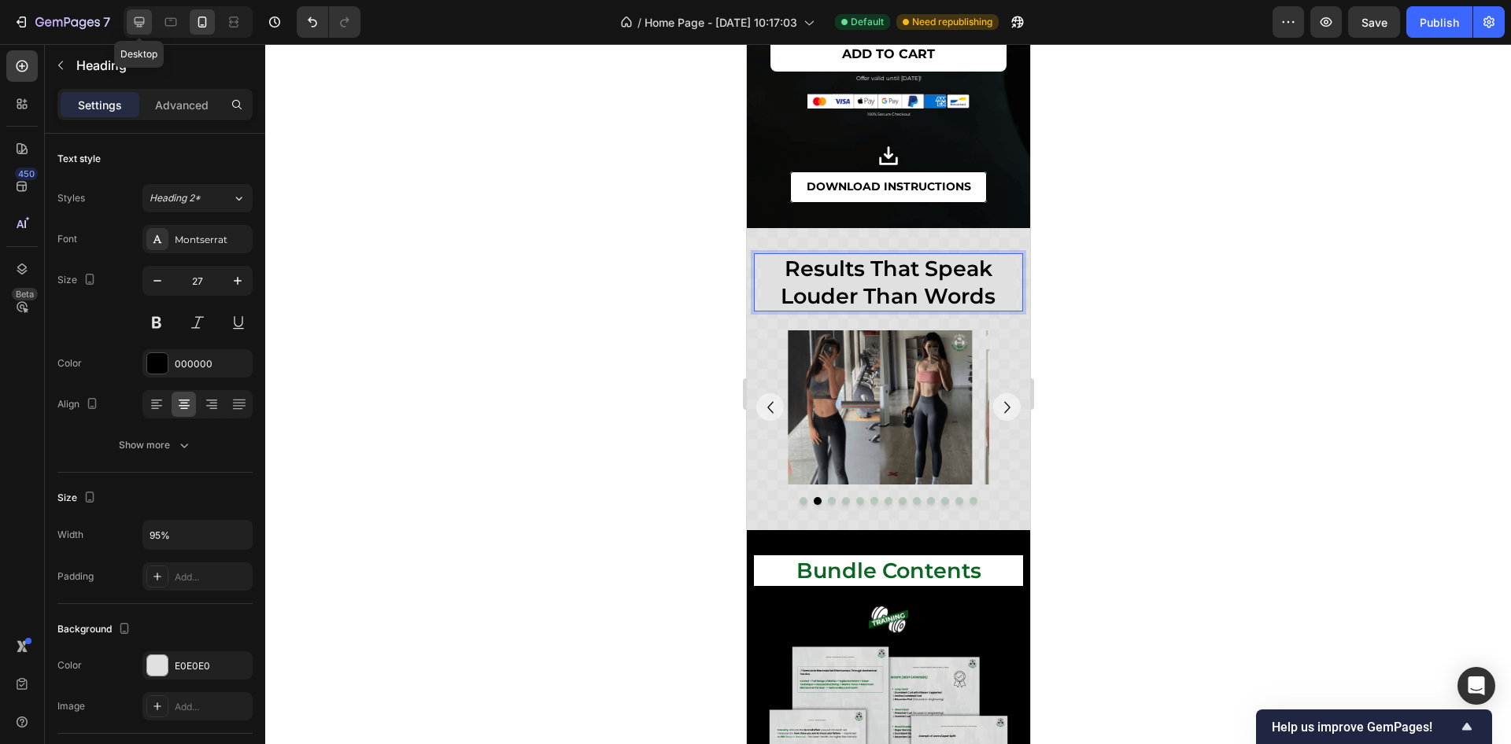
type input "35"
type input "100%"
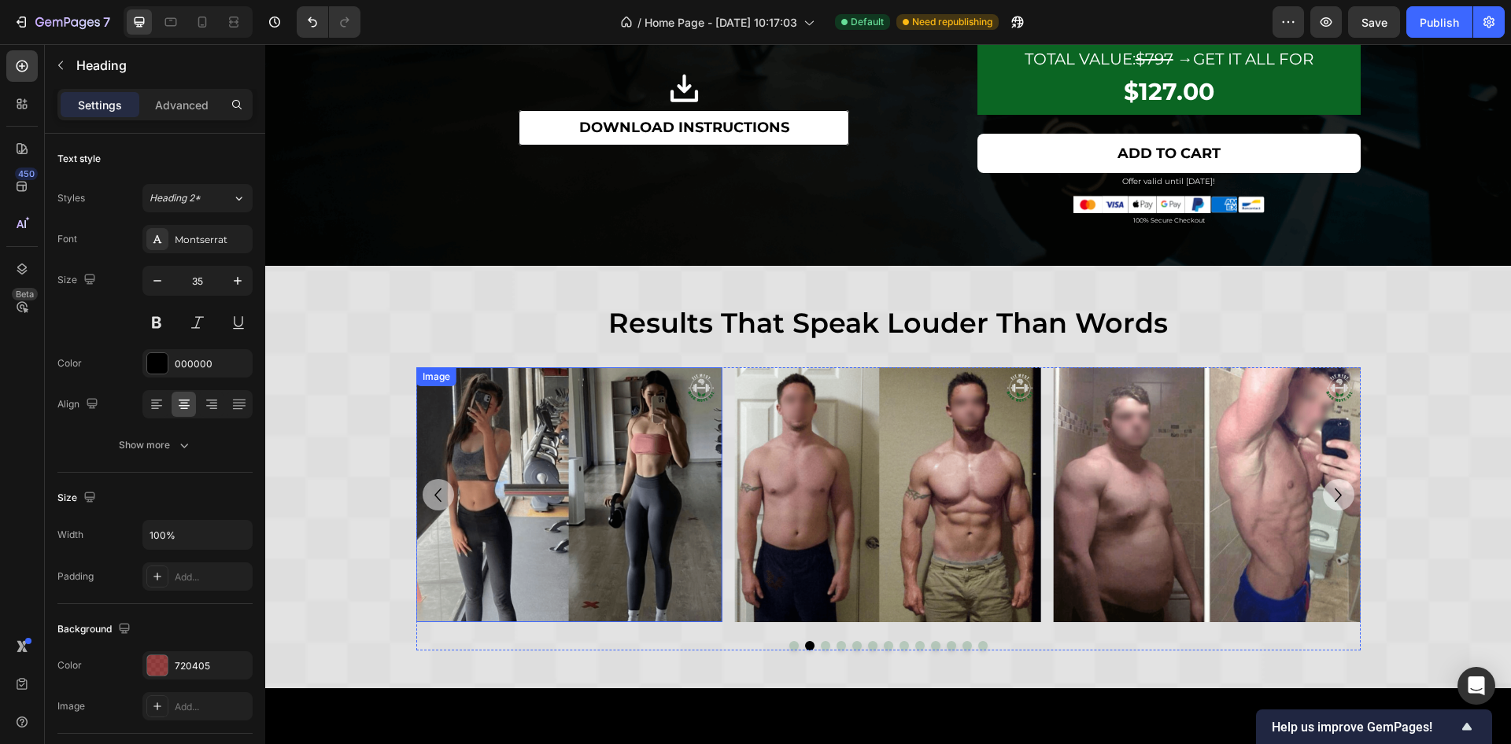
scroll to position [1383, 0]
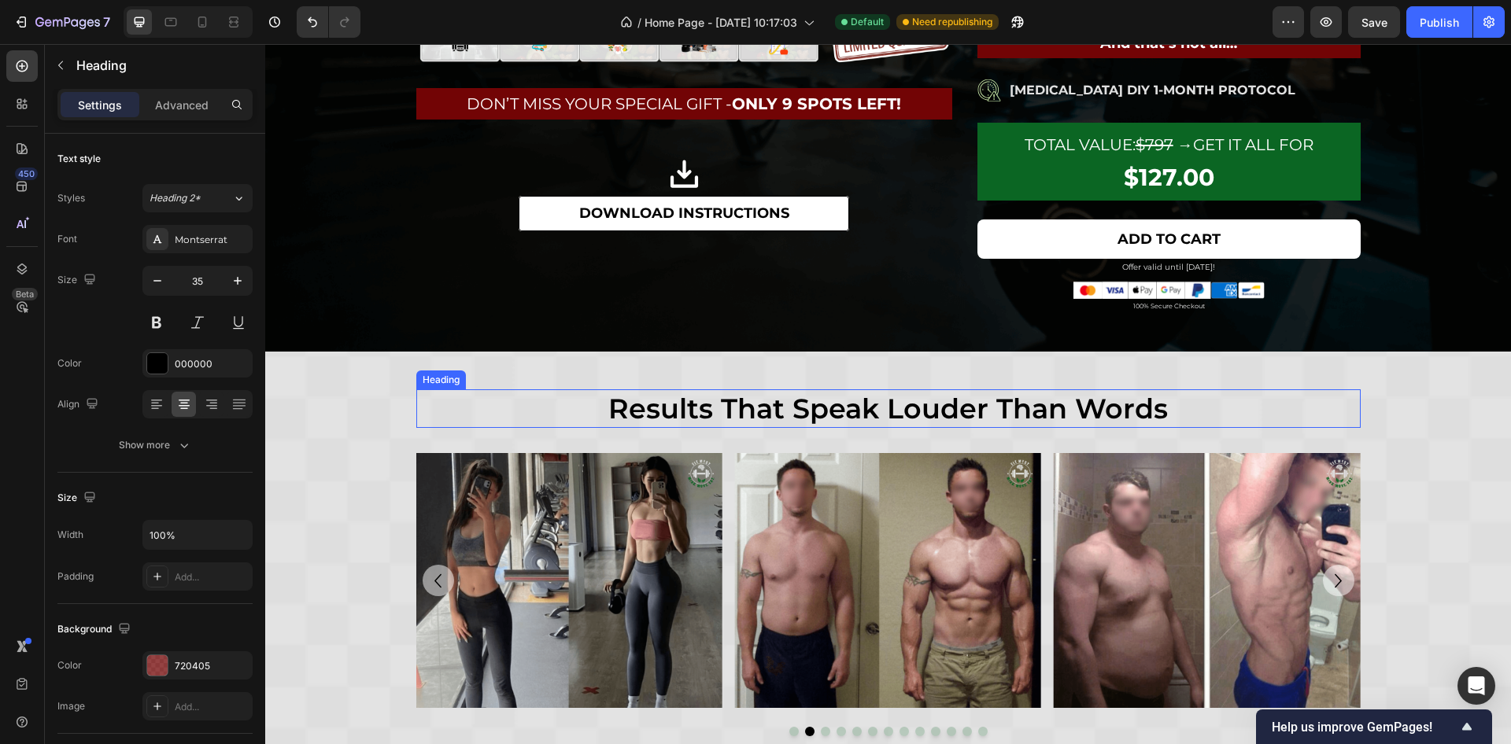
click at [767, 409] on h2 "results that speak louder than words" at bounding box center [888, 408] width 944 height 39
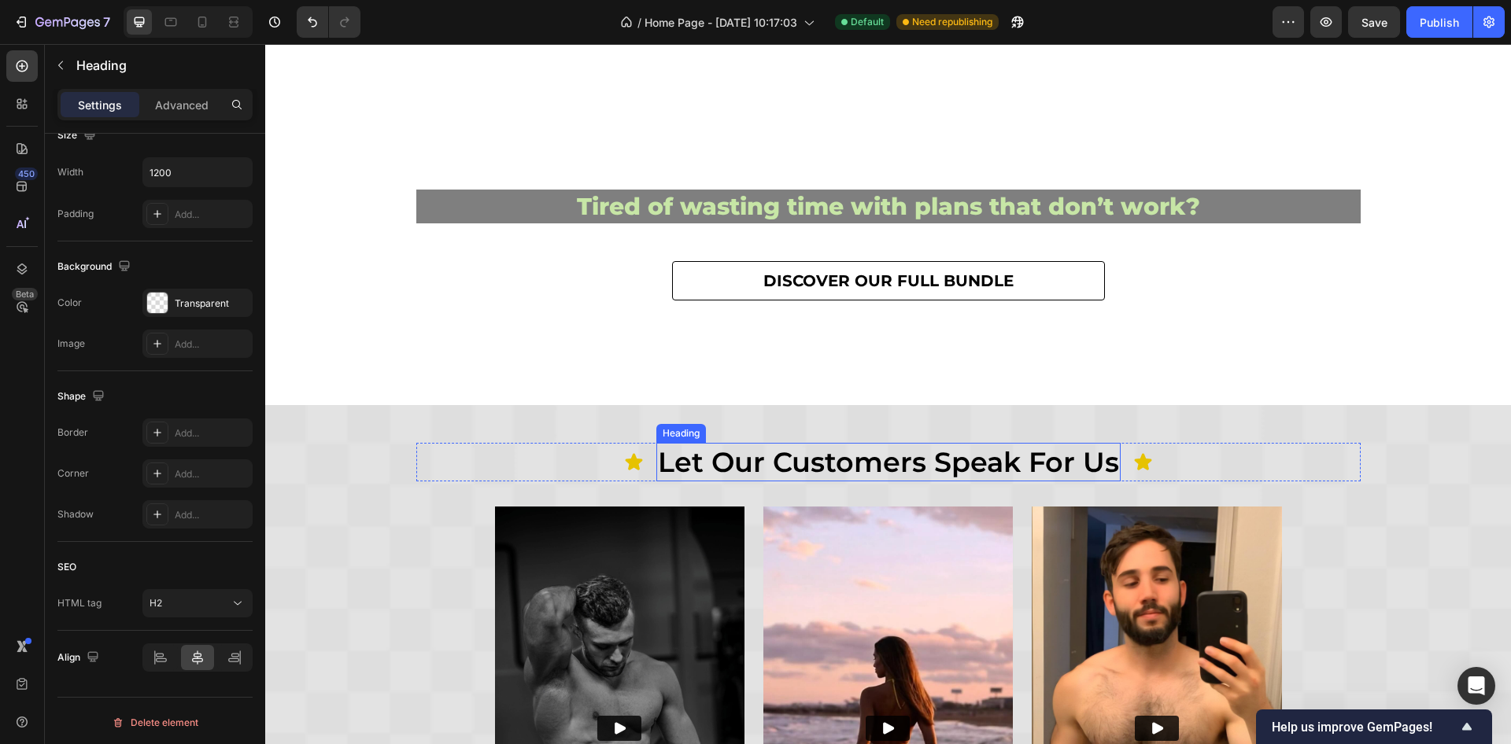
scroll to position [320, 0]
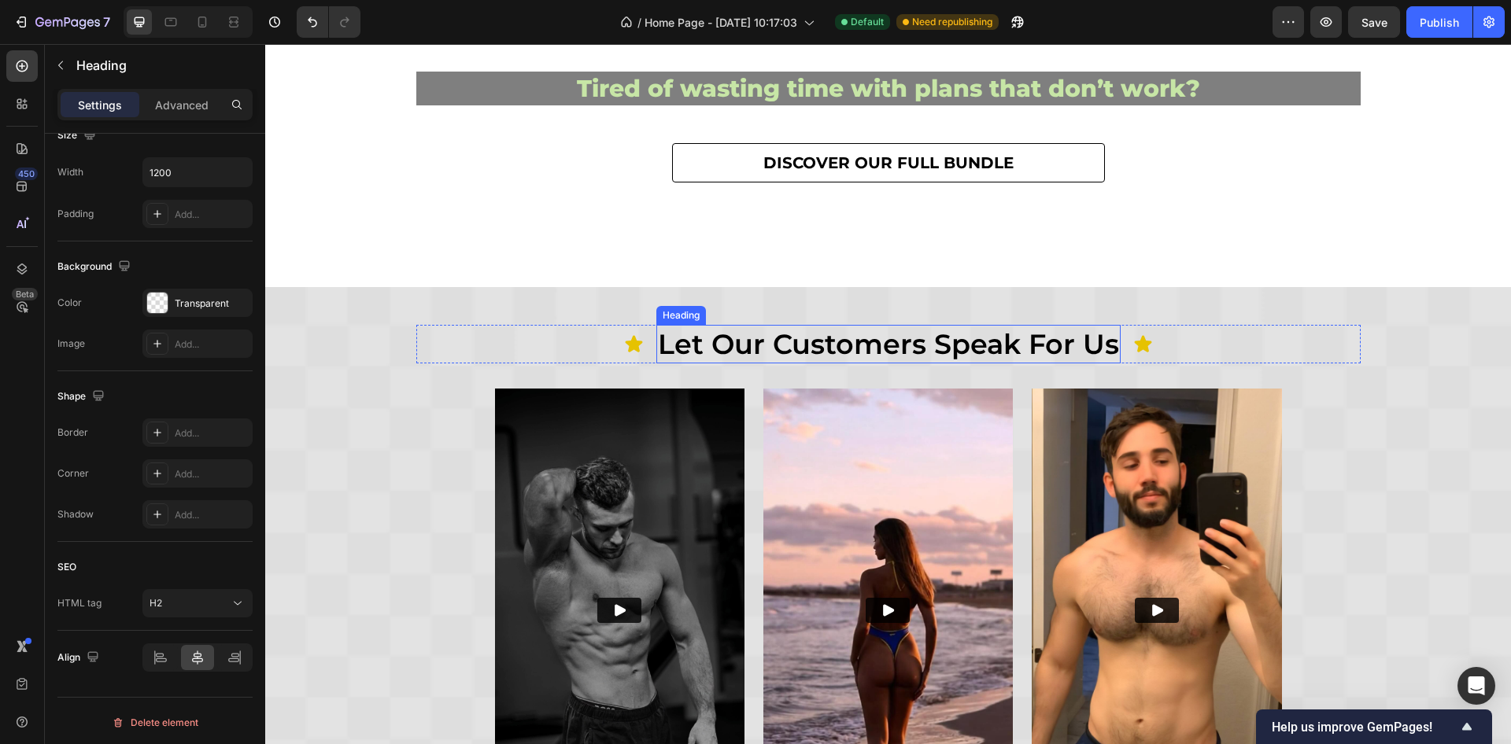
click at [949, 341] on h2 "let our customers speak for us" at bounding box center [888, 344] width 464 height 39
click at [933, 343] on h2 "let our customers speak for us" at bounding box center [888, 344] width 464 height 39
click at [933, 342] on p "let our customers speak for us" at bounding box center [888, 345] width 461 height 36
click at [928, 345] on p "let our customers speak for us" at bounding box center [888, 345] width 461 height 36
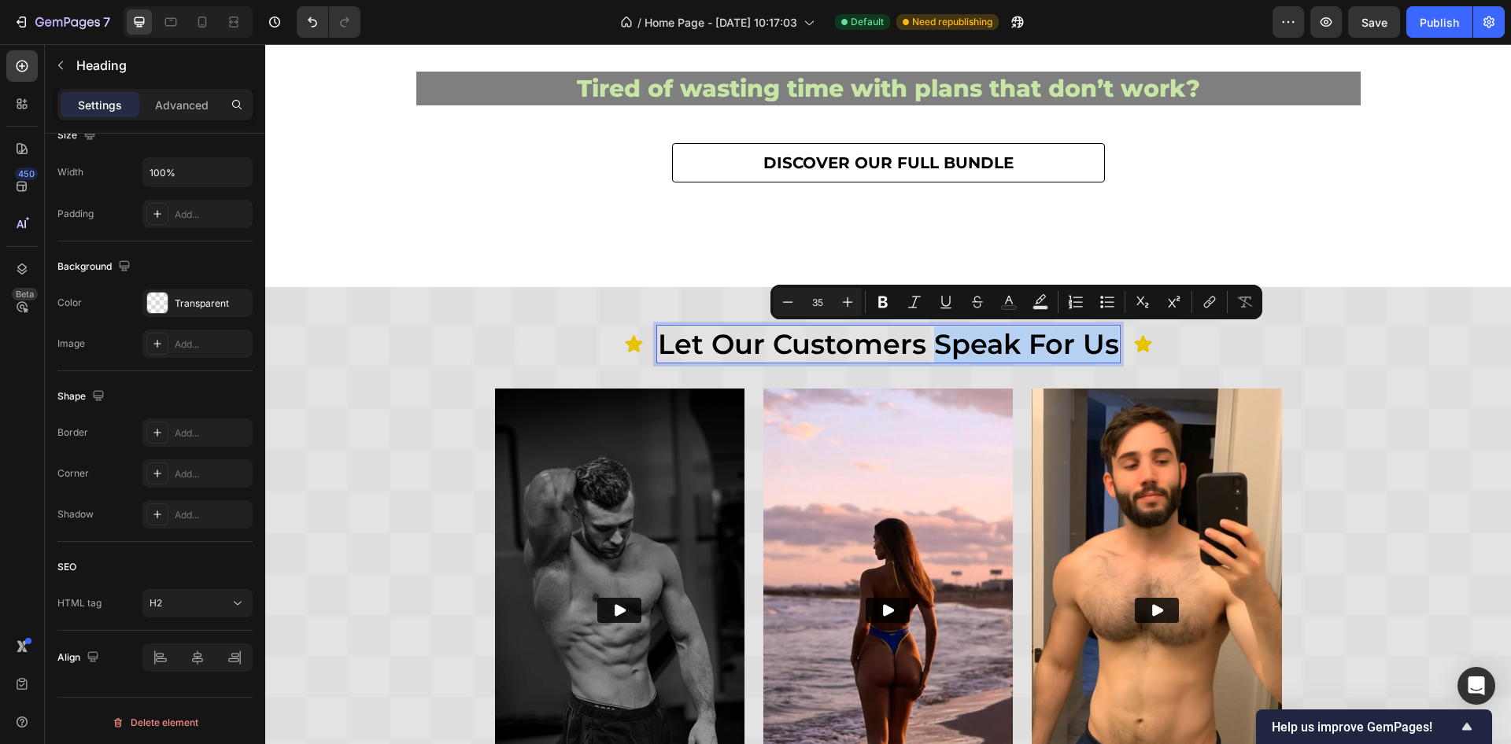
drag, startPoint x: 928, startPoint y: 345, endPoint x: 1109, endPoint y: 351, distance: 181.1
click at [1109, 351] on h2 "let our customers speak for us" at bounding box center [888, 344] width 464 height 39
click at [1008, 306] on rect "Editor contextual toolbar" at bounding box center [1009, 308] width 15 height 4
type input "000000"
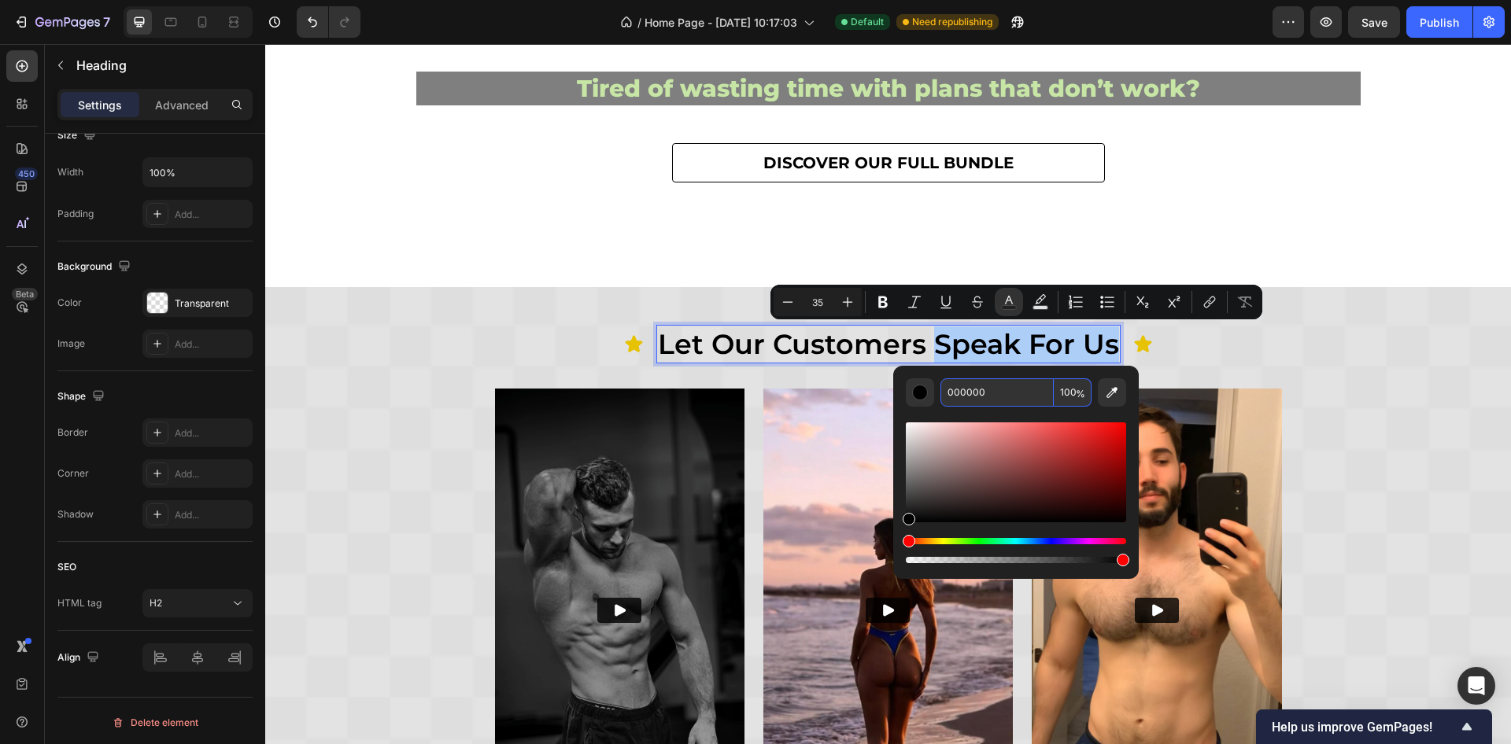
click at [966, 399] on input "000000" at bounding box center [996, 392] width 113 height 28
paste input "E6C2"
type input "E6C200"
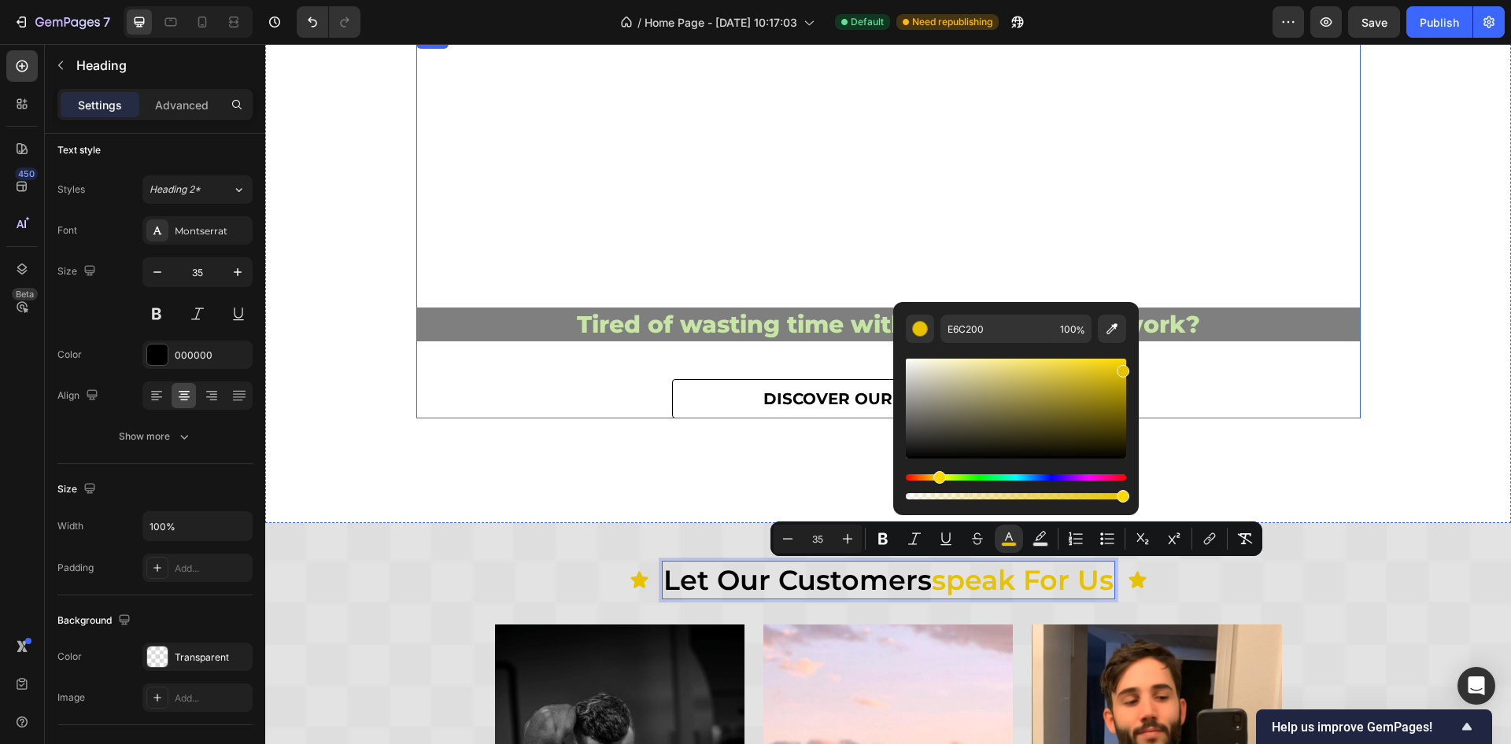
scroll to position [482, 0]
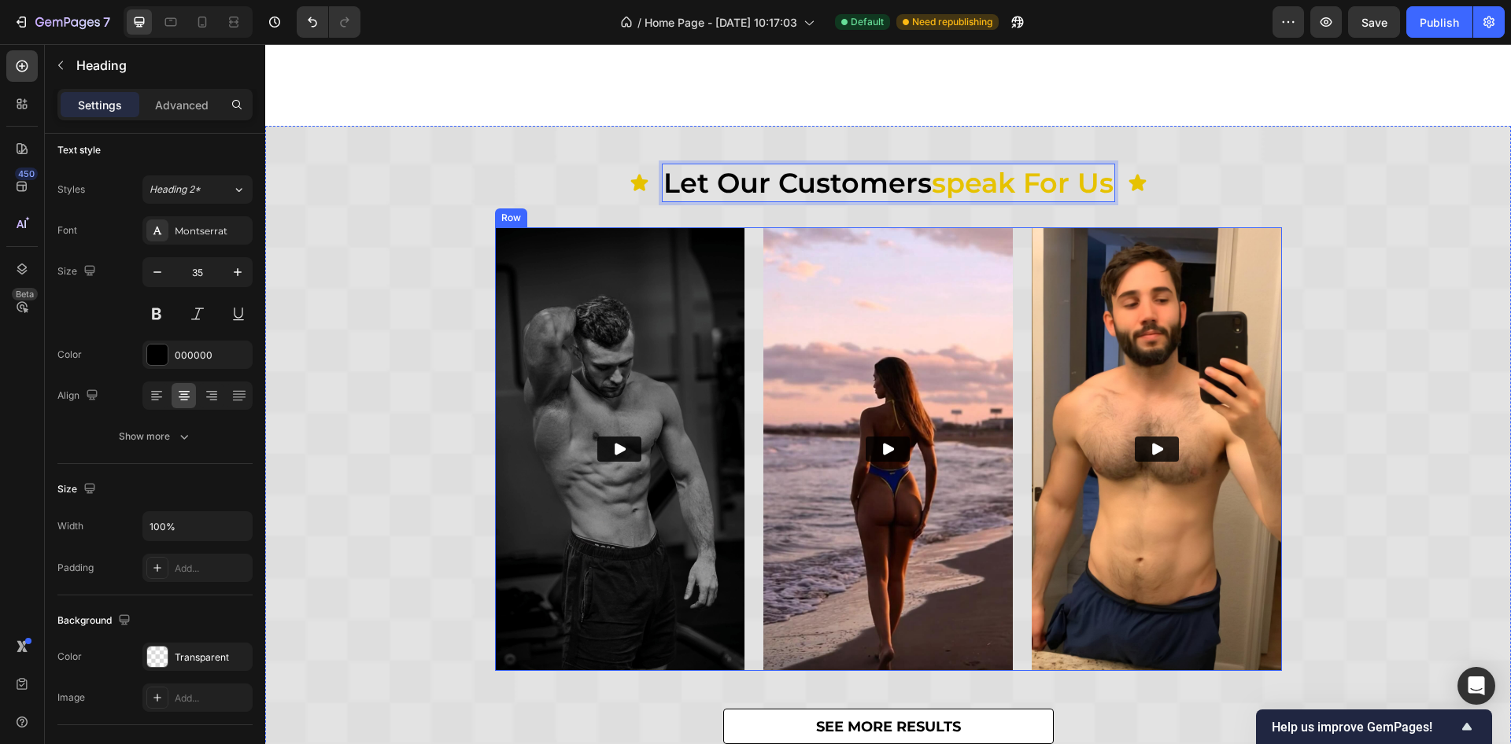
type input "16"
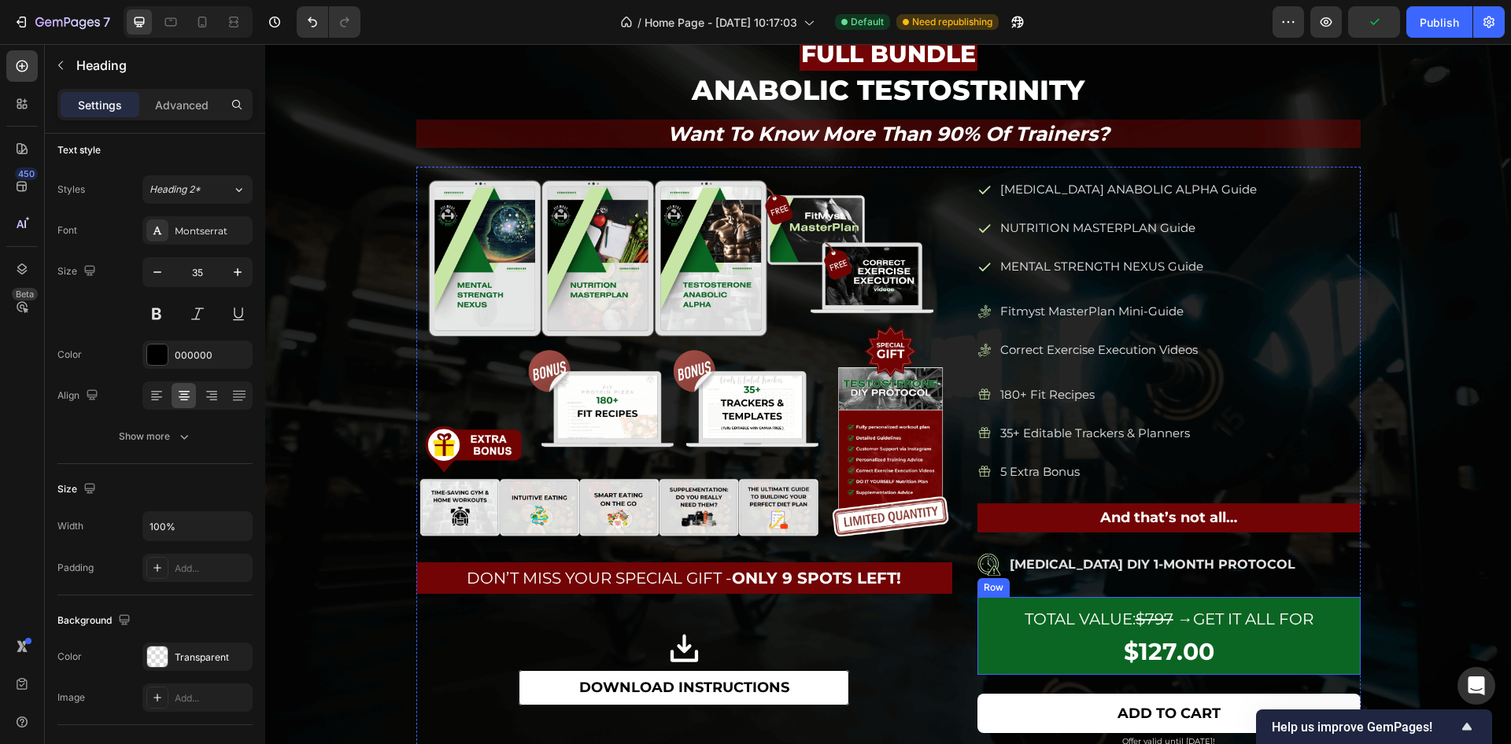
click at [977, 666] on div "Total Value: $797 → Get it all for Text Block $127.00 Product Price Product Pri…" at bounding box center [1168, 636] width 383 height 78
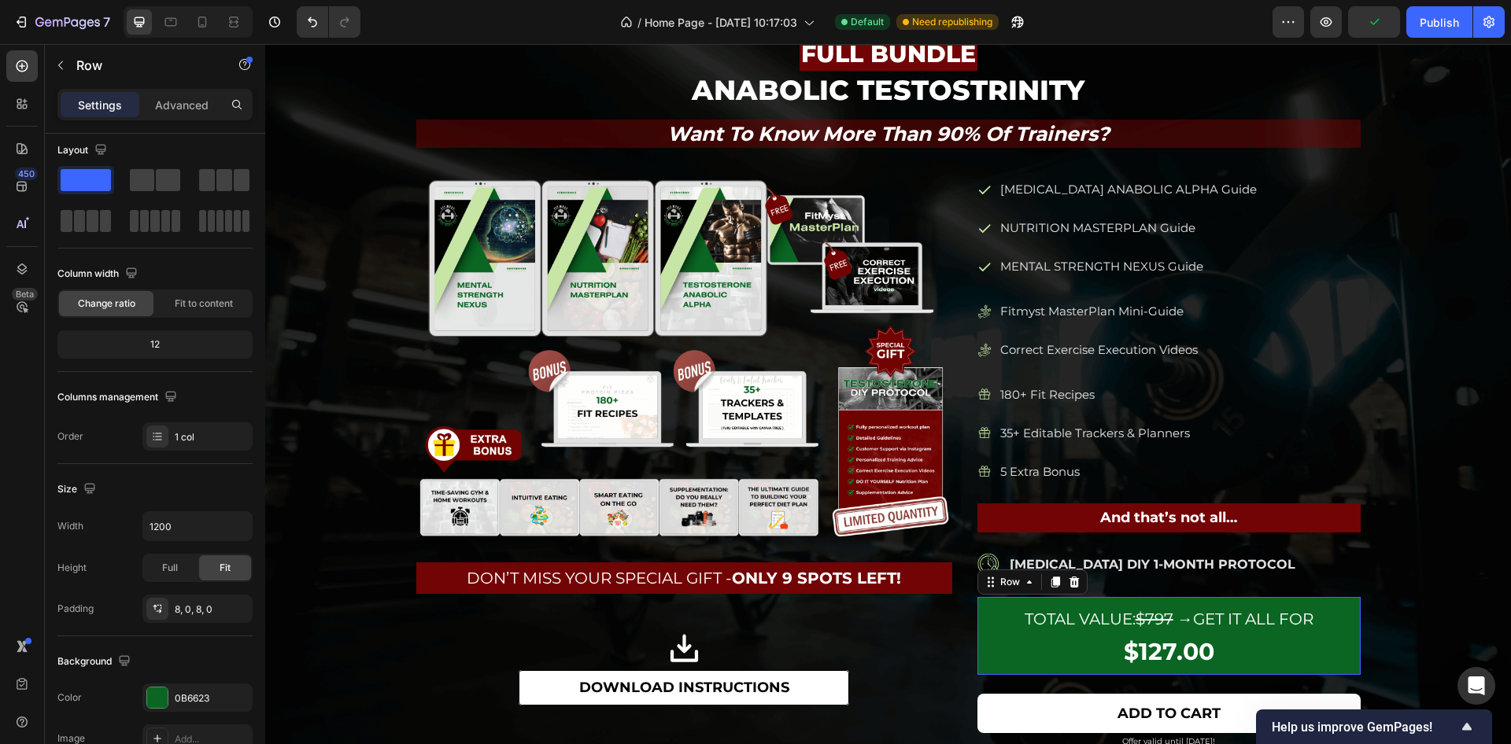
scroll to position [0, 0]
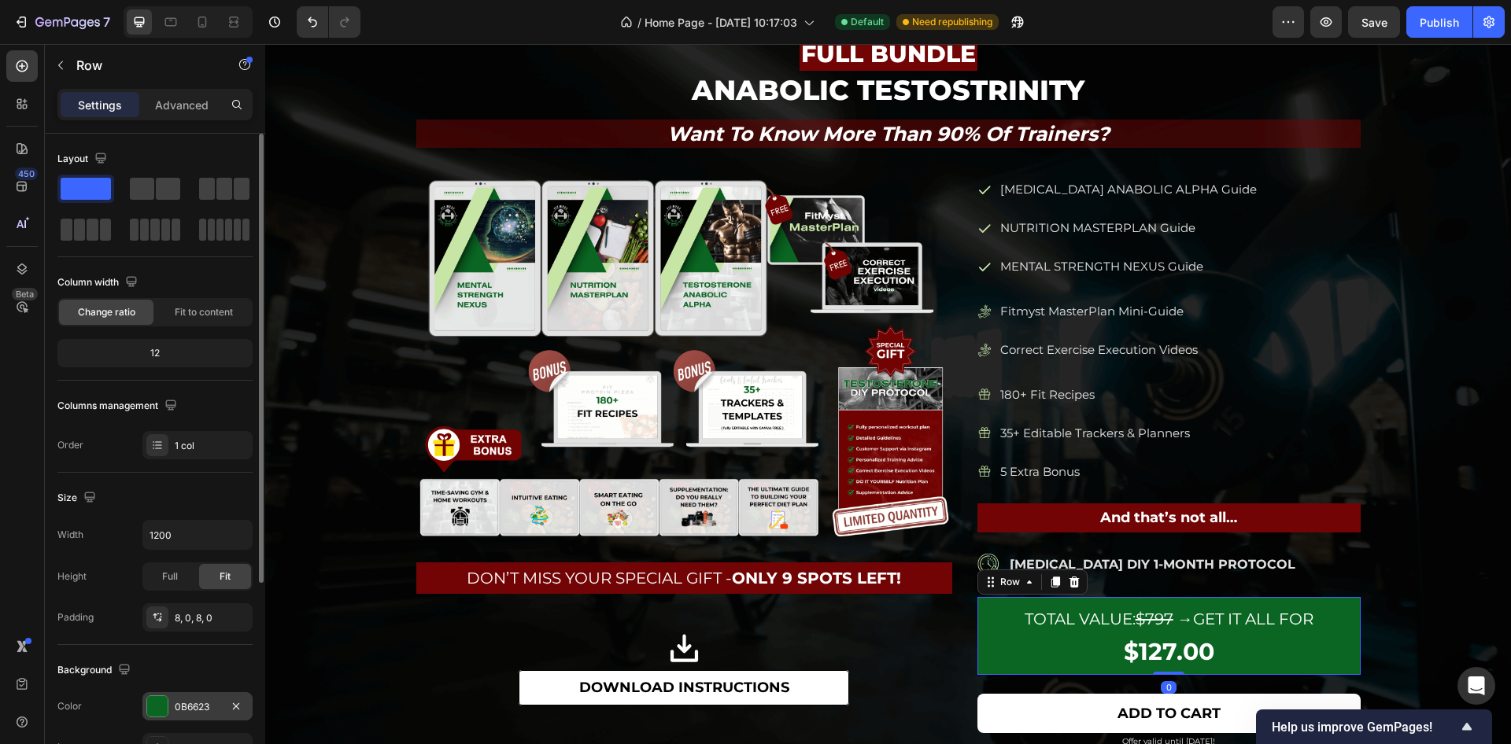
click at [186, 707] on div "0B6623" at bounding box center [198, 707] width 46 height 14
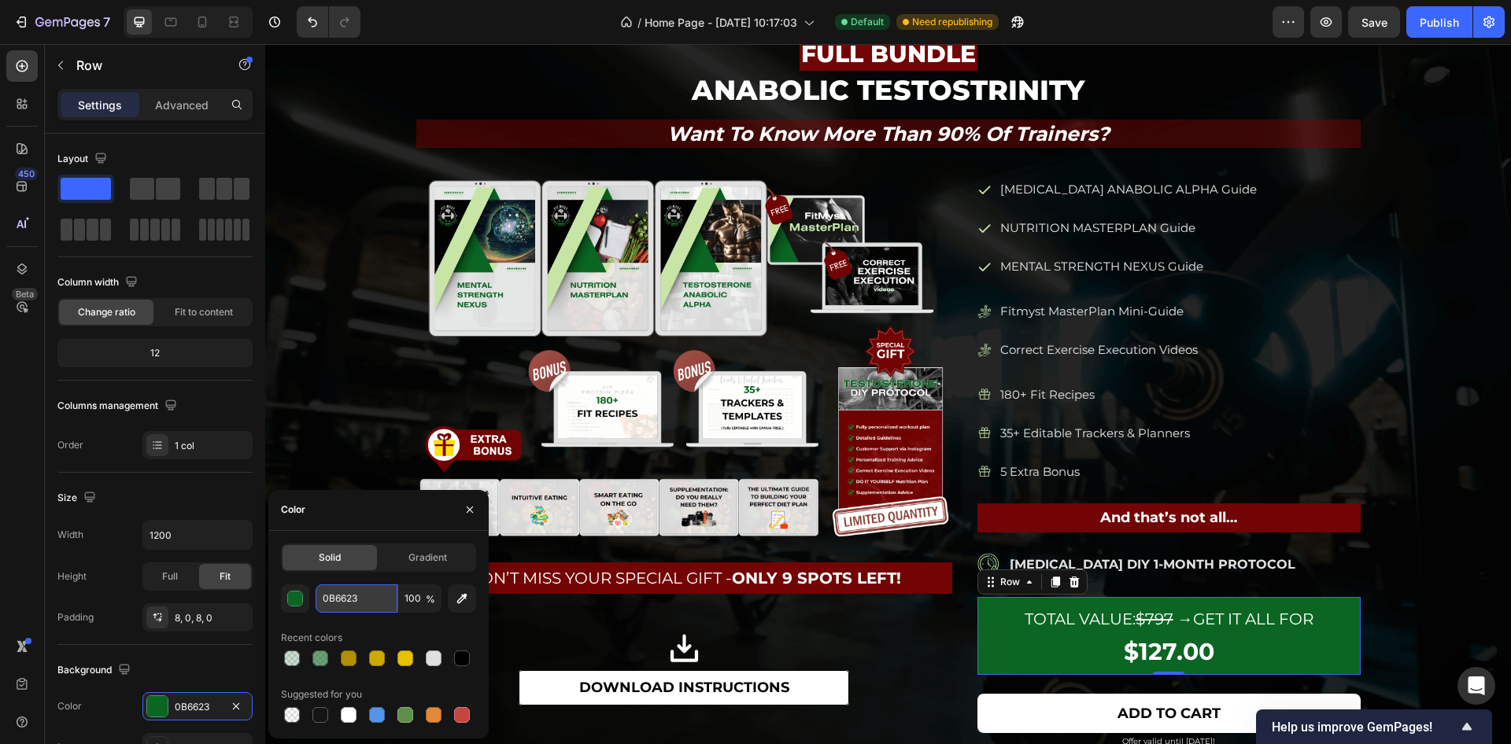
click at [335, 595] on input "0B6623" at bounding box center [357, 599] width 82 height 28
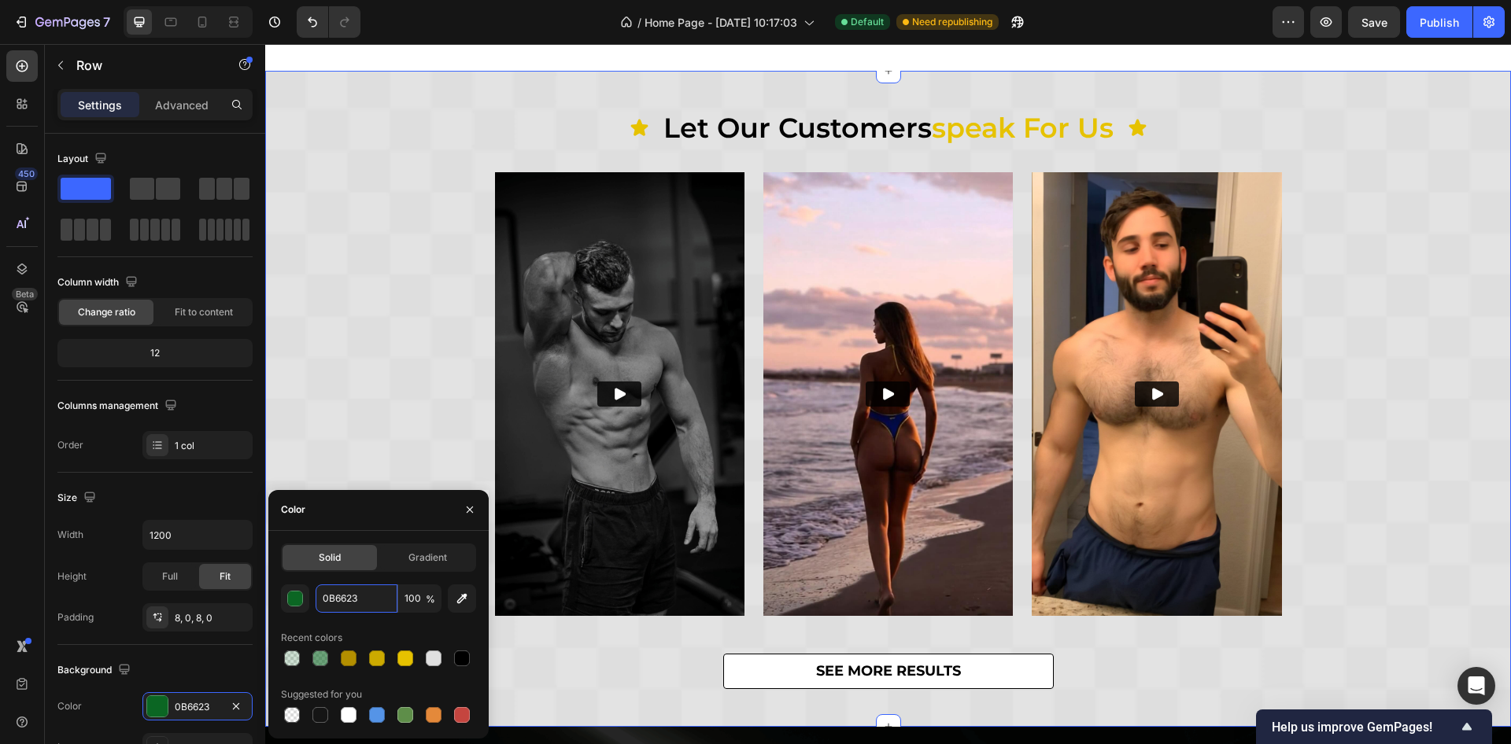
scroll to position [438, 0]
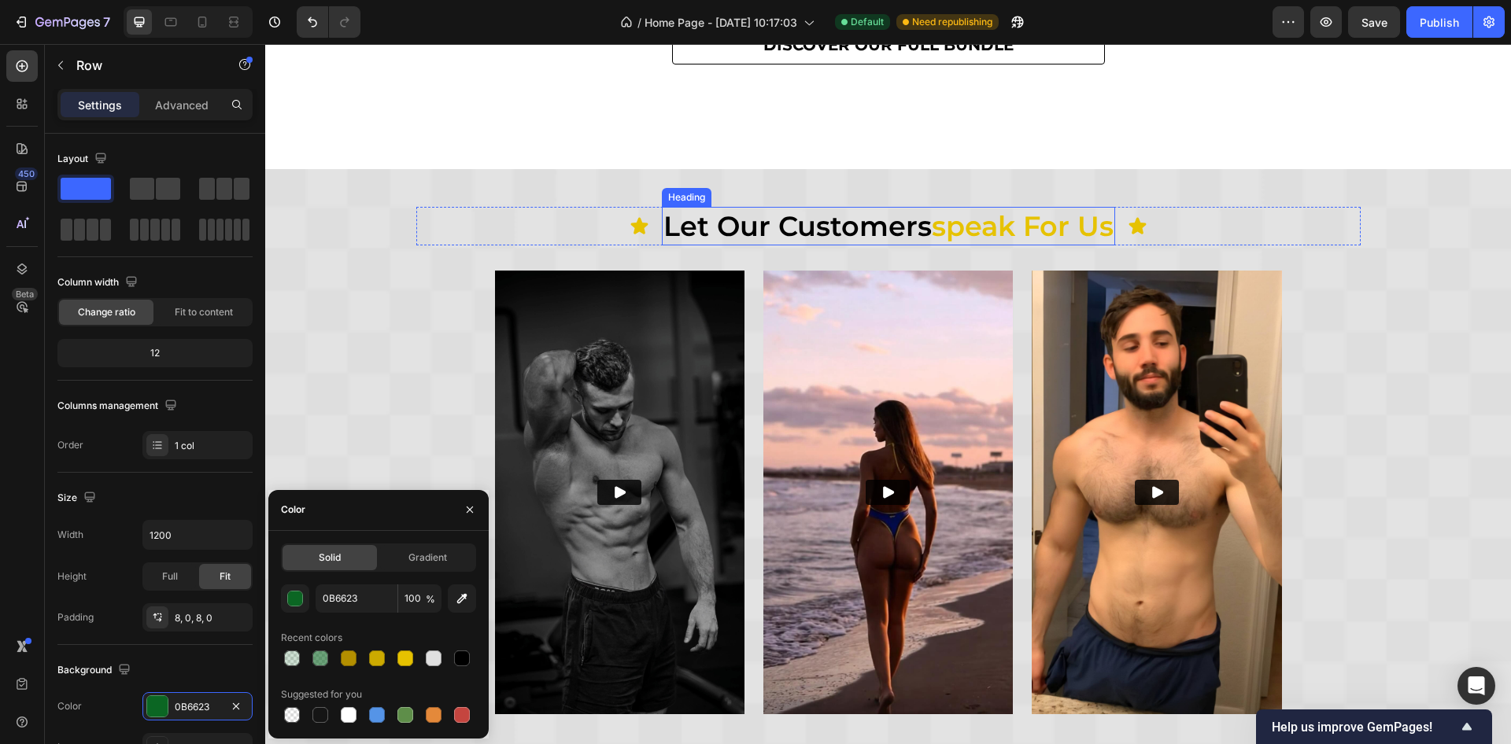
click at [1014, 226] on span "speak for us" at bounding box center [1023, 226] width 182 height 34
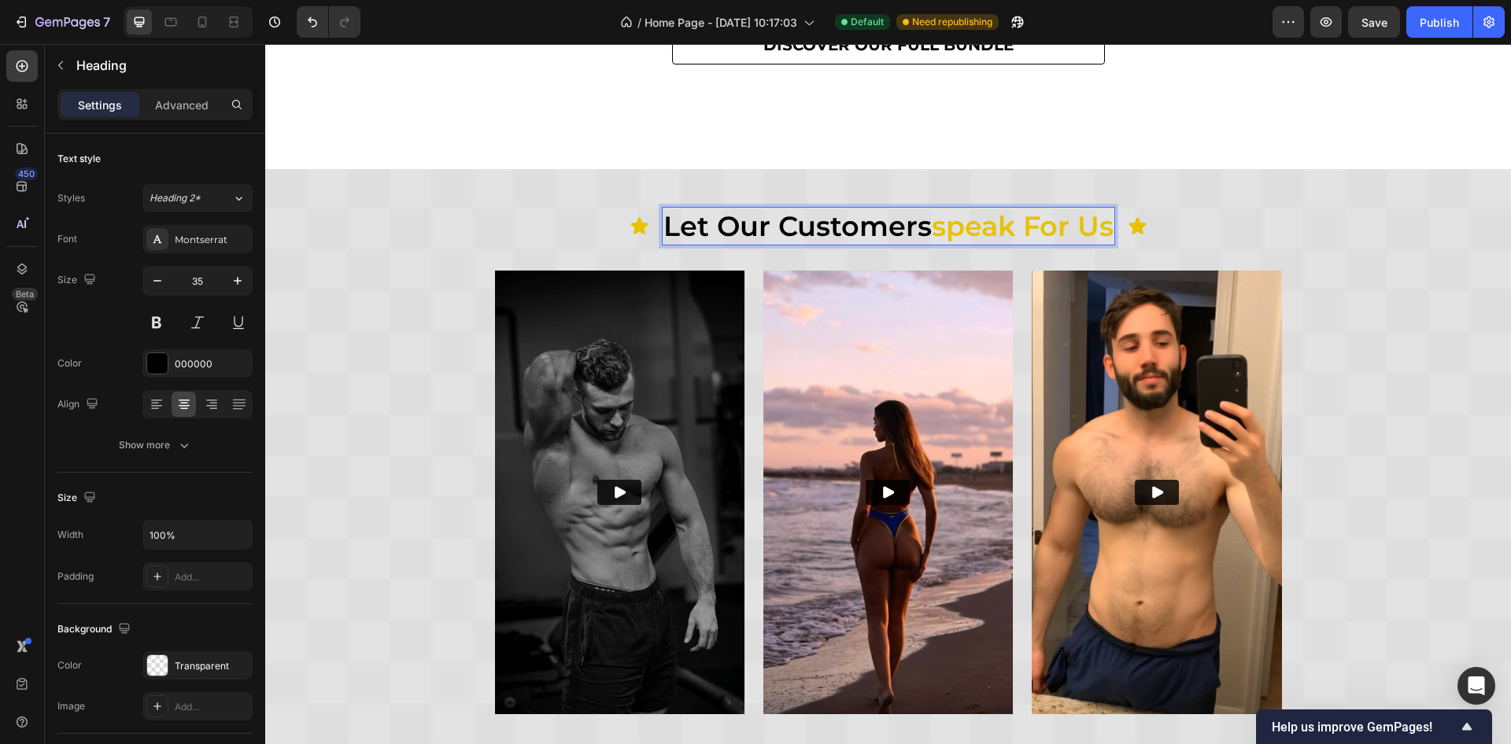
click at [932, 222] on span "speak for us" at bounding box center [1023, 226] width 182 height 34
drag, startPoint x: 928, startPoint y: 222, endPoint x: 1102, endPoint y: 236, distance: 174.5
click at [1102, 236] on span "speak for us" at bounding box center [1023, 226] width 182 height 34
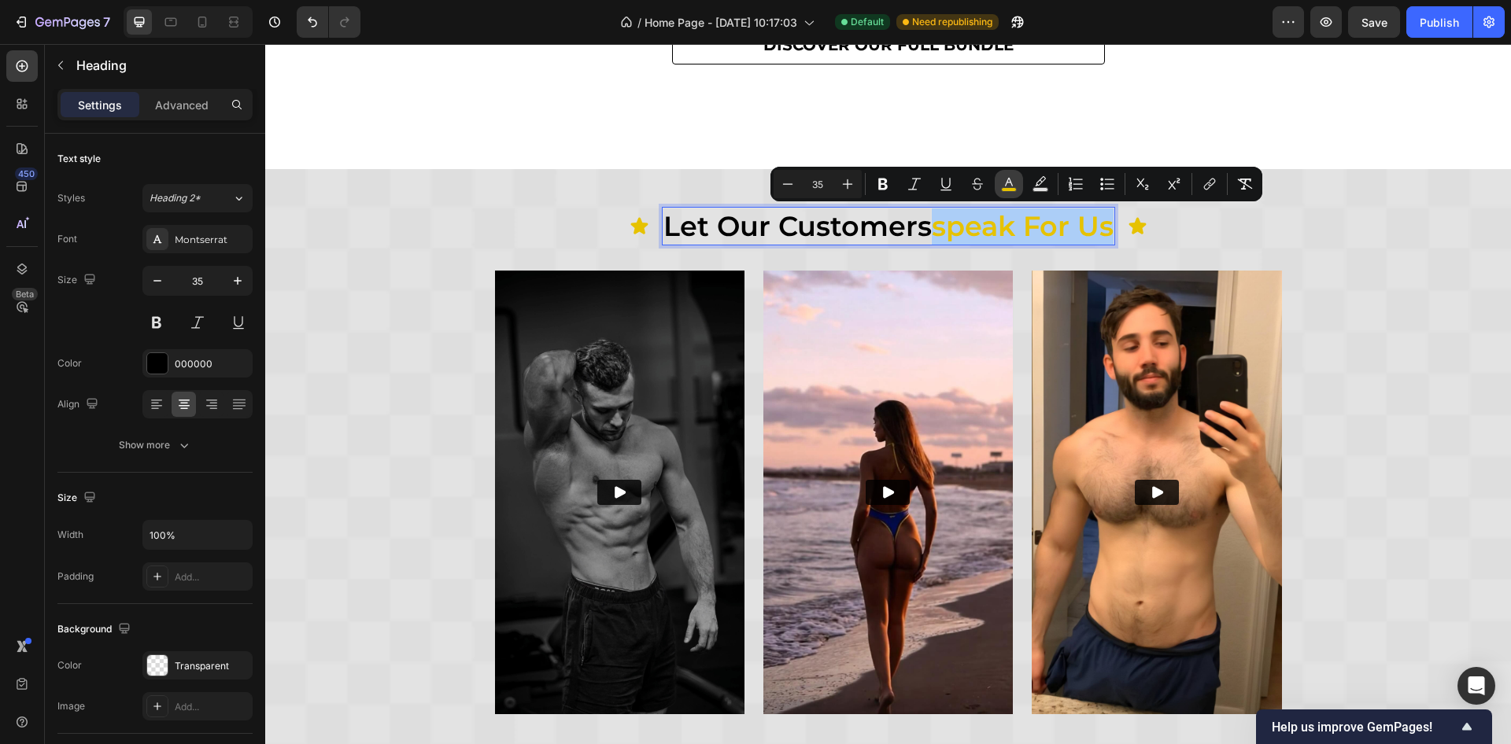
click at [1013, 177] on icon "Editor contextual toolbar" at bounding box center [1009, 184] width 16 height 16
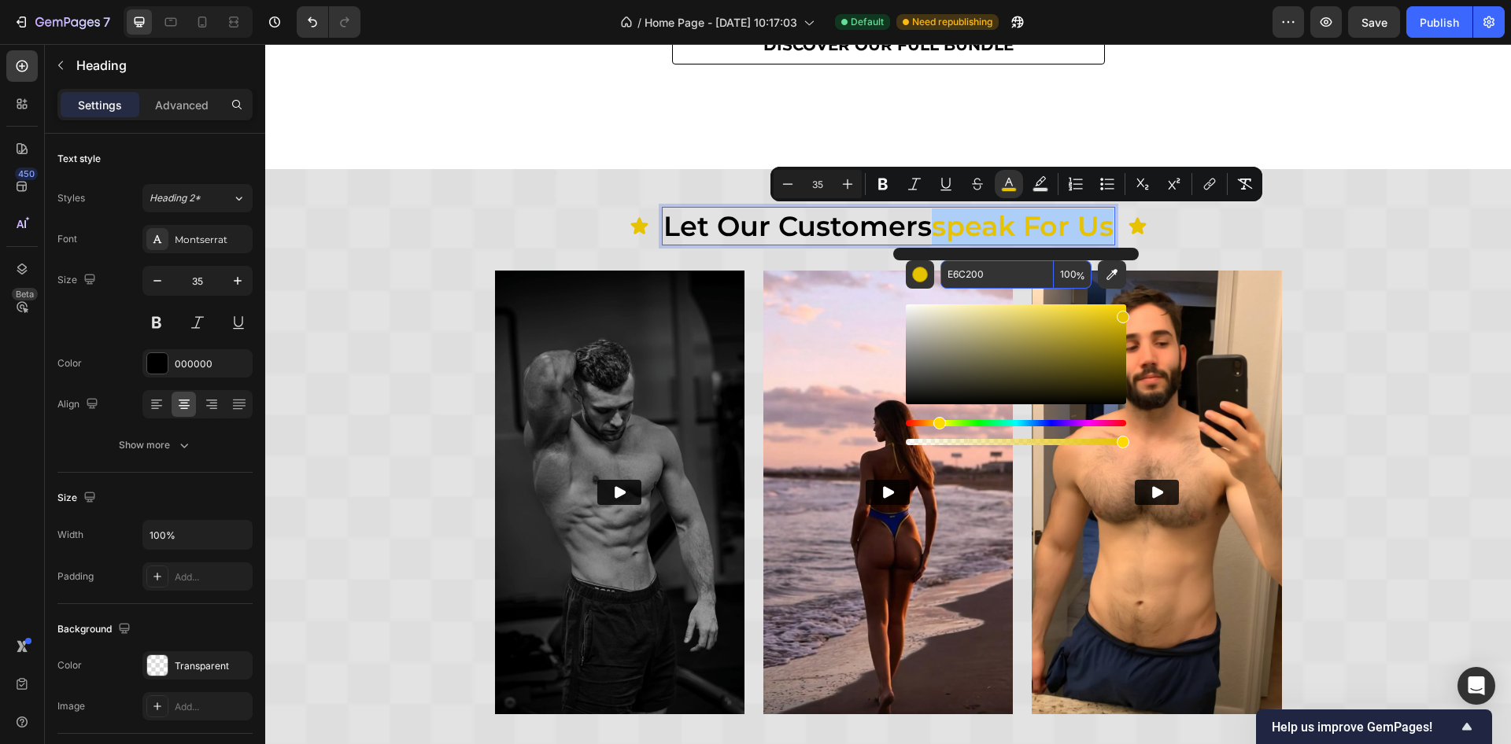
click at [964, 269] on input "E6C200" at bounding box center [996, 274] width 113 height 28
paste input "0B6623"
type input "0B6623"
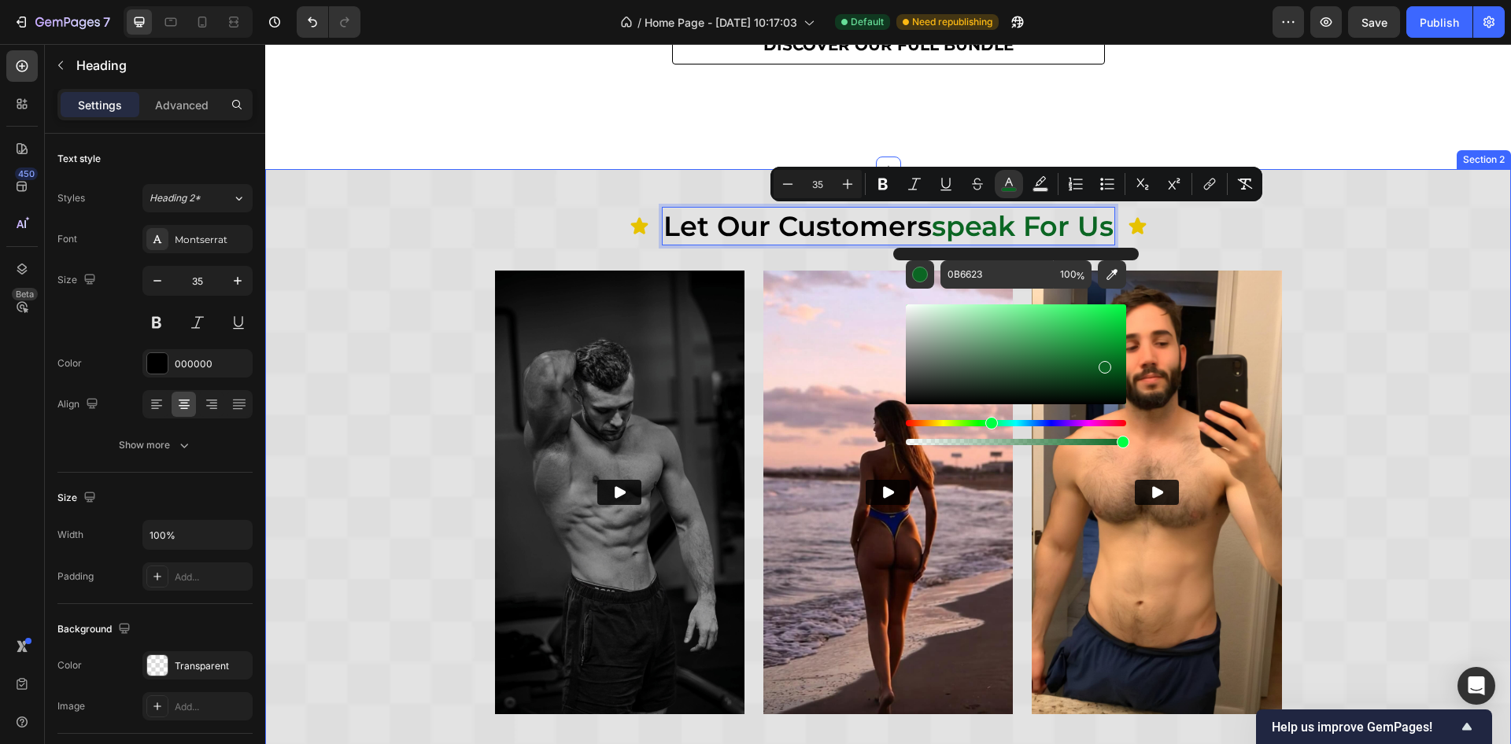
click at [1338, 255] on div "Icon let our customers speak for us Heading 0 Icon Row Video Video Video Carous…" at bounding box center [888, 497] width 1246 height 581
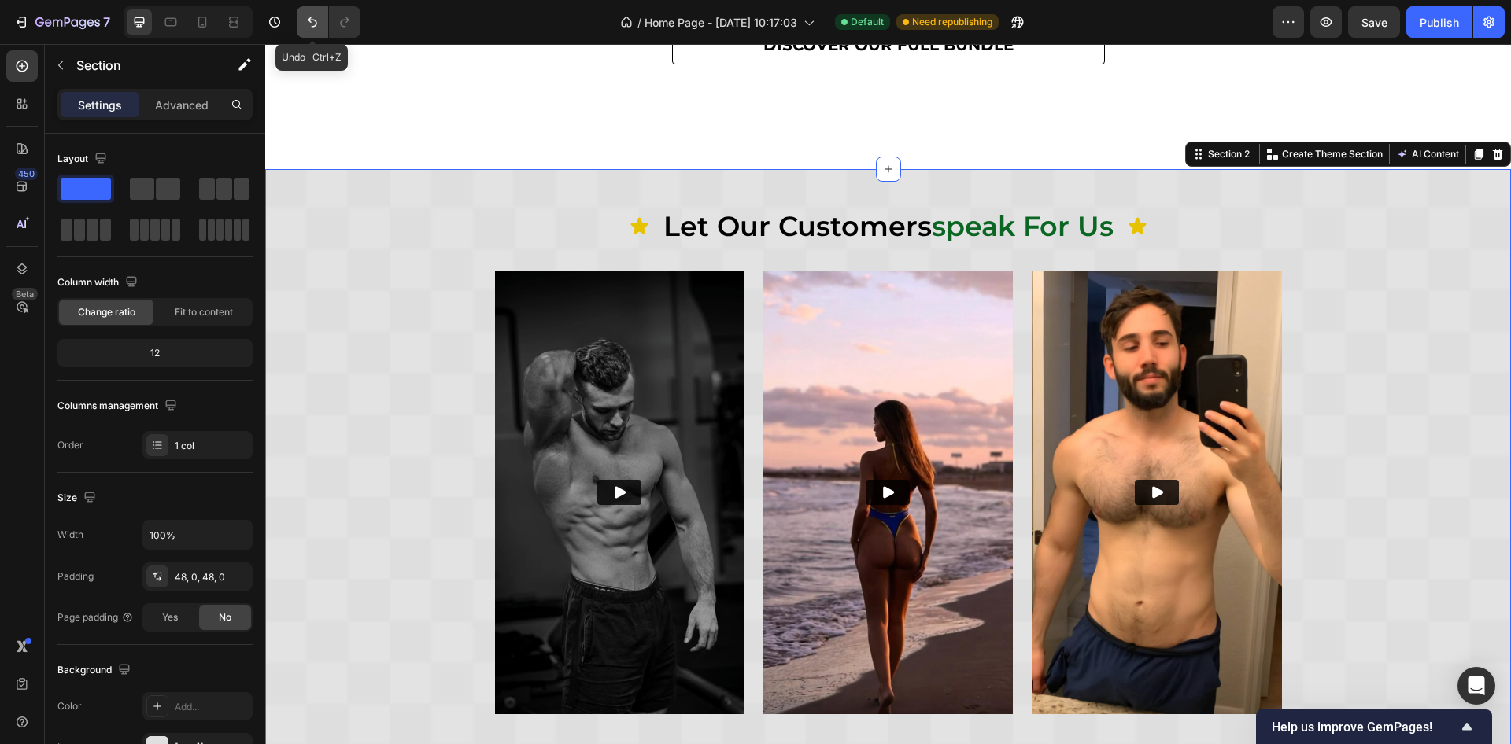
click at [306, 23] on icon "Undo/Redo" at bounding box center [313, 22] width 16 height 16
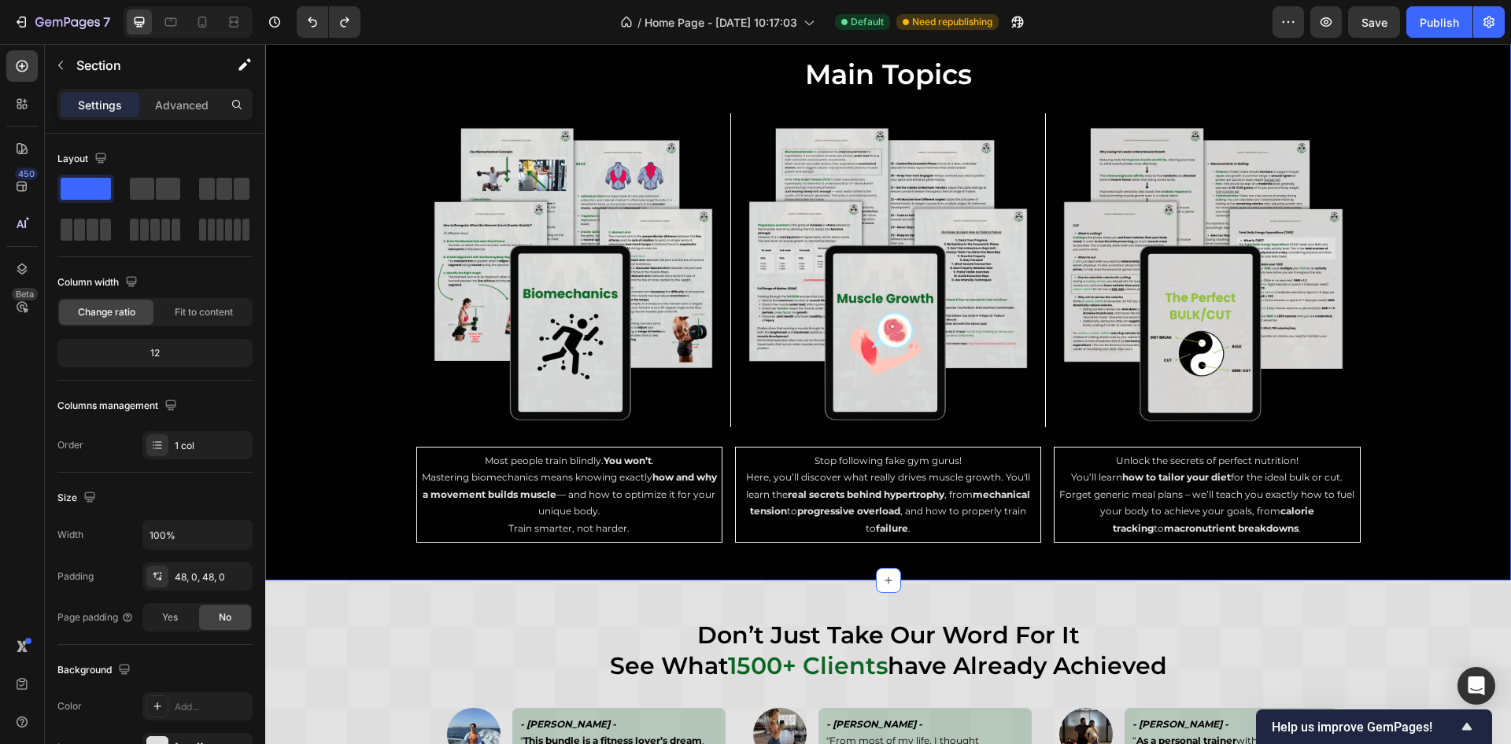
scroll to position [4215, 0]
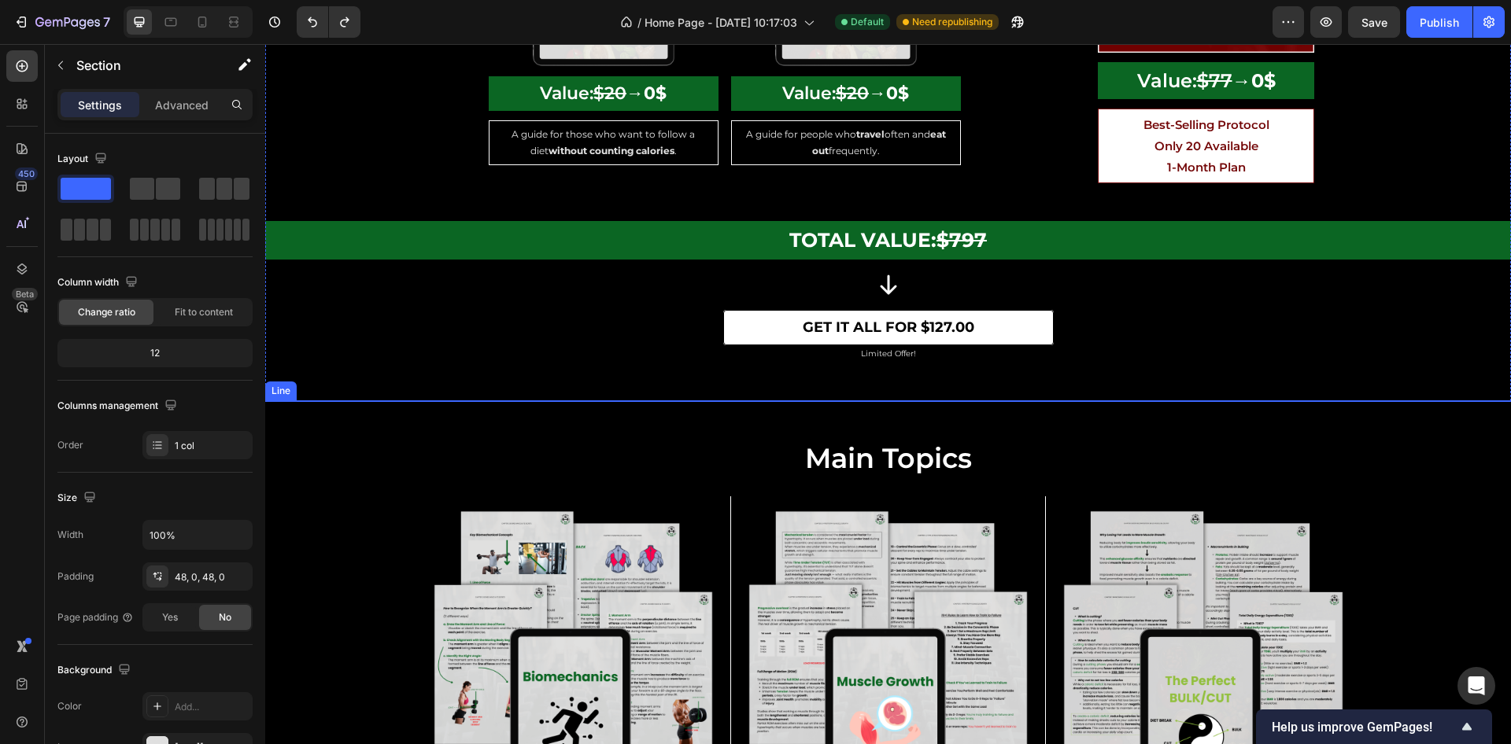
click at [293, 401] on div "Title Line" at bounding box center [888, 401] width 1246 height 1
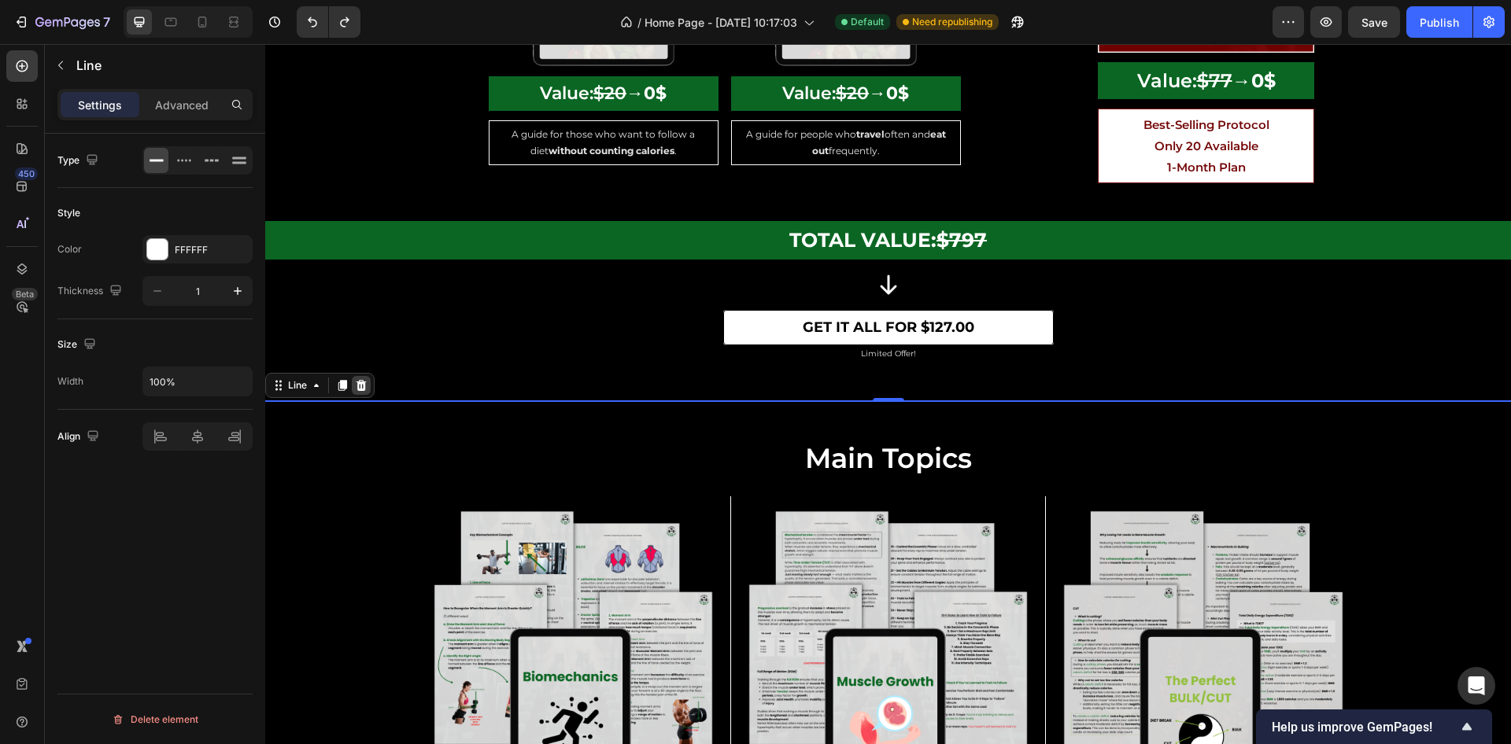
click at [363, 380] on icon at bounding box center [361, 385] width 10 height 11
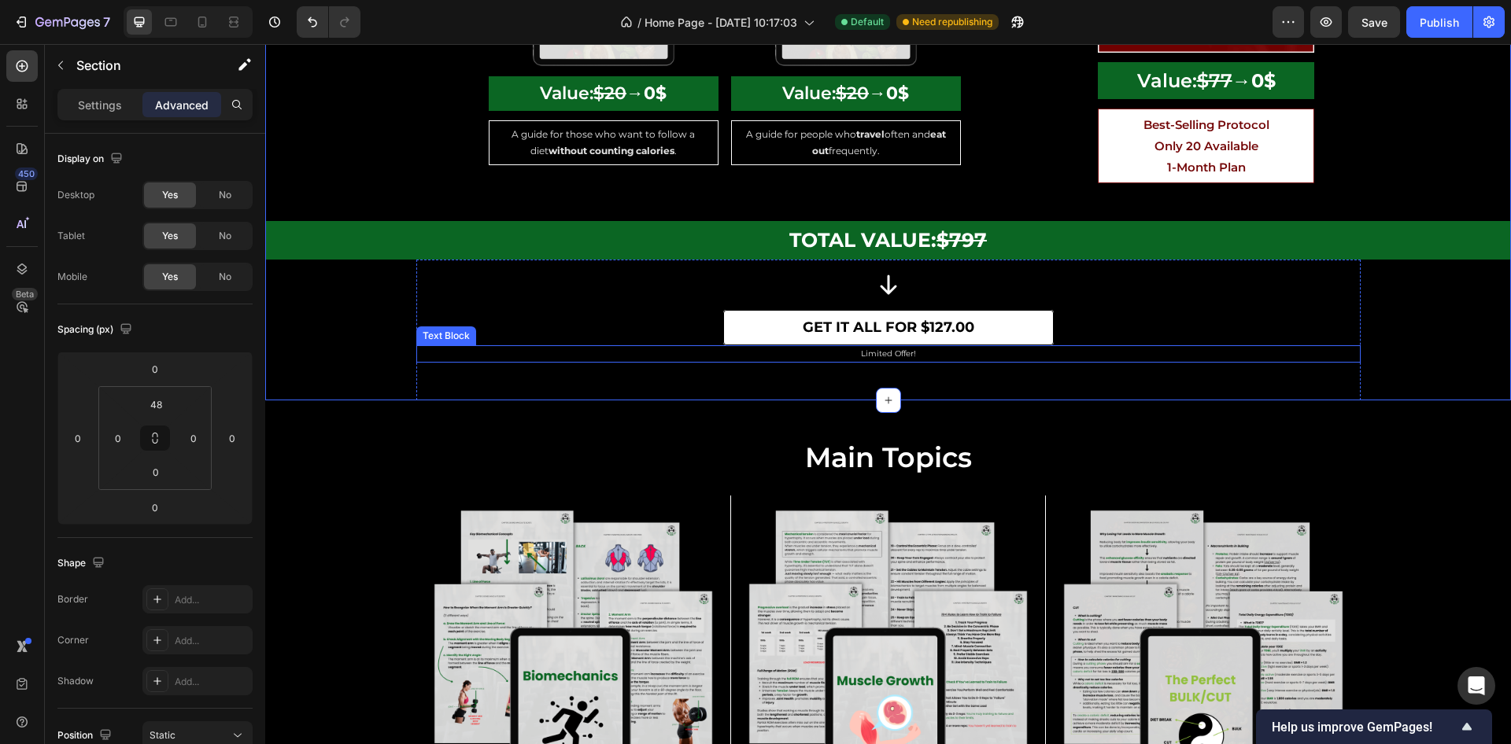
click at [894, 347] on p "Limited Offer!" at bounding box center [888, 354] width 941 height 14
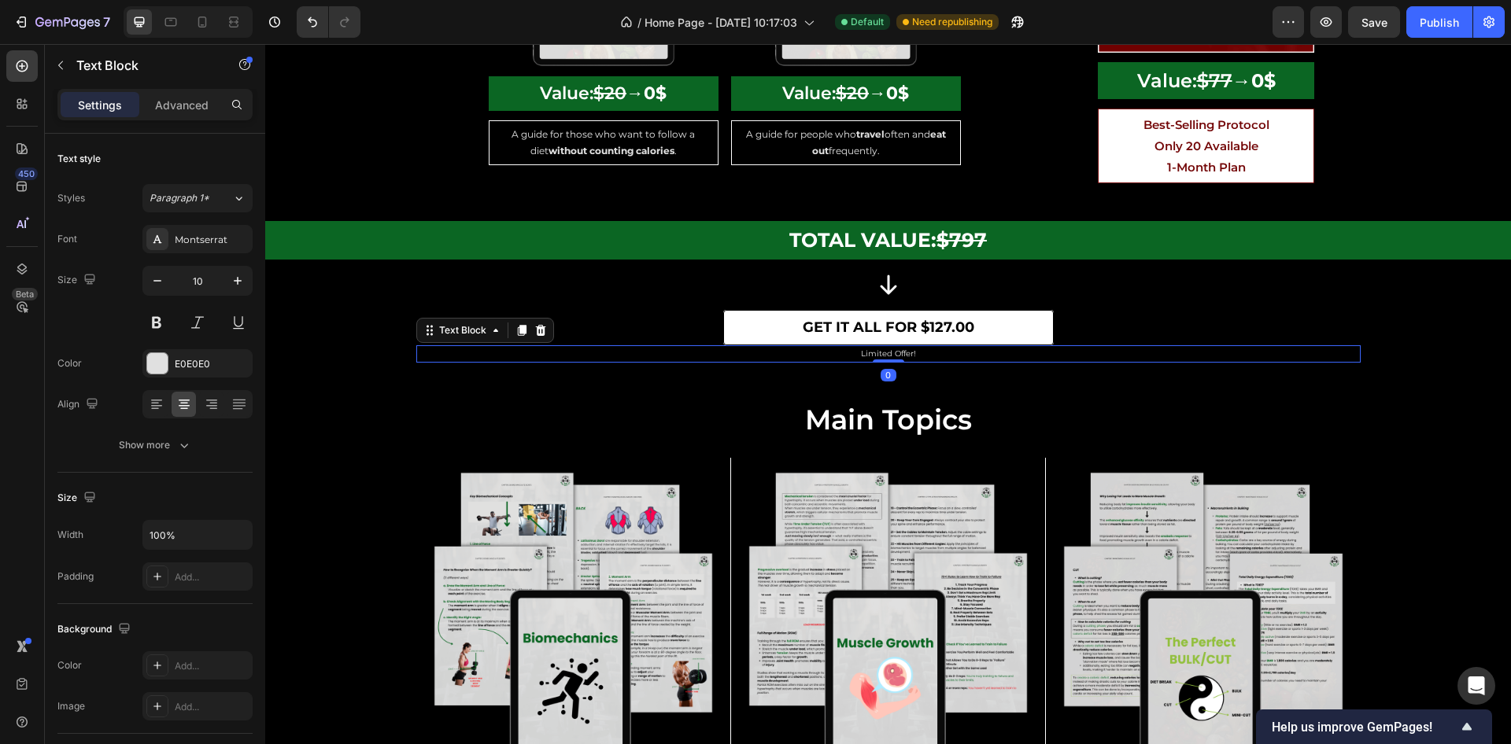
drag, startPoint x: 888, startPoint y: 376, endPoint x: 896, endPoint y: 322, distance: 55.0
click at [896, 345] on div "Limited Offer! Text Block 0" at bounding box center [888, 353] width 944 height 17
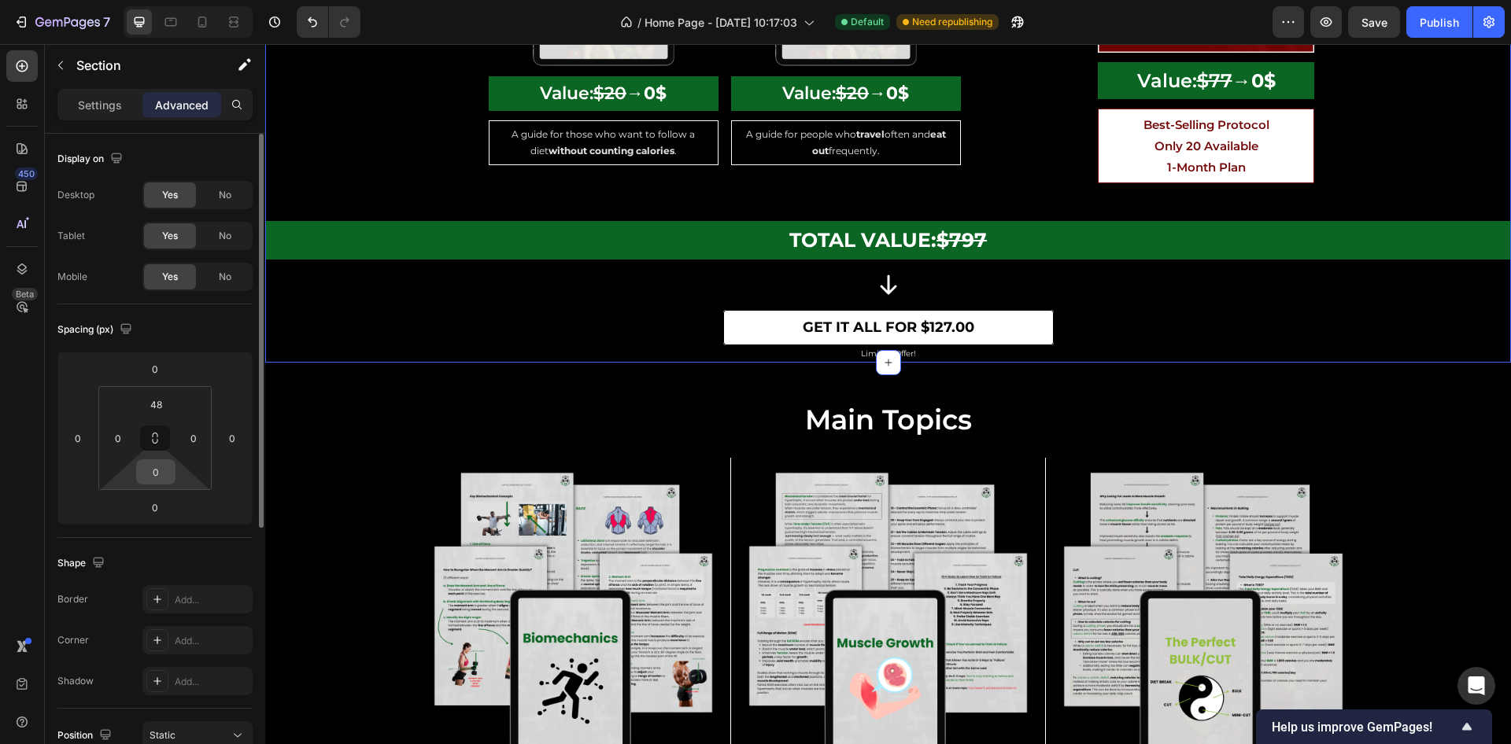
click at [165, 467] on input "0" at bounding box center [155, 472] width 31 height 24
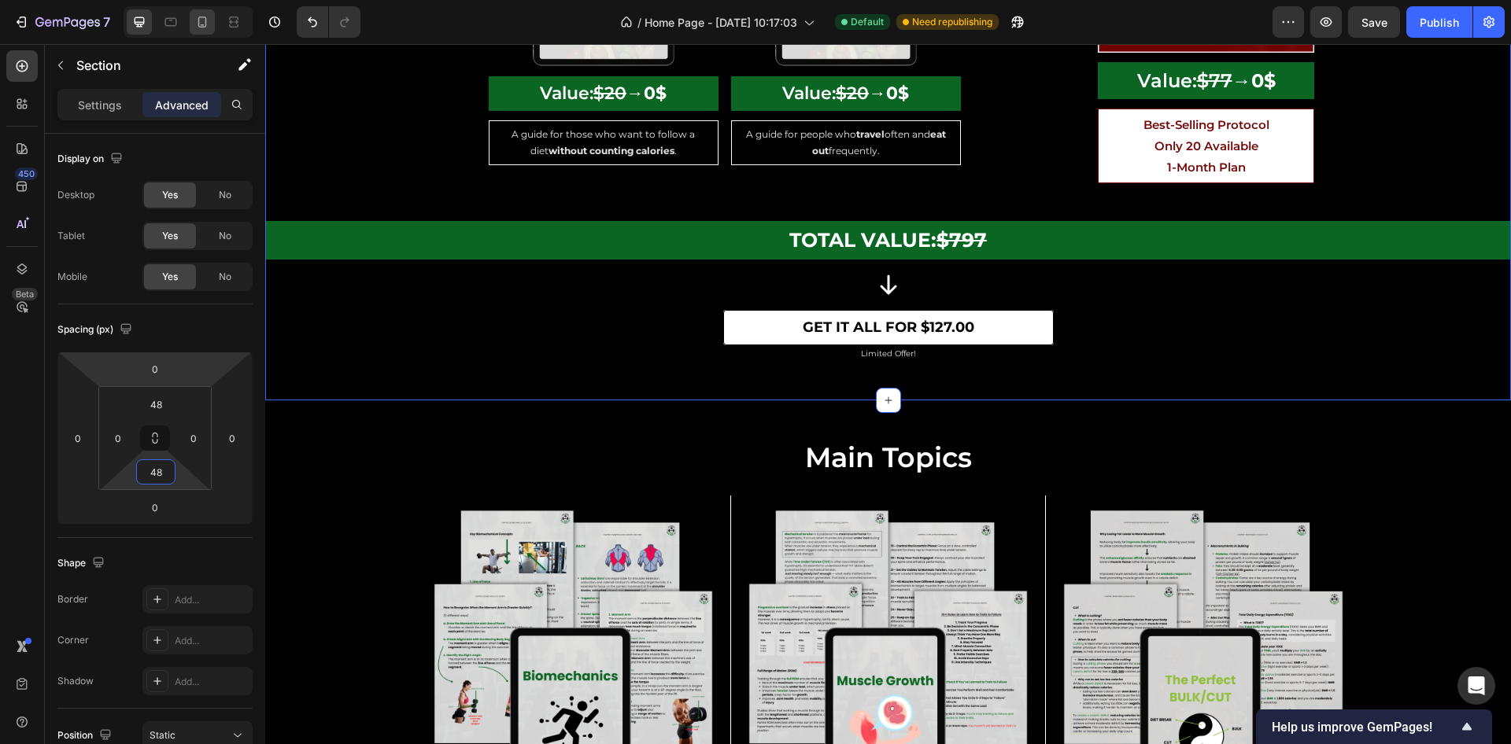
type input "48"
click at [179, 25] on div at bounding box center [170, 21] width 25 height 25
type input "36"
type input "0"
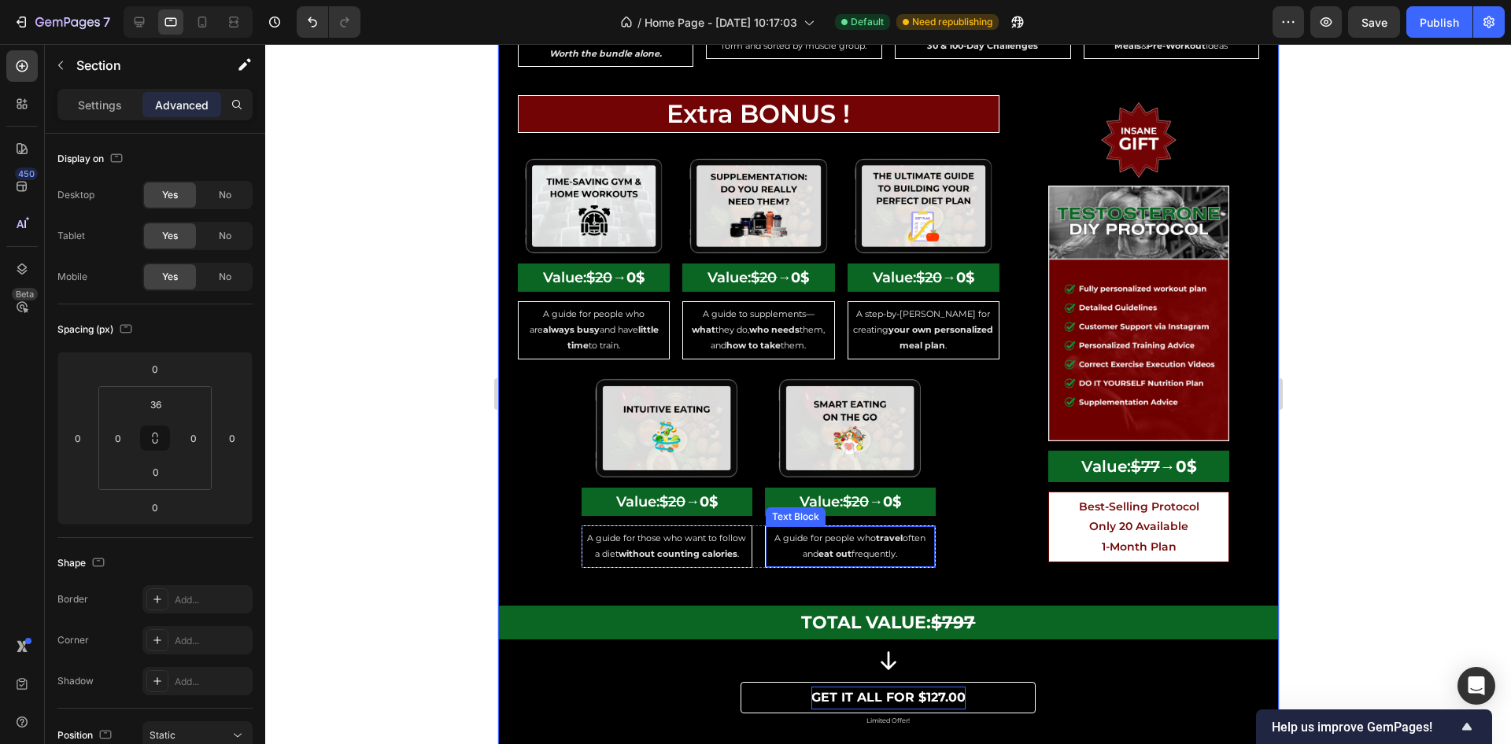
scroll to position [3945, 0]
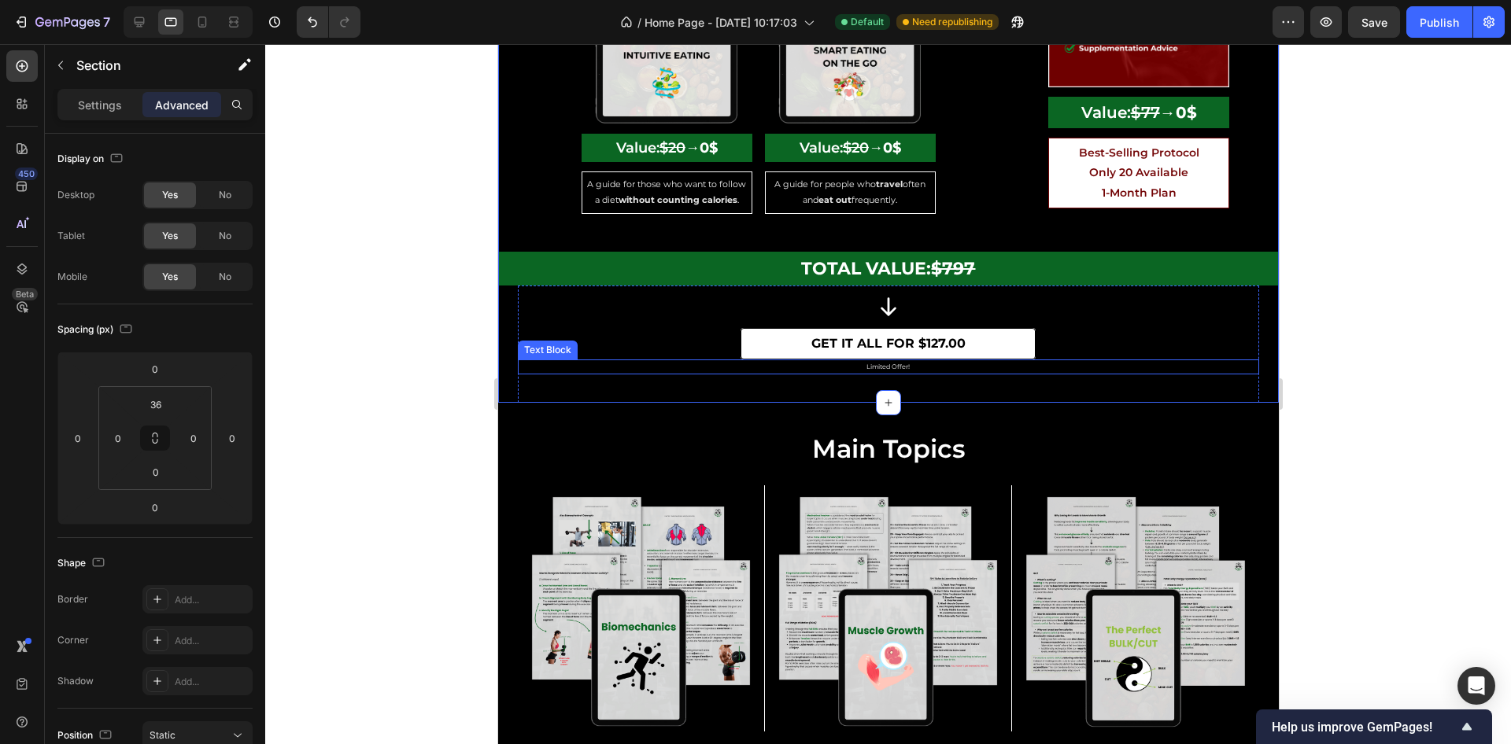
drag, startPoint x: 867, startPoint y: 380, endPoint x: 851, endPoint y: 383, distance: 16.0
click at [867, 372] on p "Limited Offer!" at bounding box center [888, 366] width 738 height 11
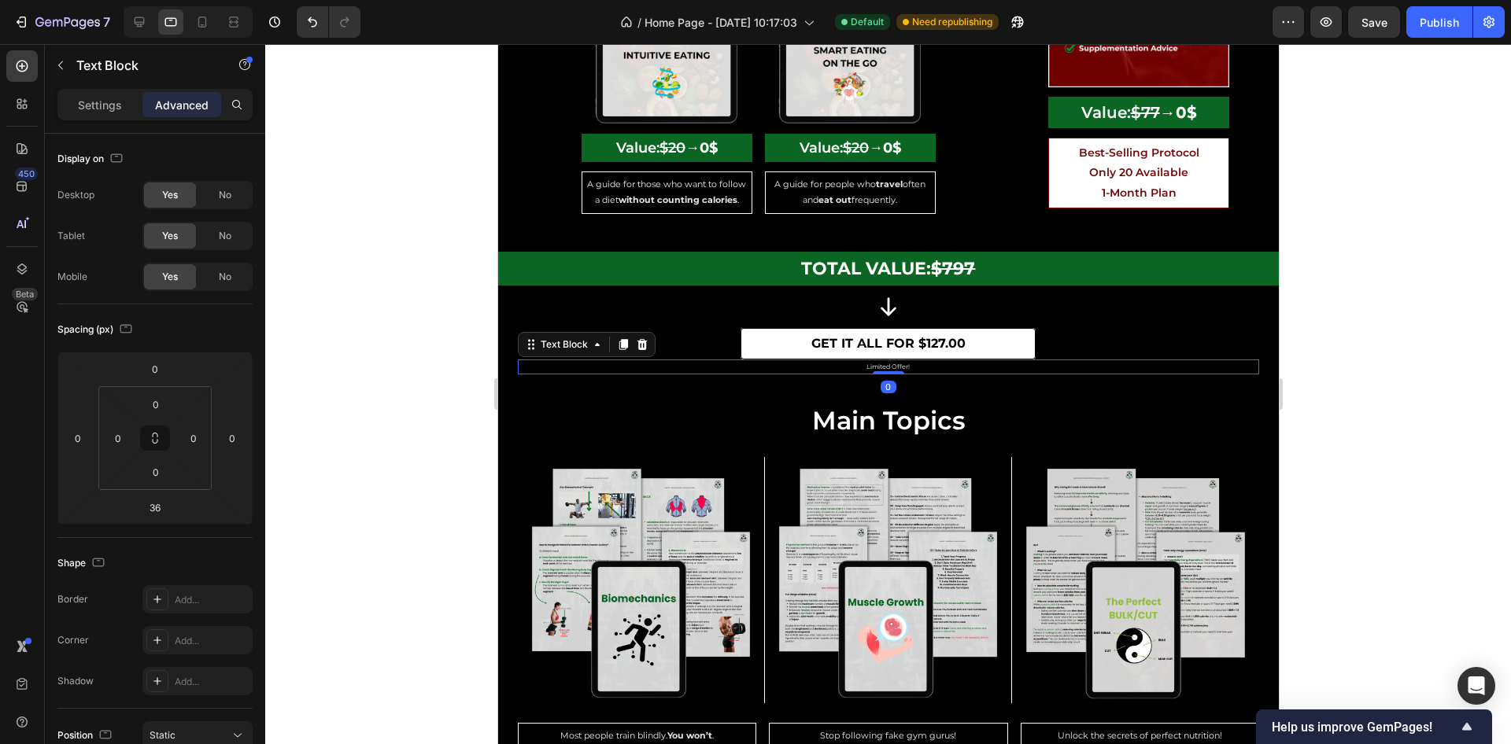
drag, startPoint x: 893, startPoint y: 413, endPoint x: 640, endPoint y: 302, distance: 276.6
click at [890, 353] on div "Icon get IT ALL FOR $127.00 Button Limited Offer! Text Block 0" at bounding box center [887, 330] width 741 height 88
type input "0"
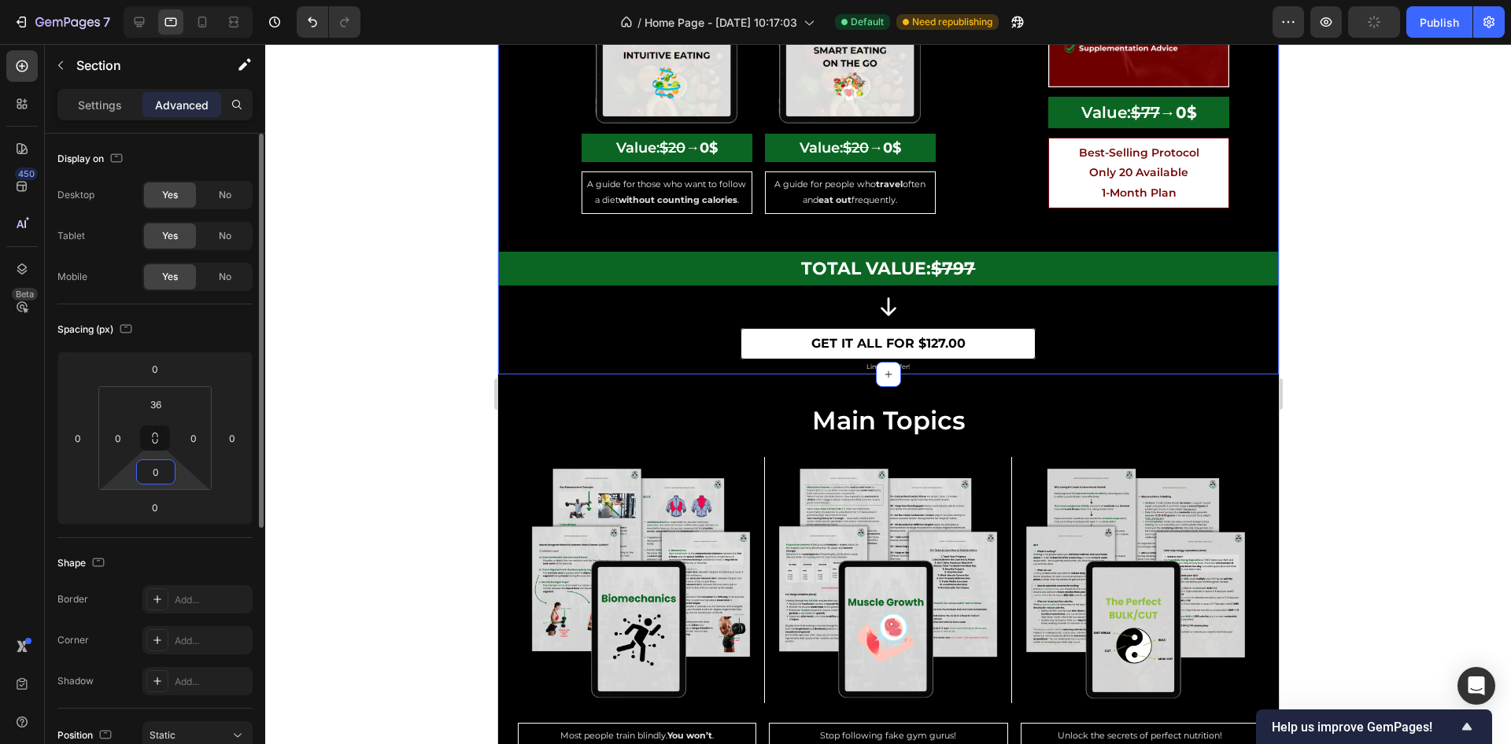
click at [166, 472] on input "0" at bounding box center [155, 472] width 31 height 24
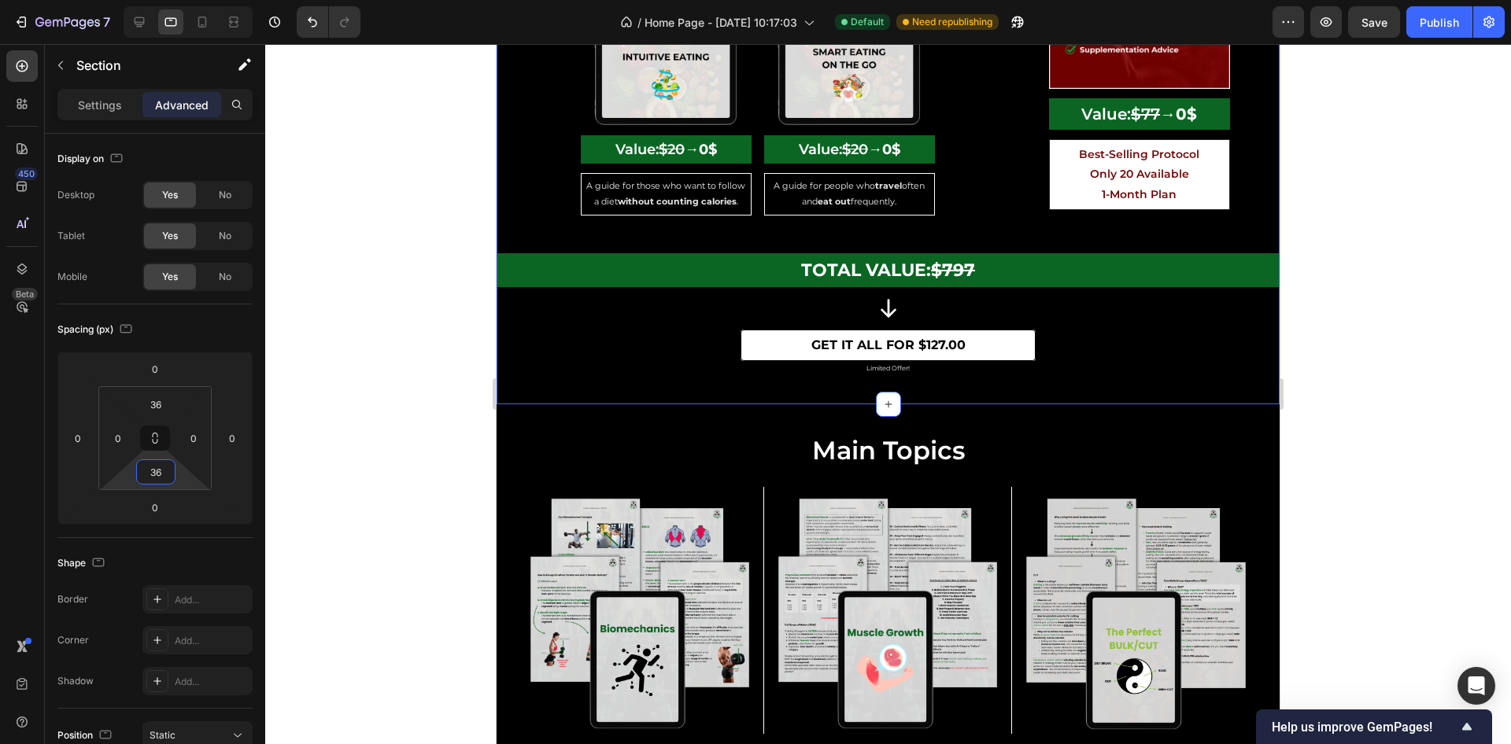
scroll to position [3947, 0]
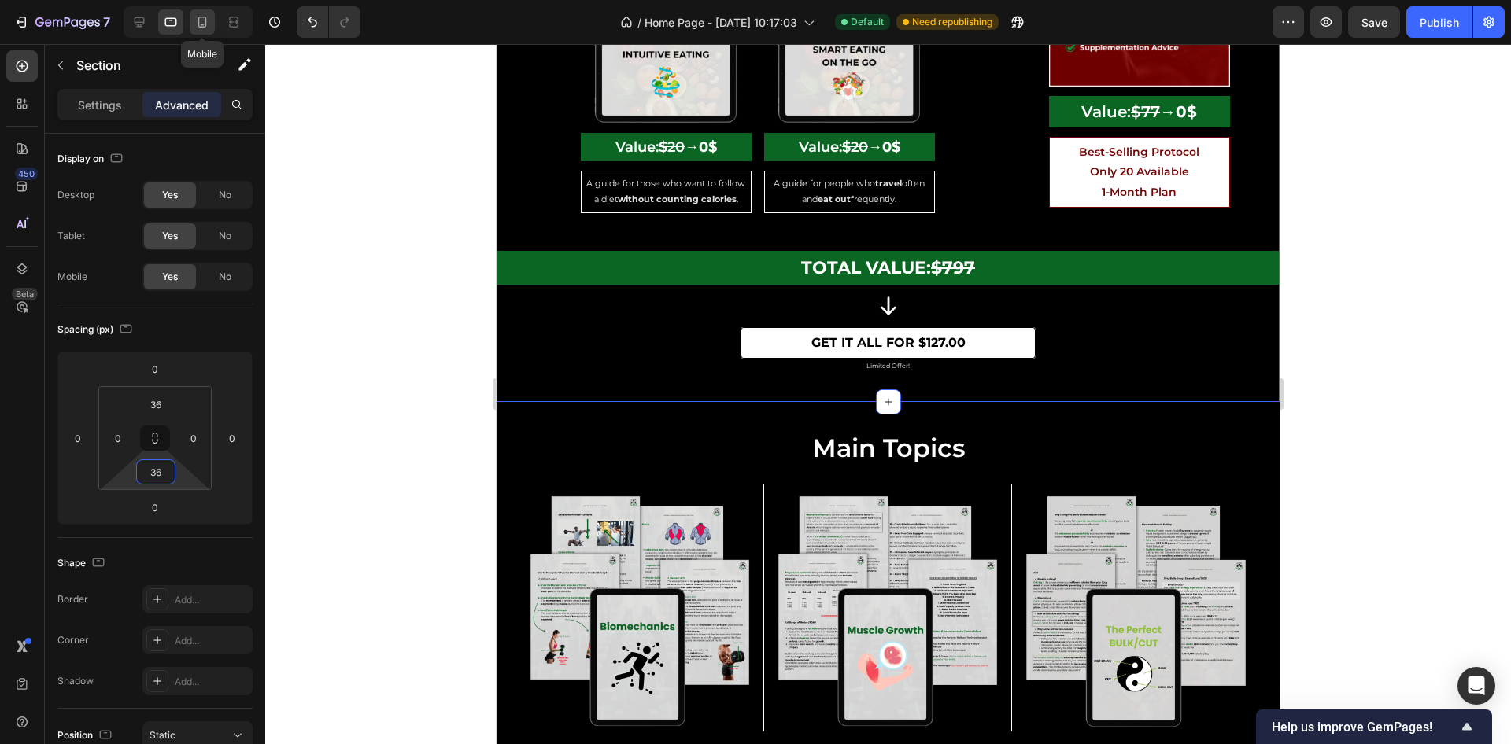
type input "36"
click at [210, 29] on div at bounding box center [202, 21] width 25 height 25
type input "32"
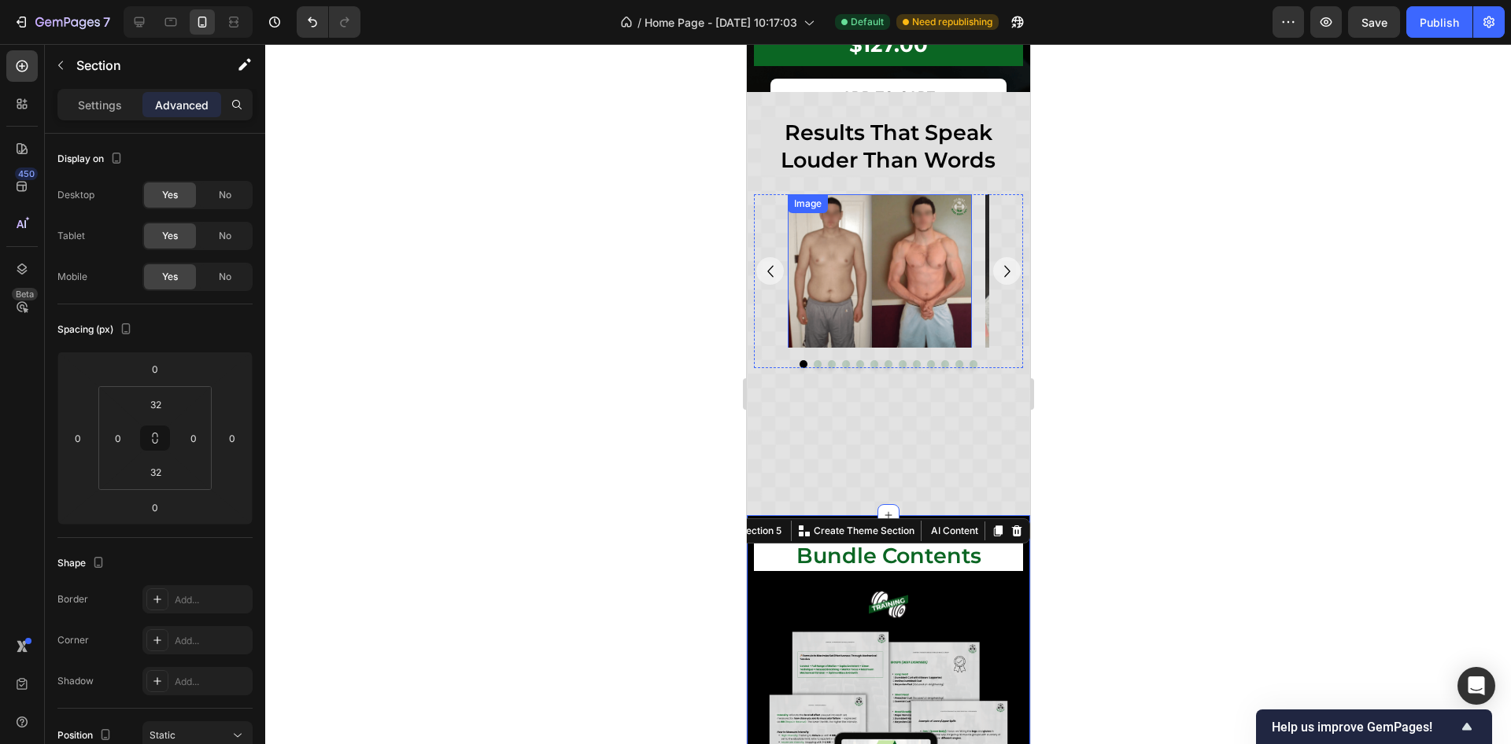
scroll to position [1938, 0]
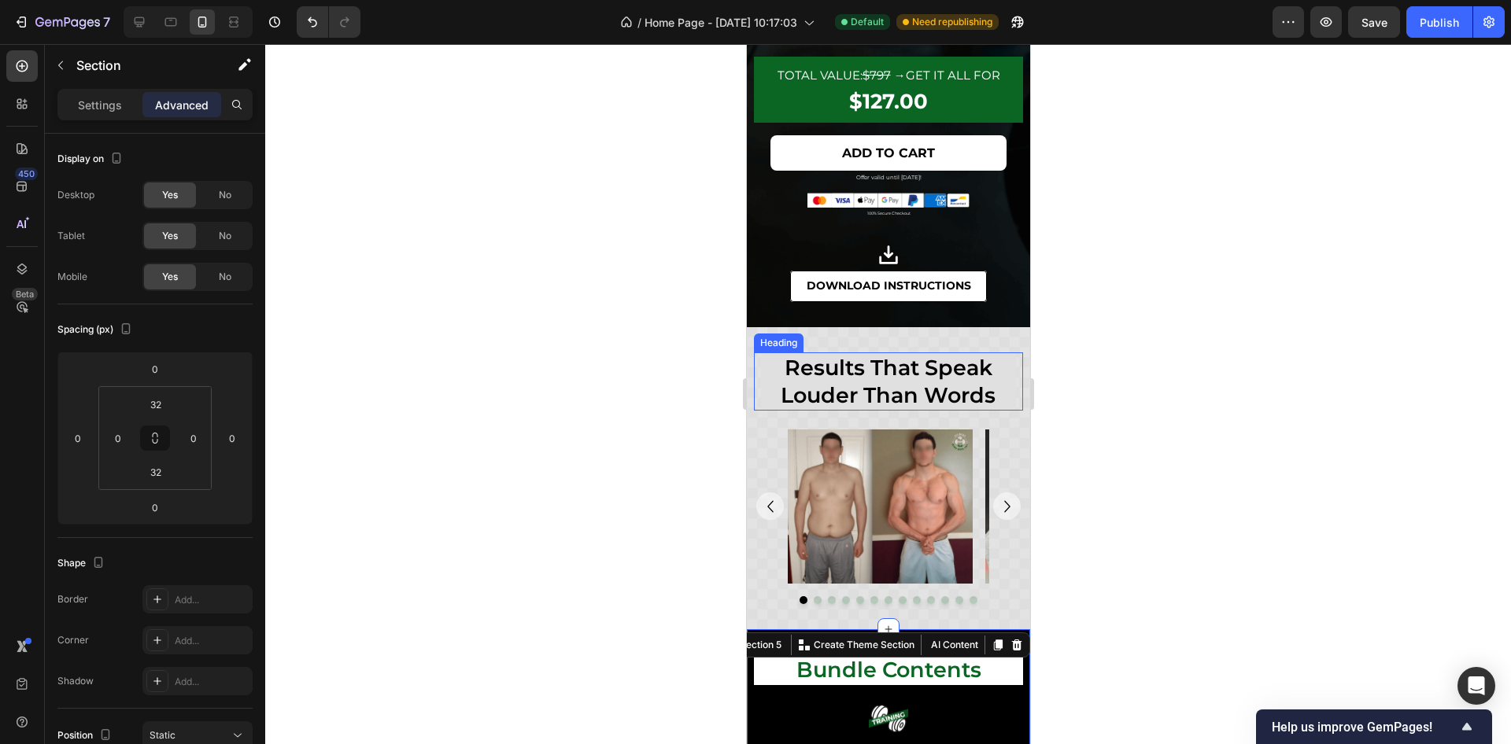
click at [1153, 352] on div at bounding box center [888, 394] width 1246 height 700
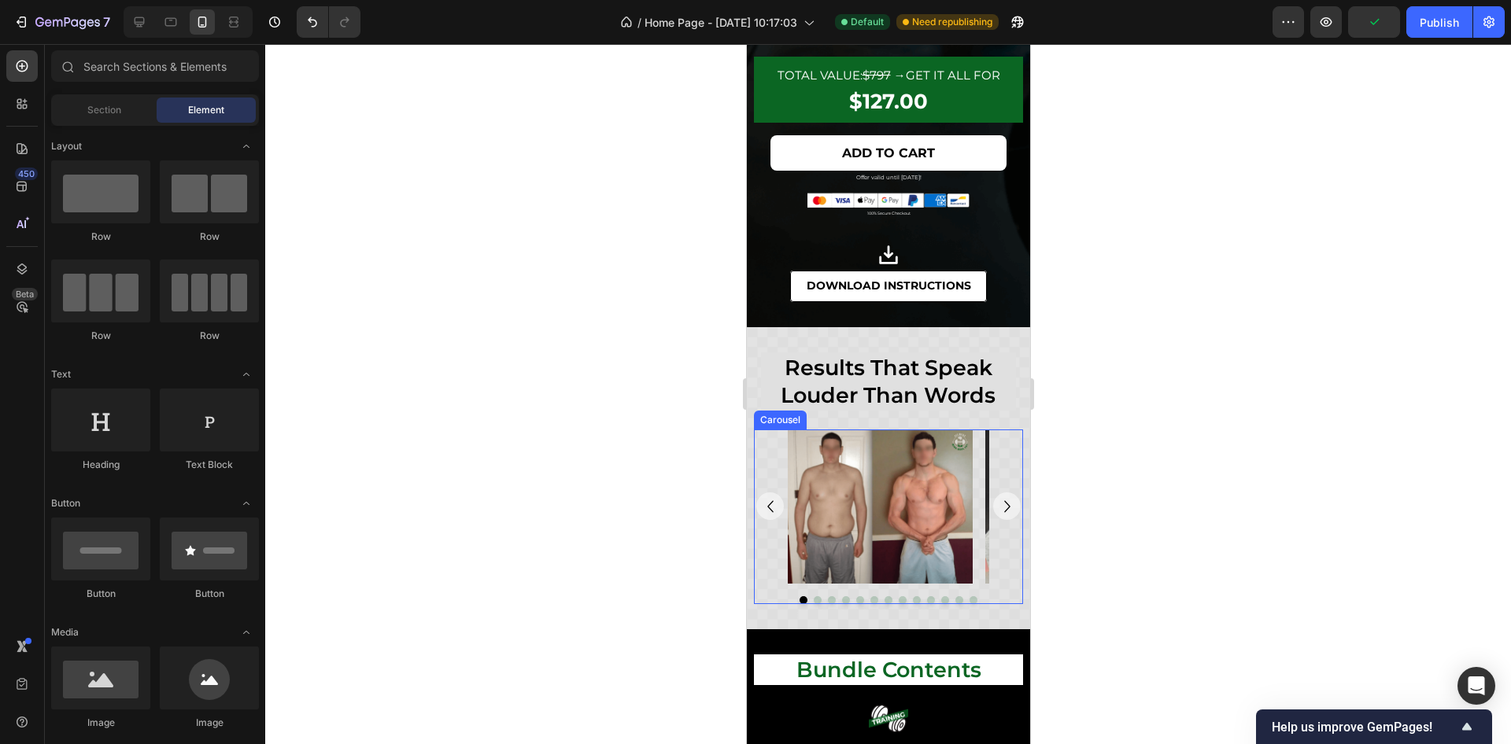
click at [991, 539] on div "Image Image Image Image Image Image Image Image Image Image Image Image Image" at bounding box center [887, 506] width 269 height 153
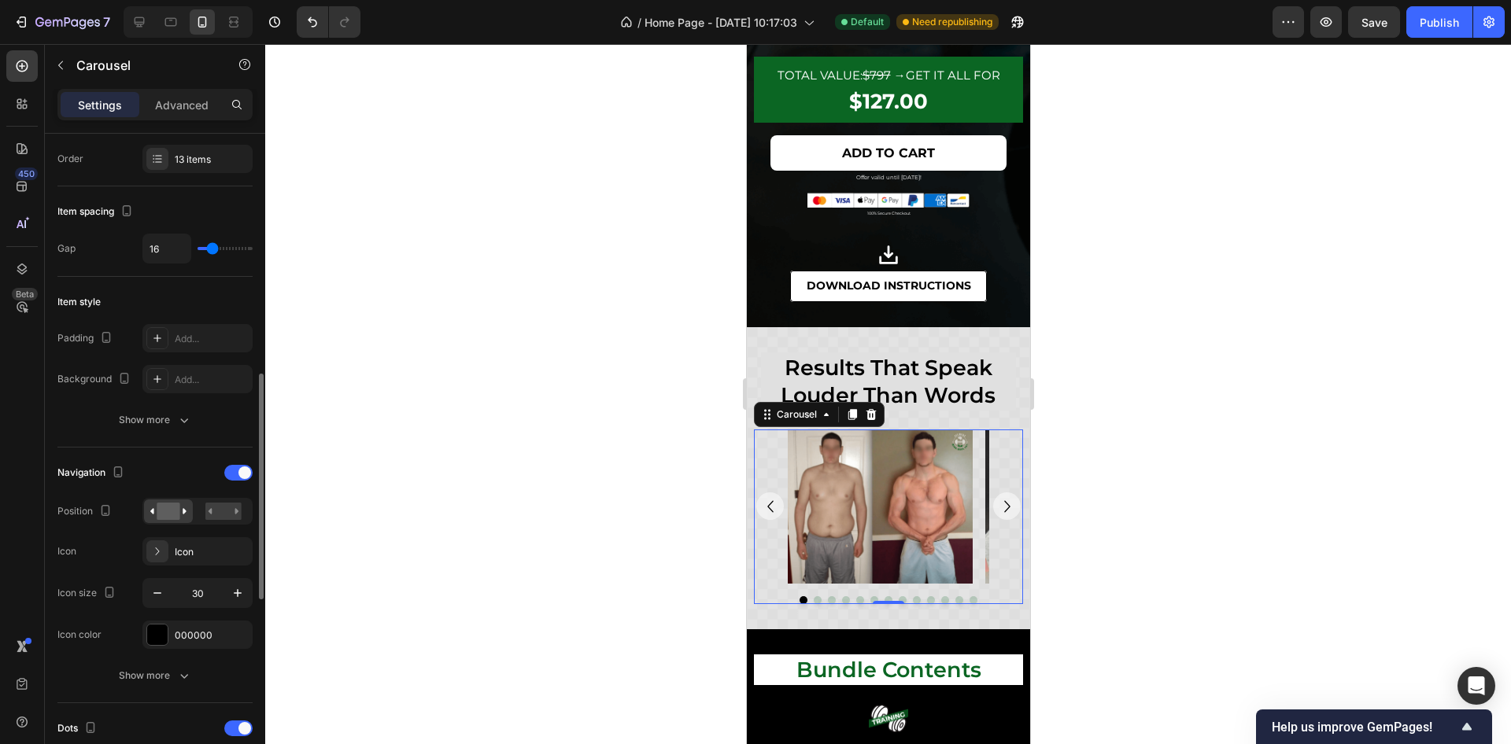
scroll to position [354, 0]
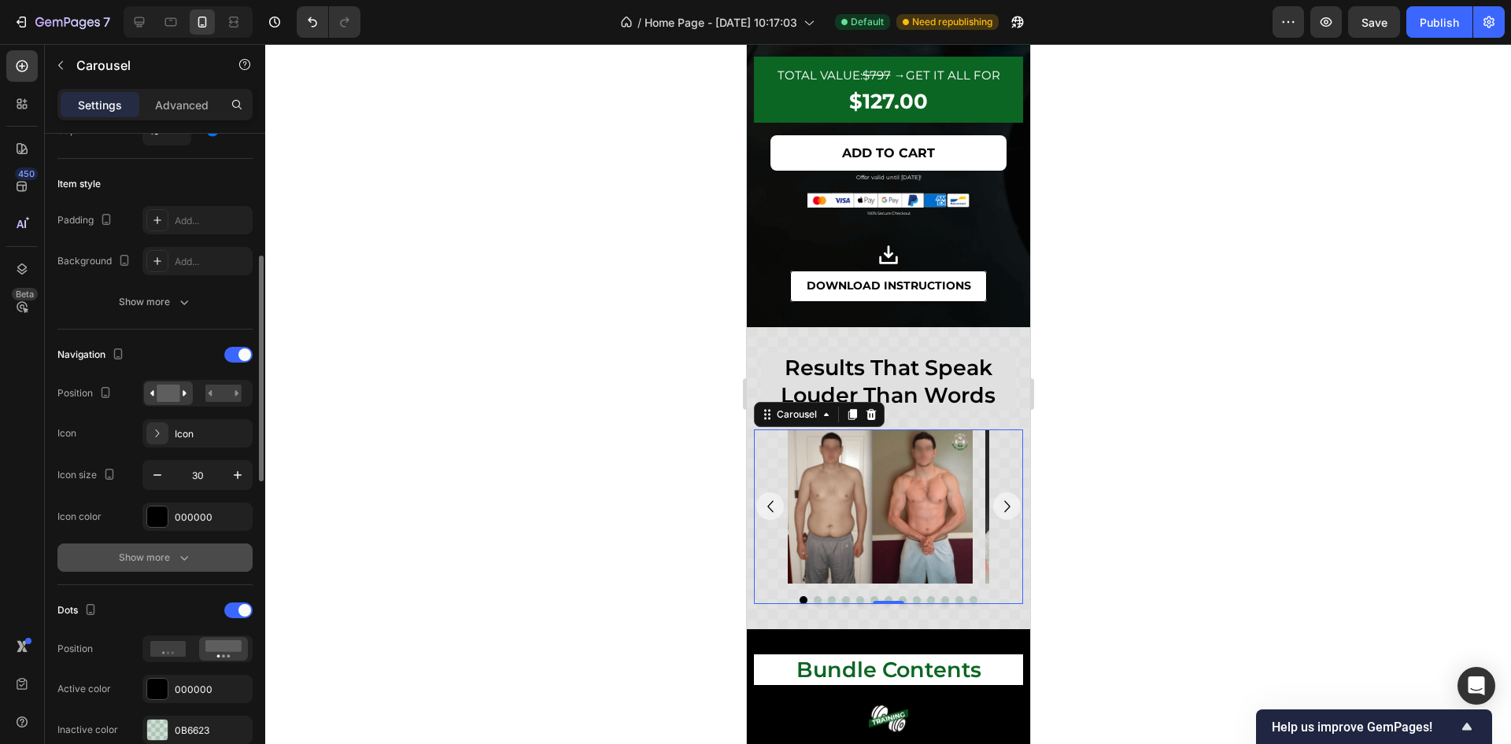
click at [185, 545] on button "Show more" at bounding box center [154, 558] width 195 height 28
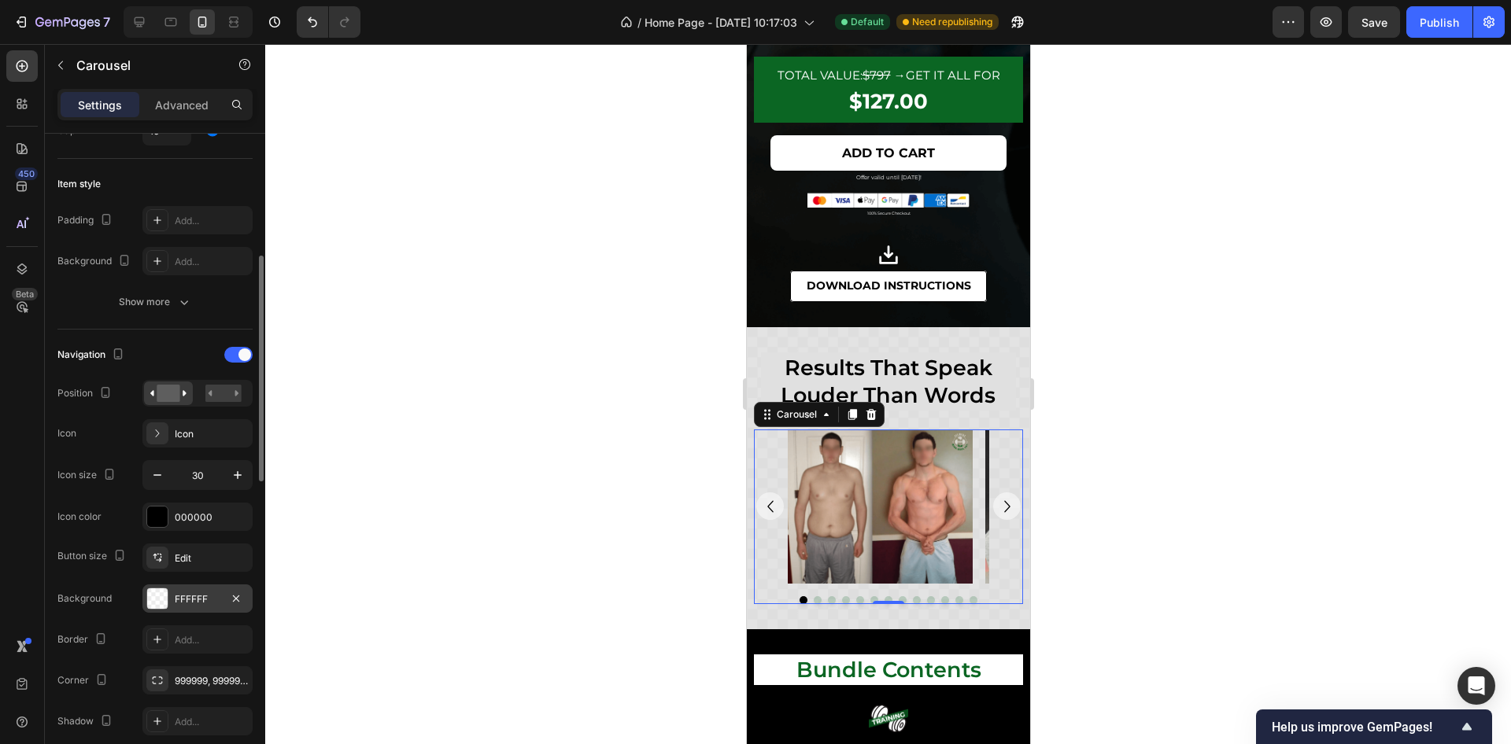
click at [175, 602] on div "FFFFFF" at bounding box center [198, 600] width 46 height 14
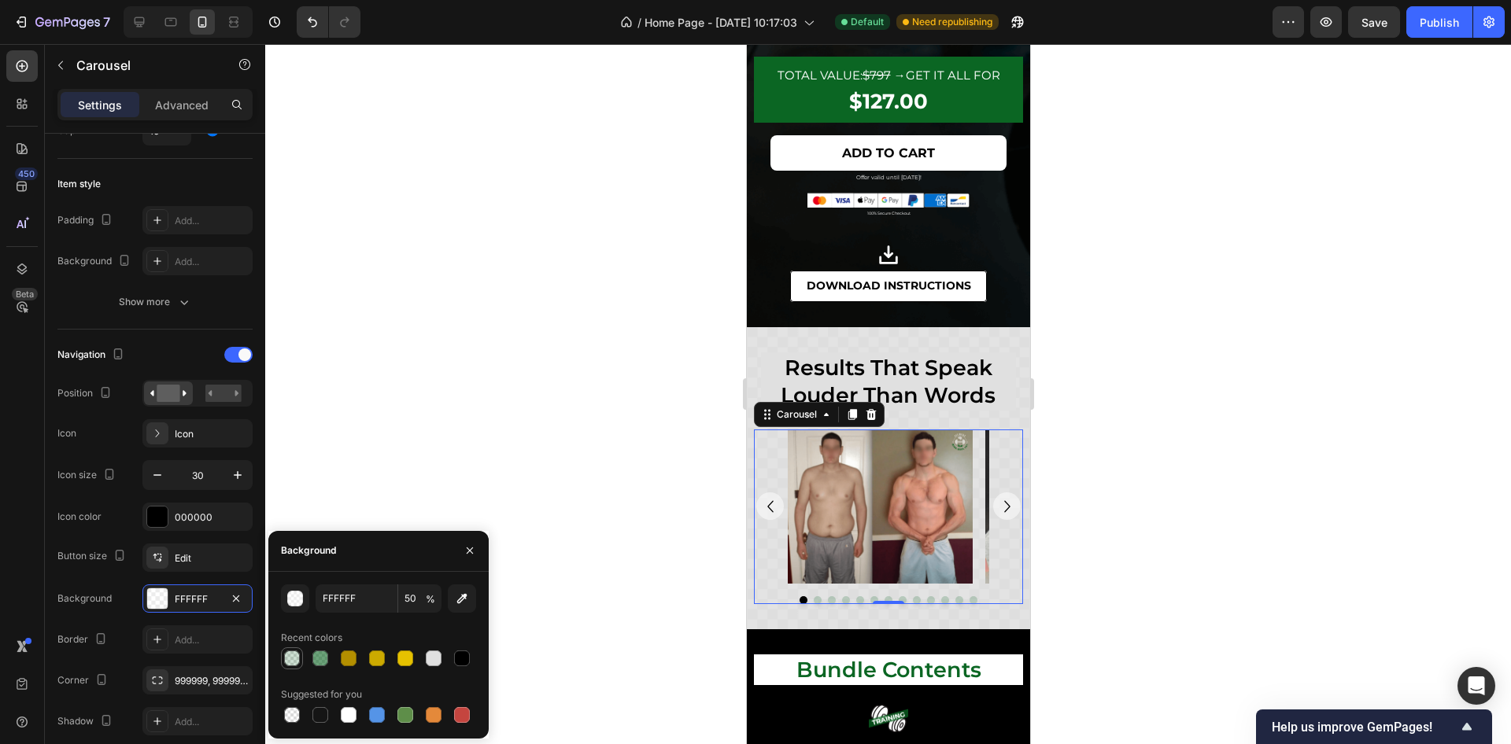
click at [287, 655] on div at bounding box center [292, 659] width 16 height 16
type input "0B6623"
type input "20"
click at [194, 526] on div "000000" at bounding box center [197, 517] width 110 height 28
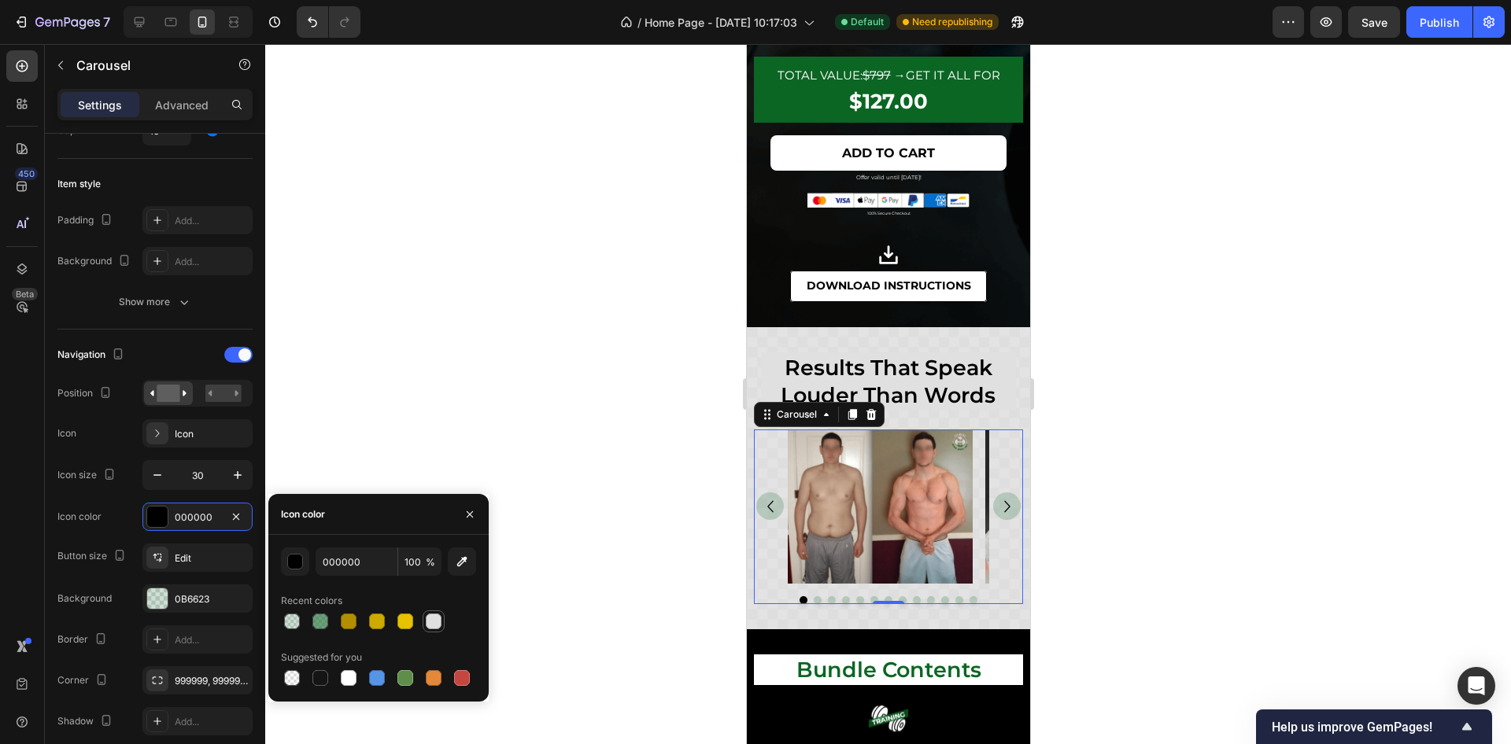
click at [440, 625] on div at bounding box center [434, 622] width 16 height 16
click at [341, 569] on input "E0E0E0" at bounding box center [357, 562] width 82 height 28
type input "ffffff"
click at [306, 23] on icon "Undo/Redo" at bounding box center [313, 22] width 16 height 16
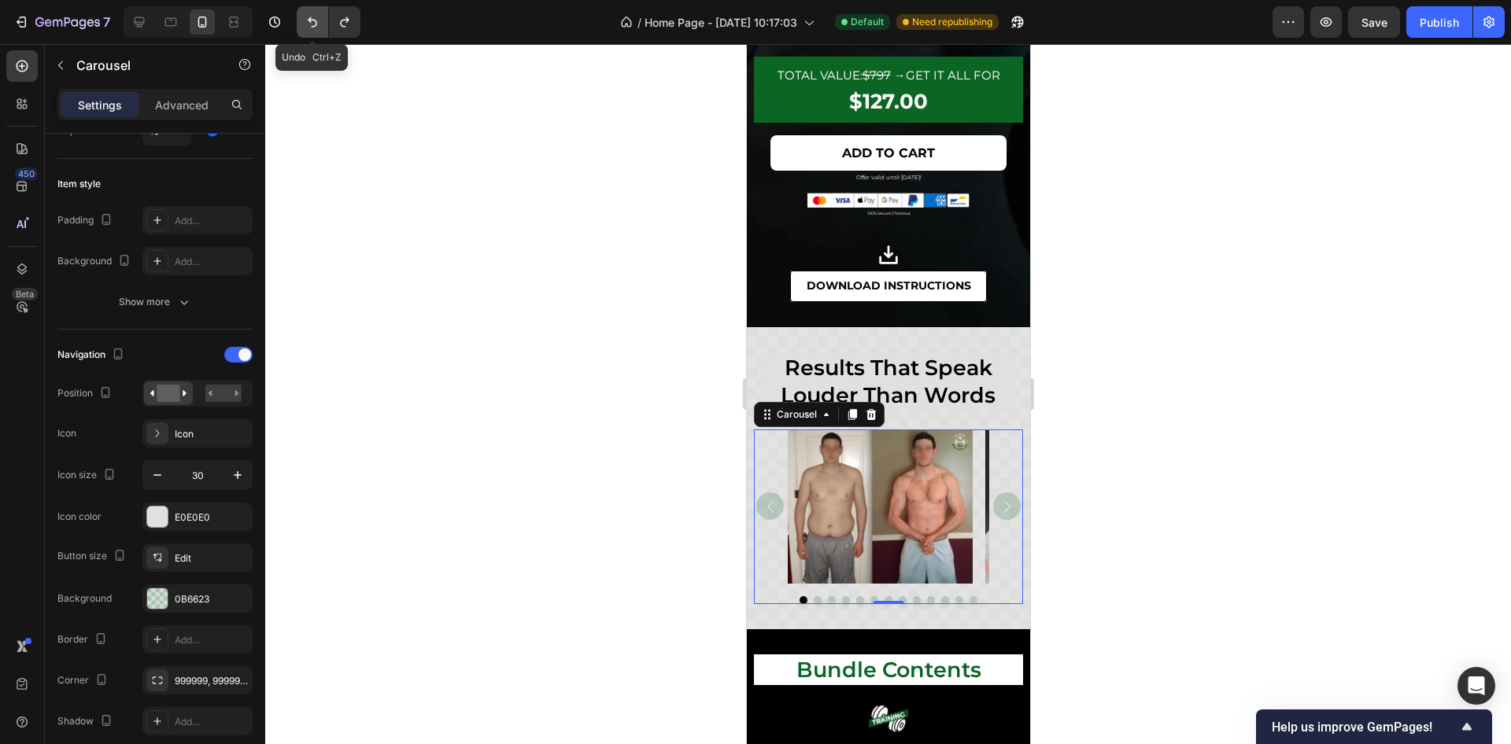
click at [306, 23] on icon "Undo/Redo" at bounding box center [313, 22] width 16 height 16
click at [1187, 463] on div at bounding box center [888, 394] width 1246 height 700
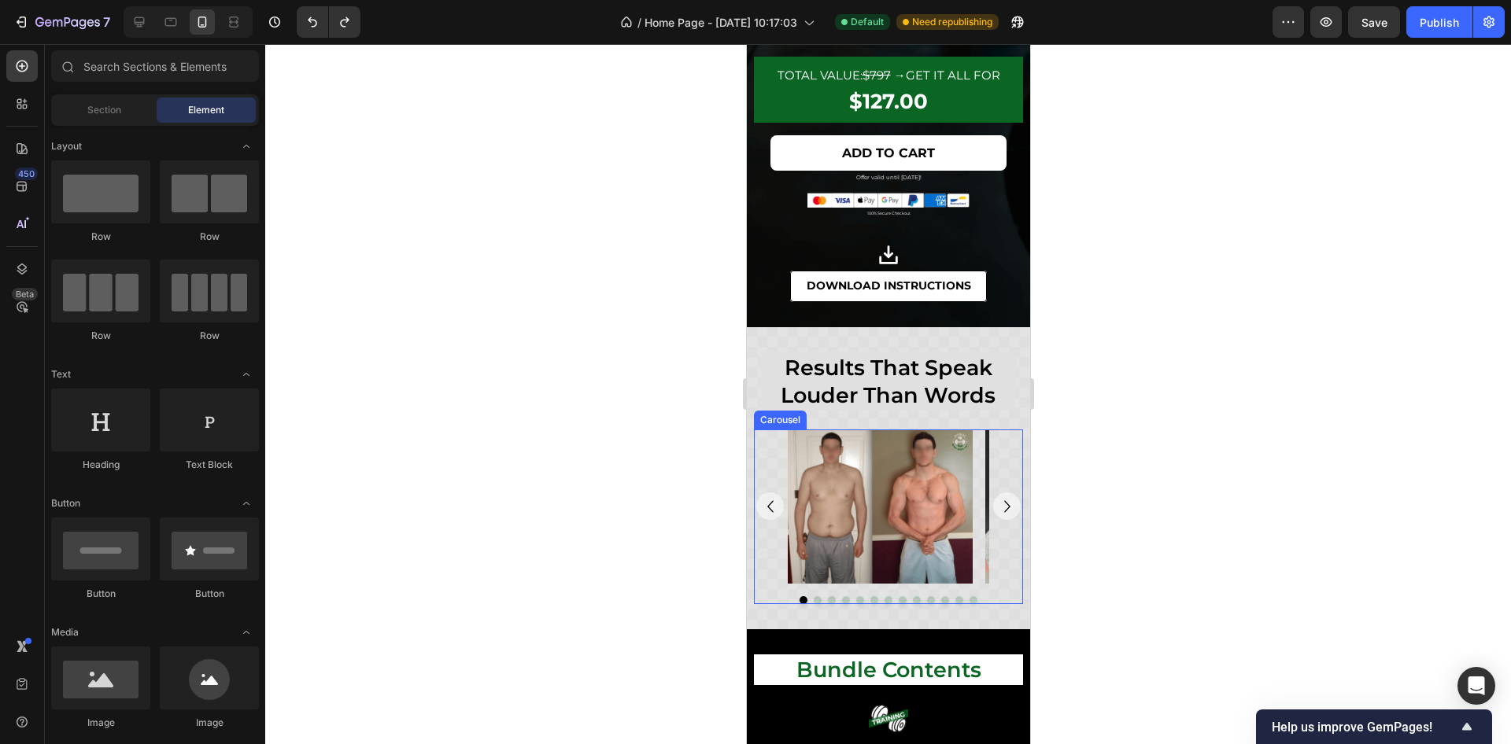
click at [995, 507] on icon "Carousel Next Arrow" at bounding box center [1007, 507] width 24 height 24
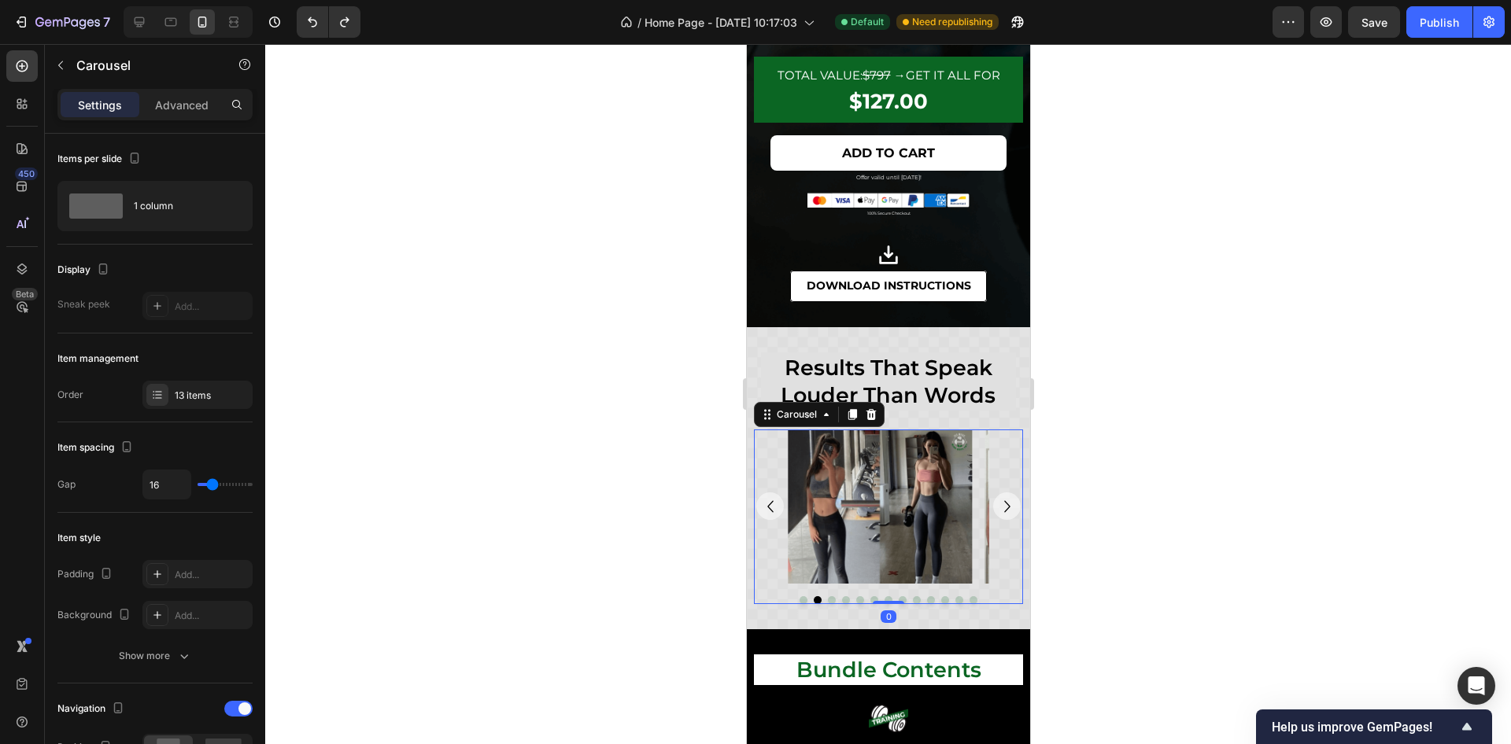
click at [995, 507] on icon "Carousel Next Arrow" at bounding box center [1007, 507] width 24 height 24
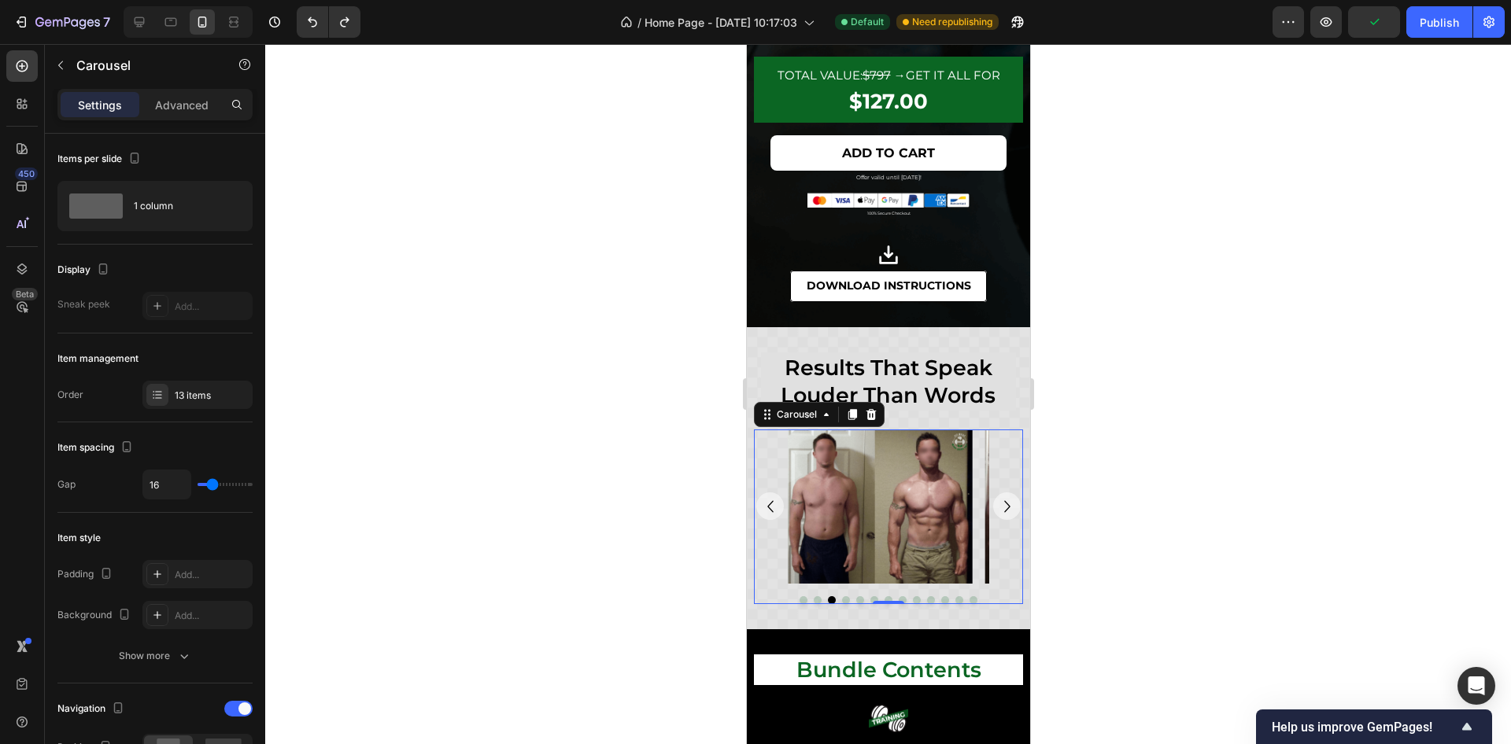
click at [1074, 506] on div at bounding box center [888, 394] width 1246 height 700
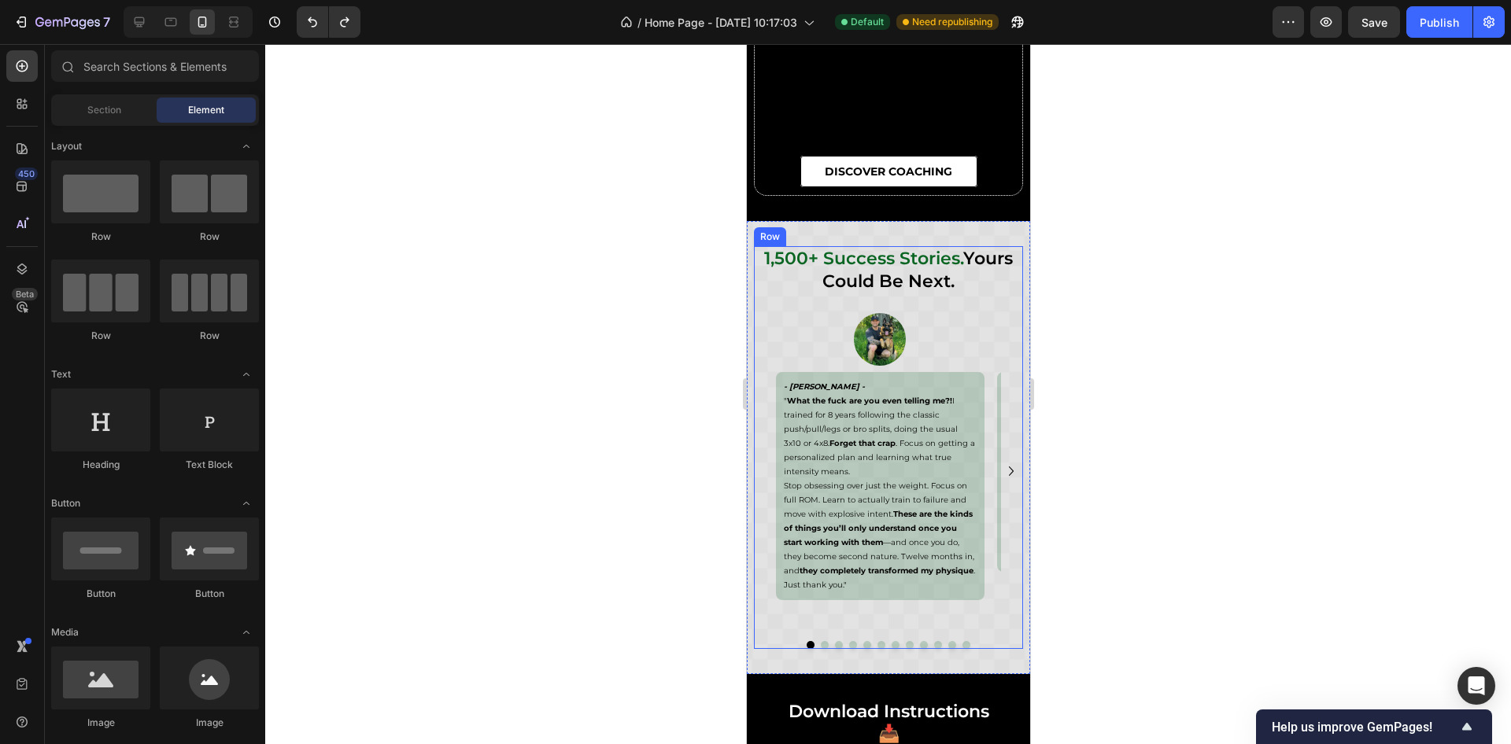
scroll to position [8312, 0]
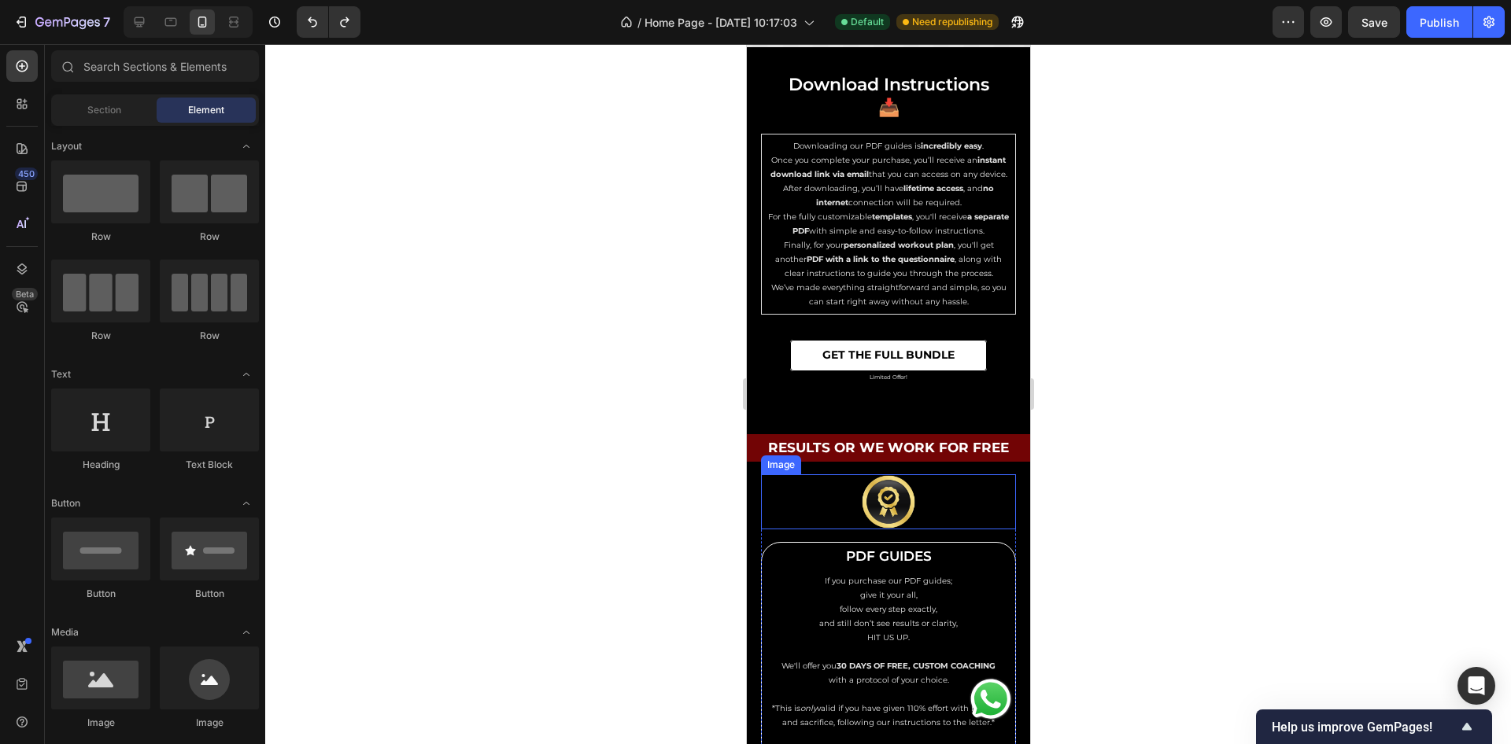
scroll to position [9020, 0]
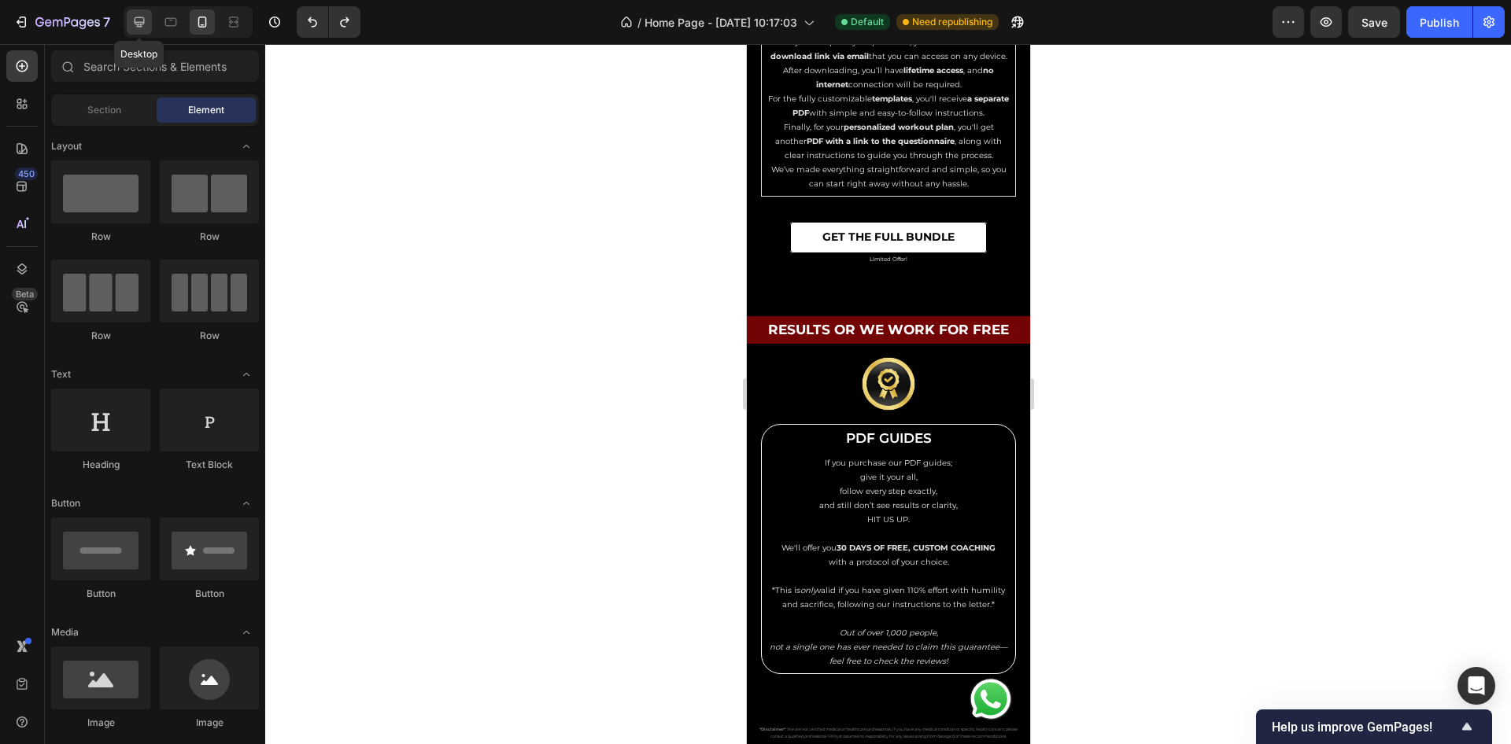
click at [135, 21] on icon at bounding box center [139, 22] width 16 height 16
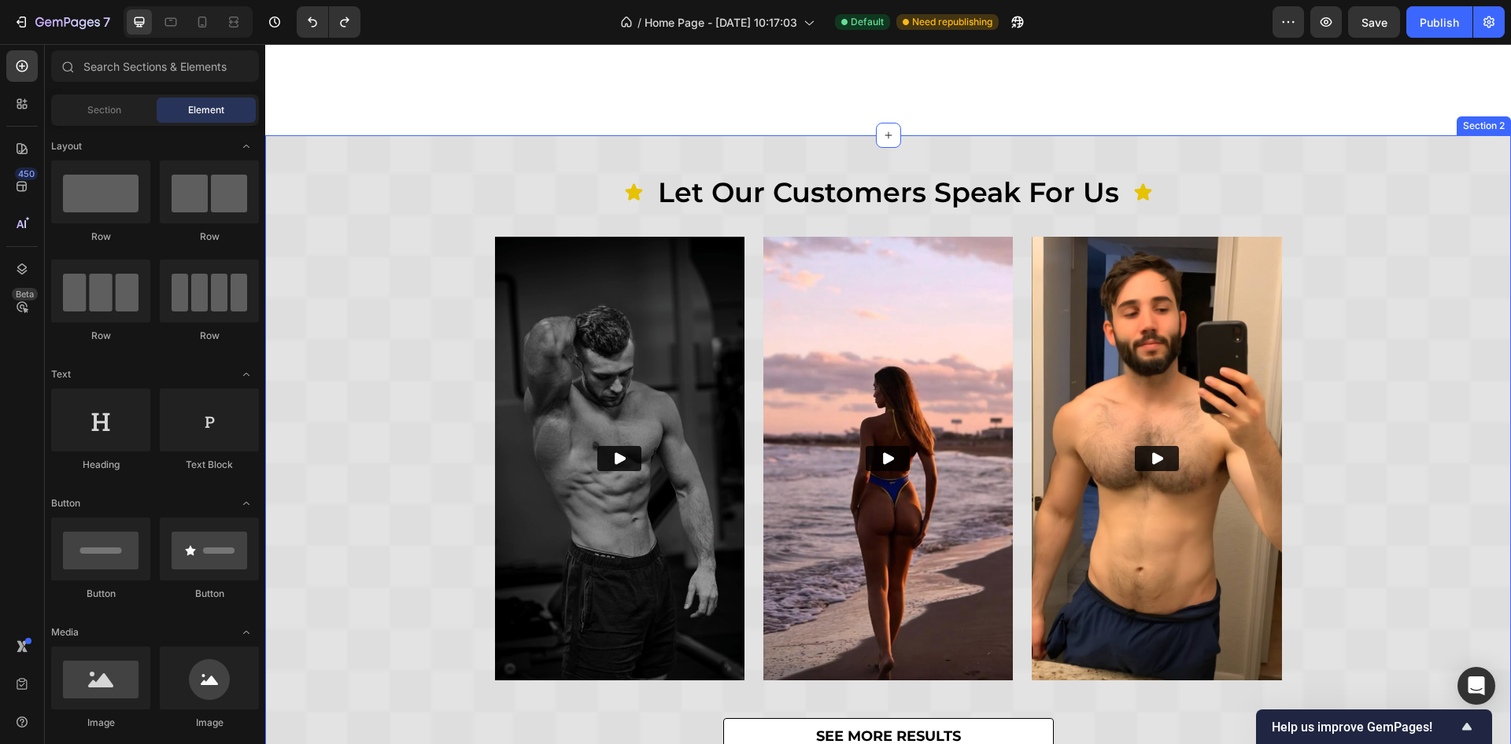
scroll to position [491, 0]
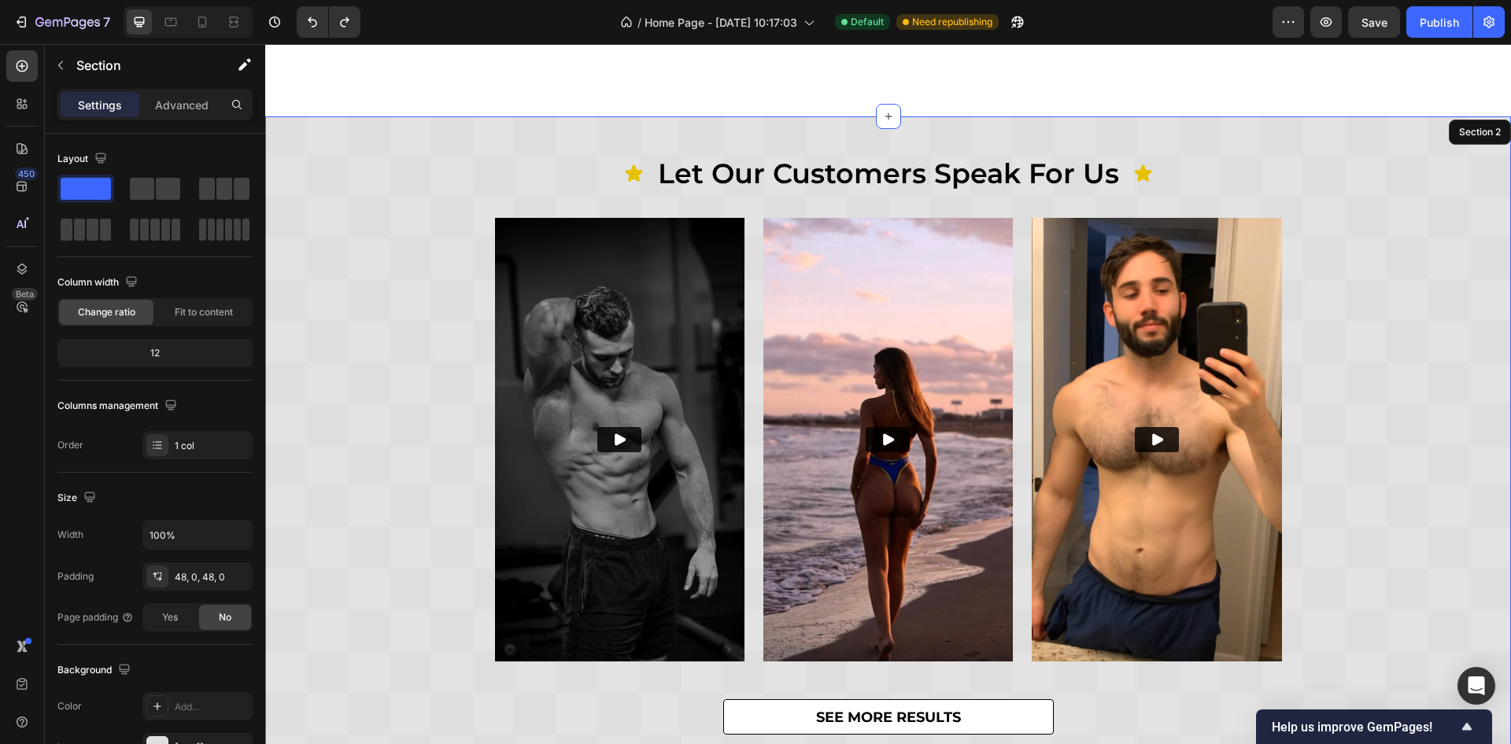
click at [1362, 292] on div "Icon let our customers speak for us Heading Icon Row Video Video Video Carousel…" at bounding box center [888, 444] width 1246 height 581
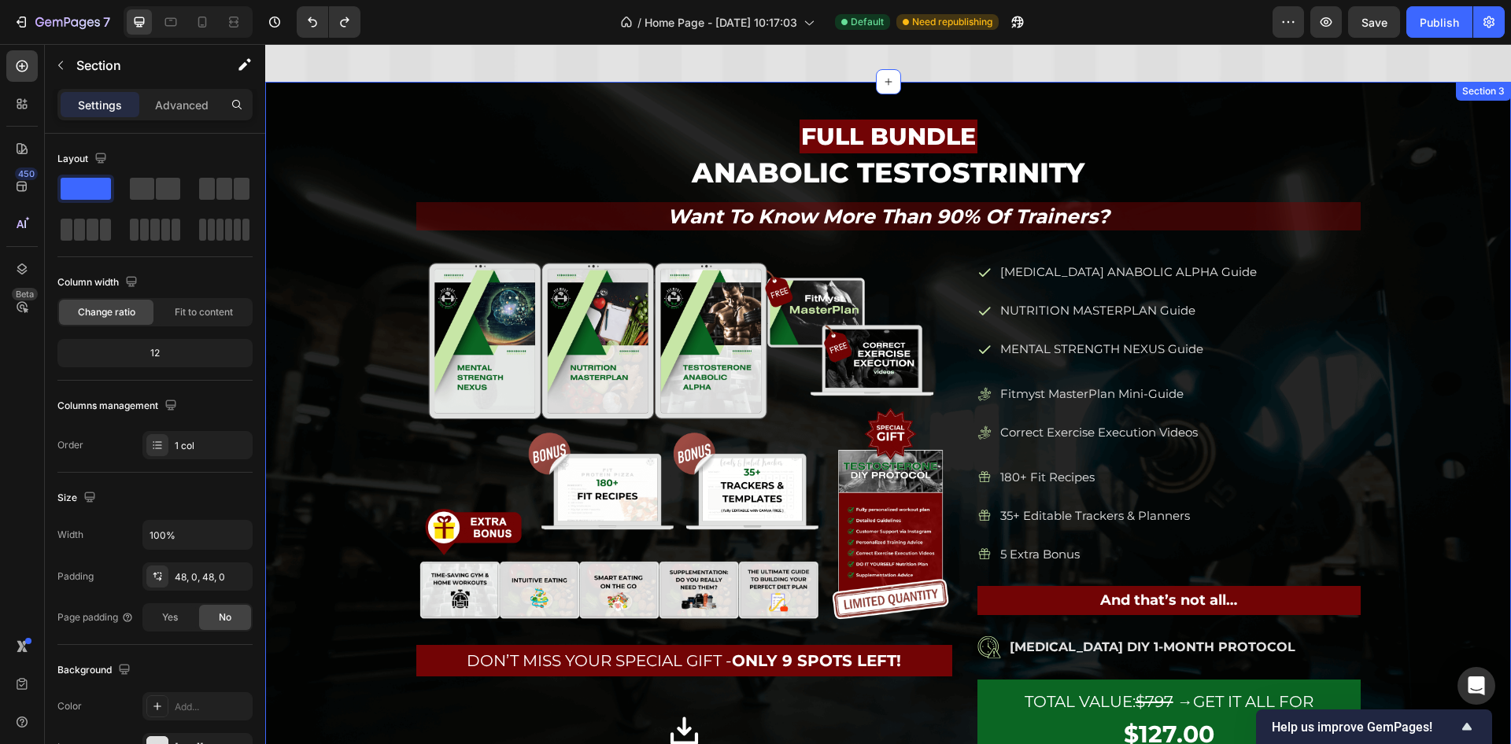
scroll to position [1770, 0]
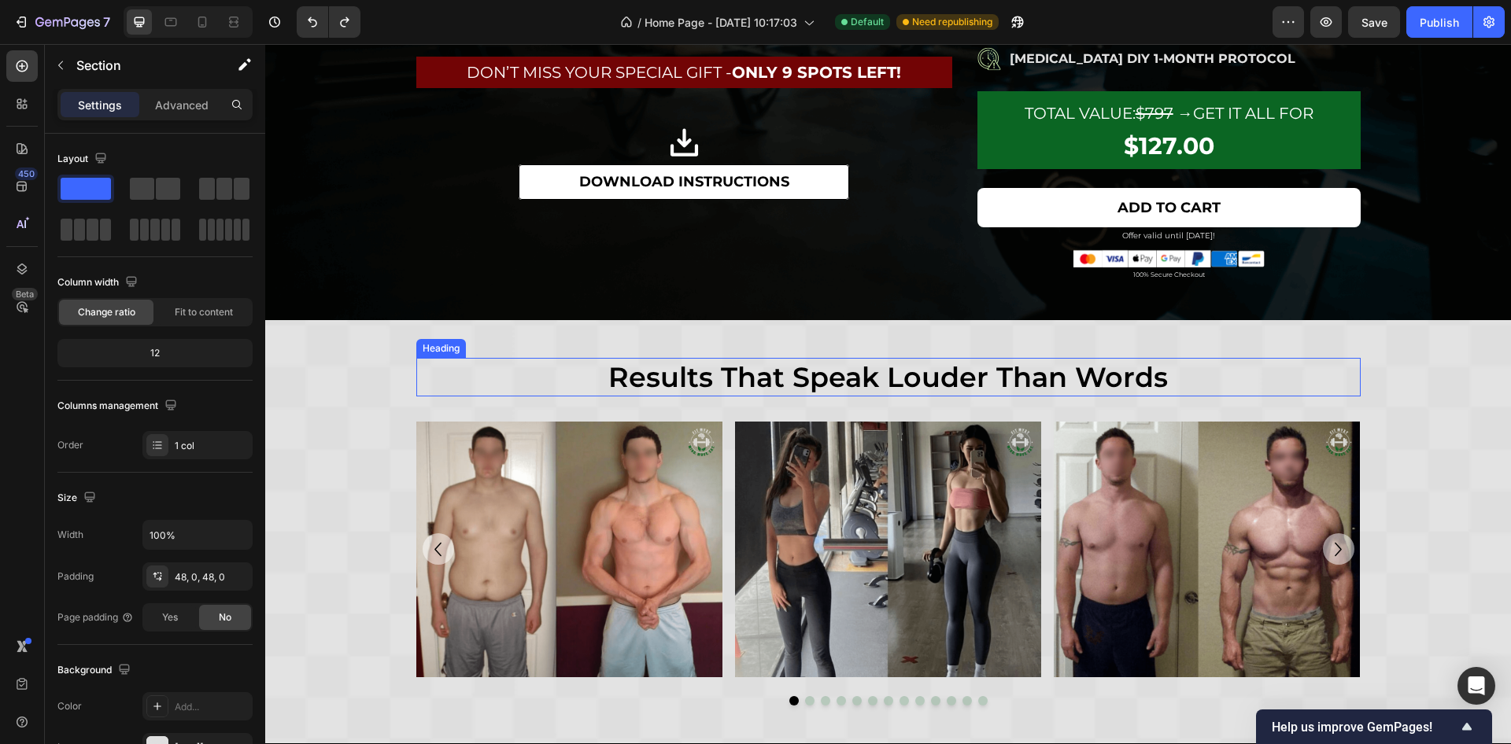
click at [1249, 371] on h2 "results that speak louder than words" at bounding box center [888, 377] width 944 height 39
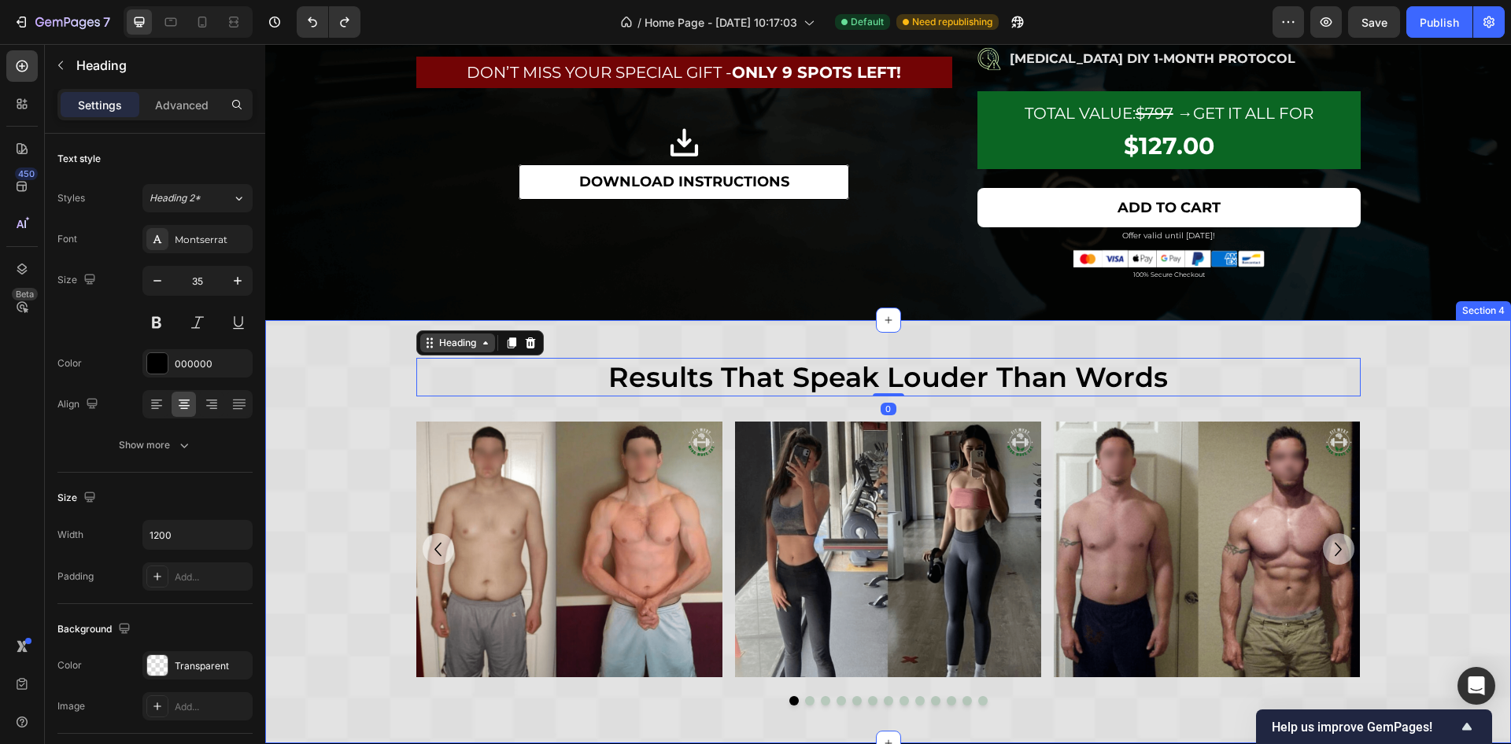
click at [469, 334] on div "Heading" at bounding box center [457, 343] width 75 height 19
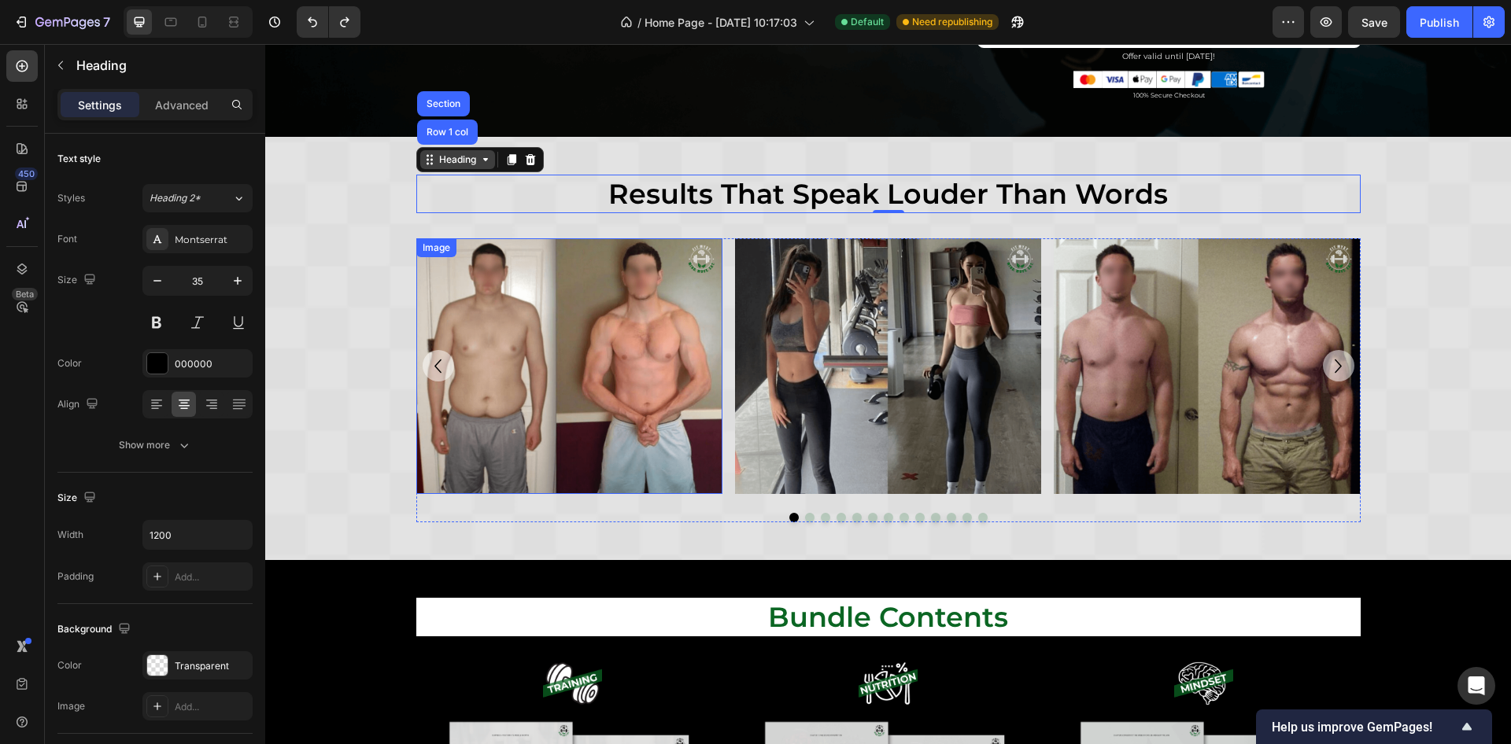
scroll to position [1888, 0]
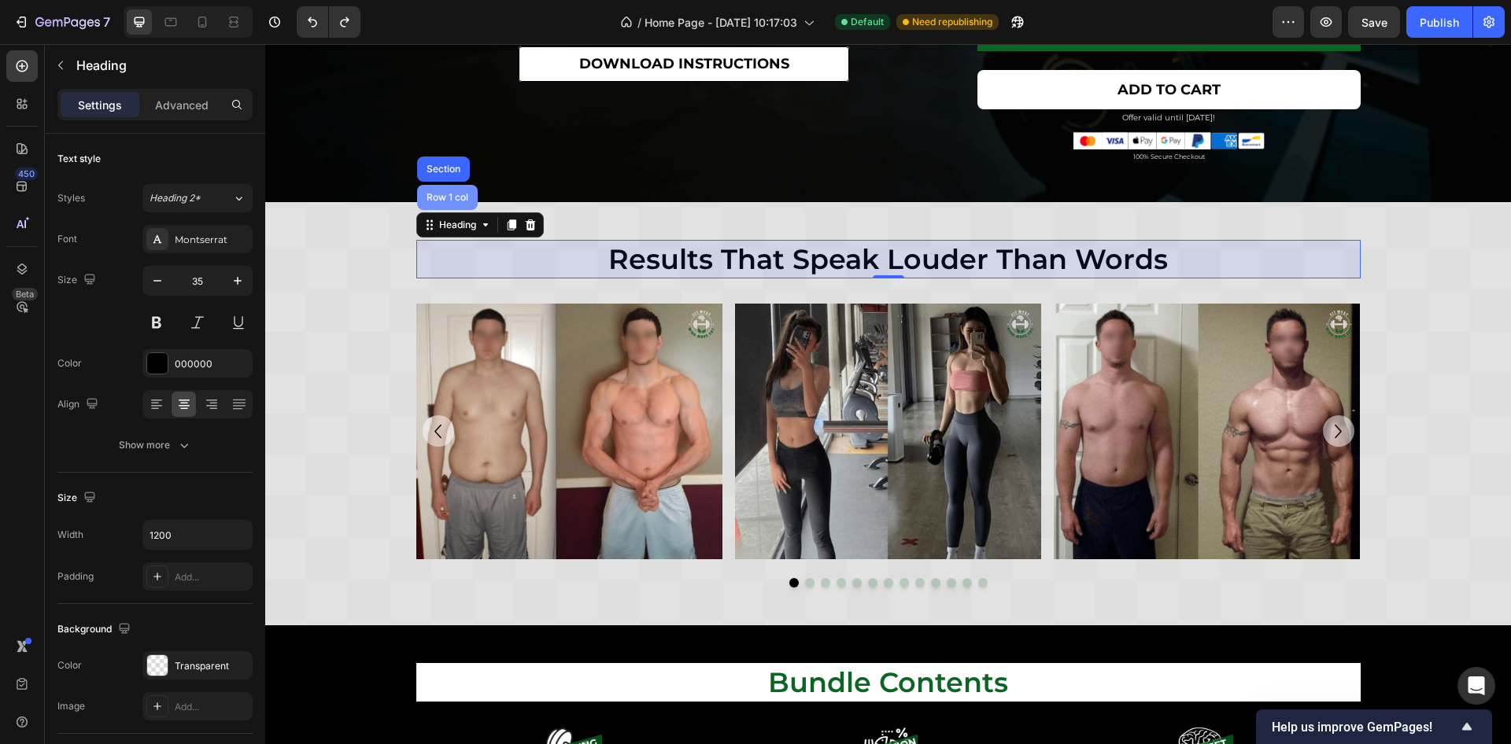
click at [457, 205] on div "Row 1 col" at bounding box center [447, 197] width 61 height 25
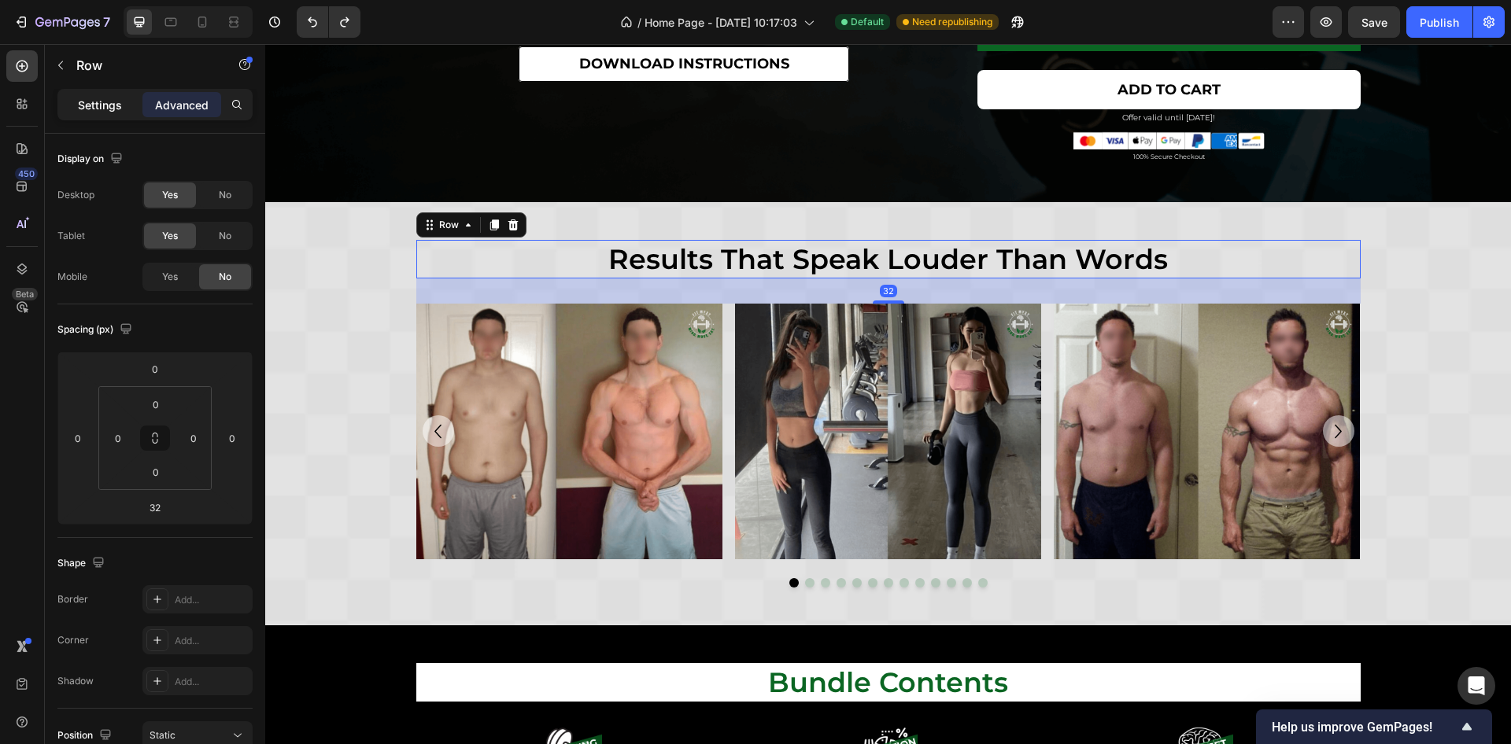
click at [104, 108] on p "Settings" at bounding box center [100, 105] width 44 height 17
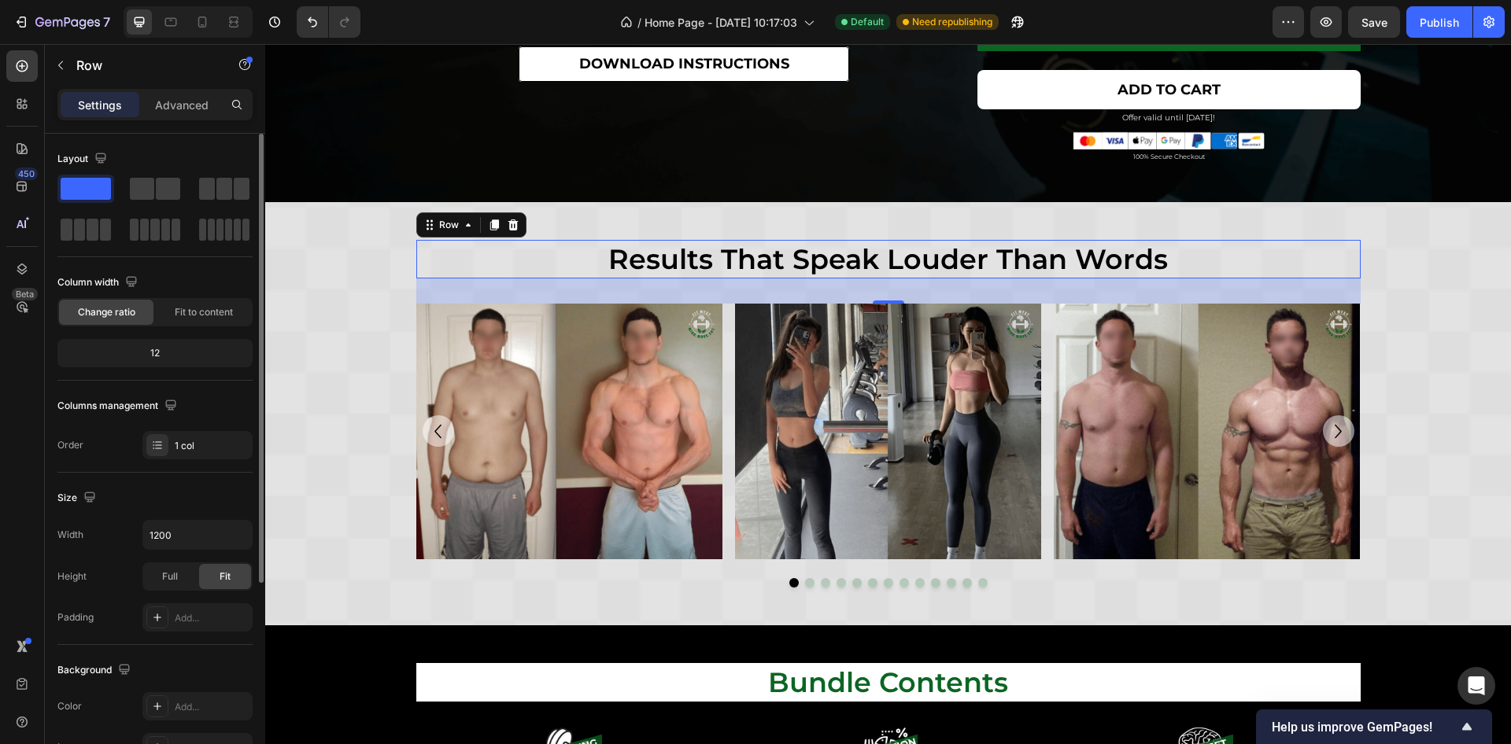
scroll to position [302, 0]
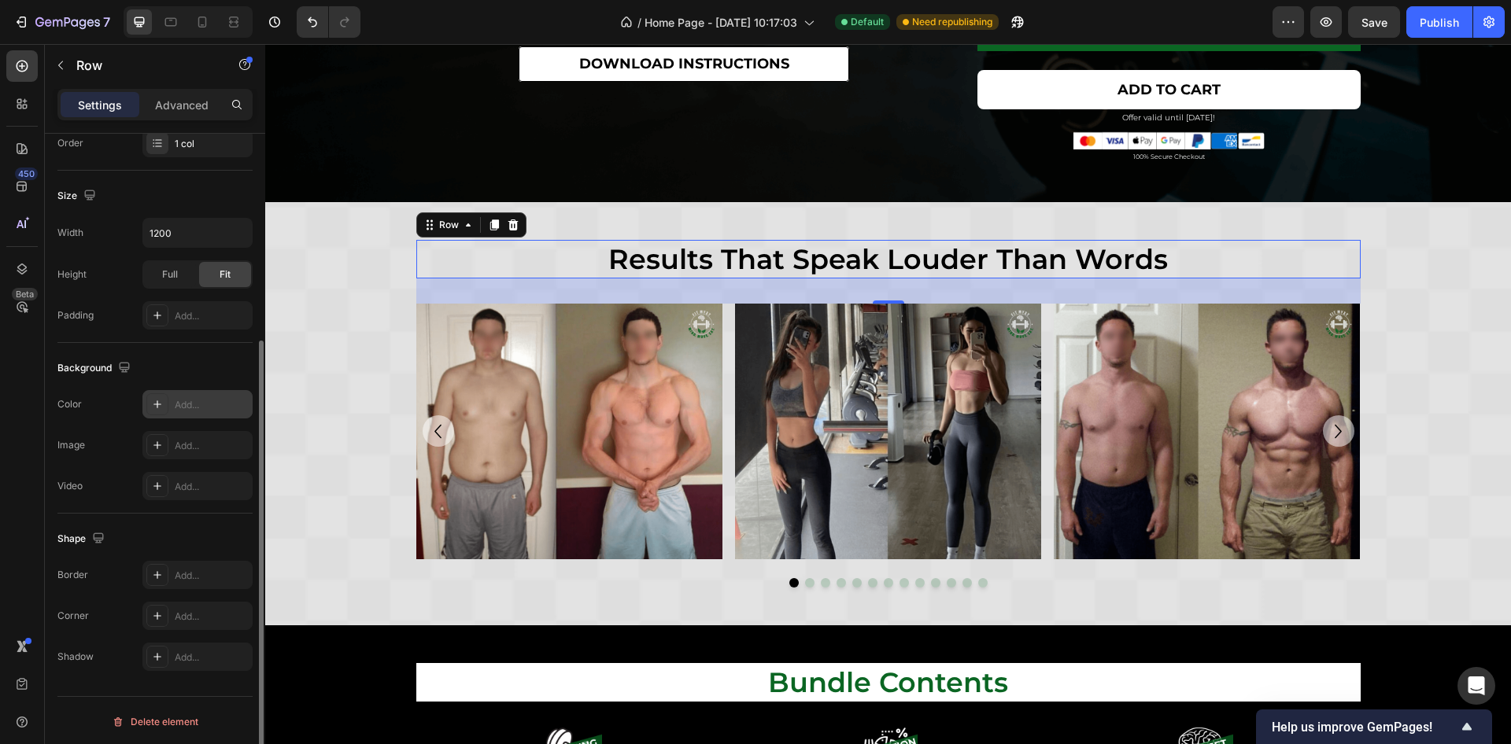
click at [188, 406] on div "Add..." at bounding box center [212, 405] width 74 height 14
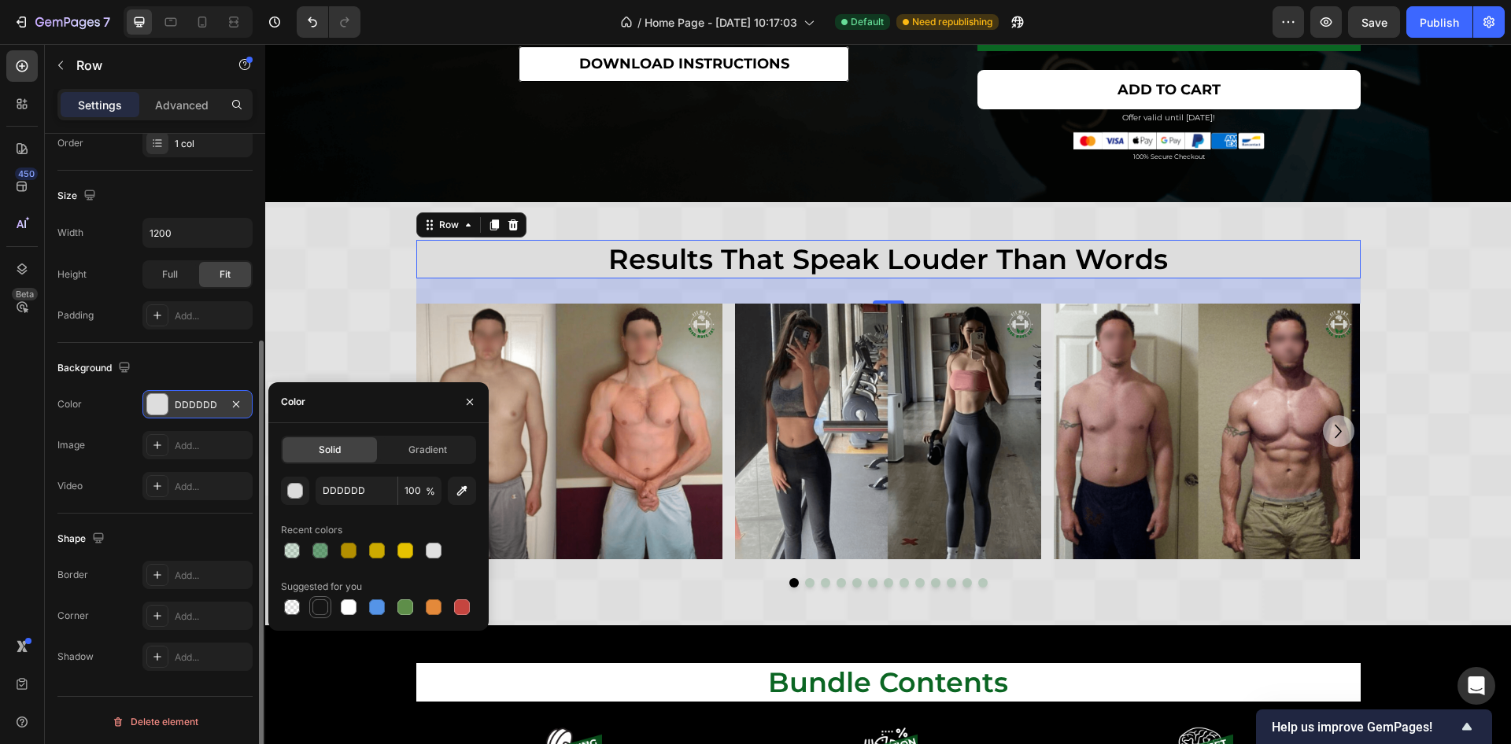
click at [319, 609] on div at bounding box center [320, 608] width 16 height 16
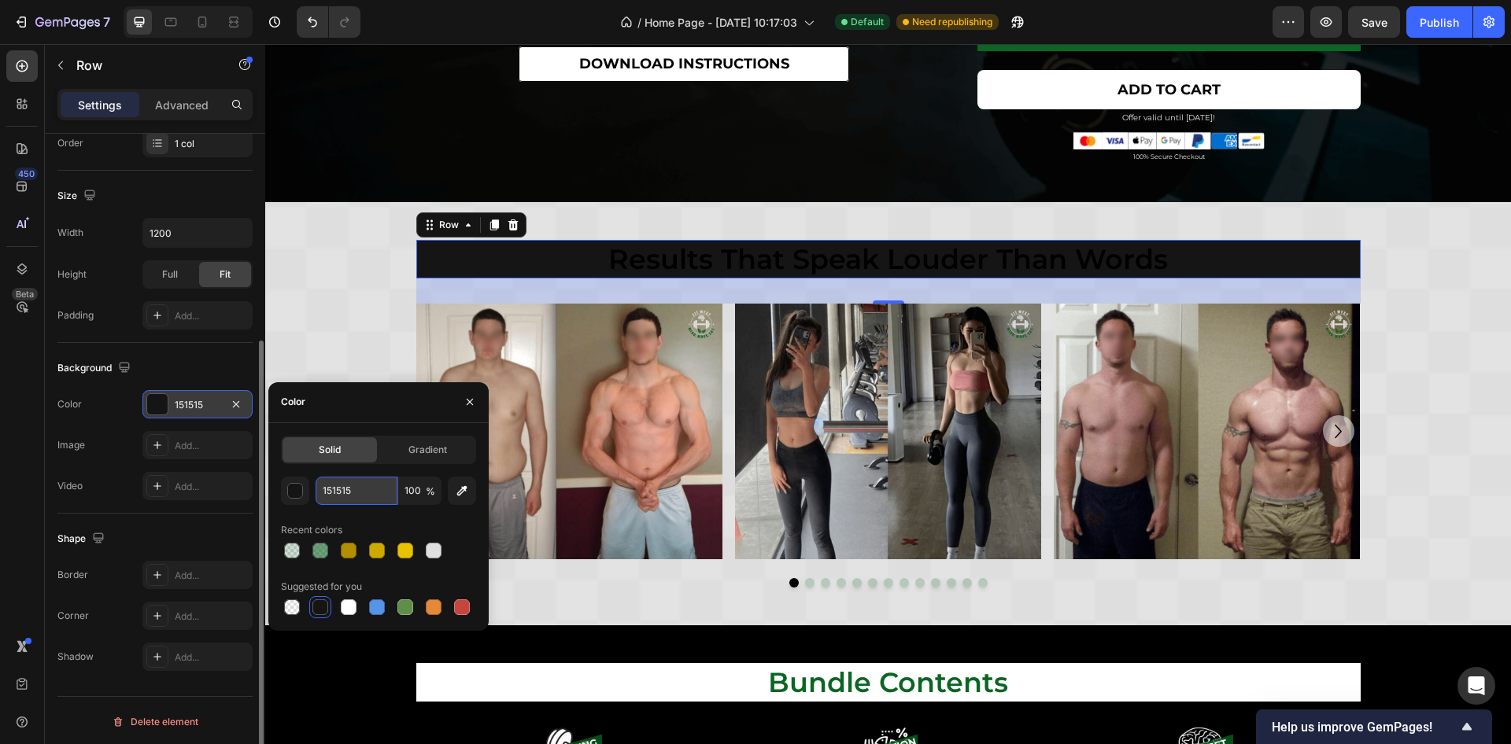
click at [348, 484] on input "151515" at bounding box center [357, 491] width 82 height 28
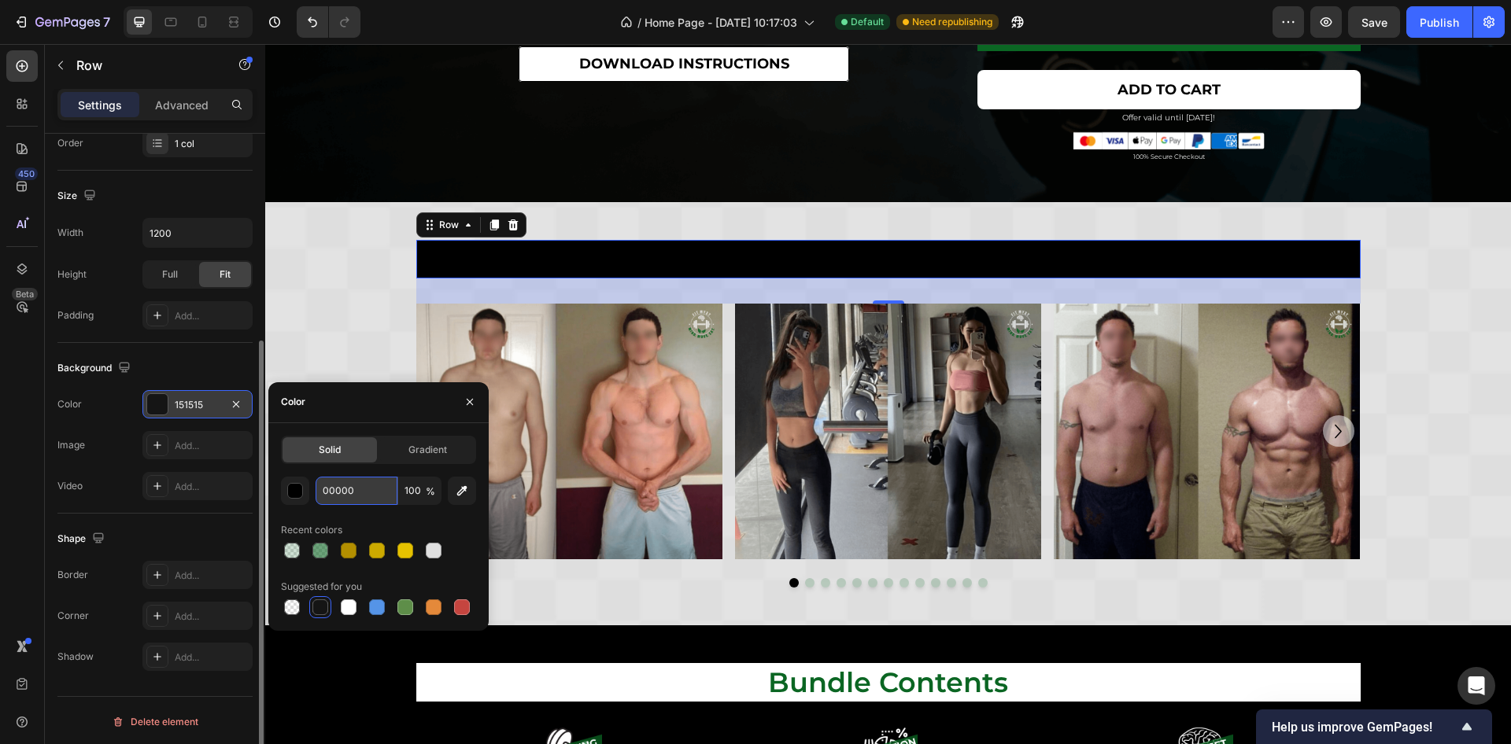
type input "000000"
click at [223, 365] on div "Background" at bounding box center [154, 368] width 195 height 25
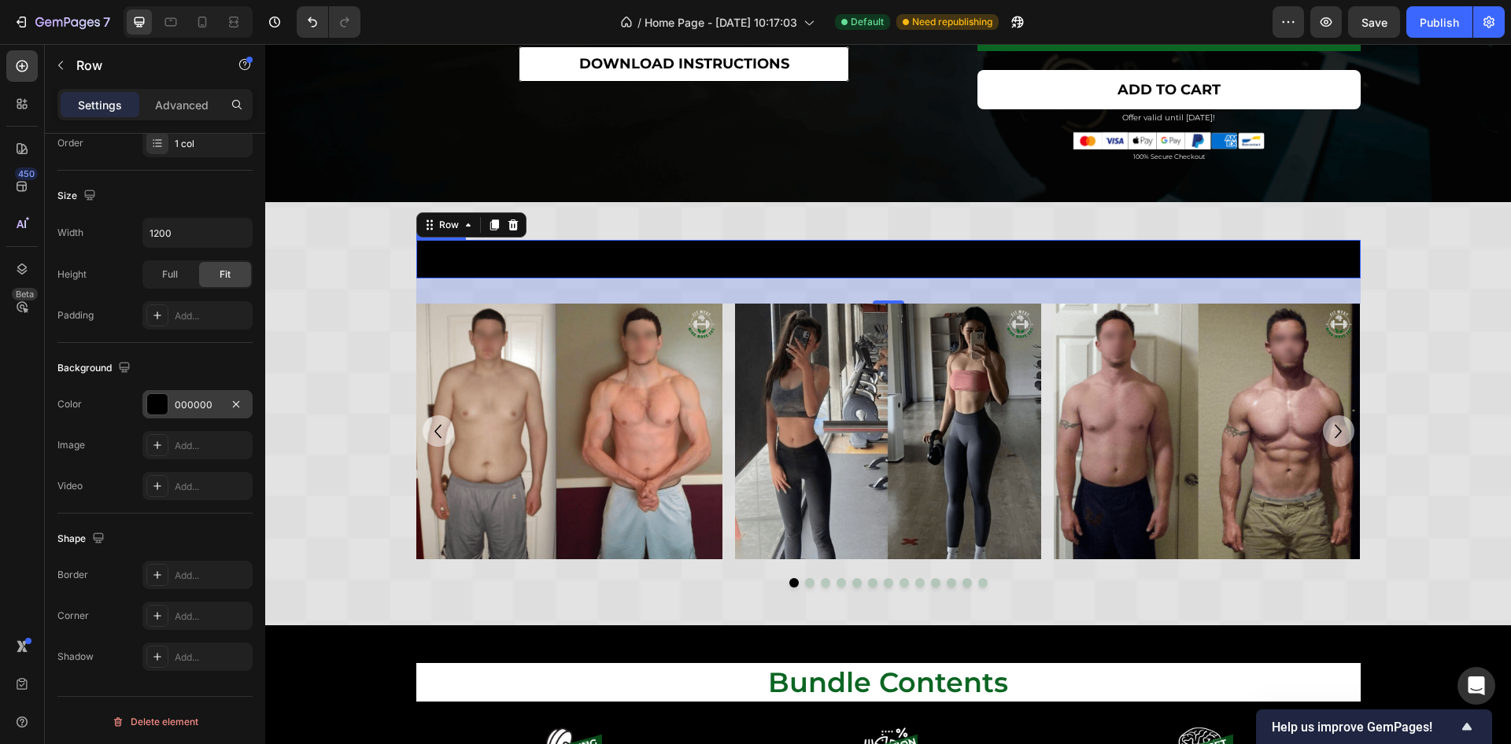
click at [629, 249] on h2 "results that speak louder than words" at bounding box center [888, 259] width 944 height 39
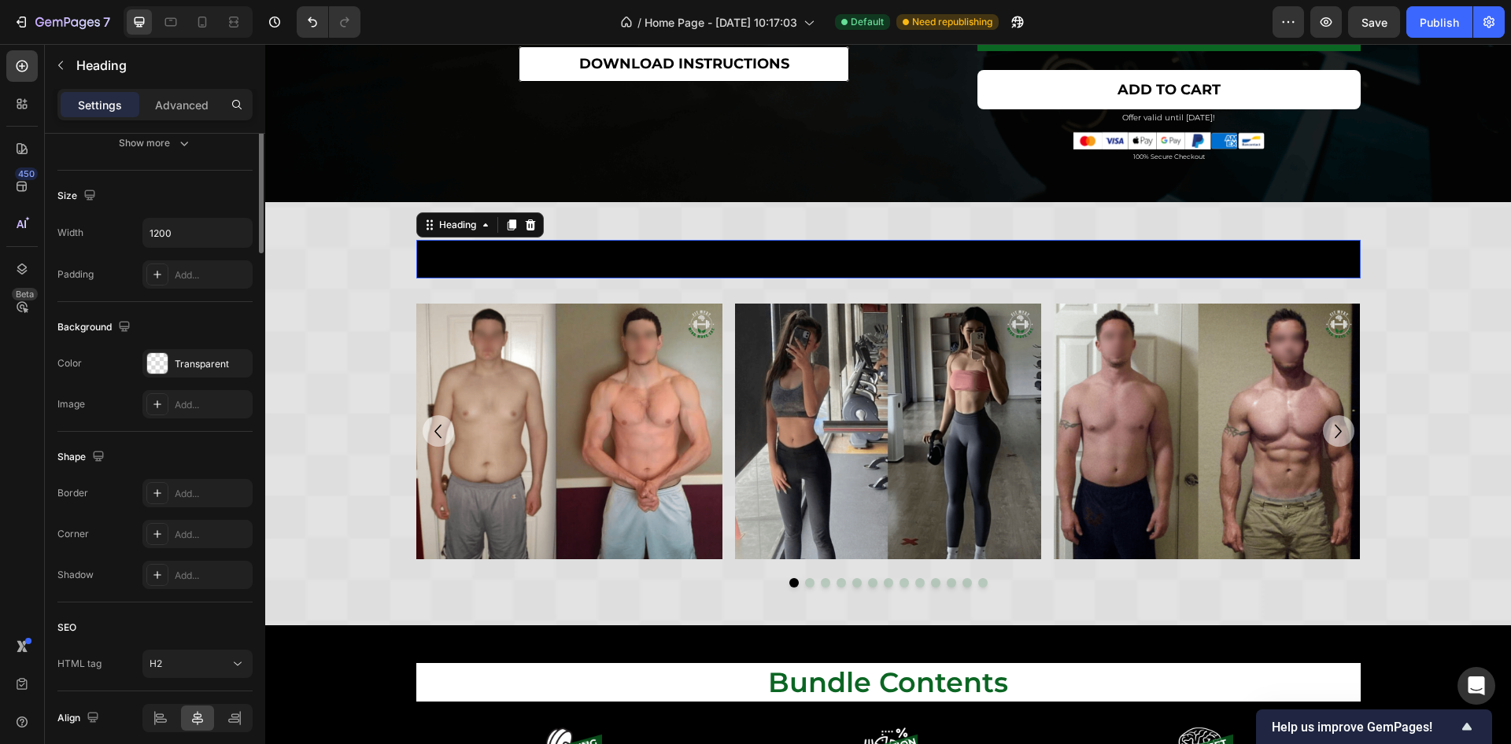
scroll to position [0, 0]
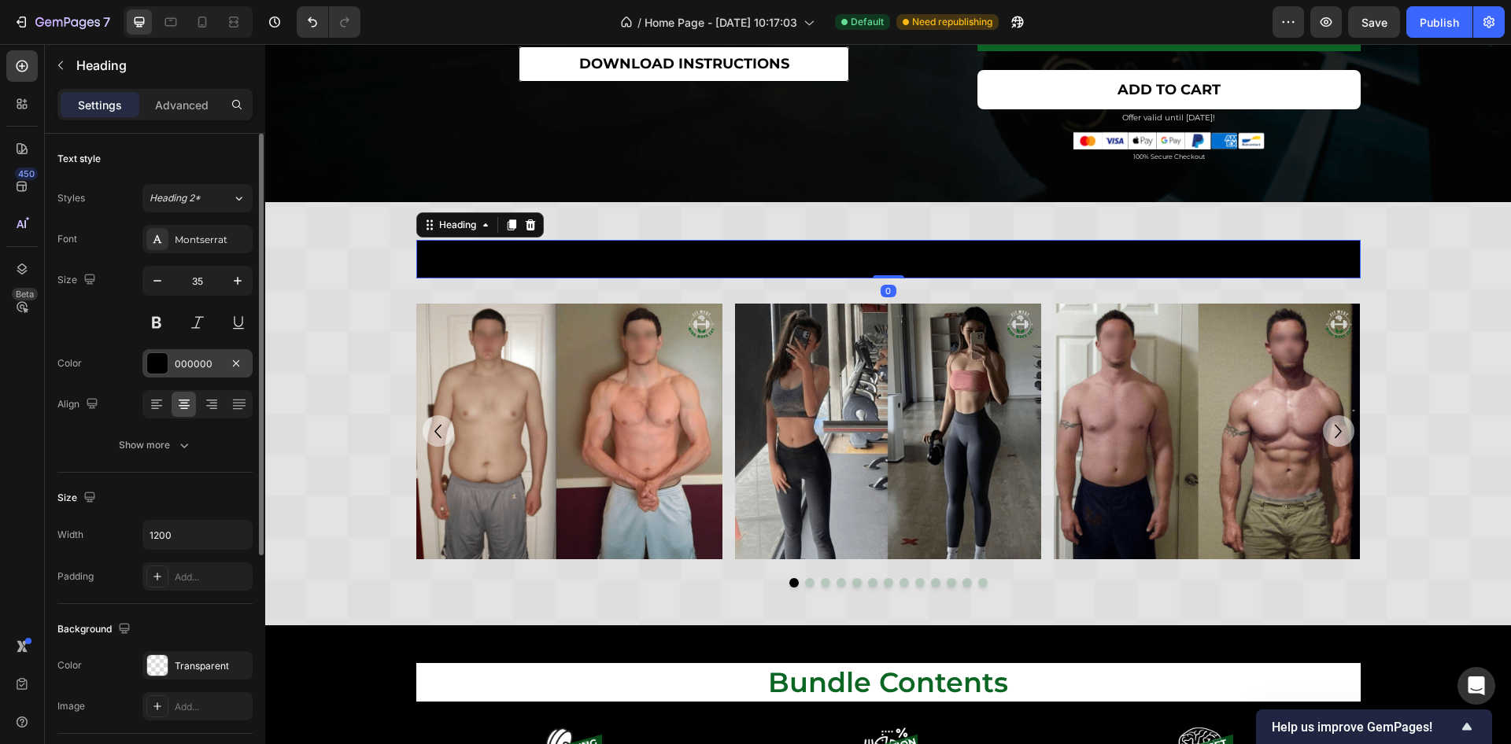
click at [193, 370] on div "000000" at bounding box center [198, 364] width 46 height 14
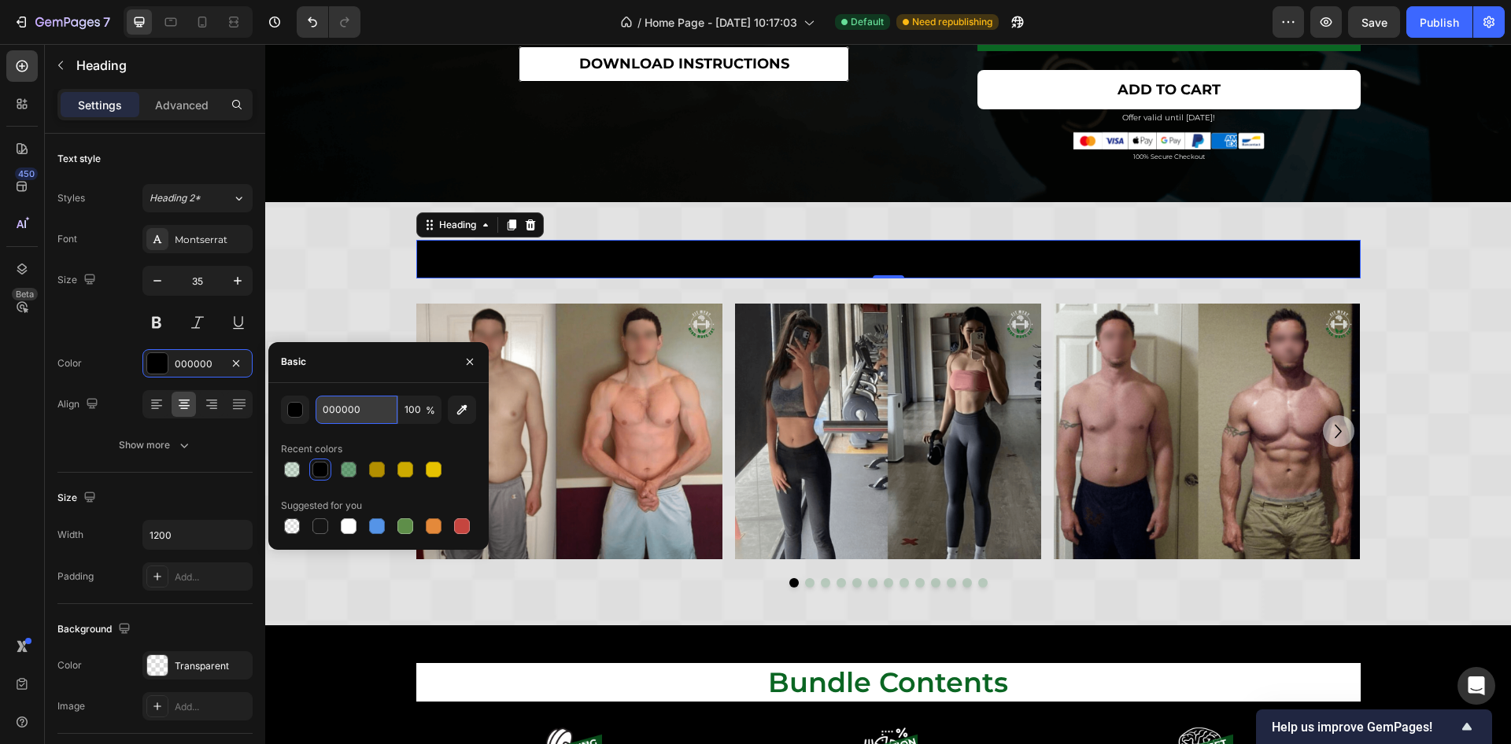
click at [333, 405] on input "000000" at bounding box center [357, 410] width 82 height 28
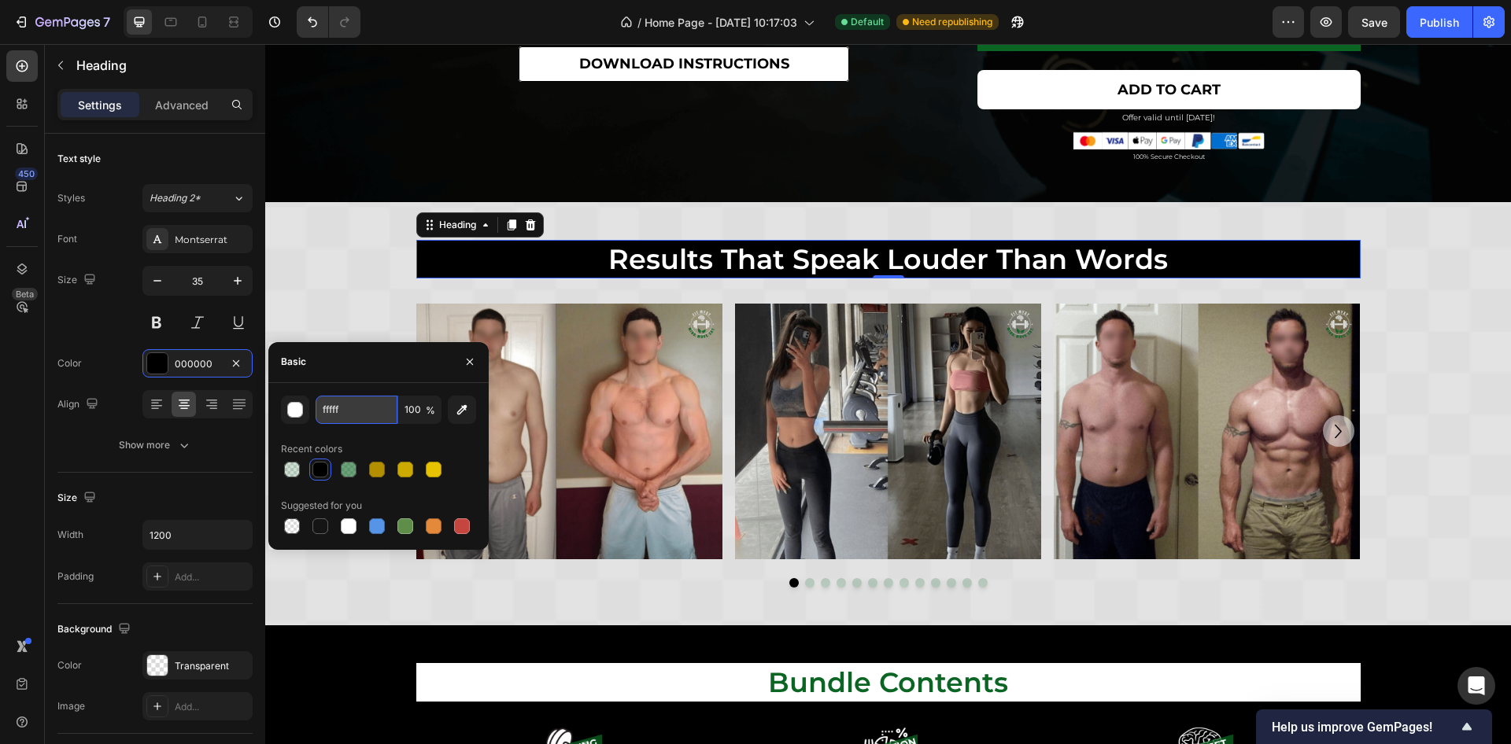
type input "ffffff"
click at [116, 319] on div "Size 35" at bounding box center [154, 301] width 195 height 71
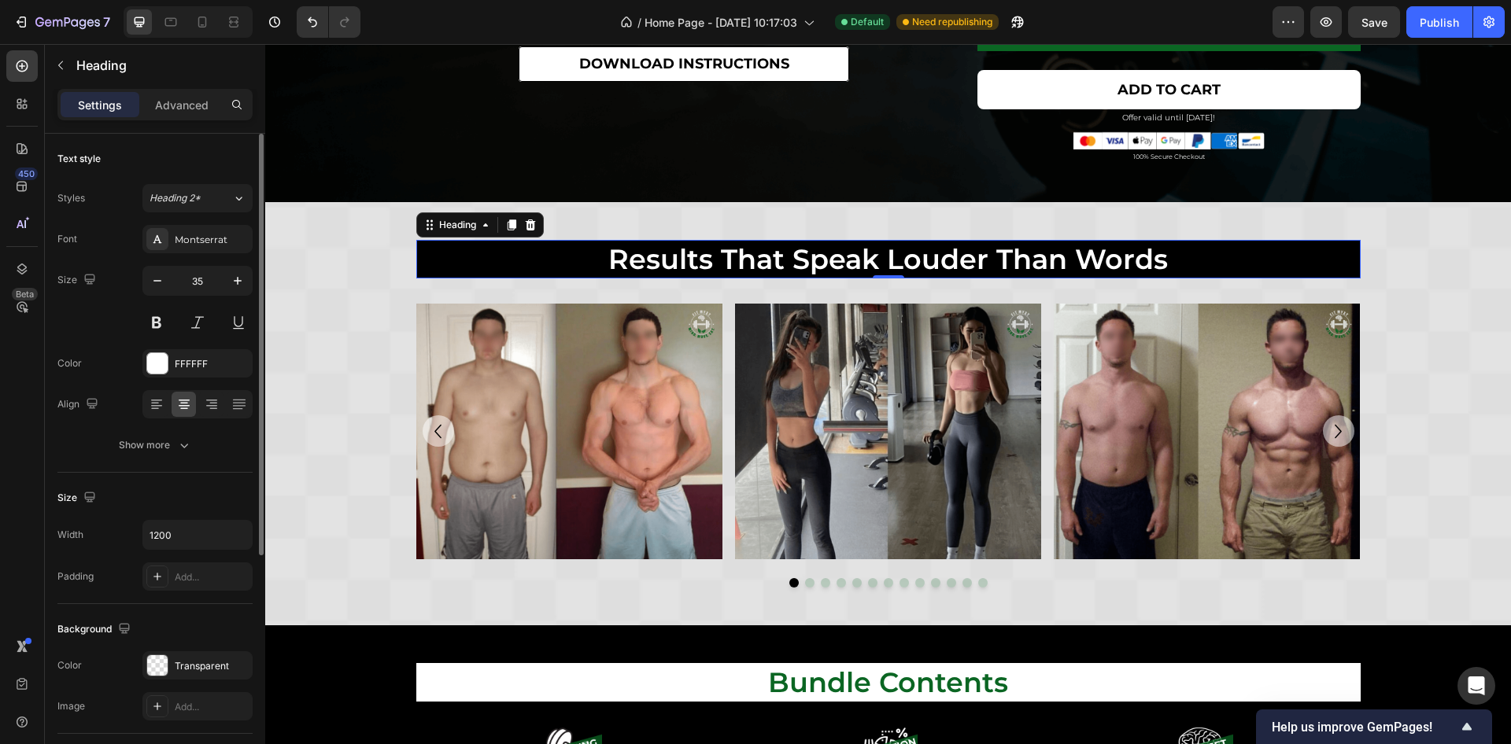
click at [66, 317] on div "Size 35" at bounding box center [154, 301] width 195 height 71
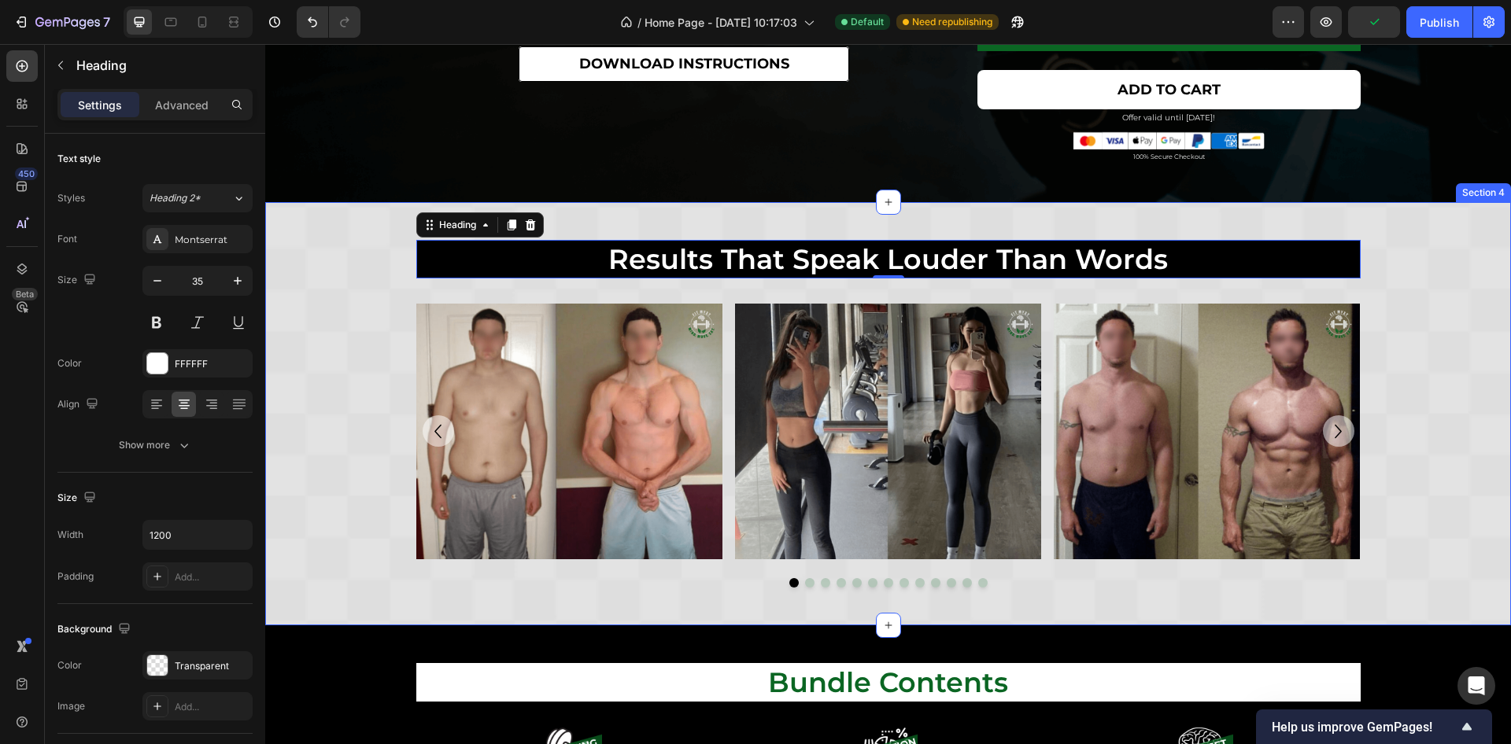
click at [1433, 339] on div "results that speak louder than words Heading Row results that speak louder than…" at bounding box center [888, 414] width 1246 height 348
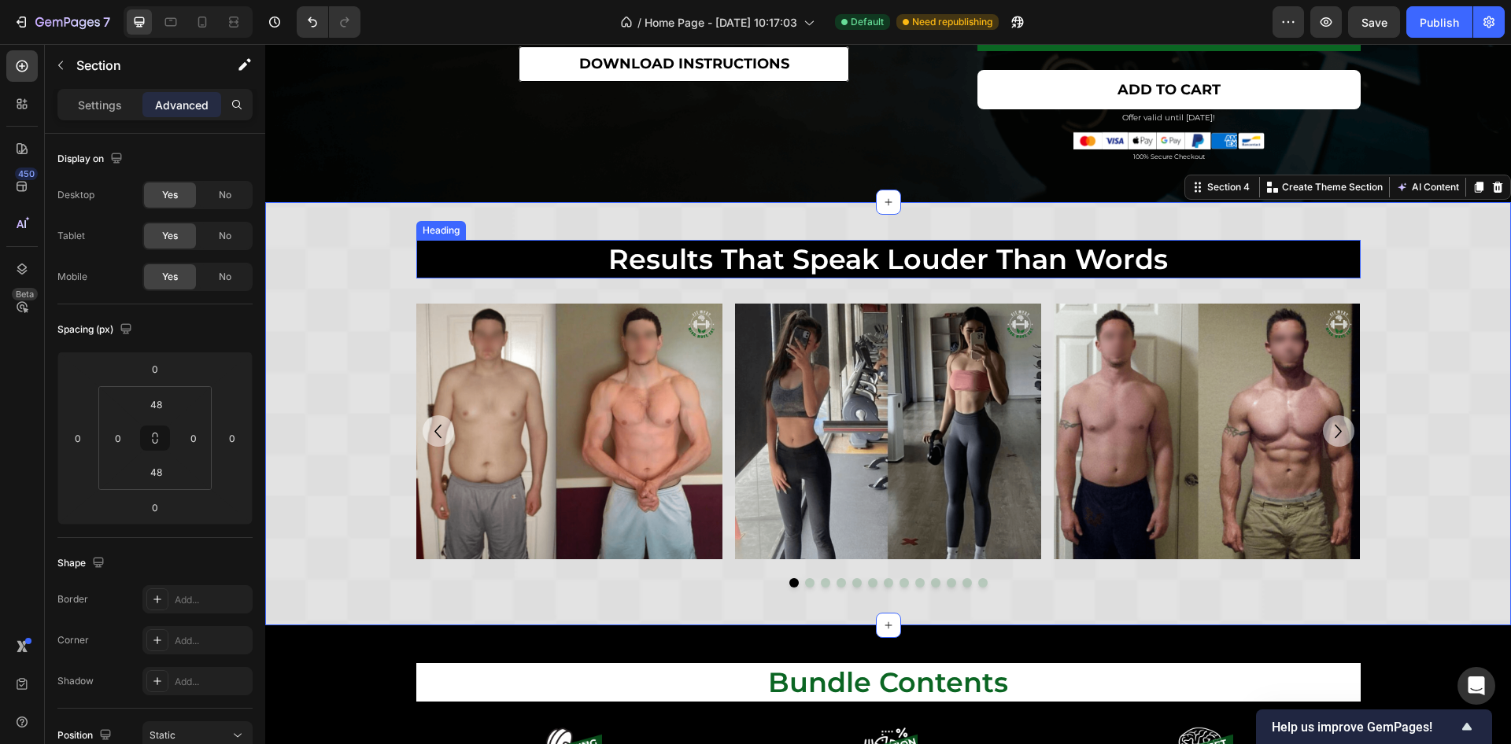
click at [441, 268] on h2 "results that speak louder than words" at bounding box center [888, 259] width 944 height 39
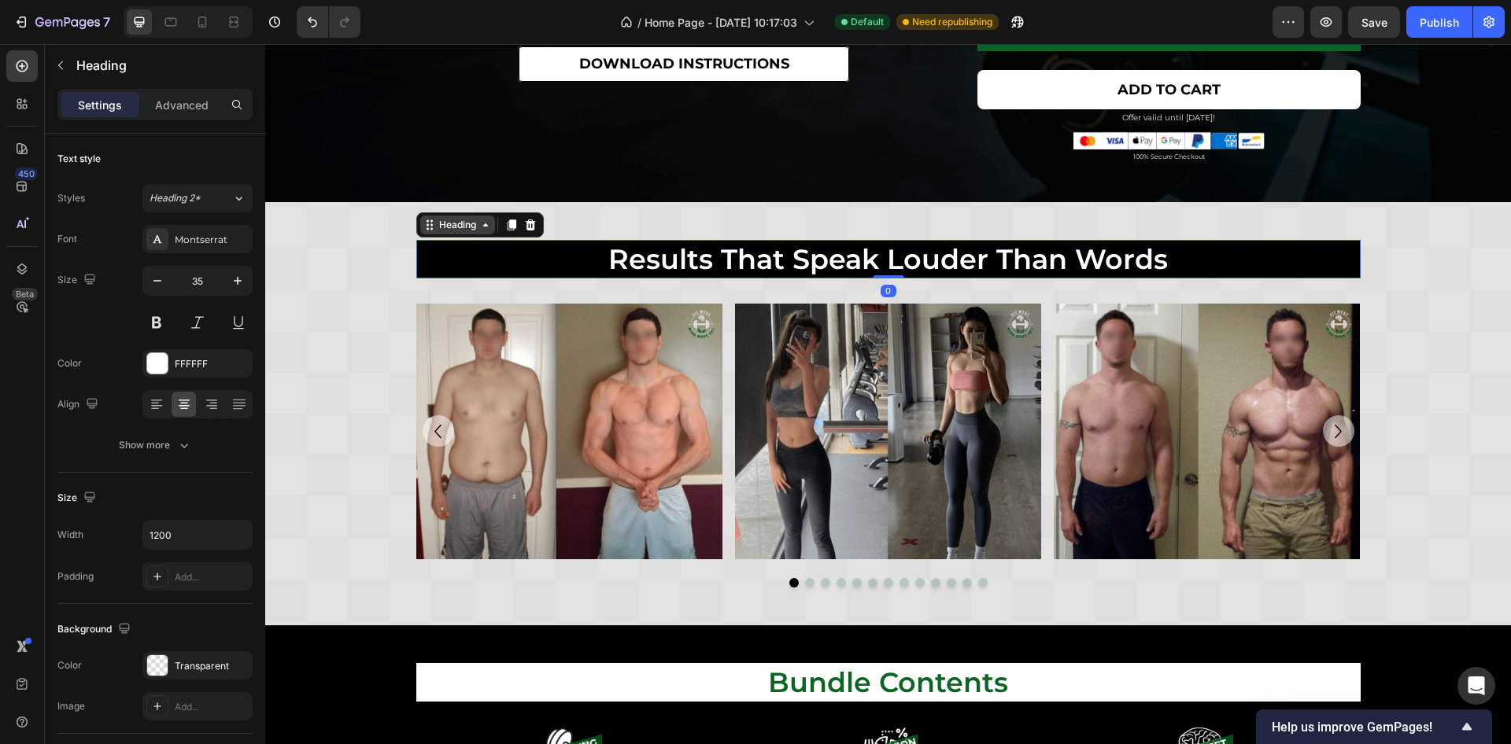
click at [452, 221] on div "Heading" at bounding box center [457, 225] width 43 height 14
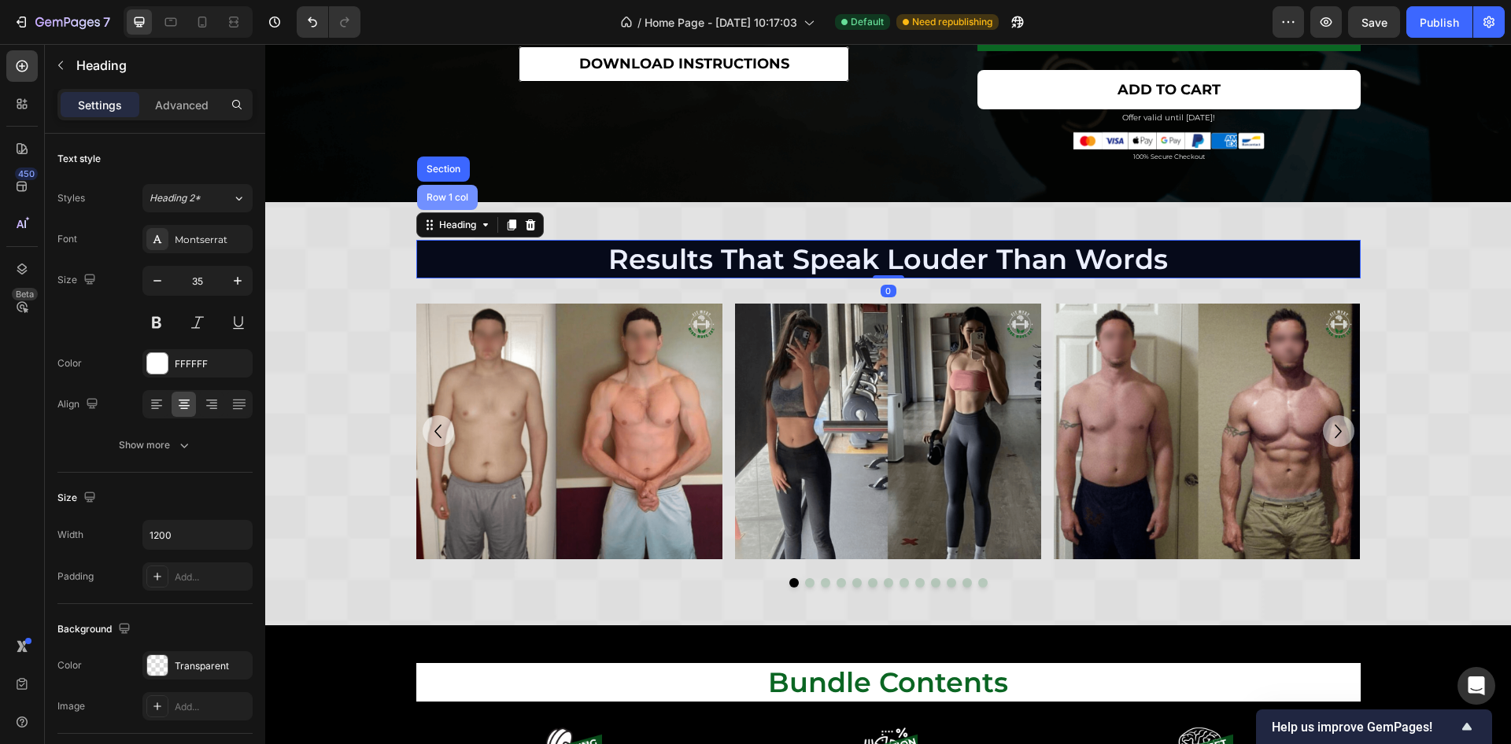
click at [453, 201] on div "Row 1 col" at bounding box center [447, 197] width 61 height 25
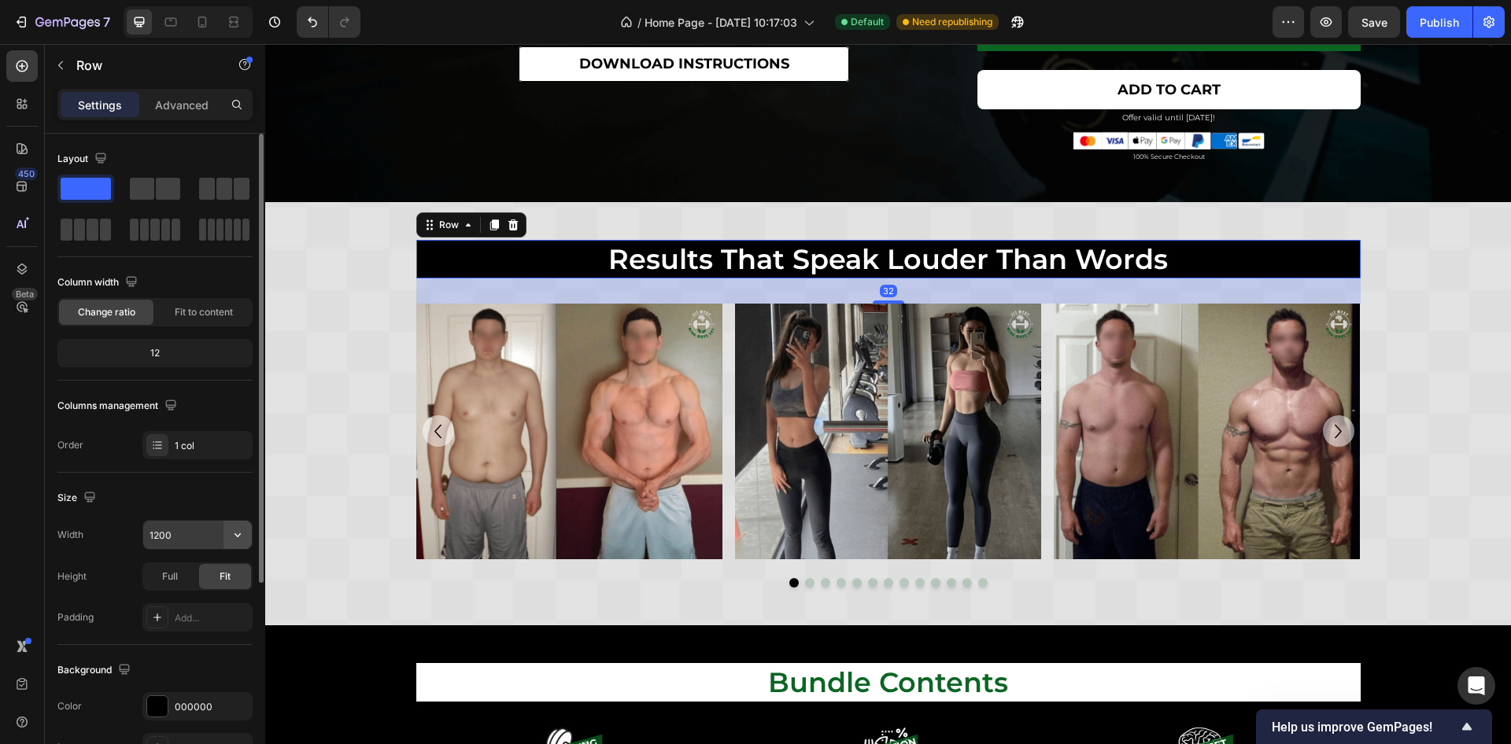
click at [237, 533] on icon "button" at bounding box center [238, 535] width 16 height 16
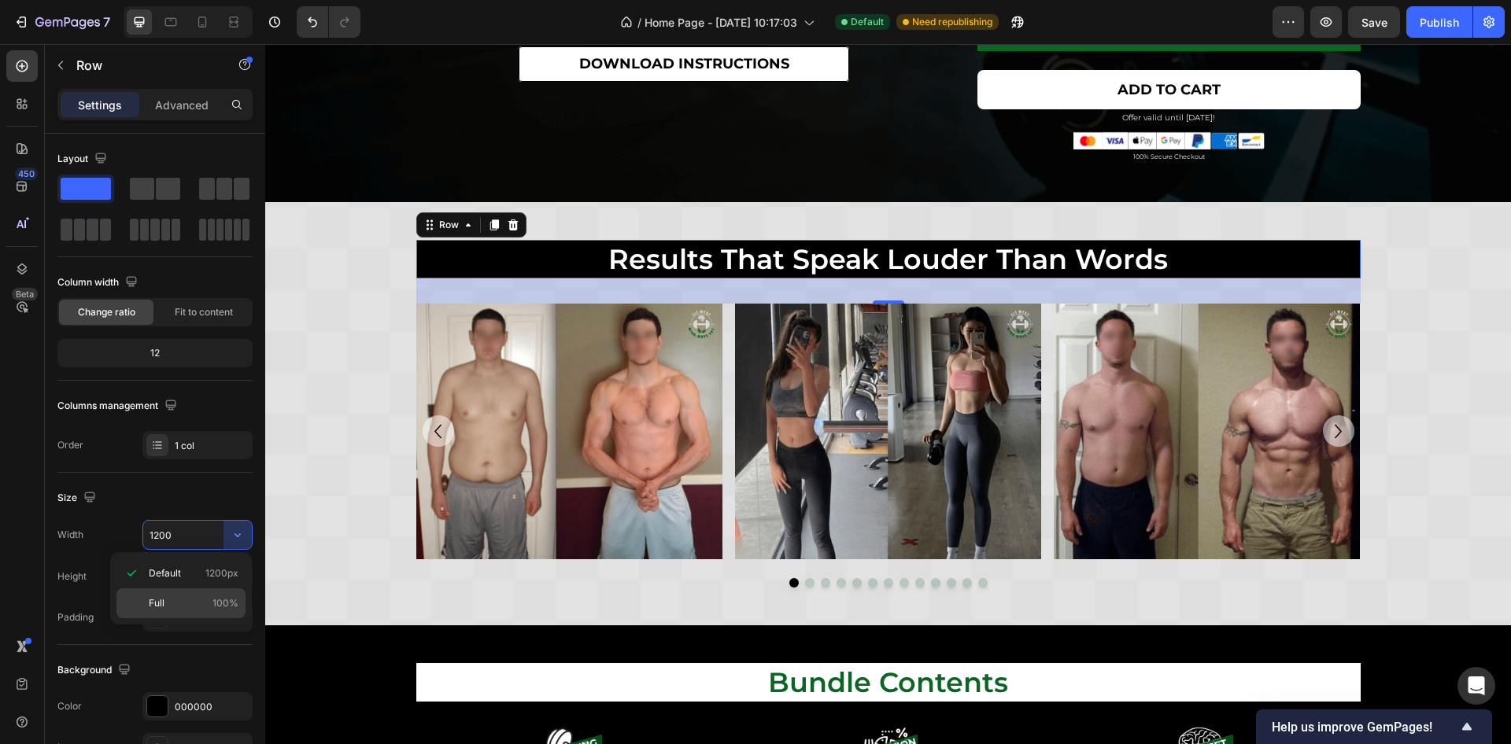
click at [198, 600] on p "Full 100%" at bounding box center [194, 603] width 90 height 14
type input "100%"
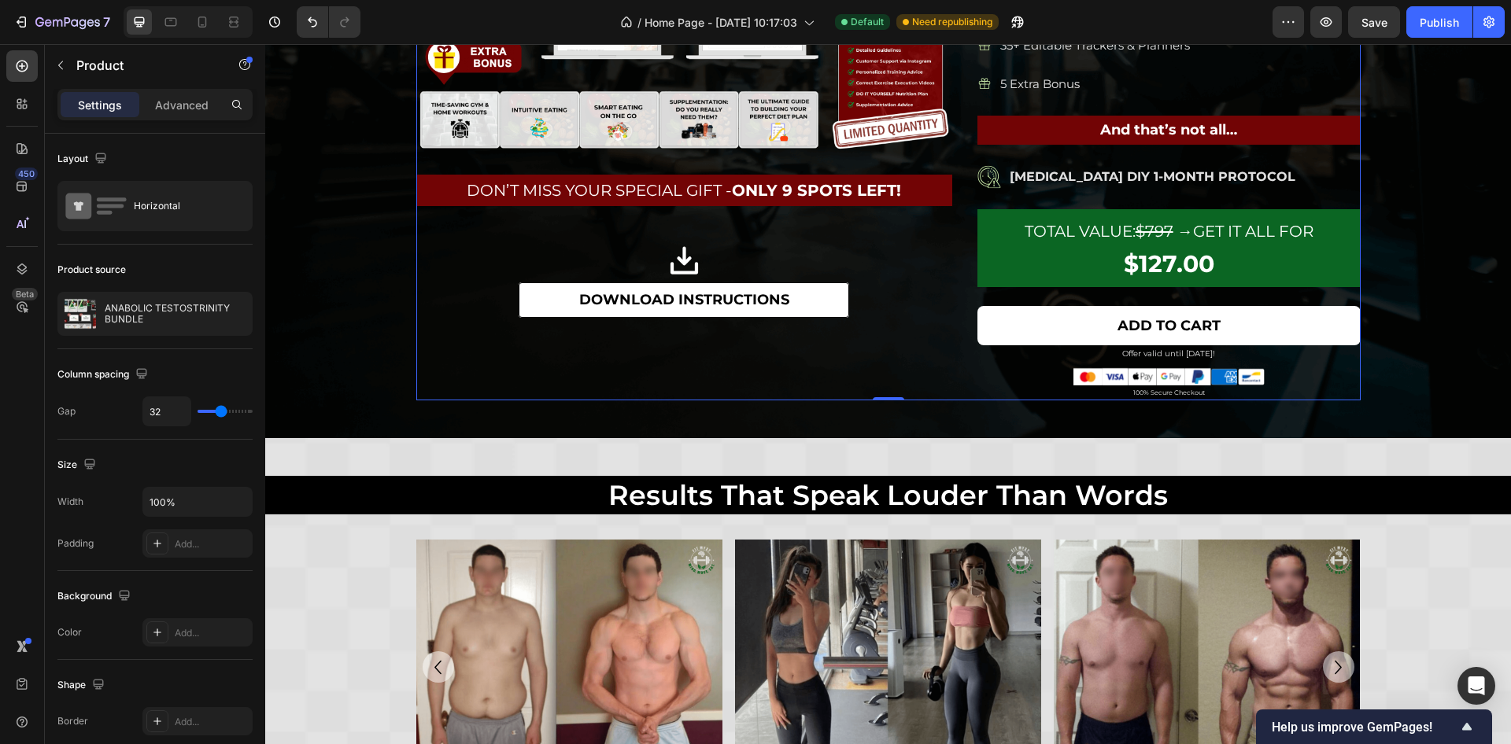
scroll to position [1888, 0]
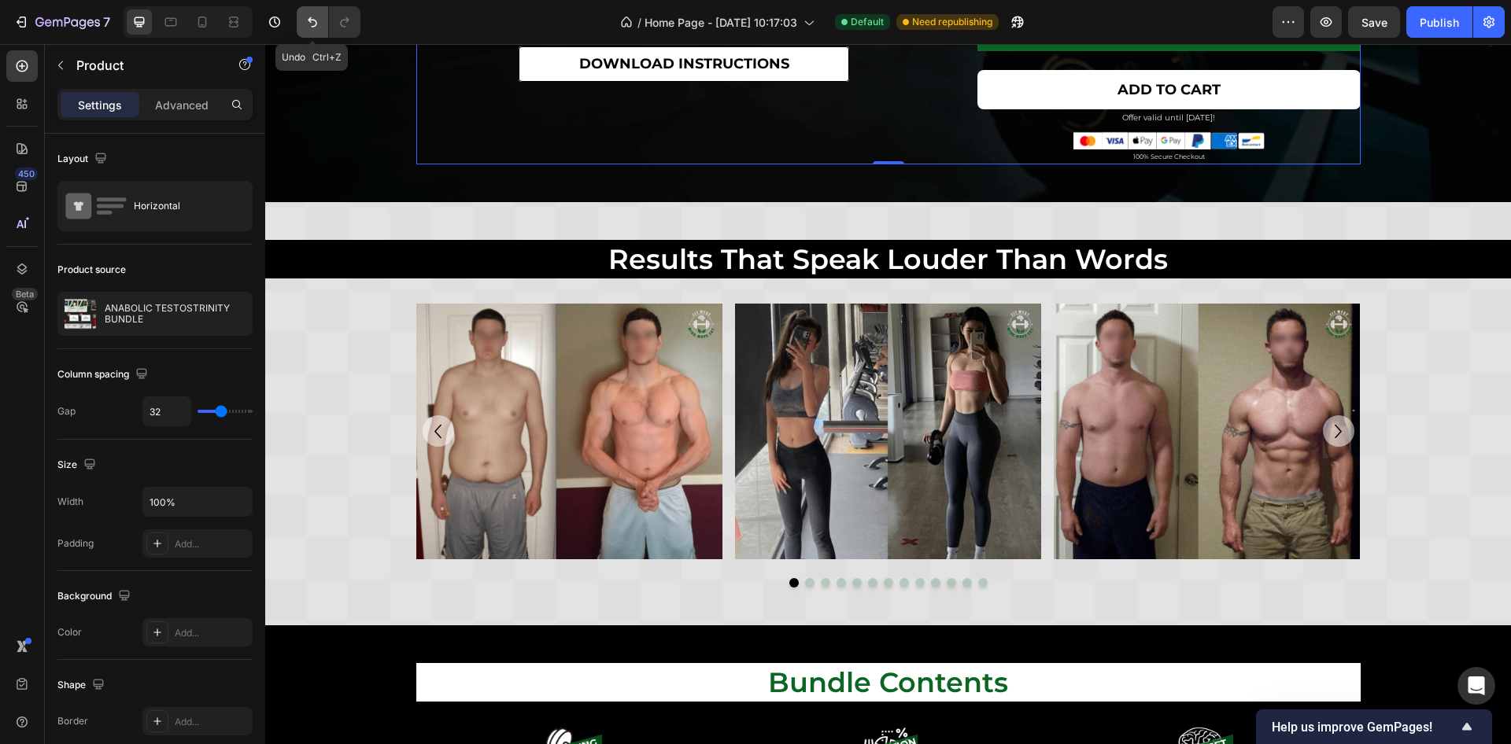
click at [305, 23] on icon "Undo/Redo" at bounding box center [313, 22] width 16 height 16
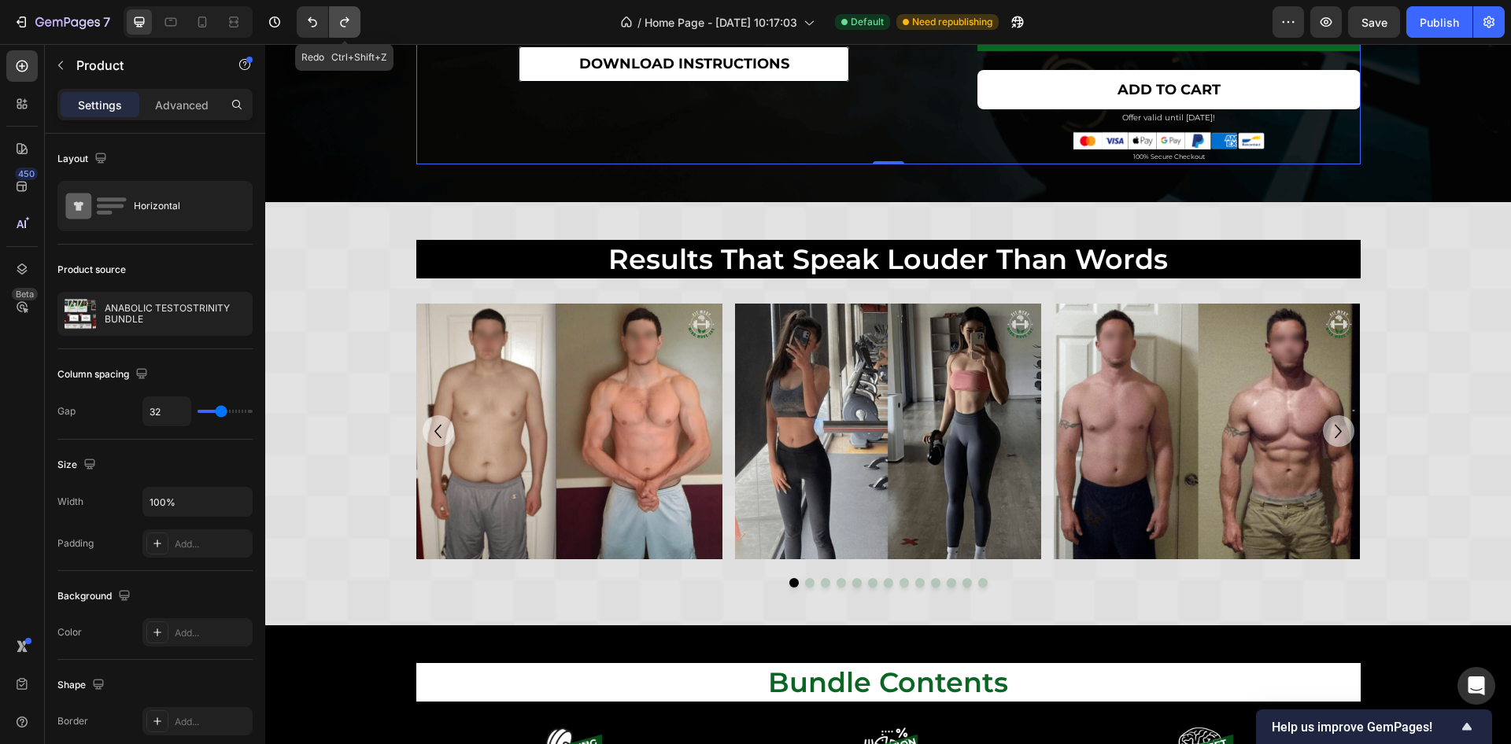
click at [353, 23] on button "Undo/Redo" at bounding box center [344, 21] width 31 height 31
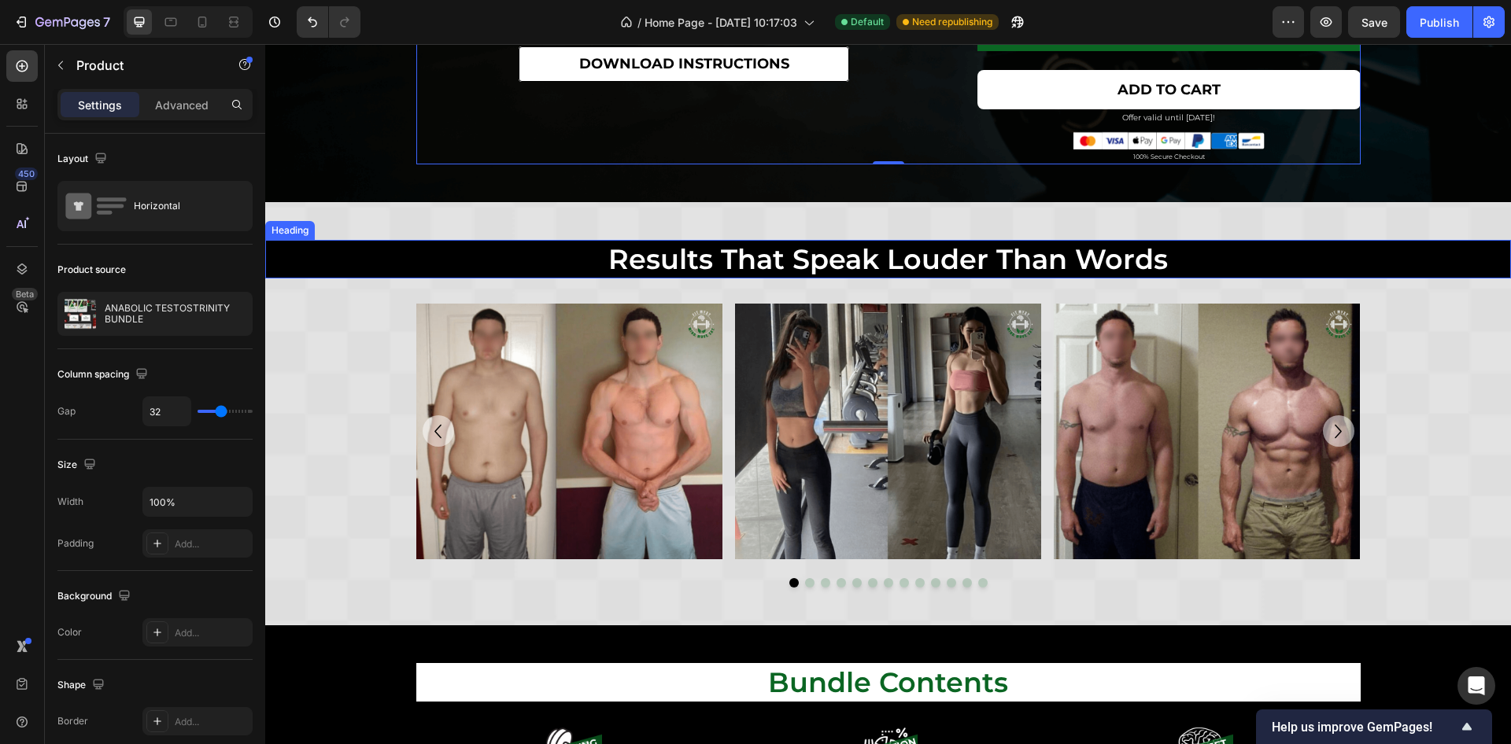
click at [285, 257] on div "results that speak louder than words" at bounding box center [888, 259] width 1246 height 39
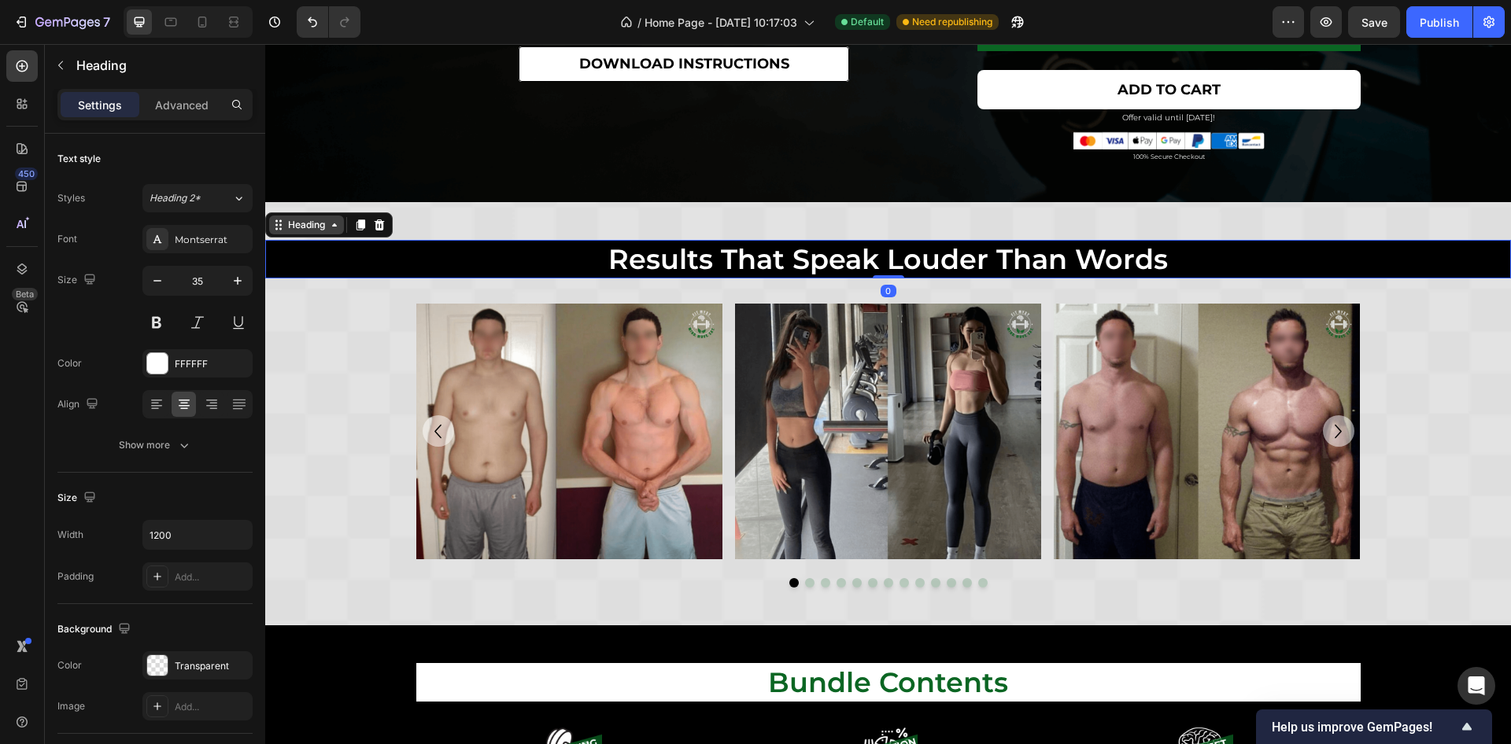
click at [319, 224] on div "Heading" at bounding box center [306, 225] width 43 height 14
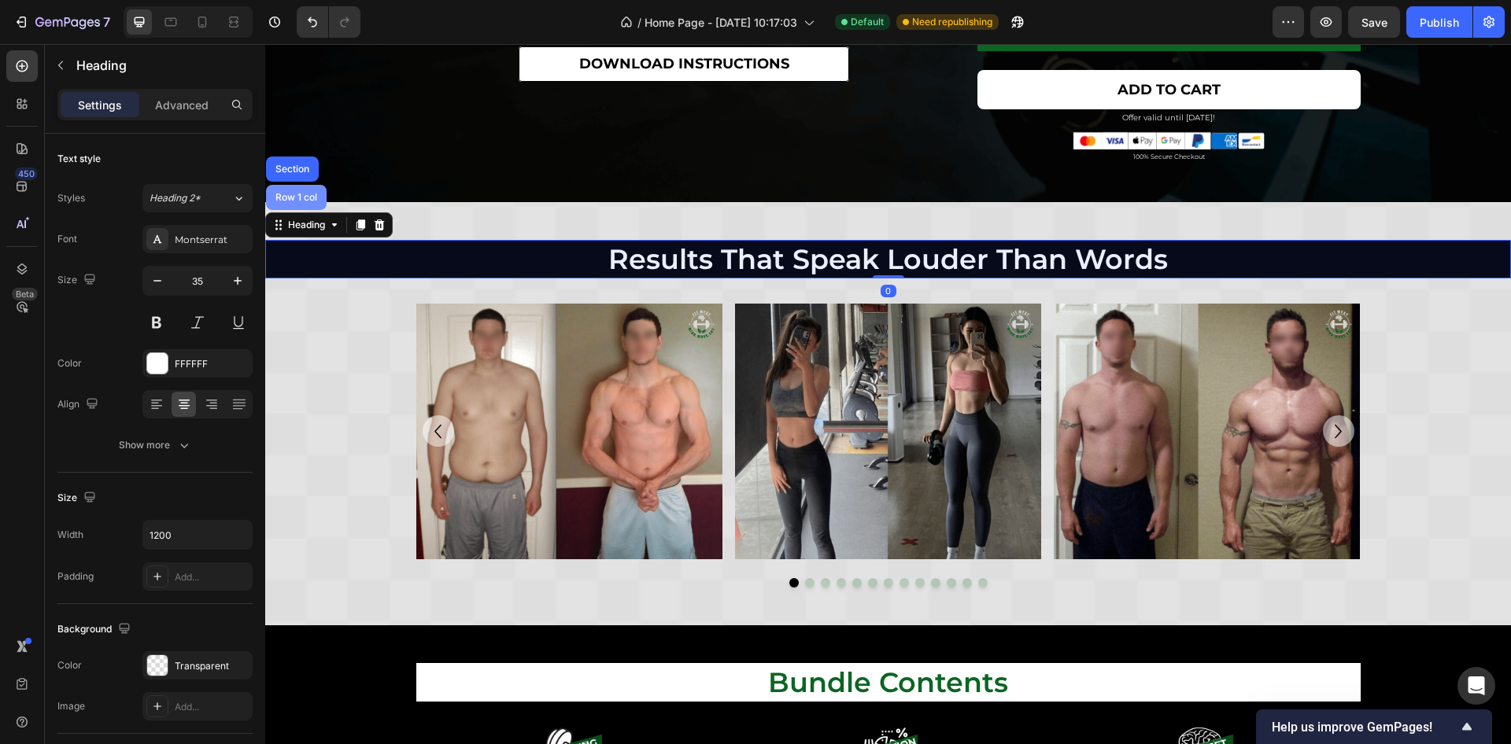
click at [316, 194] on div "Row 1 col" at bounding box center [296, 197] width 48 height 9
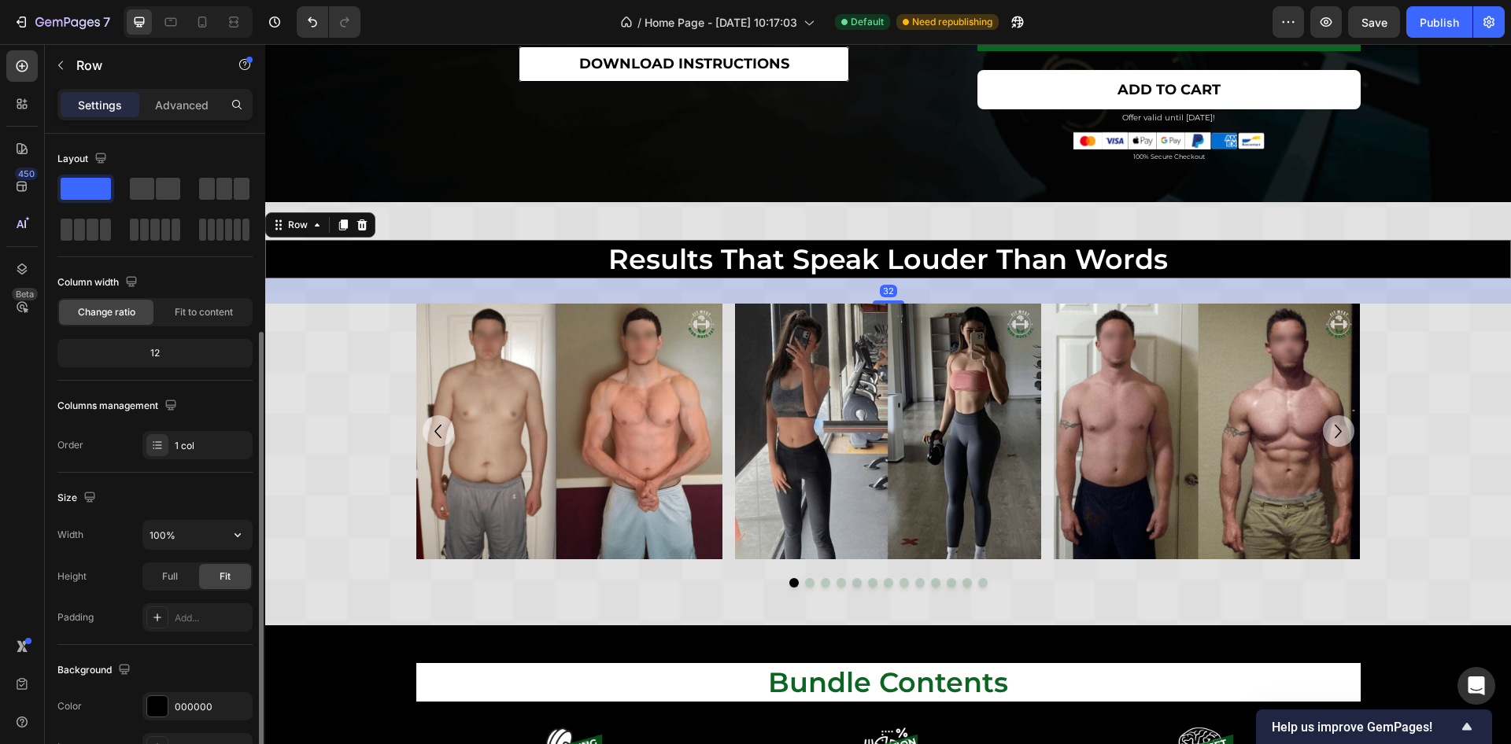
scroll to position [236, 0]
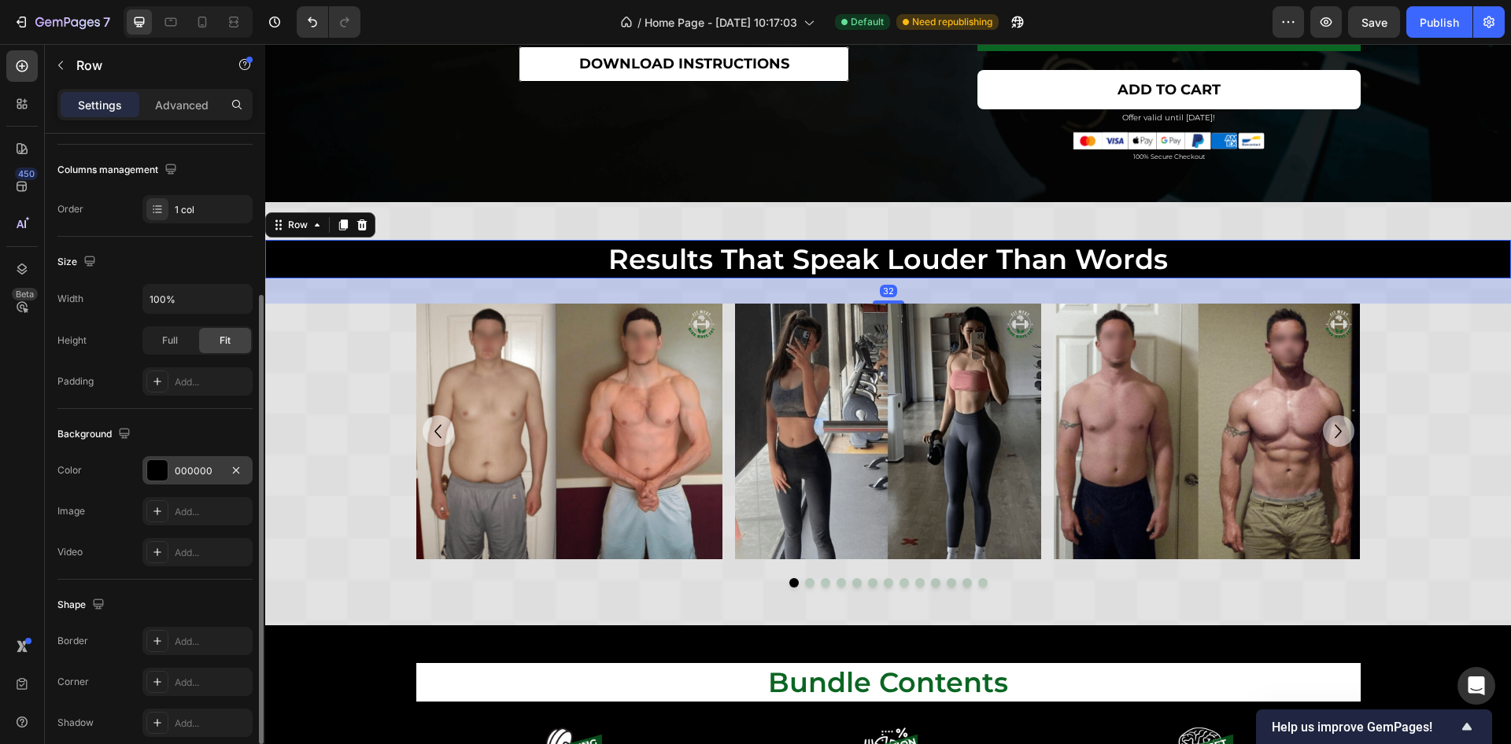
click at [186, 470] on div "000000" at bounding box center [198, 471] width 46 height 14
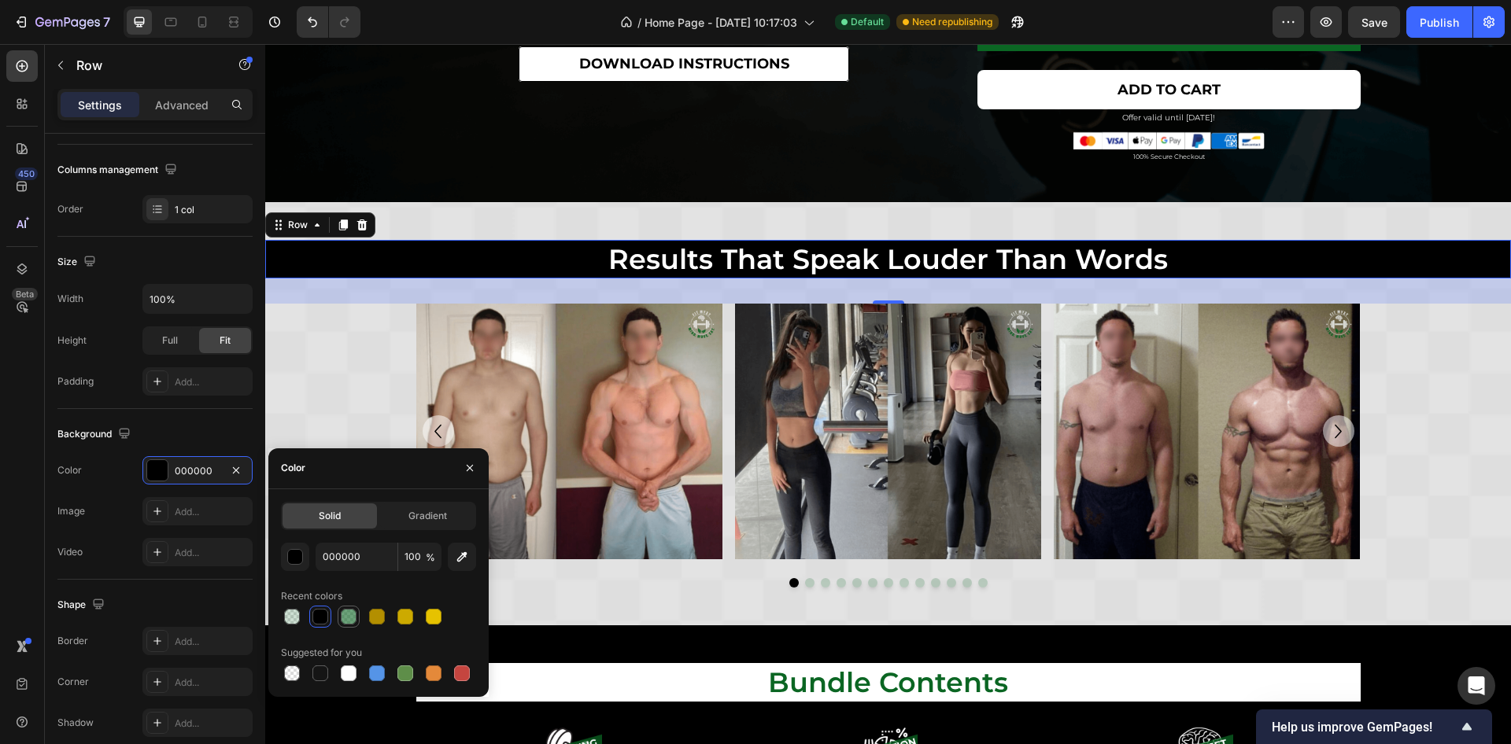
click at [345, 617] on div at bounding box center [349, 617] width 16 height 16
type input "0B6623"
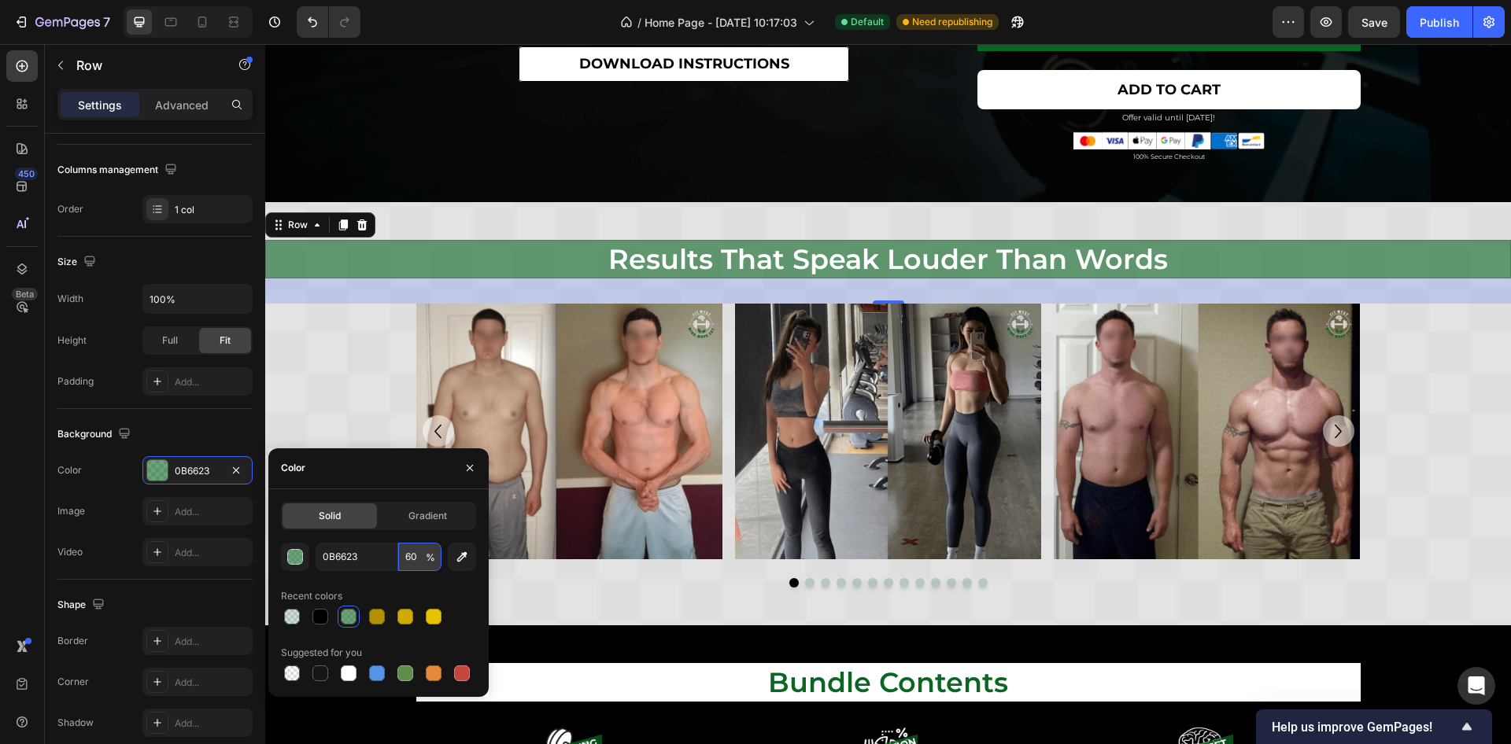
click at [418, 562] on input "60" at bounding box center [419, 557] width 43 height 28
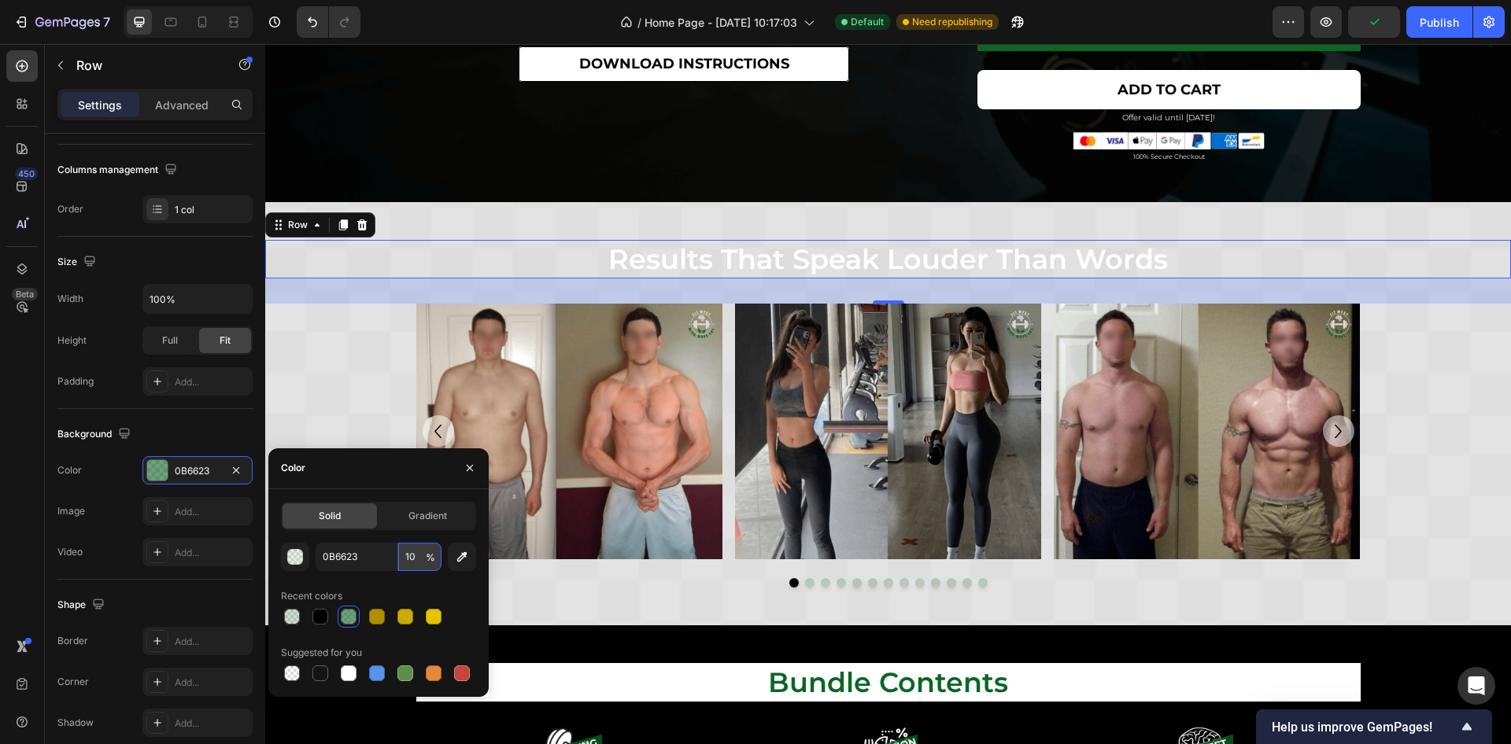
type input "100"
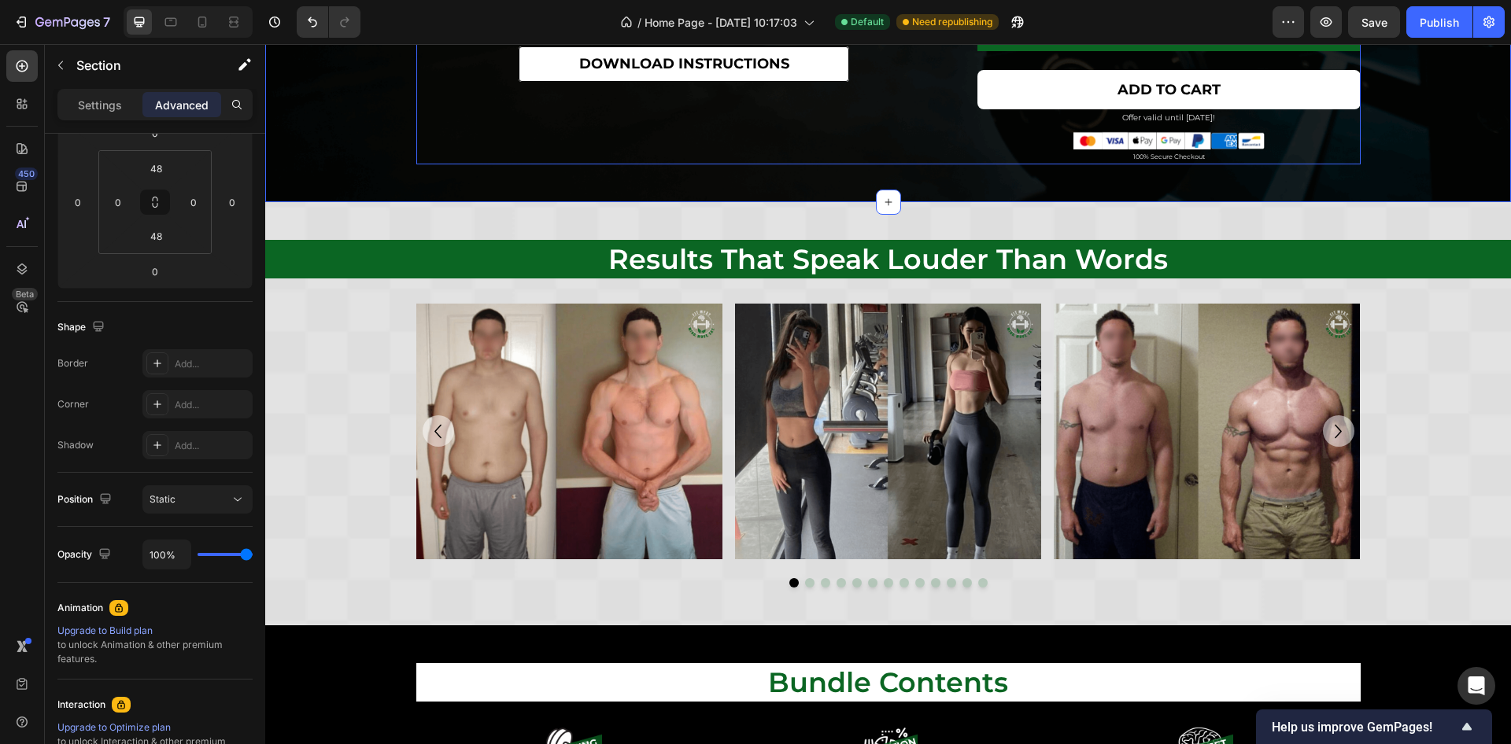
scroll to position [0, 0]
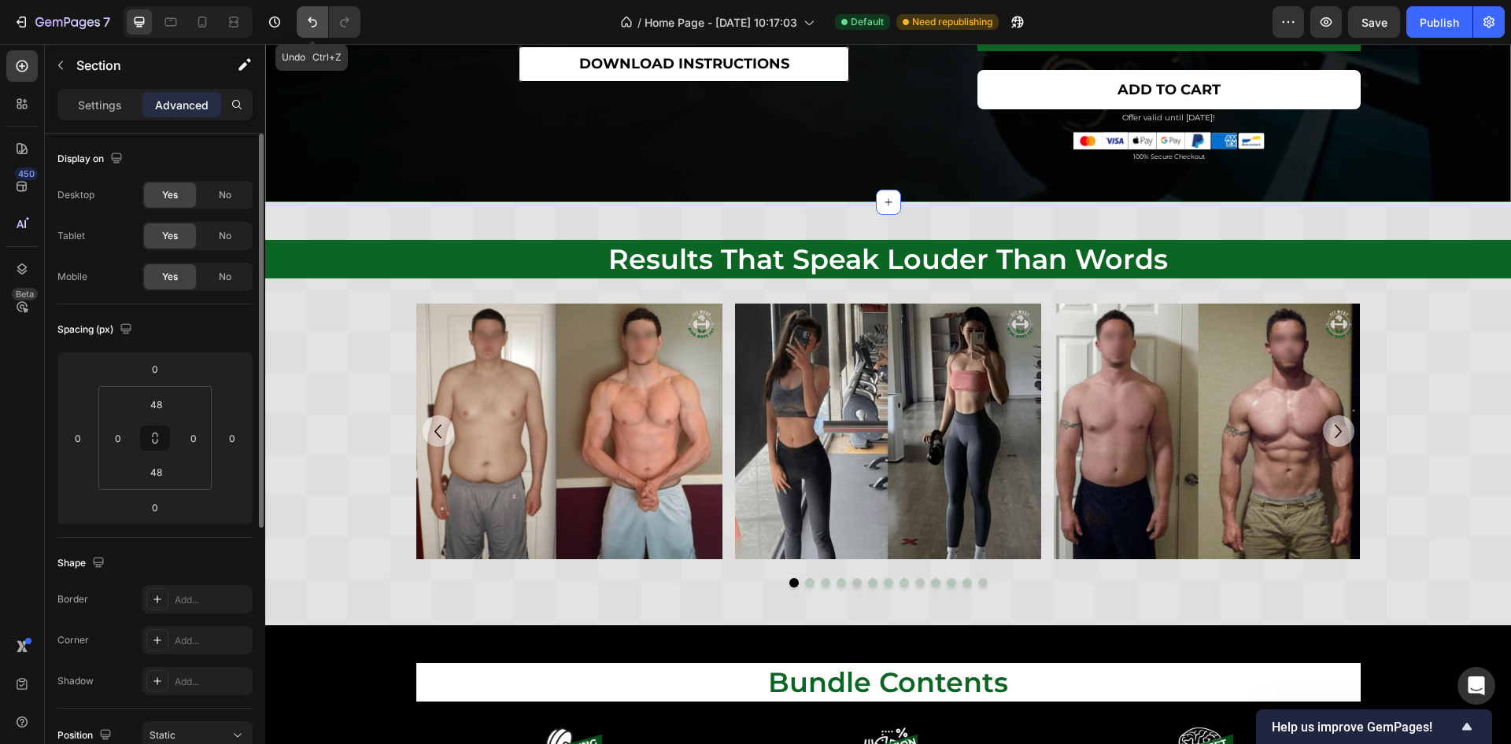
click at [309, 28] on icon "Undo/Redo" at bounding box center [313, 22] width 16 height 16
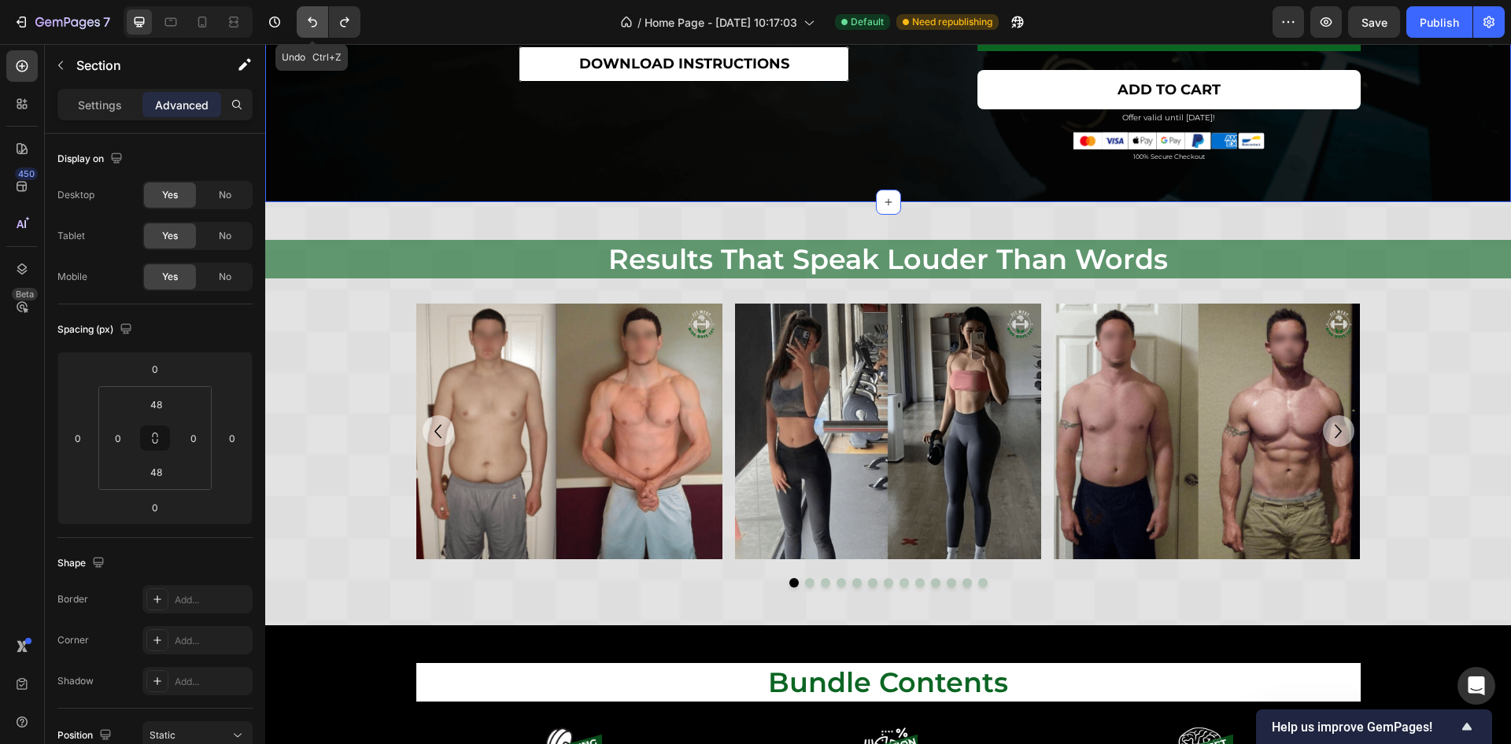
click at [309, 28] on icon "Undo/Redo" at bounding box center [313, 22] width 16 height 16
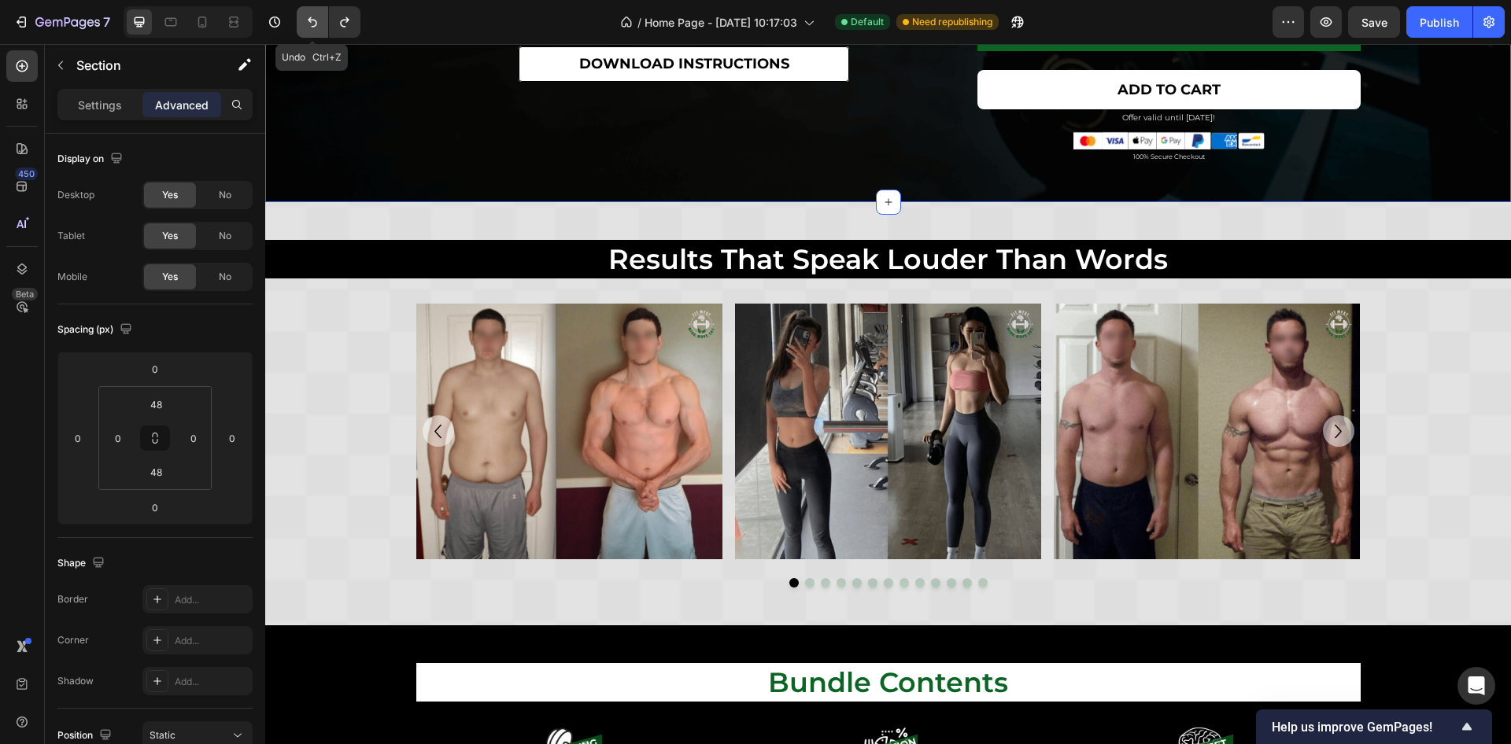
click at [309, 28] on icon "Undo/Redo" at bounding box center [313, 22] width 16 height 16
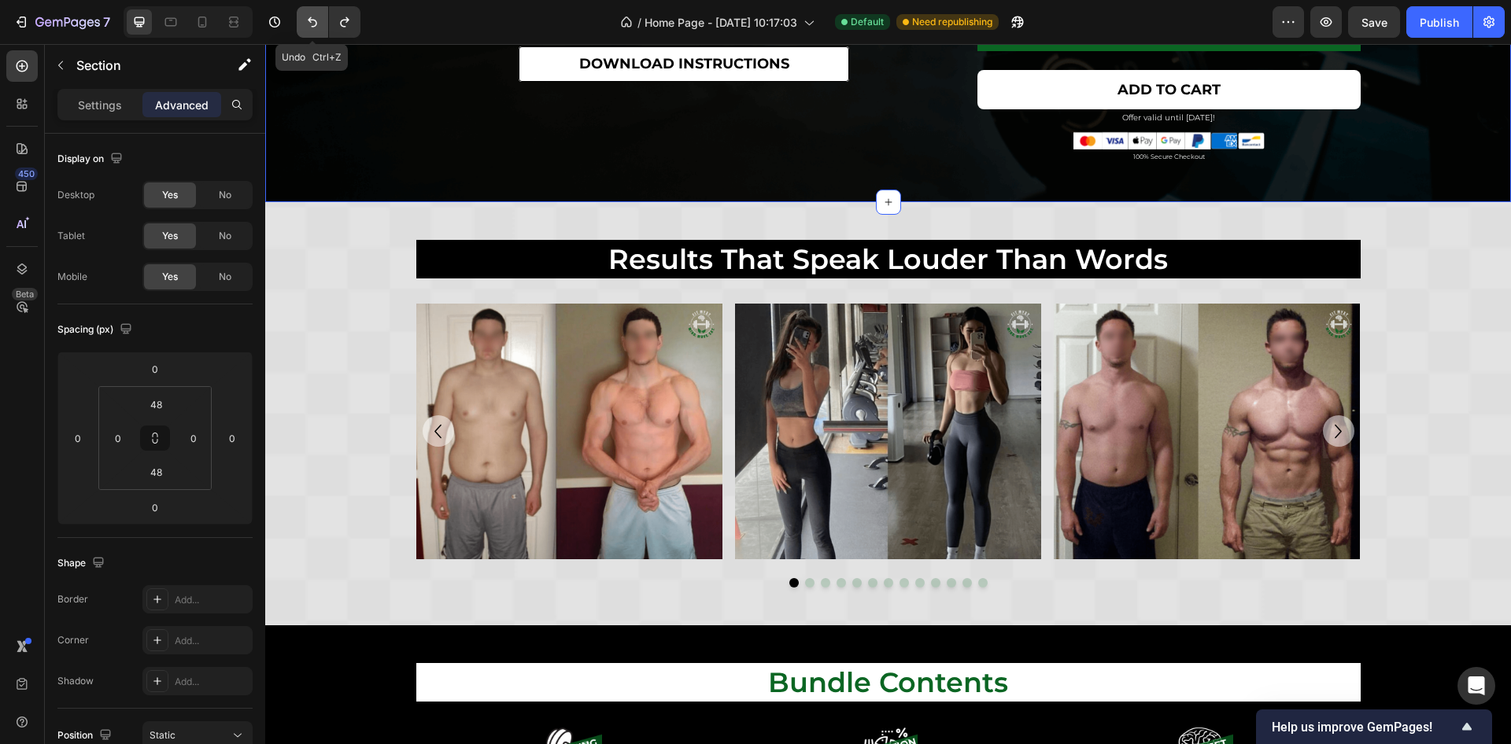
click at [309, 28] on icon "Undo/Redo" at bounding box center [313, 22] width 16 height 16
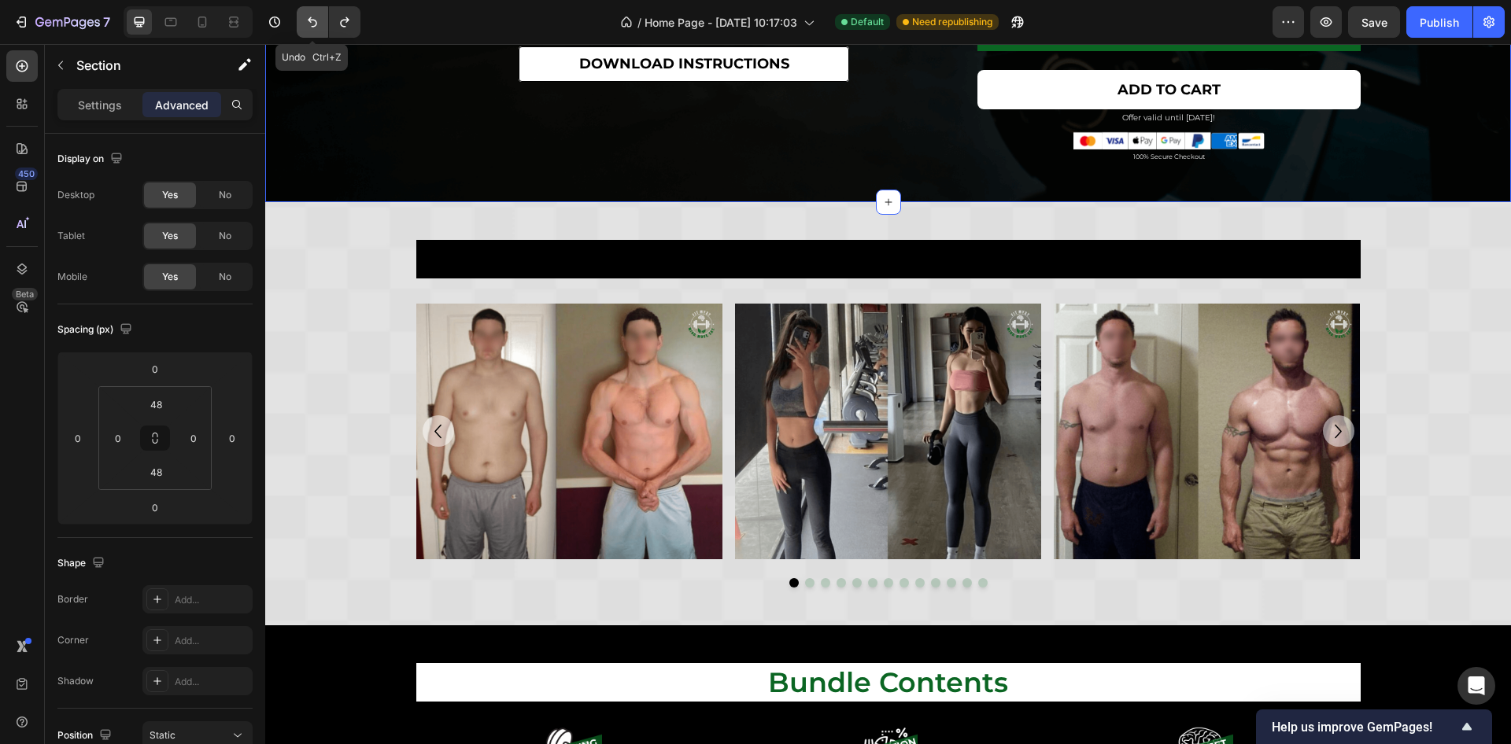
click at [309, 28] on icon "Undo/Redo" at bounding box center [313, 22] width 16 height 16
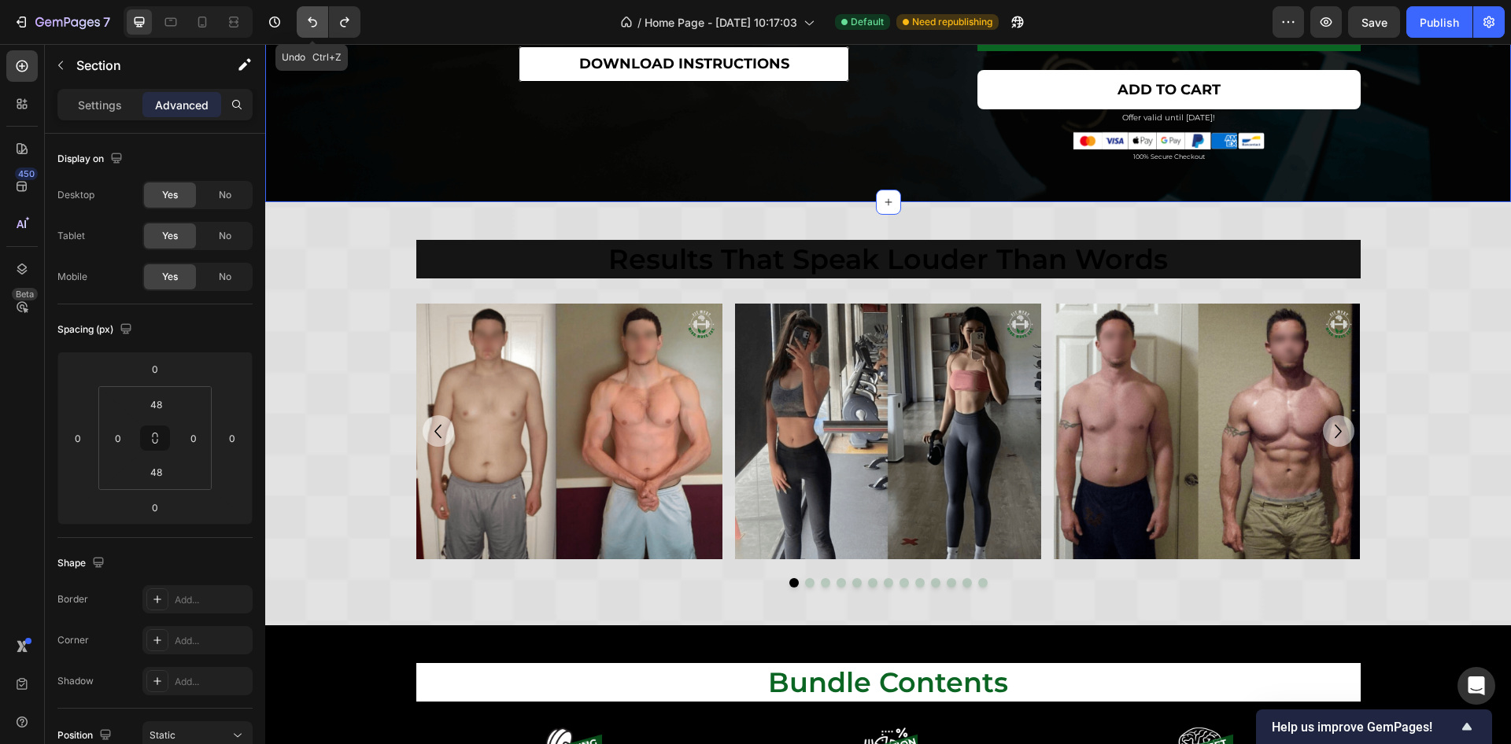
click at [309, 28] on icon "Undo/Redo" at bounding box center [313, 22] width 16 height 16
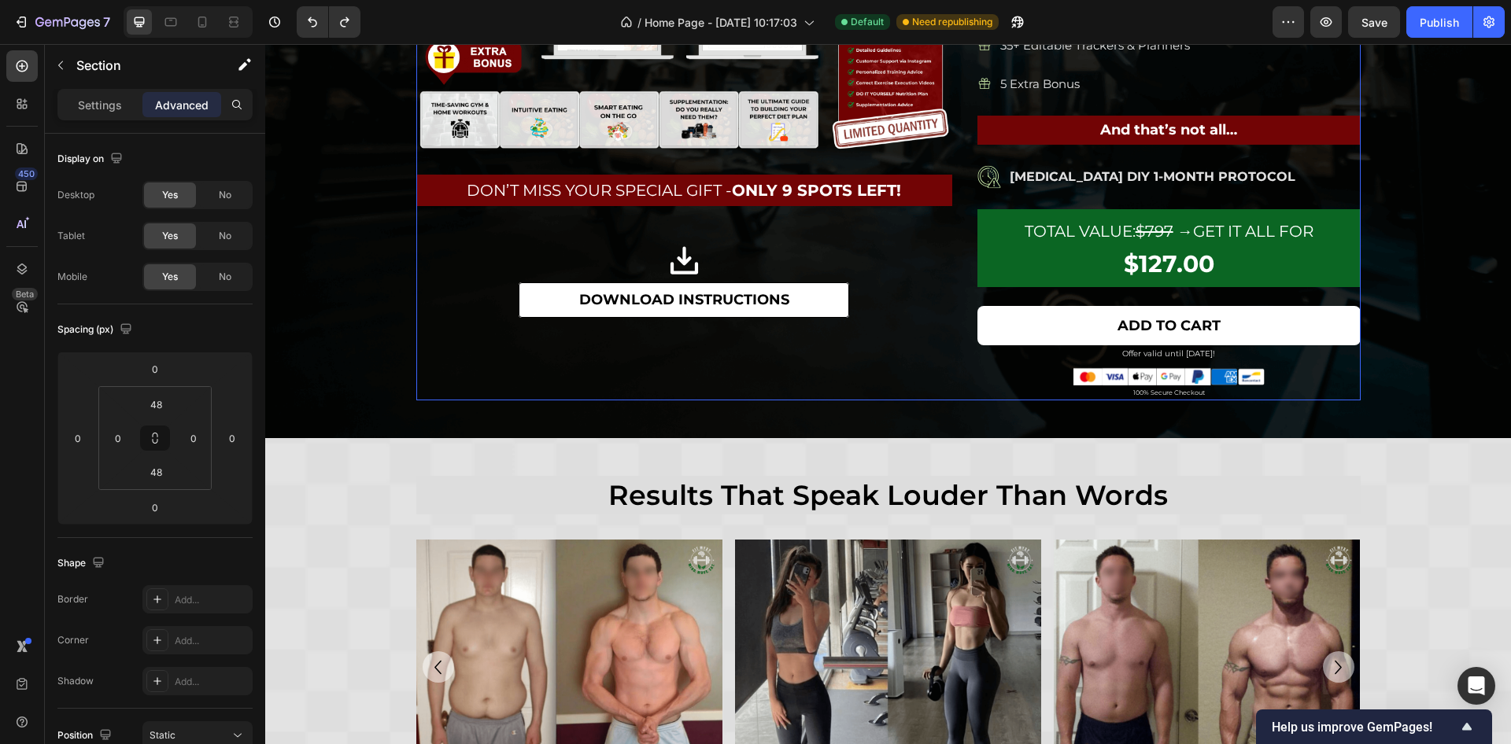
scroll to position [1768, 0]
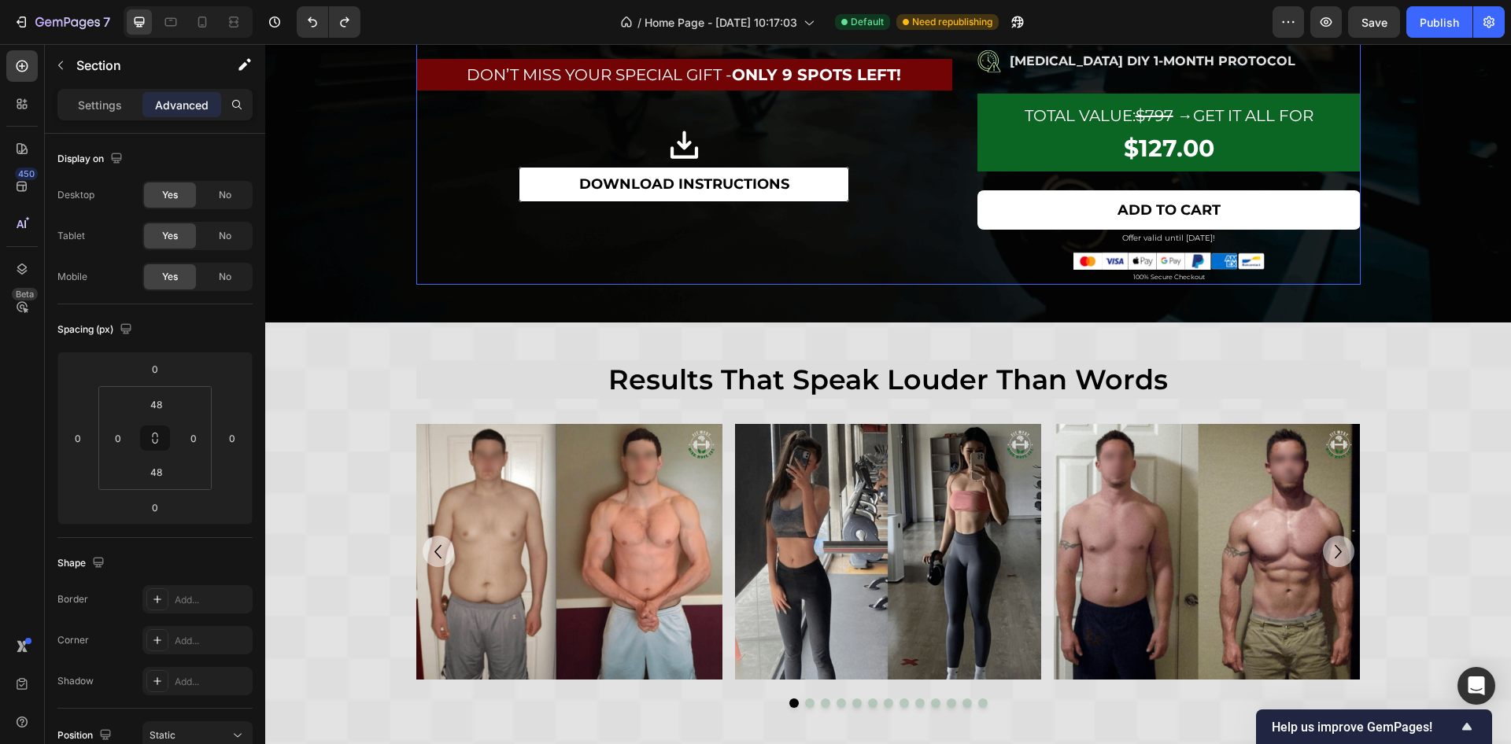
click at [795, 378] on h2 "results that speak louder than words" at bounding box center [888, 379] width 944 height 39
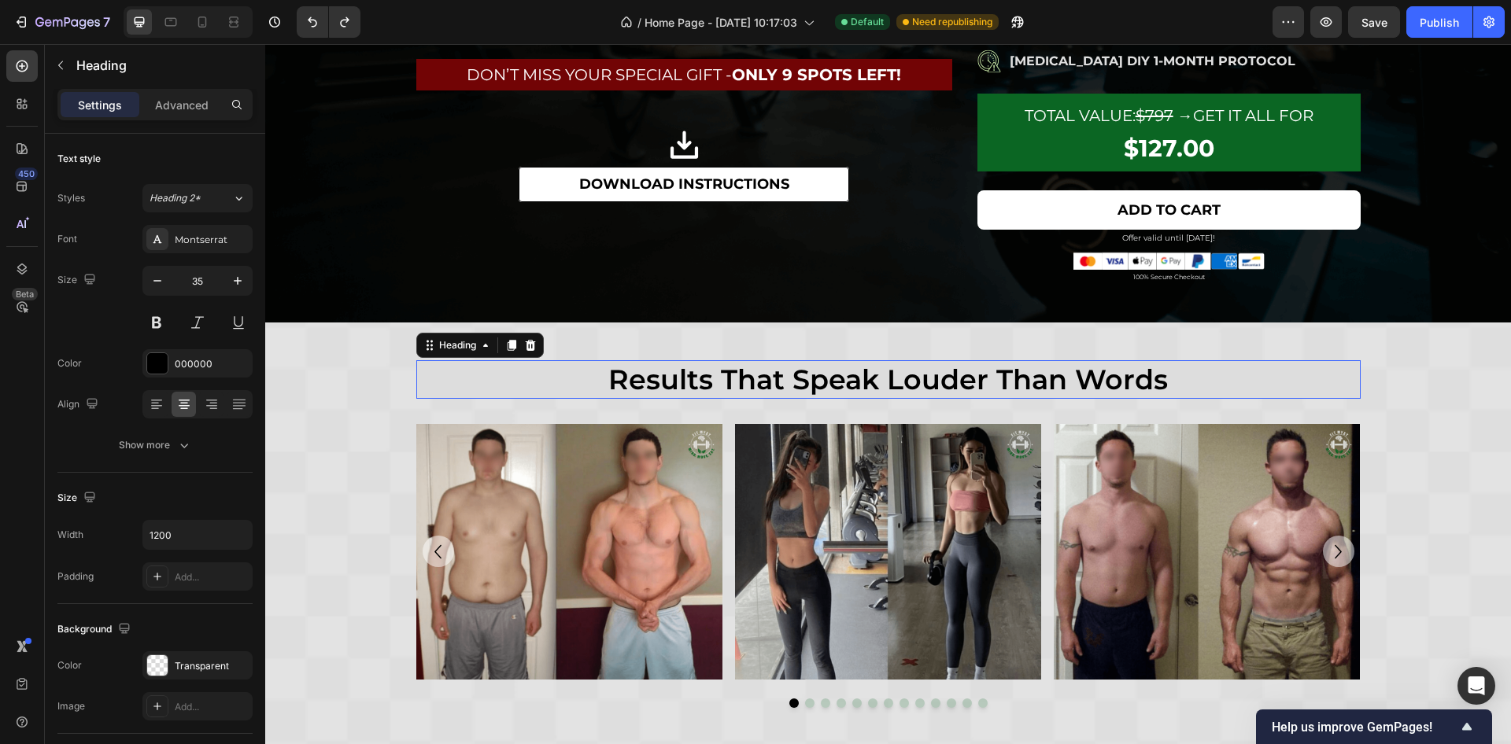
scroll to position [1770, 0]
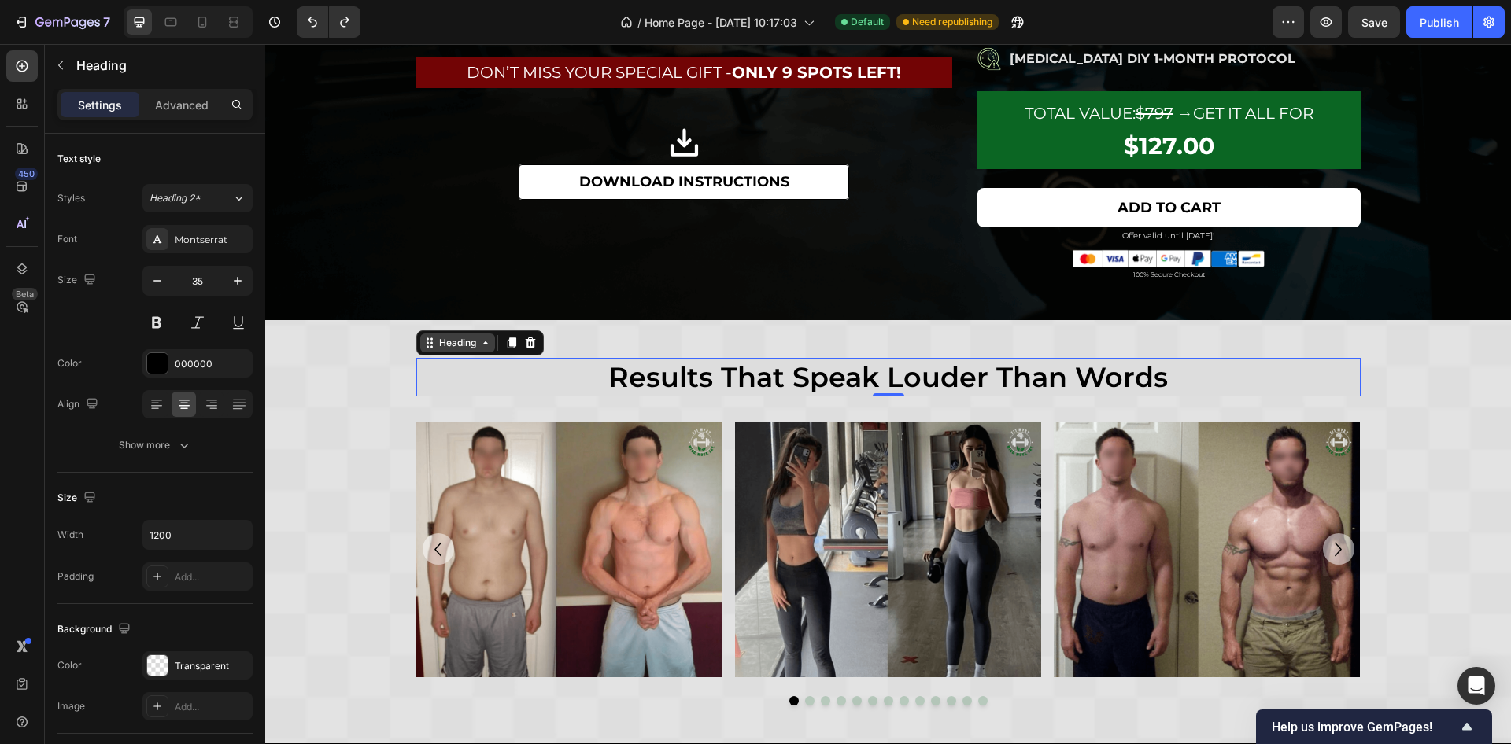
click at [465, 338] on div "Heading" at bounding box center [457, 343] width 43 height 14
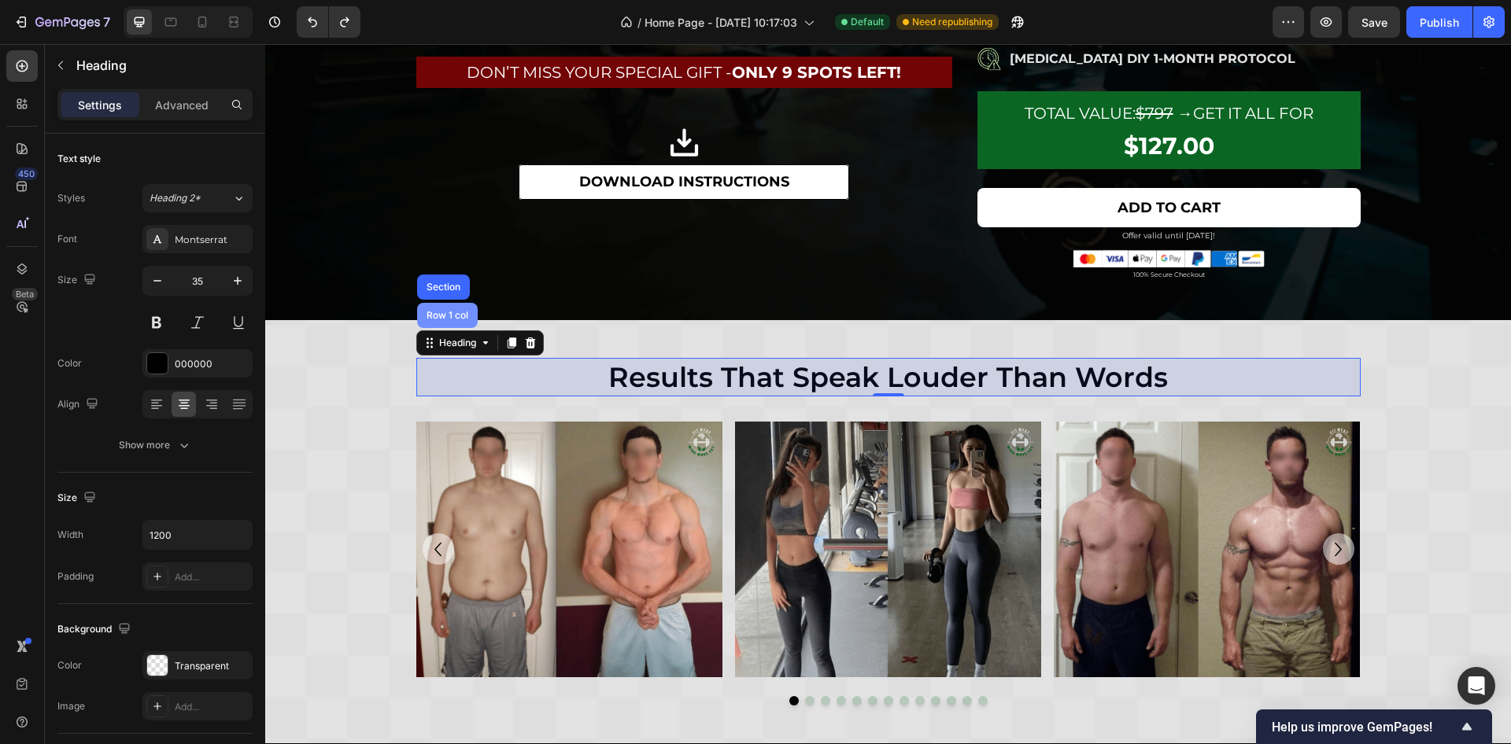
click at [449, 312] on div "Row 1 col" at bounding box center [447, 315] width 48 height 9
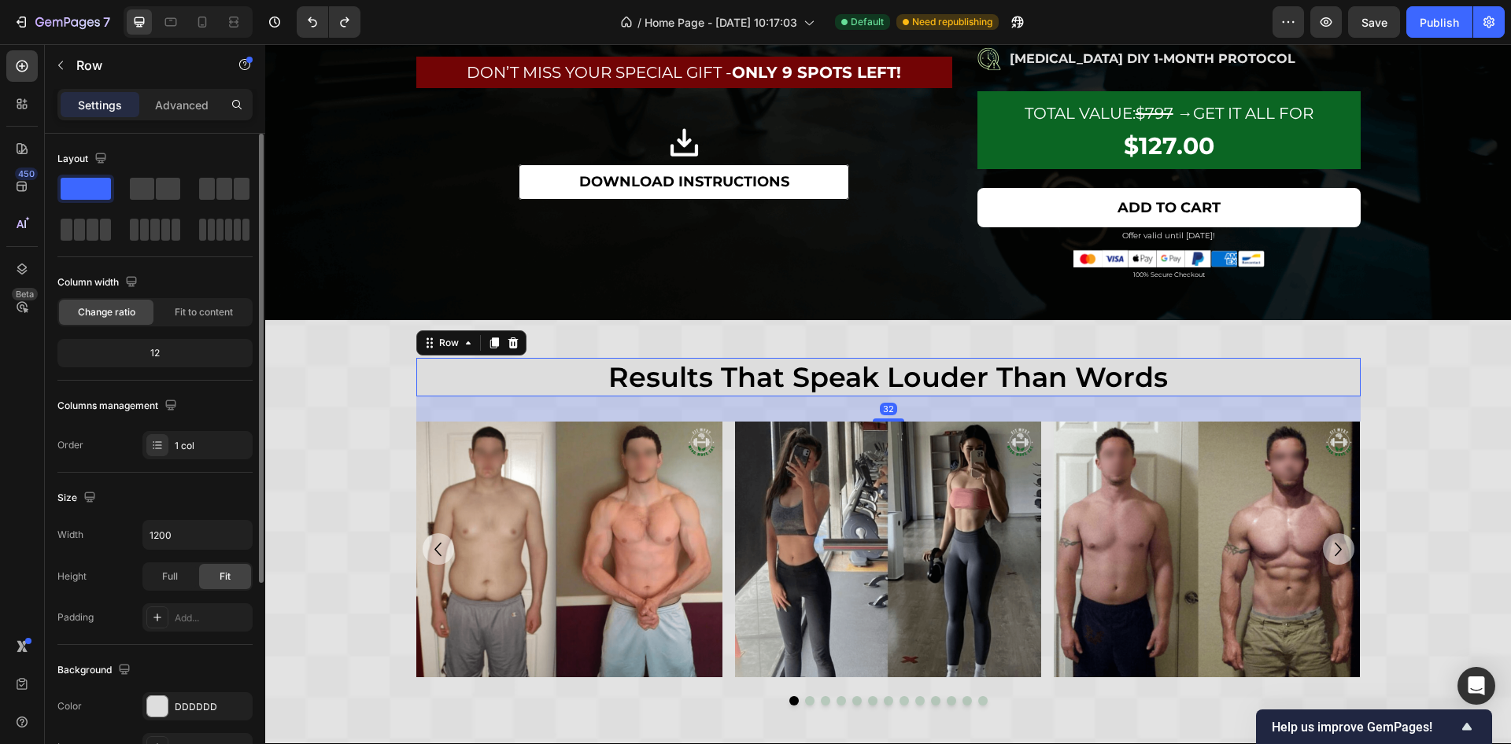
scroll to position [236, 0]
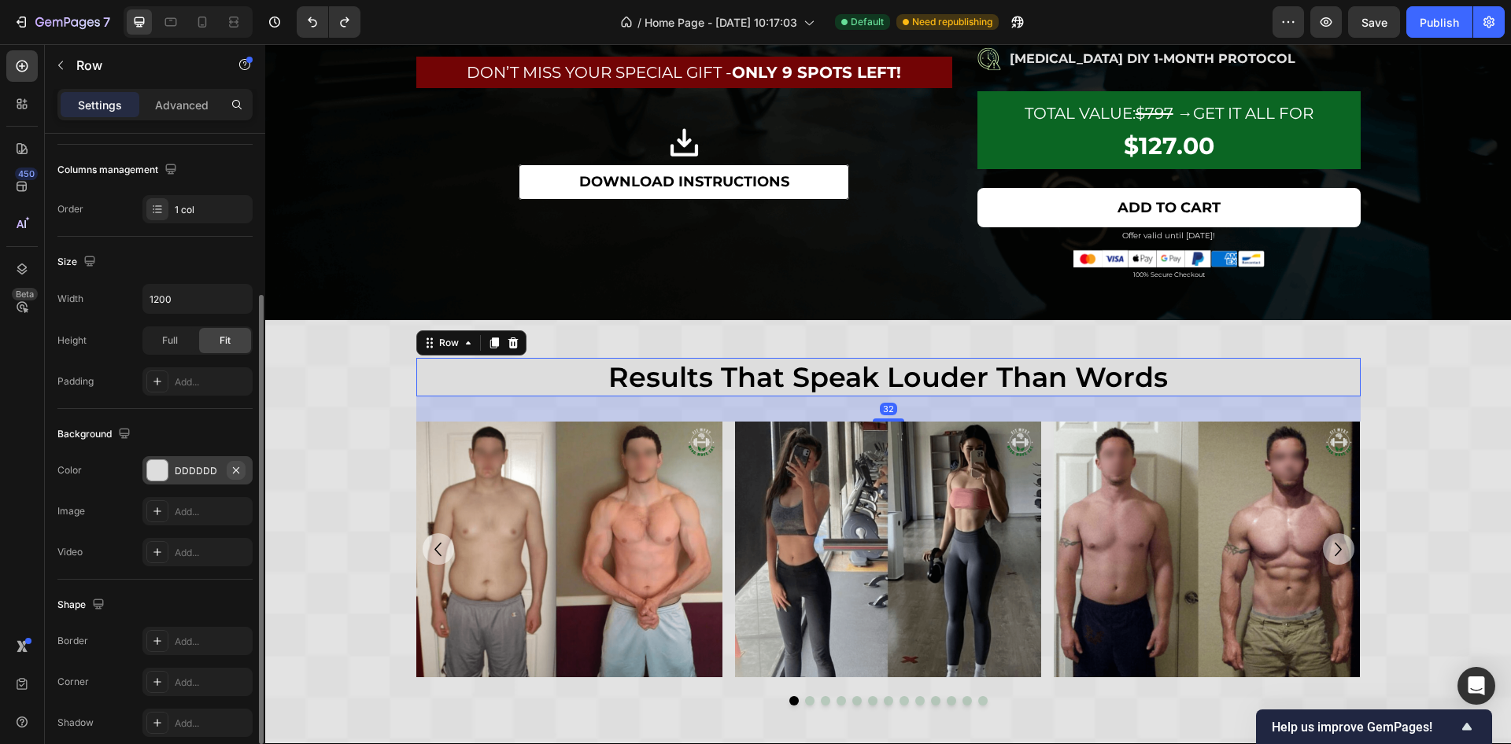
click at [237, 471] on icon "button" at bounding box center [236, 470] width 13 height 13
click at [725, 371] on h2 "results that speak louder than words" at bounding box center [888, 377] width 944 height 39
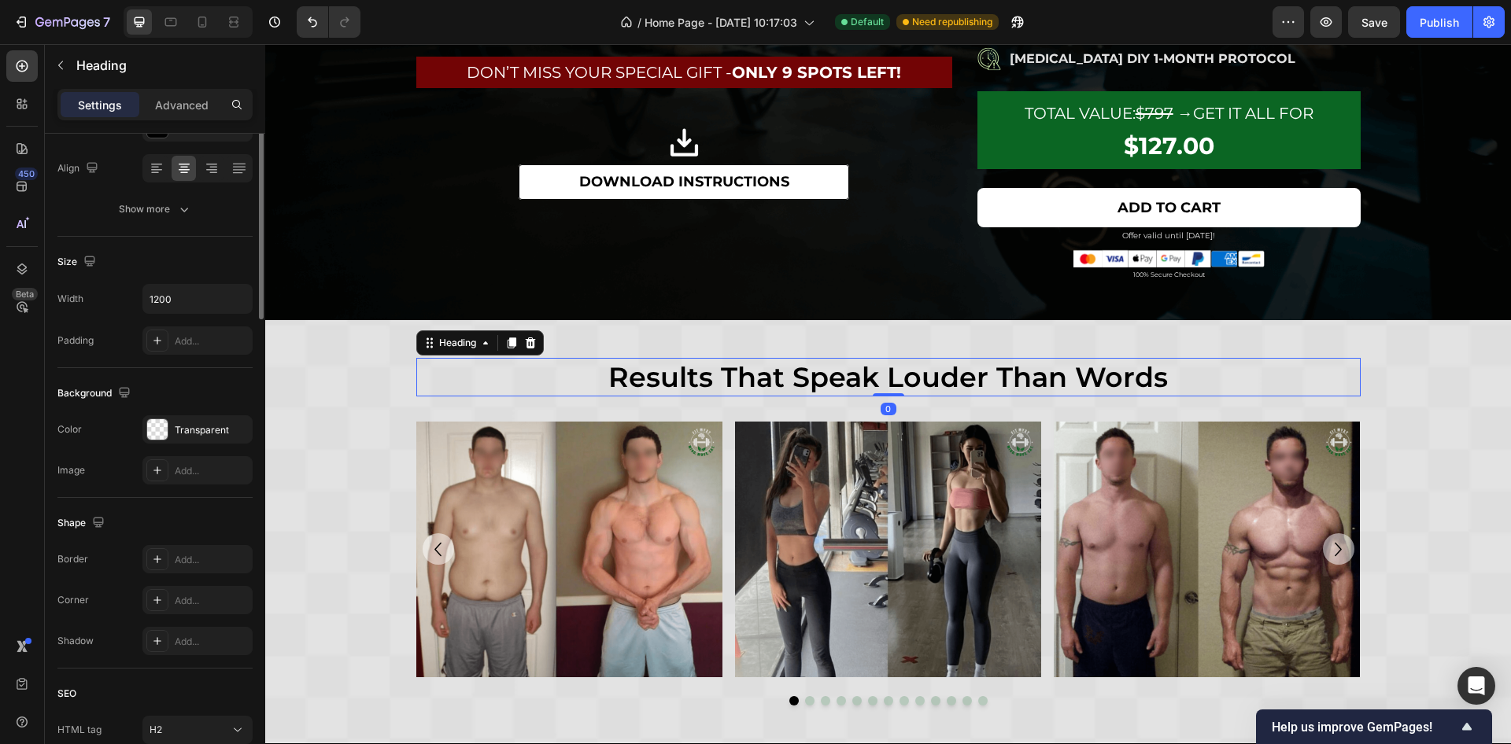
scroll to position [0, 0]
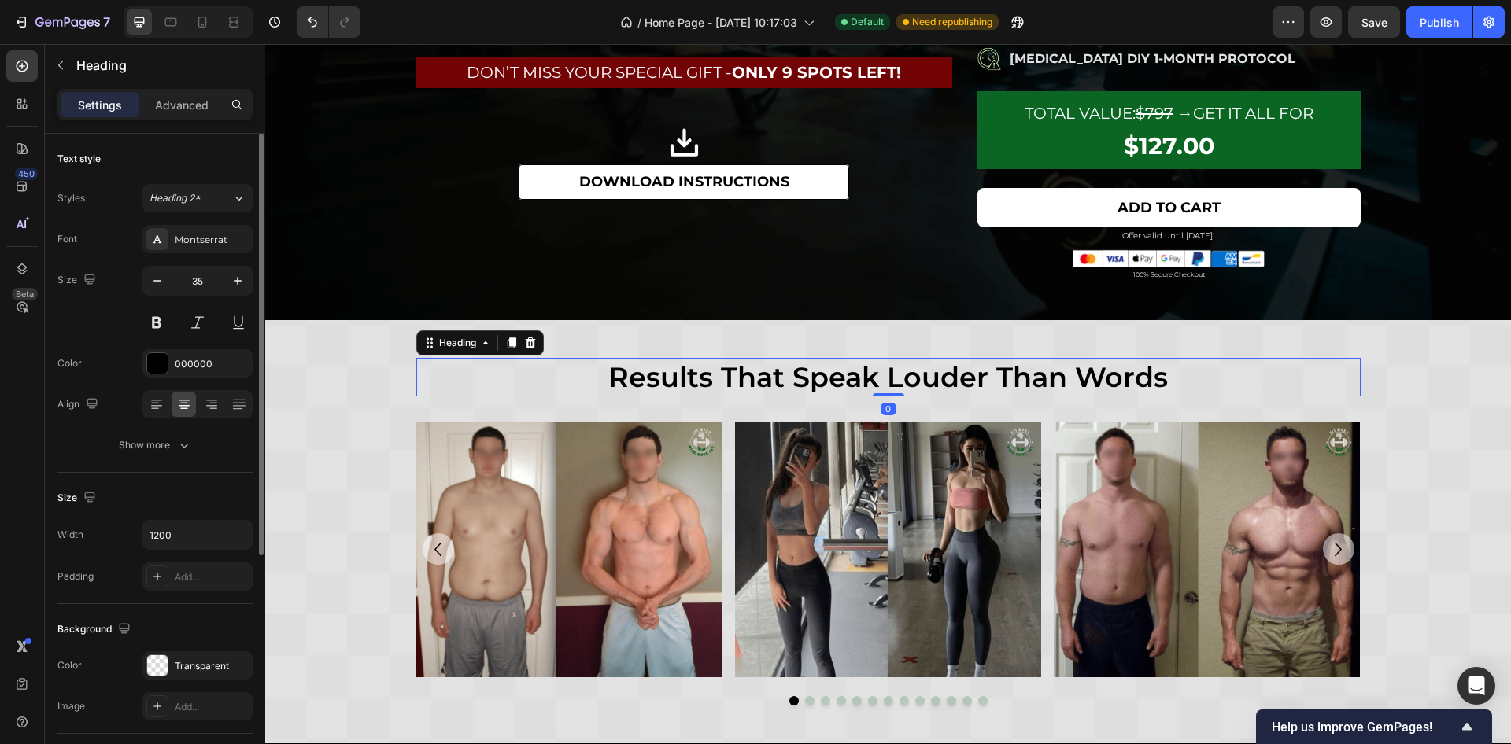
click at [800, 379] on h2 "results that speak louder than words" at bounding box center [888, 377] width 944 height 39
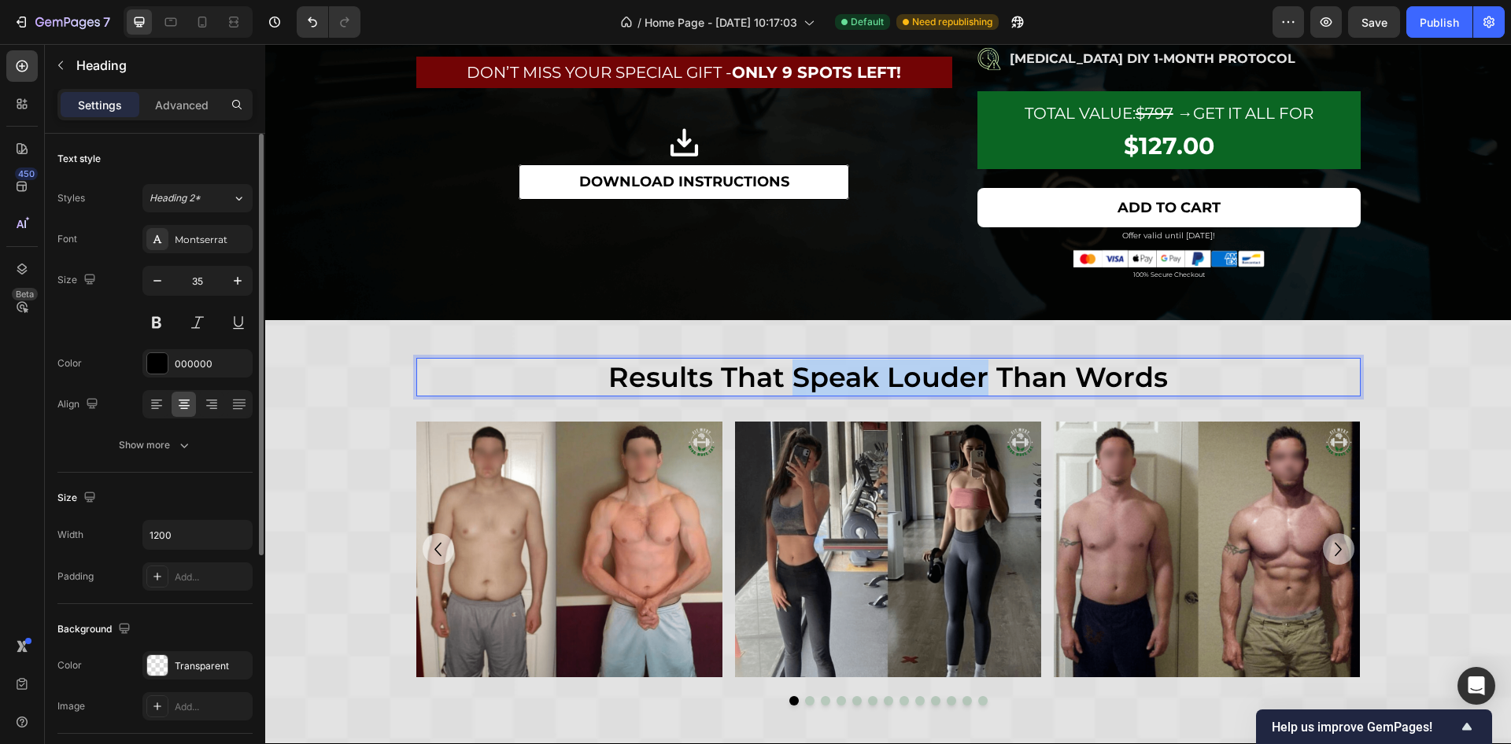
drag, startPoint x: 786, startPoint y: 377, endPoint x: 976, endPoint y: 378, distance: 190.4
click at [976, 378] on p "results that speak louder than words" at bounding box center [888, 378] width 941 height 36
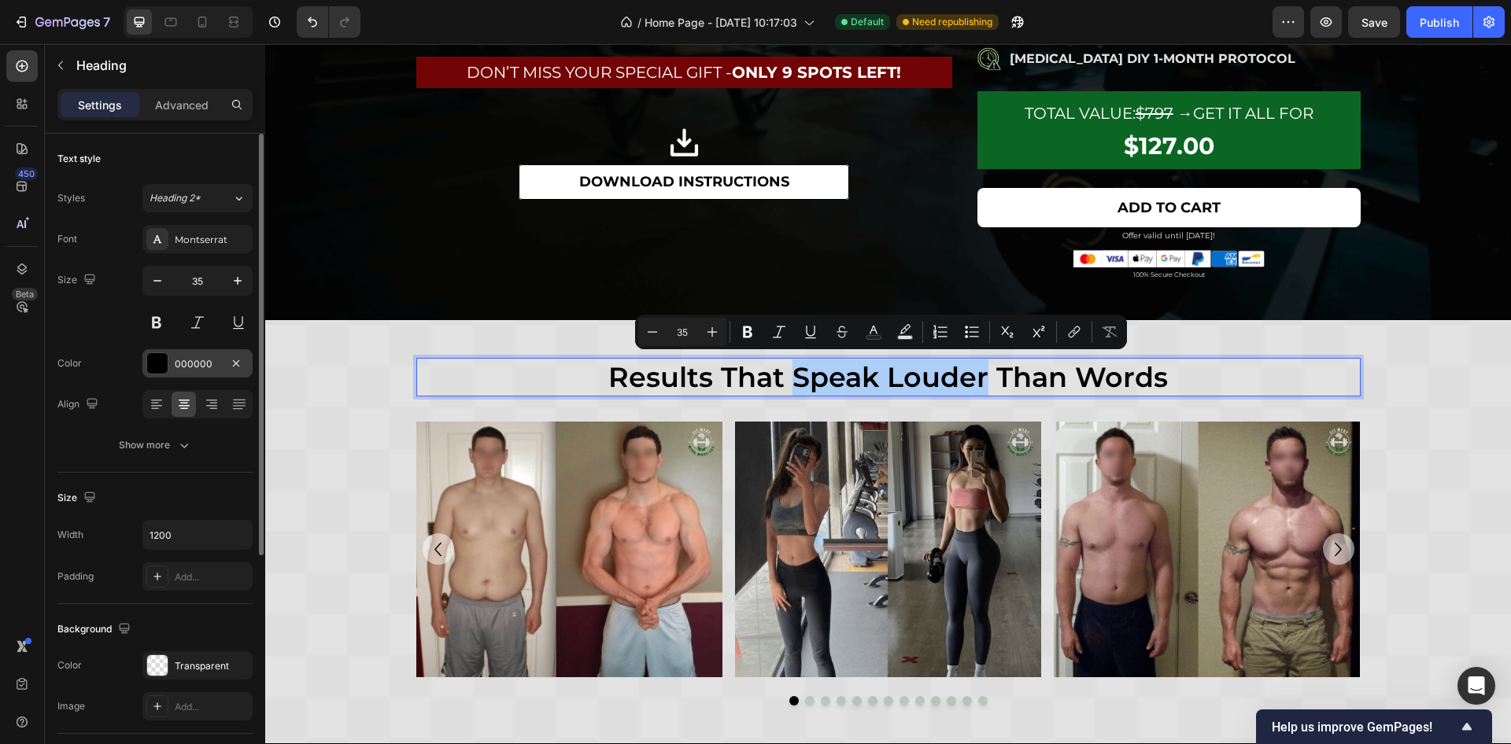
click at [206, 369] on div "000000" at bounding box center [198, 364] width 46 height 14
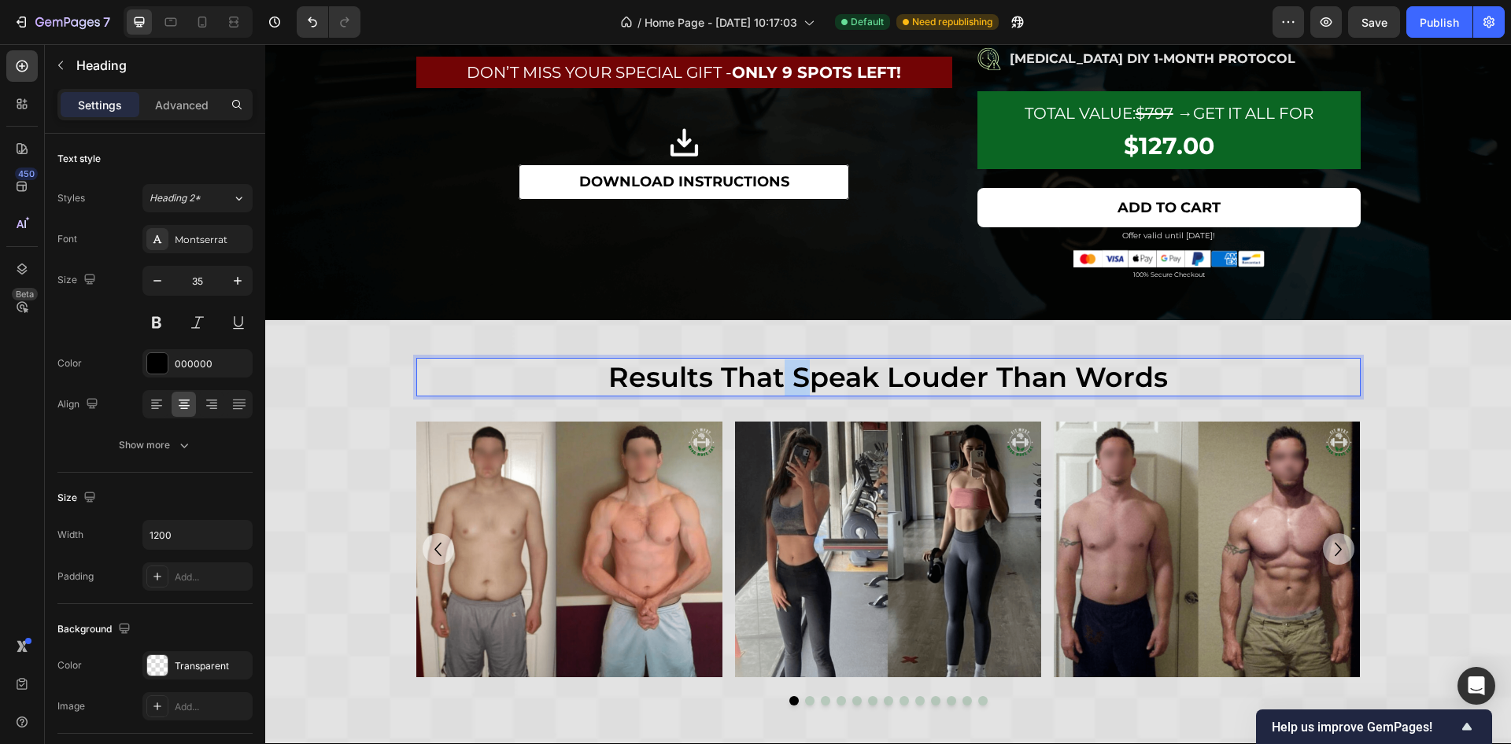
drag, startPoint x: 777, startPoint y: 371, endPoint x: 804, endPoint y: 371, distance: 26.8
click at [804, 371] on p "results that speak louder than words" at bounding box center [888, 378] width 941 height 36
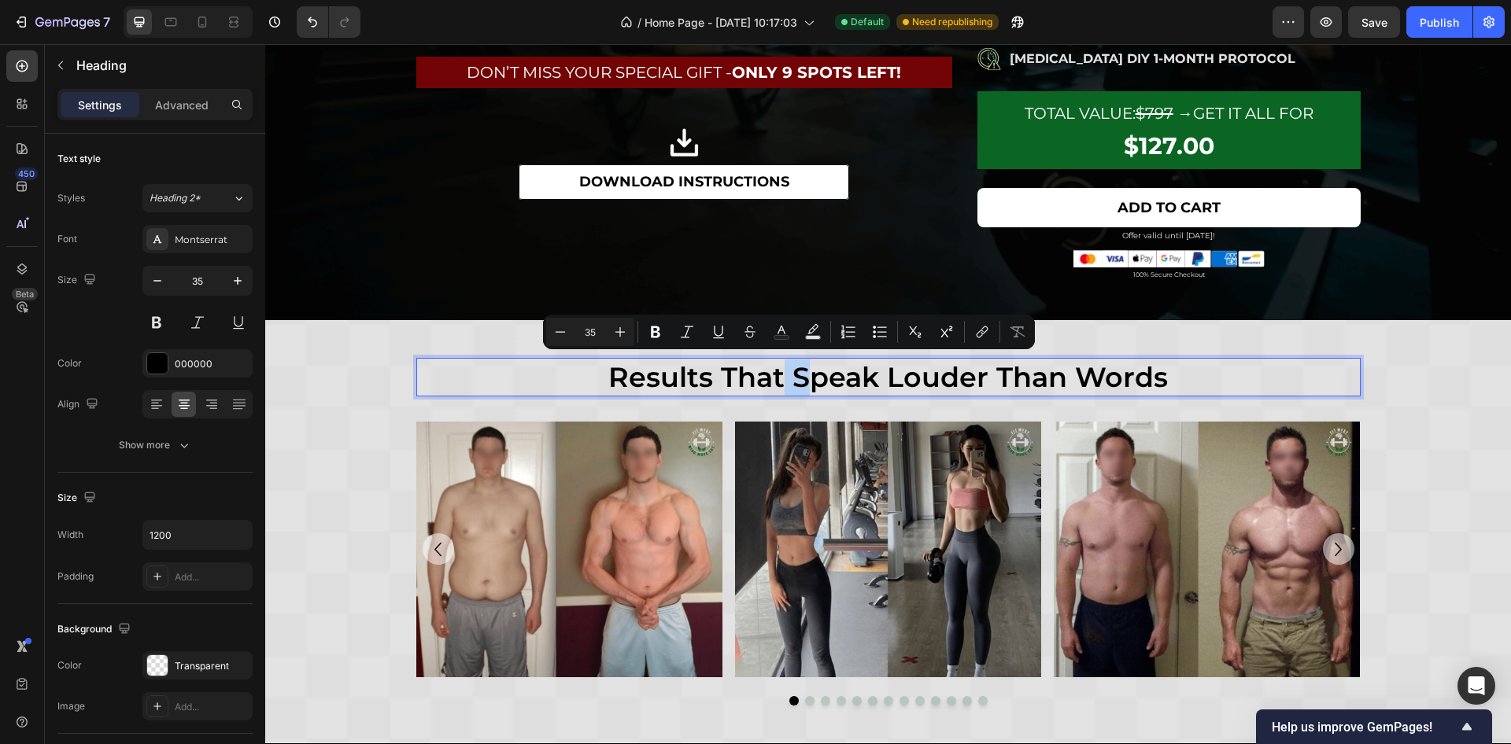
click at [776, 379] on p "results that speak louder than words" at bounding box center [888, 378] width 941 height 36
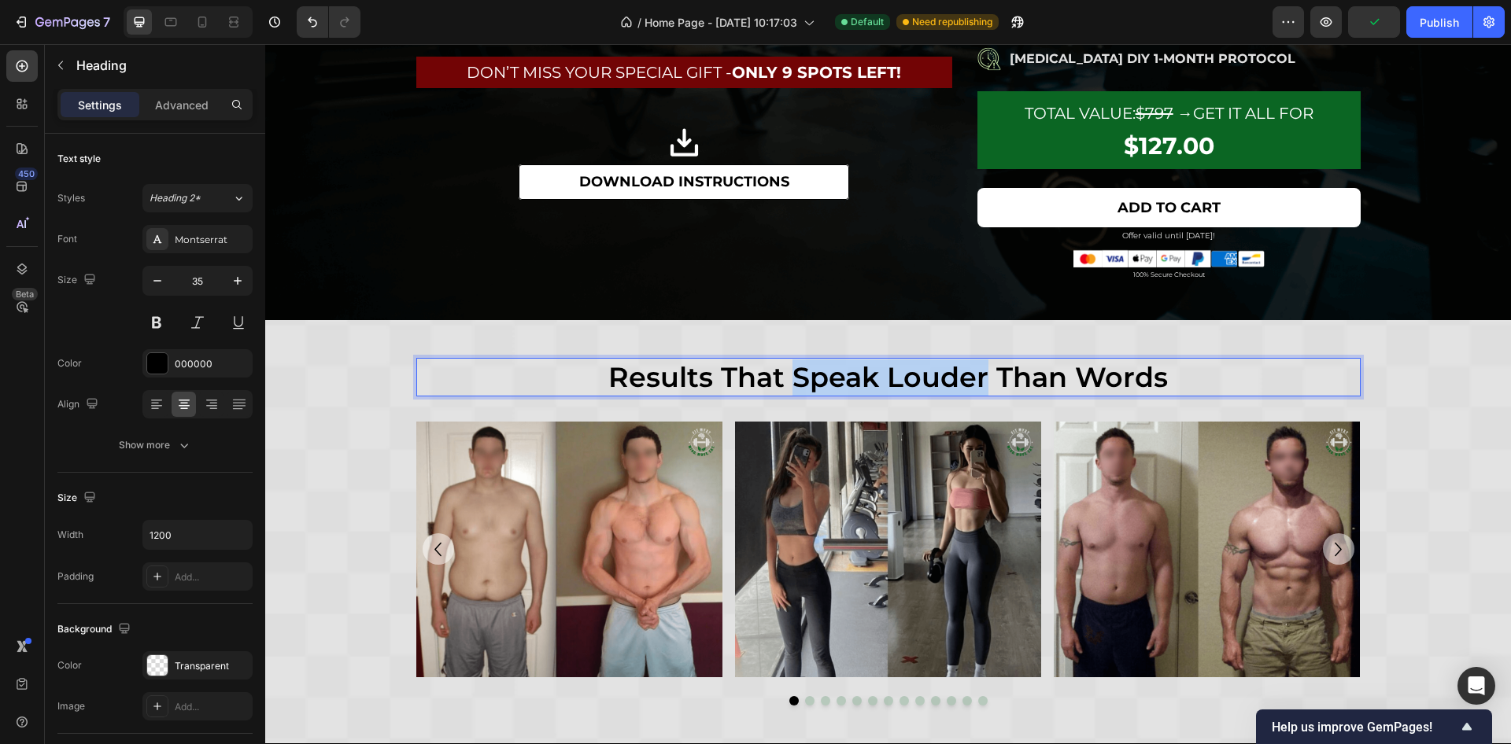
drag, startPoint x: 789, startPoint y: 373, endPoint x: 980, endPoint y: 382, distance: 190.7
click at [980, 382] on p "results that speak louder than words" at bounding box center [888, 378] width 941 height 36
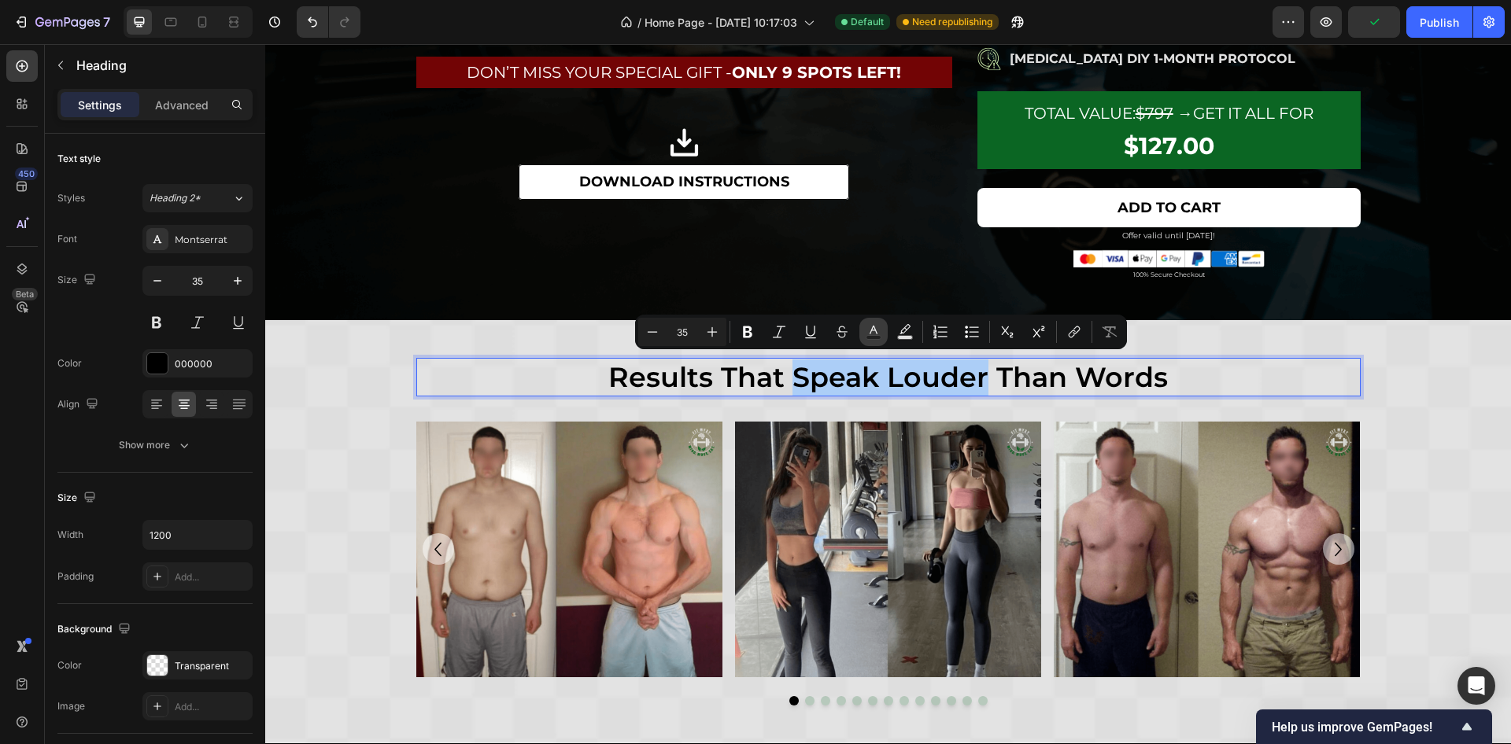
click at [874, 337] on rect "Editor contextual toolbar" at bounding box center [873, 338] width 15 height 4
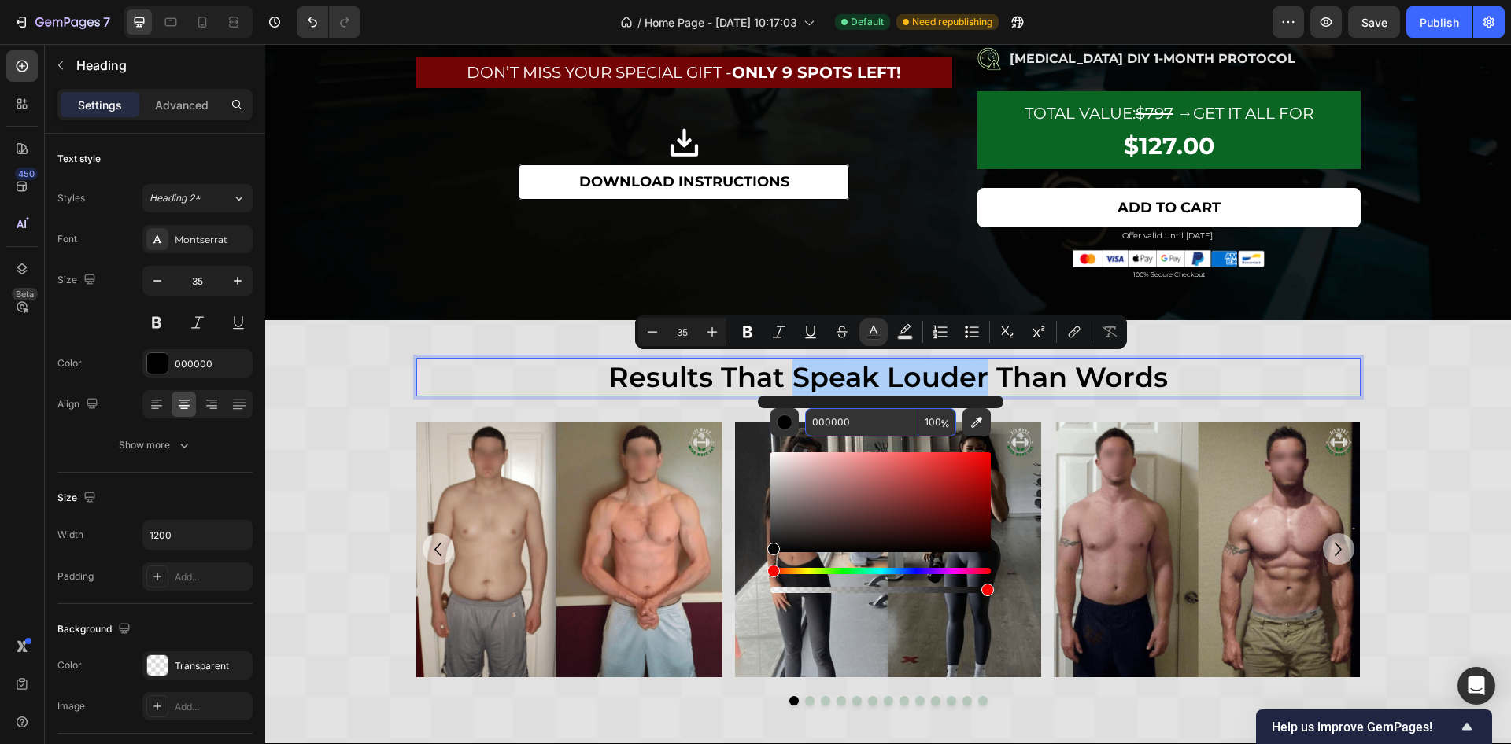
click at [835, 417] on input "000000" at bounding box center [861, 422] width 113 height 28
paste input "B6623"
type input "0B6623"
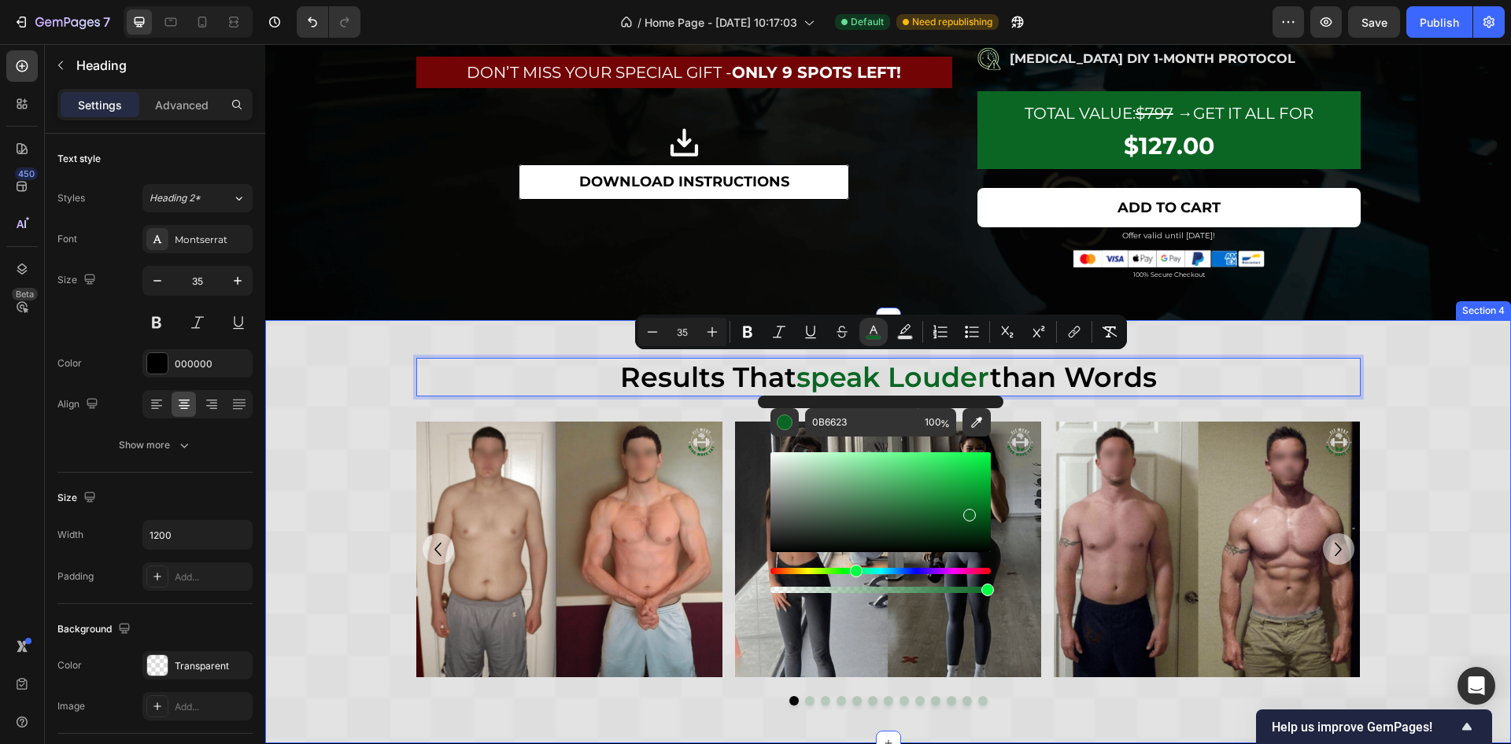
click at [1414, 408] on div "results that speak louder than words Heading Row results that speak louder than…" at bounding box center [888, 532] width 1246 height 348
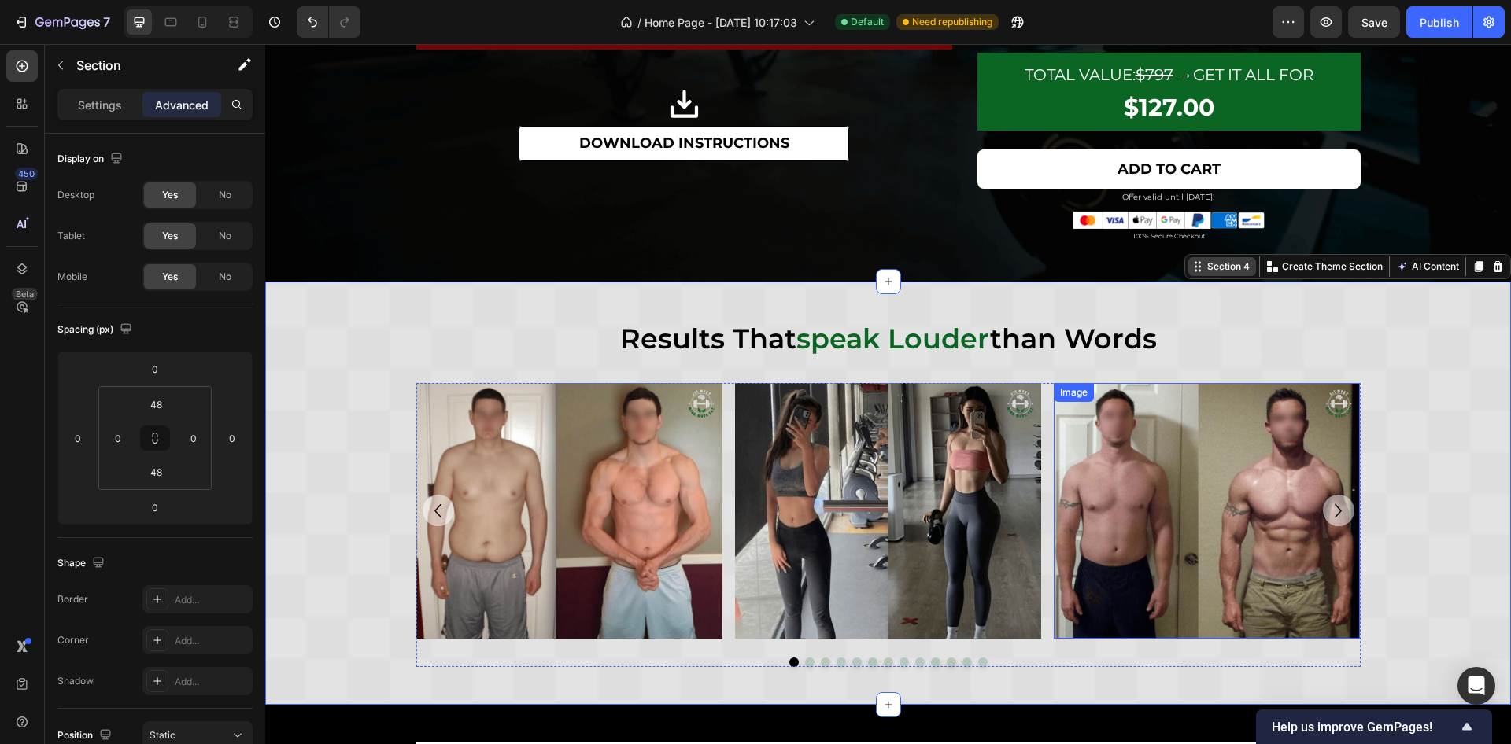
scroll to position [1770, 0]
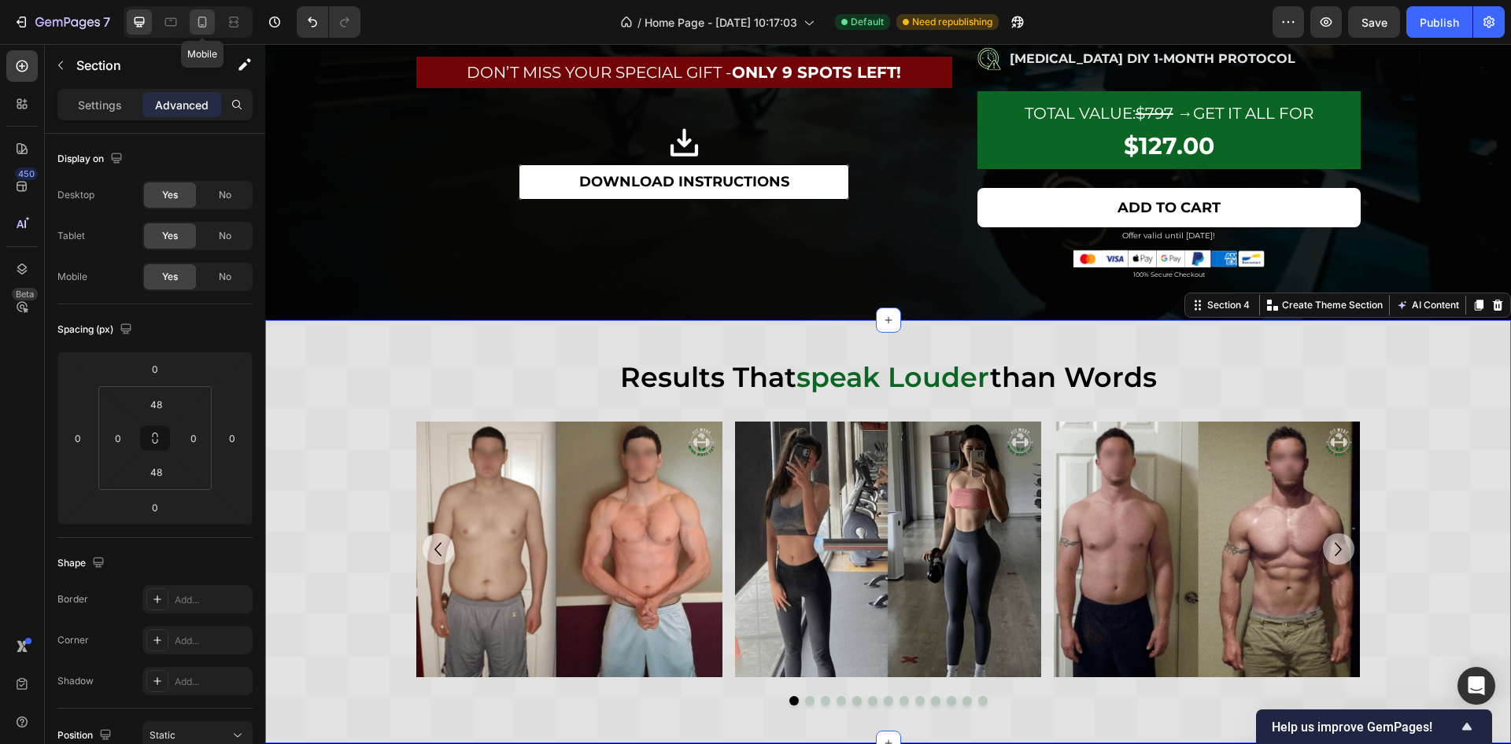
click at [196, 23] on icon at bounding box center [202, 22] width 16 height 16
type input "32"
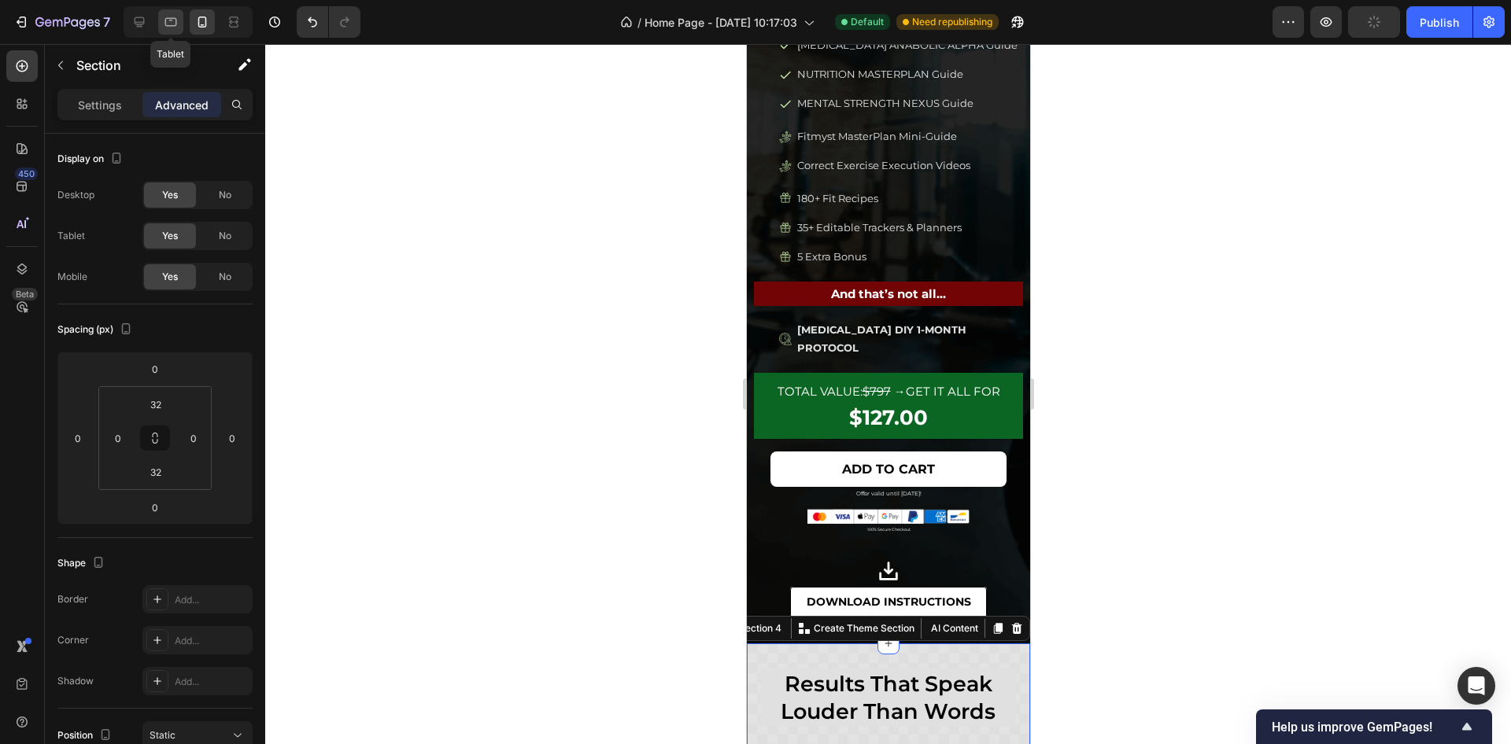
scroll to position [2167, 0]
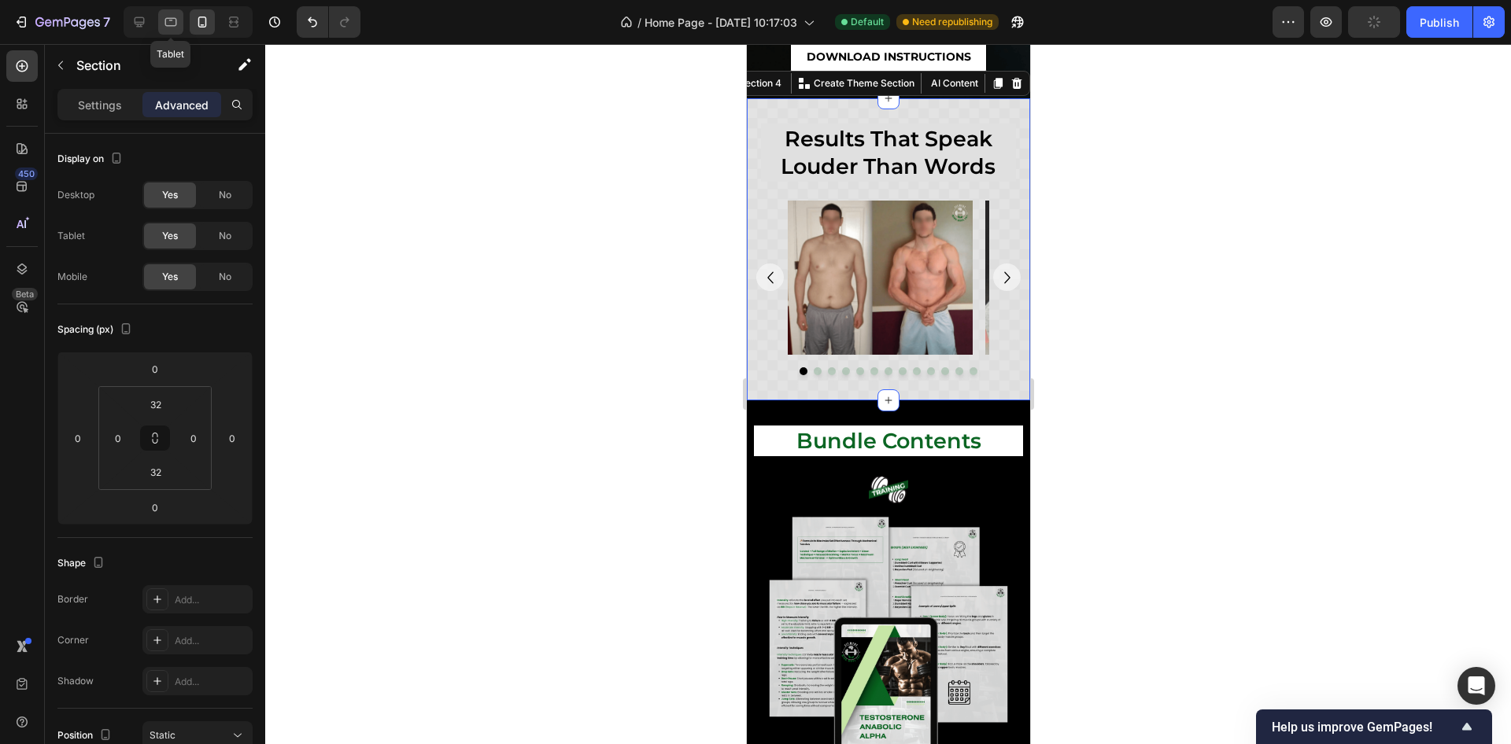
click at [164, 25] on icon at bounding box center [171, 22] width 16 height 16
type input "36"
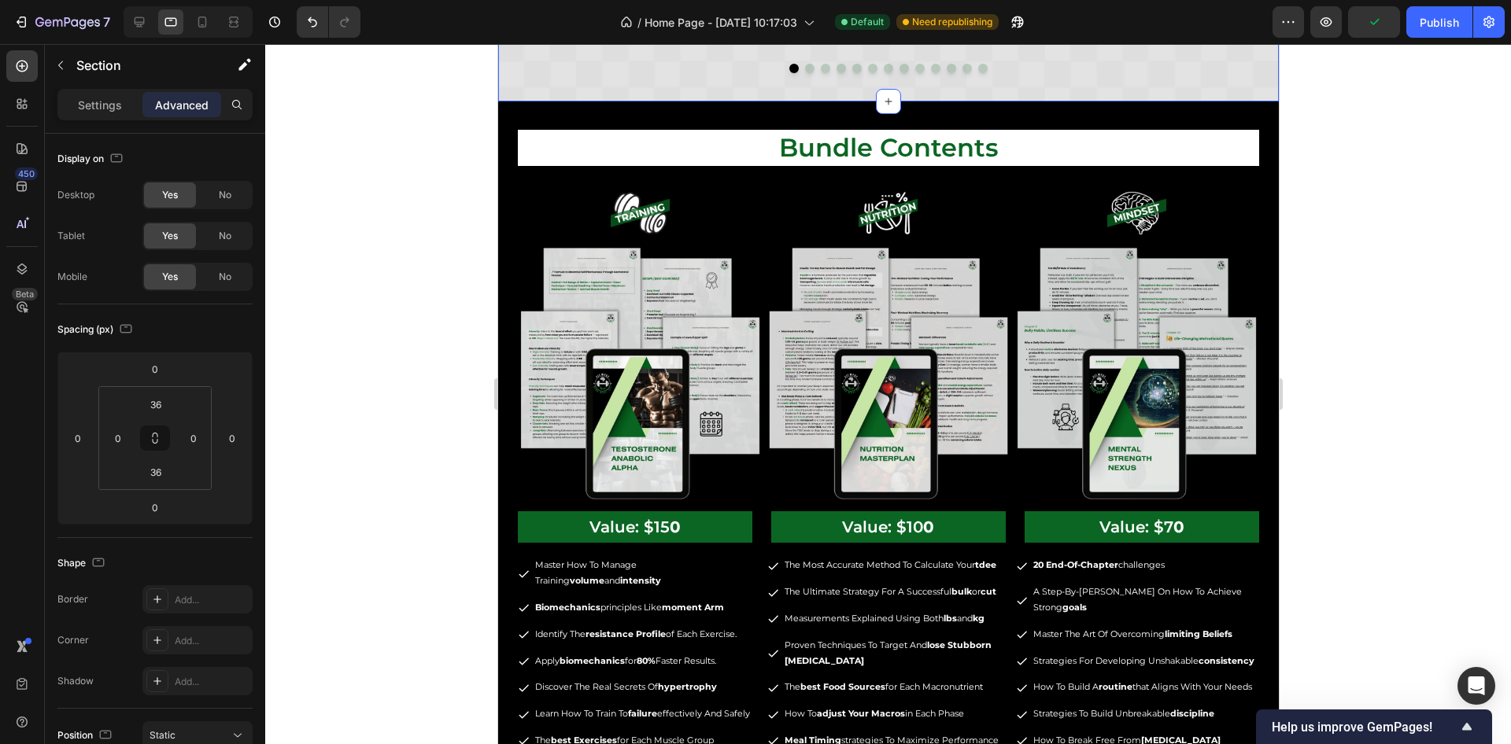
scroll to position [1855, 0]
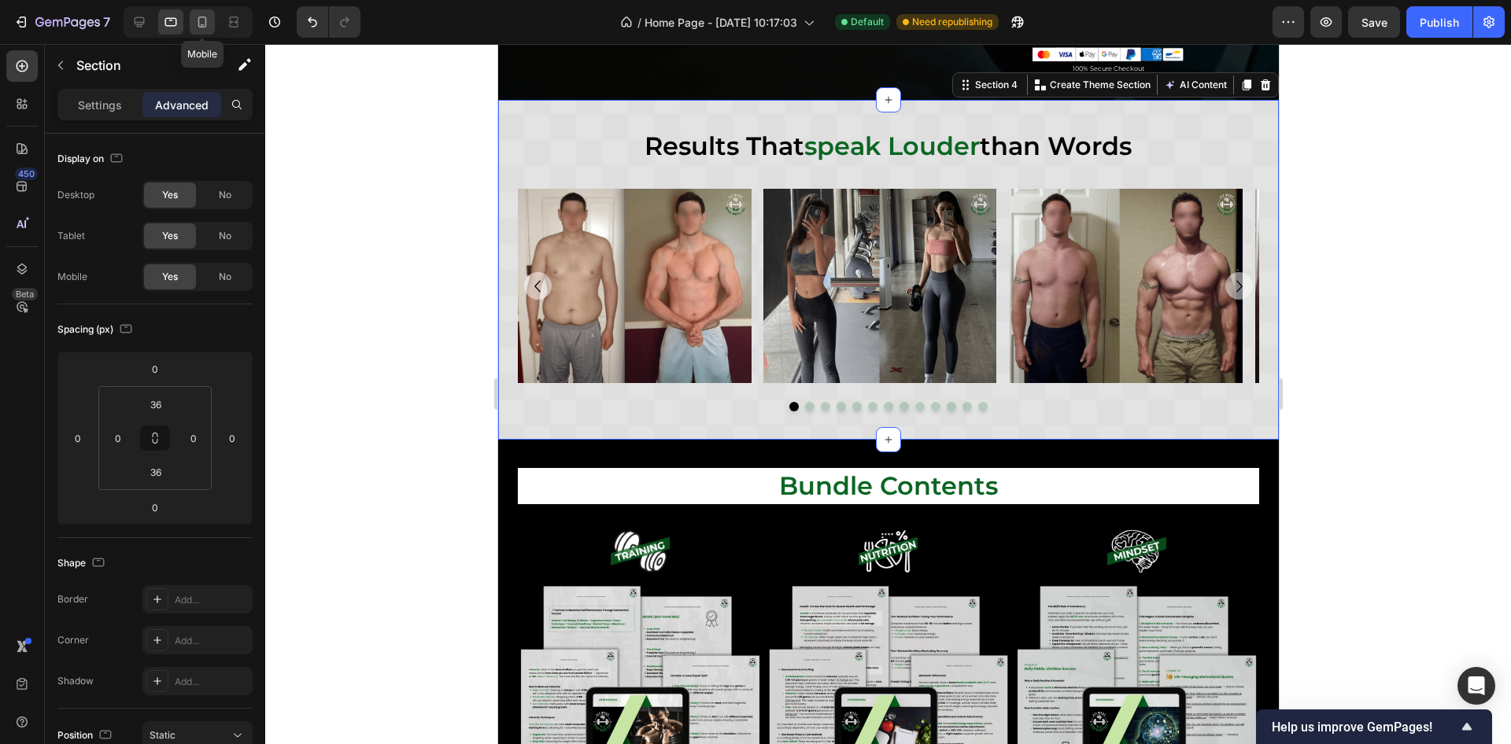
click at [193, 20] on div at bounding box center [202, 21] width 25 height 25
type input "32"
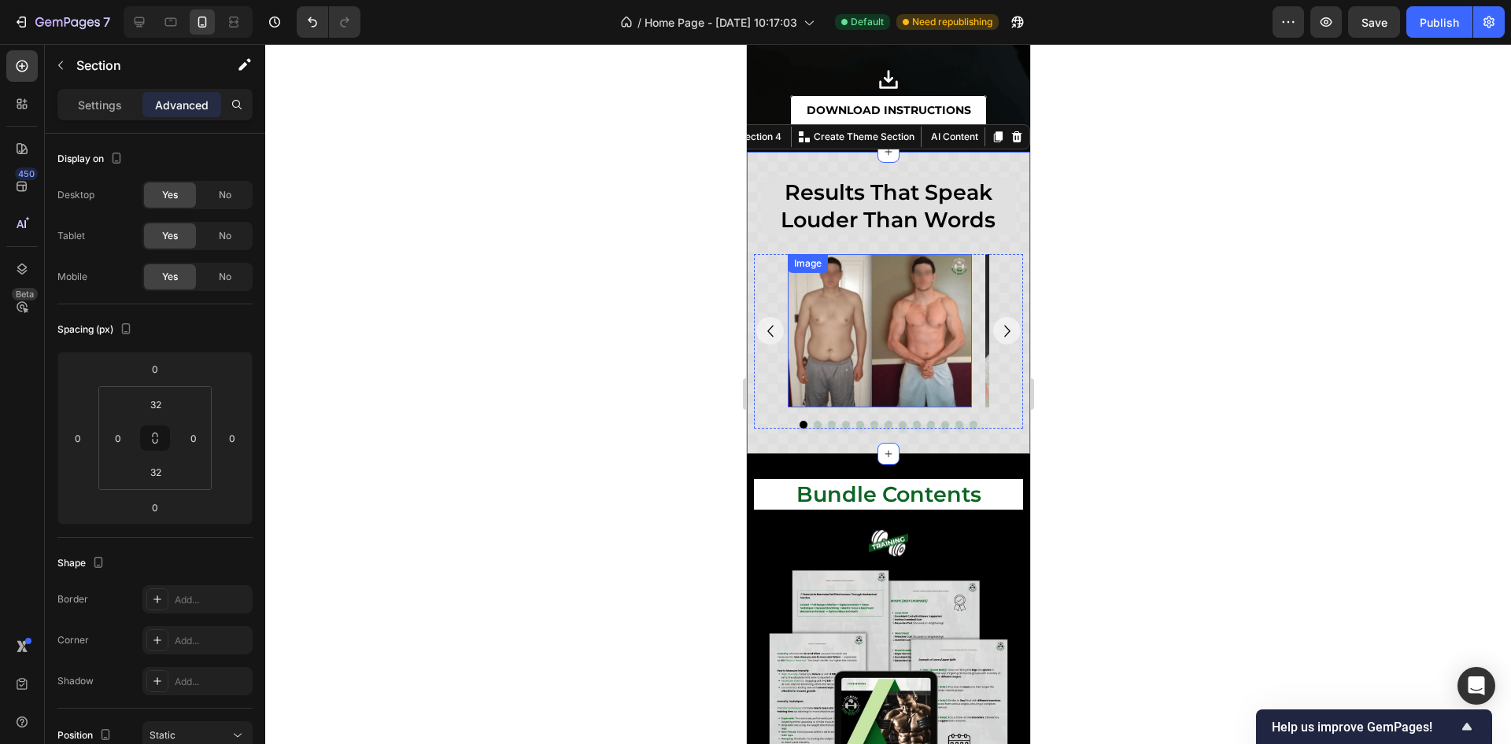
scroll to position [2049, 0]
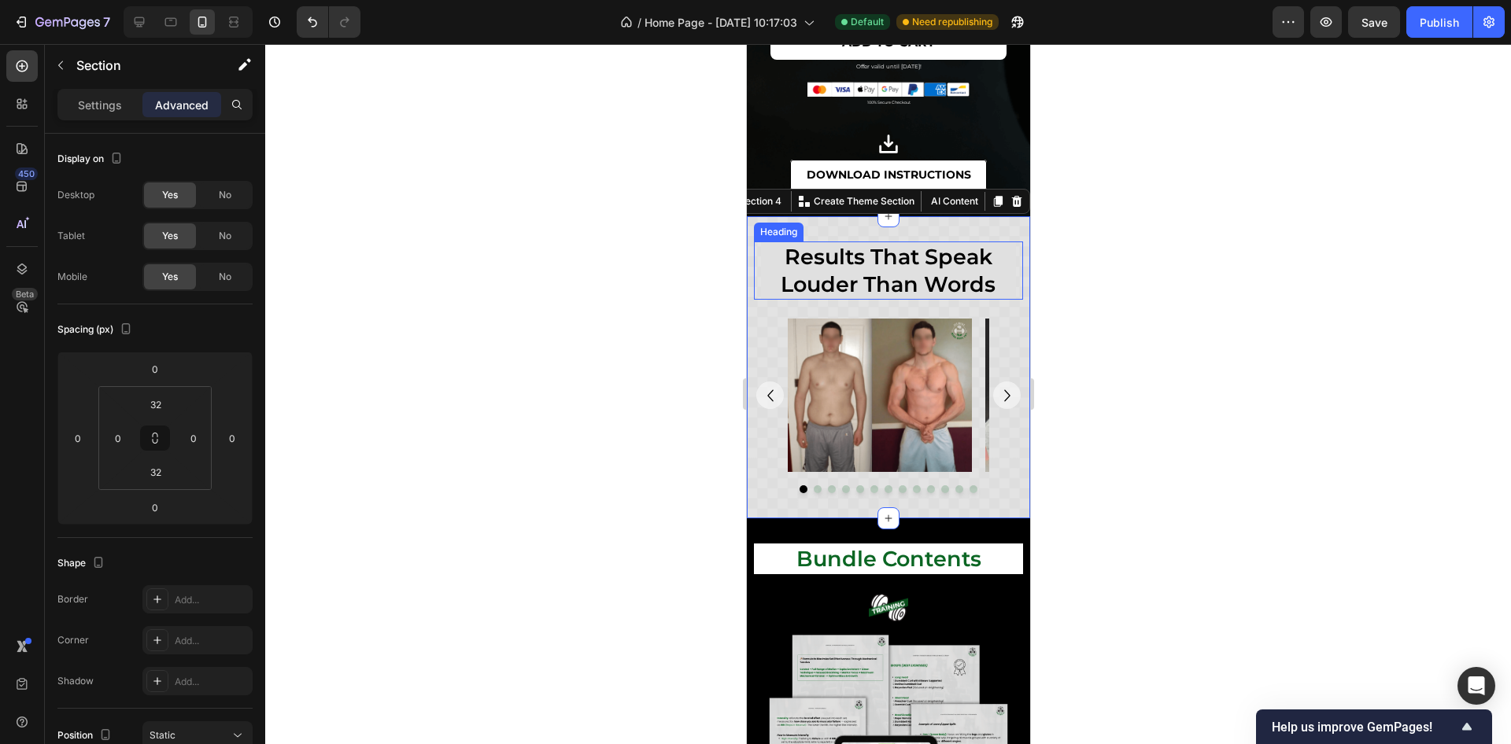
click at [929, 264] on h2 "results that speak louder than words" at bounding box center [888, 271] width 256 height 58
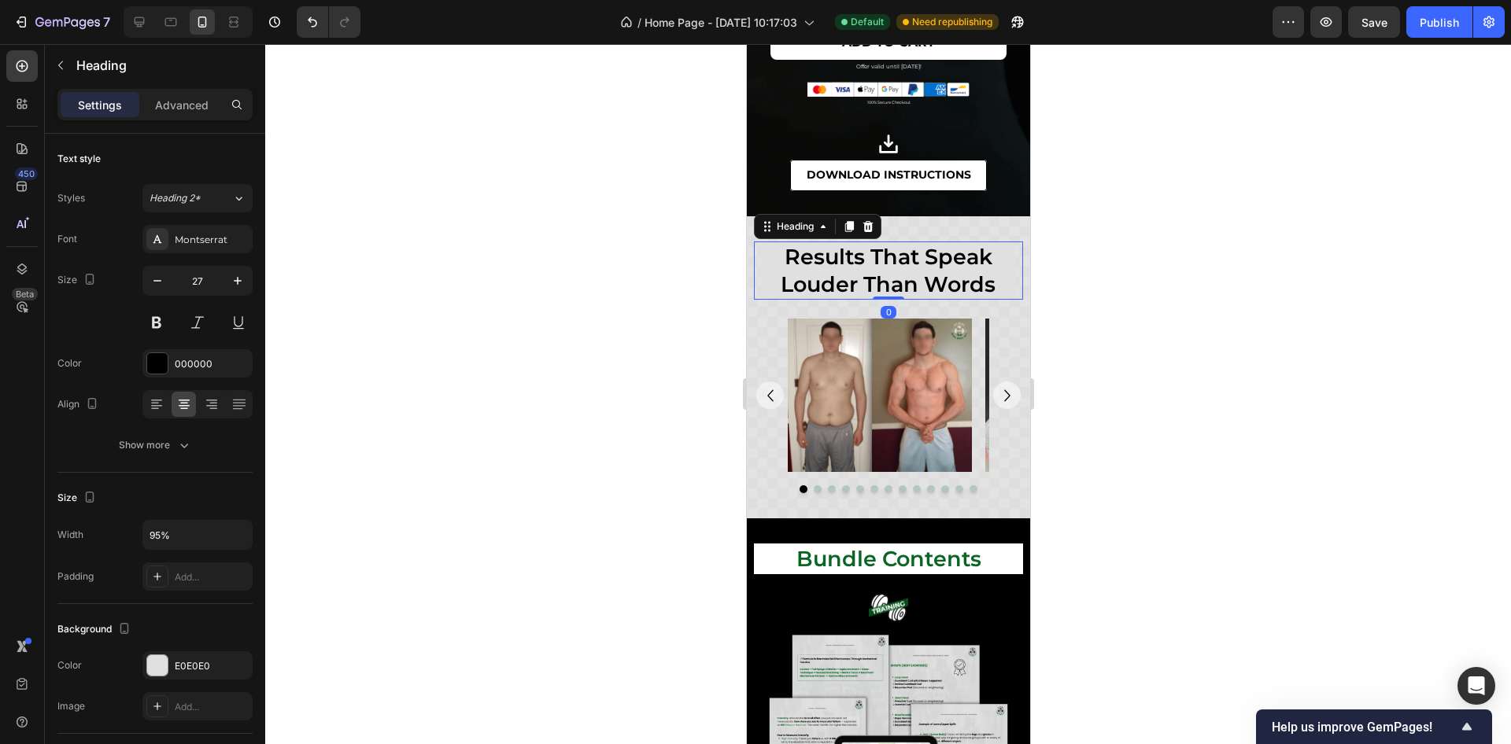
click at [921, 260] on h2 "results that speak louder than words" at bounding box center [888, 271] width 256 height 58
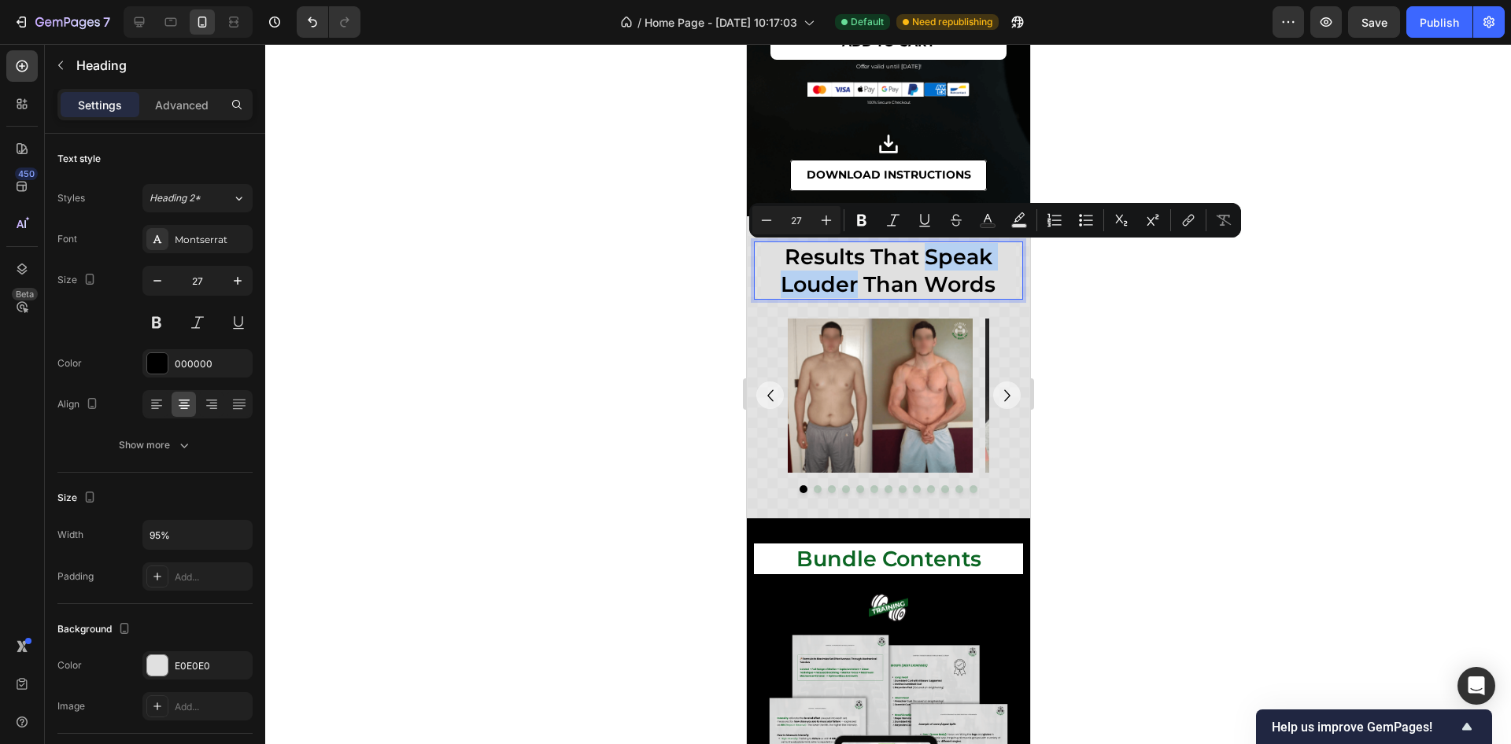
drag, startPoint x: 919, startPoint y: 255, endPoint x: 845, endPoint y: 286, distance: 80.1
click at [845, 286] on p "results that speak louder than words" at bounding box center [888, 270] width 253 height 55
click at [981, 214] on icon "Editor contextual toolbar" at bounding box center [988, 220] width 16 height 16
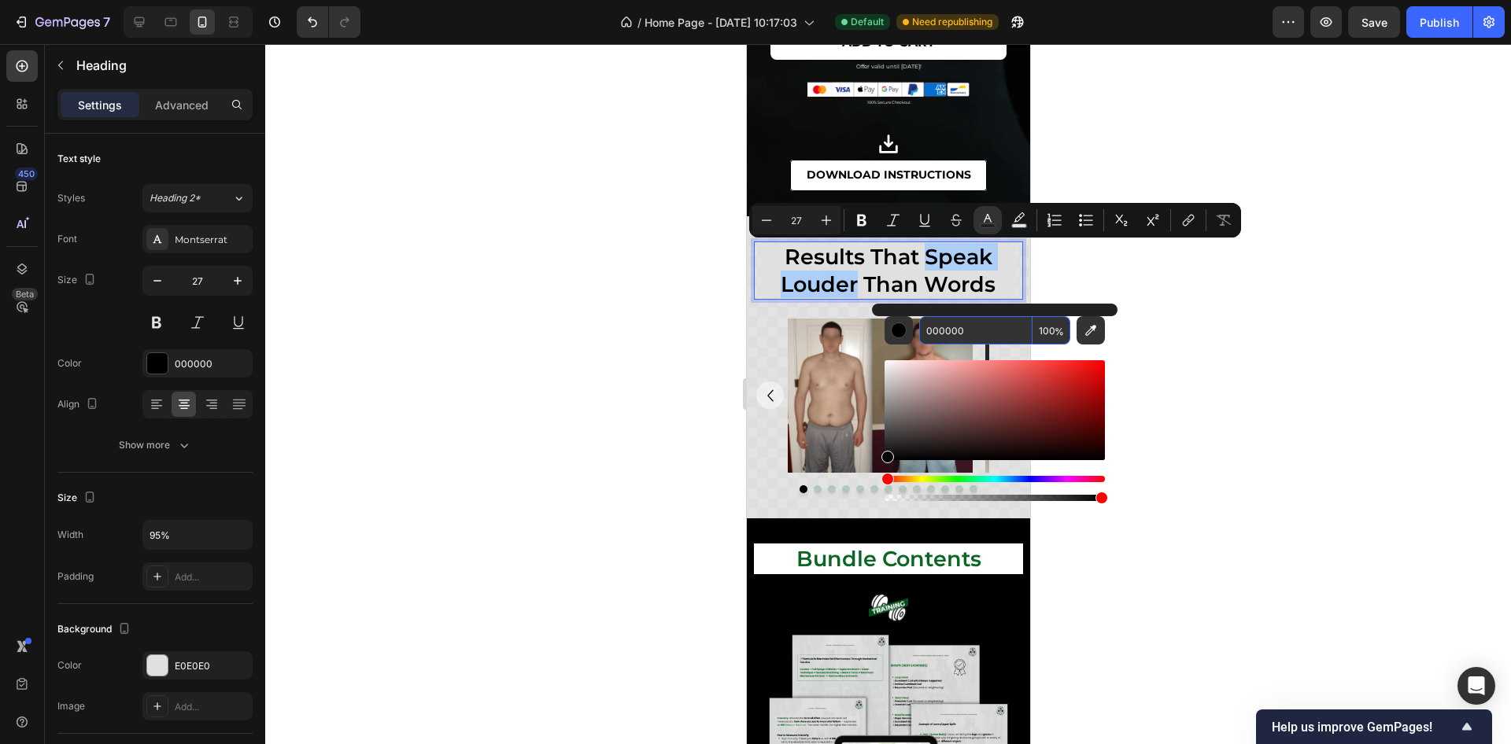
click at [943, 321] on input "000000" at bounding box center [975, 330] width 113 height 28
paste input "B6623"
type input "0B6623"
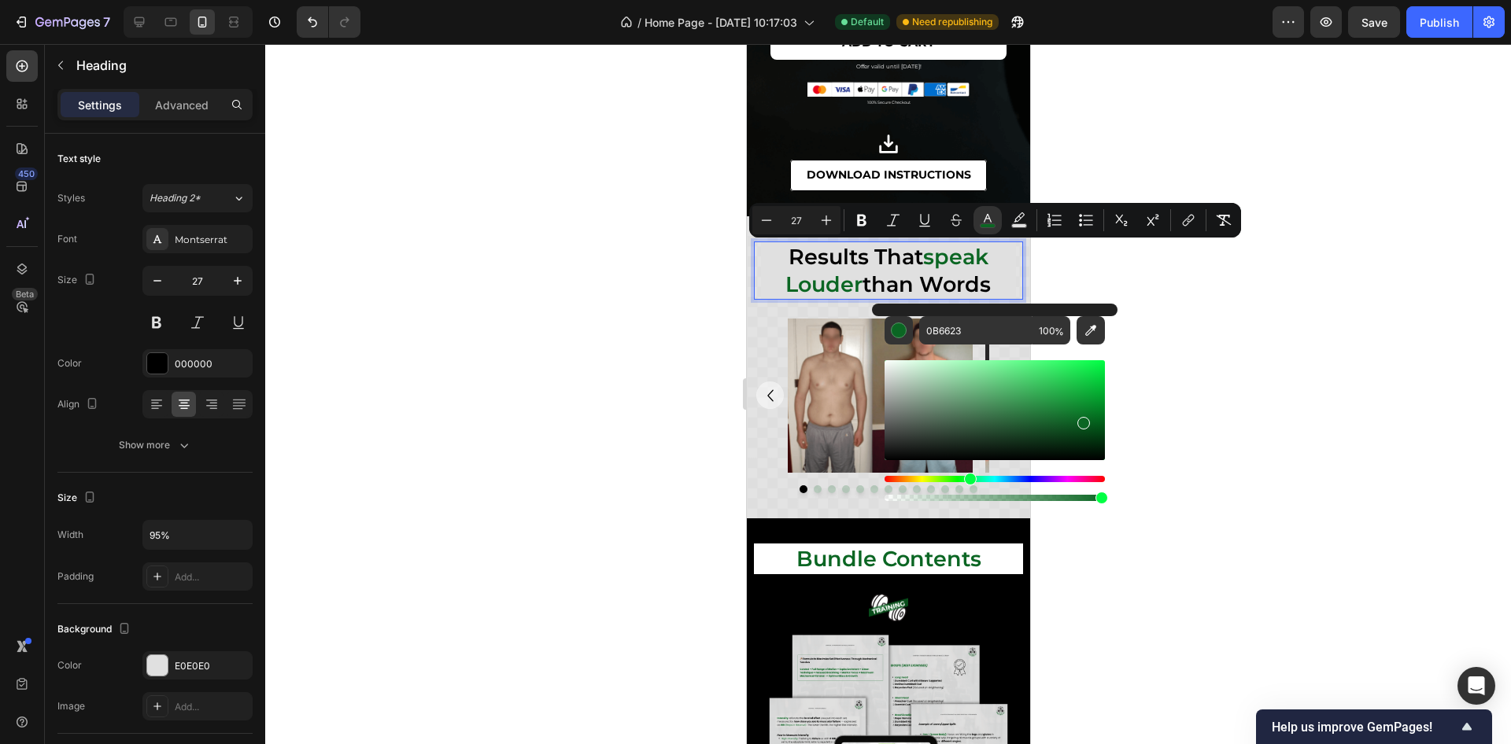
click at [1220, 341] on div at bounding box center [888, 394] width 1246 height 700
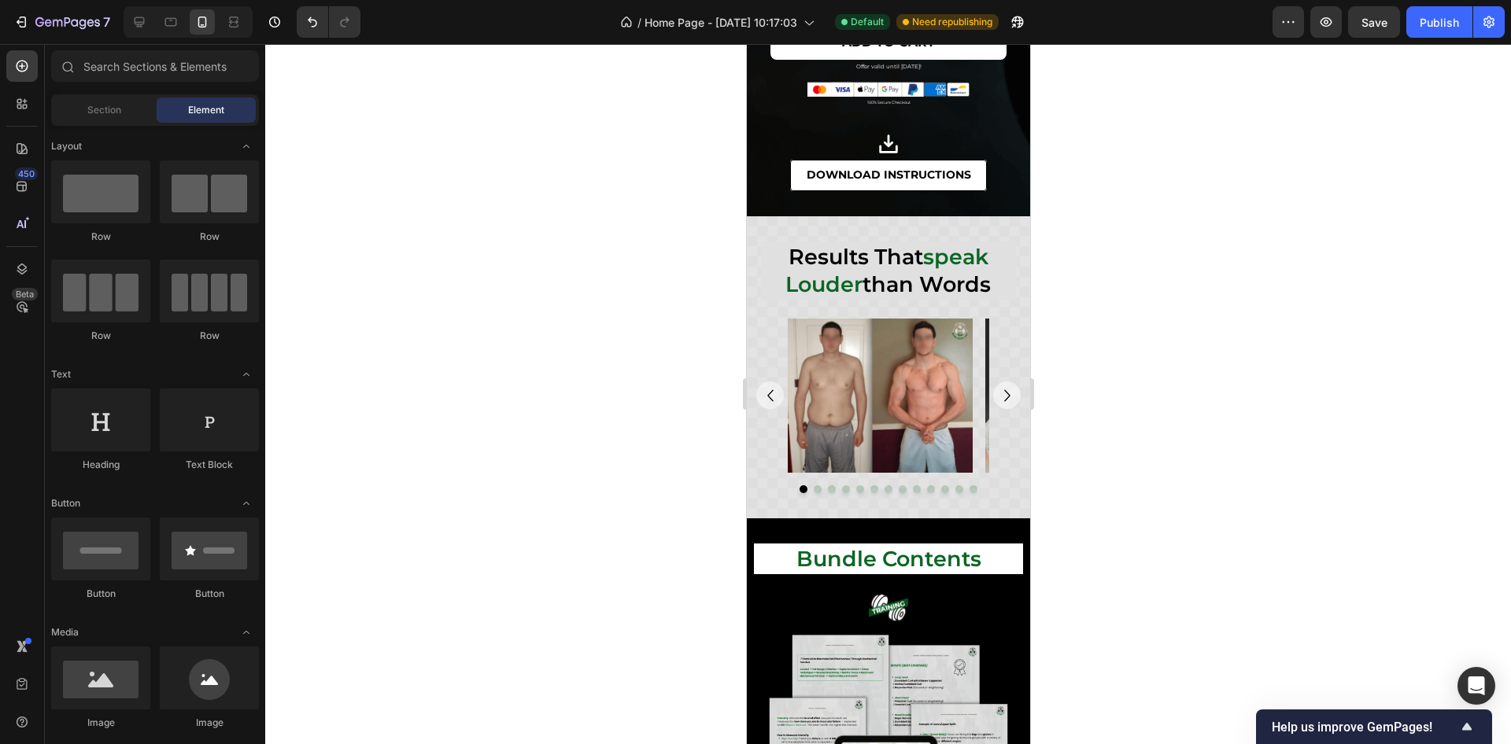
click at [1220, 341] on div at bounding box center [888, 394] width 1246 height 700
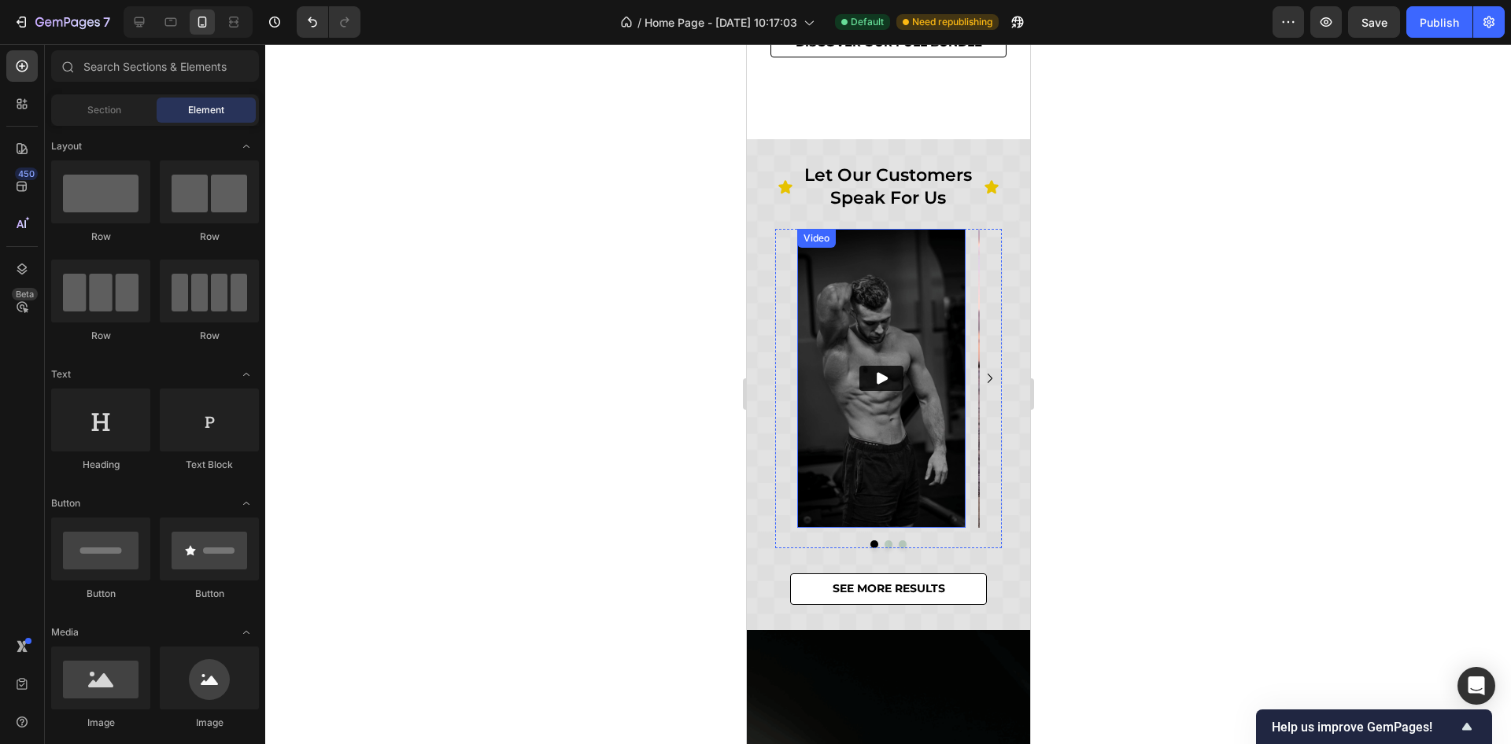
scroll to position [161, 0]
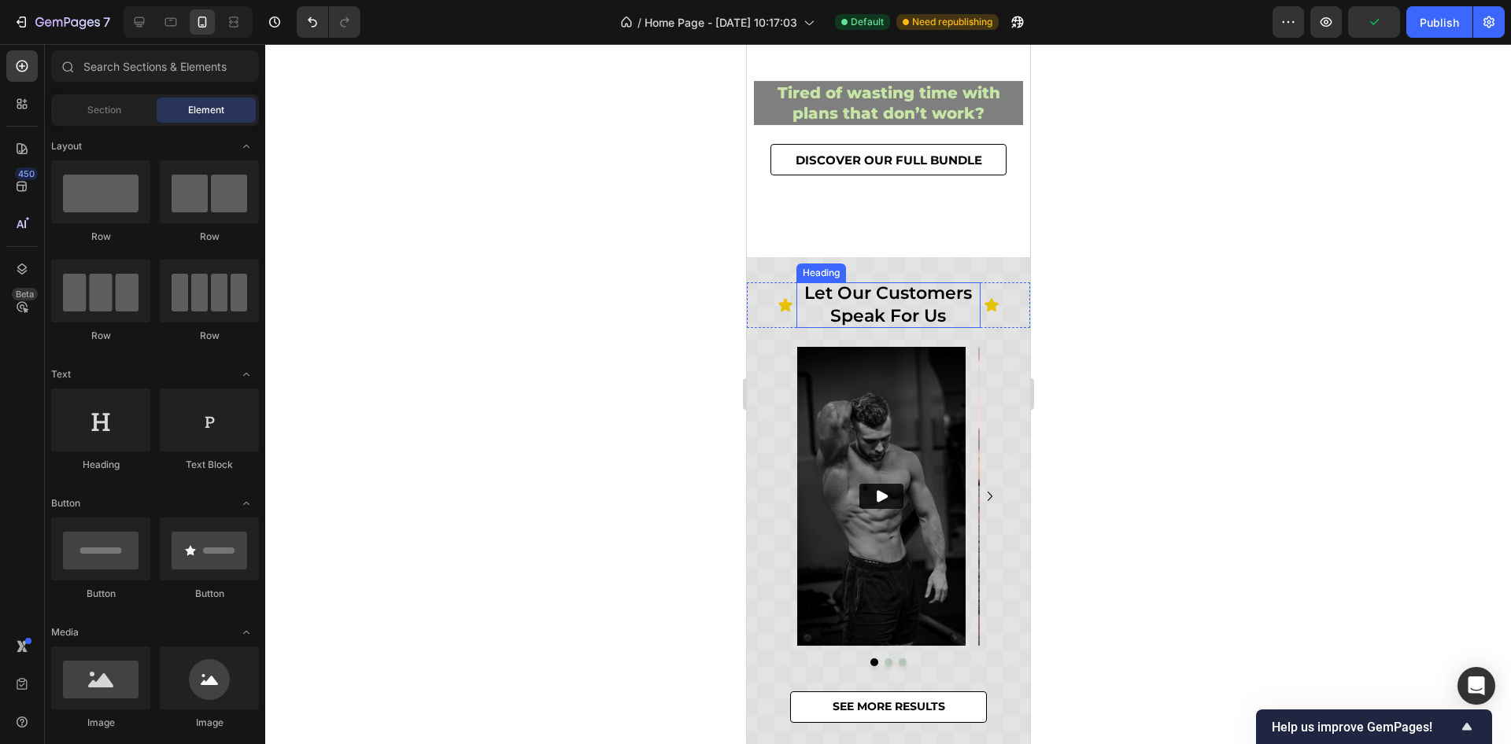
click at [912, 305] on h2 "let our customers speak for us" at bounding box center [888, 304] width 185 height 45
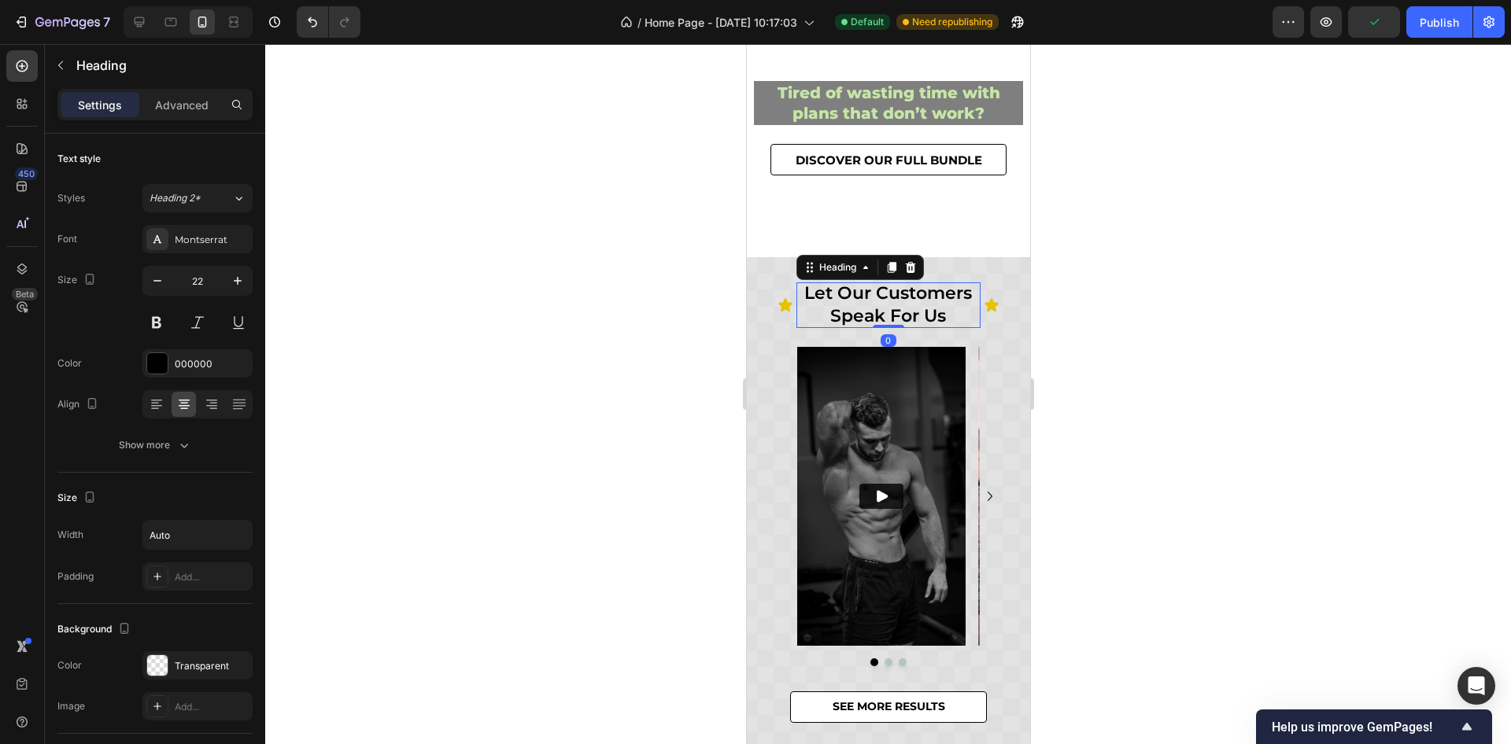
click at [884, 293] on h2 "let our customers speak for us" at bounding box center [888, 304] width 185 height 45
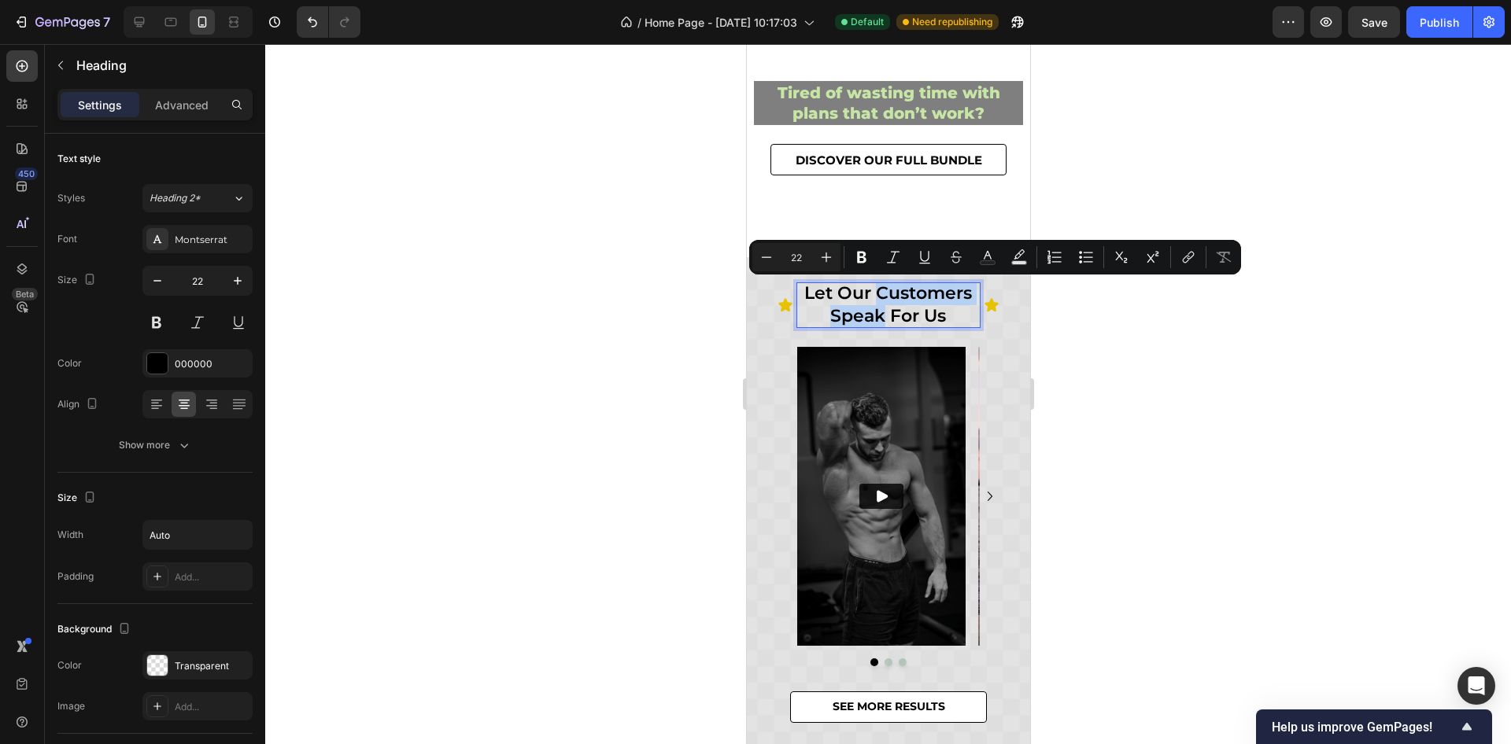
drag, startPoint x: 872, startPoint y: 292, endPoint x: 875, endPoint y: 316, distance: 24.6
click at [875, 316] on p "let our customers speak for us" at bounding box center [888, 304] width 185 height 45
click at [982, 266] on button "Text Color" at bounding box center [987, 257] width 28 height 28
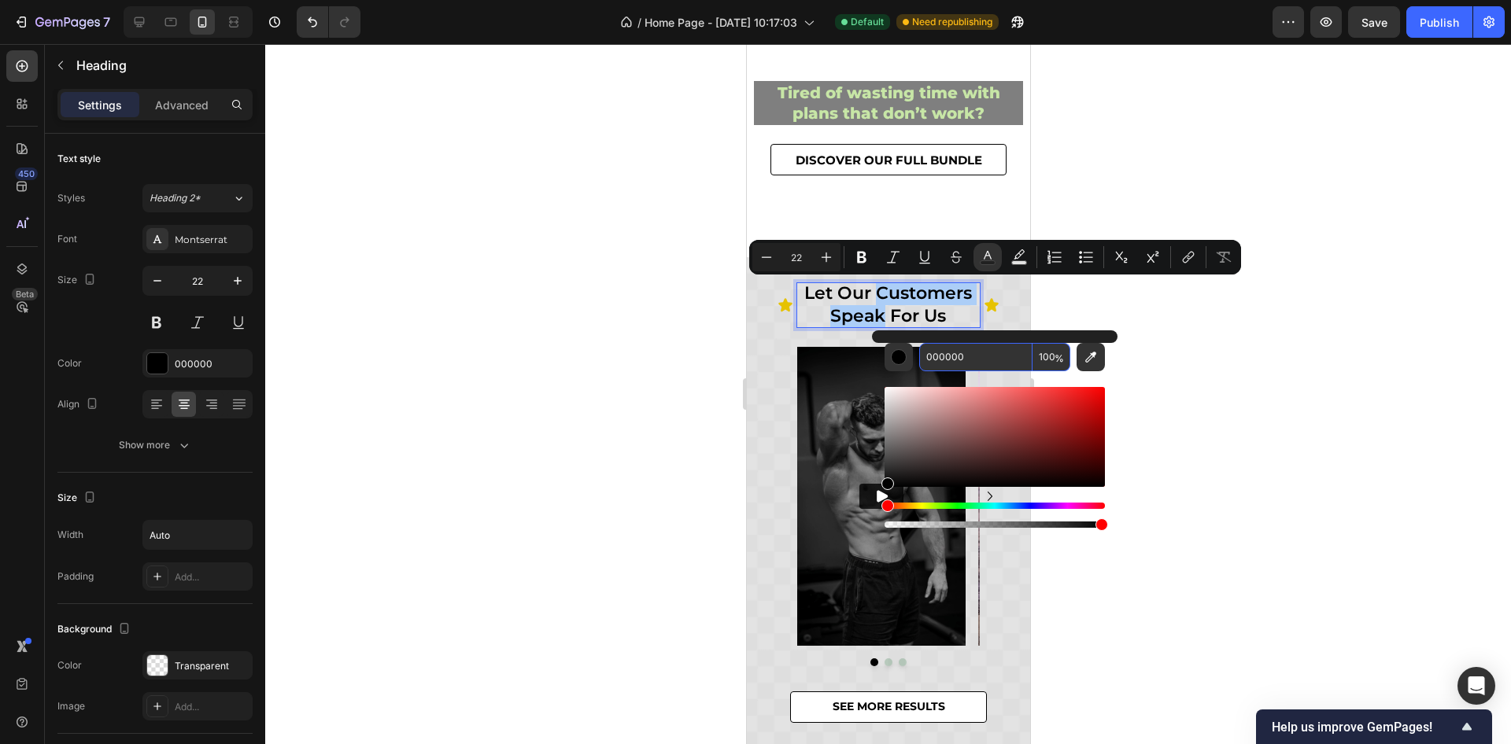
click at [936, 354] on input "000000" at bounding box center [975, 357] width 113 height 28
paste input "B6623"
type input "0B6623"
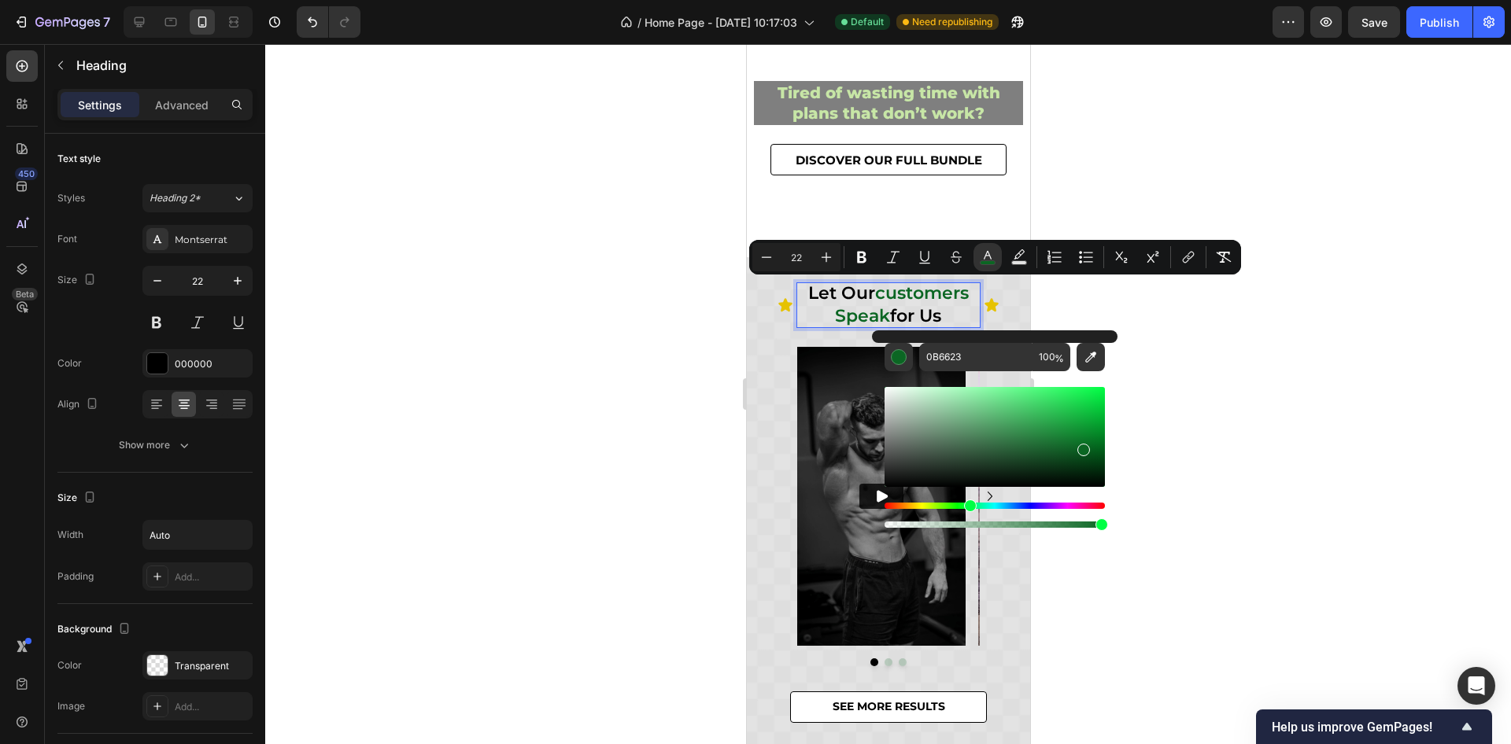
click at [428, 308] on div at bounding box center [888, 394] width 1246 height 700
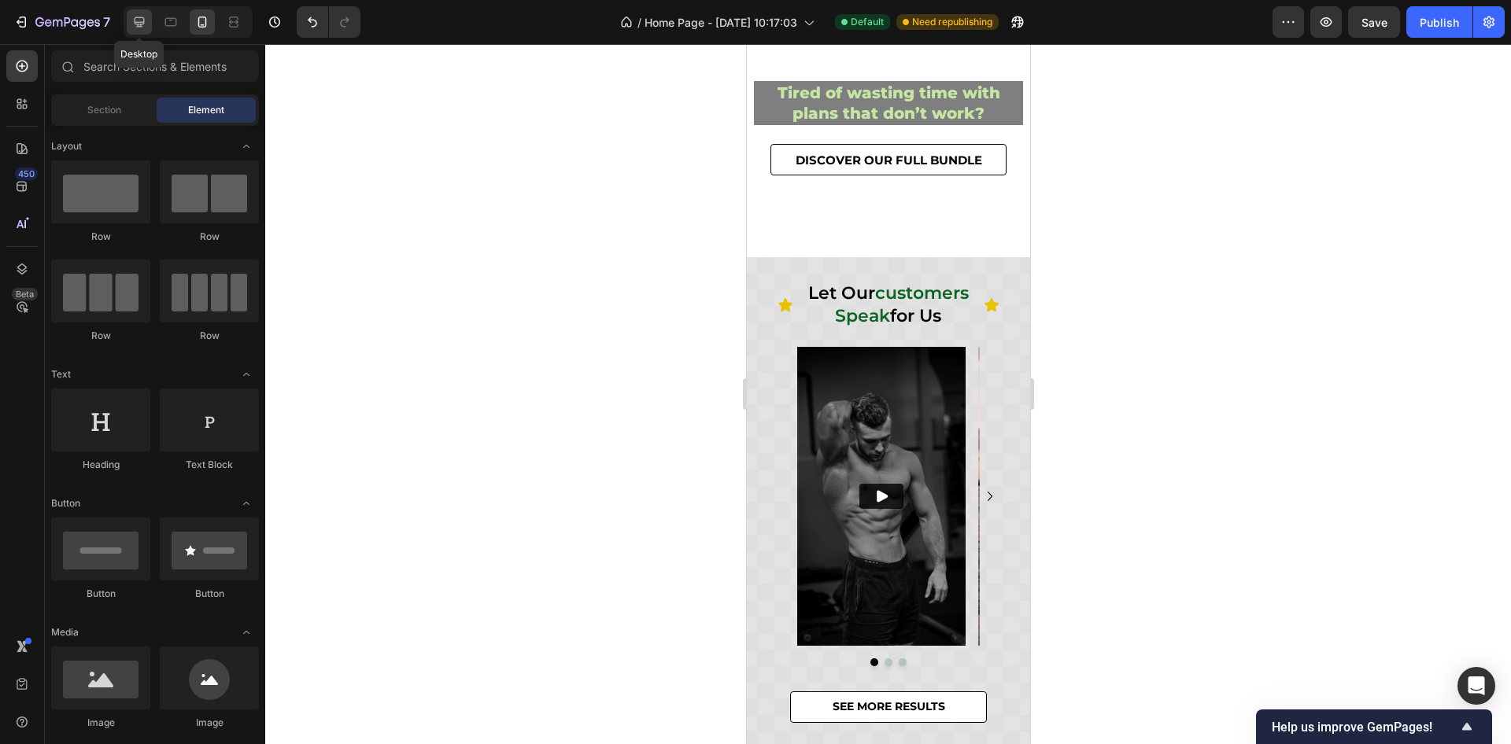
click at [142, 34] on div at bounding box center [139, 21] width 25 height 25
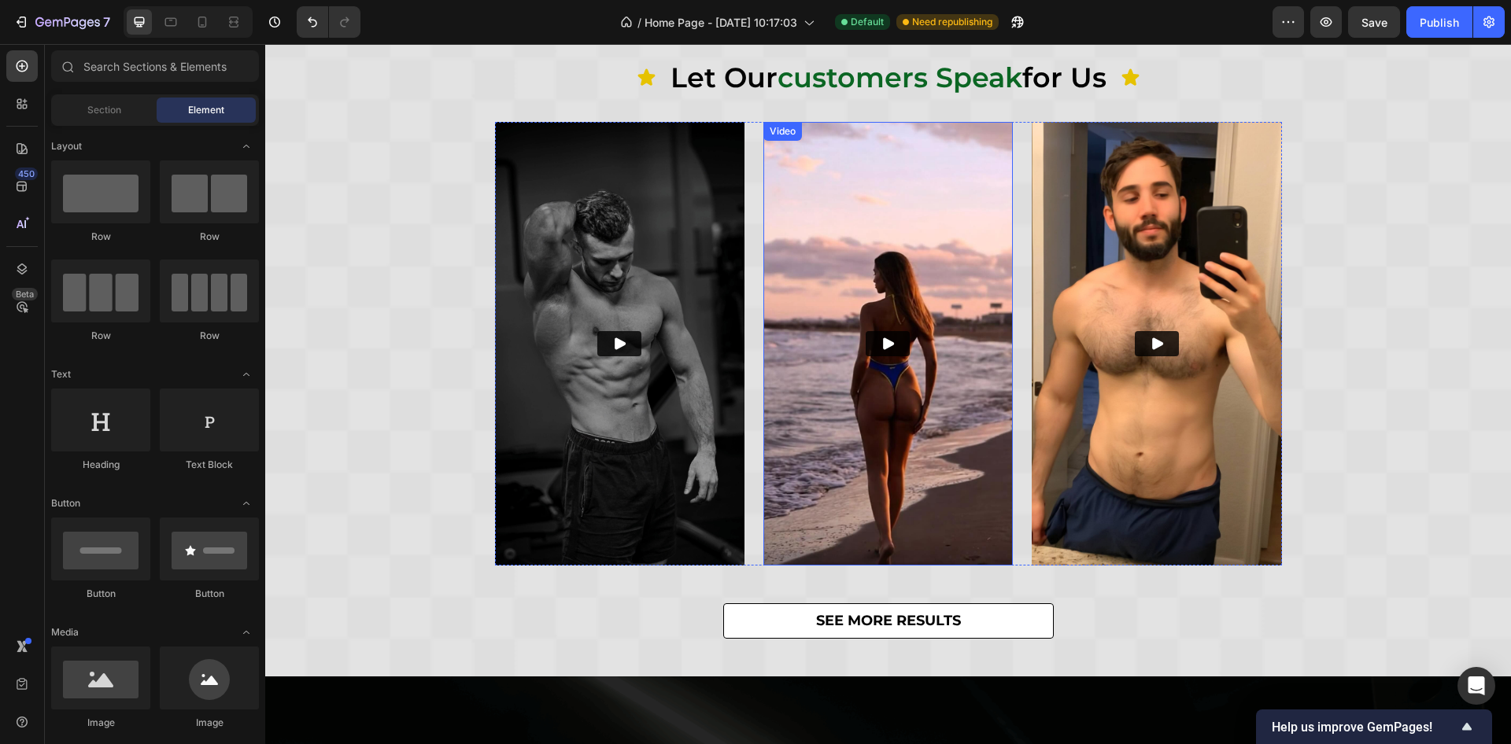
scroll to position [472, 0]
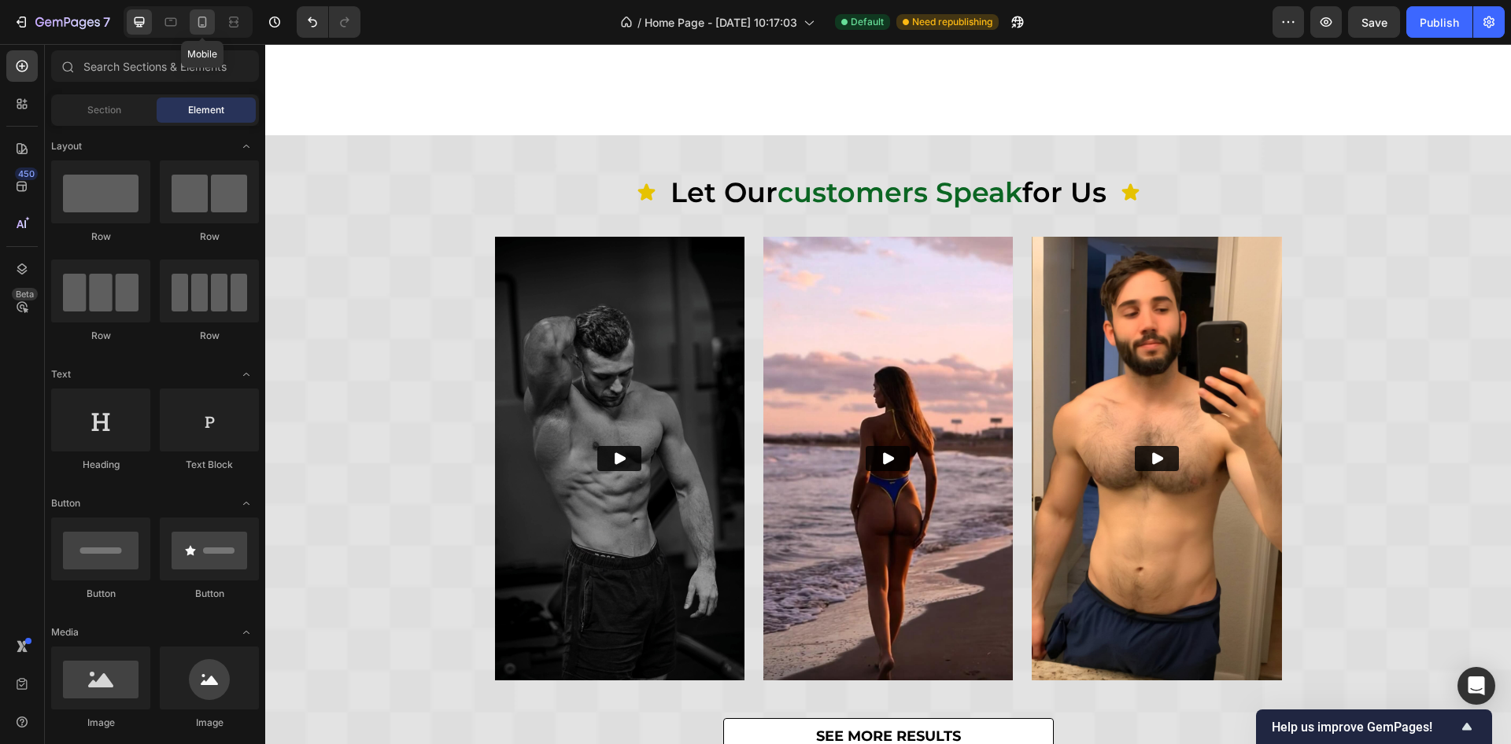
click at [193, 30] on div at bounding box center [202, 21] width 25 height 25
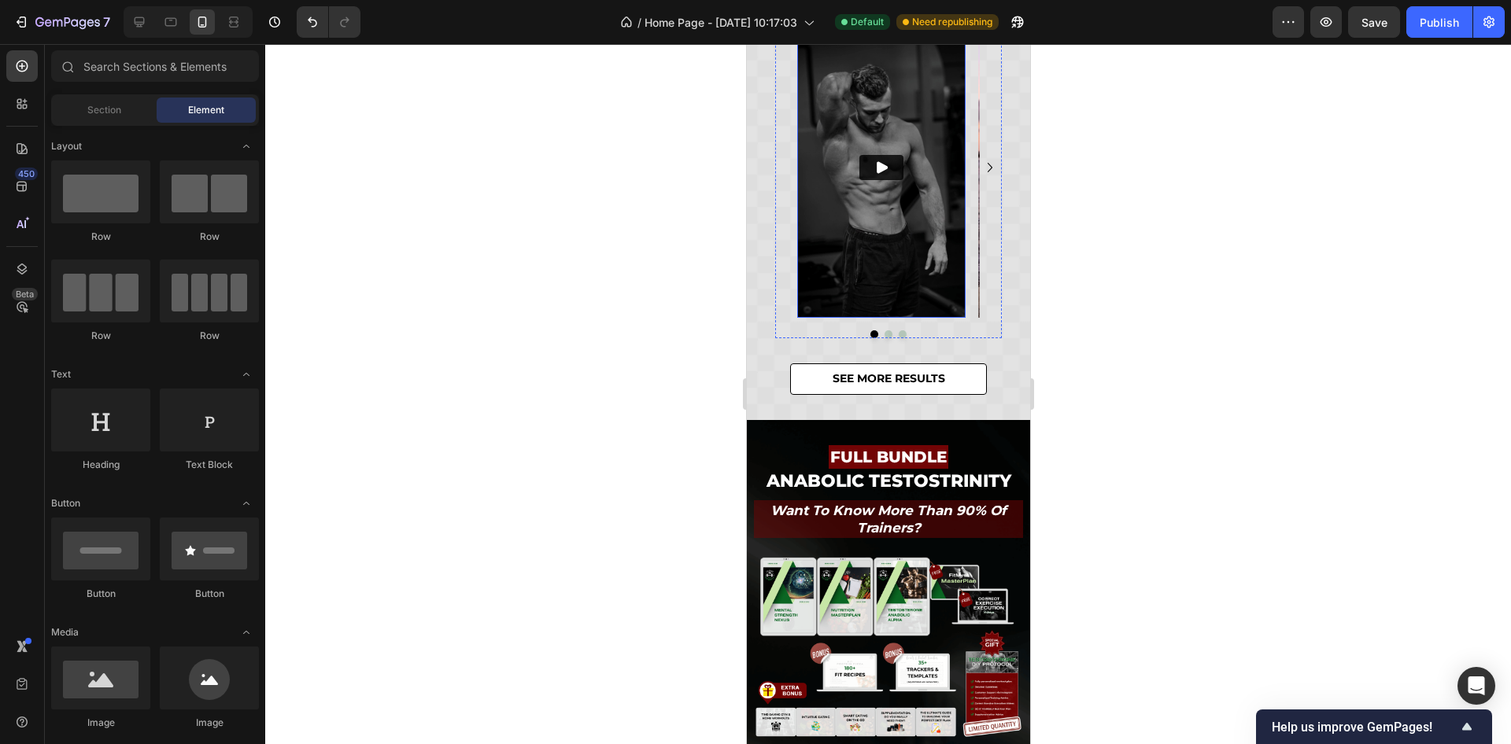
scroll to position [196, 0]
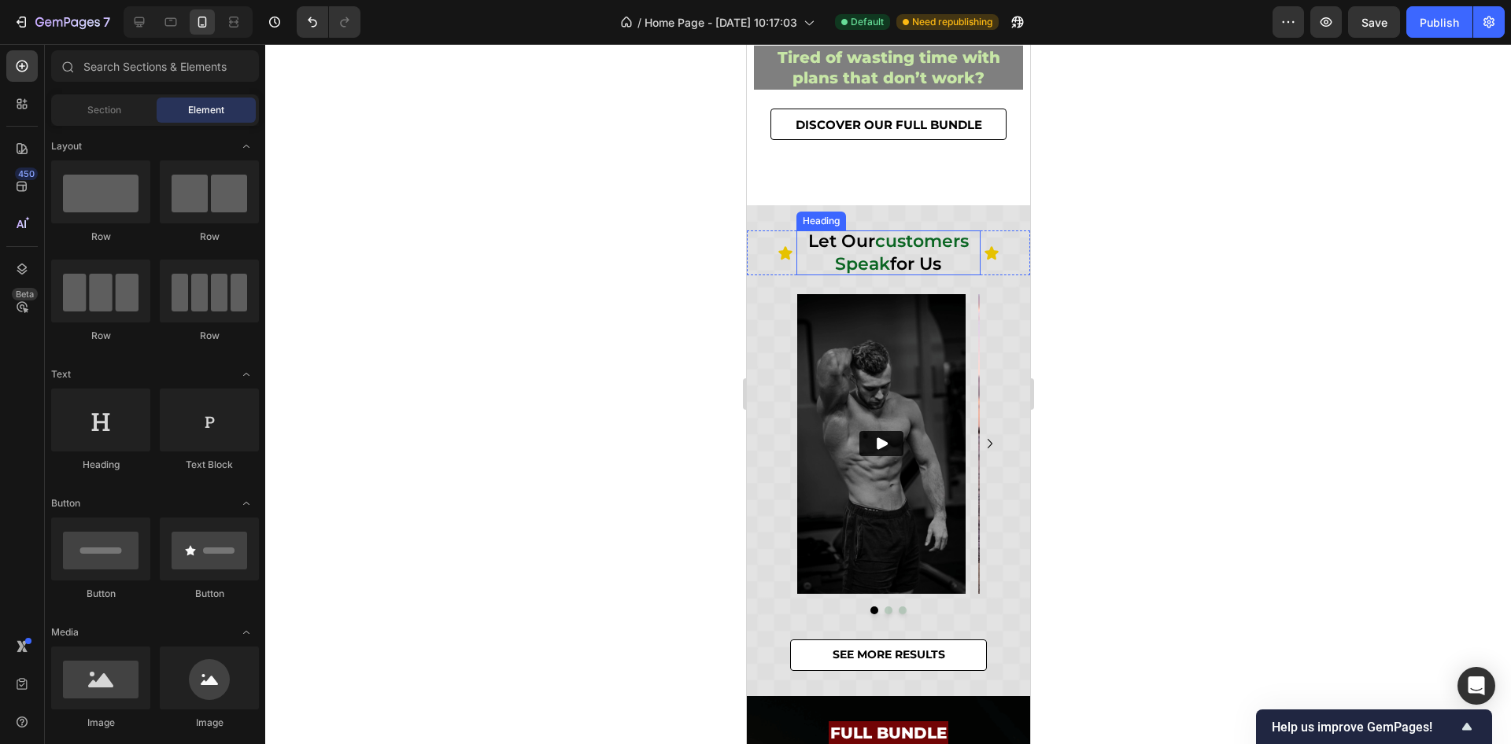
click at [908, 259] on h2 "let our customers speak for us" at bounding box center [888, 253] width 185 height 45
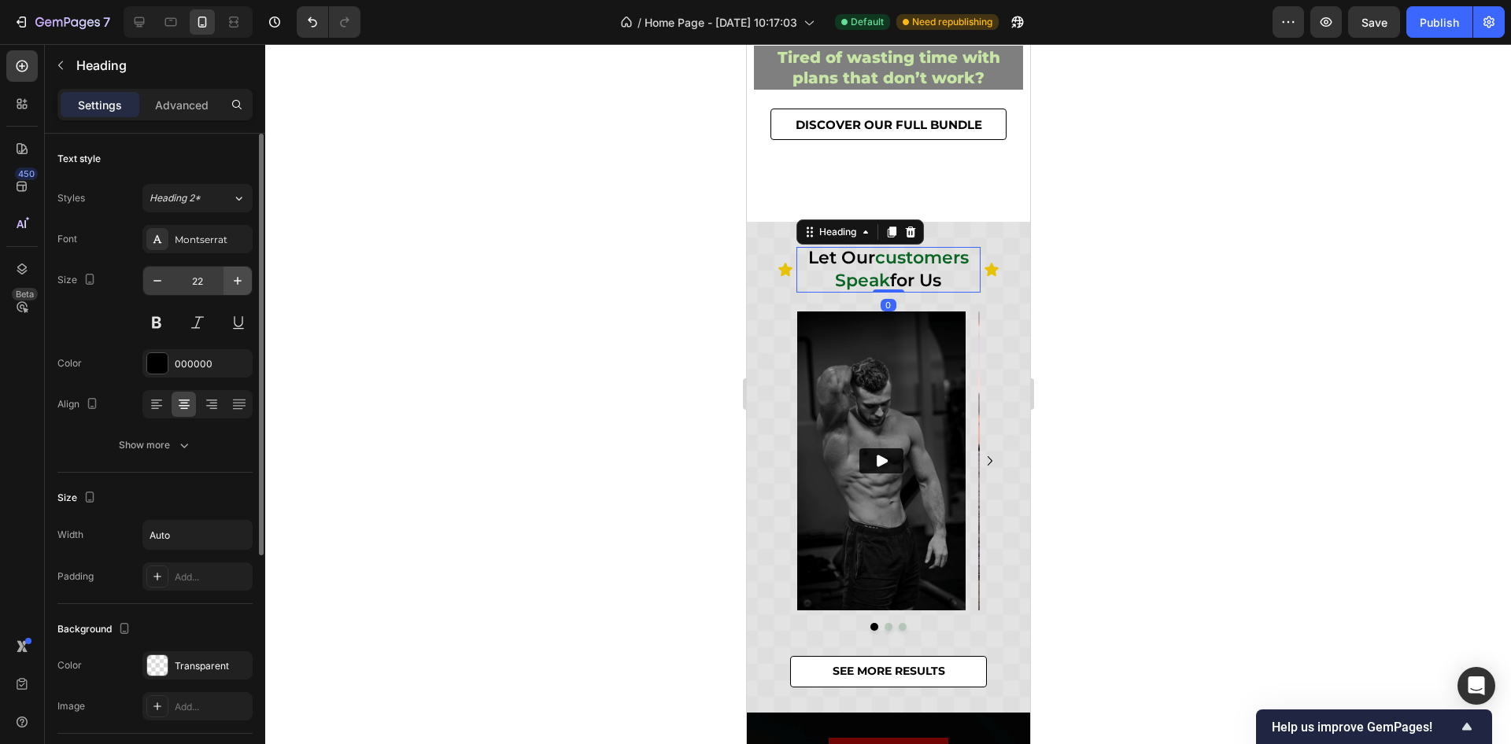
click at [227, 283] on button "button" at bounding box center [237, 281] width 28 height 28
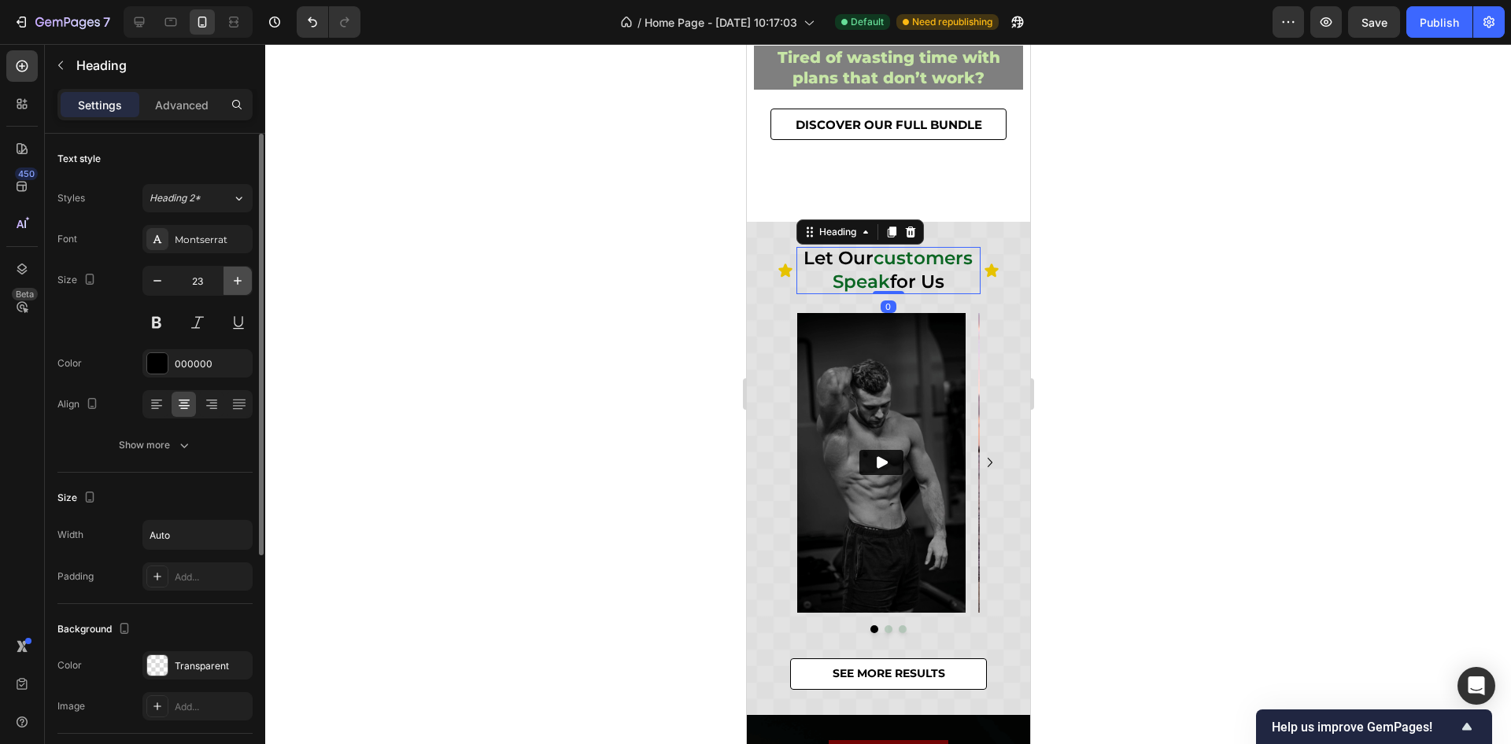
click at [227, 283] on button "button" at bounding box center [237, 281] width 28 height 28
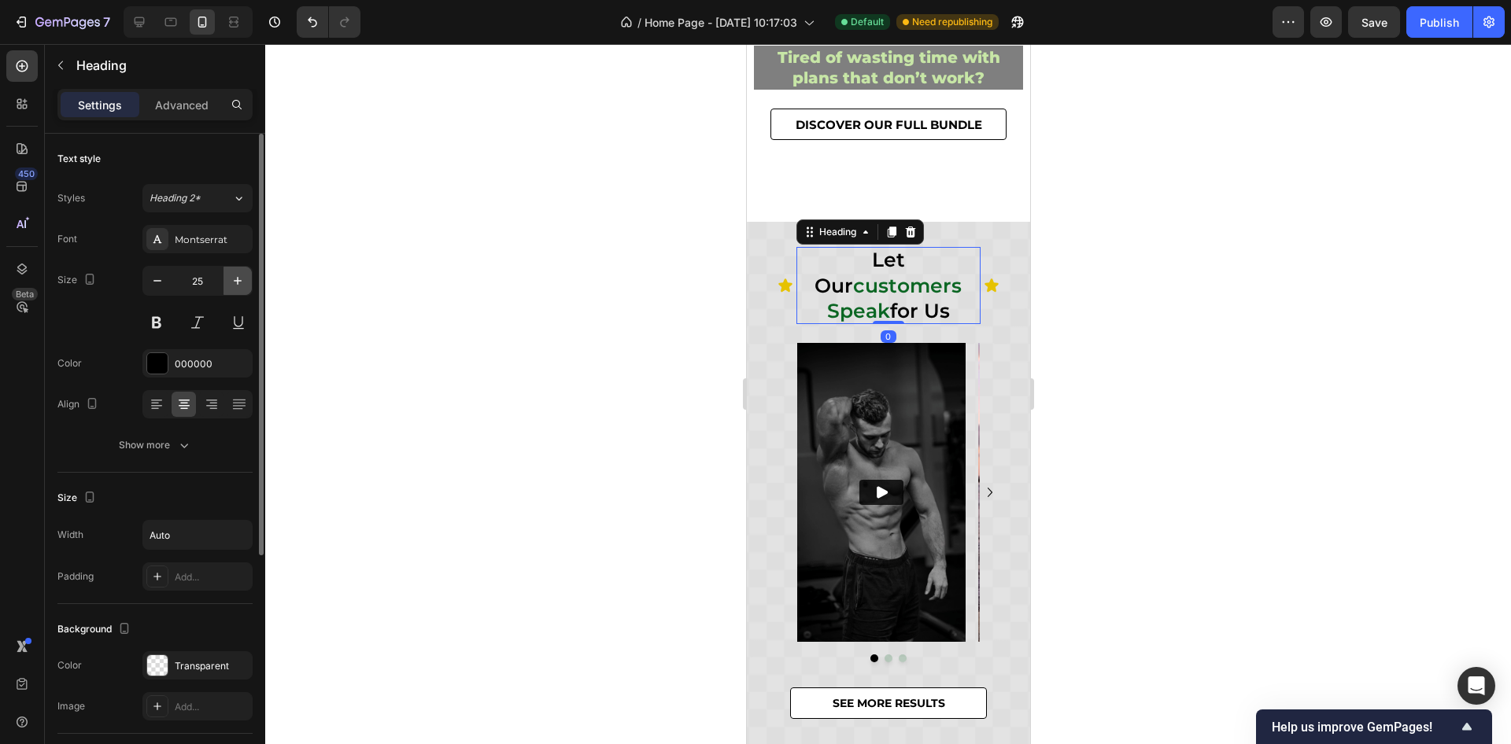
click at [227, 283] on button "button" at bounding box center [237, 281] width 28 height 28
type input "27"
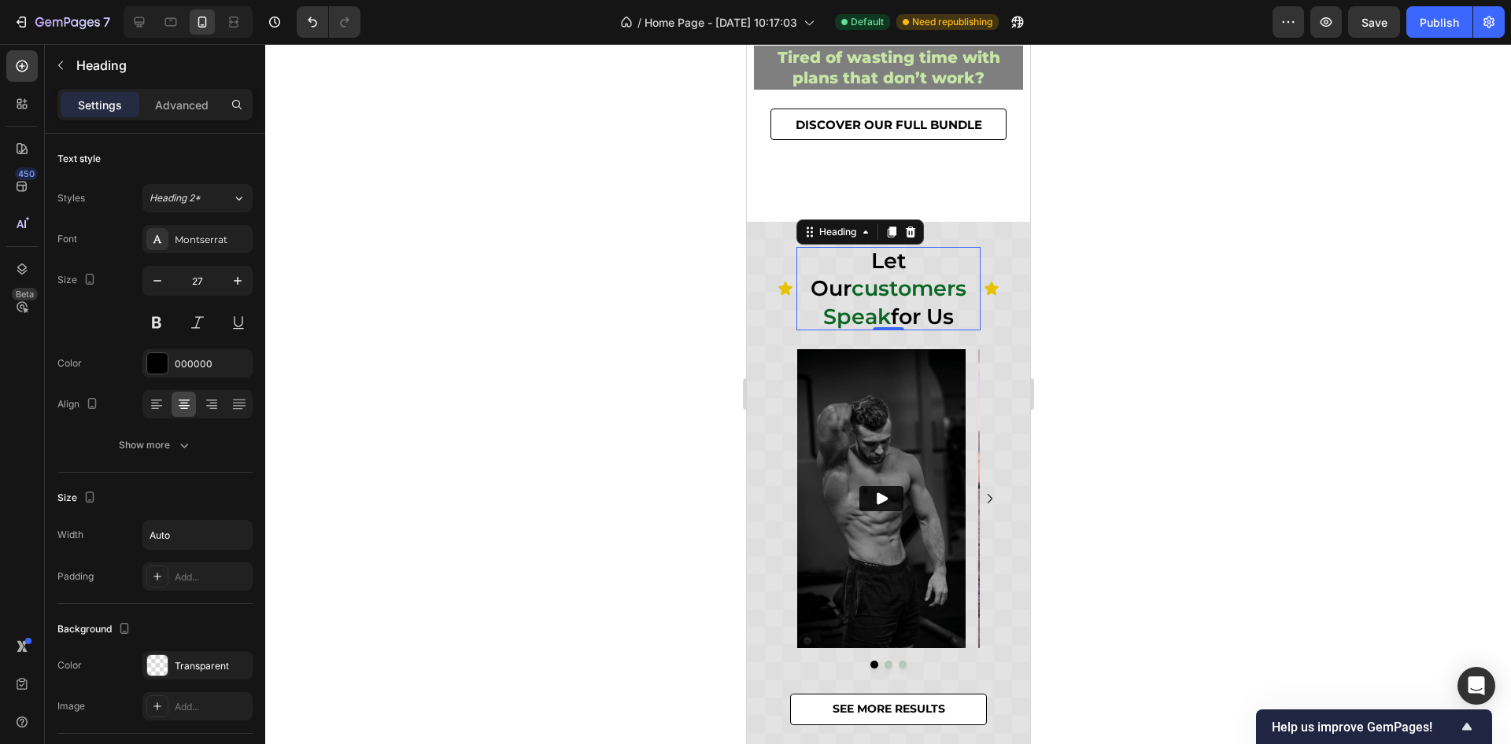
click at [1225, 415] on div at bounding box center [888, 394] width 1246 height 700
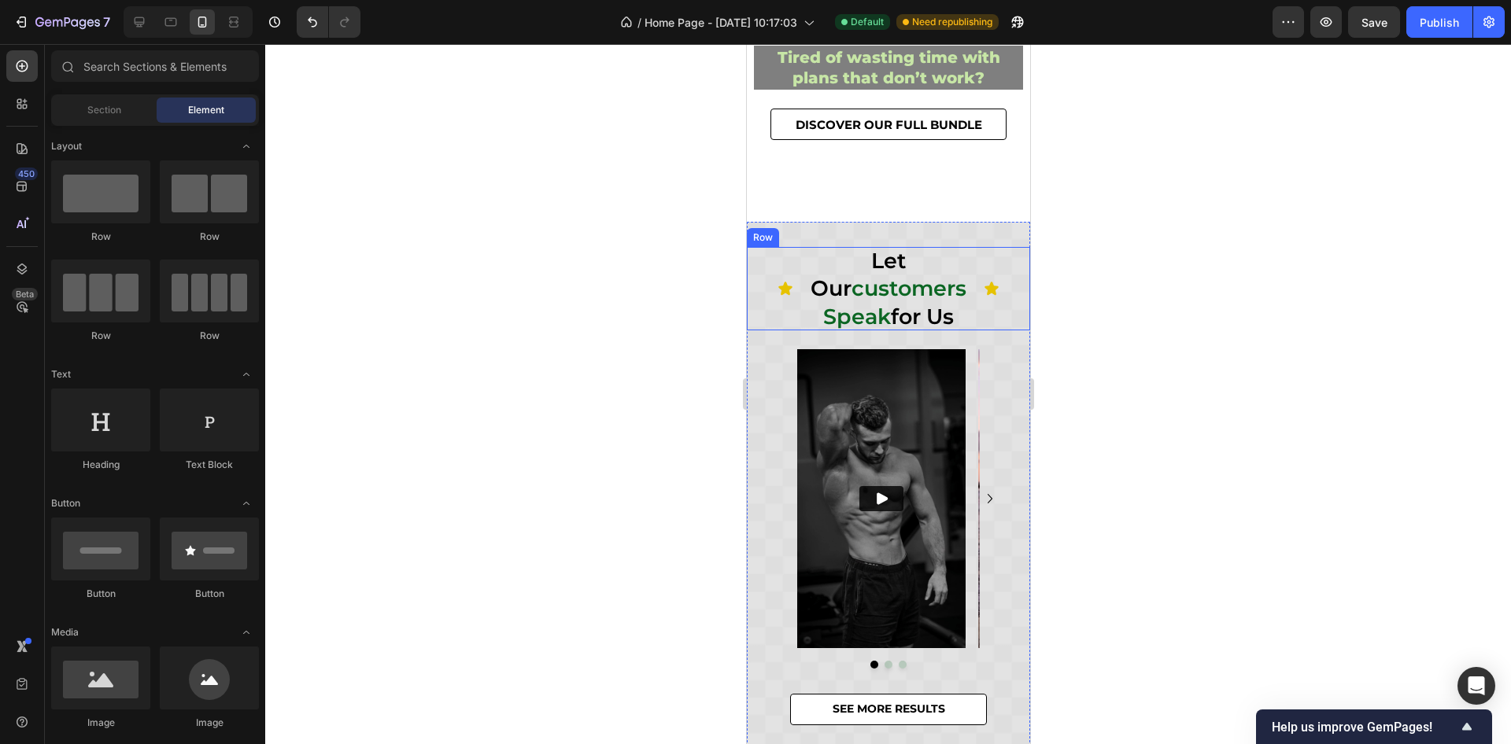
click at [983, 267] on div "Icon" at bounding box center [1006, 288] width 46 height 83
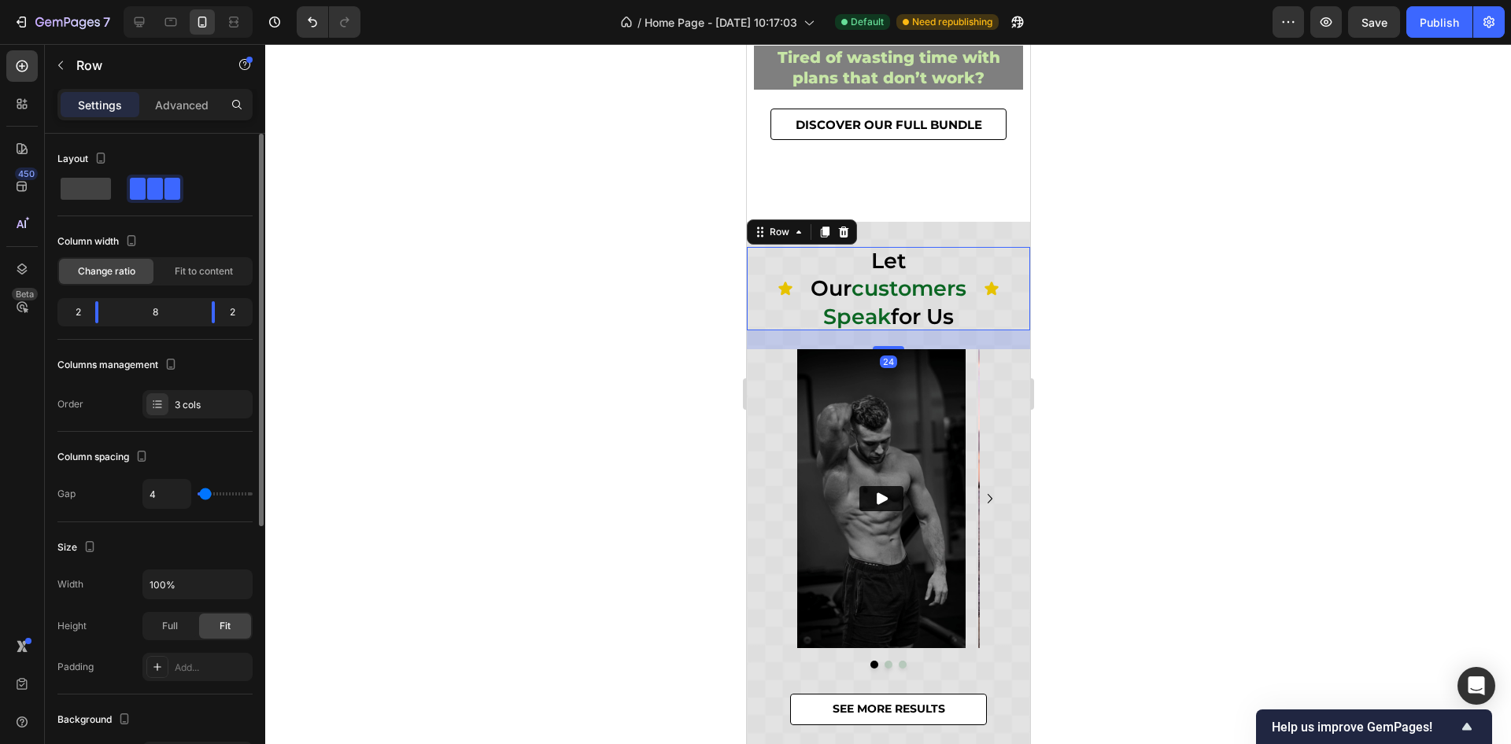
scroll to position [118, 0]
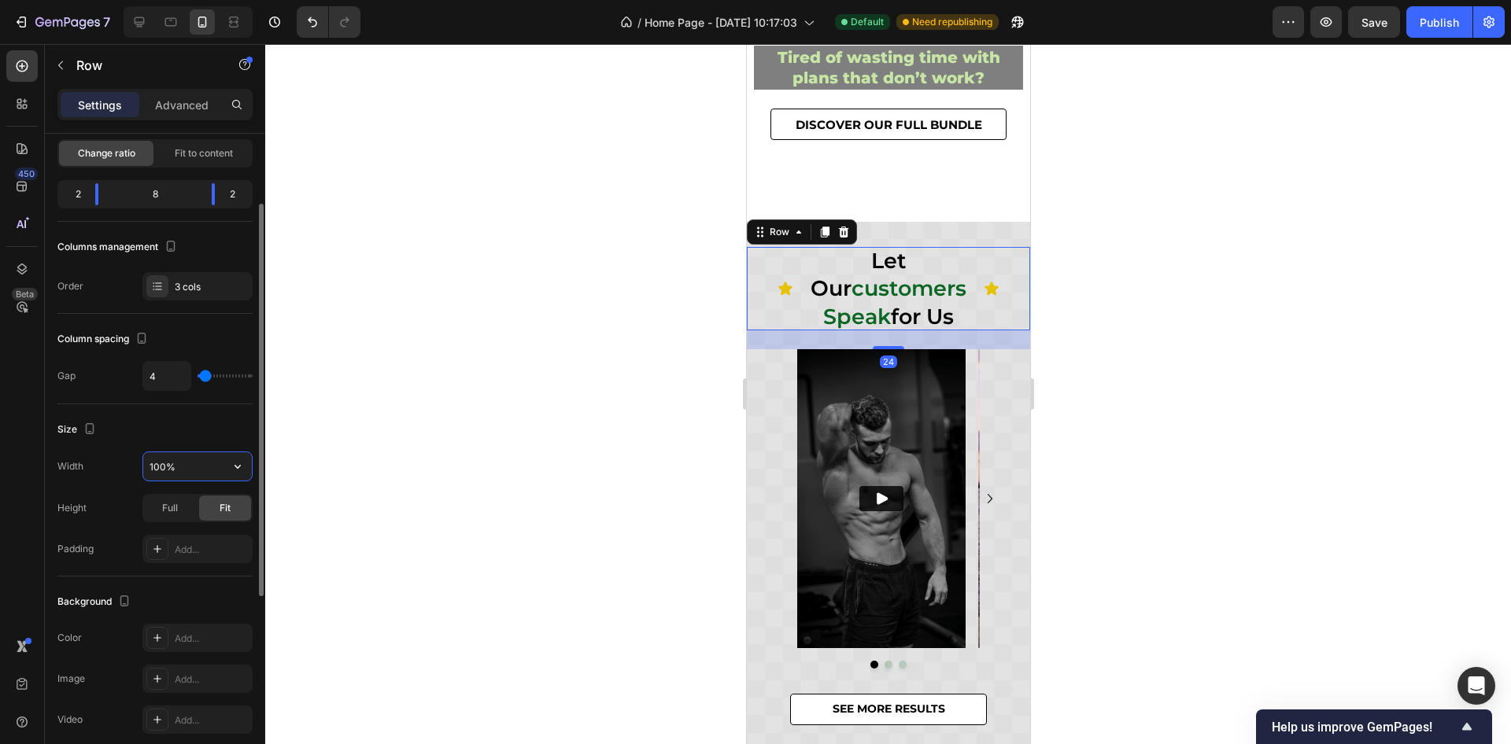
click at [157, 465] on input "100%" at bounding box center [197, 466] width 109 height 28
type input "95%"
click at [167, 424] on div "Size" at bounding box center [154, 429] width 195 height 25
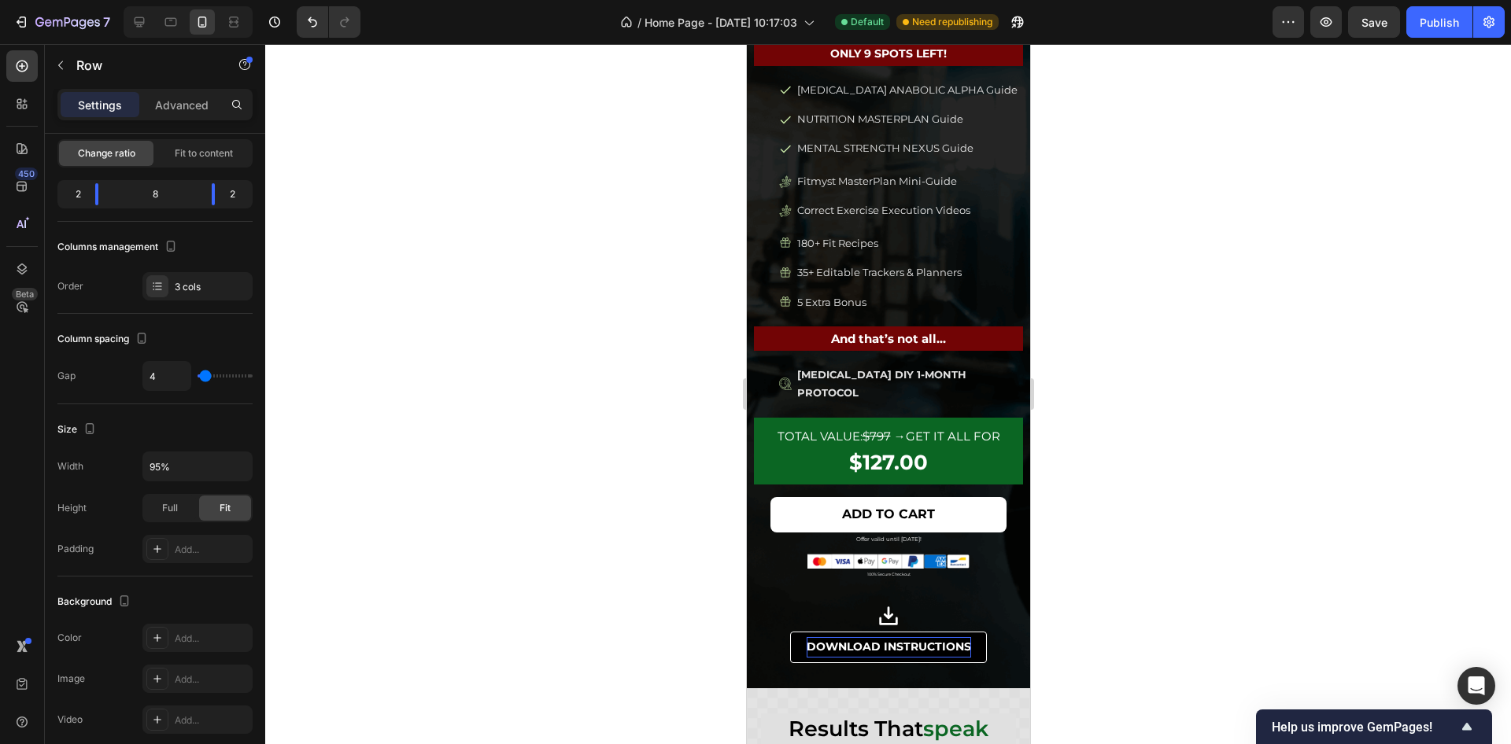
scroll to position [1494, 0]
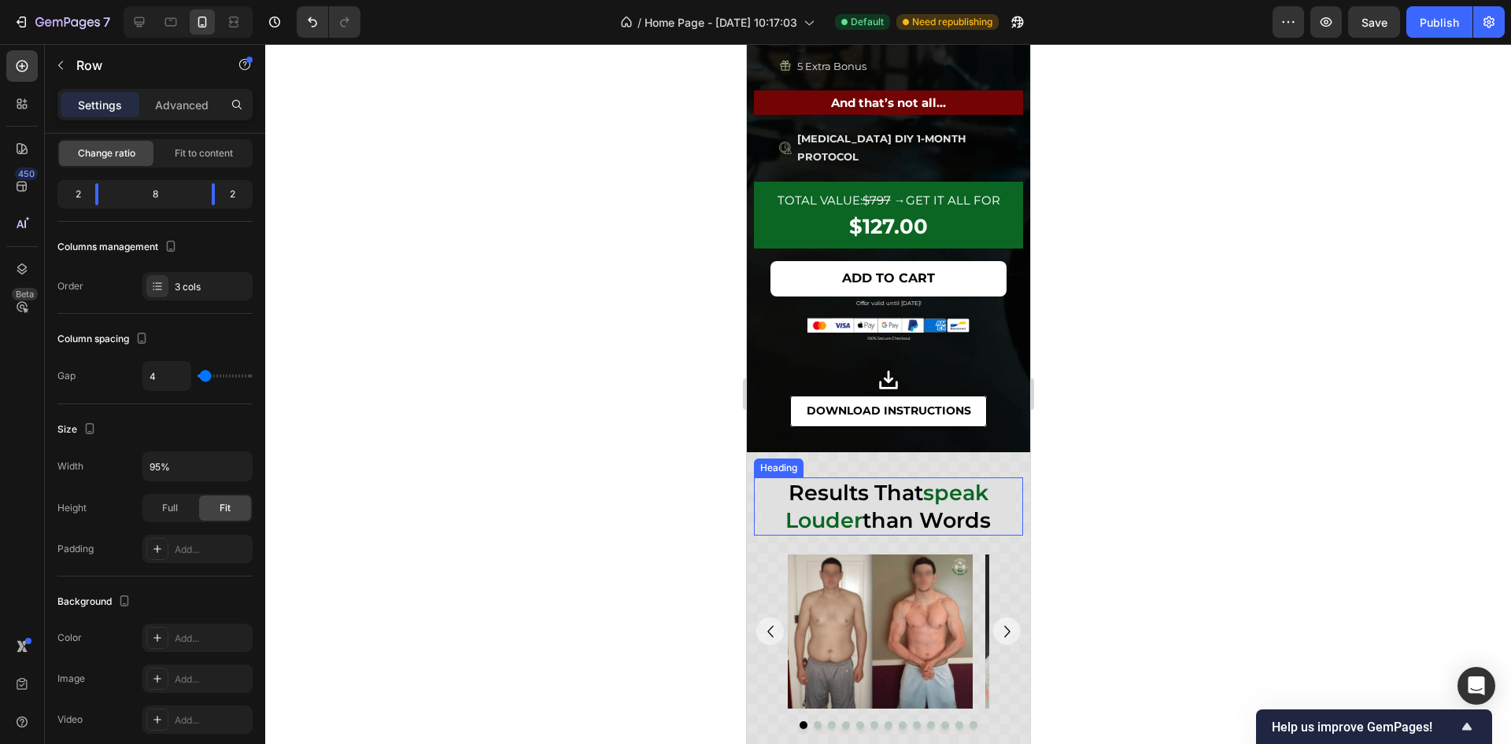
click at [773, 507] on h2 "results that speak louder than words" at bounding box center [888, 507] width 256 height 58
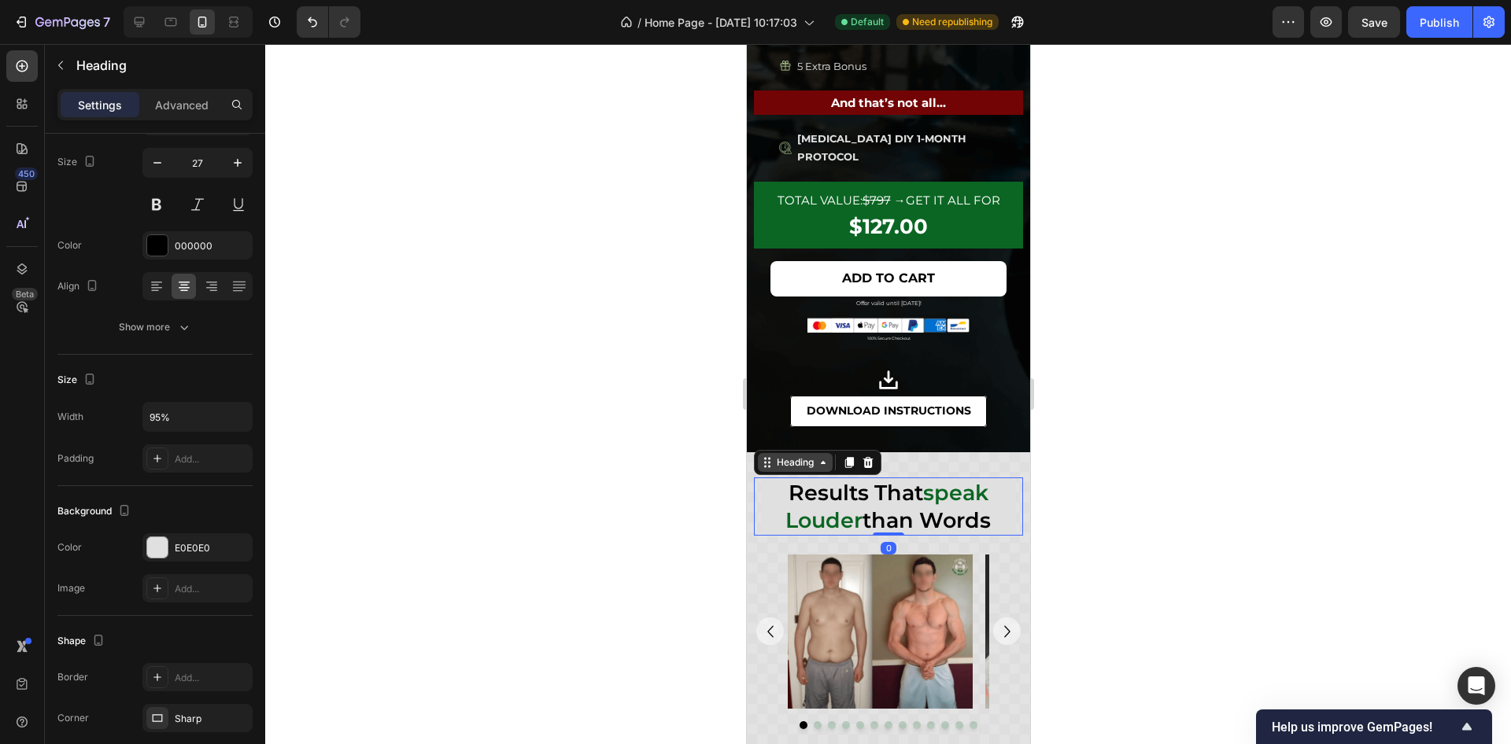
scroll to position [0, 0]
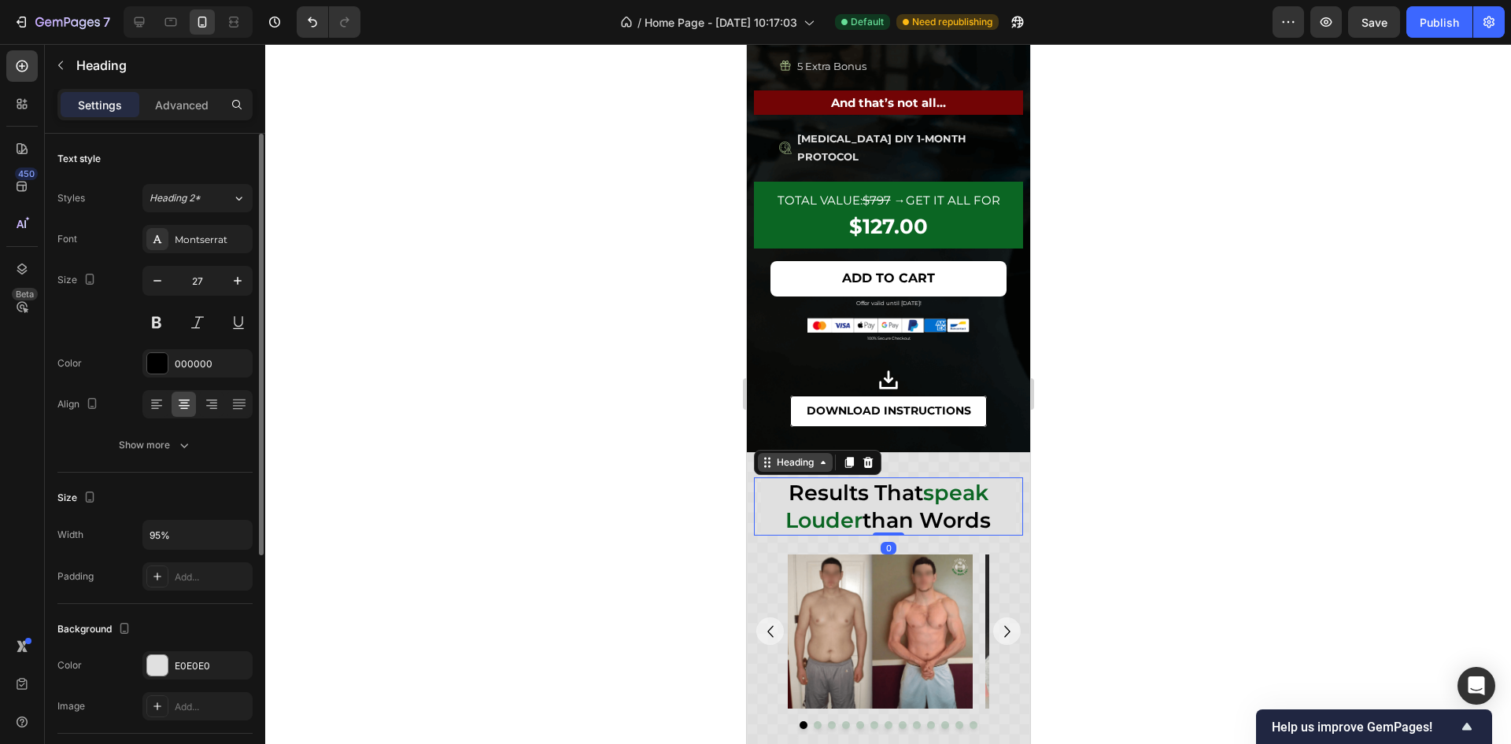
click at [796, 463] on div "Heading" at bounding box center [794, 463] width 43 height 14
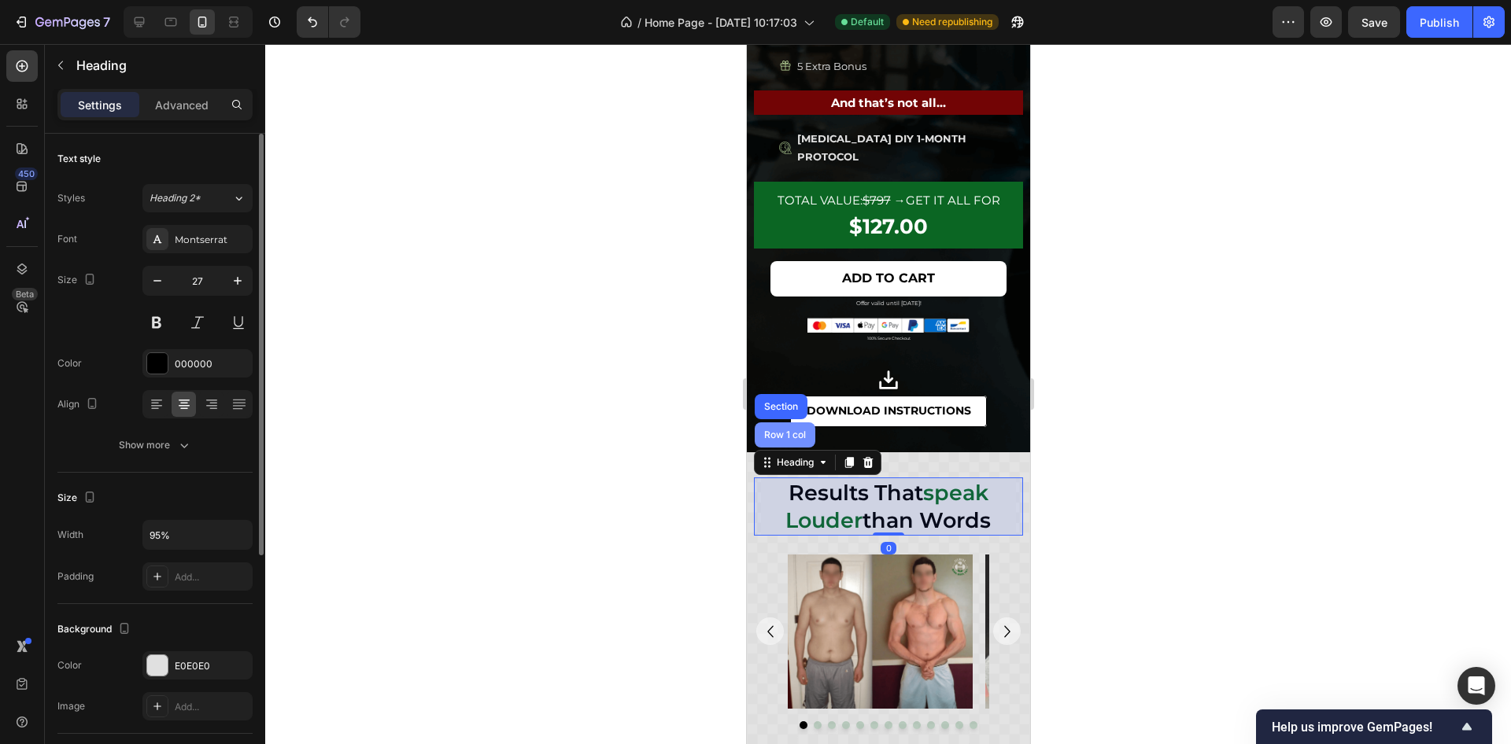
click at [798, 433] on div "Row 1 col" at bounding box center [784, 434] width 48 height 9
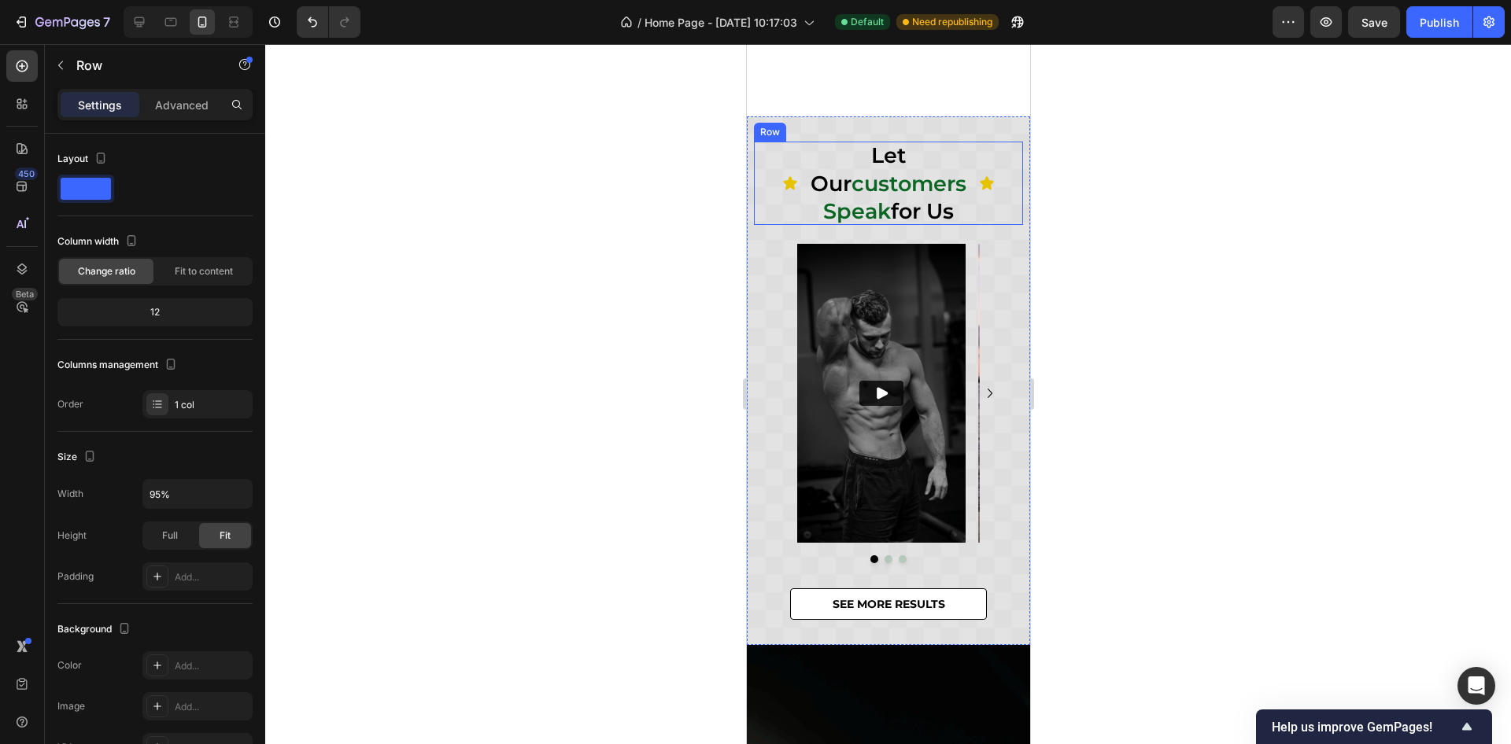
scroll to position [39, 0]
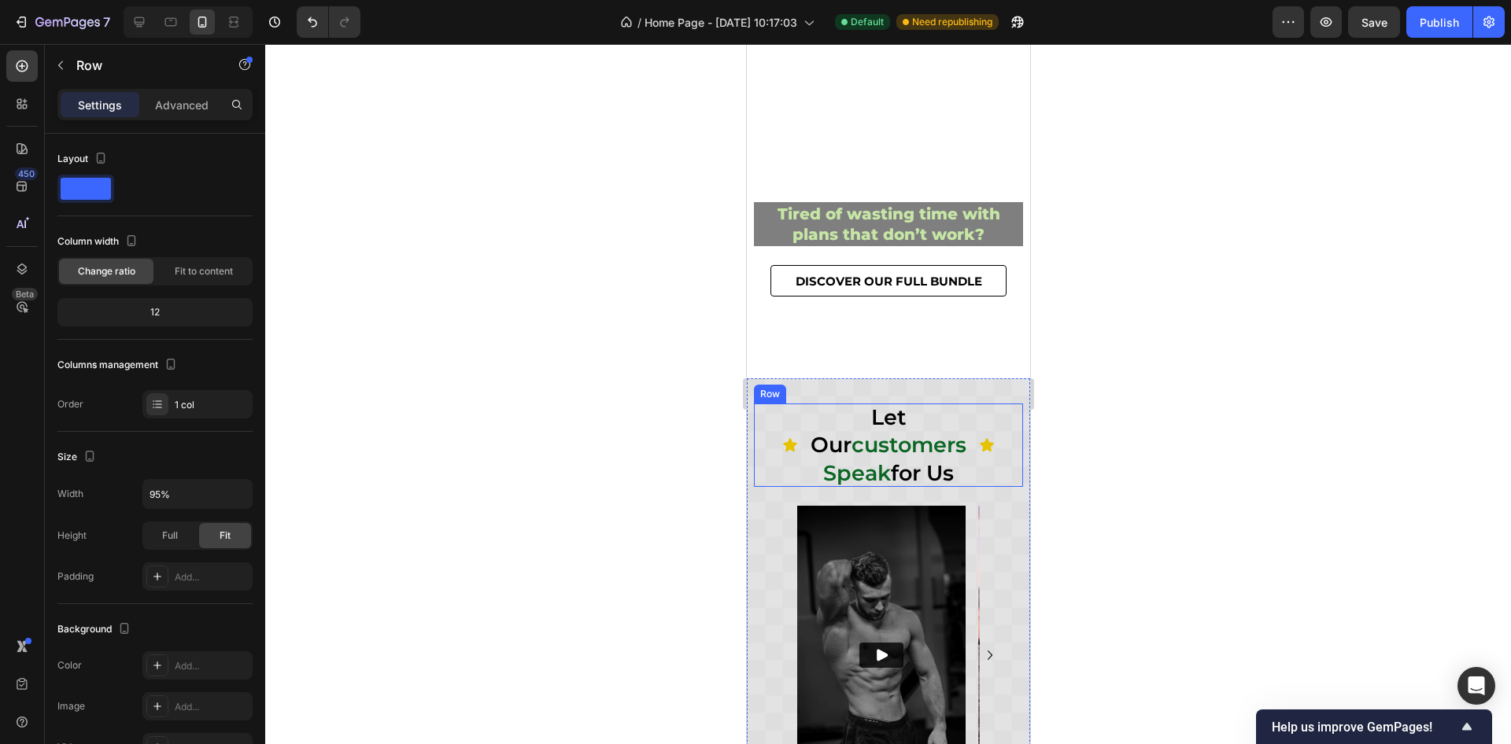
click at [995, 419] on div "Icon" at bounding box center [1000, 445] width 44 height 83
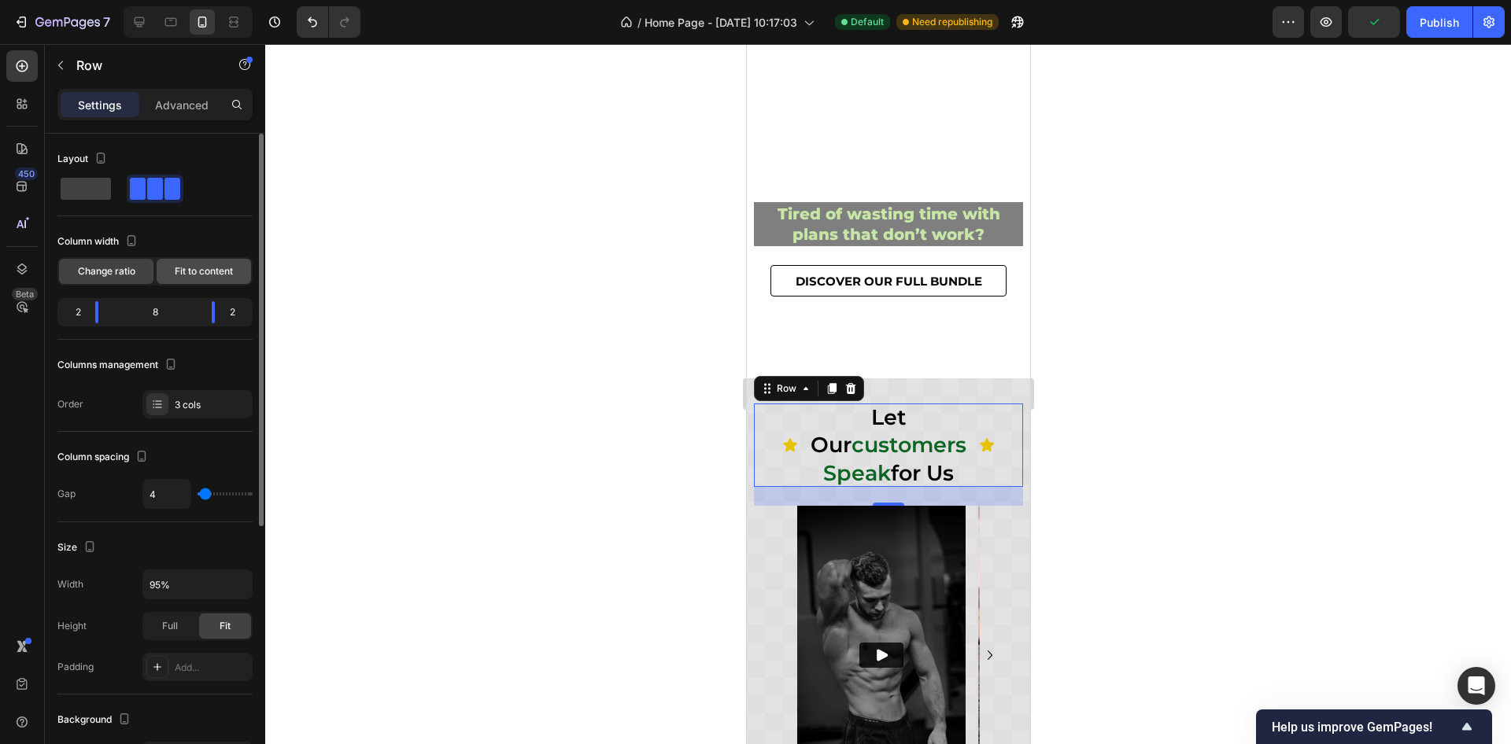
click at [205, 268] on span "Fit to content" at bounding box center [204, 271] width 58 height 14
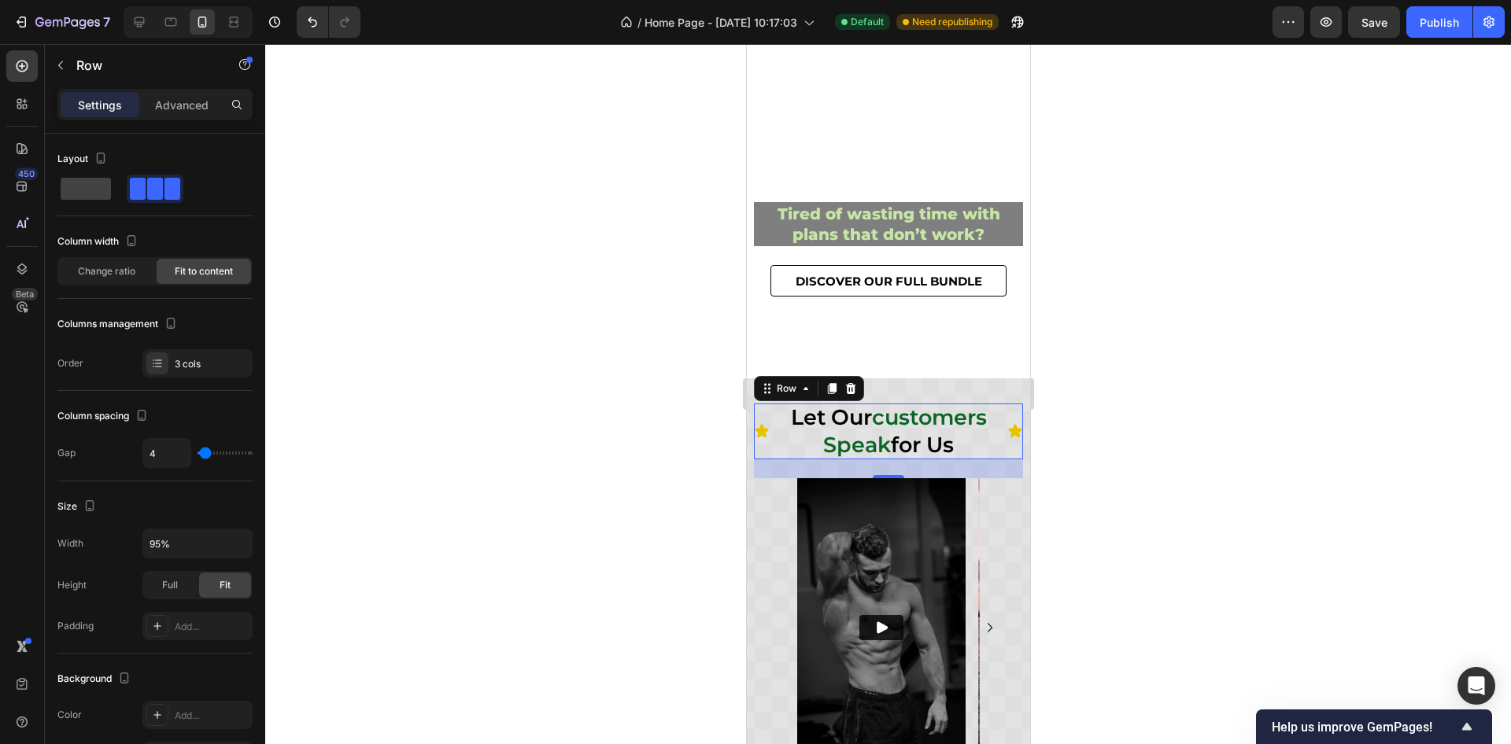
click at [1126, 462] on div at bounding box center [888, 394] width 1246 height 700
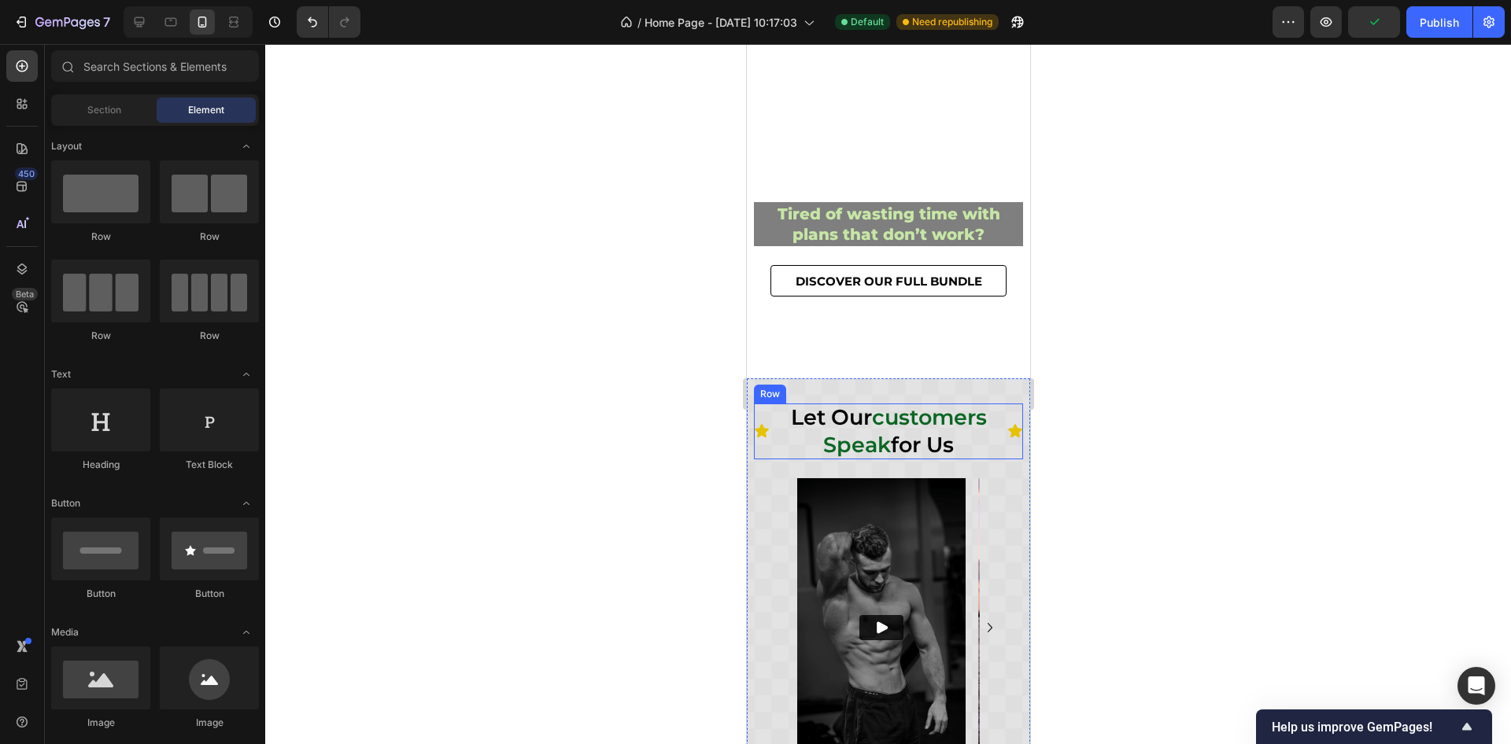
click at [1006, 444] on div "Icon" at bounding box center [1014, 431] width 16 height 55
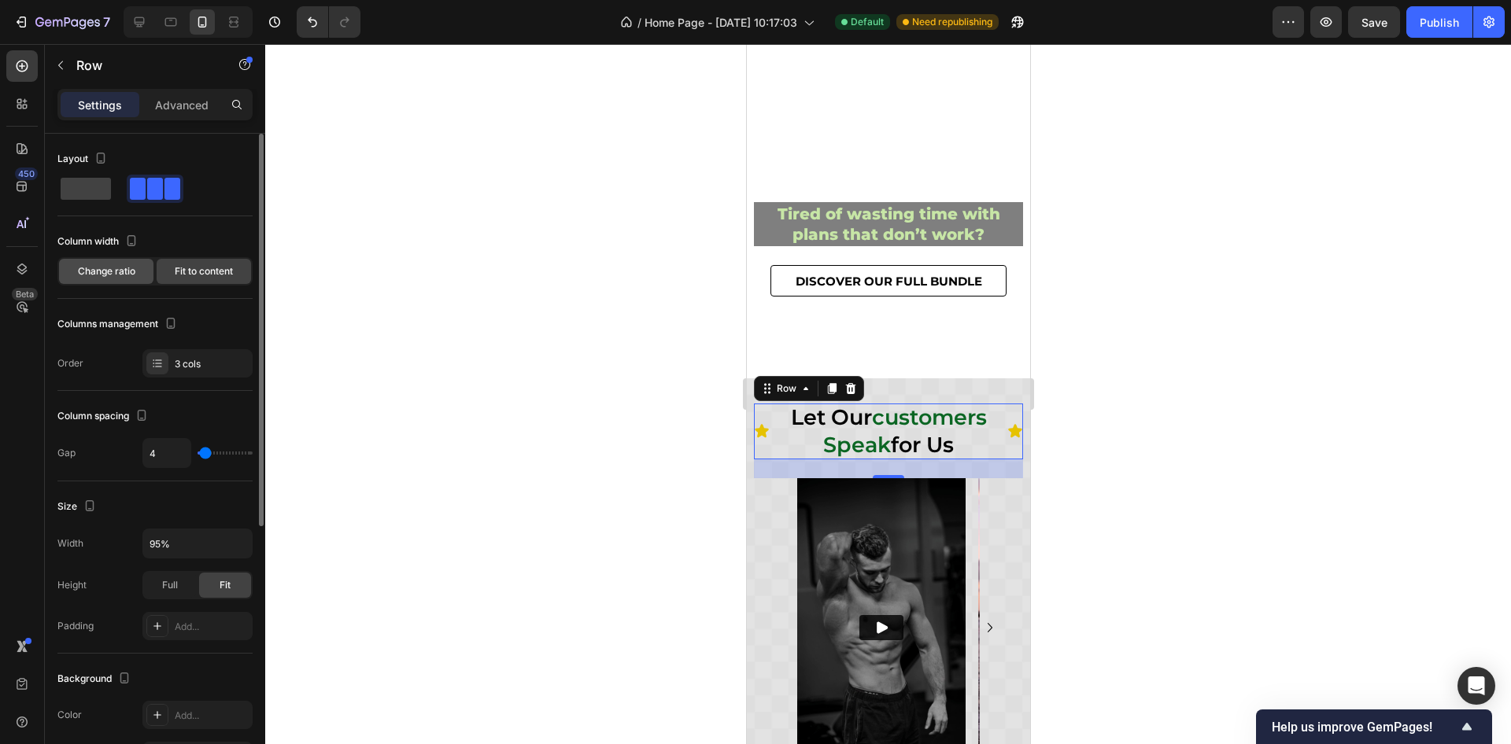
click at [89, 279] on div "Change ratio" at bounding box center [106, 271] width 94 height 25
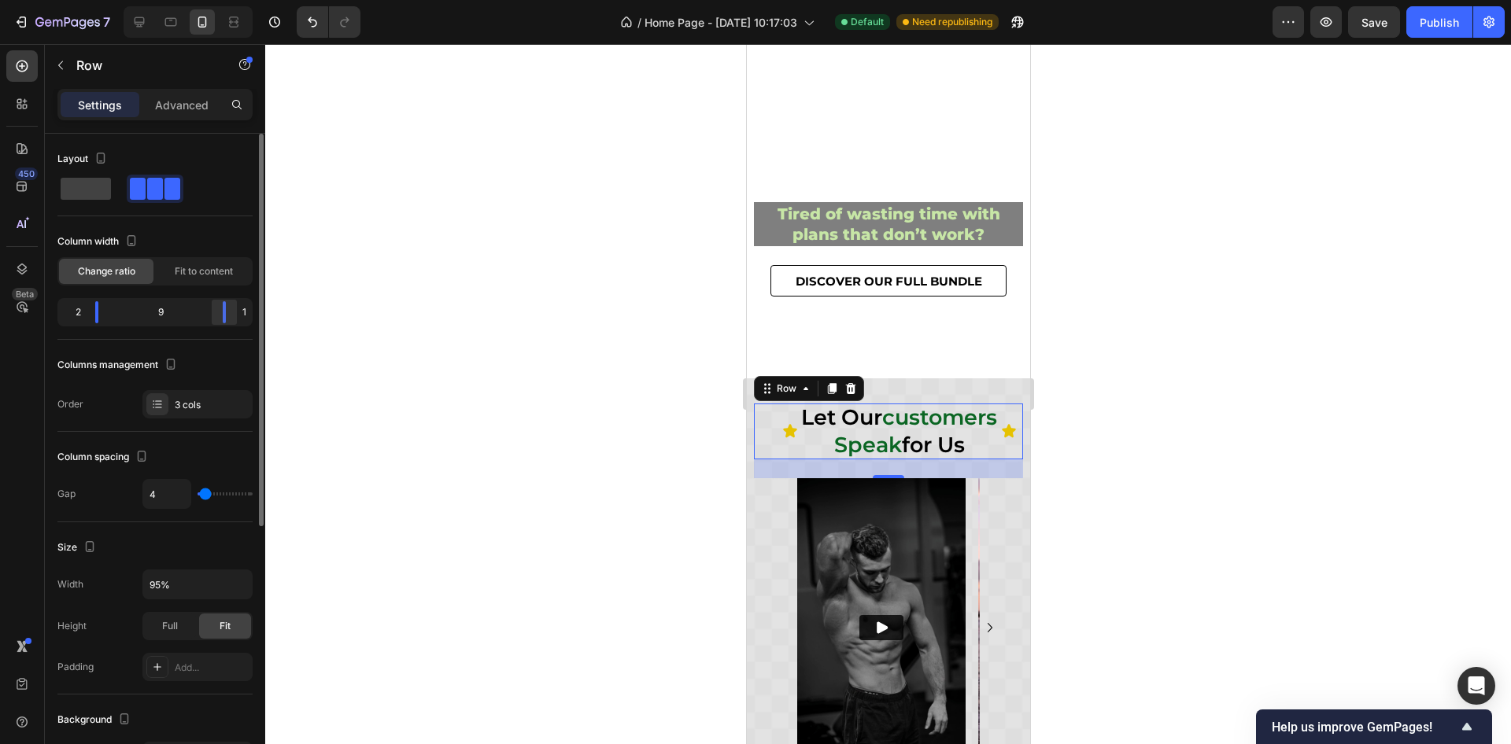
drag, startPoint x: 210, startPoint y: 319, endPoint x: 237, endPoint y: 317, distance: 26.8
click at [237, 317] on div at bounding box center [224, 312] width 28 height 22
drag, startPoint x: 93, startPoint y: 312, endPoint x: 80, endPoint y: 312, distance: 12.6
click at [80, 312] on div at bounding box center [86, 312] width 28 height 22
click at [98, 313] on div at bounding box center [97, 312] width 28 height 22
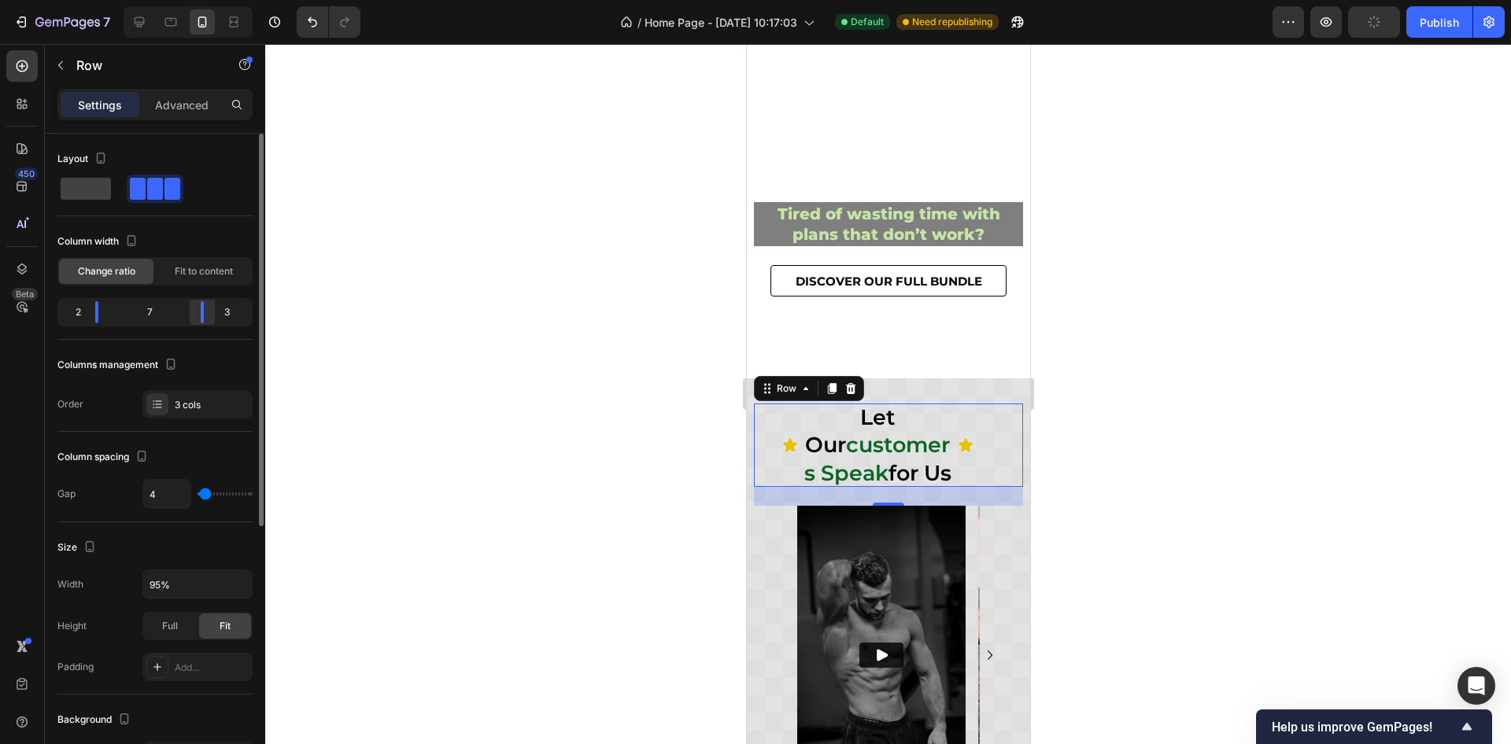
click at [210, 312] on div at bounding box center [202, 312] width 28 height 22
click at [218, 310] on div at bounding box center [213, 312] width 28 height 22
click at [217, 268] on span "Fit to content" at bounding box center [204, 271] width 58 height 14
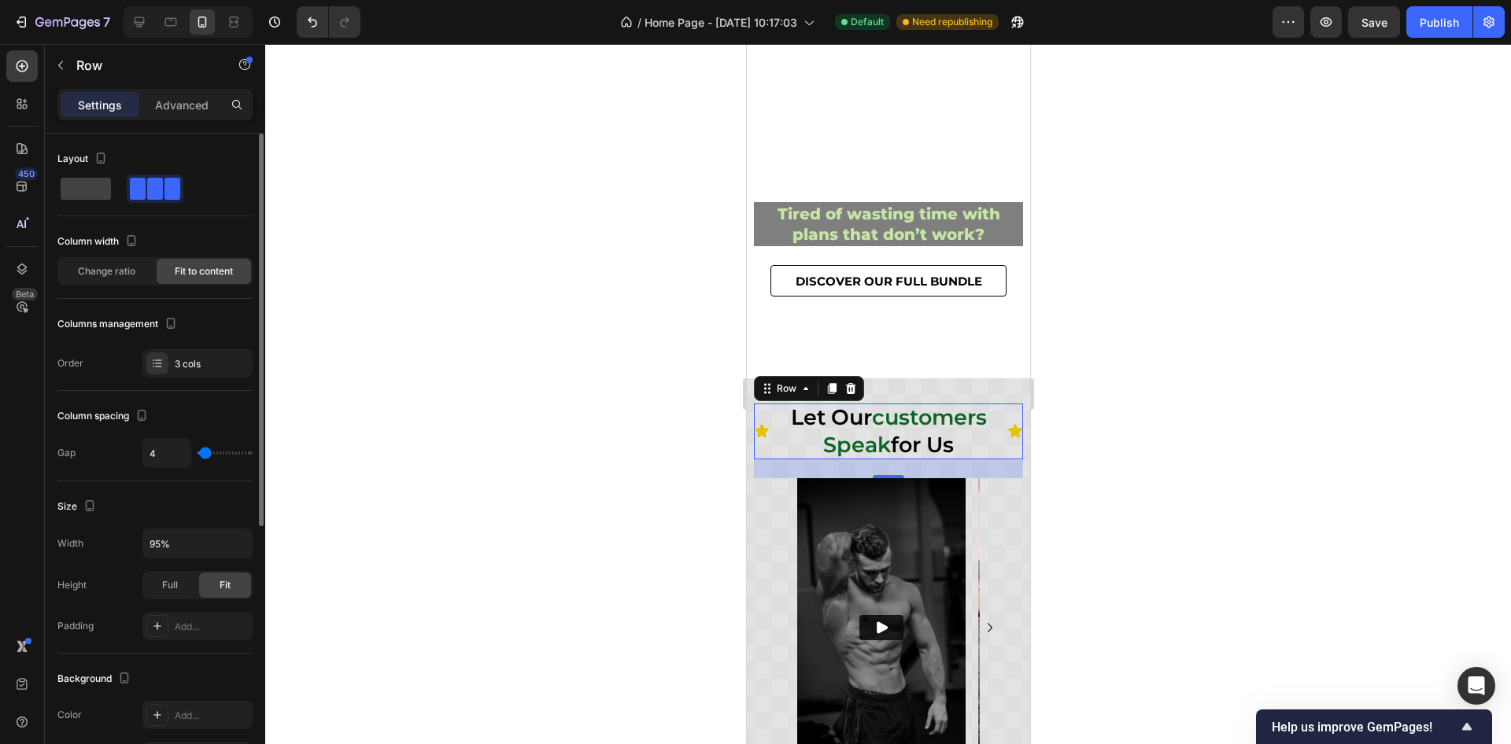
click at [207, 244] on div "Column width" at bounding box center [154, 241] width 195 height 25
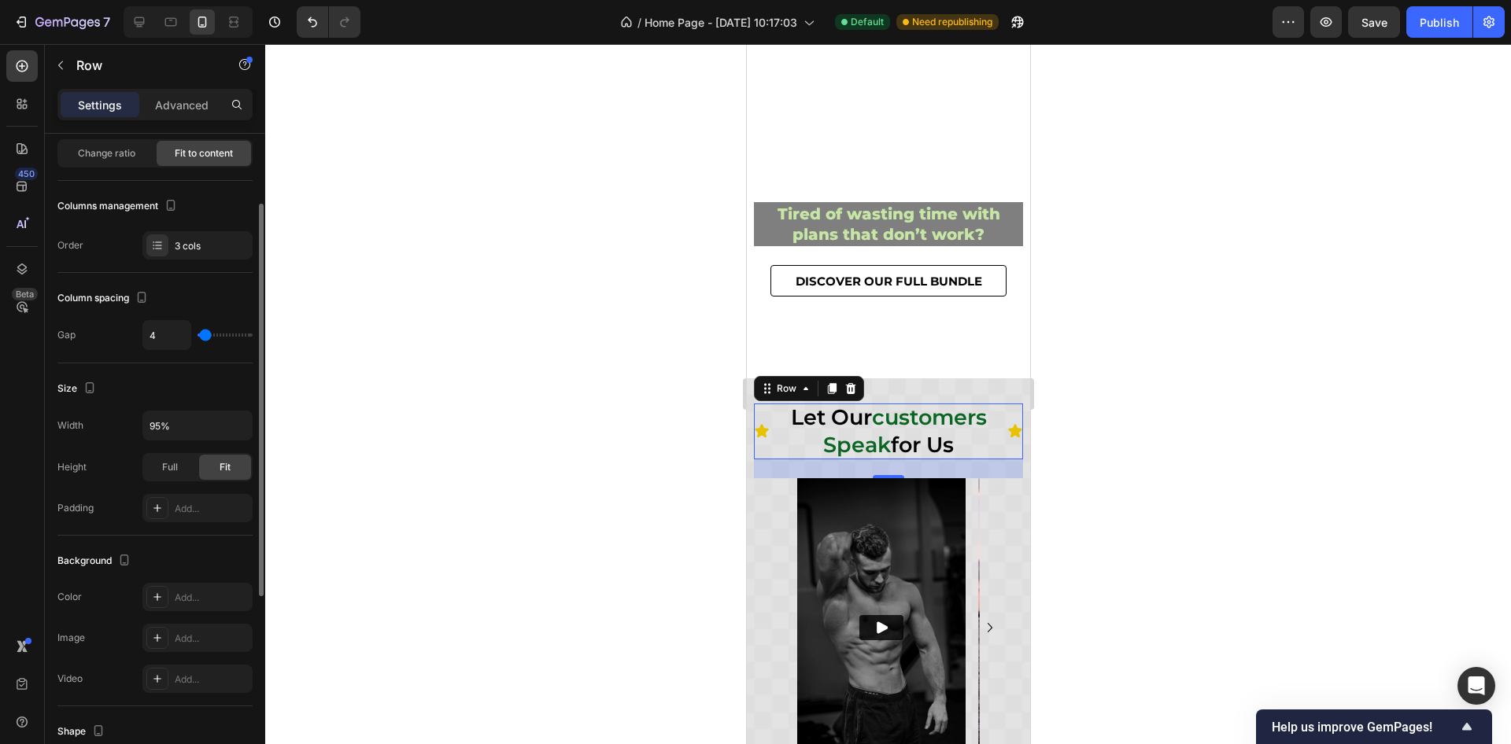
type input "0"
drag, startPoint x: 209, startPoint y: 335, endPoint x: 151, endPoint y: 342, distance: 58.7
type input "0"
click at [198, 337] on input "range" at bounding box center [225, 335] width 55 height 3
click at [201, 286] on div "Column spacing" at bounding box center [154, 298] width 195 height 25
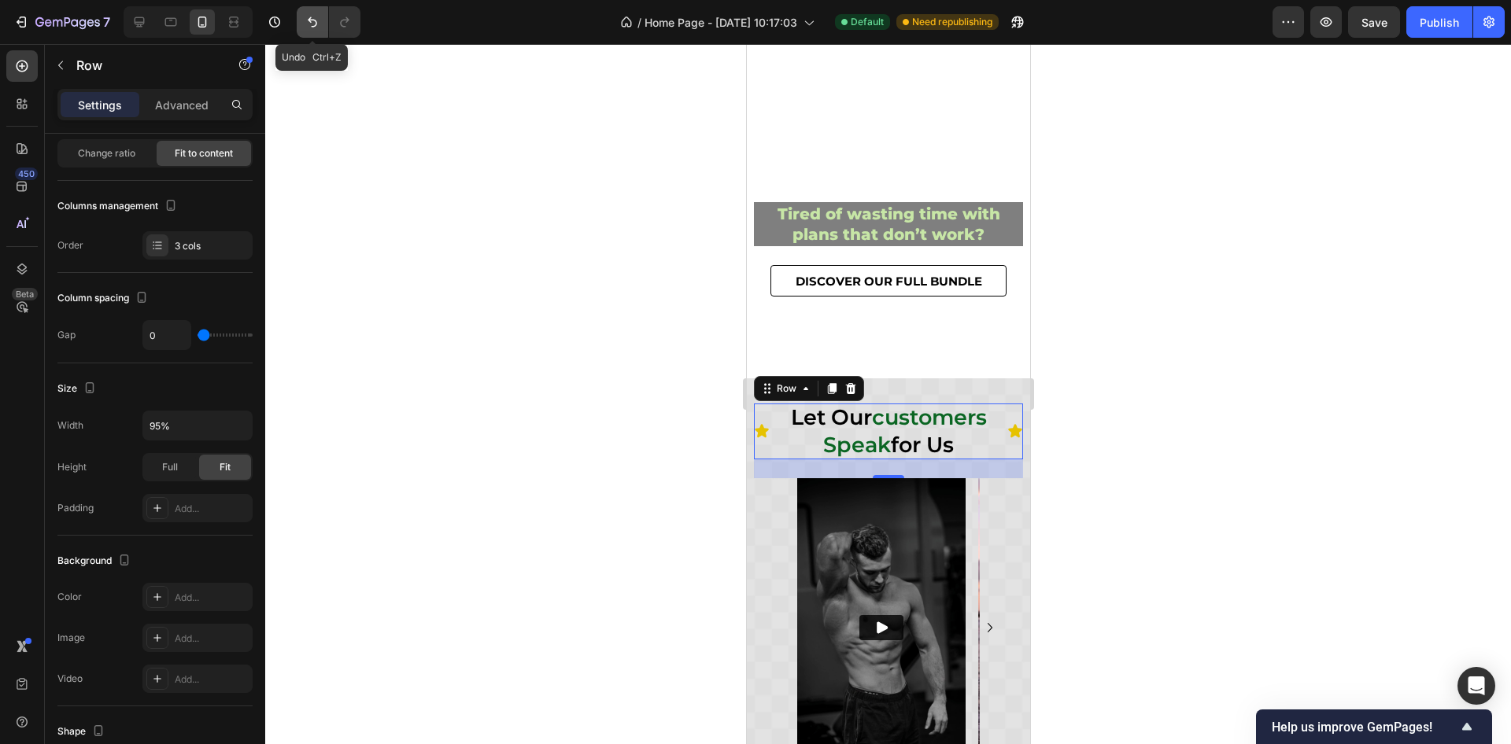
click at [319, 25] on icon "Undo/Redo" at bounding box center [313, 22] width 16 height 16
type input "4"
click at [347, 21] on icon "Undo/Redo" at bounding box center [344, 22] width 9 height 10
type input "0"
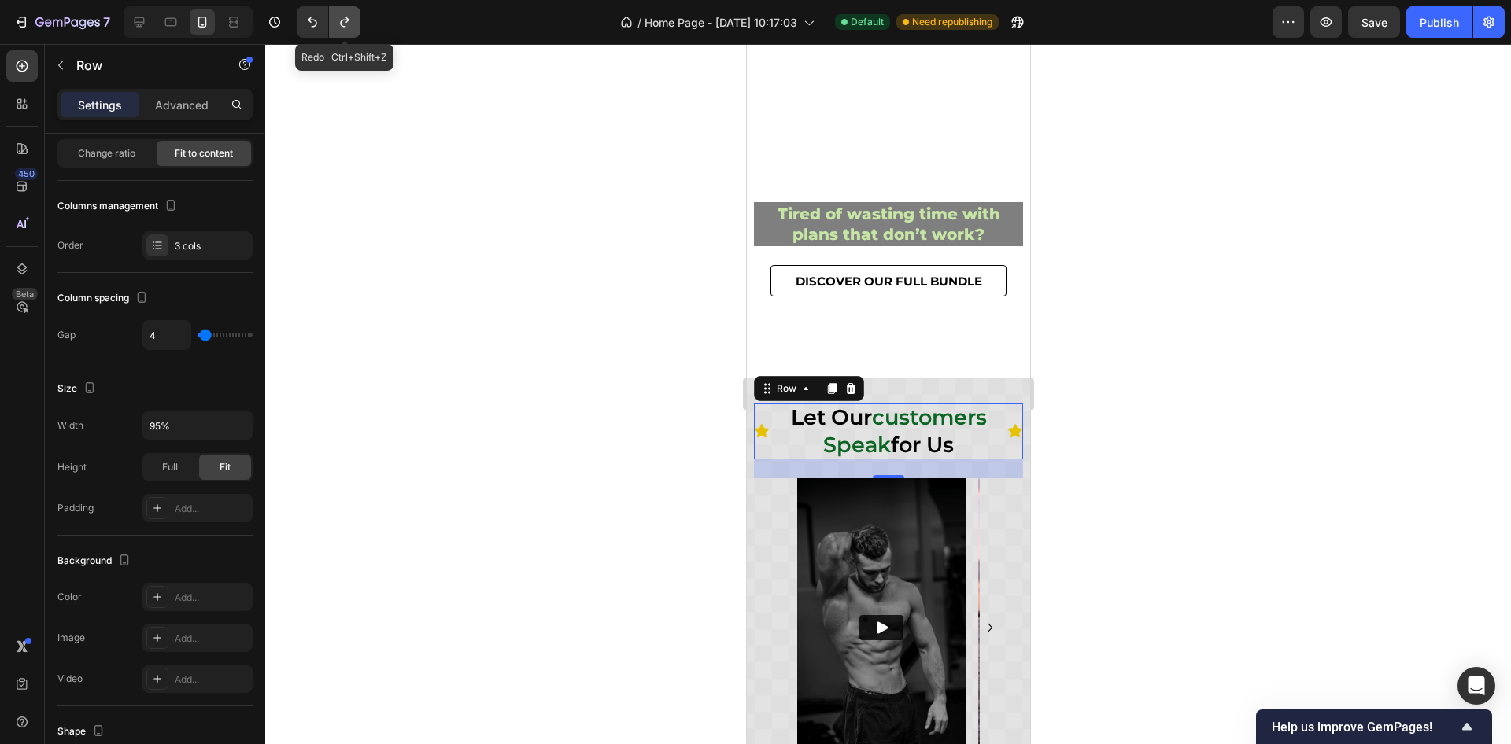
type input "0"
click at [218, 290] on div "Column spacing" at bounding box center [154, 298] width 195 height 25
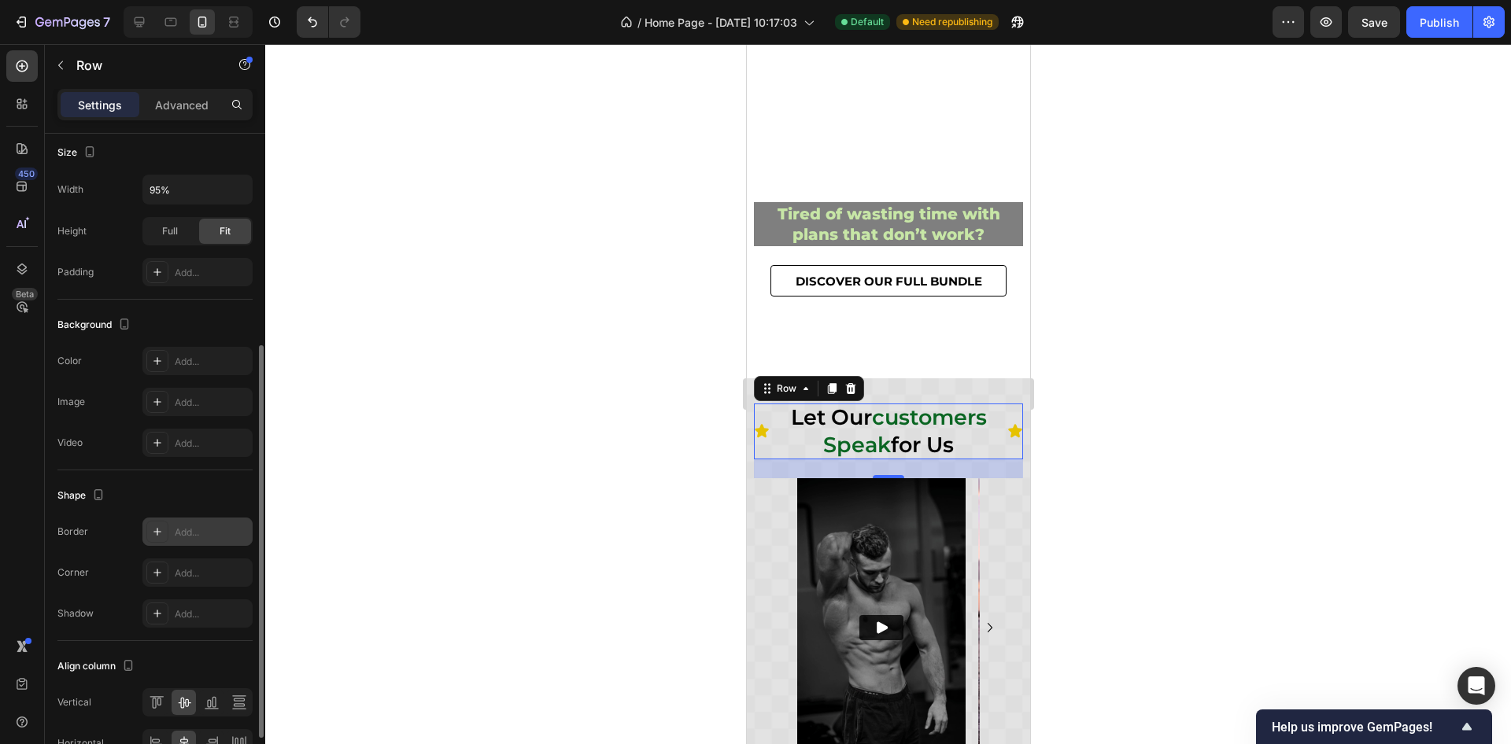
scroll to position [439, 0]
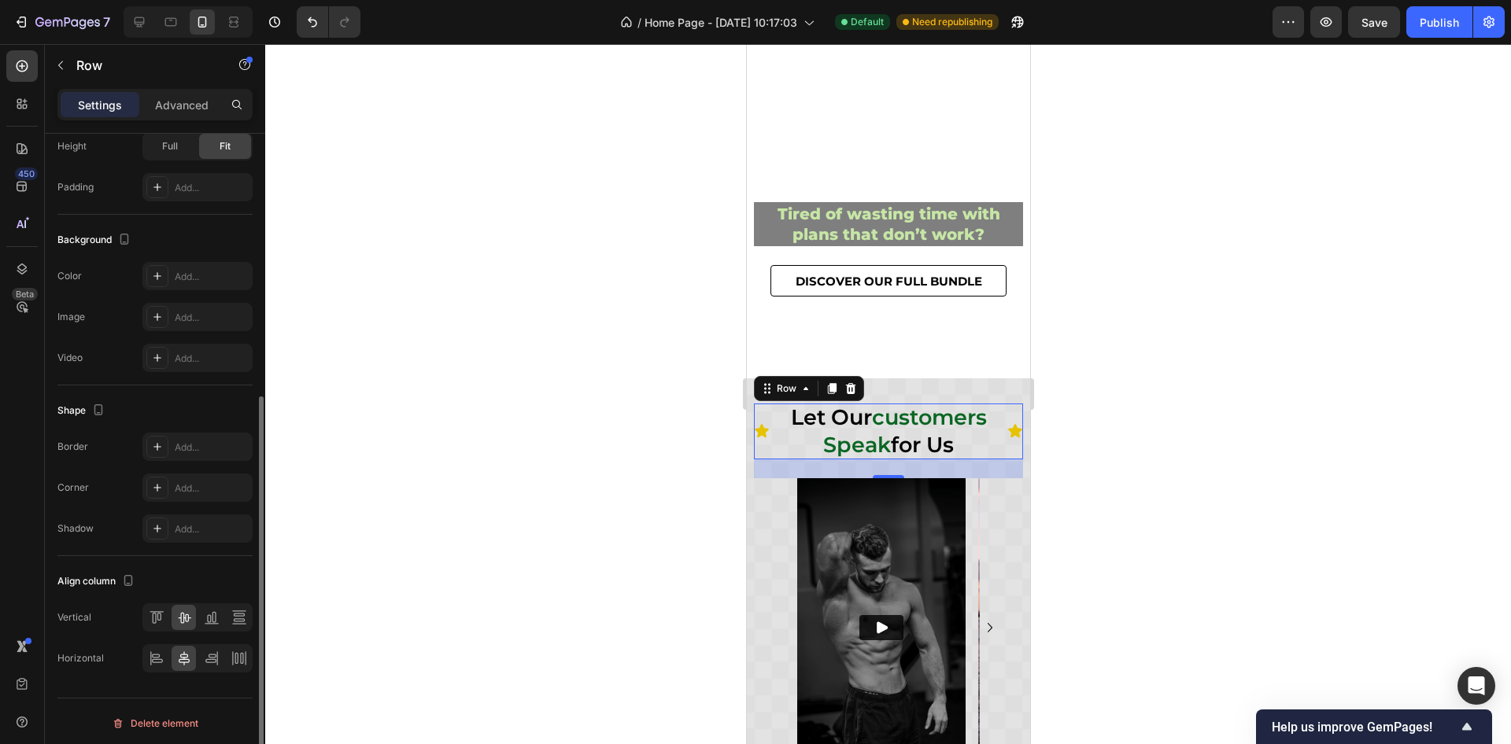
click at [1209, 391] on div at bounding box center [888, 394] width 1246 height 700
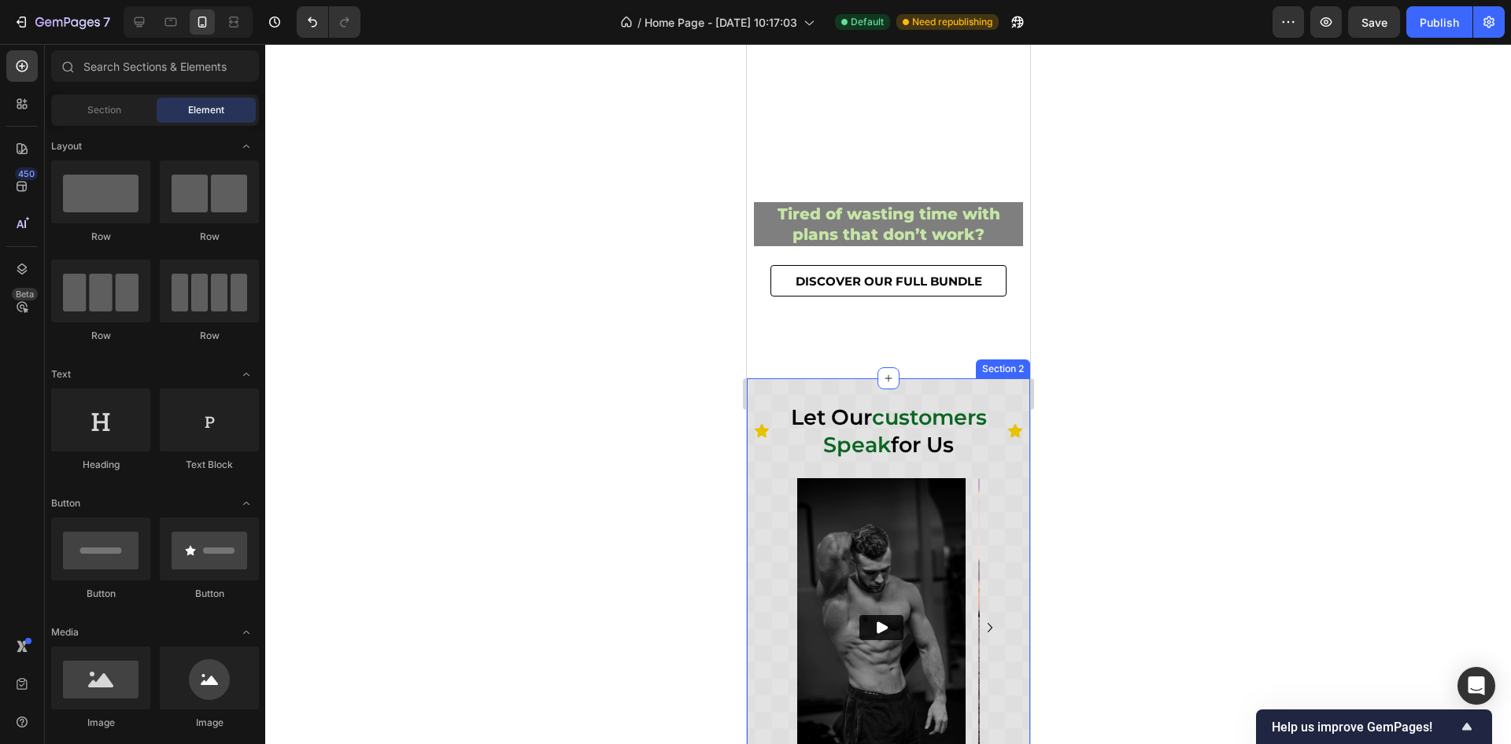
click at [765, 446] on div "Icon" at bounding box center [761, 431] width 16 height 55
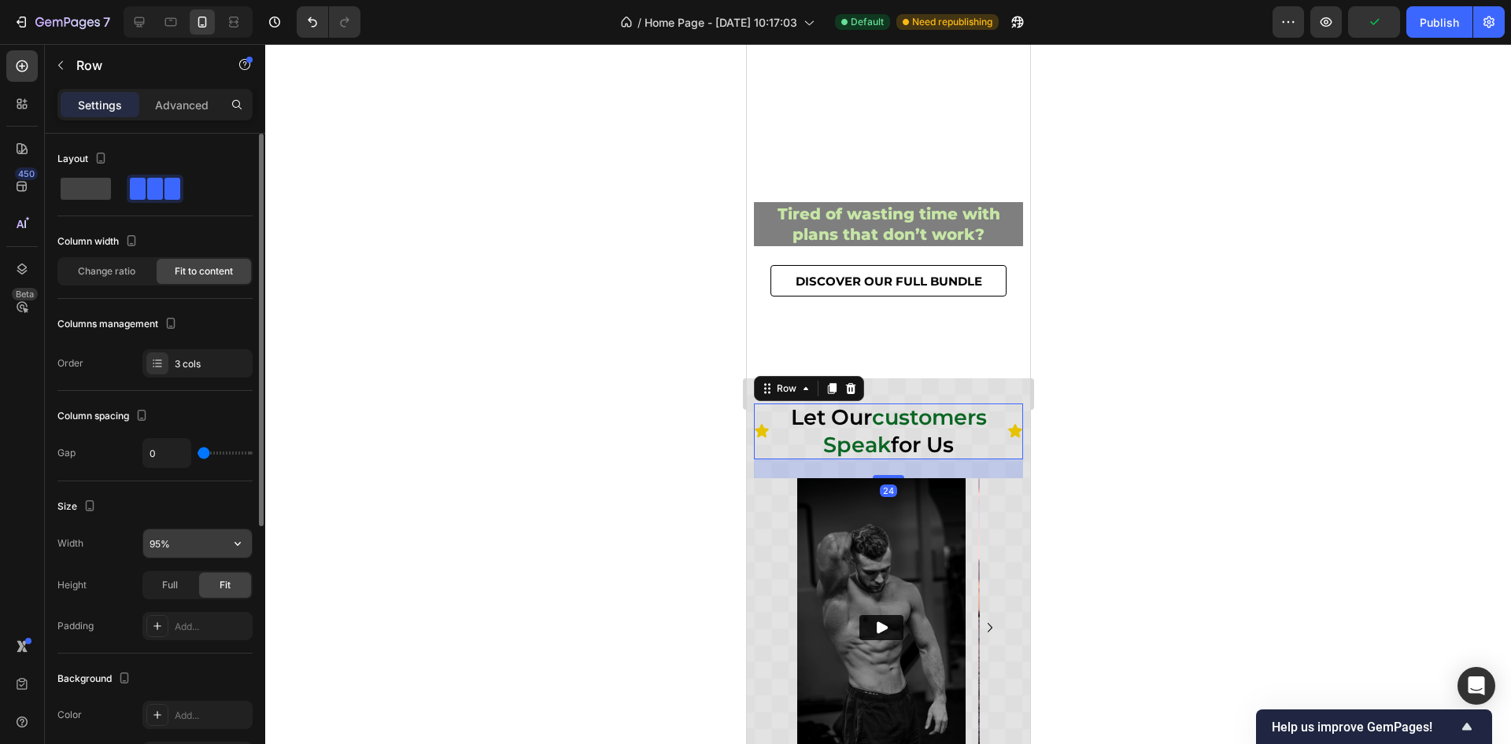
click at [176, 540] on input "95%" at bounding box center [197, 544] width 109 height 28
type input "90%"
click at [770, 439] on div "Icon" at bounding box center [768, 431] width 16 height 55
drag, startPoint x: 151, startPoint y: 451, endPoint x: 193, endPoint y: 442, distance: 42.6
click at [152, 451] on input "0" at bounding box center [166, 453] width 47 height 28
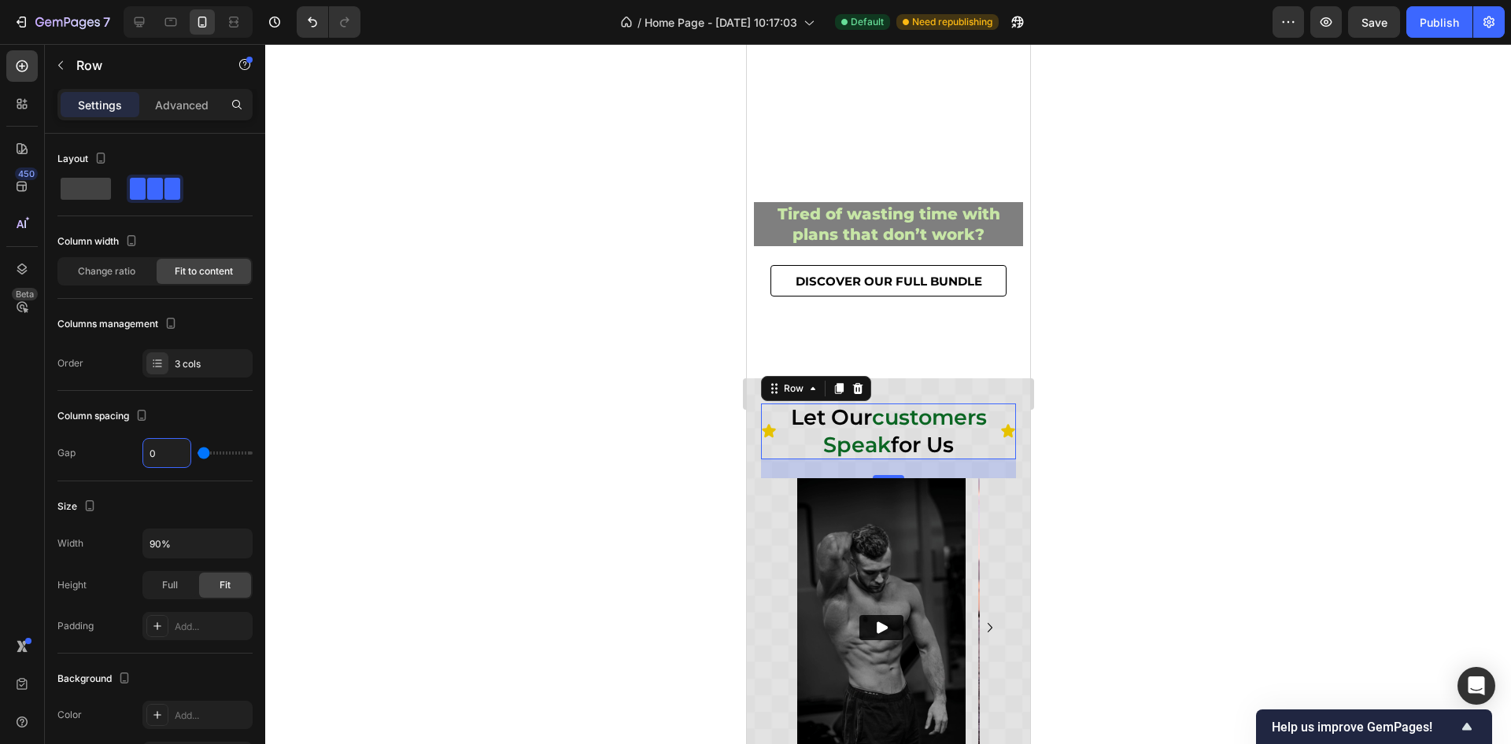
type input "4"
click at [313, 22] on icon "Undo/Redo" at bounding box center [313, 22] width 16 height 16
type input "0"
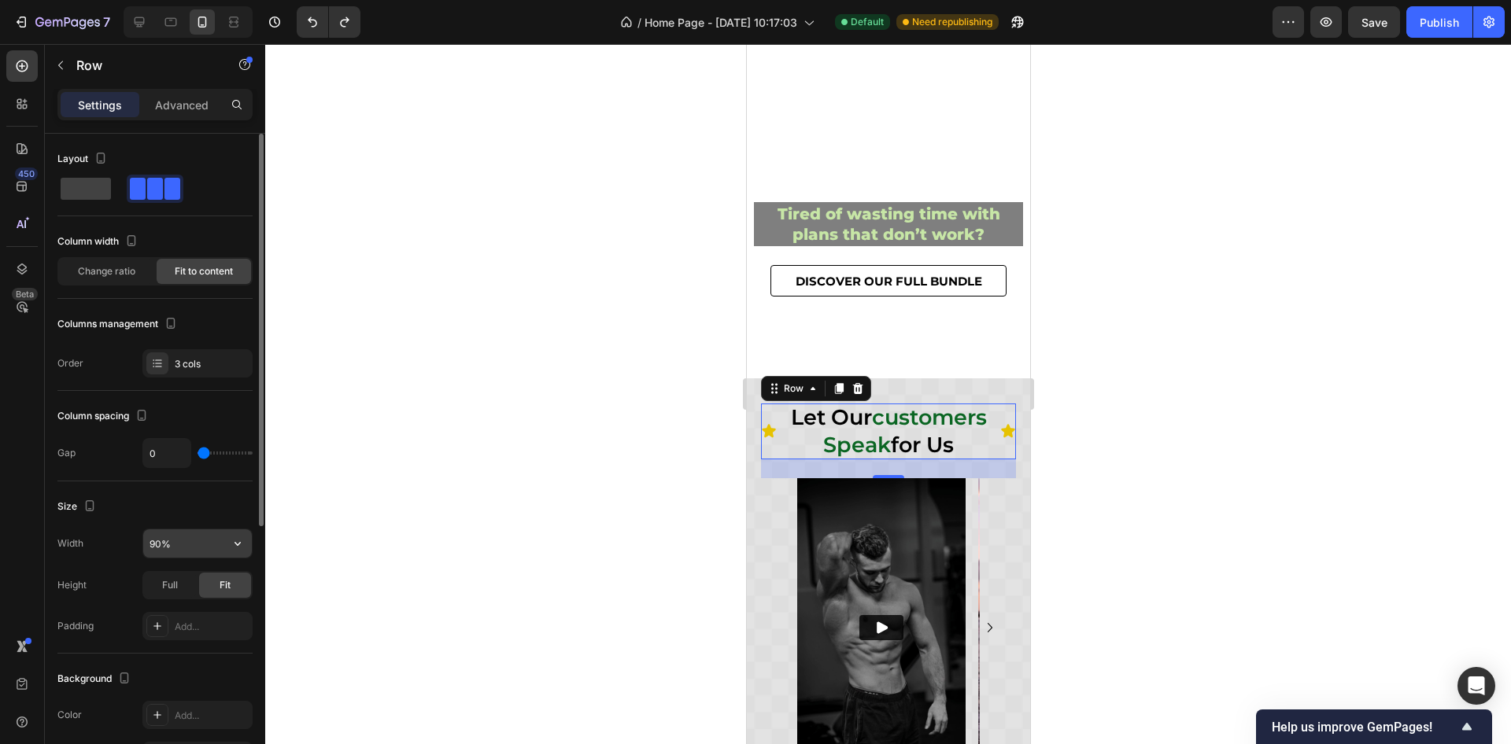
click at [161, 546] on input "90%" at bounding box center [197, 544] width 109 height 28
type input "95%"
drag, startPoint x: 149, startPoint y: 494, endPoint x: 157, endPoint y: 493, distance: 7.9
click at [149, 494] on div "Size" at bounding box center [154, 506] width 195 height 25
click at [1147, 438] on div at bounding box center [888, 394] width 1246 height 700
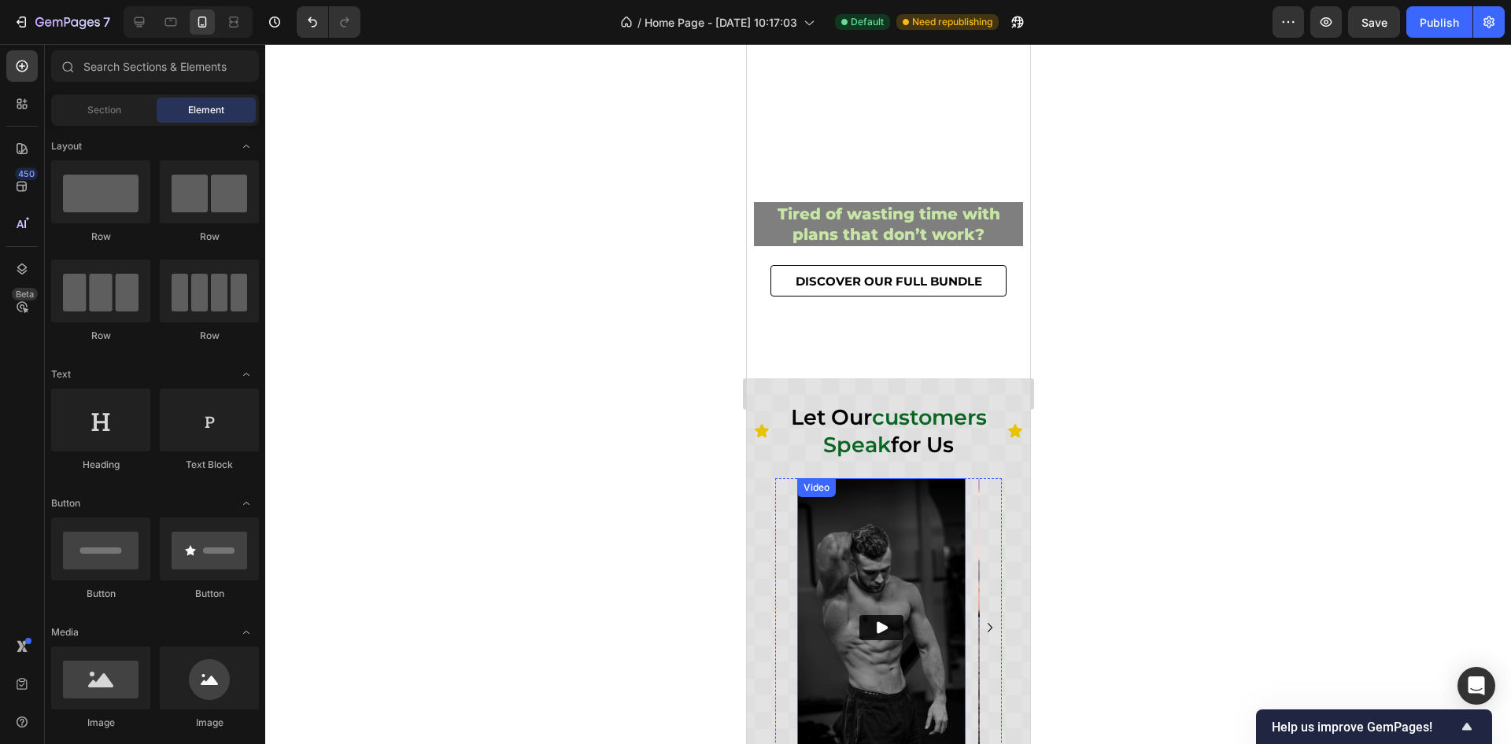
scroll to position [275, 0]
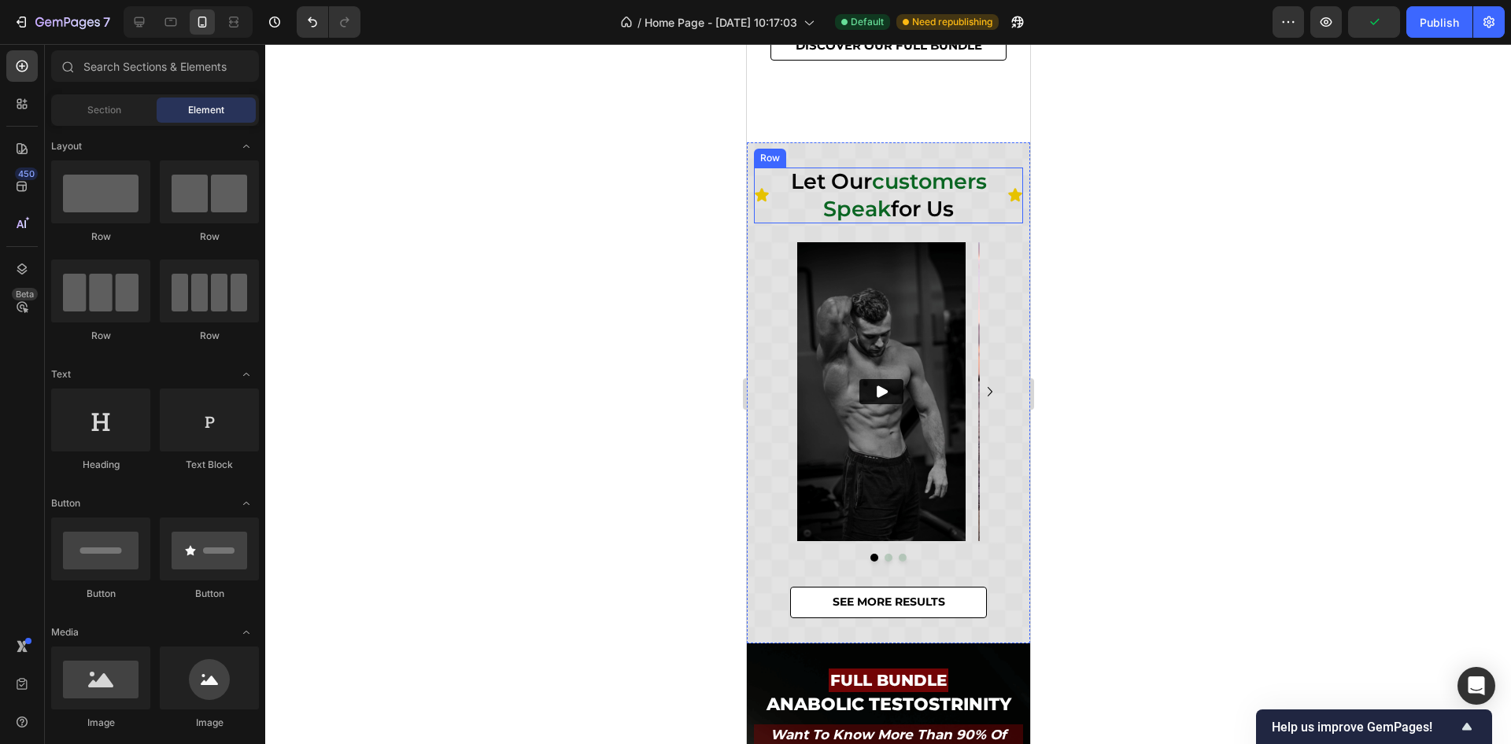
click at [762, 207] on div "Icon" at bounding box center [761, 195] width 16 height 55
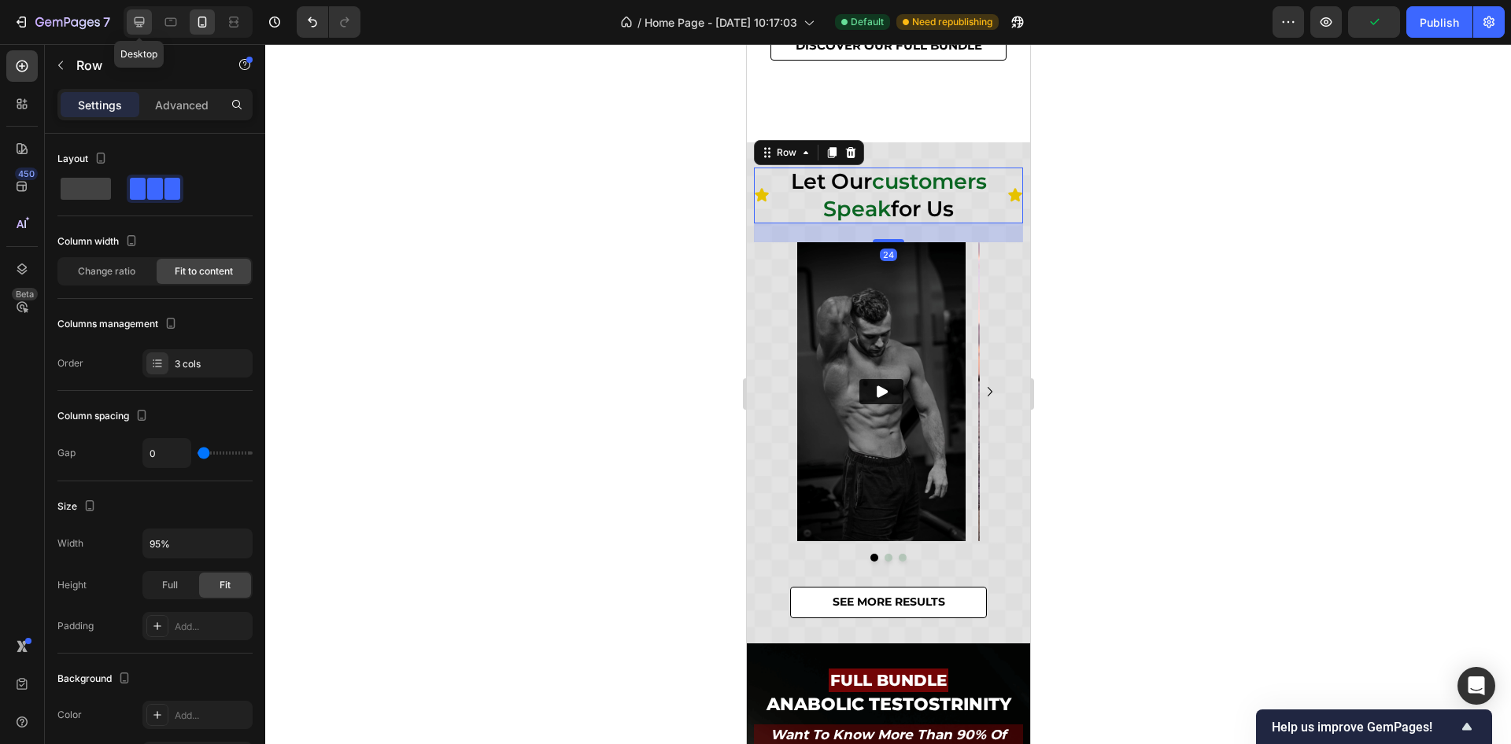
click at [145, 22] on icon at bounding box center [139, 22] width 16 height 16
type input "16"
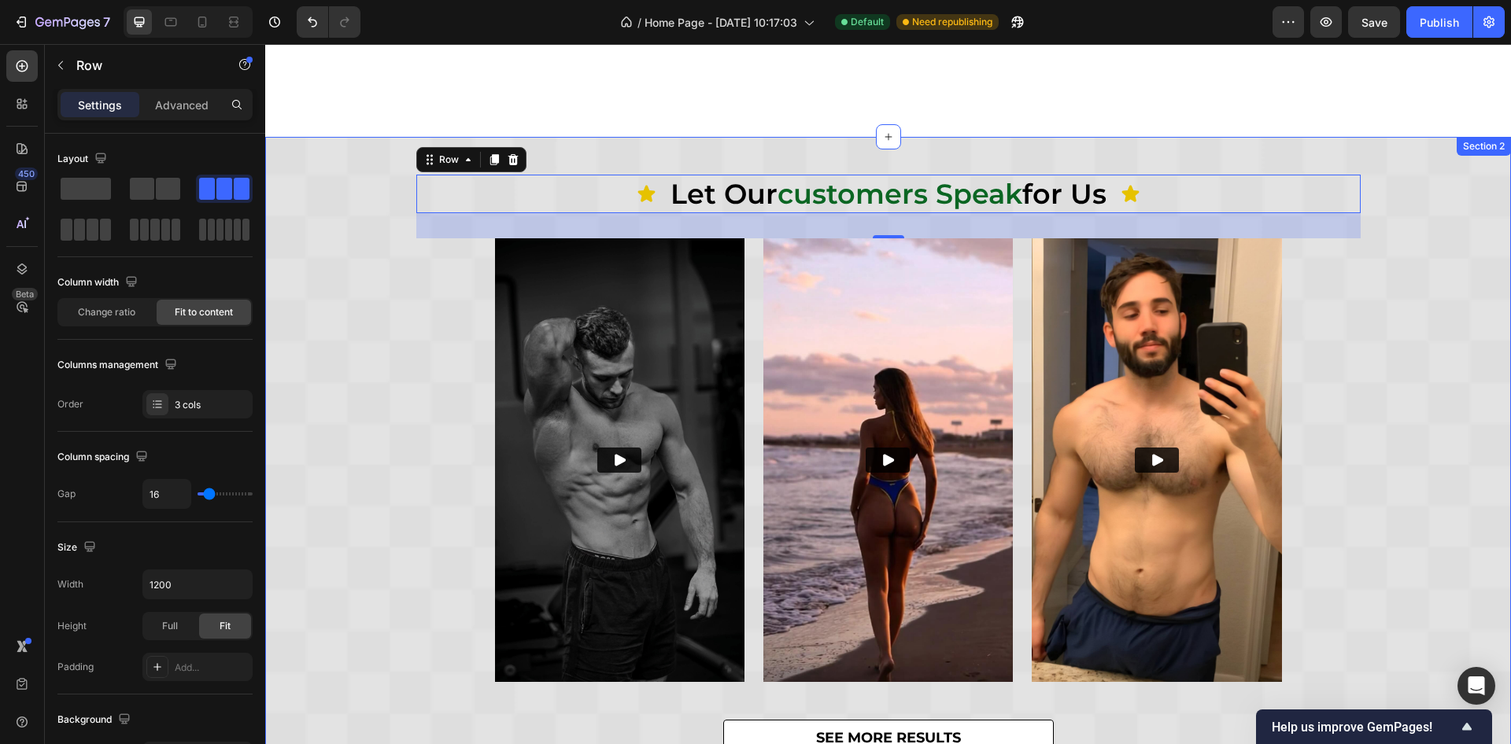
scroll to position [545, 0]
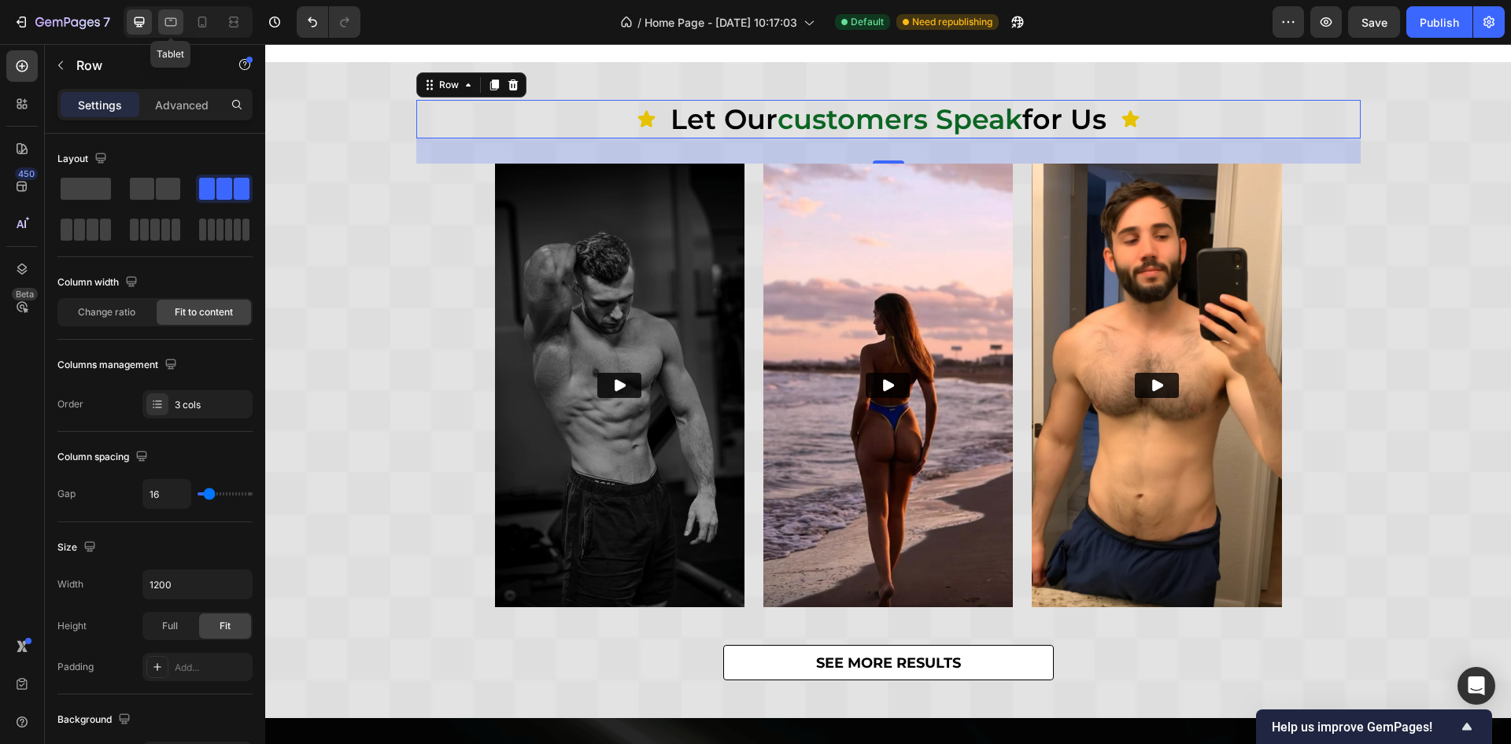
click at [169, 20] on icon at bounding box center [171, 21] width 4 height 2
type input "100%"
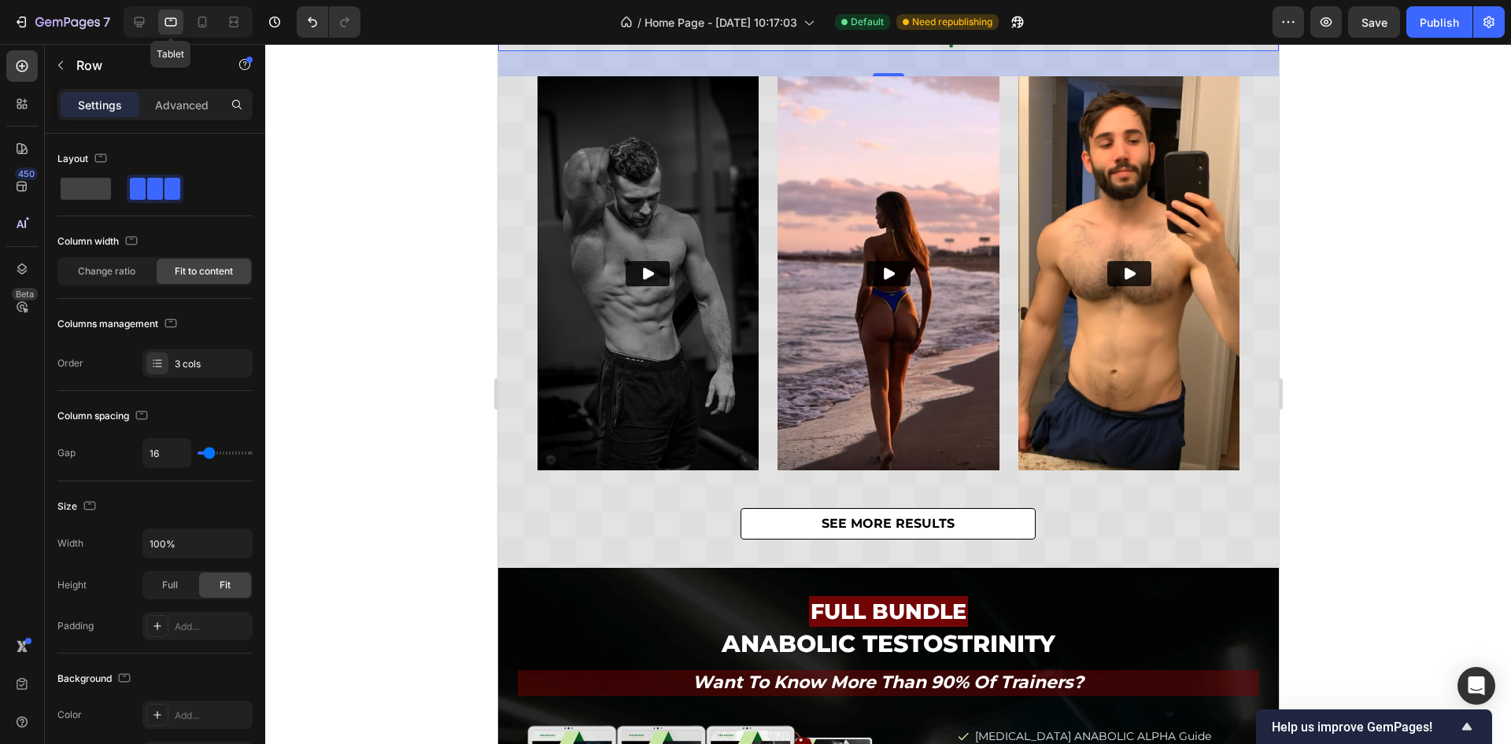
scroll to position [461, 0]
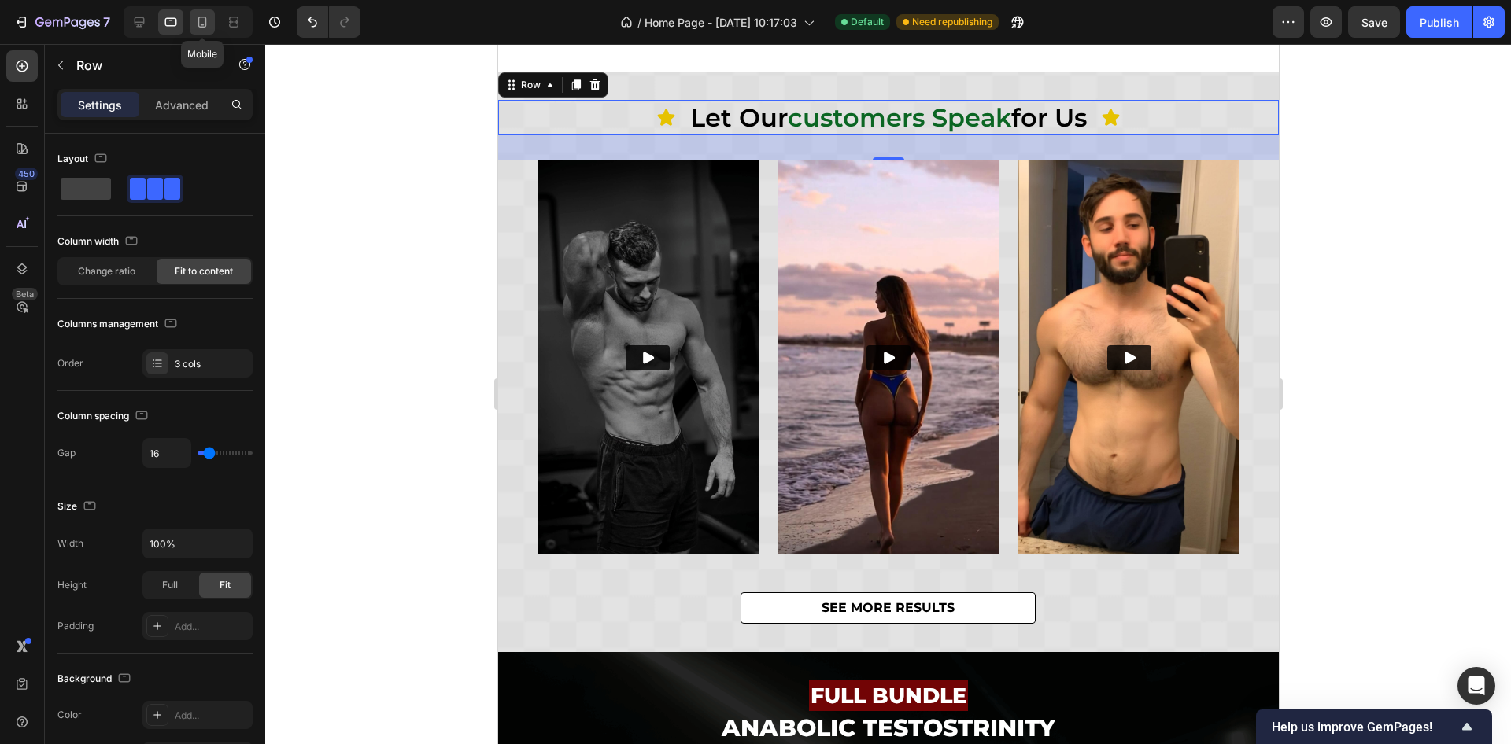
click at [198, 20] on icon at bounding box center [202, 22] width 9 height 11
type input "0"
type input "95%"
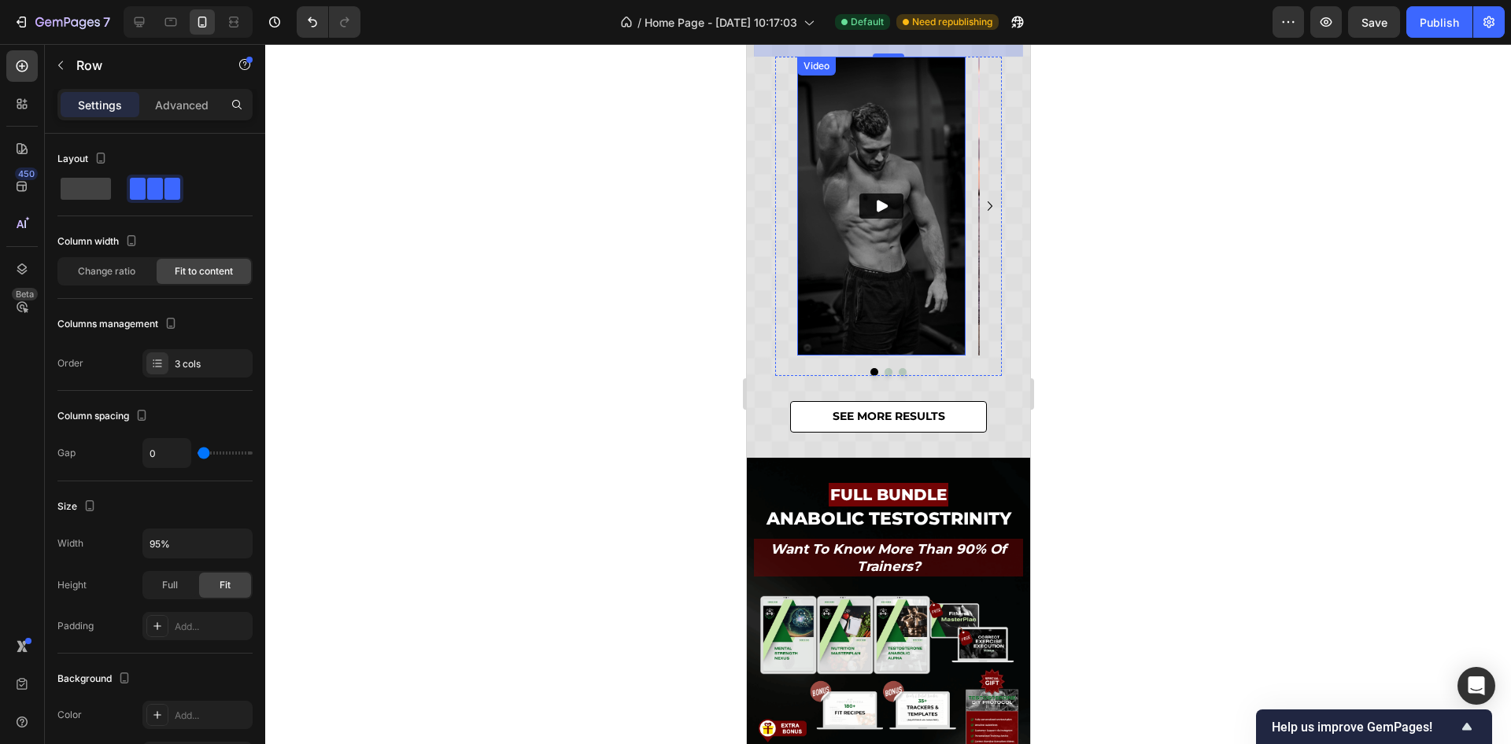
scroll to position [342, 0]
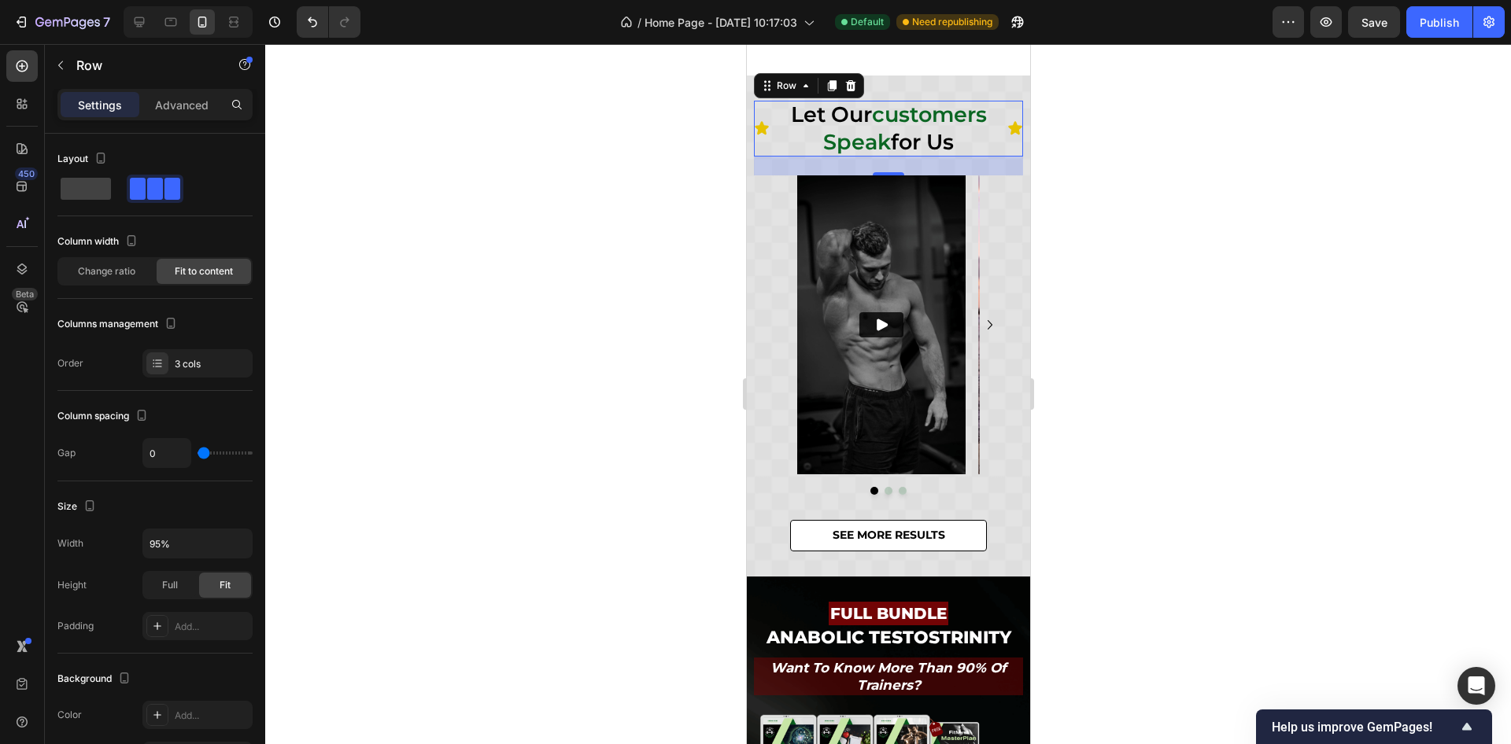
click at [763, 142] on div "Icon" at bounding box center [761, 128] width 16 height 55
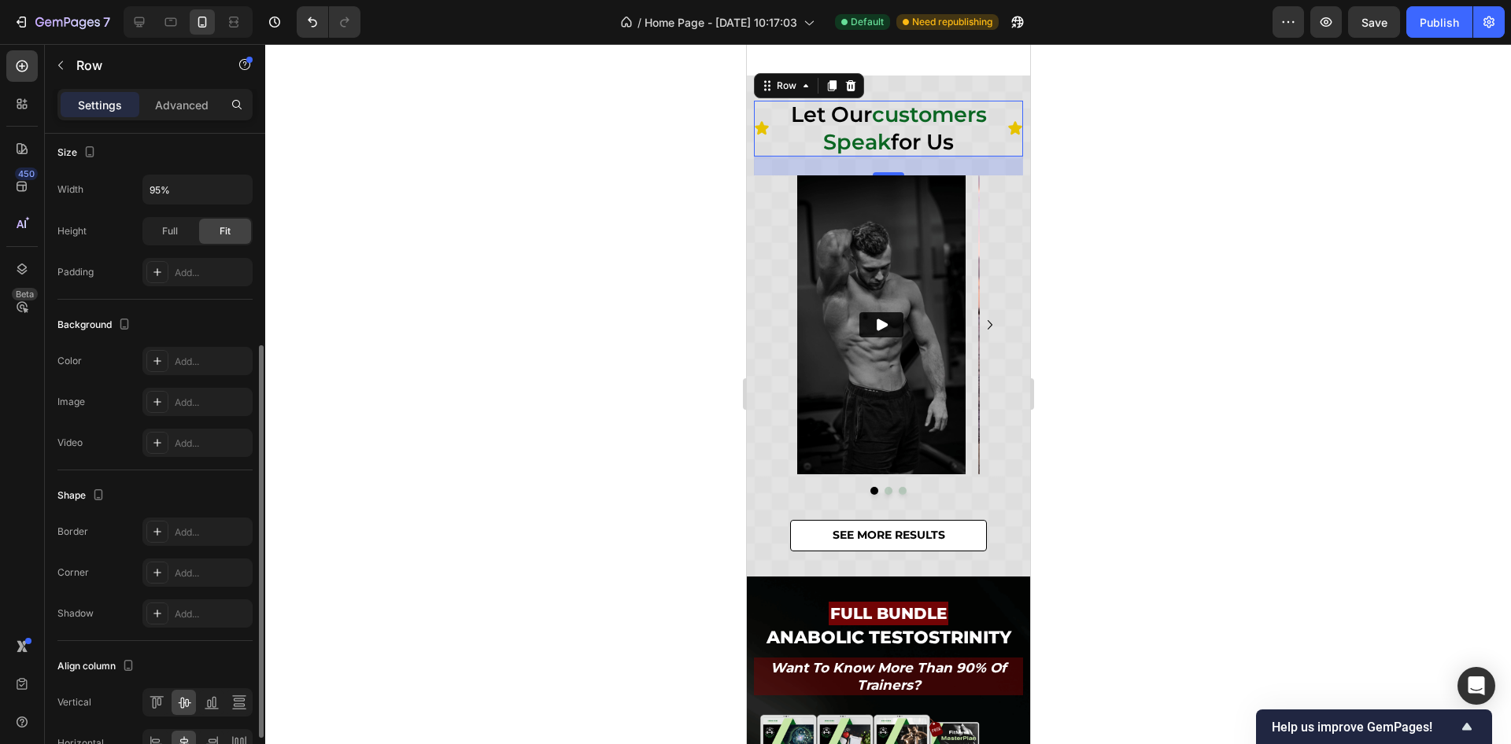
scroll to position [439, 0]
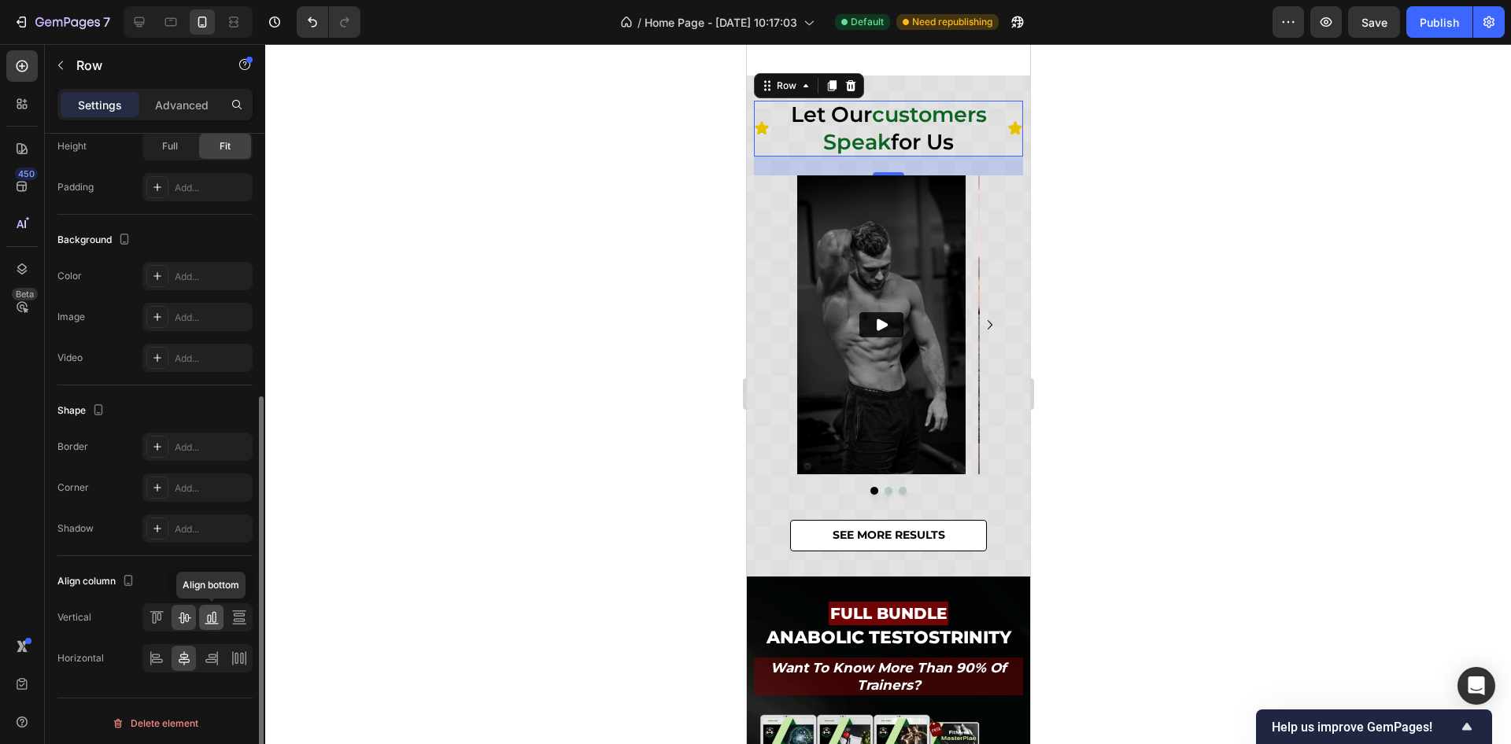
click at [210, 615] on icon at bounding box center [209, 619] width 4 height 8
click at [207, 661] on icon at bounding box center [212, 659] width 16 height 16
click at [149, 655] on icon at bounding box center [157, 659] width 16 height 16
click at [179, 655] on icon at bounding box center [184, 659] width 16 height 16
click at [234, 659] on icon at bounding box center [239, 659] width 16 height 16
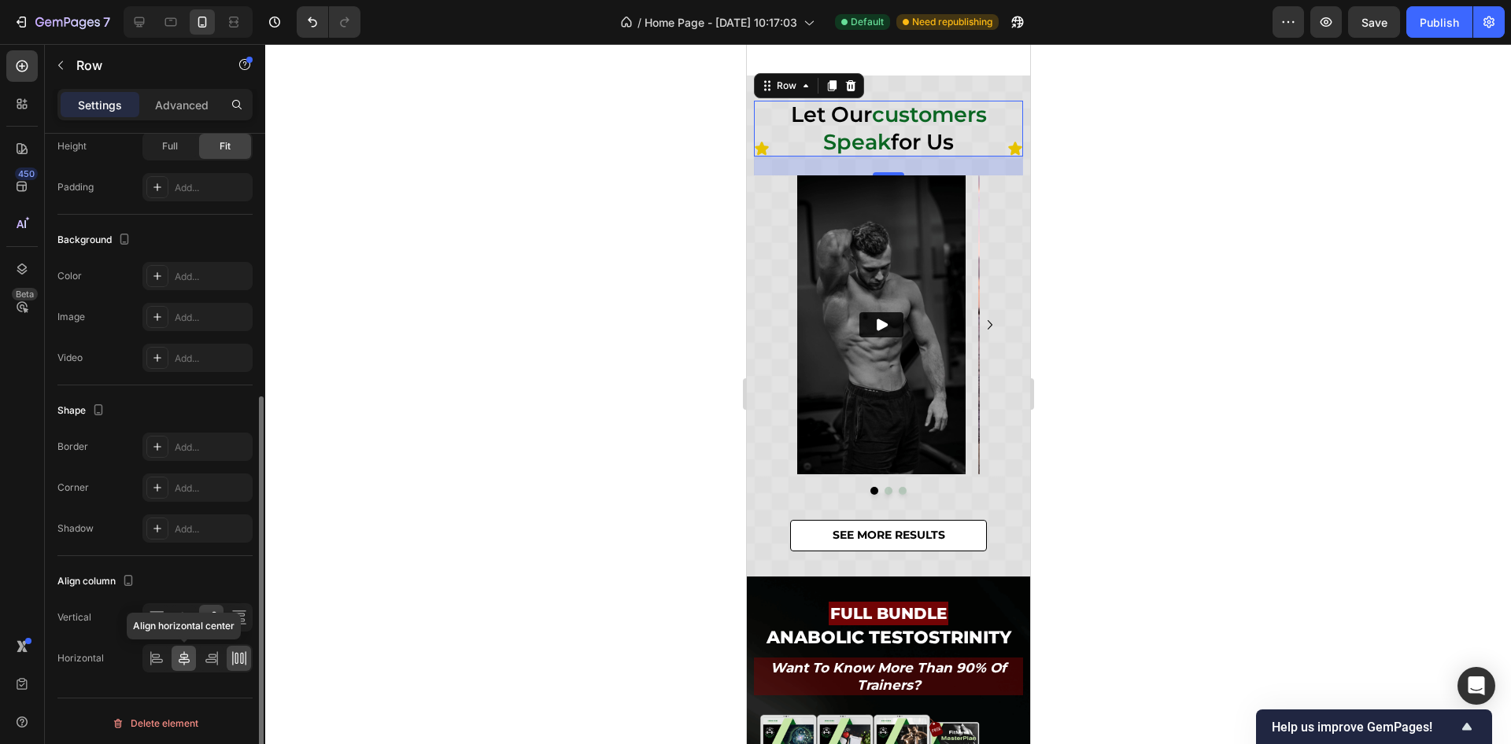
click at [186, 658] on icon at bounding box center [184, 659] width 16 height 16
click at [163, 610] on icon at bounding box center [157, 618] width 16 height 16
click at [212, 622] on icon at bounding box center [212, 618] width 16 height 16
click at [1220, 431] on div at bounding box center [888, 394] width 1246 height 700
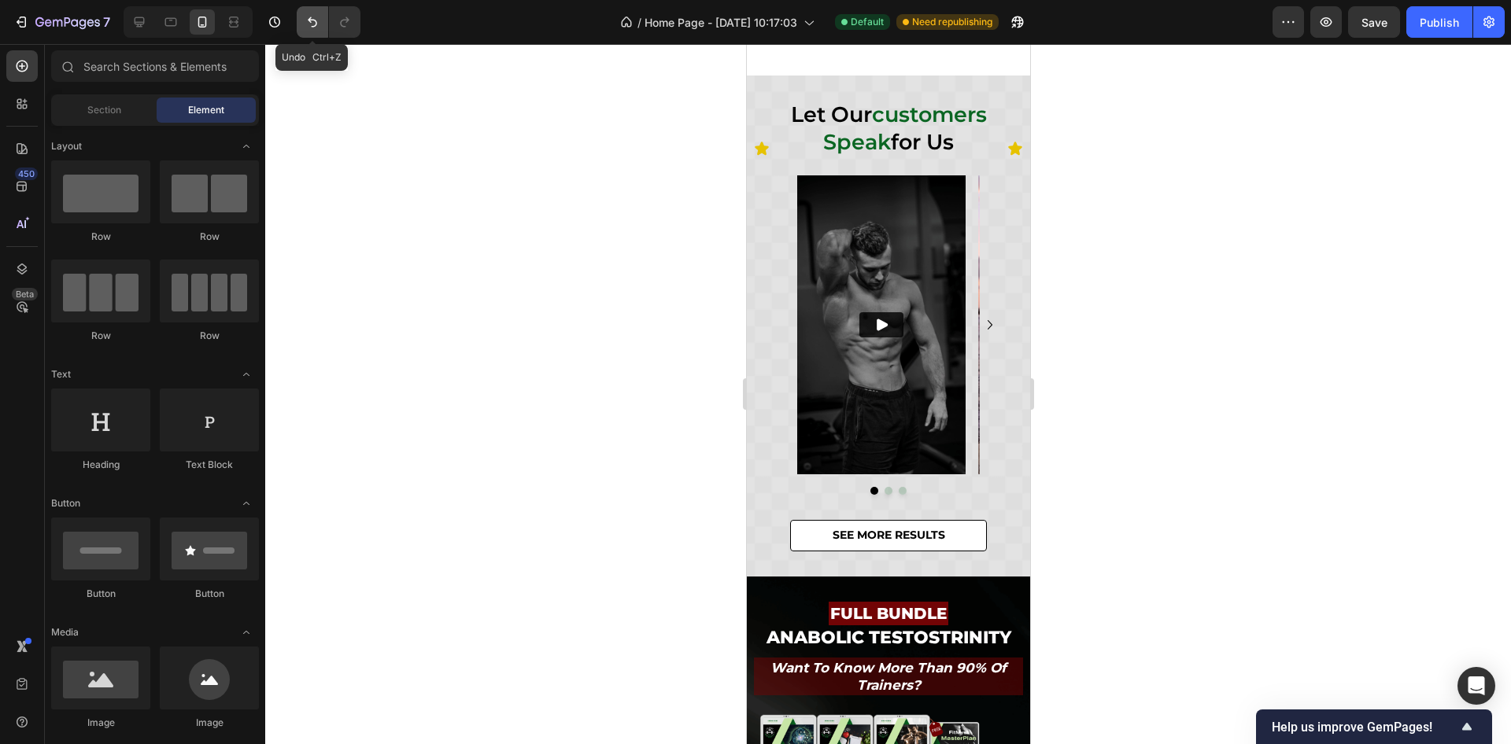
click at [318, 15] on icon "Undo/Redo" at bounding box center [313, 22] width 16 height 16
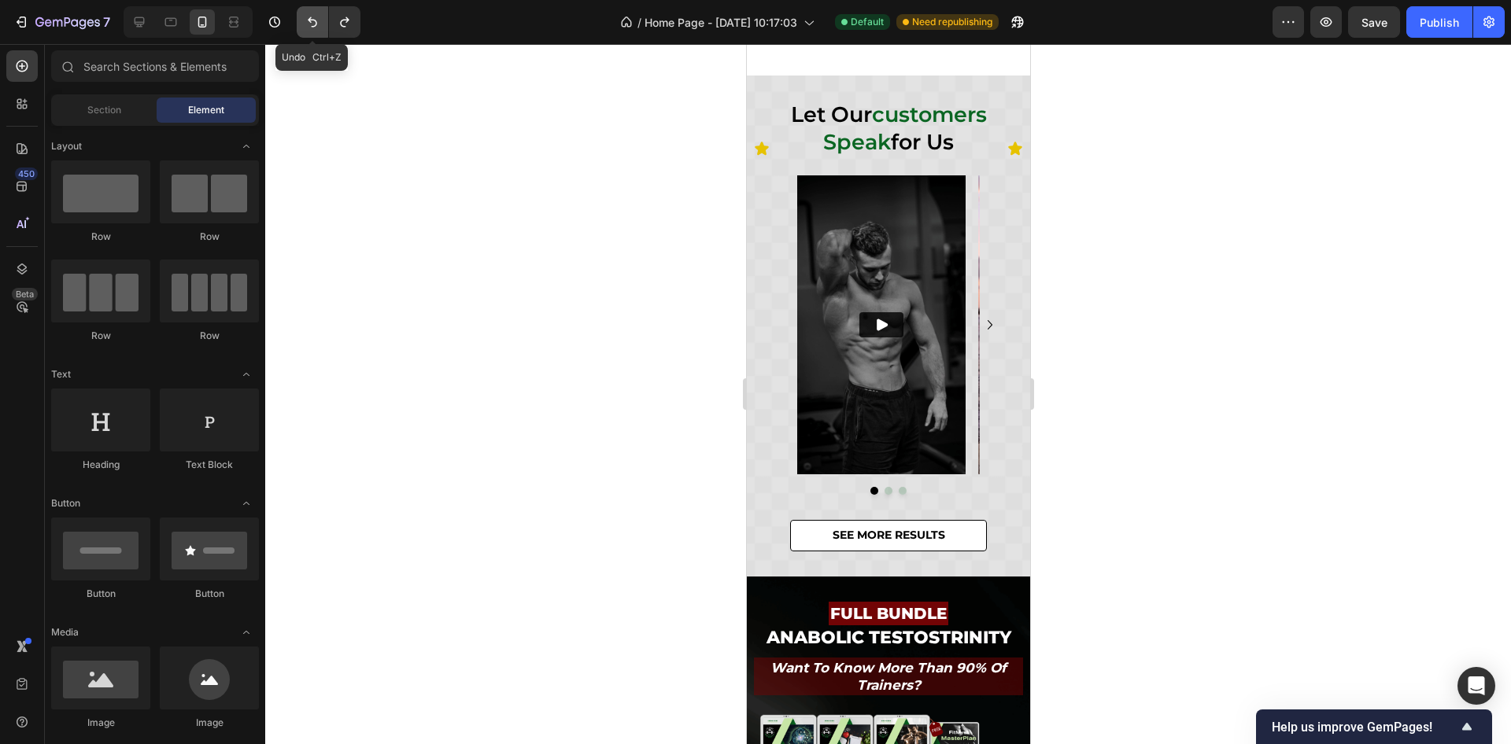
click at [318, 15] on icon "Undo/Redo" at bounding box center [313, 22] width 16 height 16
click at [1229, 153] on div at bounding box center [888, 394] width 1246 height 700
click at [1451, 22] on div "Publish" at bounding box center [1438, 22] width 39 height 17
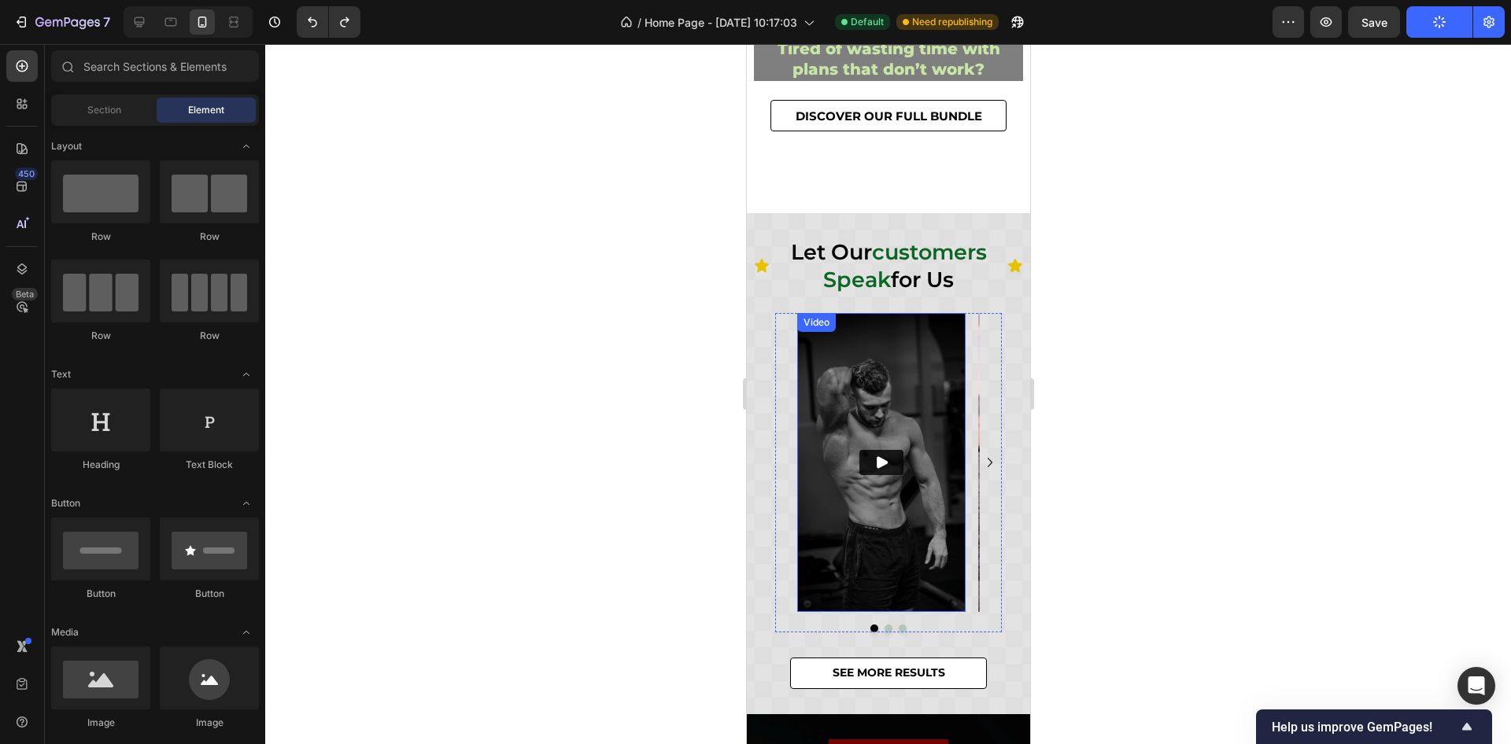
scroll to position [354, 0]
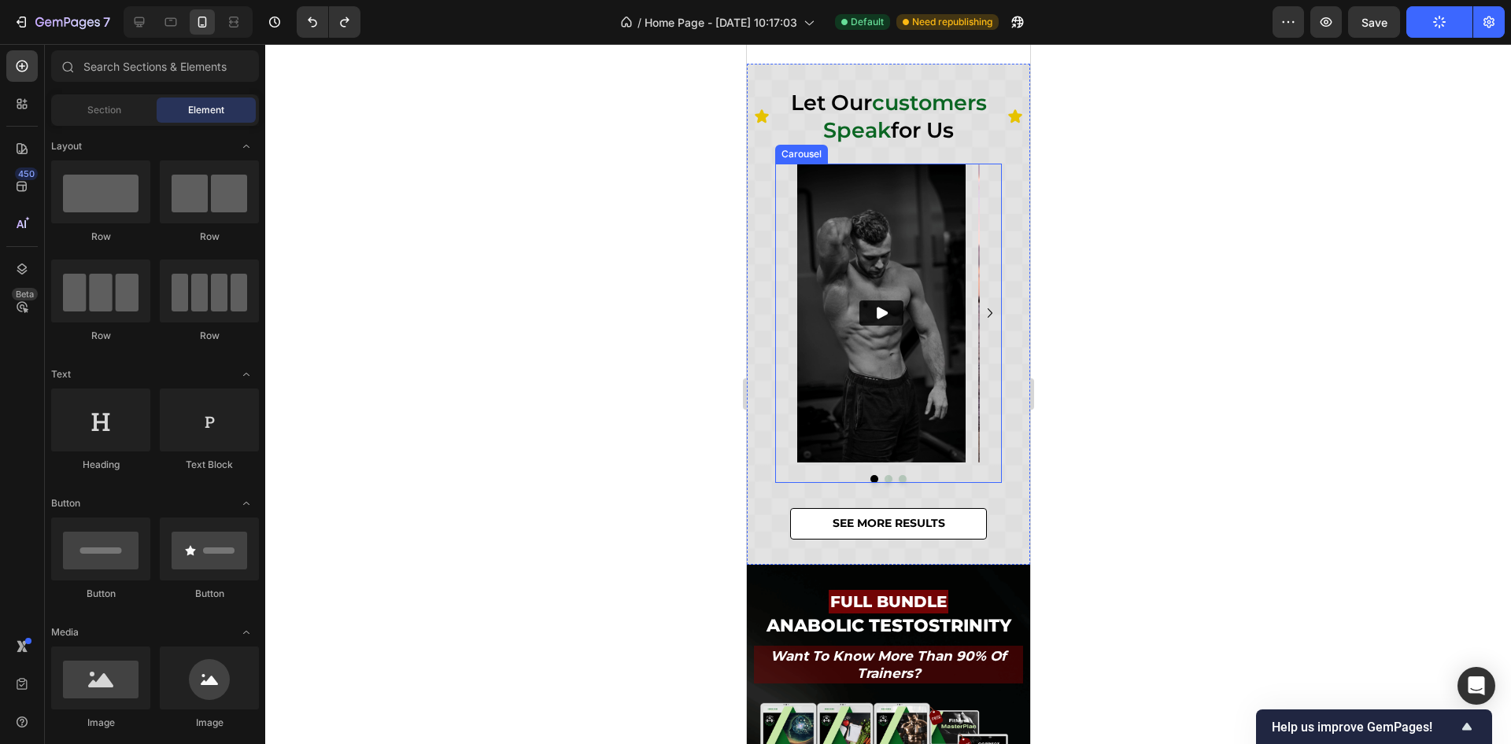
click at [980, 308] on icon "Carousel Next Arrow" at bounding box center [989, 313] width 19 height 19
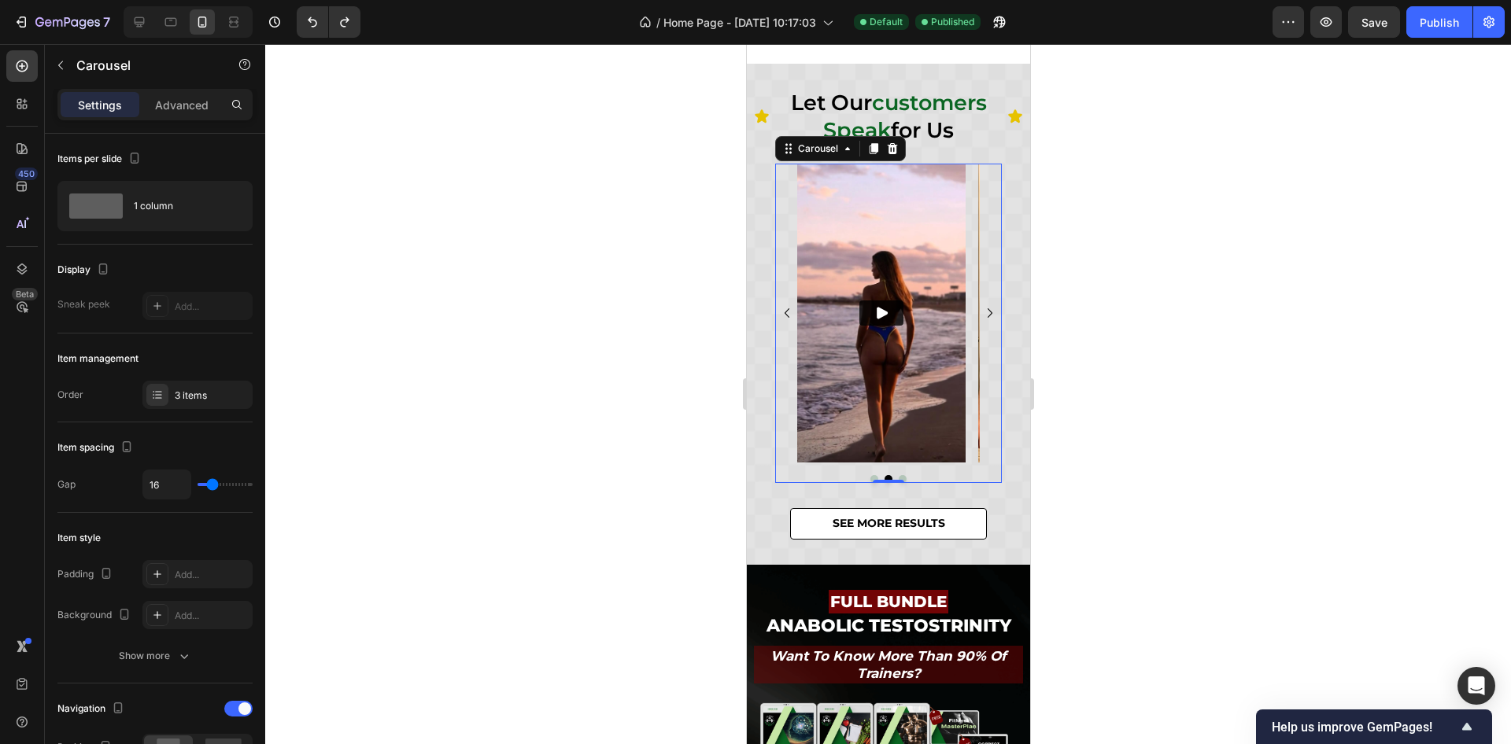
click at [980, 308] on icon "Carousel Next Arrow" at bounding box center [989, 313] width 19 height 19
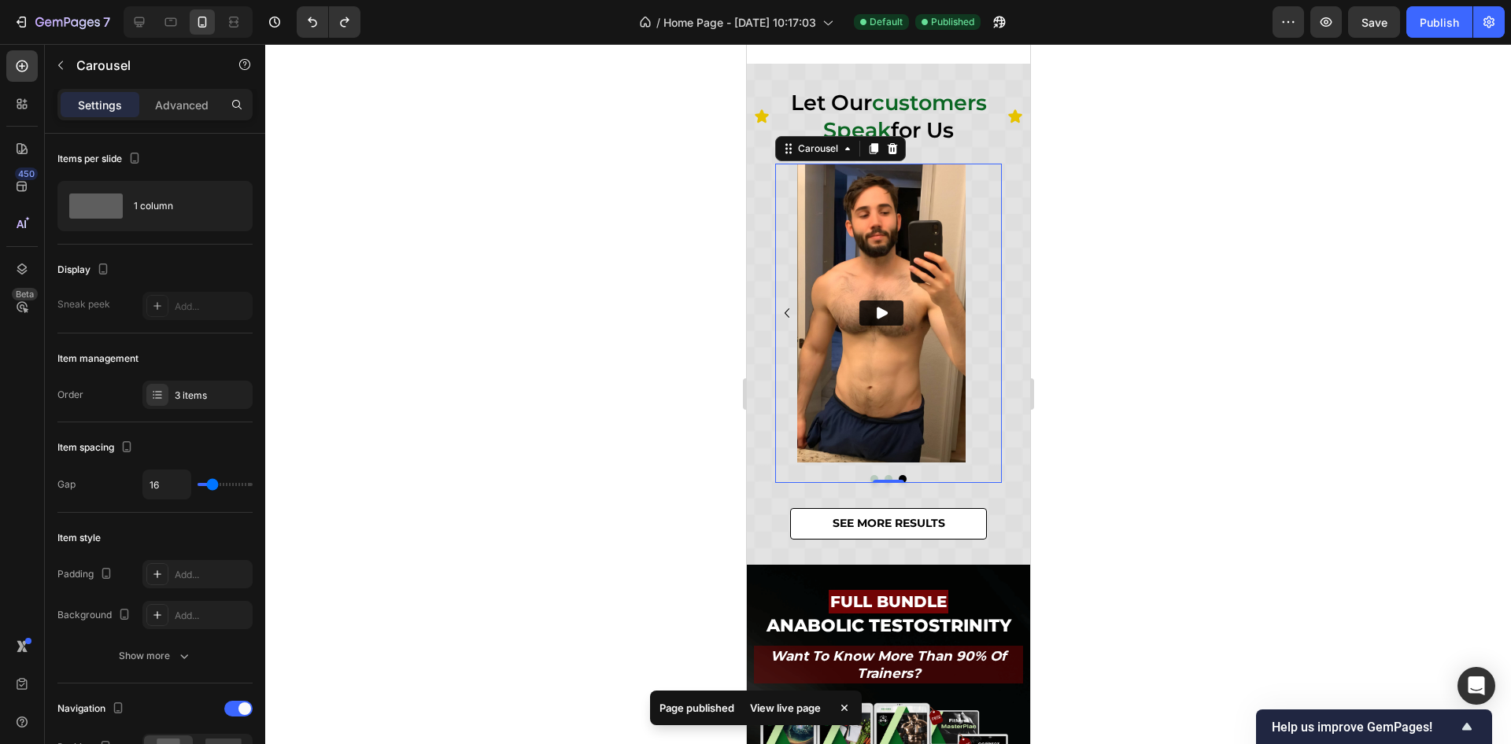
click at [785, 319] on icon "Carousel Back Arrow" at bounding box center [786, 313] width 19 height 19
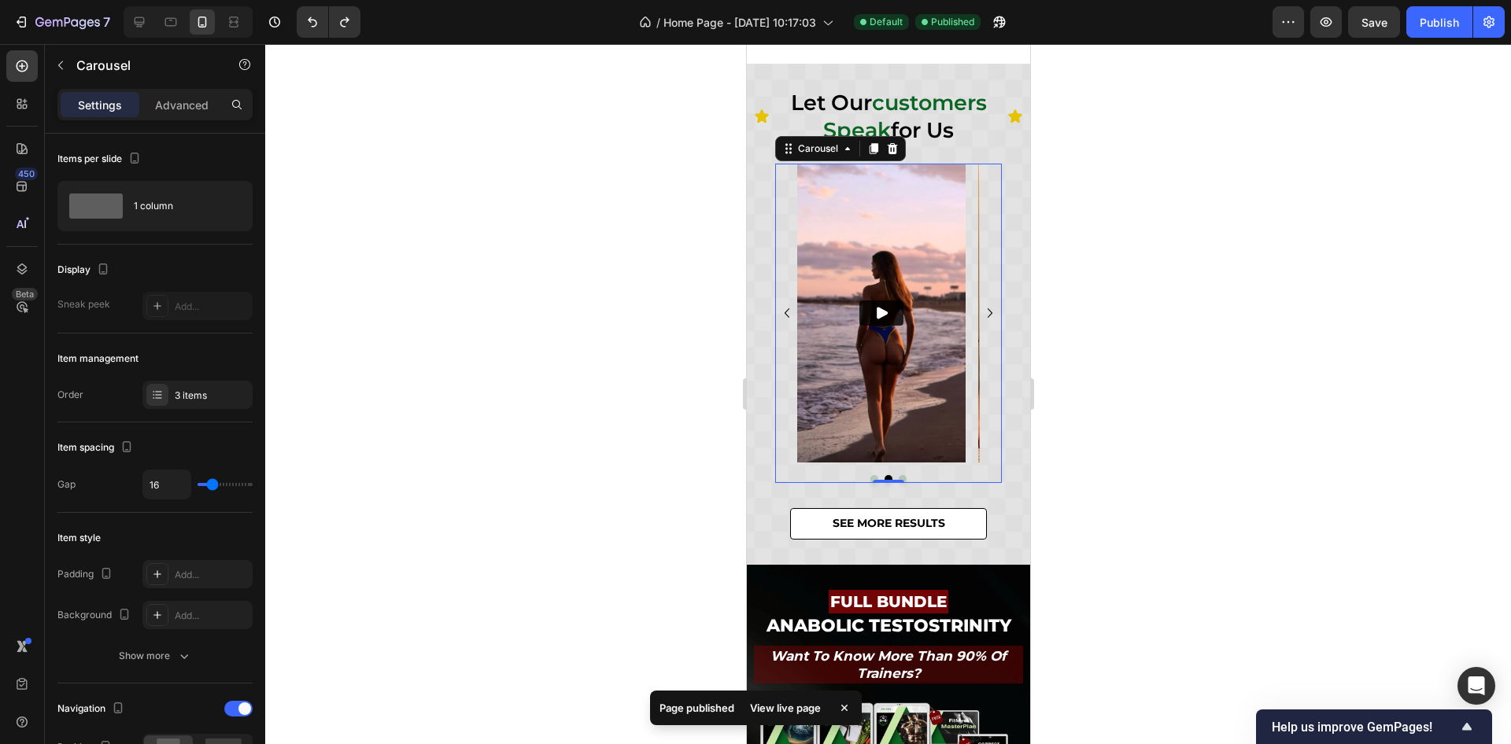
click at [785, 319] on icon "Carousel Back Arrow" at bounding box center [786, 313] width 19 height 19
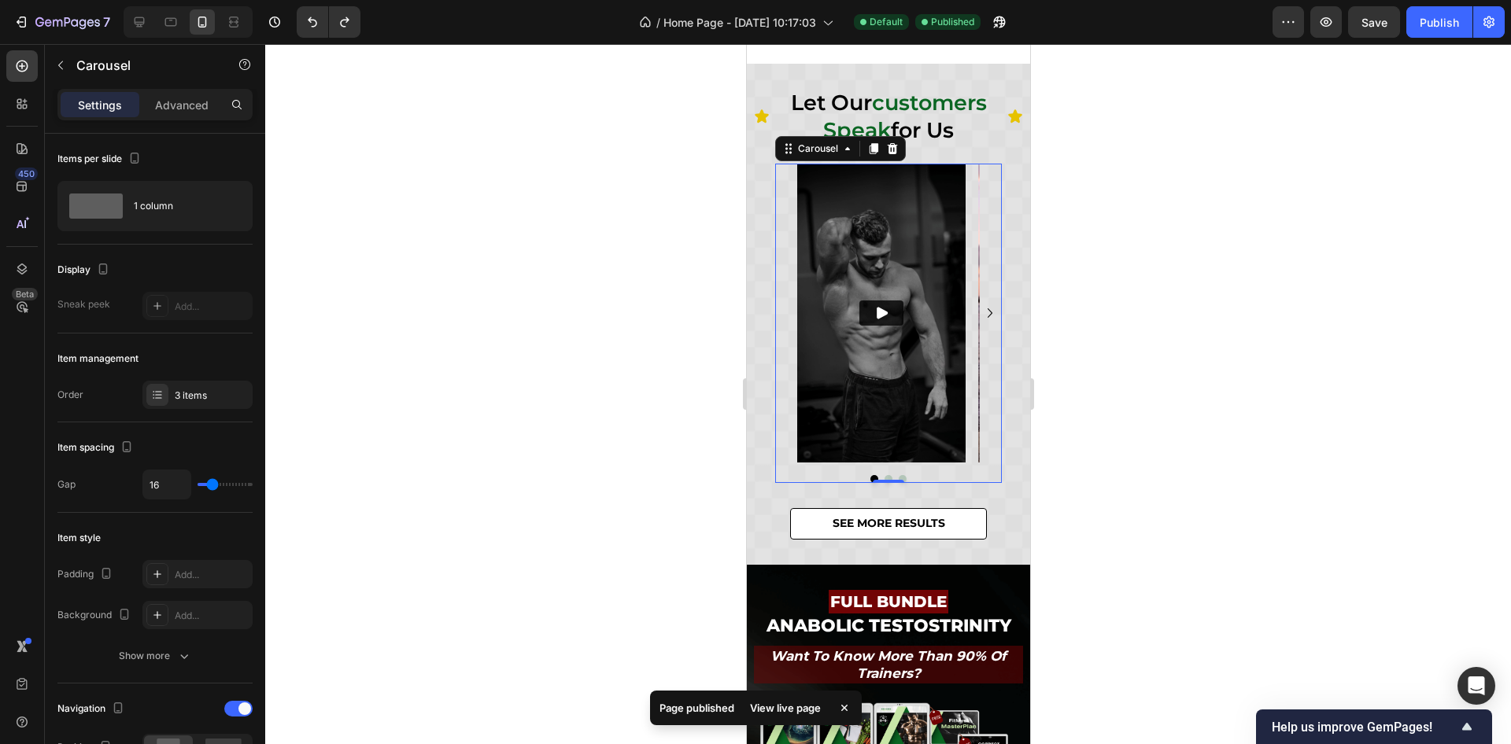
click at [980, 316] on icon "Carousel Next Arrow" at bounding box center [989, 313] width 19 height 19
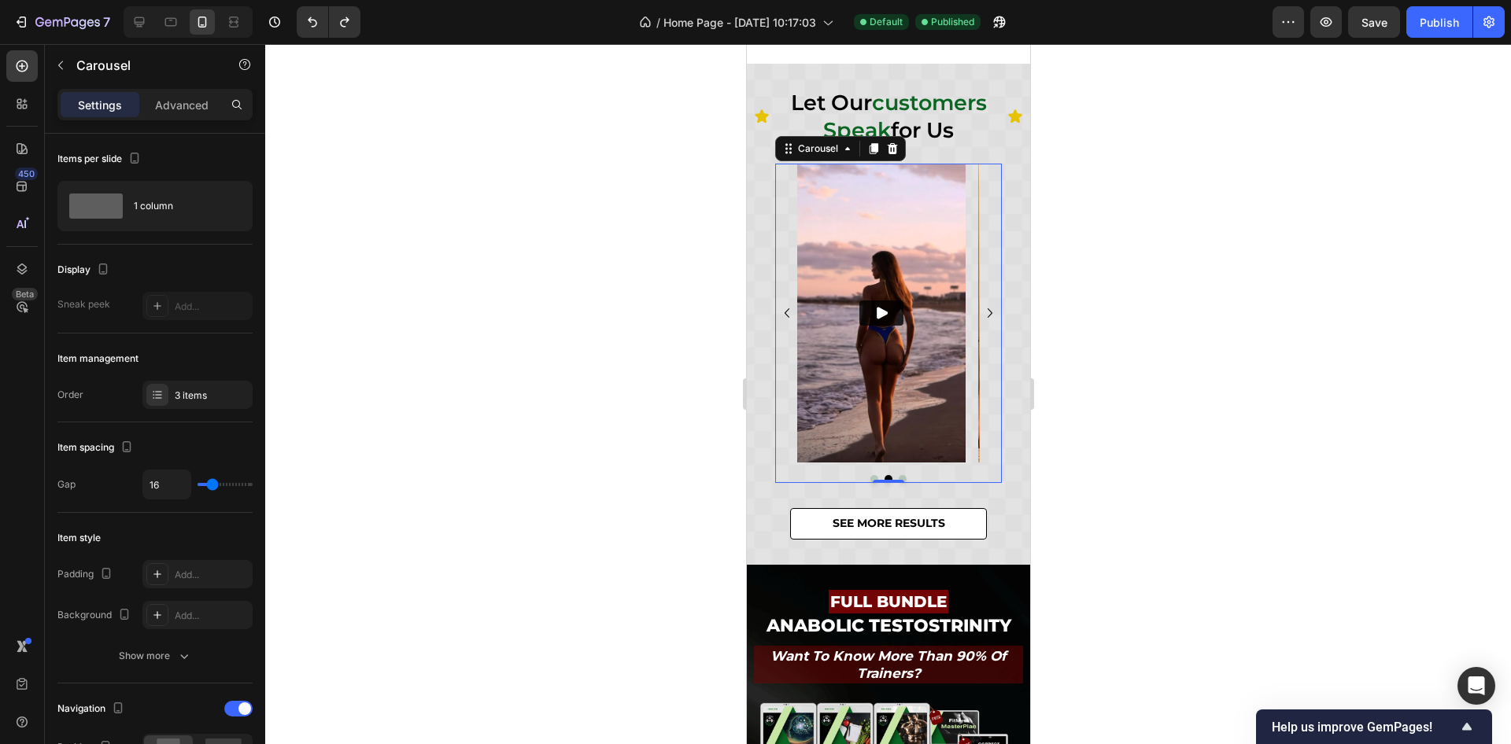
click at [788, 307] on icon "Carousel Back Arrow" at bounding box center [786, 313] width 19 height 19
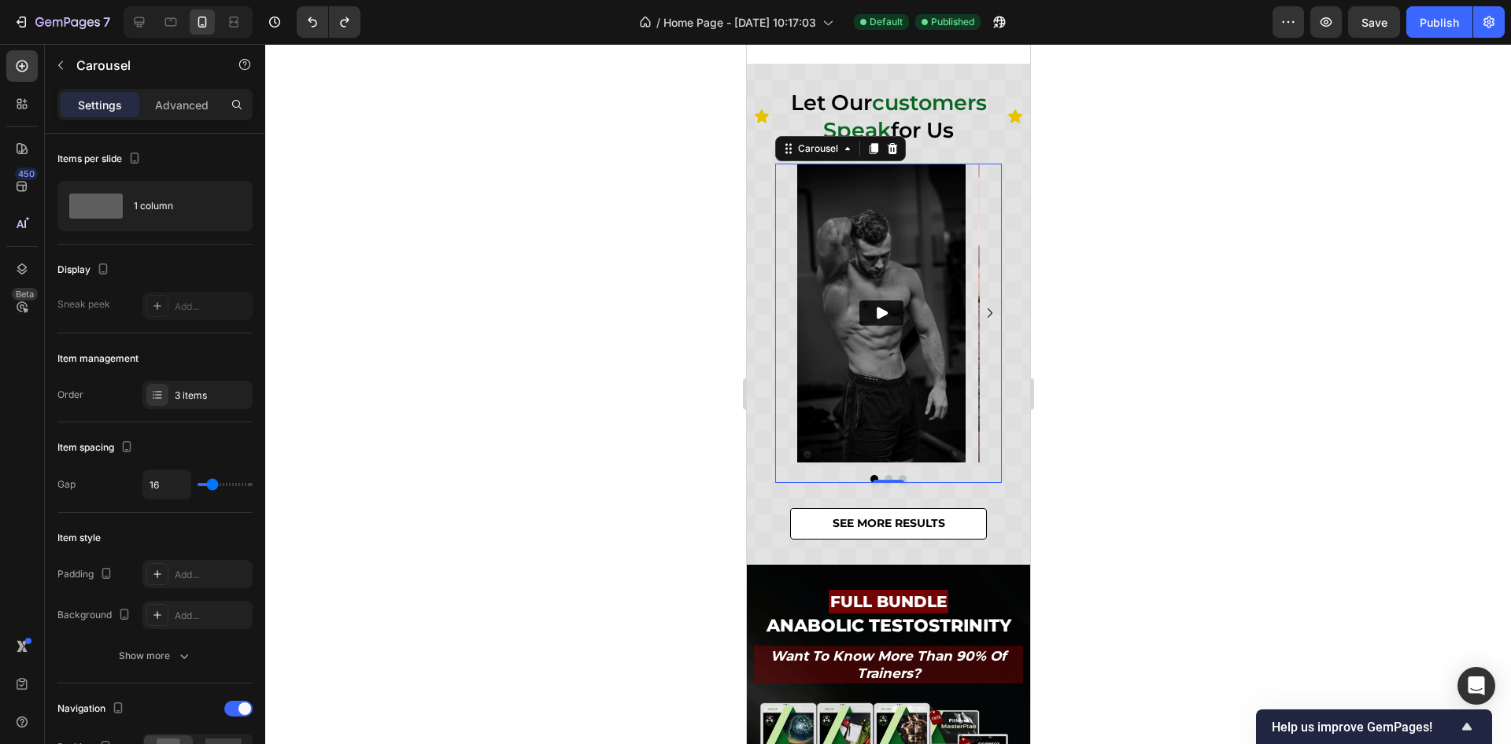
click at [1202, 284] on div at bounding box center [888, 394] width 1246 height 700
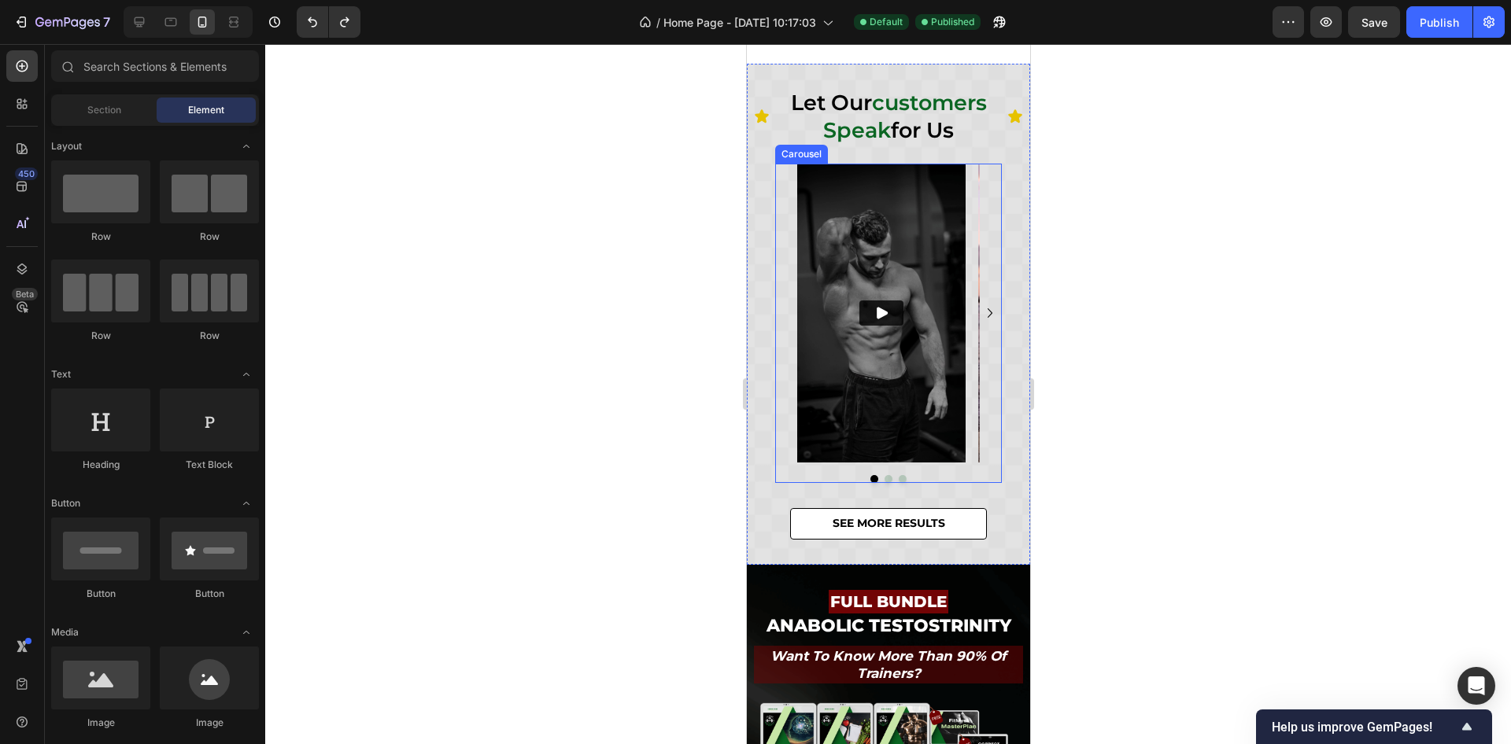
click at [982, 275] on div "Video Video Video" at bounding box center [887, 313] width 227 height 299
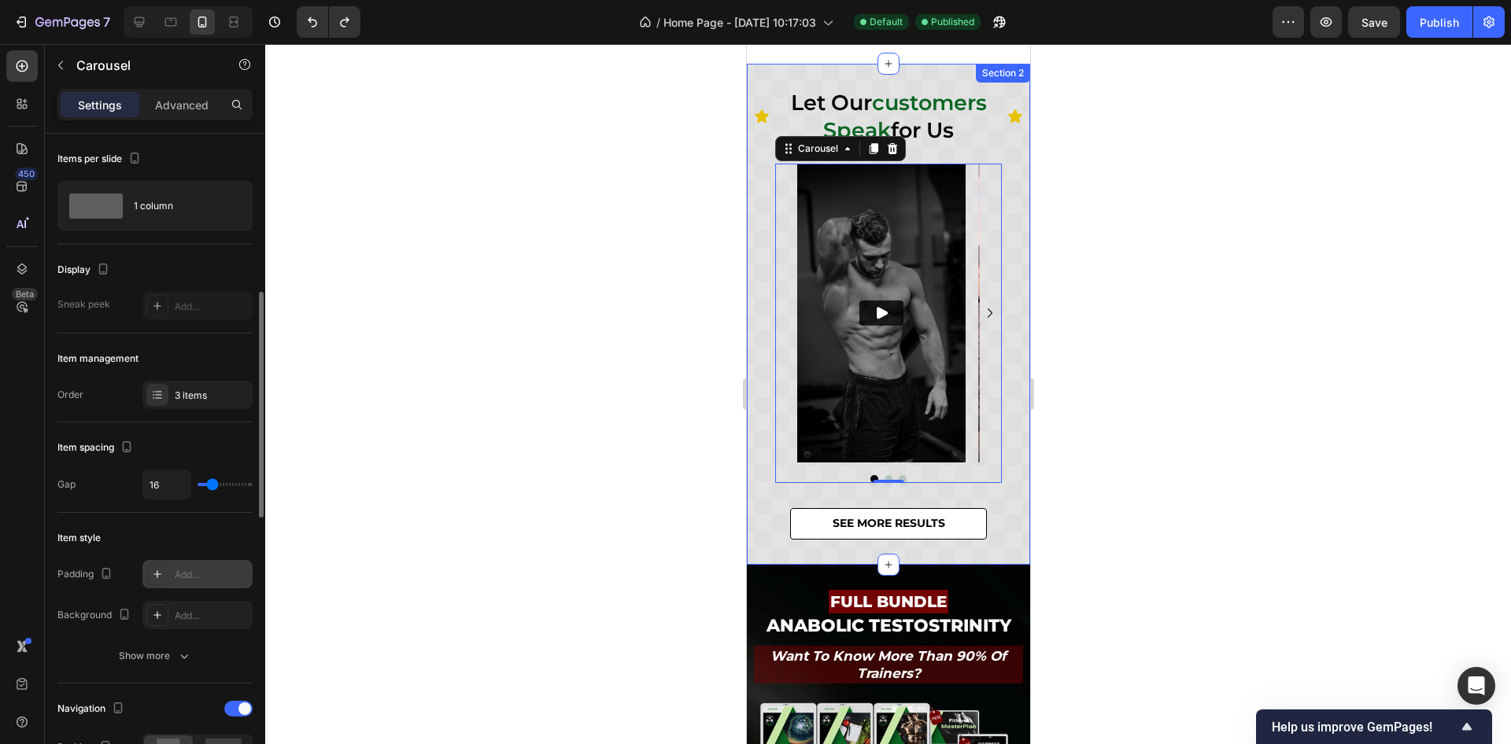
scroll to position [236, 0]
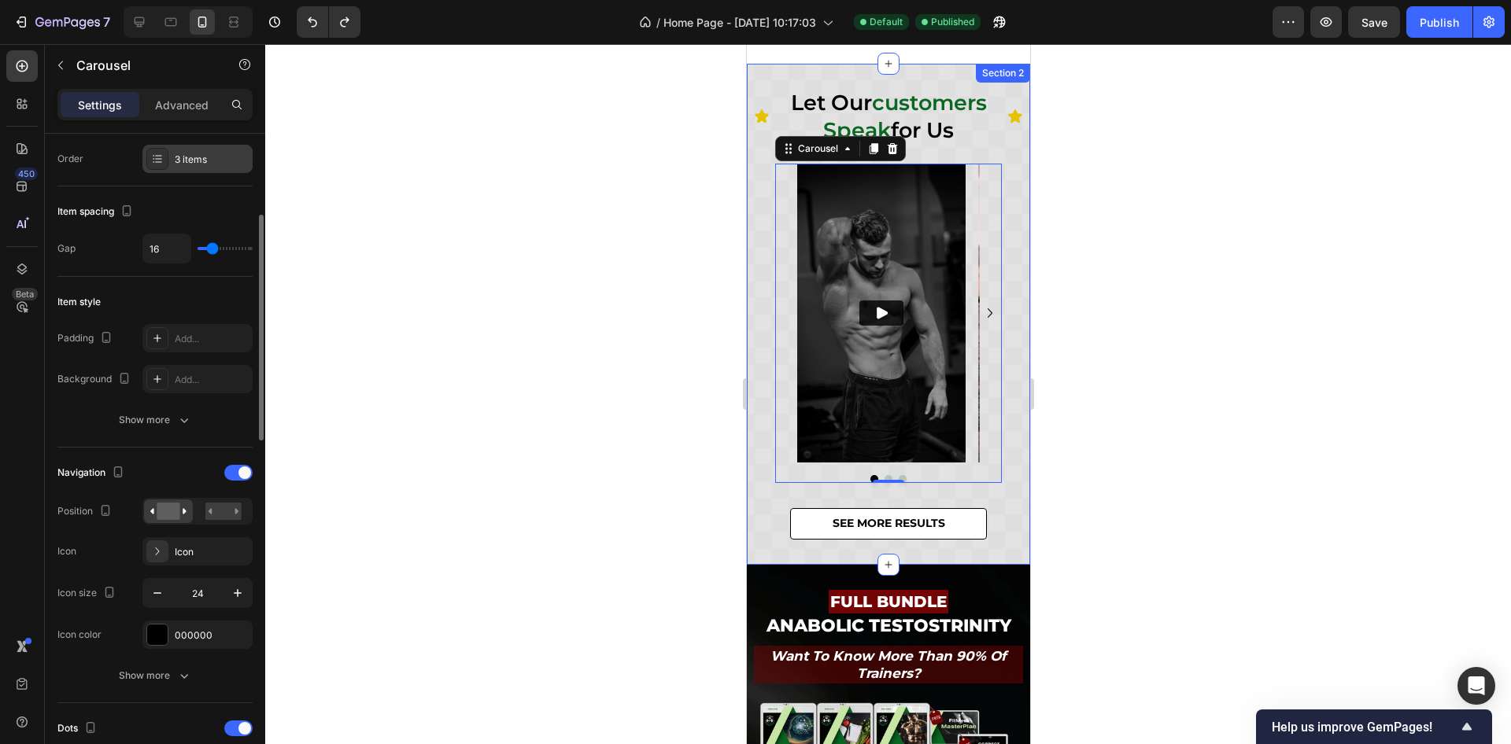
click at [188, 170] on div "3 items" at bounding box center [197, 159] width 110 height 28
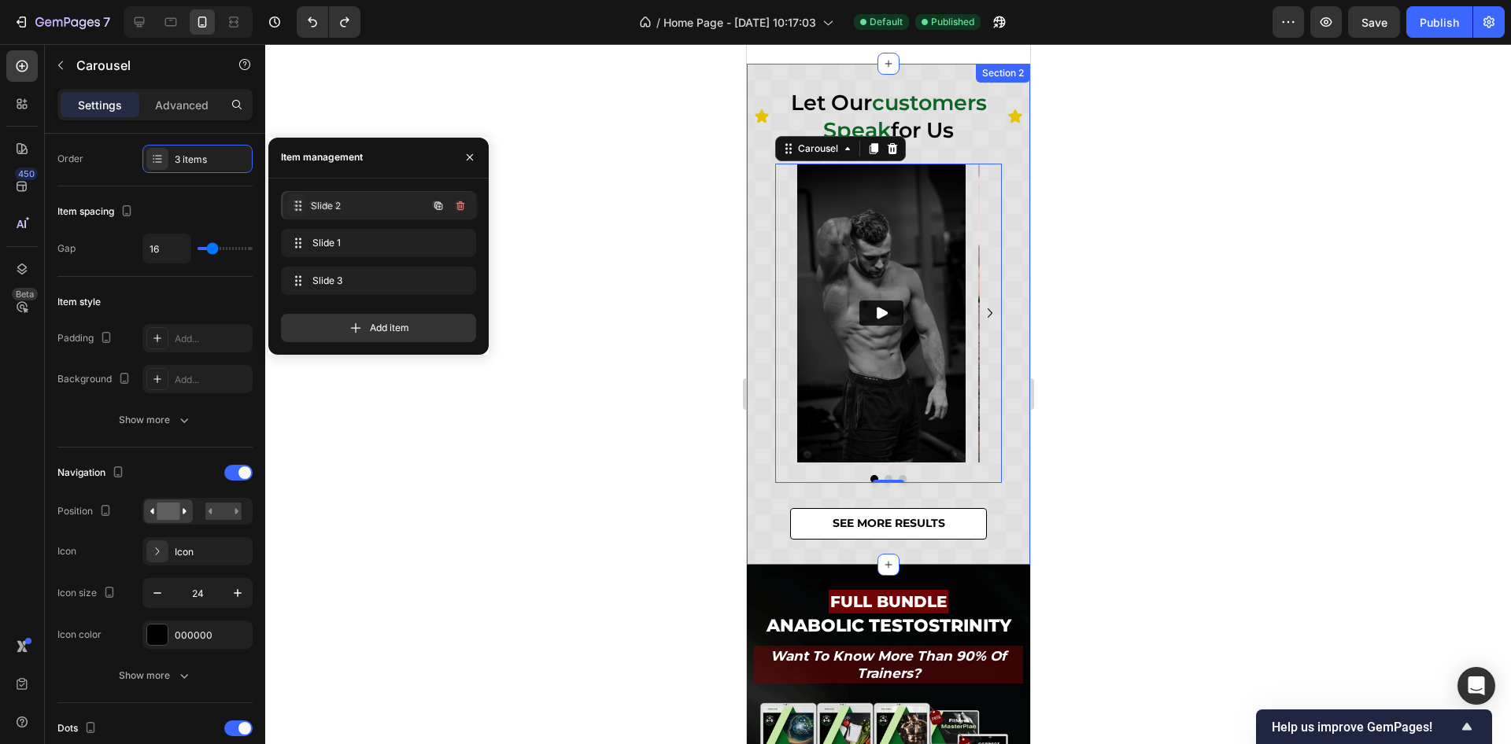
drag, startPoint x: 301, startPoint y: 243, endPoint x: 303, endPoint y: 205, distance: 38.6
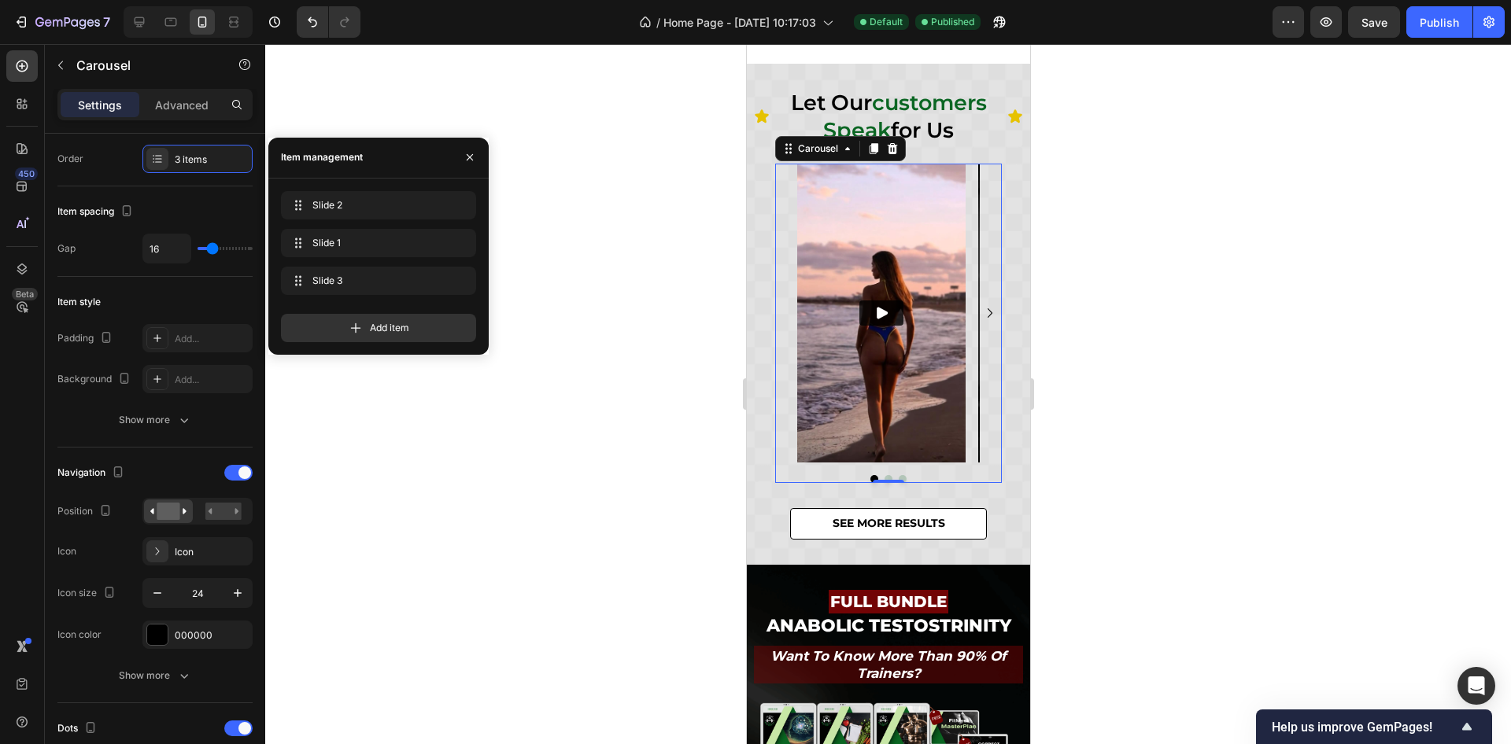
click at [1150, 264] on div at bounding box center [888, 394] width 1246 height 700
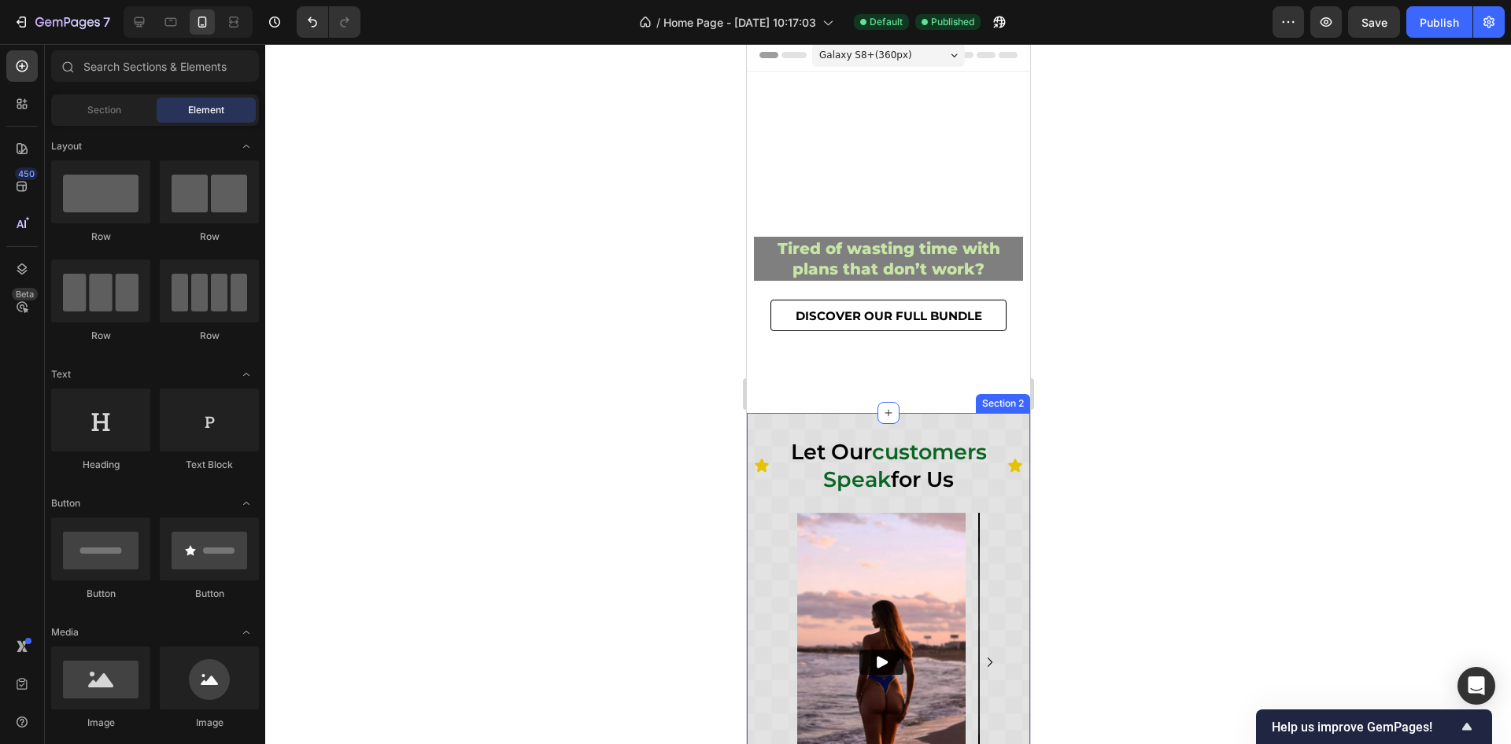
scroll to position [0, 0]
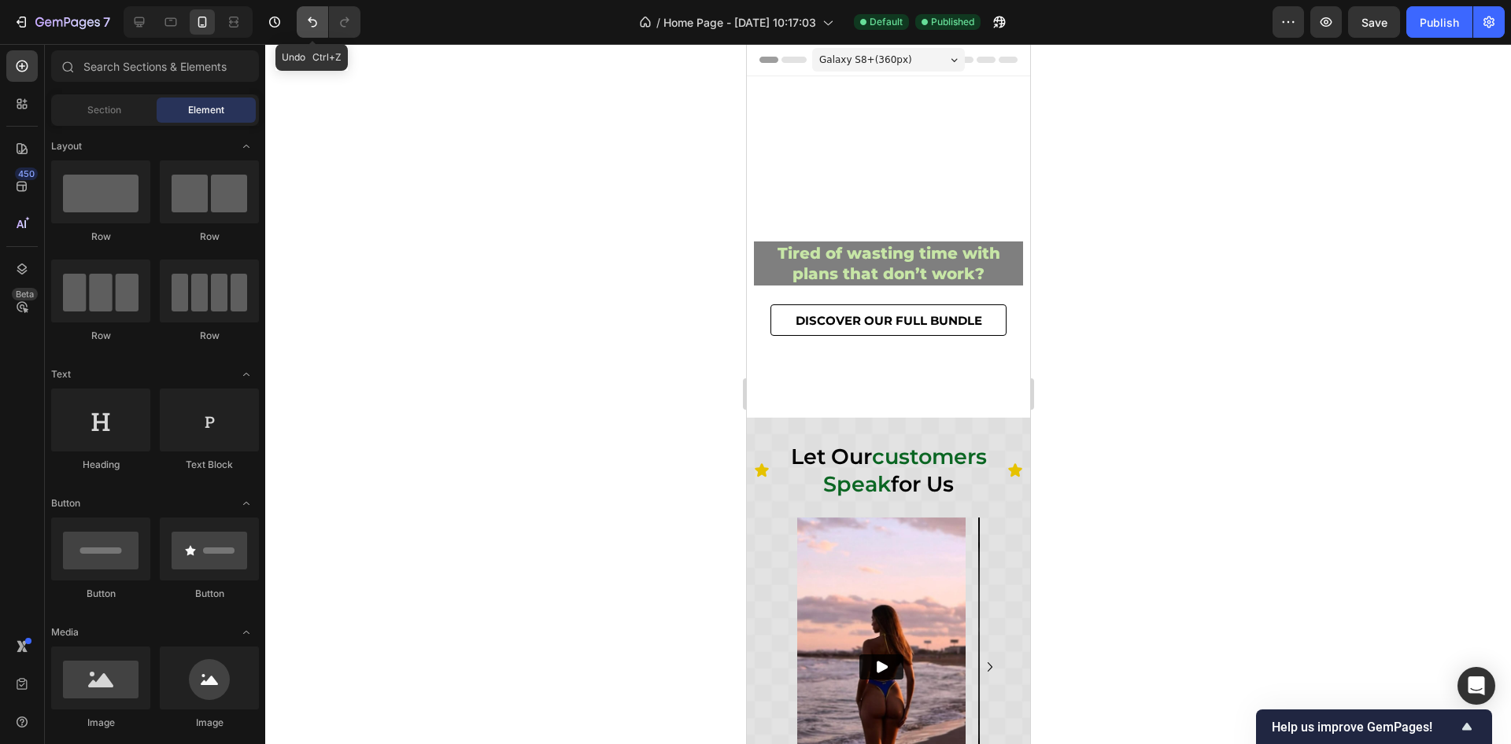
click at [312, 25] on icon "Undo/Redo" at bounding box center [313, 22] width 16 height 16
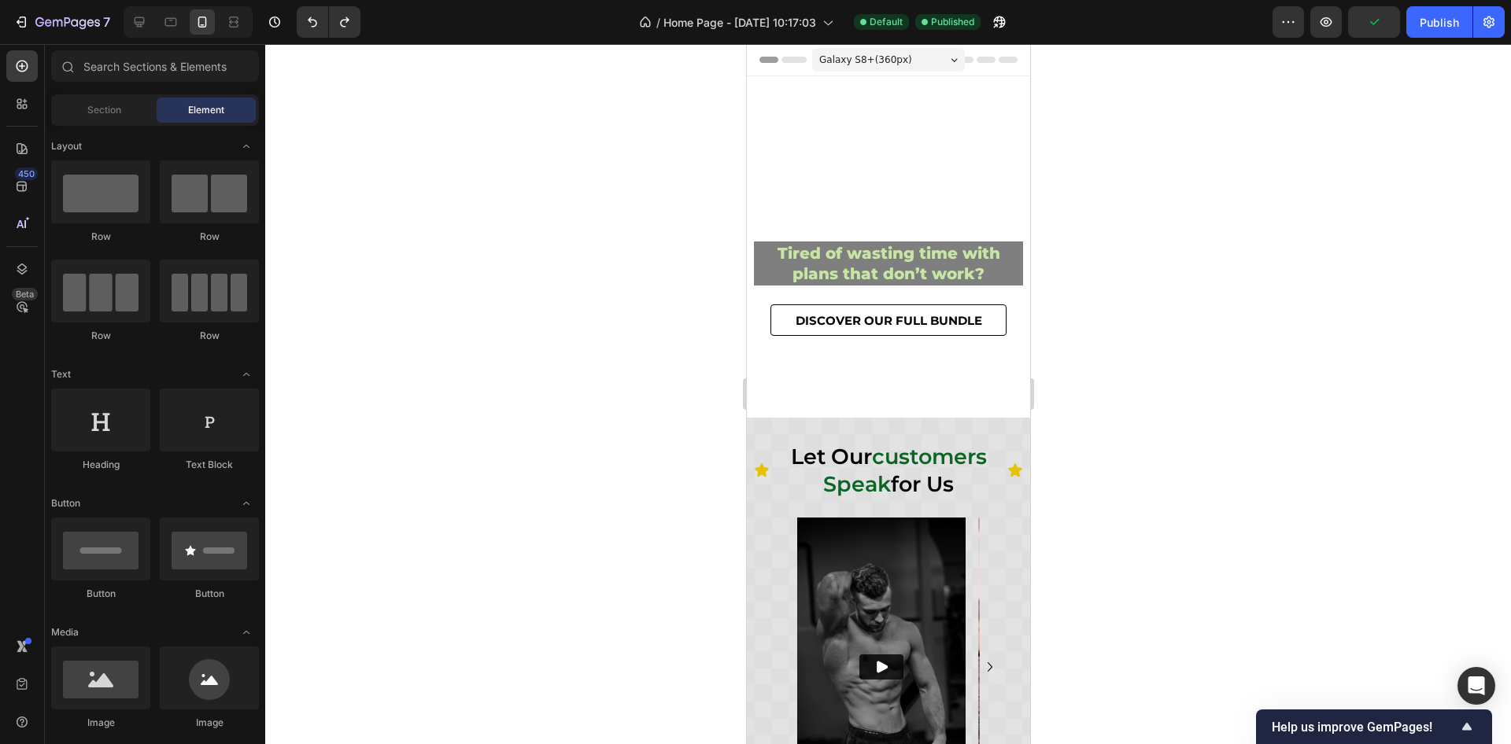
click at [1173, 338] on div at bounding box center [888, 394] width 1246 height 700
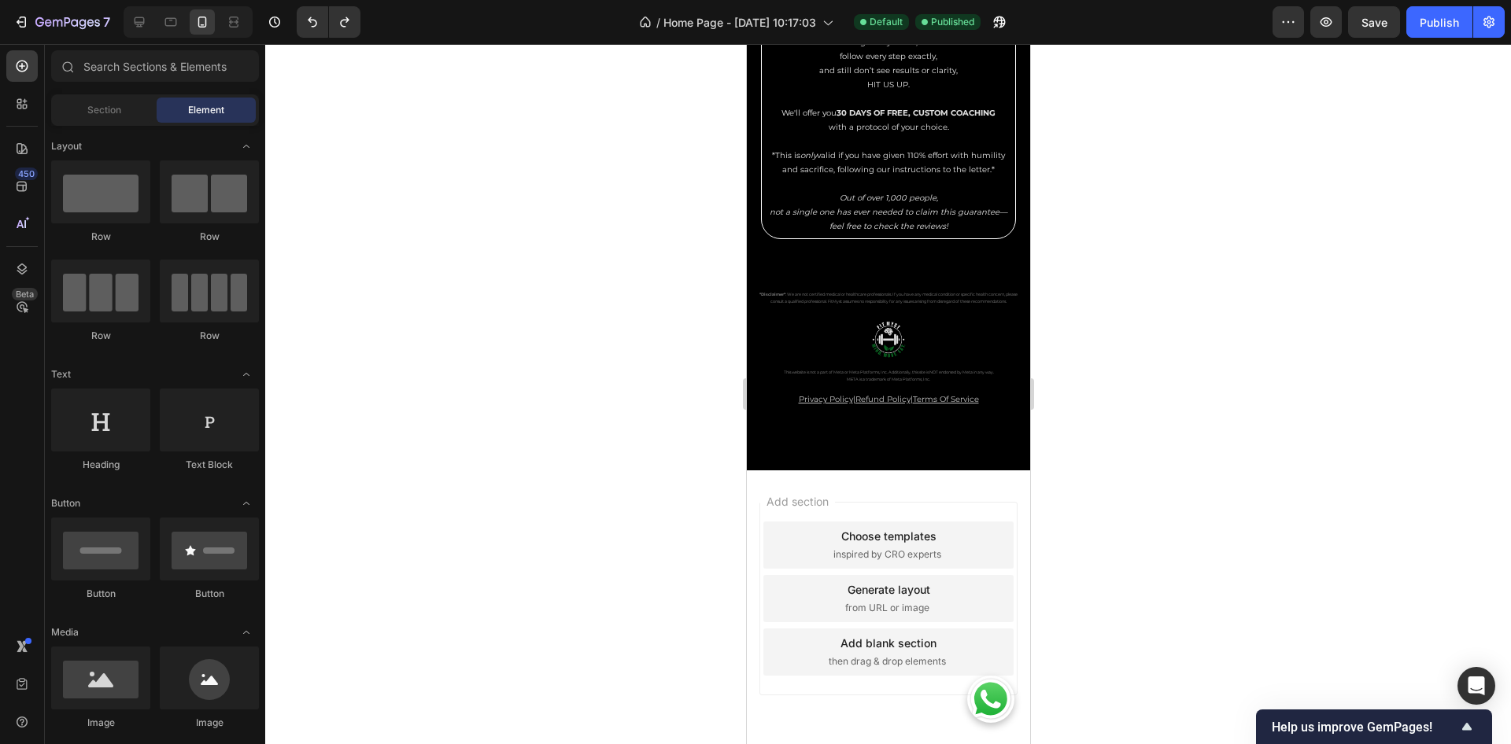
scroll to position [9088, 0]
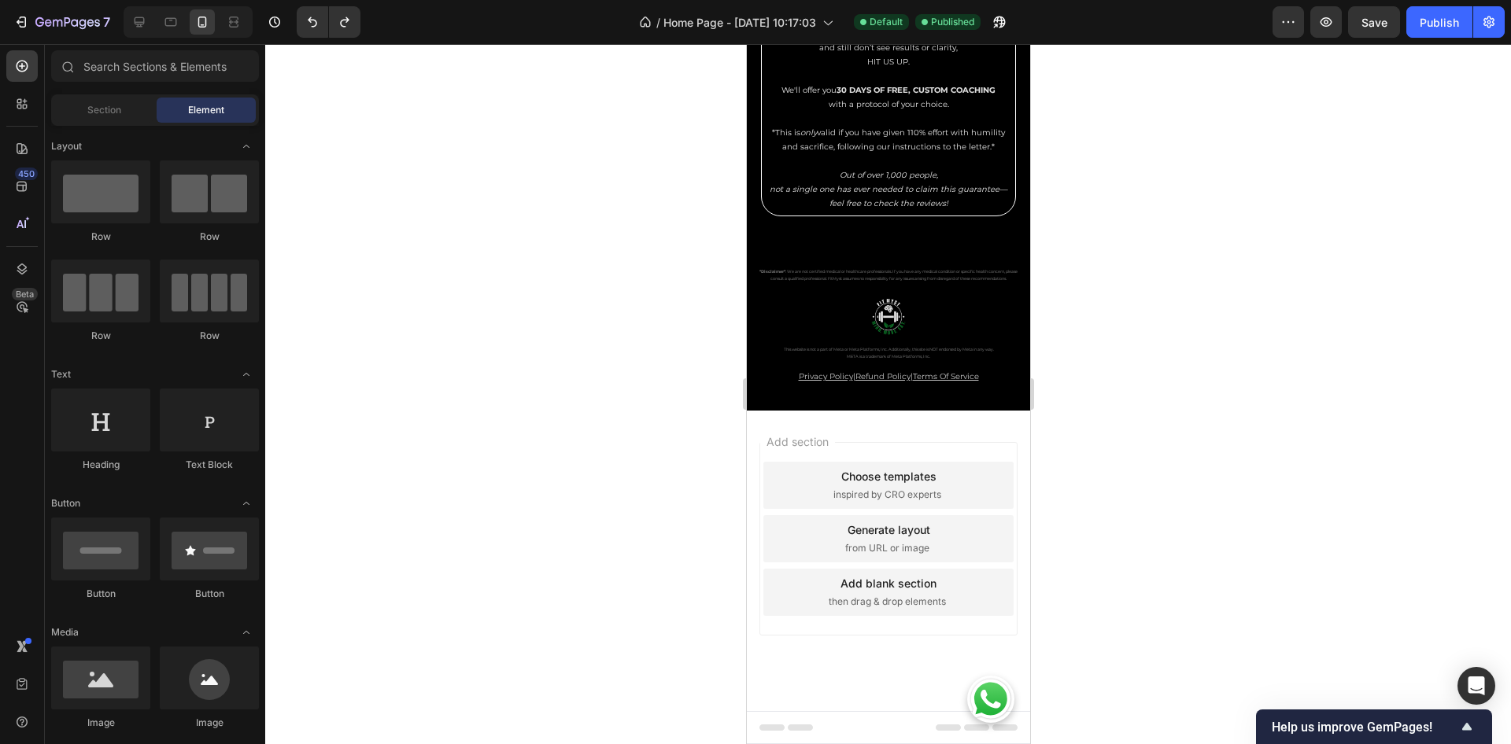
click at [1109, 364] on div at bounding box center [888, 394] width 1246 height 700
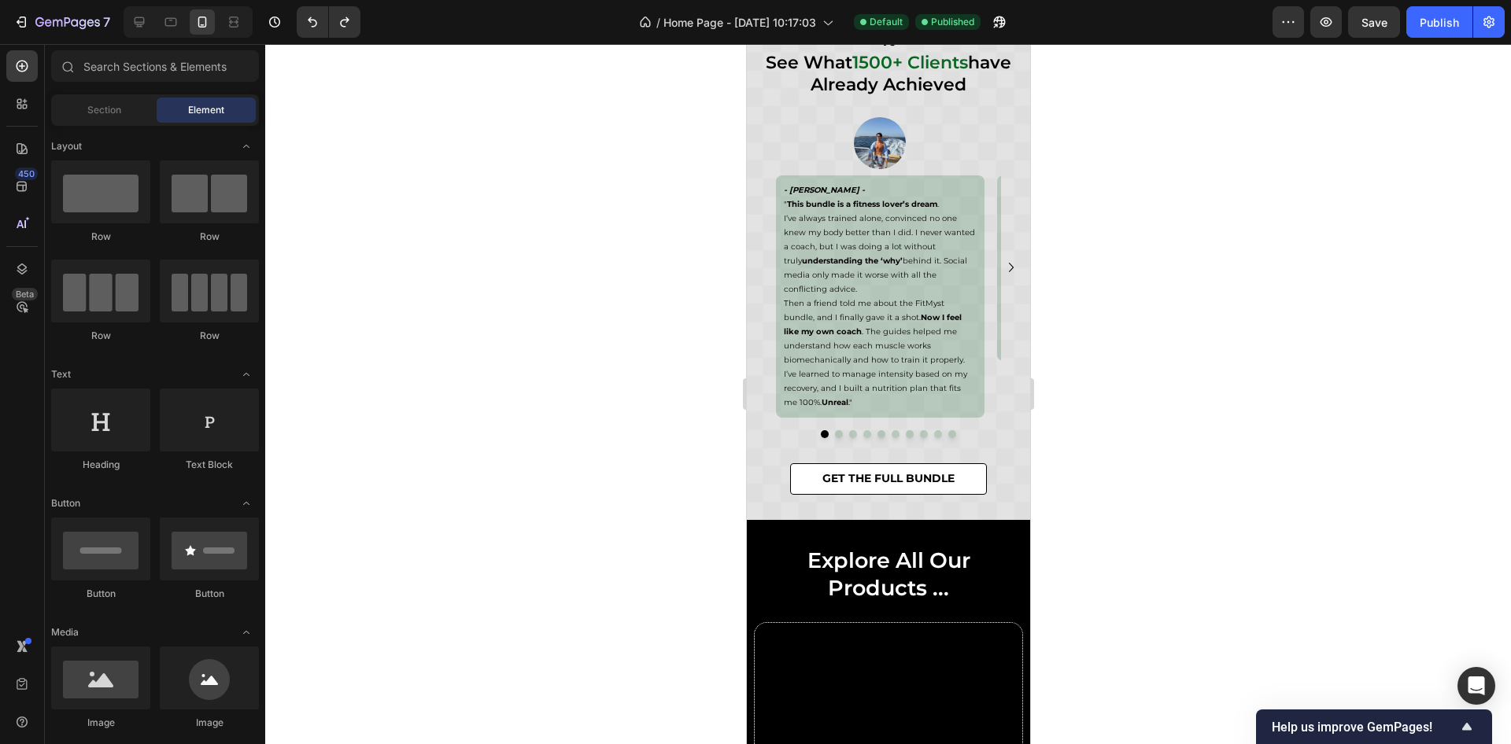
scroll to position [6846, 0]
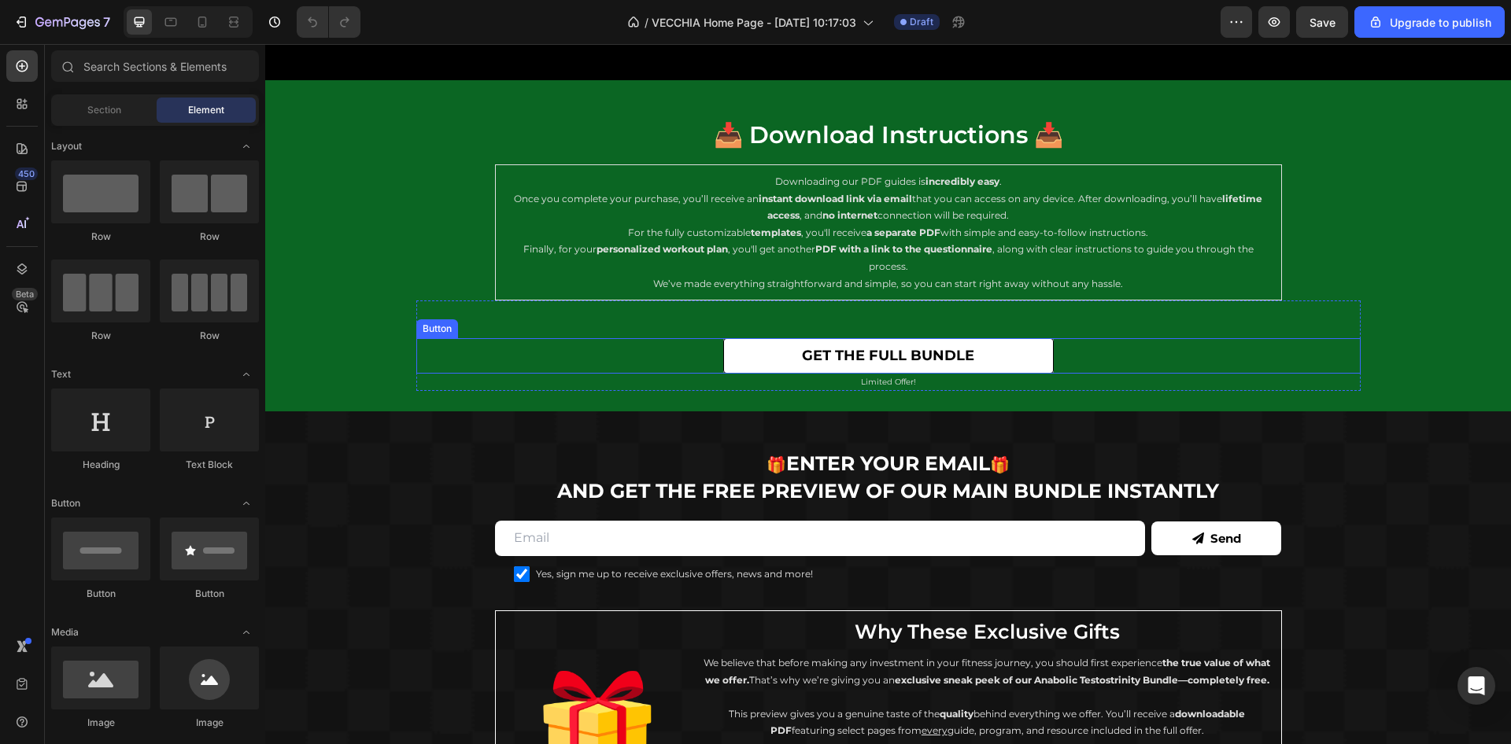
scroll to position [9386, 0]
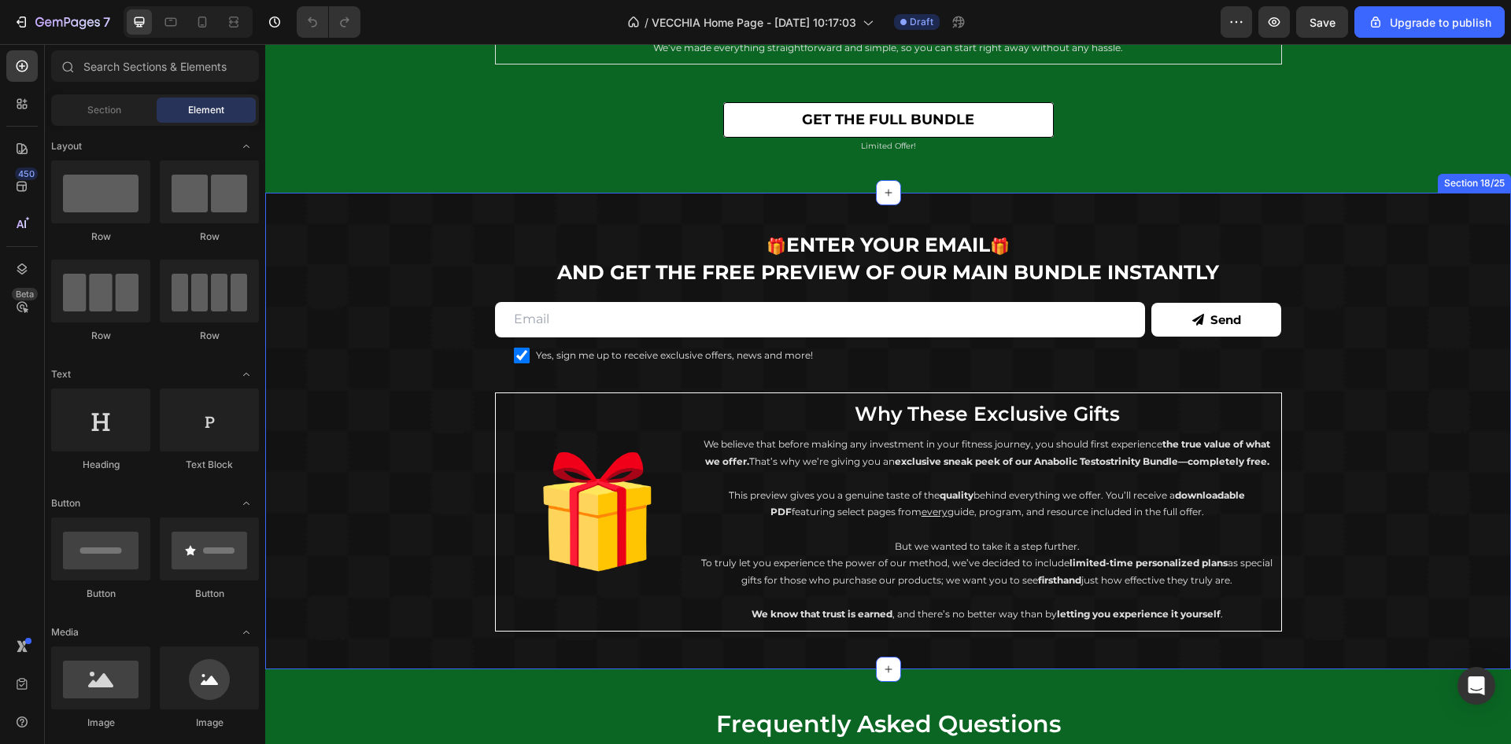
click at [1424, 316] on div "🎁 enter your email 🎁 and get THE FREE PREVIEW of our main bundle instantly Head…" at bounding box center [888, 431] width 1246 height 401
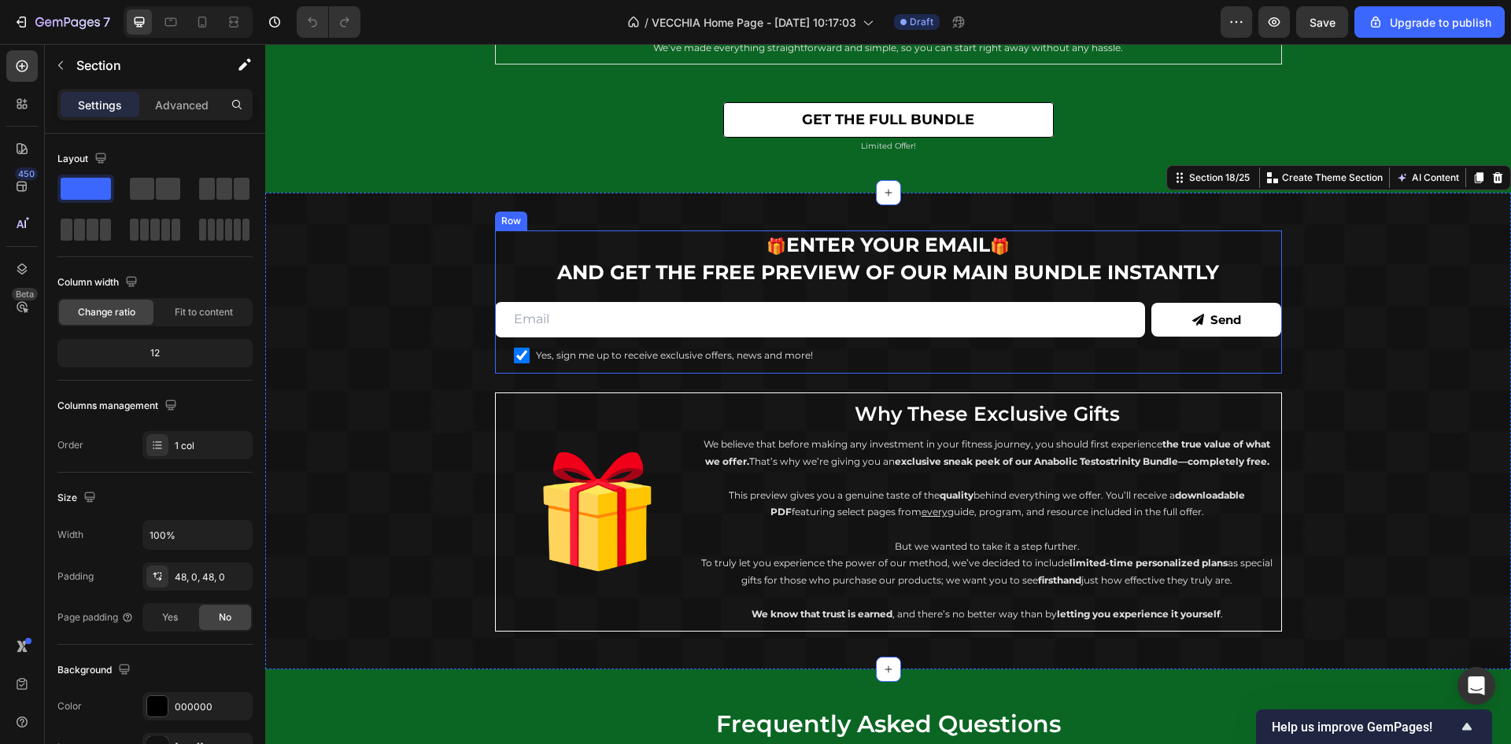
click at [628, 279] on h2 "🎁 enter your email 🎁 and get THE FREE PREVIEW of our main bundle instantly" at bounding box center [888, 259] width 787 height 56
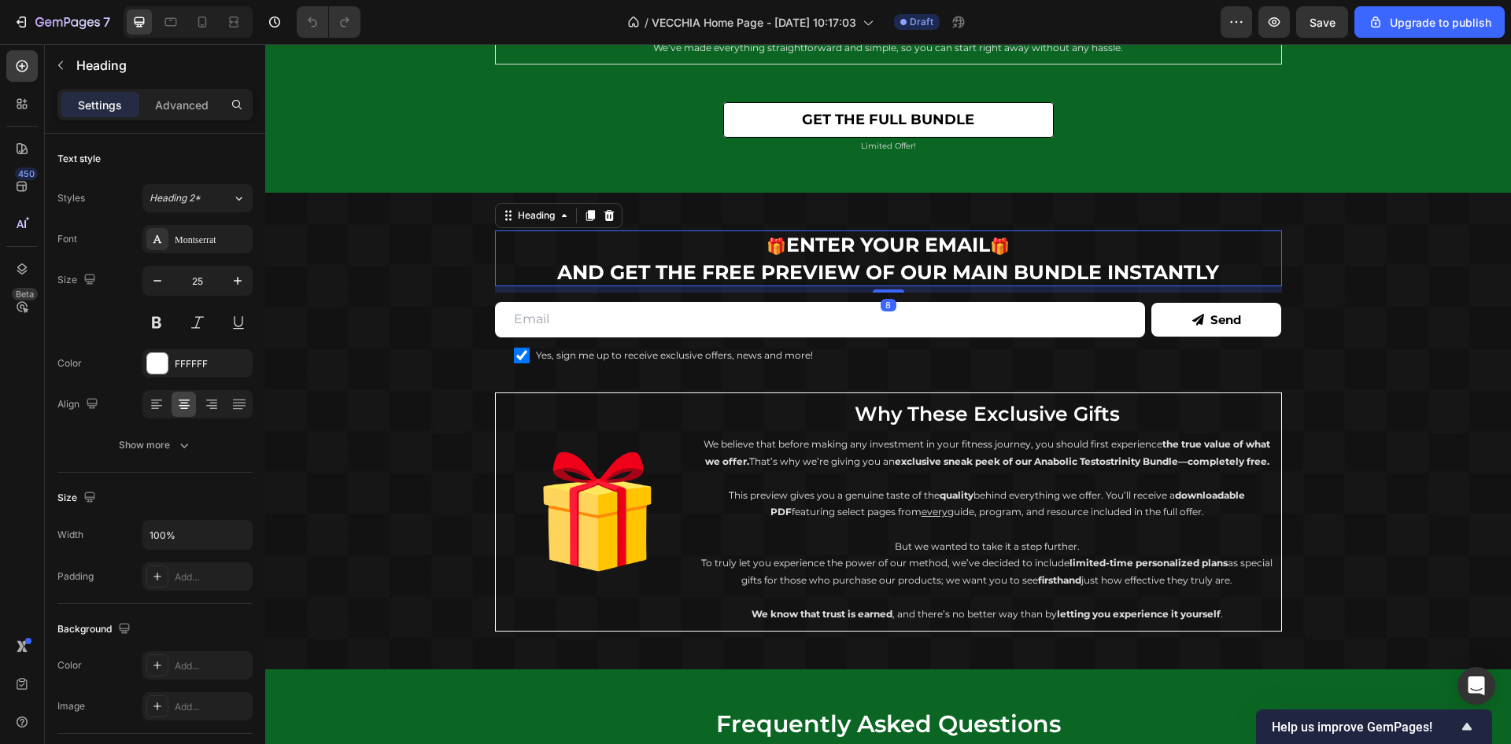
click at [611, 271] on h2 "🎁 enter your email 🎁 and get THE FREE PREVIEW of our main bundle instantly" at bounding box center [888, 259] width 787 height 56
click at [602, 269] on p "🎁 enter your email 🎁 and get THE FREE PREVIEW of our main bundle instantly" at bounding box center [889, 258] width 784 height 53
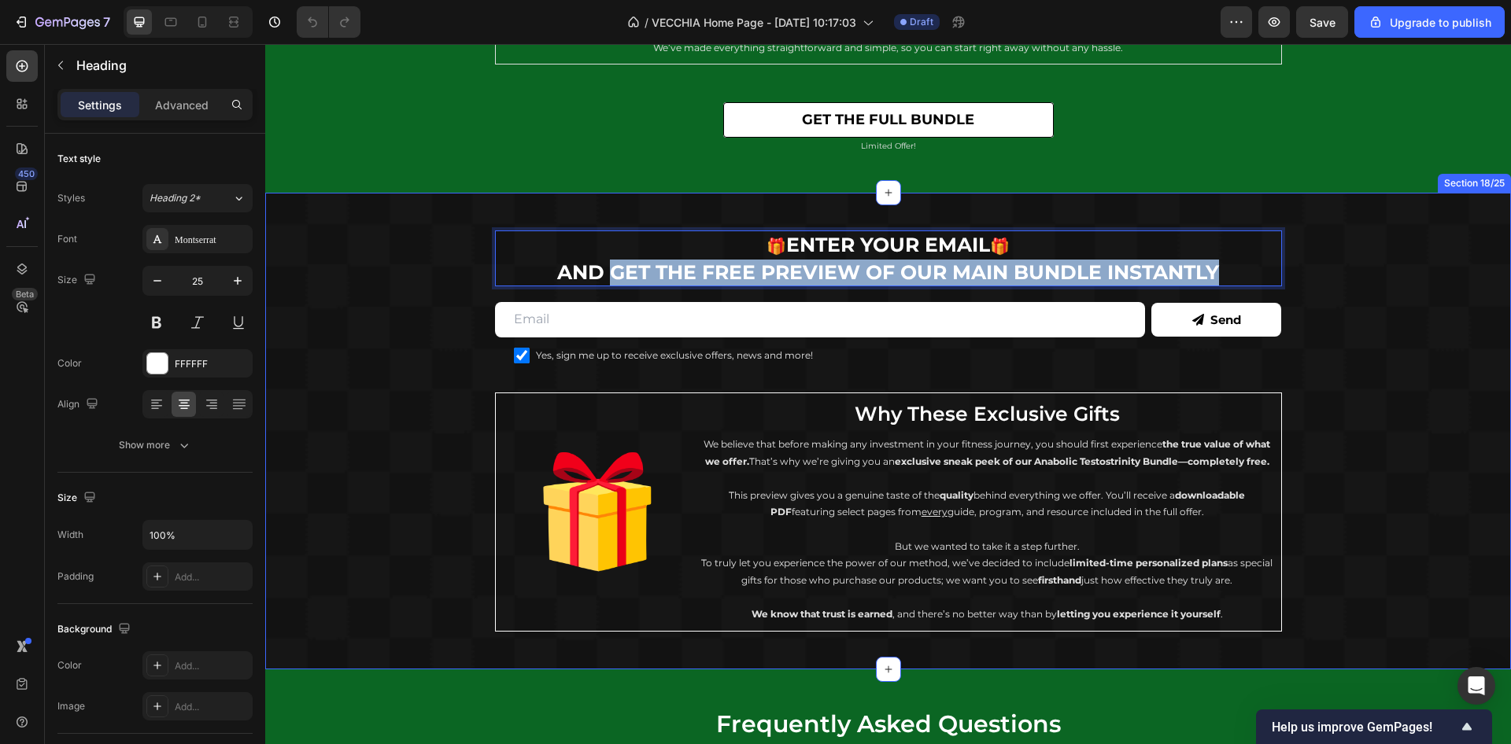
drag, startPoint x: 602, startPoint y: 269, endPoint x: 1283, endPoint y: 262, distance: 681.5
click at [1283, 262] on div "🎁 enter your email 🎁 and get THE FREE PREVIEW of our main bundle instantly Head…" at bounding box center [888, 431] width 1246 height 401
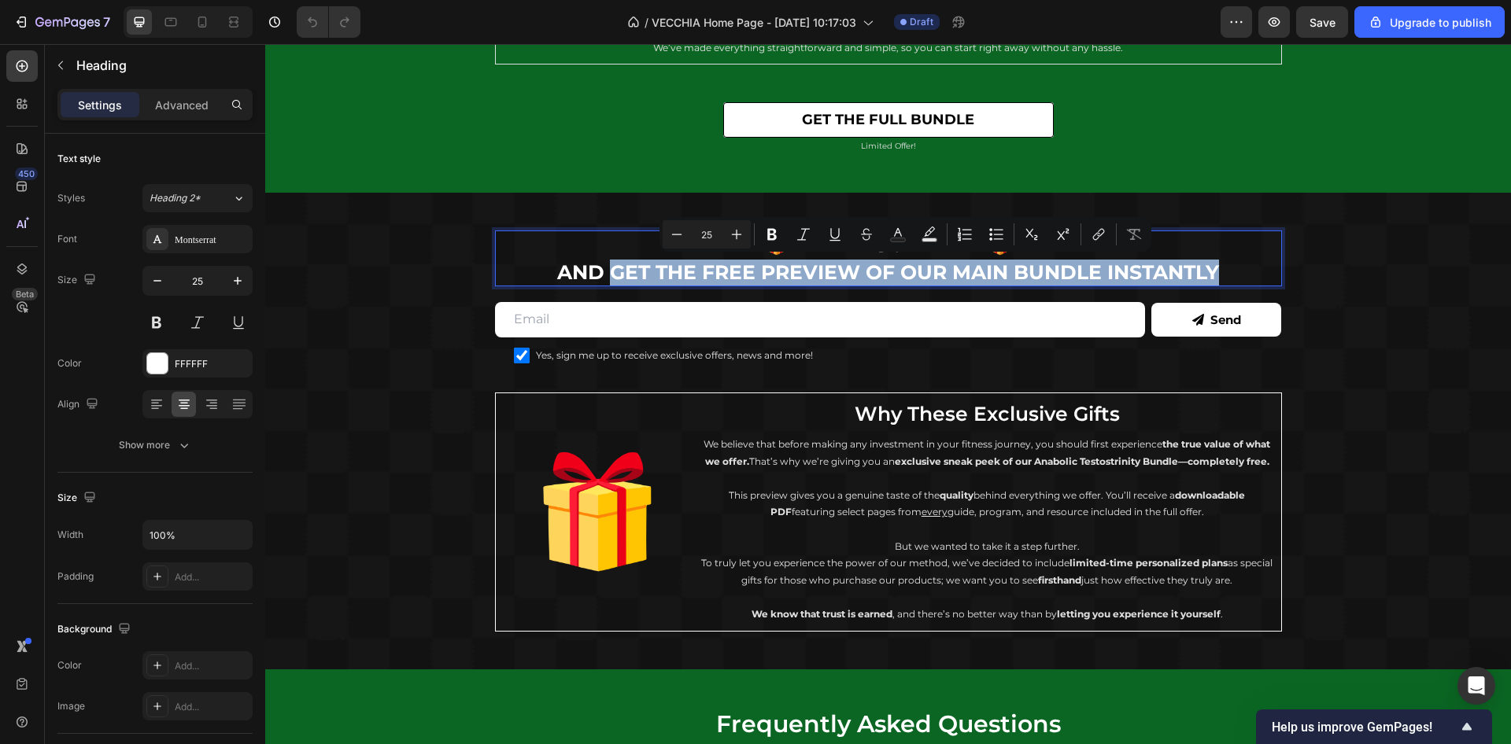
copy p "get THE FREE PREVIEW of our main bundle instantly"
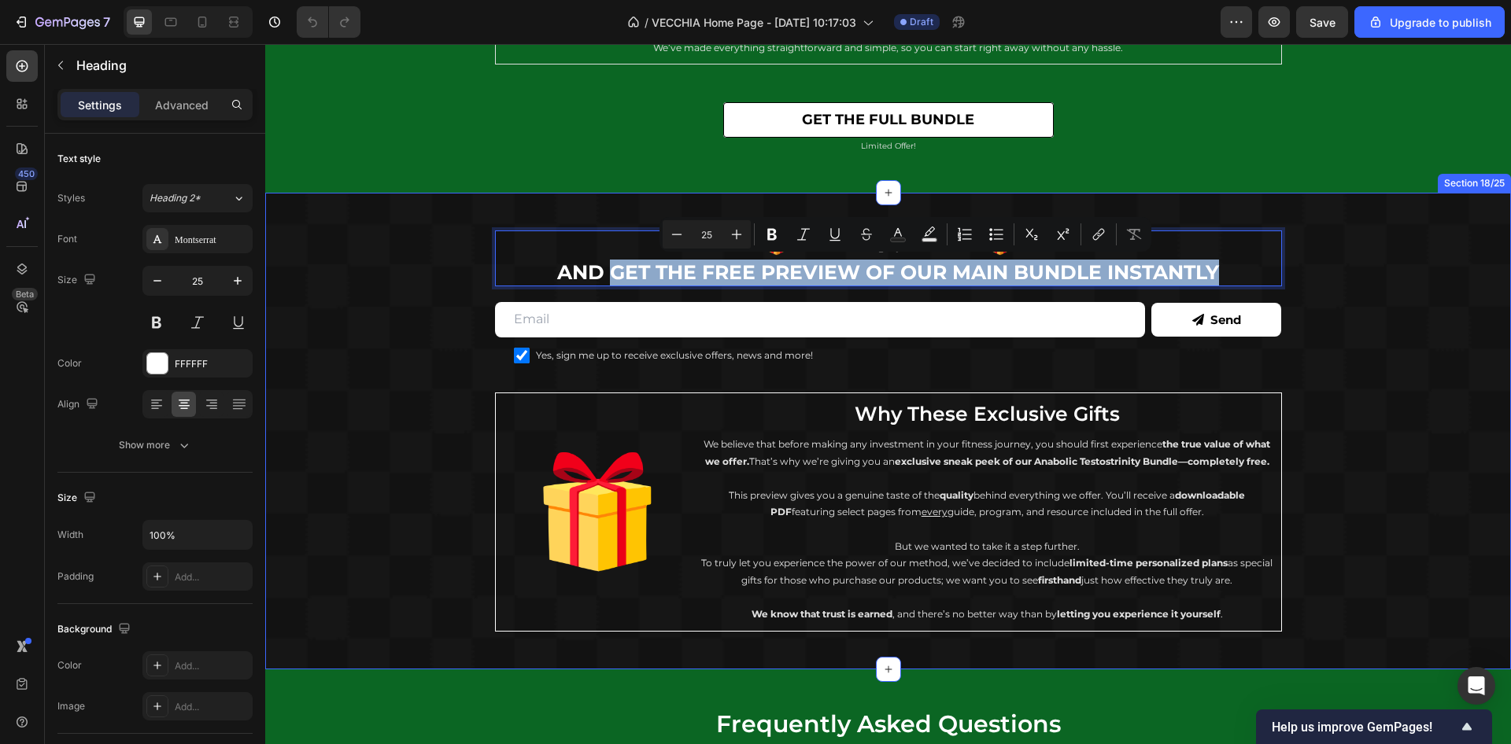
click at [1331, 306] on div "🎁 enter your email 🎁 and get THE FREE PREVIEW of our main bundle instantly Head…" at bounding box center [888, 431] width 1246 height 401
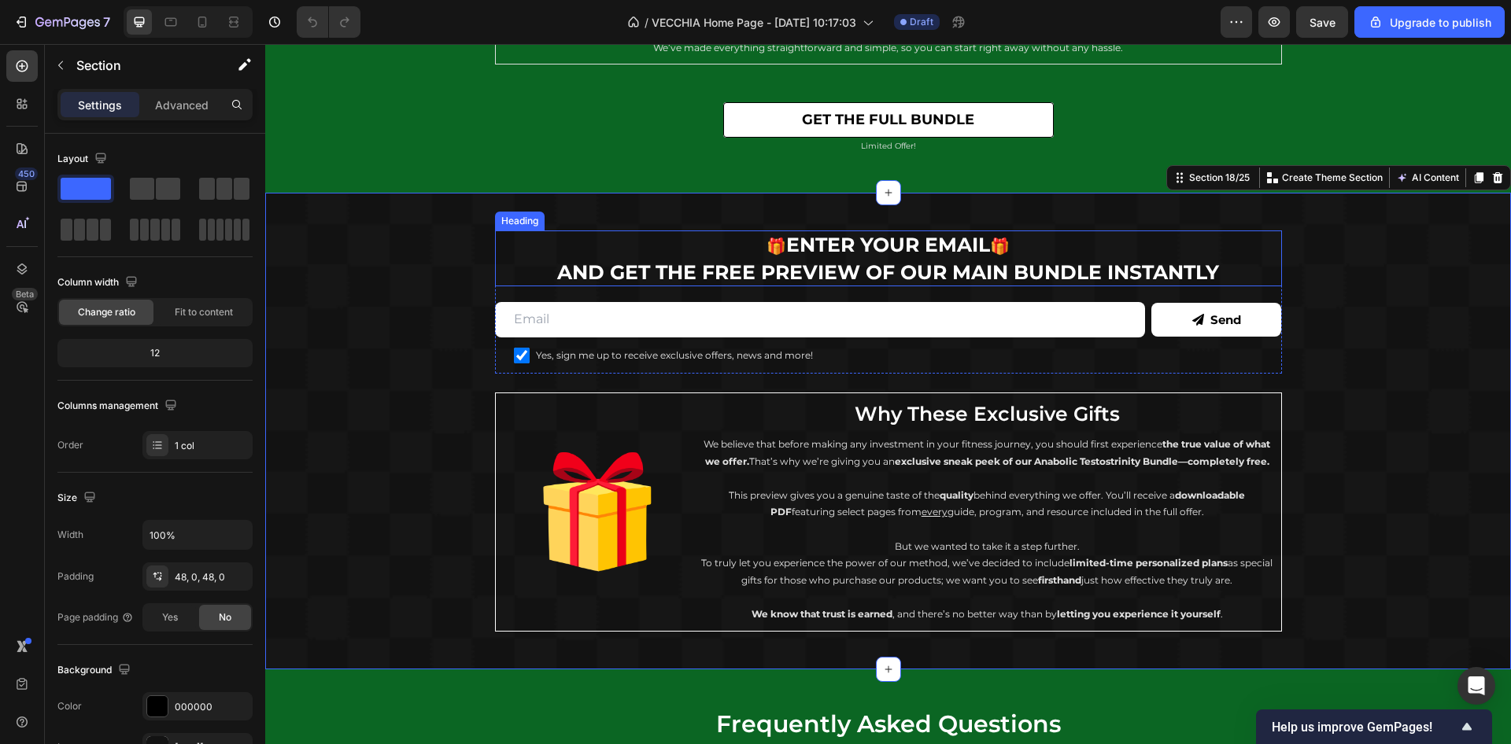
click at [770, 260] on p "⁠⁠⁠⁠⁠⁠⁠ 🎁 enter your email 🎁 and get THE FREE PREVIEW of our main bundle instan…" at bounding box center [889, 258] width 784 height 53
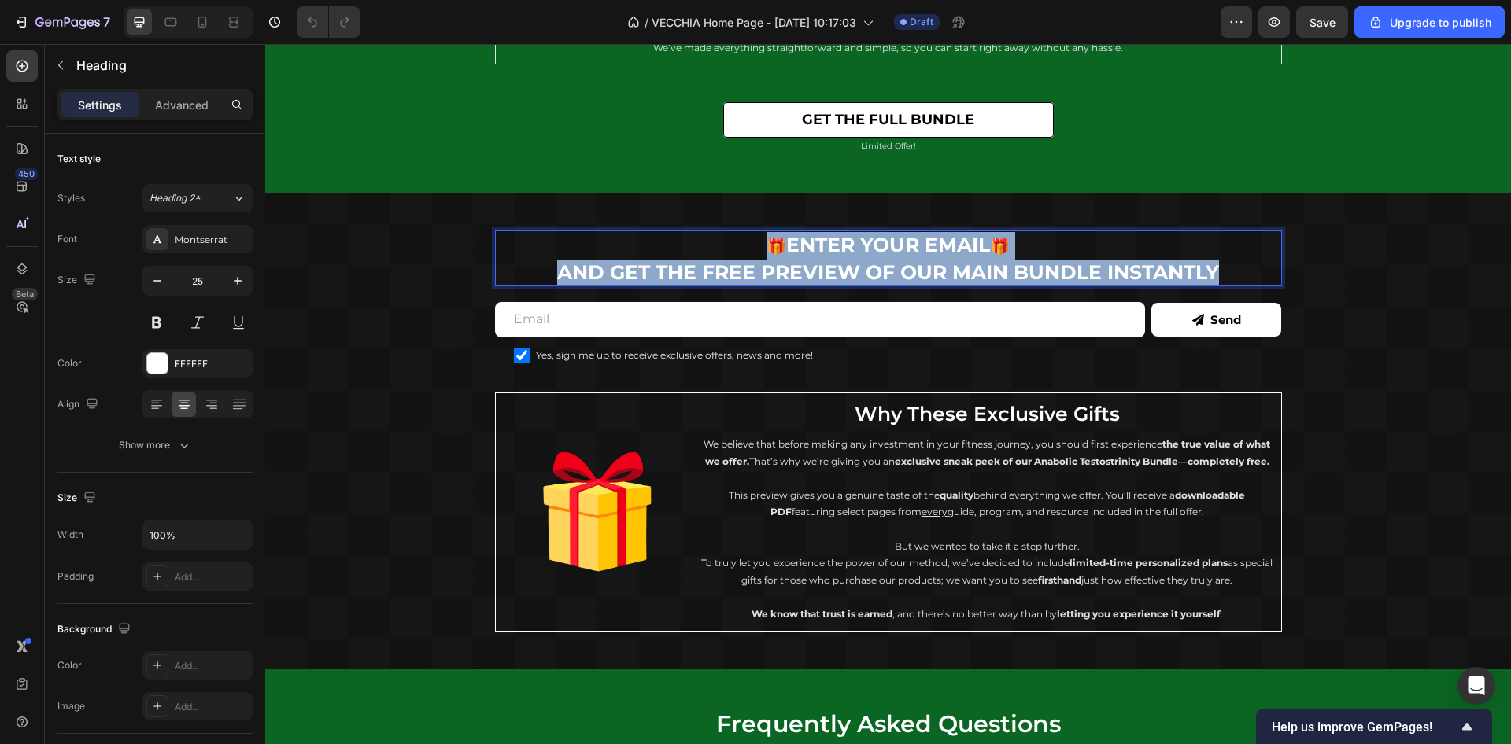
drag, startPoint x: 751, startPoint y: 248, endPoint x: 1214, endPoint y: 271, distance: 464.0
click at [1214, 271] on p "🎁 enter your email 🎁 and get THE FREE PREVIEW of our main bundle instantly" at bounding box center [889, 258] width 784 height 53
copy p "🎁 enter your email 🎁 and get THE FREE PREVIEW of our main bundle instantly"
click at [745, 264] on p "🎁 enter your email 🎁 and get THE FREE PREVIEW of our main bundle instantly" at bounding box center [889, 258] width 784 height 53
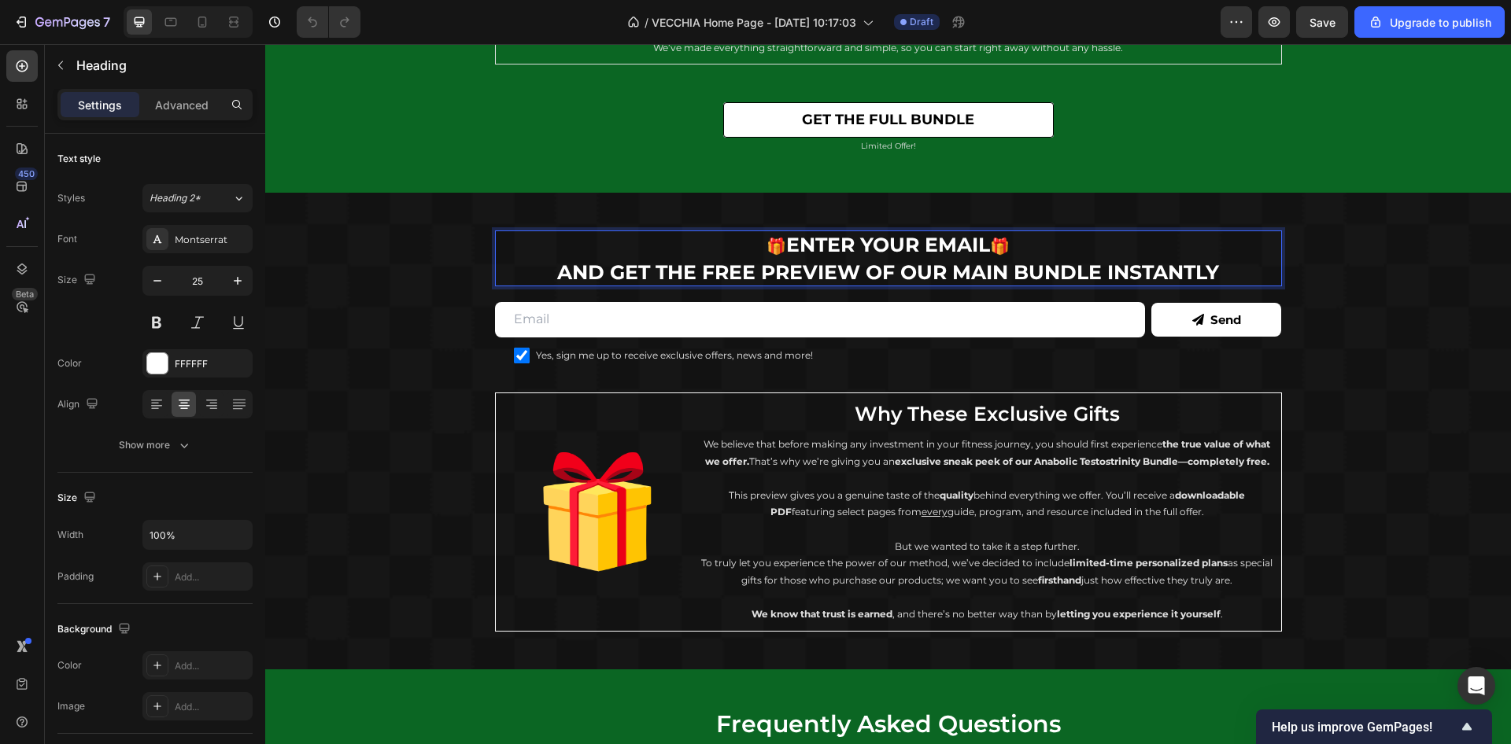
click at [809, 241] on p "🎁 enter your email 🎁 and get THE FREE PREVIEW of our main bundle instantly" at bounding box center [889, 258] width 784 height 53
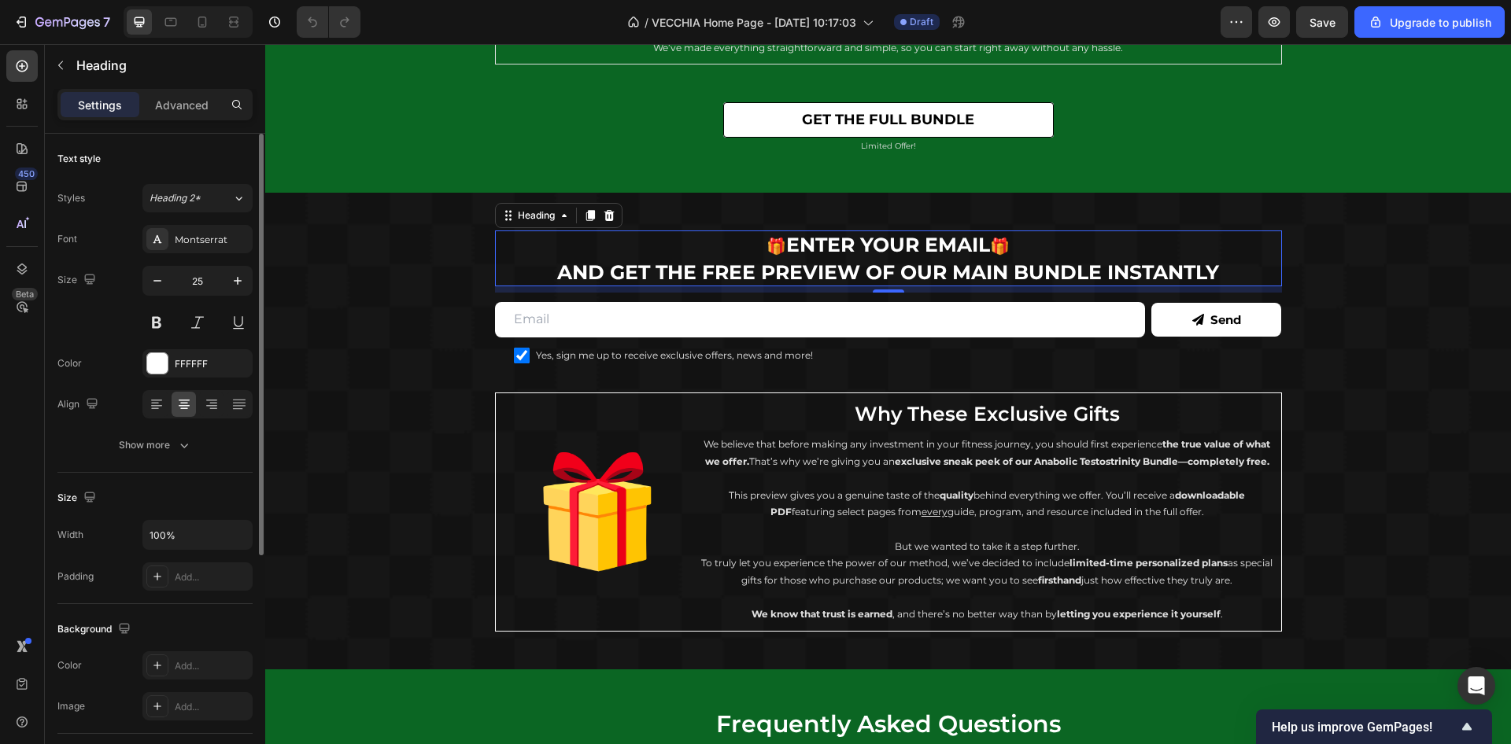
click at [158, 425] on div "Font Montserrat Size 25 Color FFFFFF Align Show more" at bounding box center [154, 342] width 195 height 234
click at [161, 433] on button "Show more" at bounding box center [154, 445] width 195 height 28
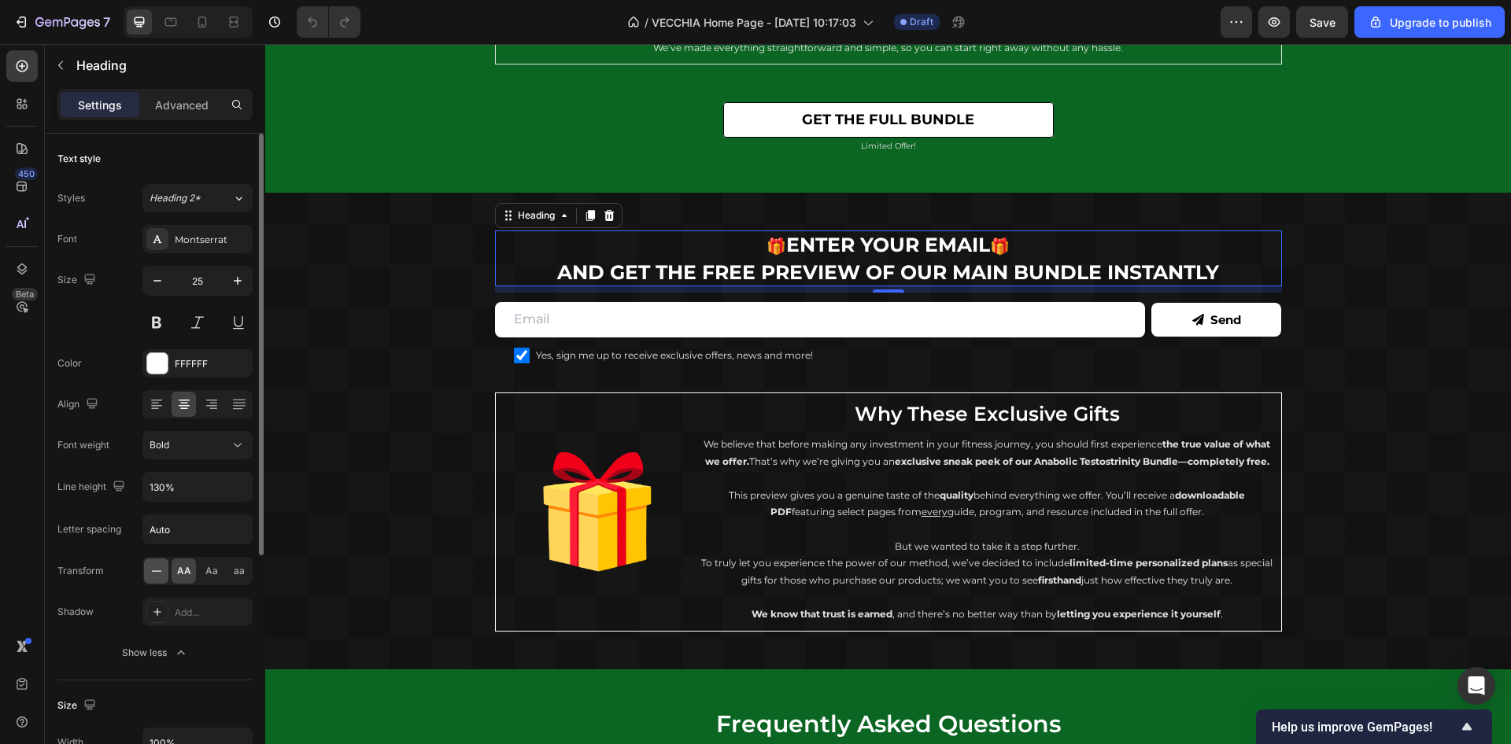
click at [164, 576] on div at bounding box center [156, 571] width 24 height 25
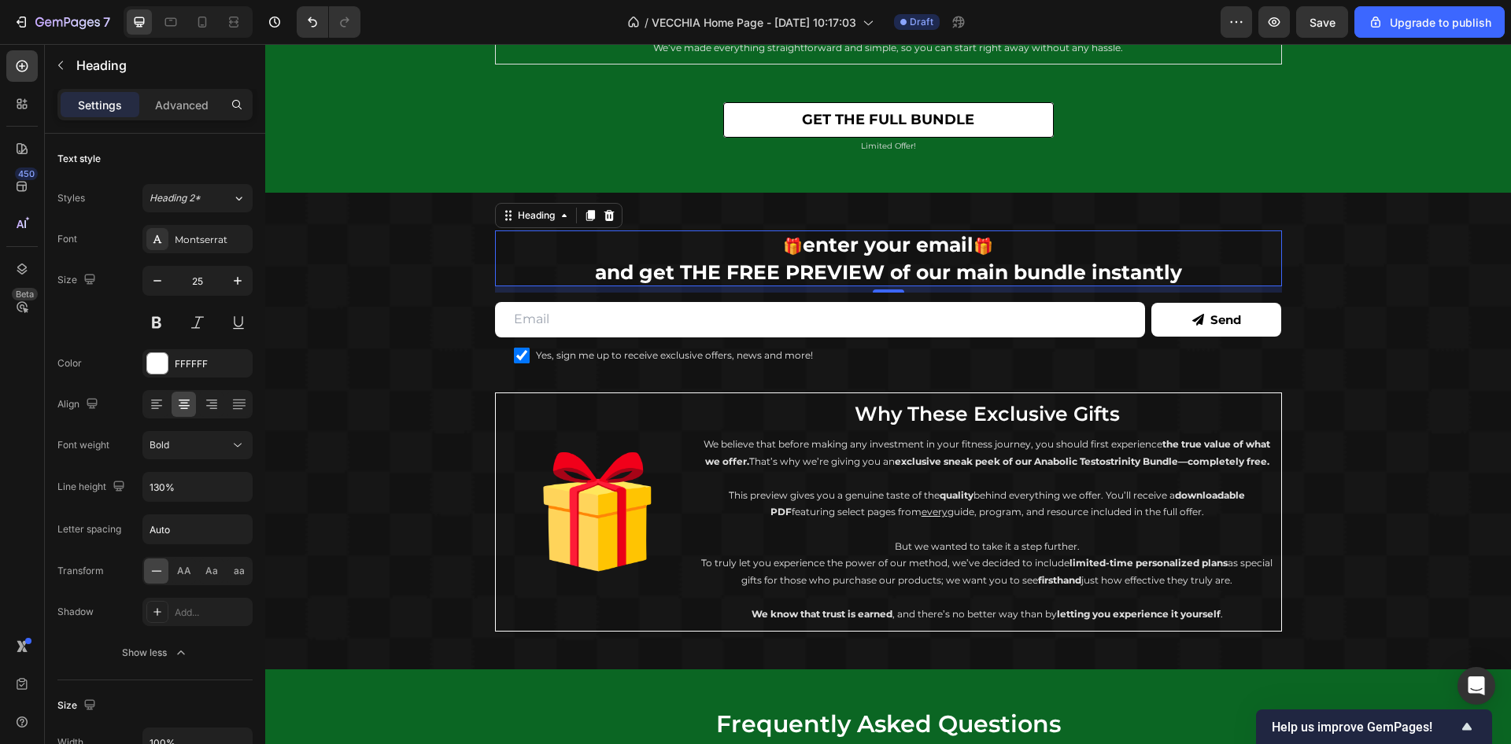
click at [796, 283] on h2 "⁠⁠⁠⁠⁠⁠⁠ 🎁 enter your email 🎁 and get THE FREE PREVIEW of our main bundle instan…" at bounding box center [888, 259] width 787 height 56
click at [796, 246] on p "🎁 enter your email 🎁 and get THE FREE PREVIEW of our main bundle instantly" at bounding box center [889, 258] width 784 height 53
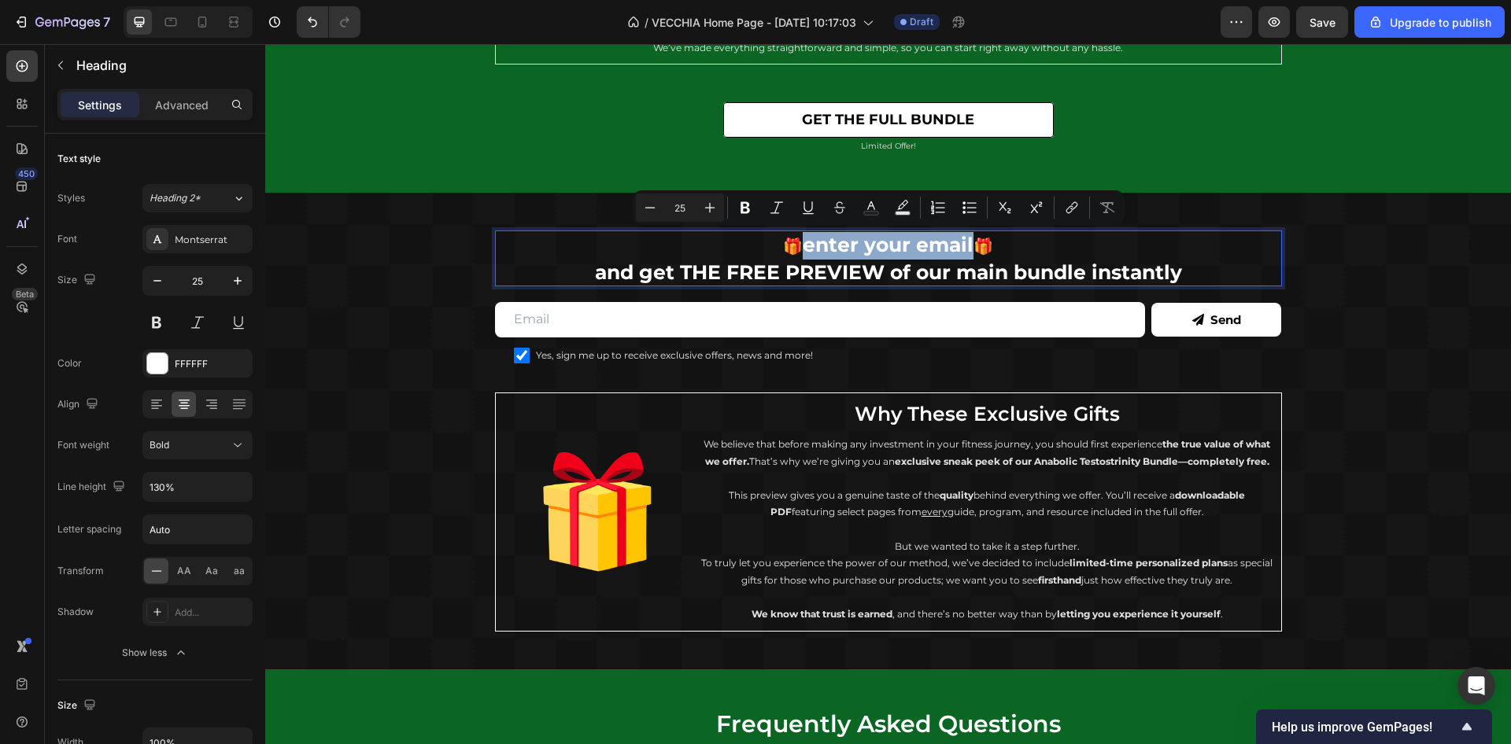
drag, startPoint x: 796, startPoint y: 243, endPoint x: 961, endPoint y: 253, distance: 165.5
click at [961, 253] on p "🎁 enter your email 🎁 and get THE FREE PREVIEW of our main bundle instantly" at bounding box center [889, 258] width 784 height 53
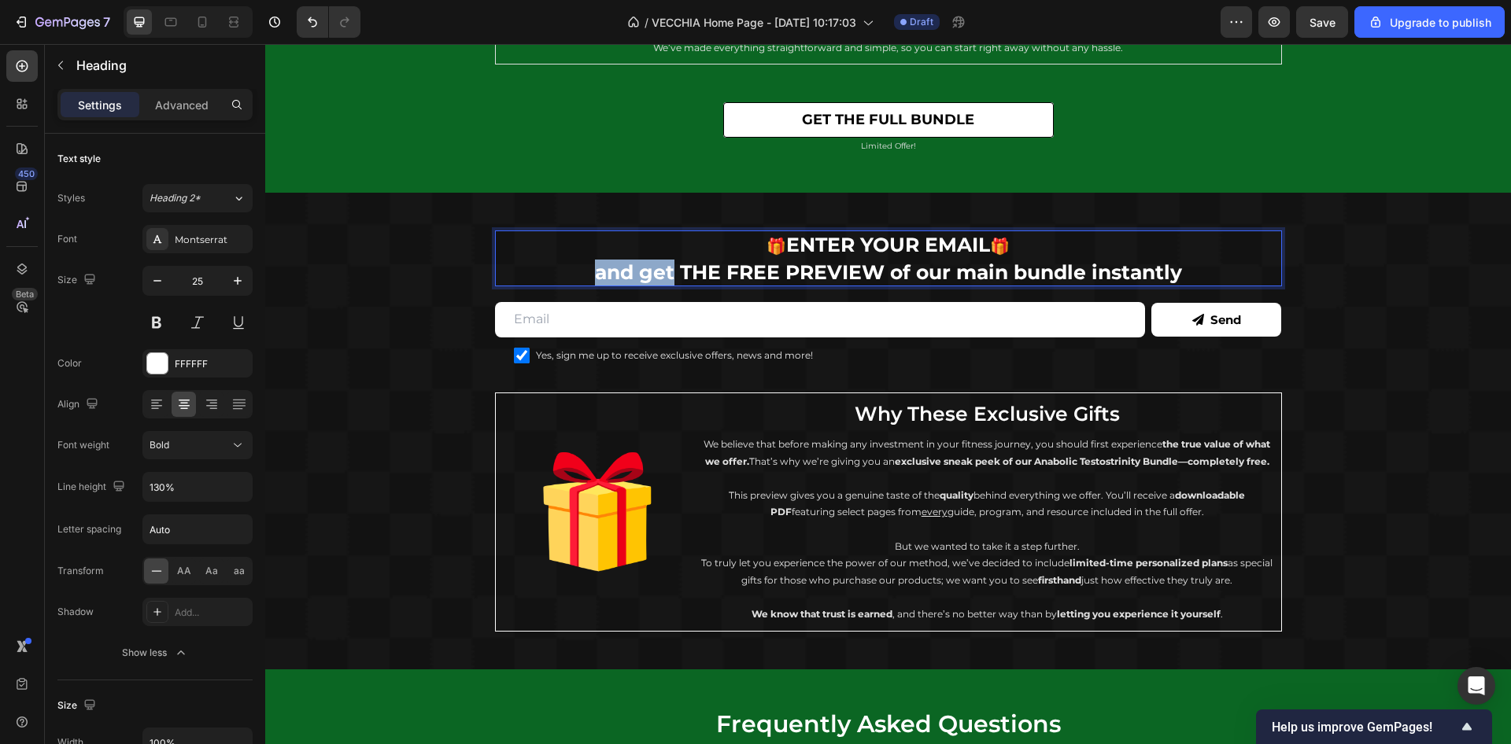
drag, startPoint x: 585, startPoint y: 268, endPoint x: 663, endPoint y: 279, distance: 78.6
click at [663, 279] on p "🎁 ENTER YOUR EMAIL 🎁 and get THE FREE PREVIEW of our main bundle instantly" at bounding box center [889, 258] width 784 height 53
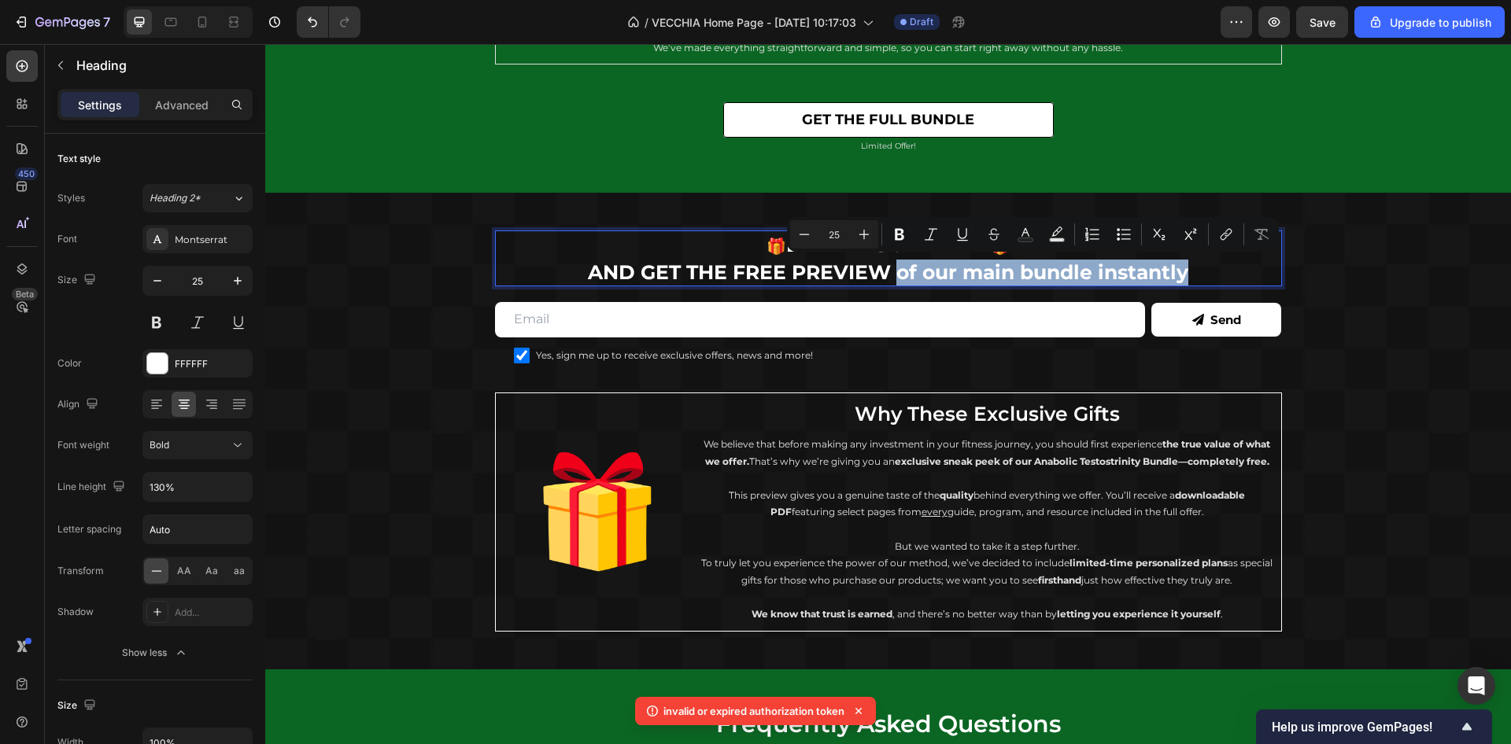
drag, startPoint x: 890, startPoint y: 274, endPoint x: 1206, endPoint y: 284, distance: 316.5
click at [1206, 284] on h2 "🎁 ENTER YOUR EMAIL 🎁 AND GET THE FREE PREVIEW of our main bundle instantly" at bounding box center [888, 259] width 787 height 56
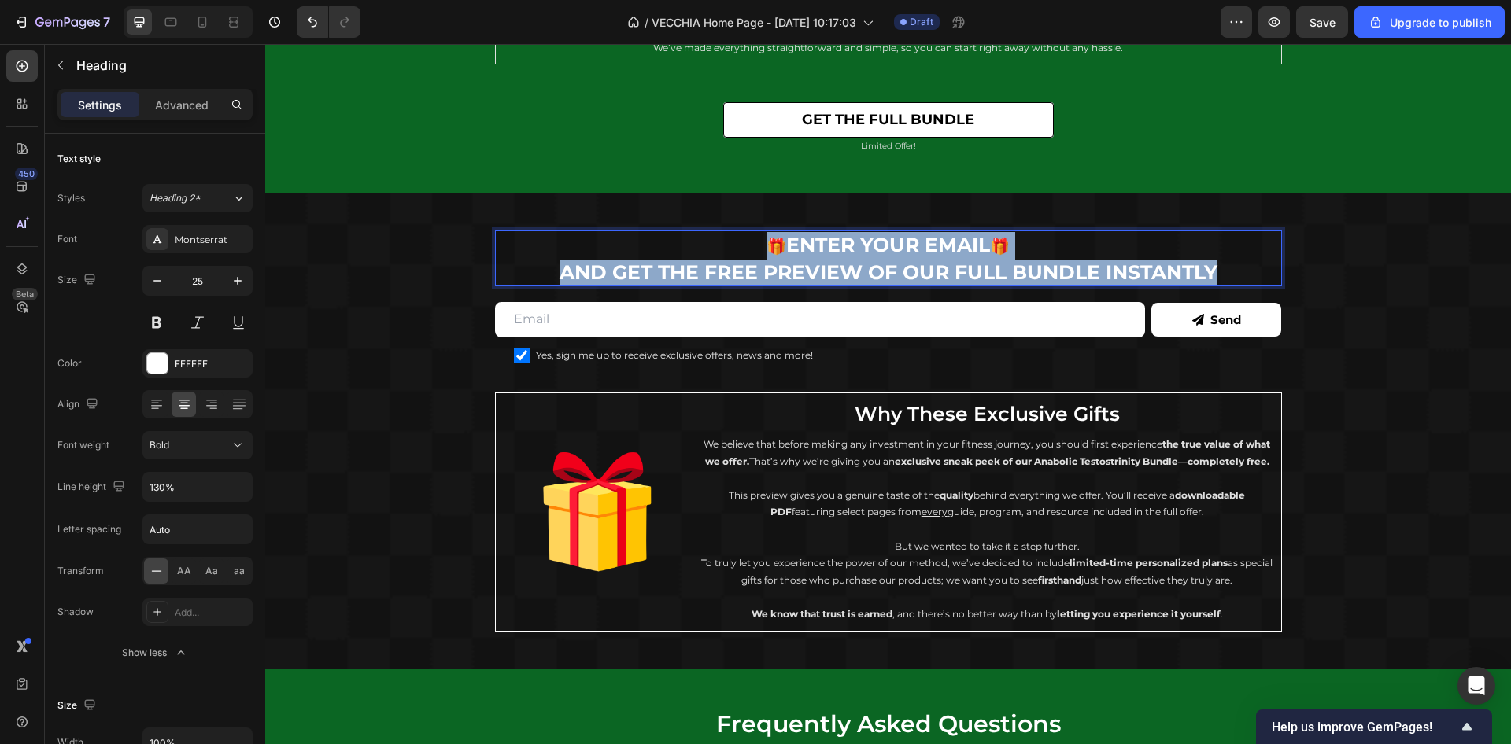
drag, startPoint x: 1211, startPoint y: 275, endPoint x: 788, endPoint y: 243, distance: 423.8
click at [729, 242] on p "🎁 ENTER YOUR EMAIL 🎁 AND GET THE FREE PREVIEW OF OUR FULL BUNDLE INSTANTLY" at bounding box center [889, 258] width 784 height 53
drag, startPoint x: 788, startPoint y: 243, endPoint x: 796, endPoint y: 246, distance: 8.2
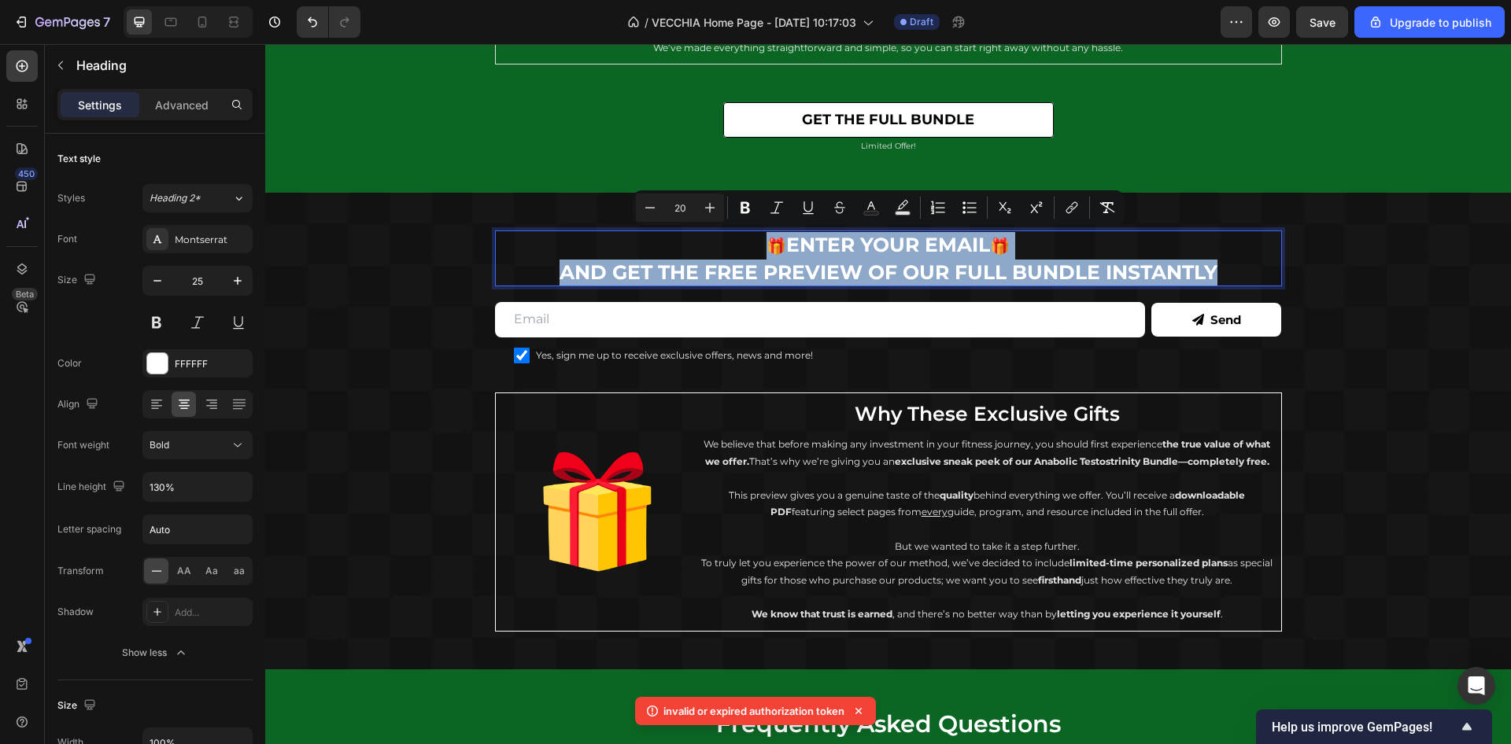
copy p "🎁 ENTER YOUR EMAIL 🎁 AND GET THE FREE PREVIEW OF OUR FULL BUNDLE INSTANTLY"
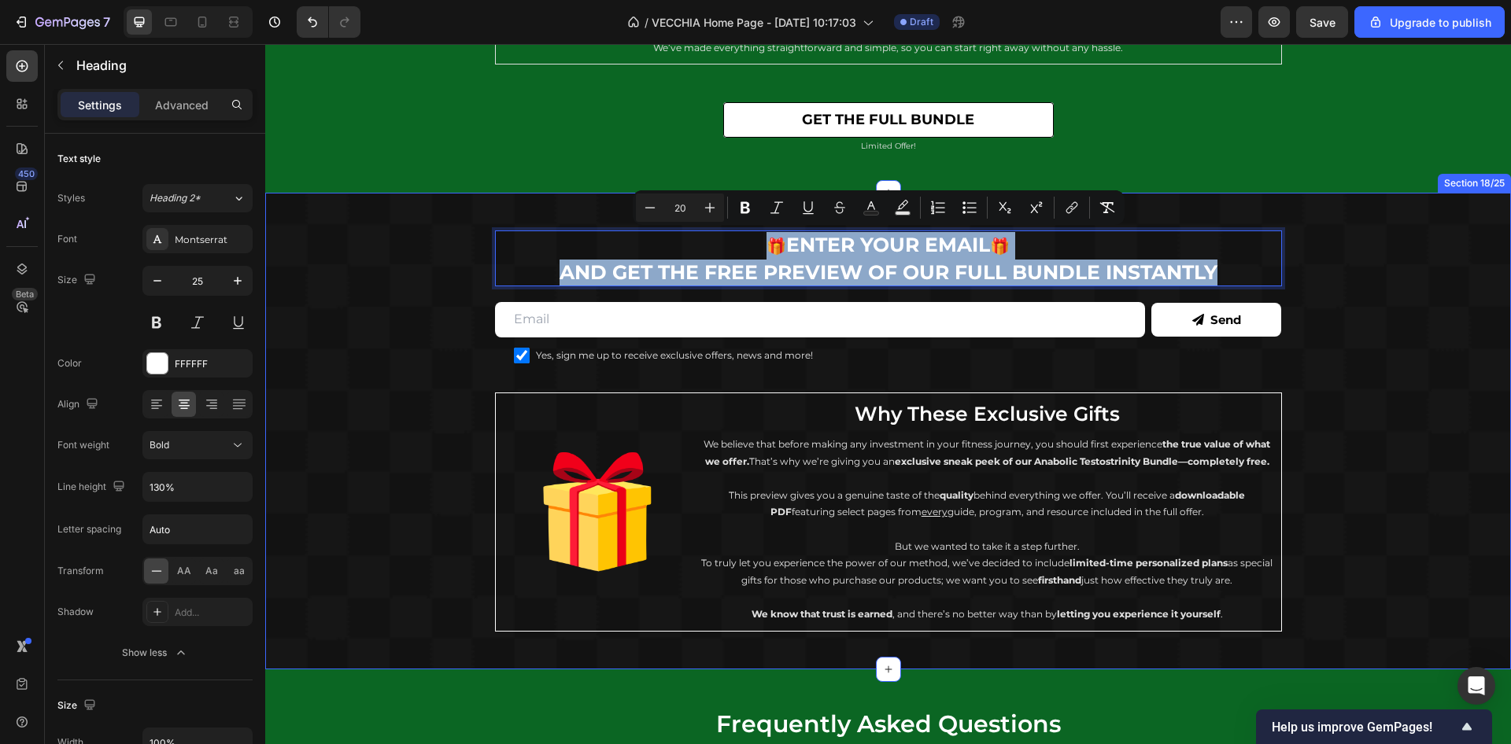
click at [443, 266] on div "🎁 ENTER YOUR EMAIL 🎁 AND GET THE FREE PREVIEW OF OUR FULL BUNDLE INSTANTLY Head…" at bounding box center [888, 431] width 1246 height 401
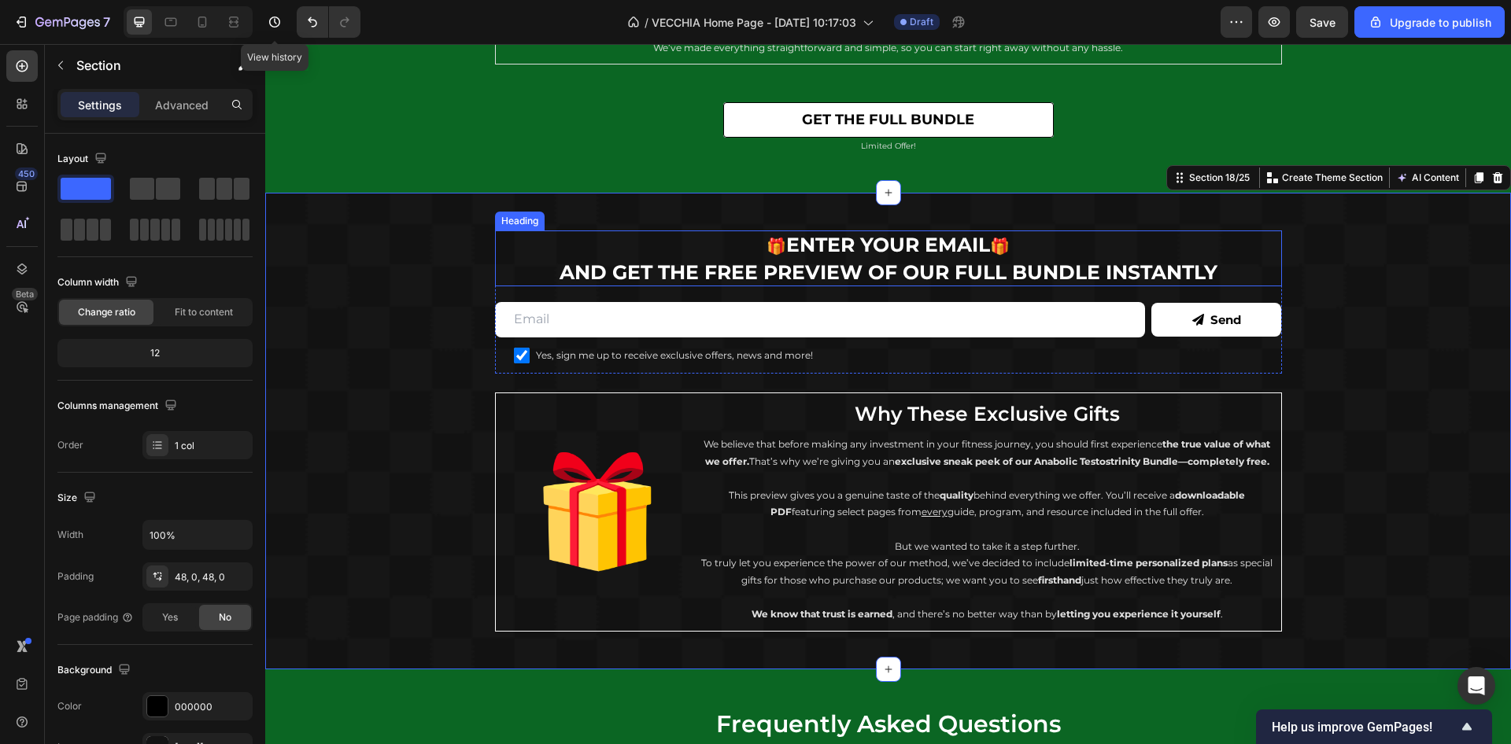
click at [767, 253] on span "🎁" at bounding box center [776, 246] width 20 height 19
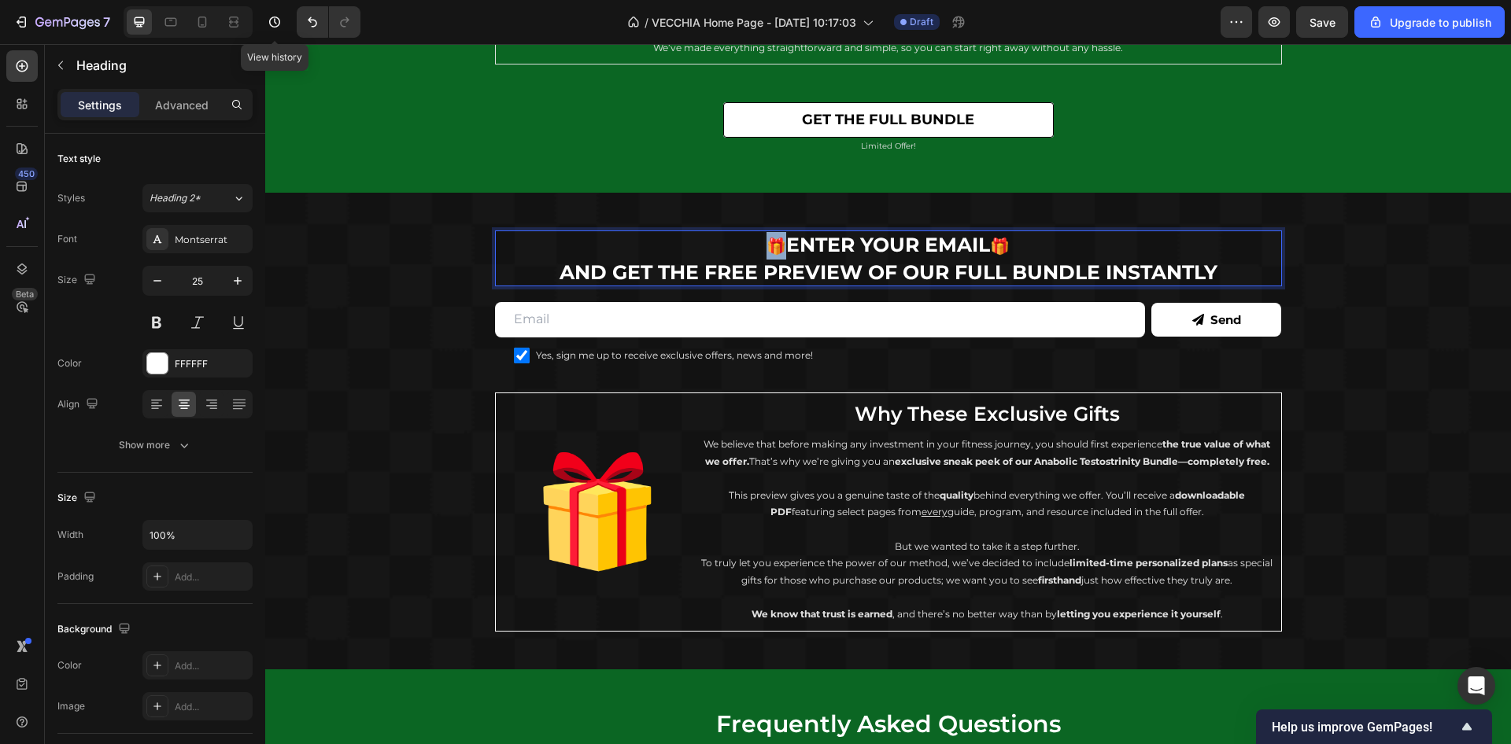
click at [766, 246] on span "🎁" at bounding box center [776, 246] width 20 height 19
copy span "🎁"
click at [201, 19] on icon at bounding box center [202, 22] width 16 height 16
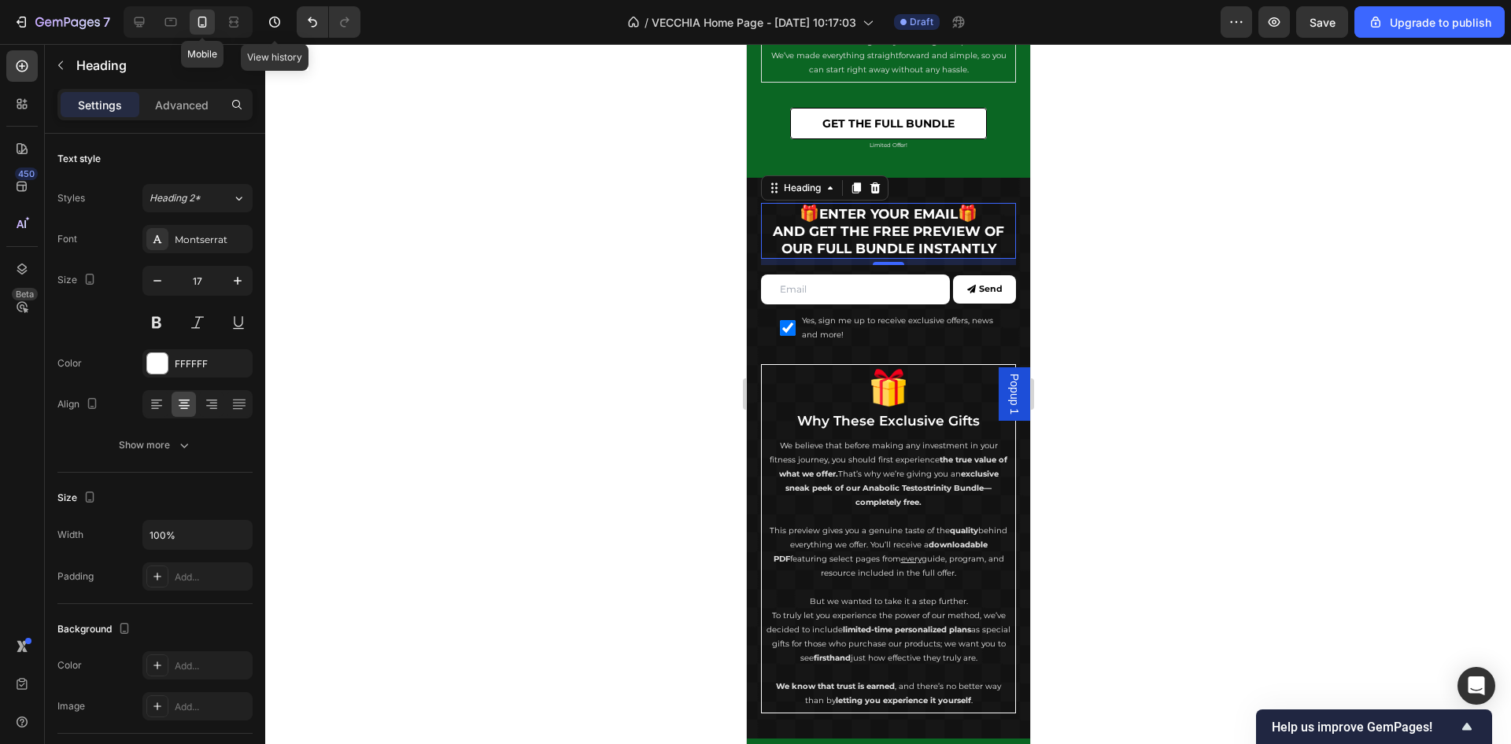
scroll to position [9517, 0]
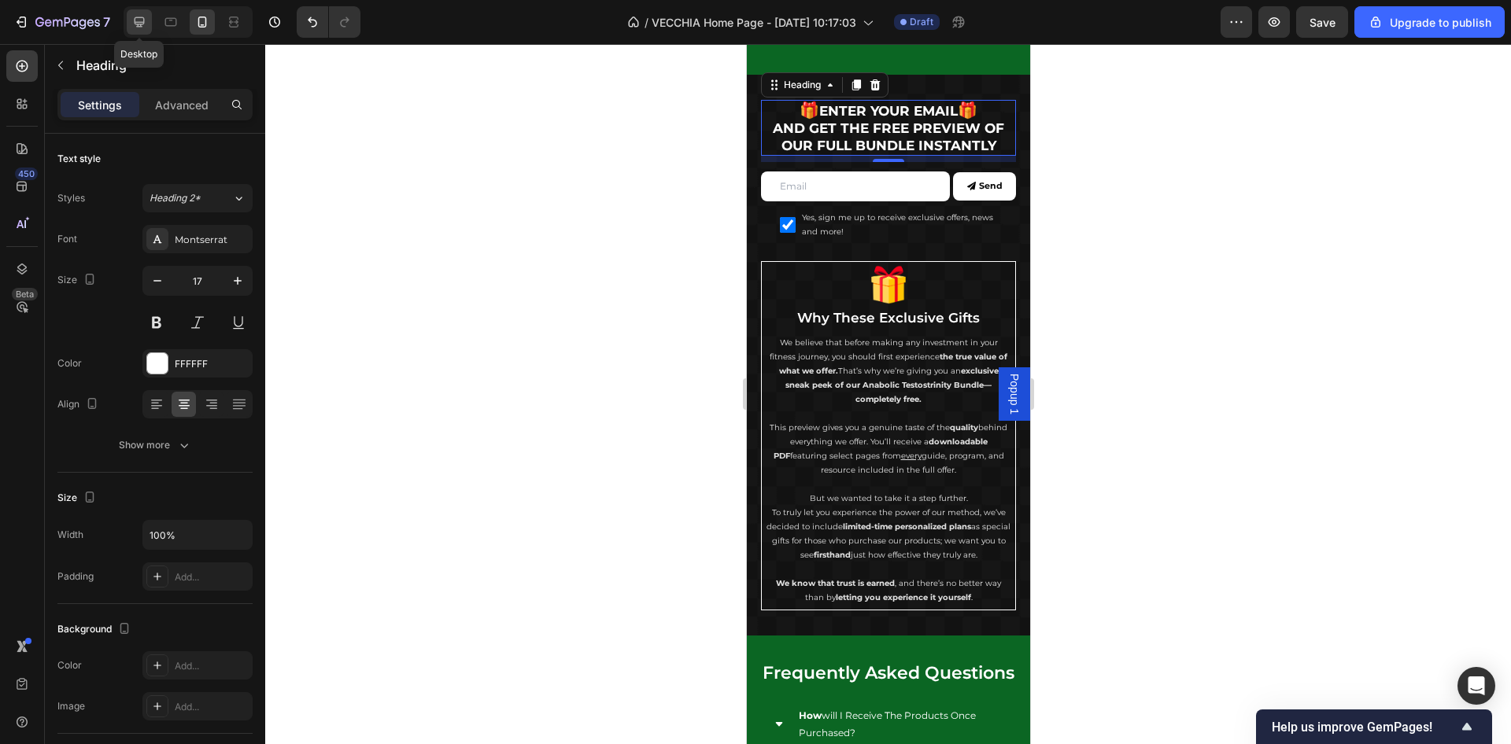
click at [142, 17] on icon at bounding box center [139, 22] width 16 height 16
type input "25"
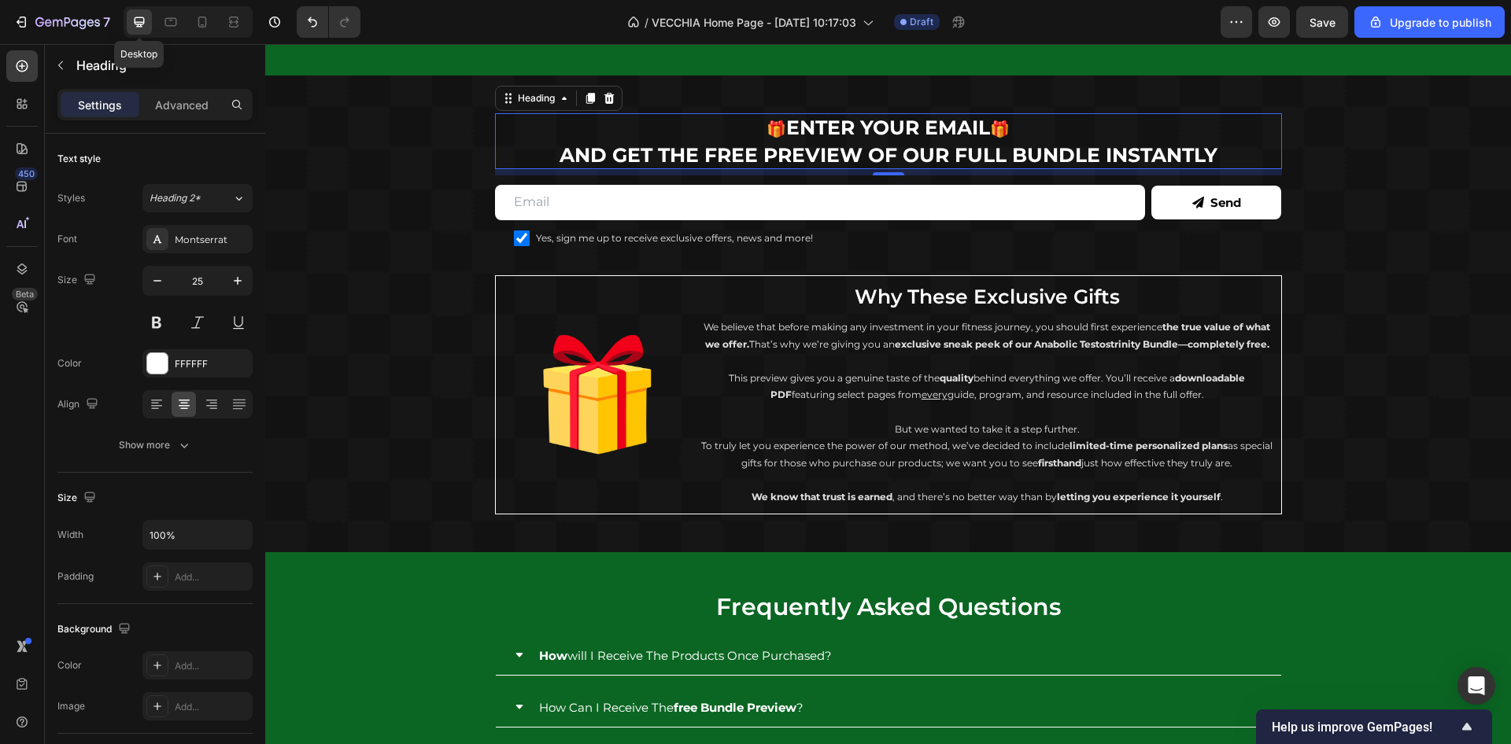
scroll to position [9516, 0]
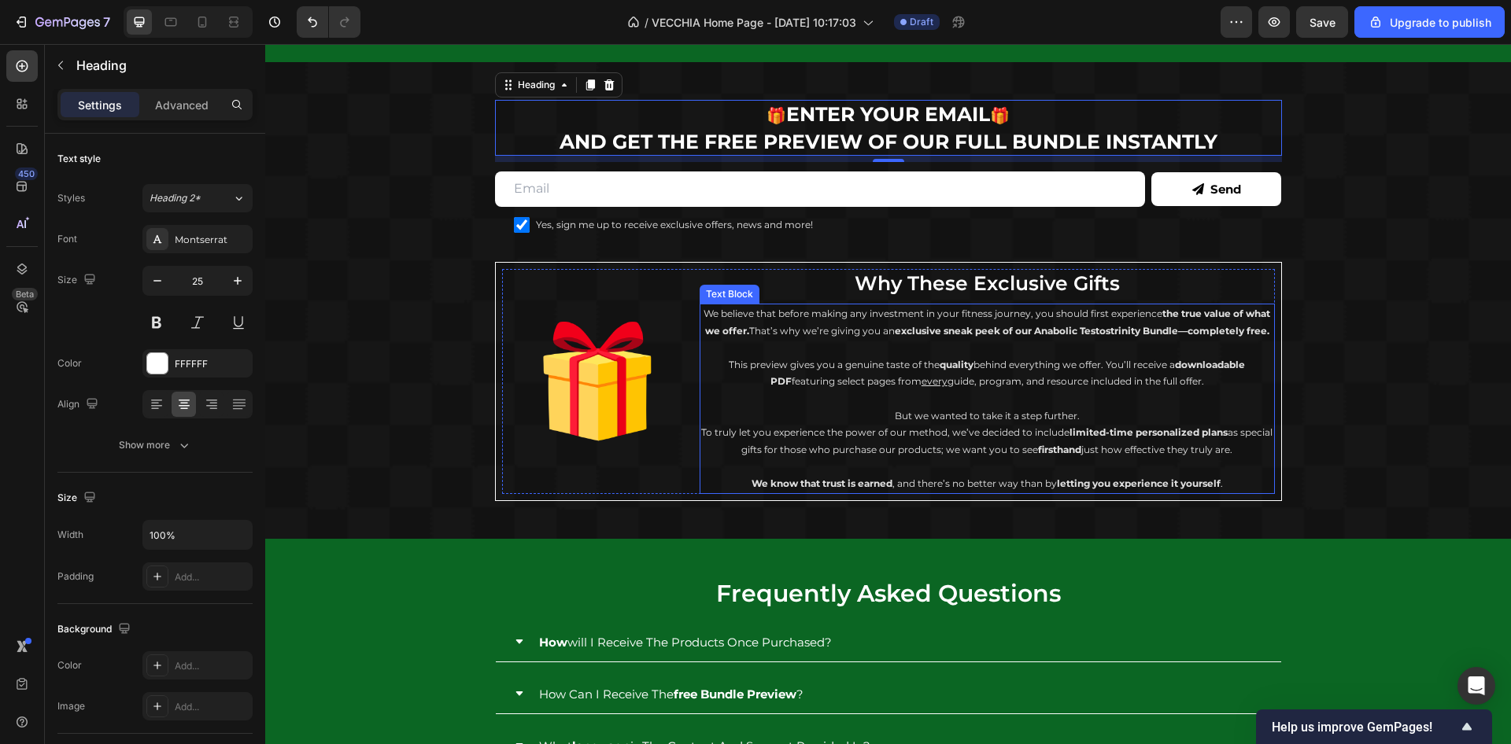
click at [748, 328] on p "We believe that before making any investment in your fitness journey, you shoul…" at bounding box center [987, 322] width 572 height 34
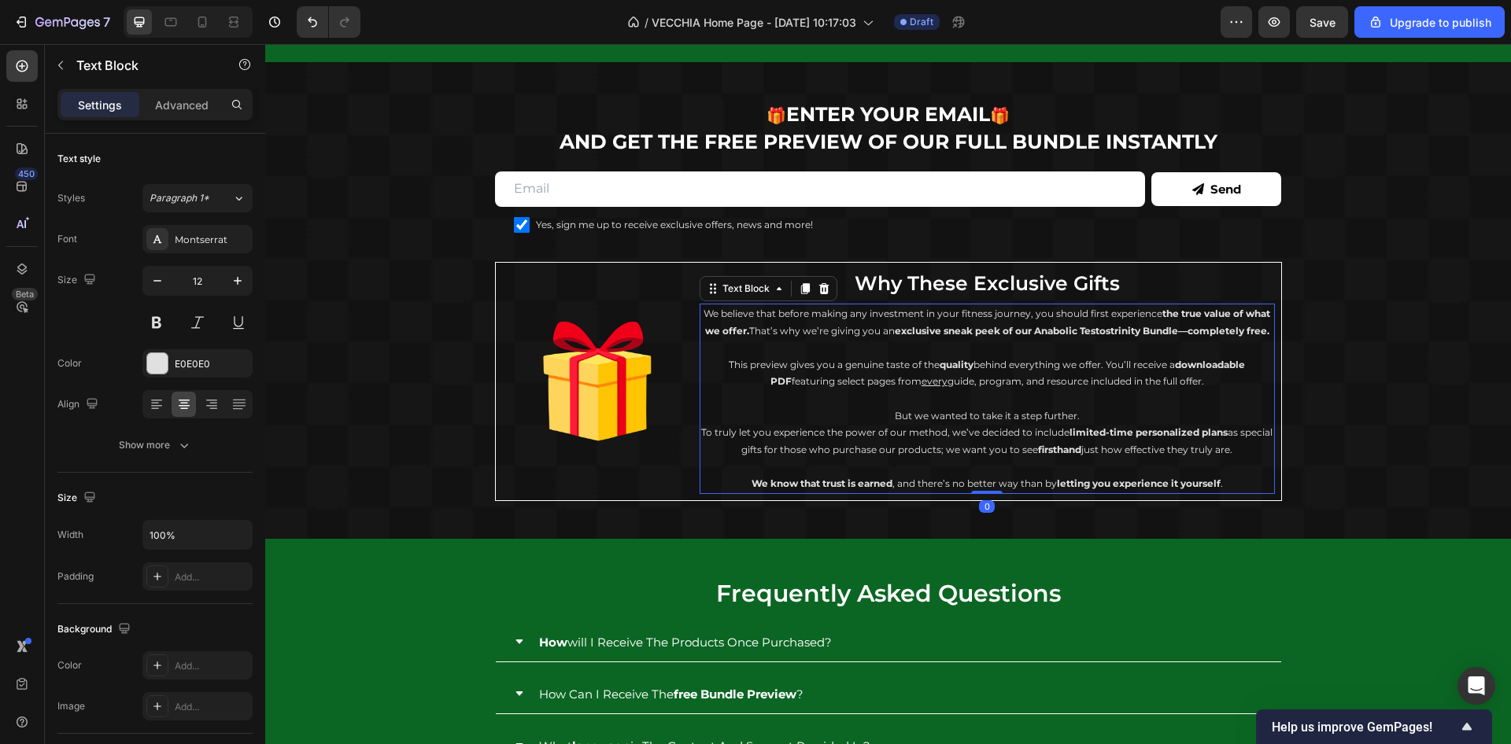
click at [701, 315] on p "We believe that before making any investment in your fitness journey, you shoul…" at bounding box center [987, 322] width 572 height 34
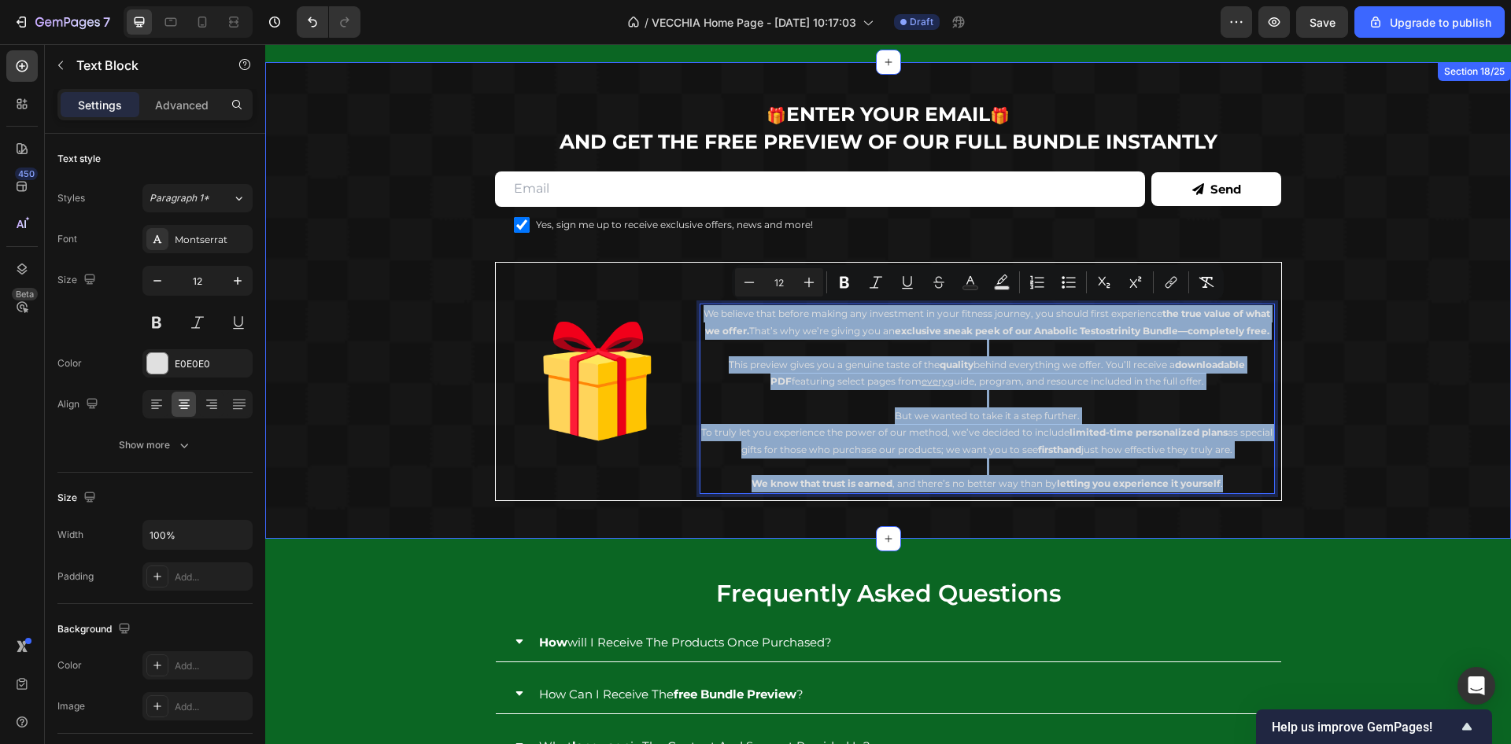
drag, startPoint x: 694, startPoint y: 313, endPoint x: 1249, endPoint y: 503, distance: 586.3
click at [1249, 503] on div "⁠⁠⁠⁠⁠⁠⁠ 🎁 ENTER YOUR EMAIL 🎁 AND GET THE FREE PREVIEW OF OUR FULL BUNDLE INSTAN…" at bounding box center [888, 300] width 1246 height 476
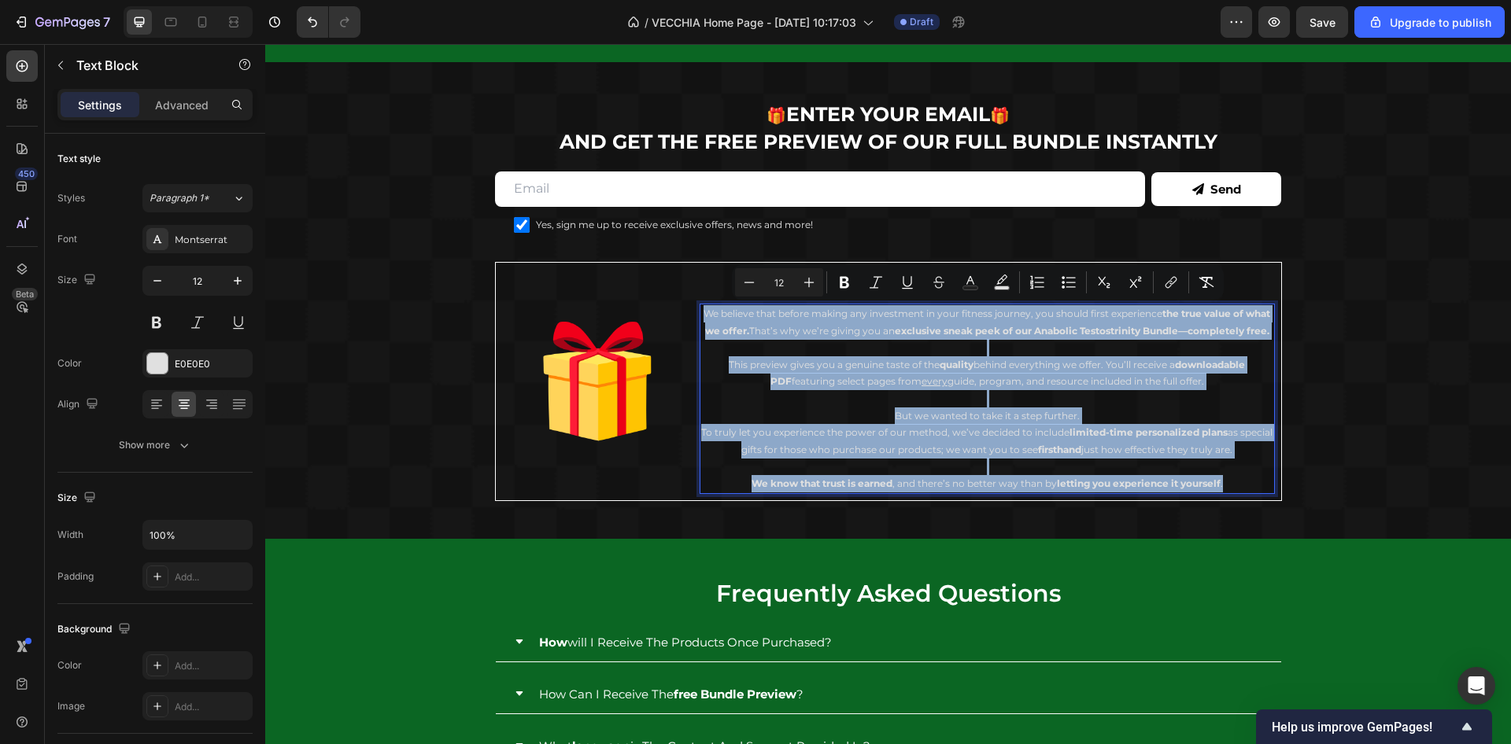
copy div "We believe that before making any investment in your fitness journey, you shoul…"
click at [987, 385] on p "This preview gives you a genuine taste of the quality behind everything we offe…" at bounding box center [987, 373] width 572 height 34
